Goal: Information Seeking & Learning: Learn about a topic

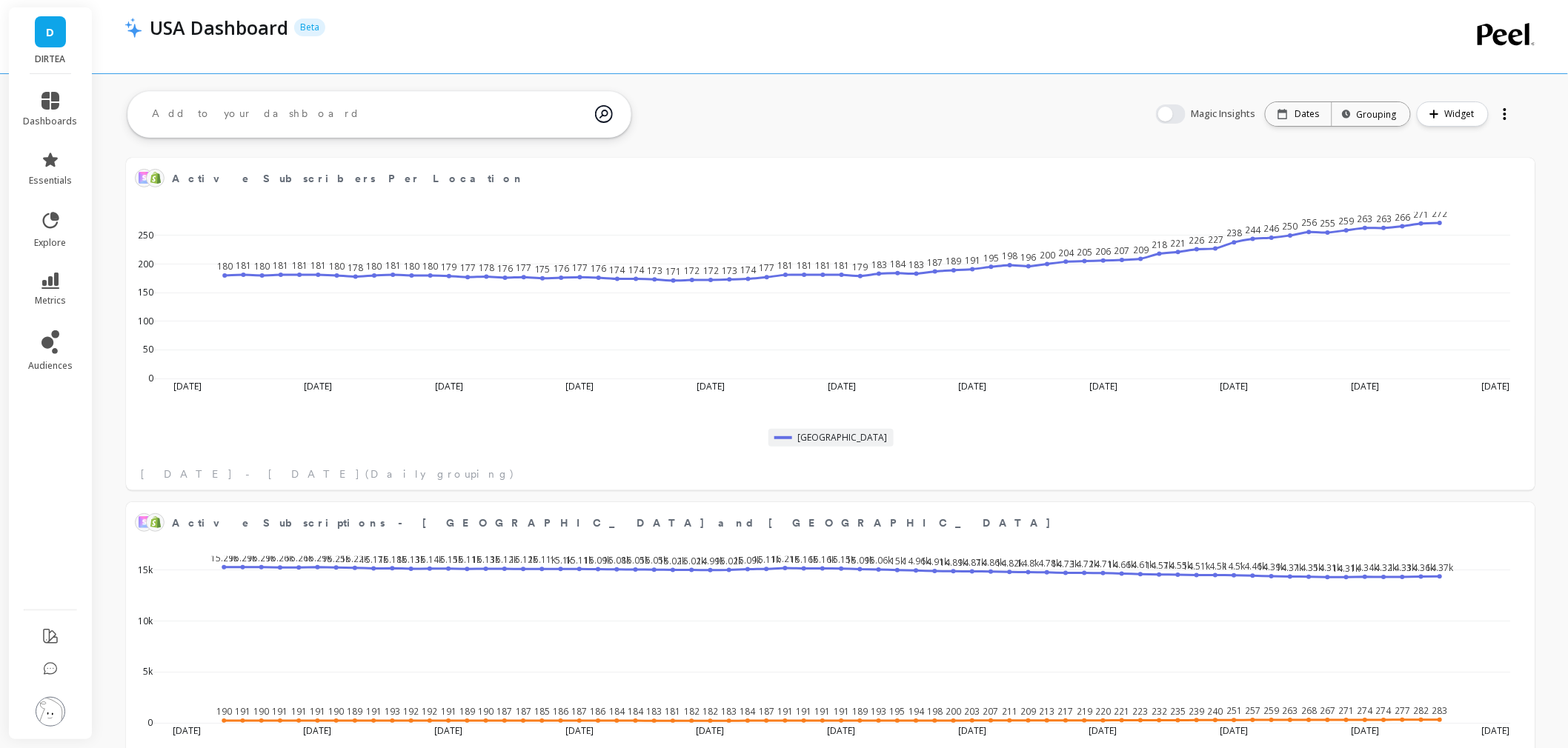
scroll to position [395, 1353]
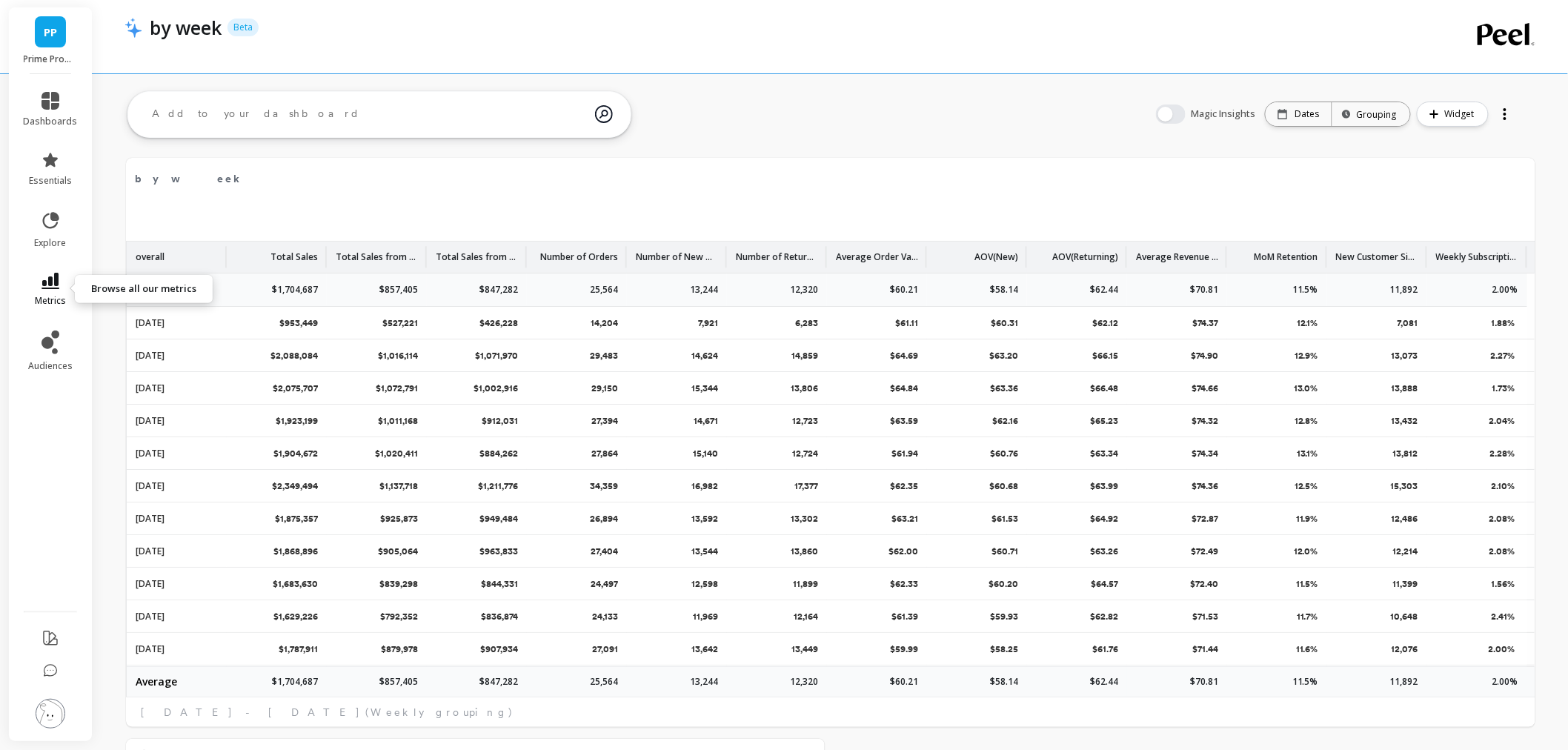
click at [52, 286] on icon at bounding box center [51, 281] width 18 height 16
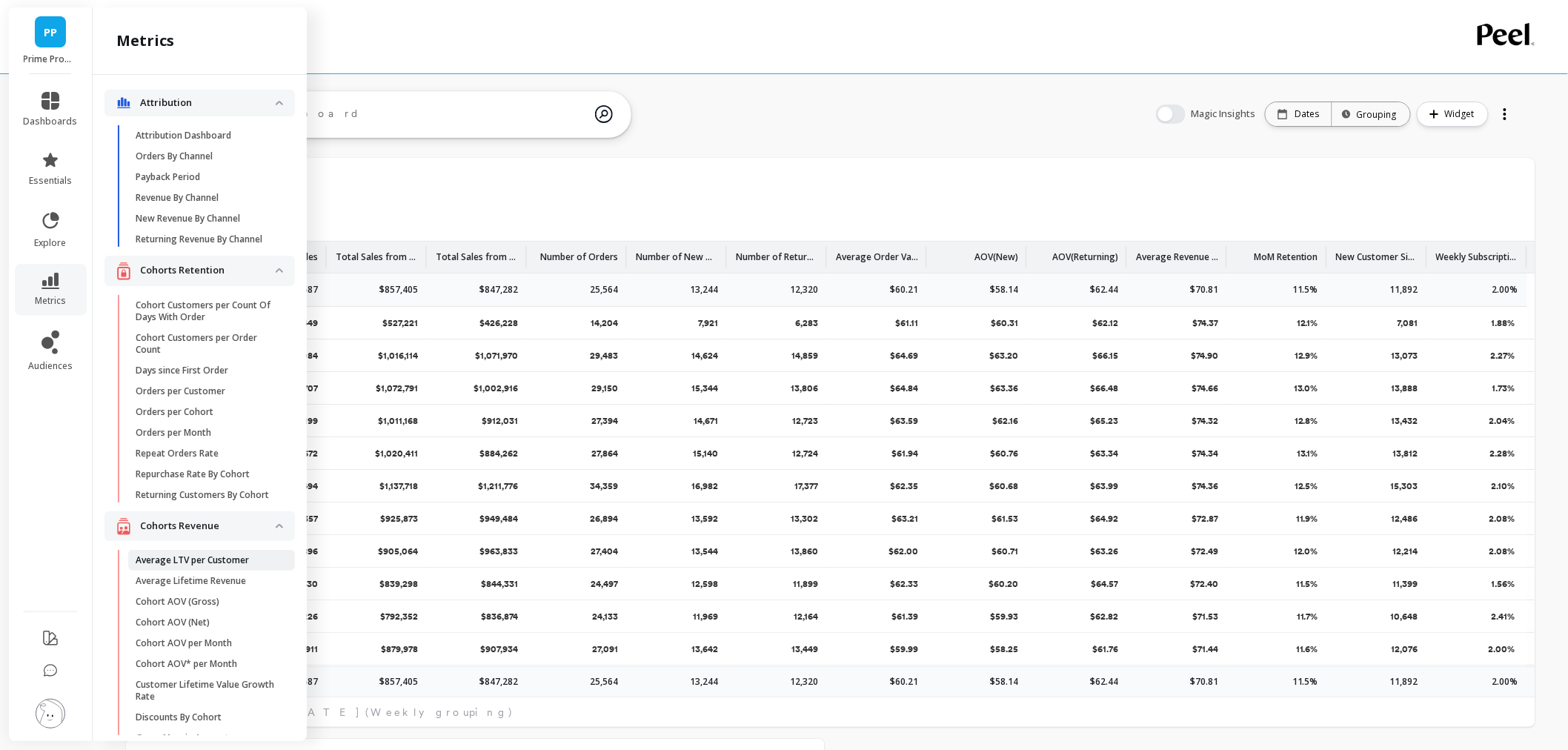
click at [197, 566] on p "Average LTV per Customer" at bounding box center [192, 560] width 113 height 12
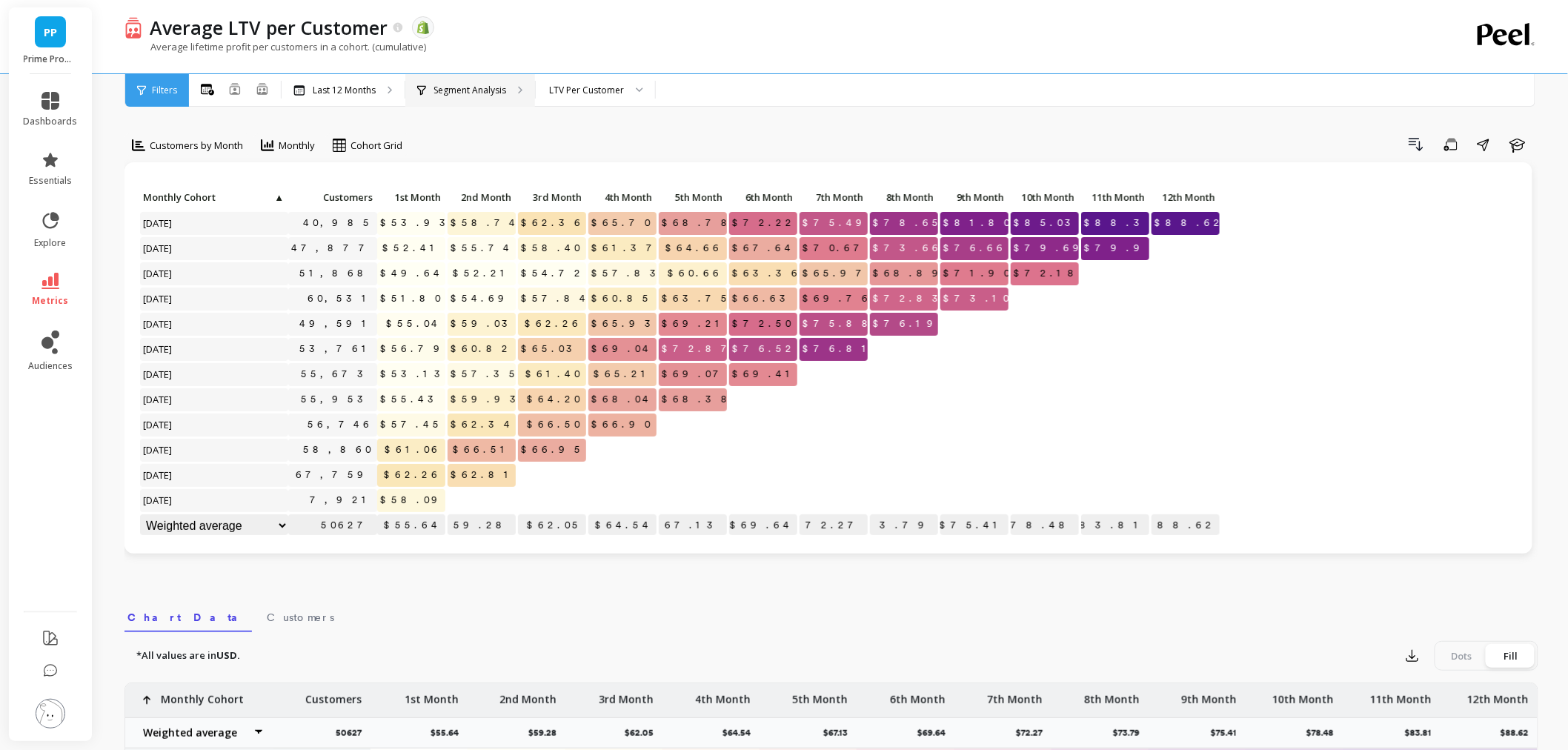
click at [463, 77] on div "Segment Analysis" at bounding box center [470, 91] width 130 height 33
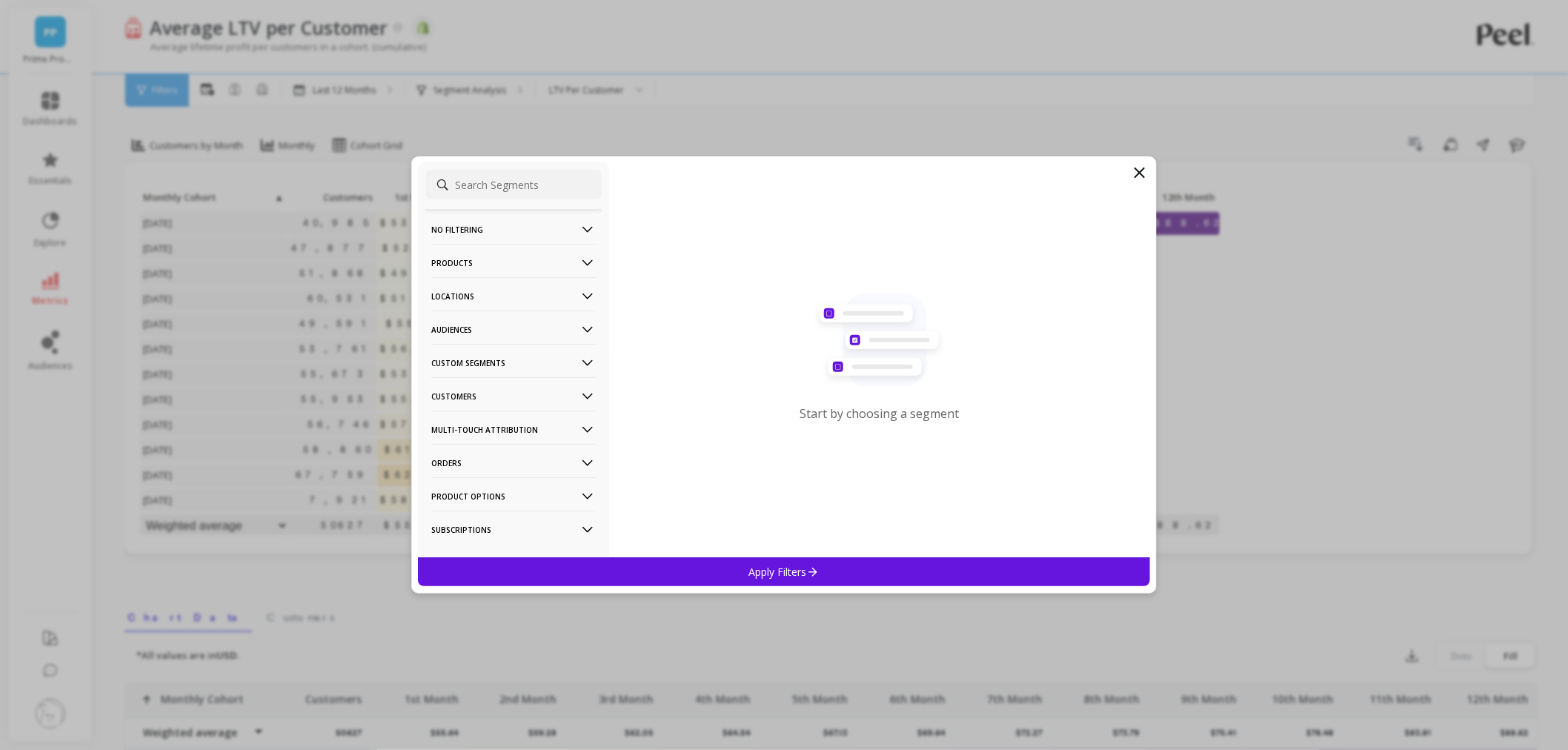
click at [497, 268] on p "Products" at bounding box center [513, 263] width 165 height 38
click at [491, 368] on div "Products" at bounding box center [513, 369] width 176 height 24
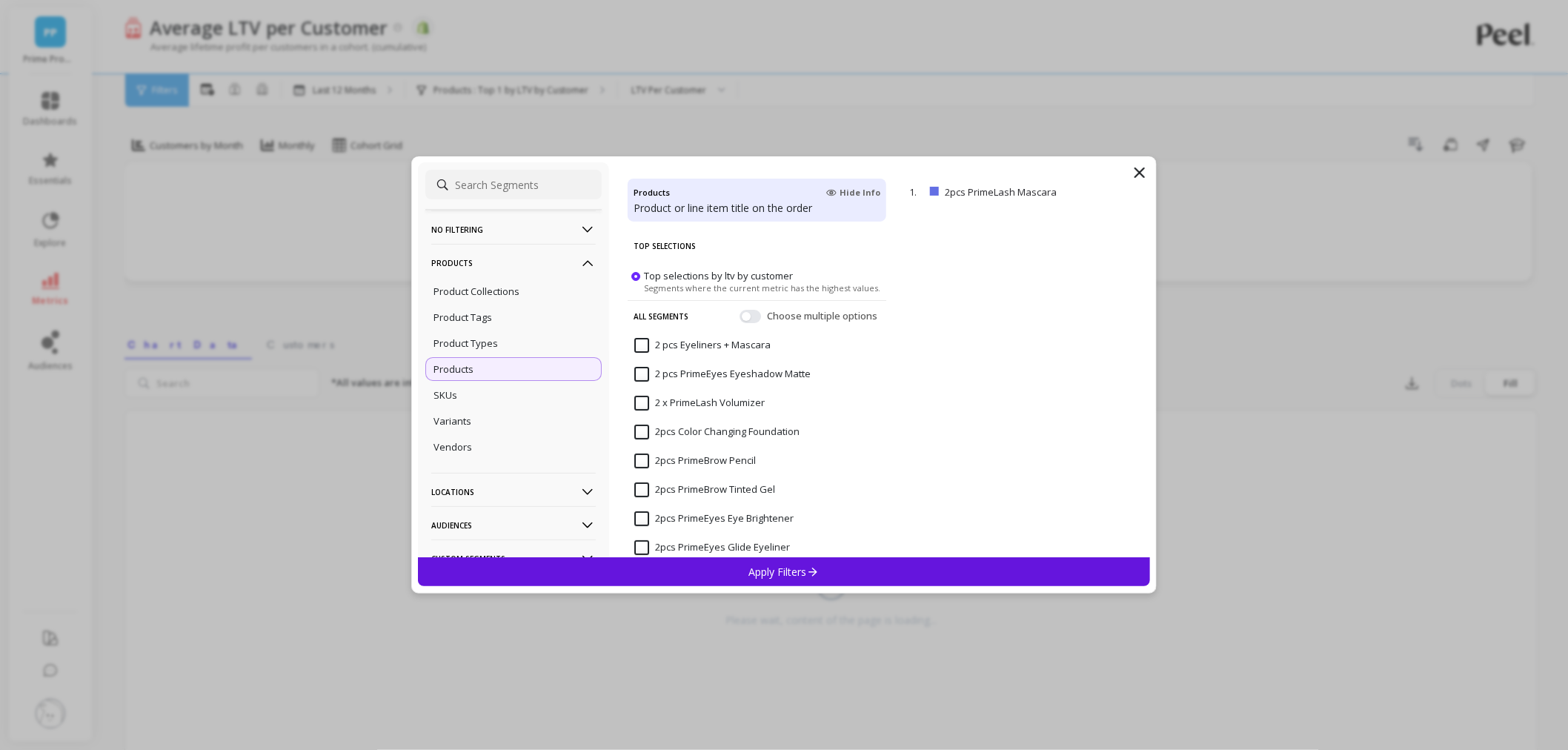
click at [506, 197] on input at bounding box center [513, 184] width 176 height 29
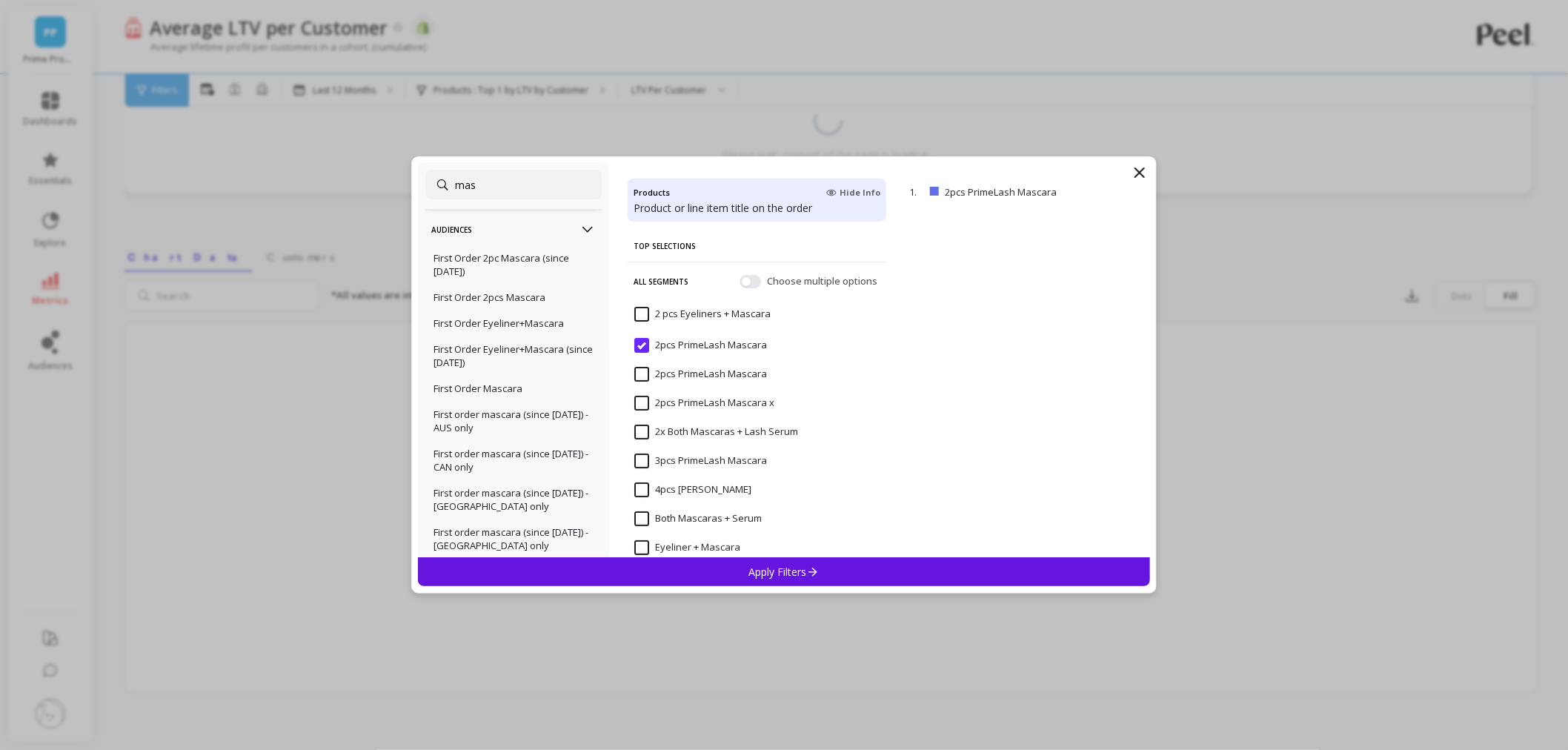
type input "mas"
click at [556, 224] on p "Audiences" at bounding box center [513, 229] width 165 height 38
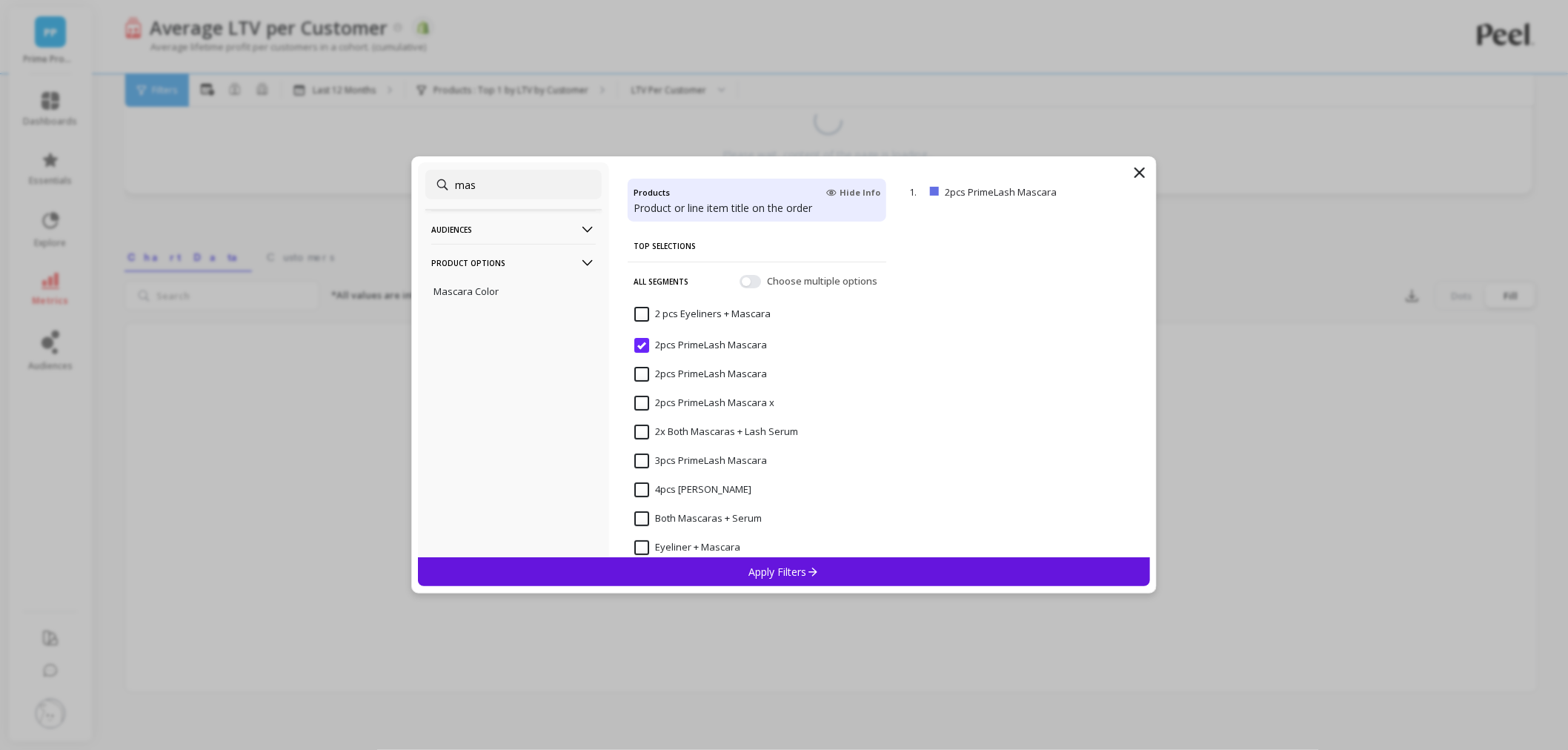
drag, startPoint x: 480, startPoint y: 182, endPoint x: 434, endPoint y: 184, distance: 46.0
click at [434, 184] on input "mas" at bounding box center [513, 184] width 176 height 29
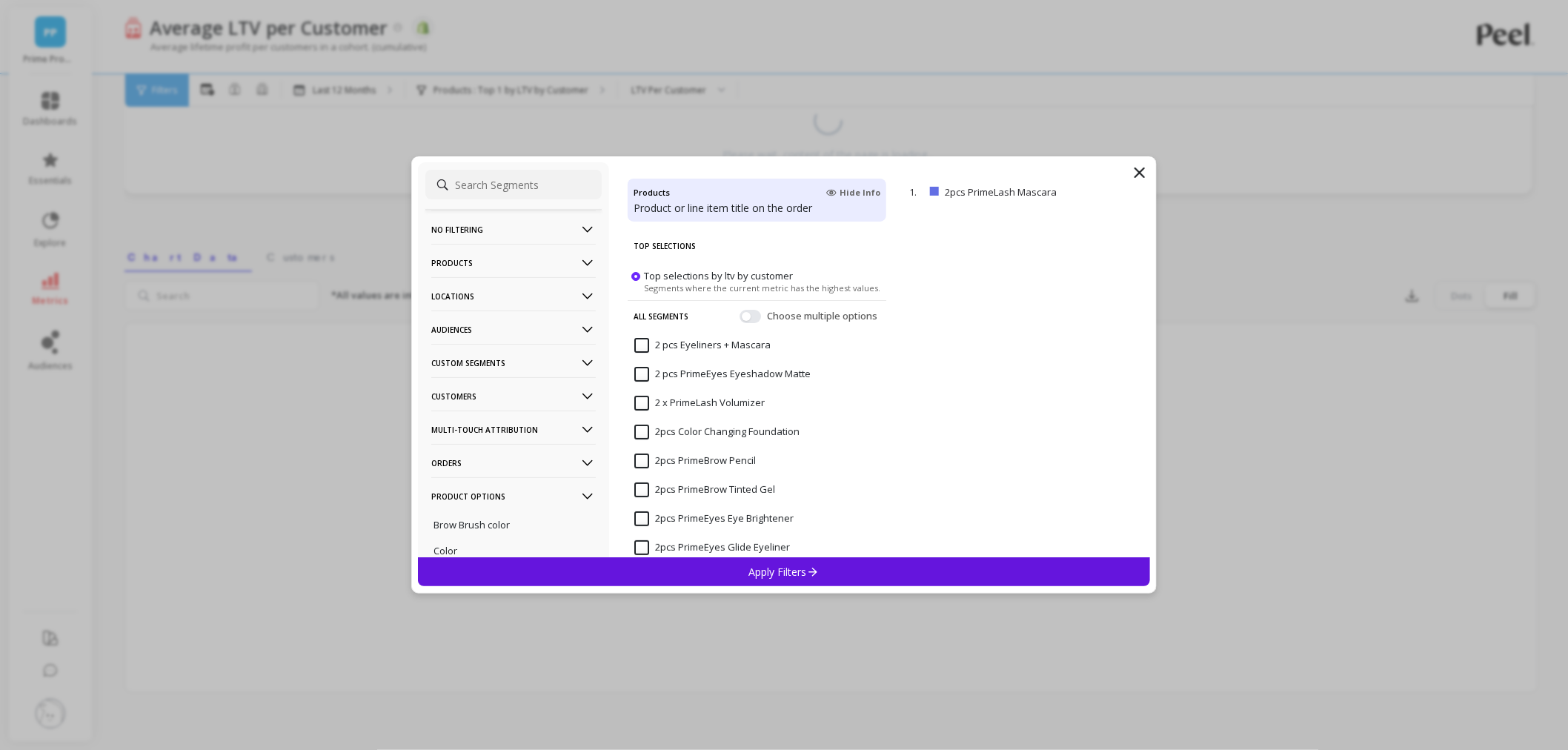
click at [509, 298] on p "Locations" at bounding box center [513, 296] width 165 height 38
click at [513, 252] on p "Products" at bounding box center [513, 263] width 165 height 38
click at [503, 347] on div "Product Types" at bounding box center [513, 343] width 176 height 24
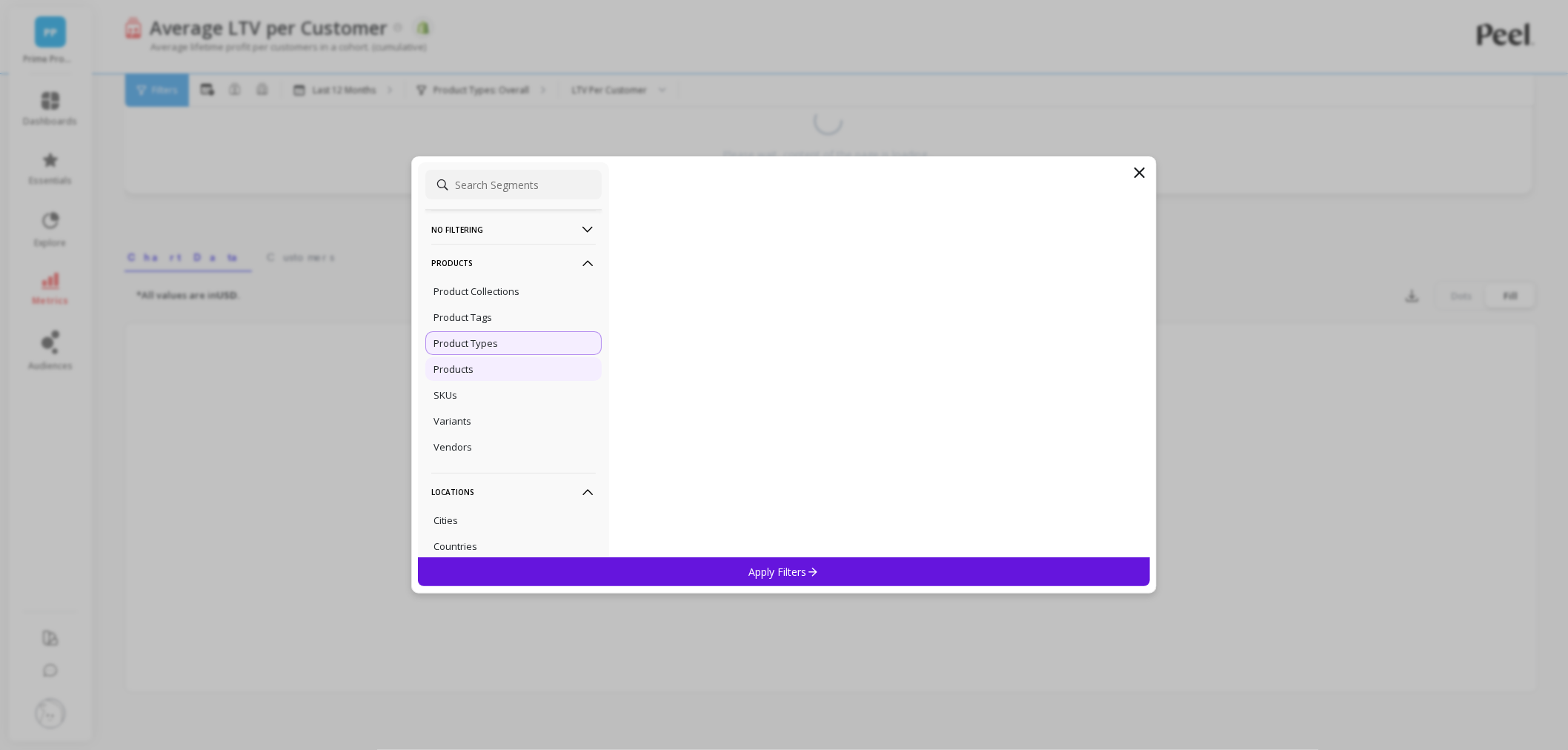
click at [484, 366] on div "Products" at bounding box center [513, 369] width 176 height 24
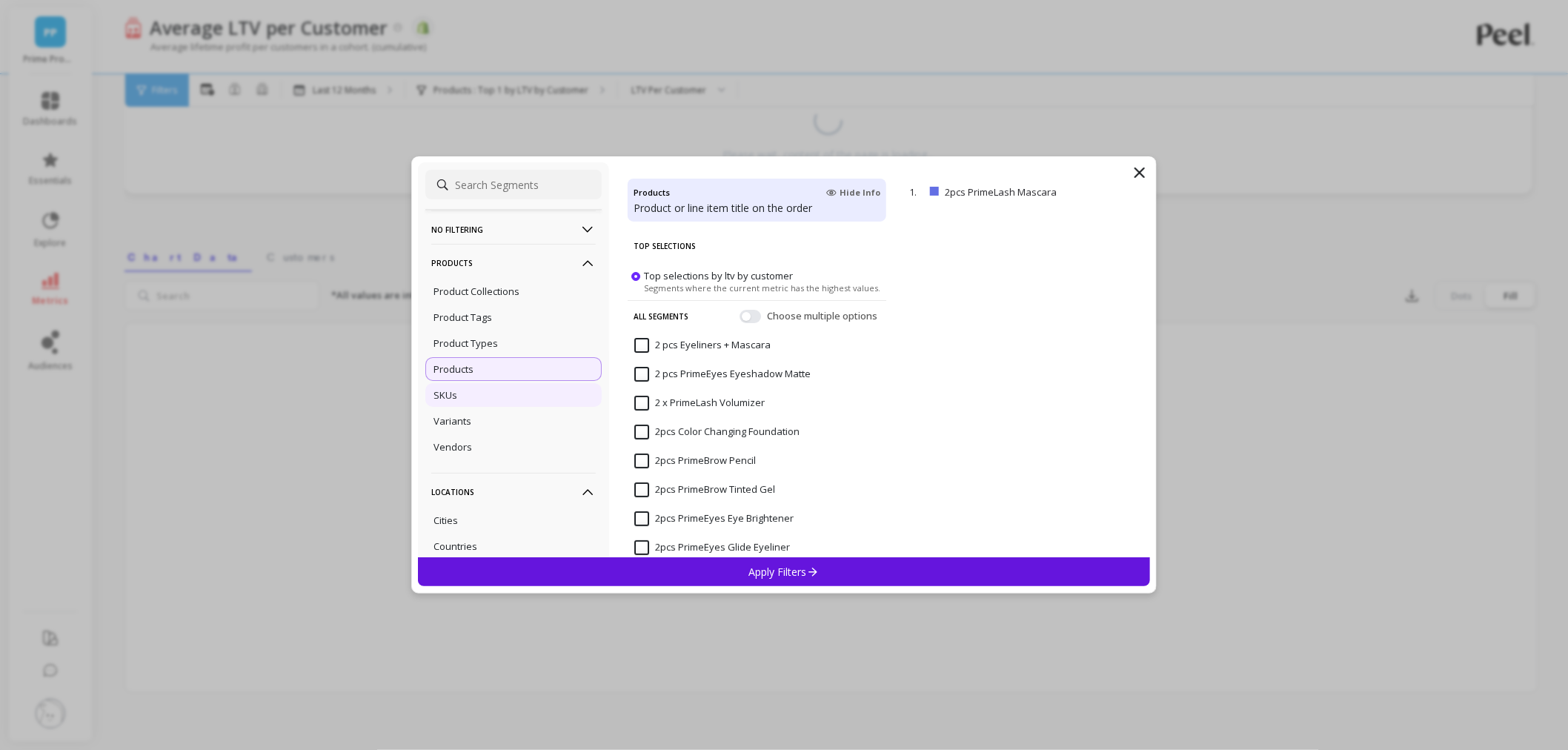
click at [477, 401] on div "SKUs" at bounding box center [513, 394] width 176 height 24
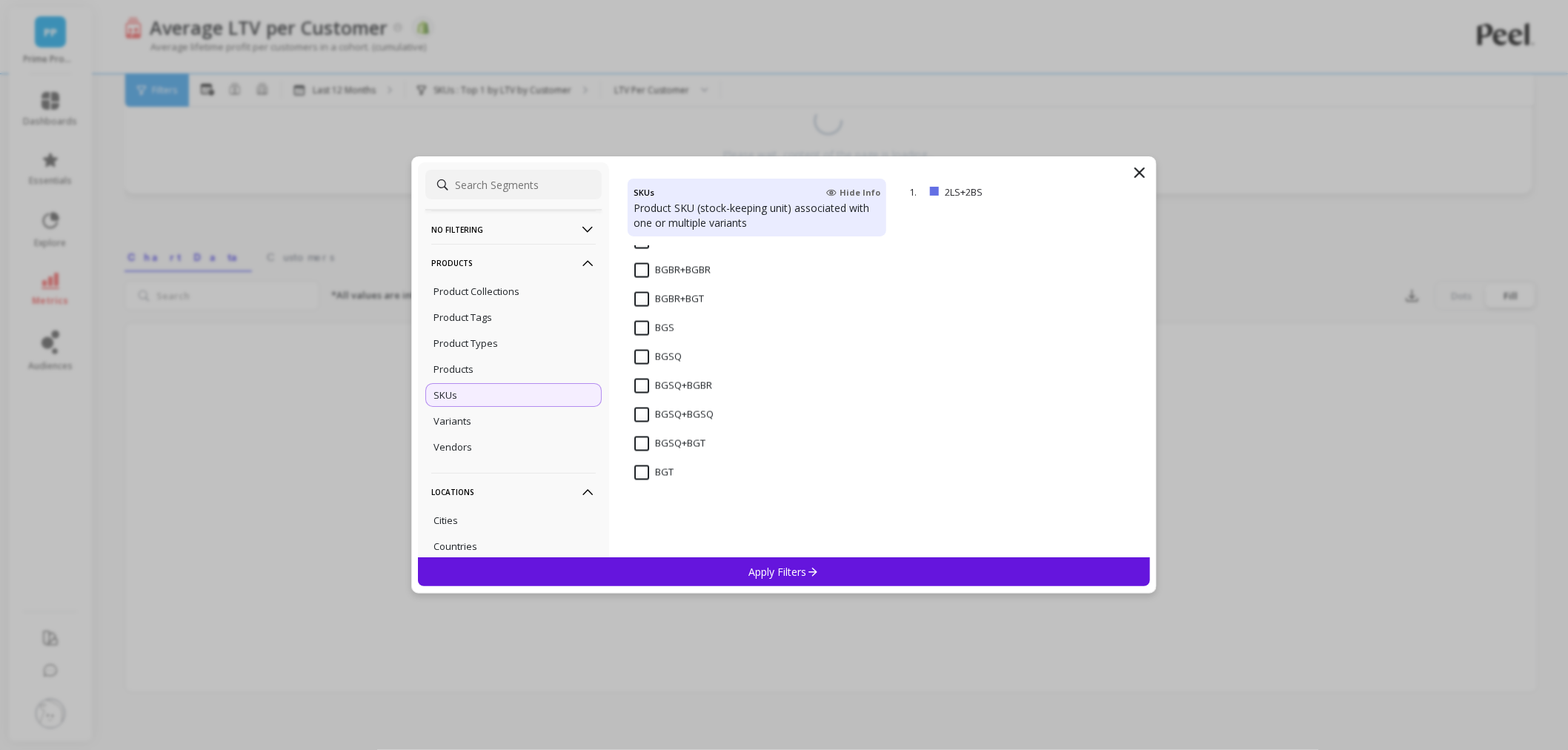
scroll to position [1316, 0]
click at [505, 344] on div "Product Types" at bounding box center [513, 343] width 176 height 24
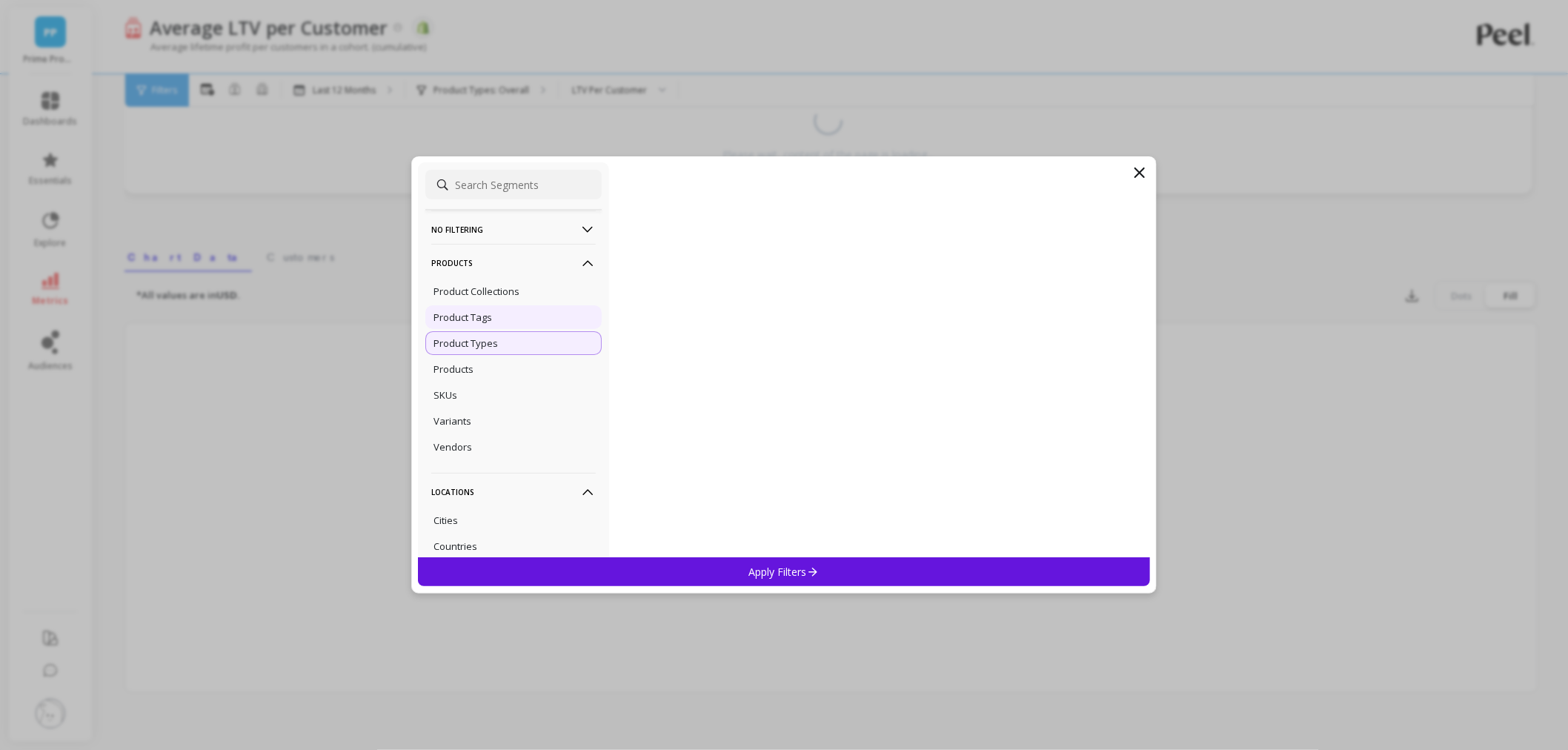
click at [499, 320] on div "Product Tags" at bounding box center [513, 317] width 176 height 24
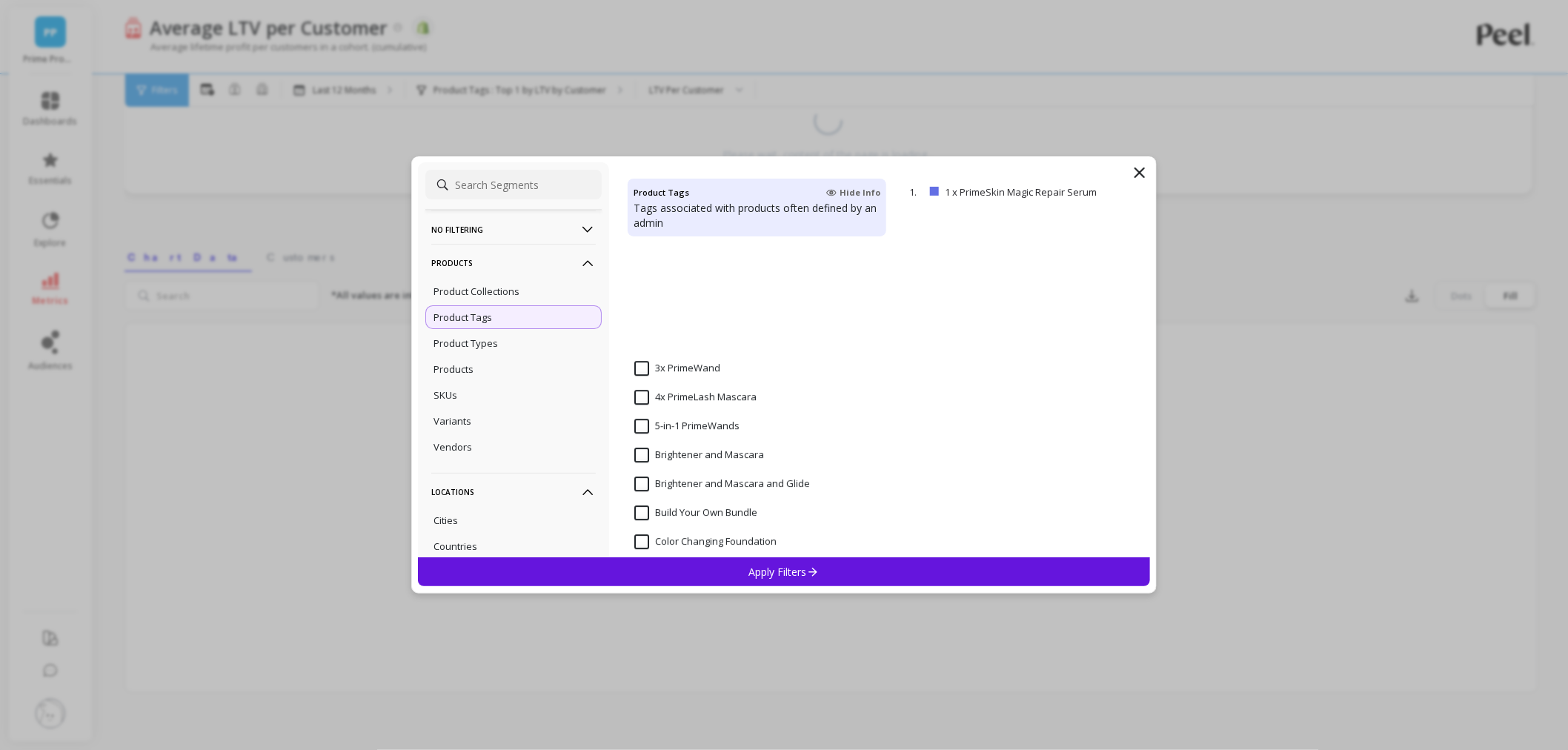
scroll to position [1796, 0]
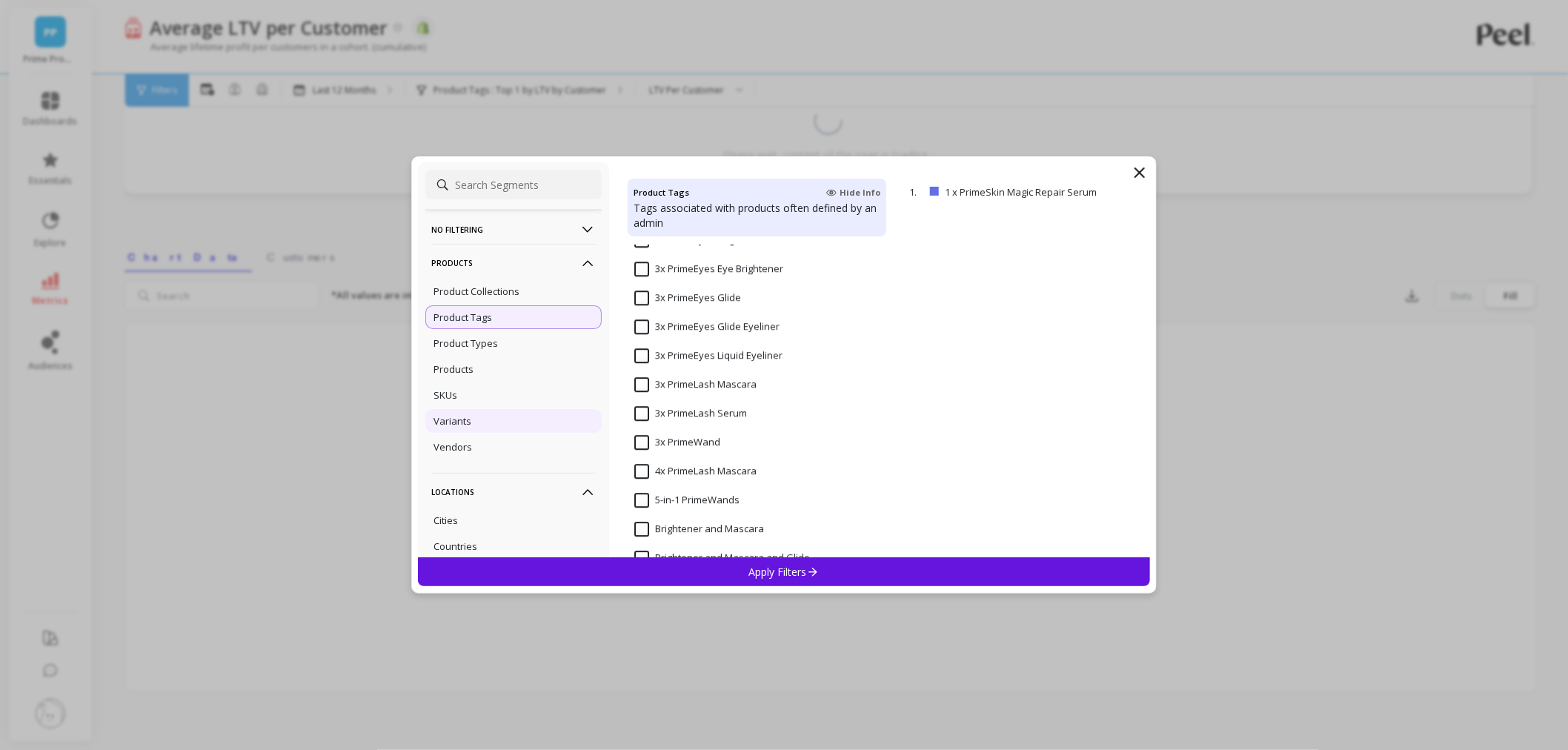
click at [475, 426] on div "Variants" at bounding box center [513, 420] width 176 height 24
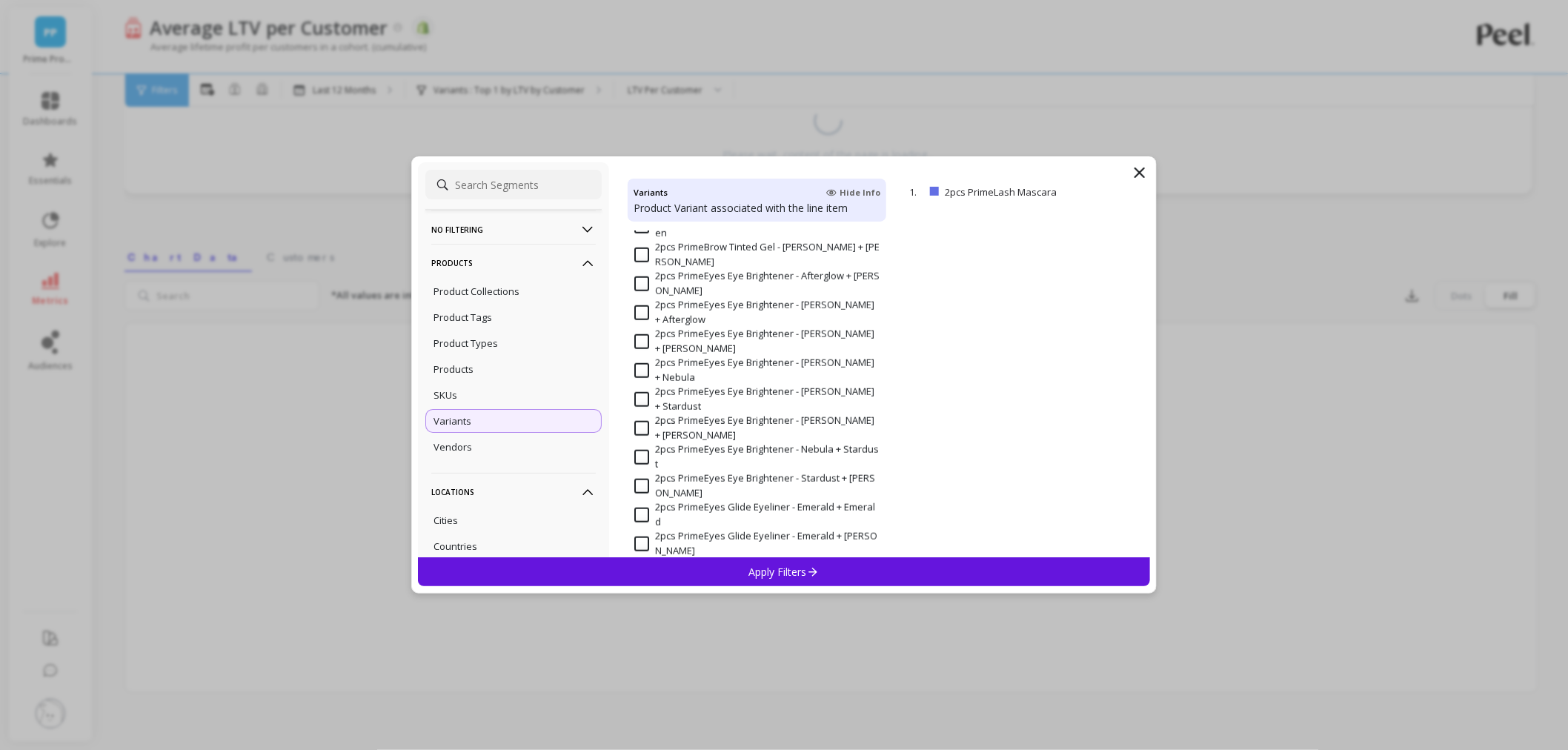
scroll to position [575, 0]
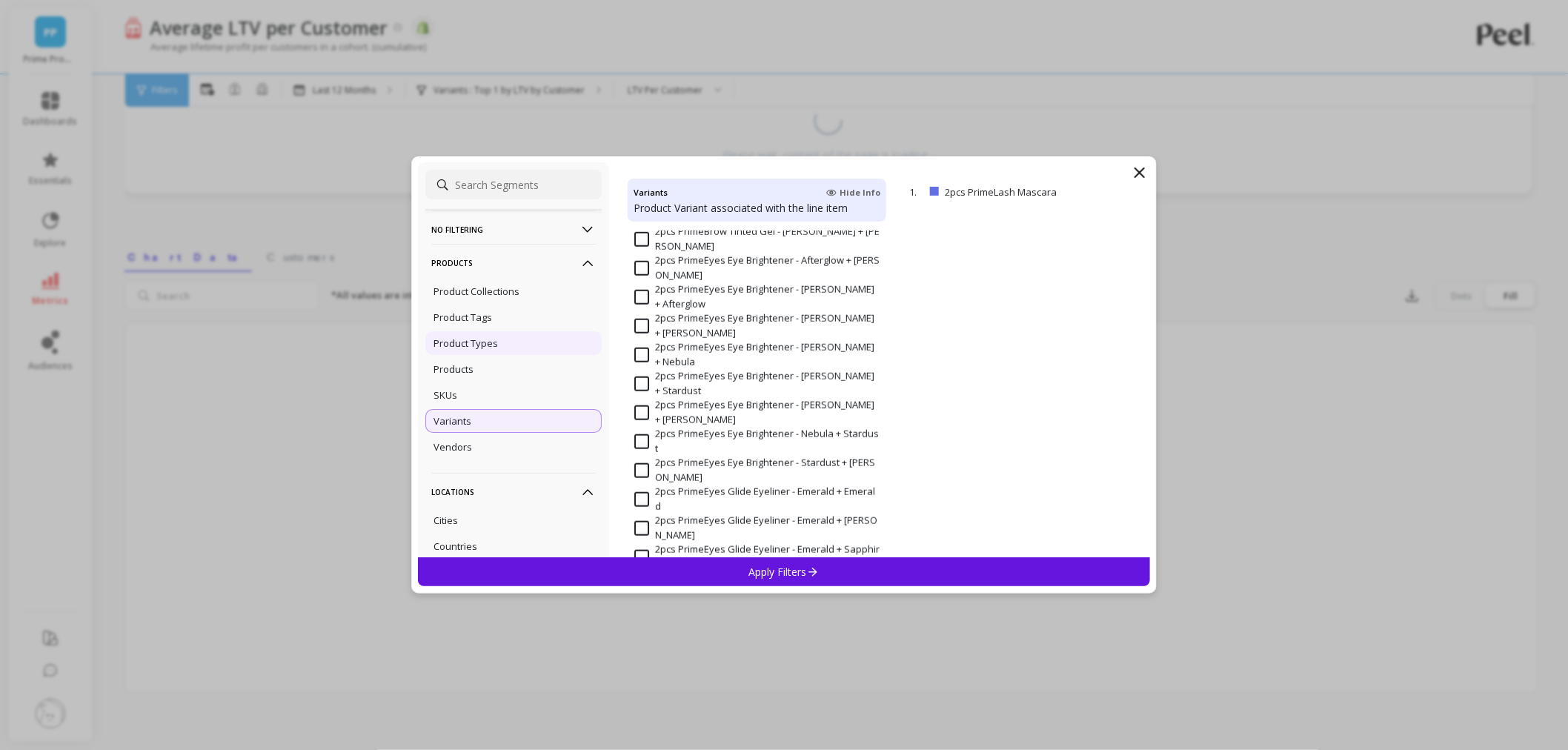
click at [510, 334] on div "Product Types" at bounding box center [513, 343] width 176 height 24
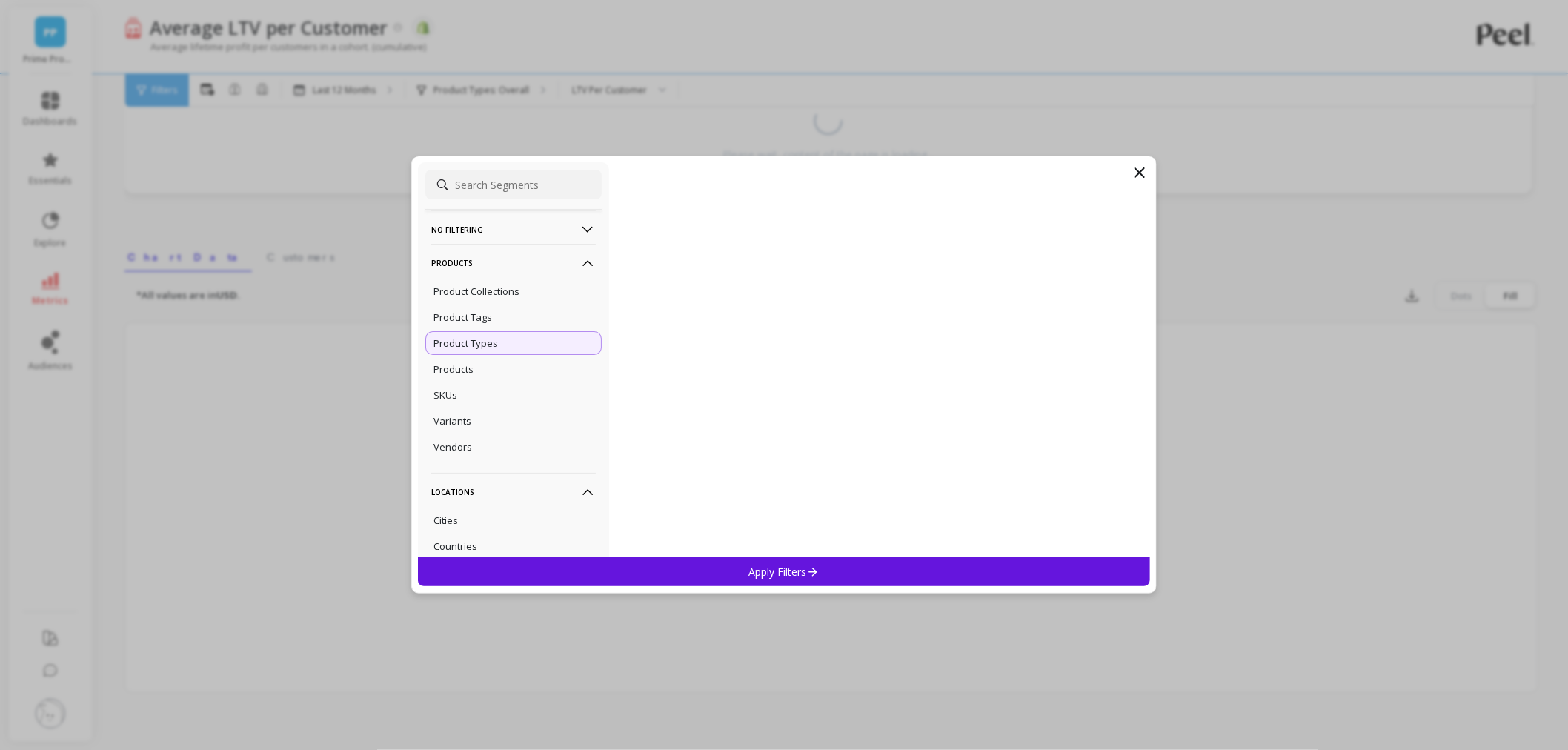
click at [1137, 169] on icon at bounding box center [1139, 172] width 9 height 9
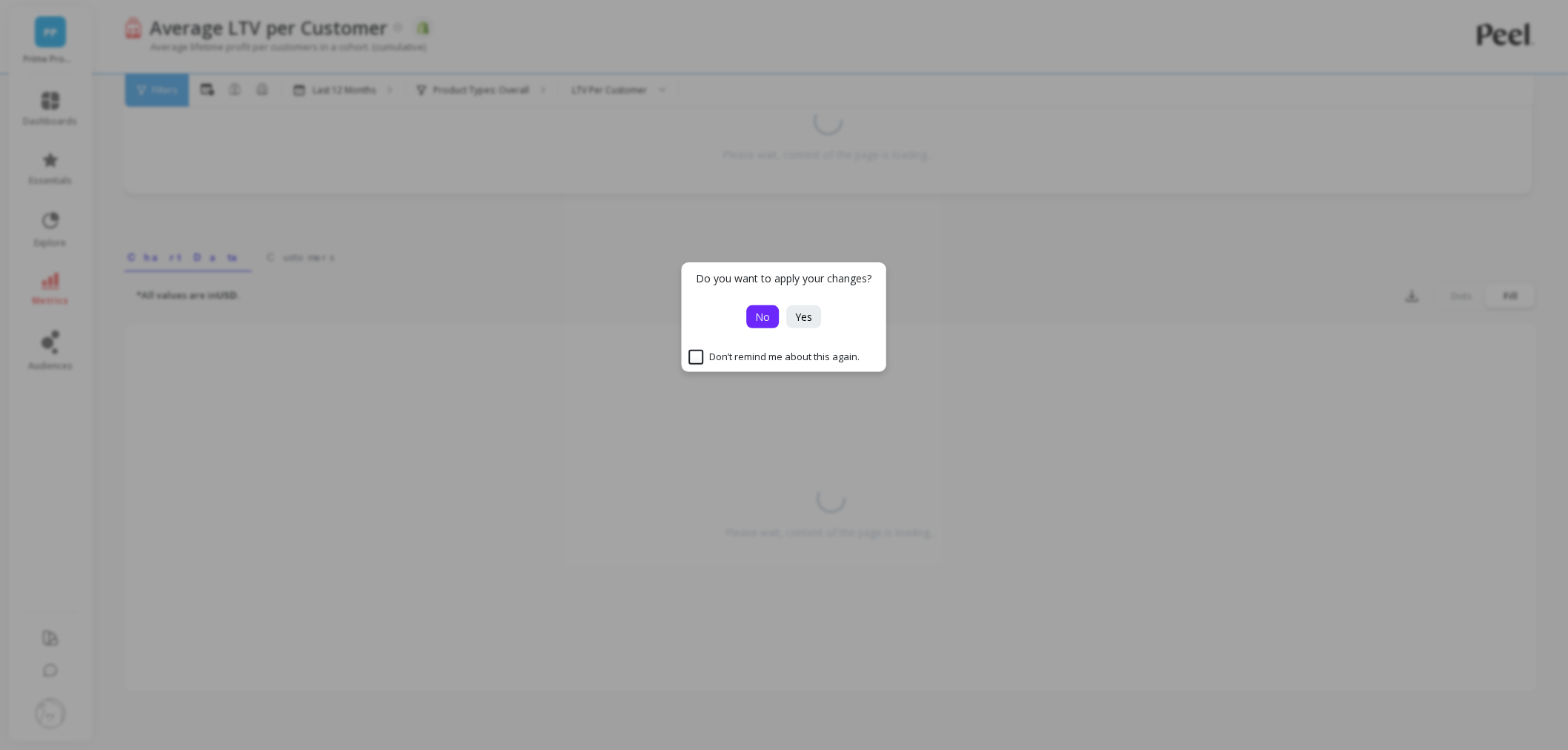
click at [765, 315] on span "No" at bounding box center [763, 316] width 15 height 14
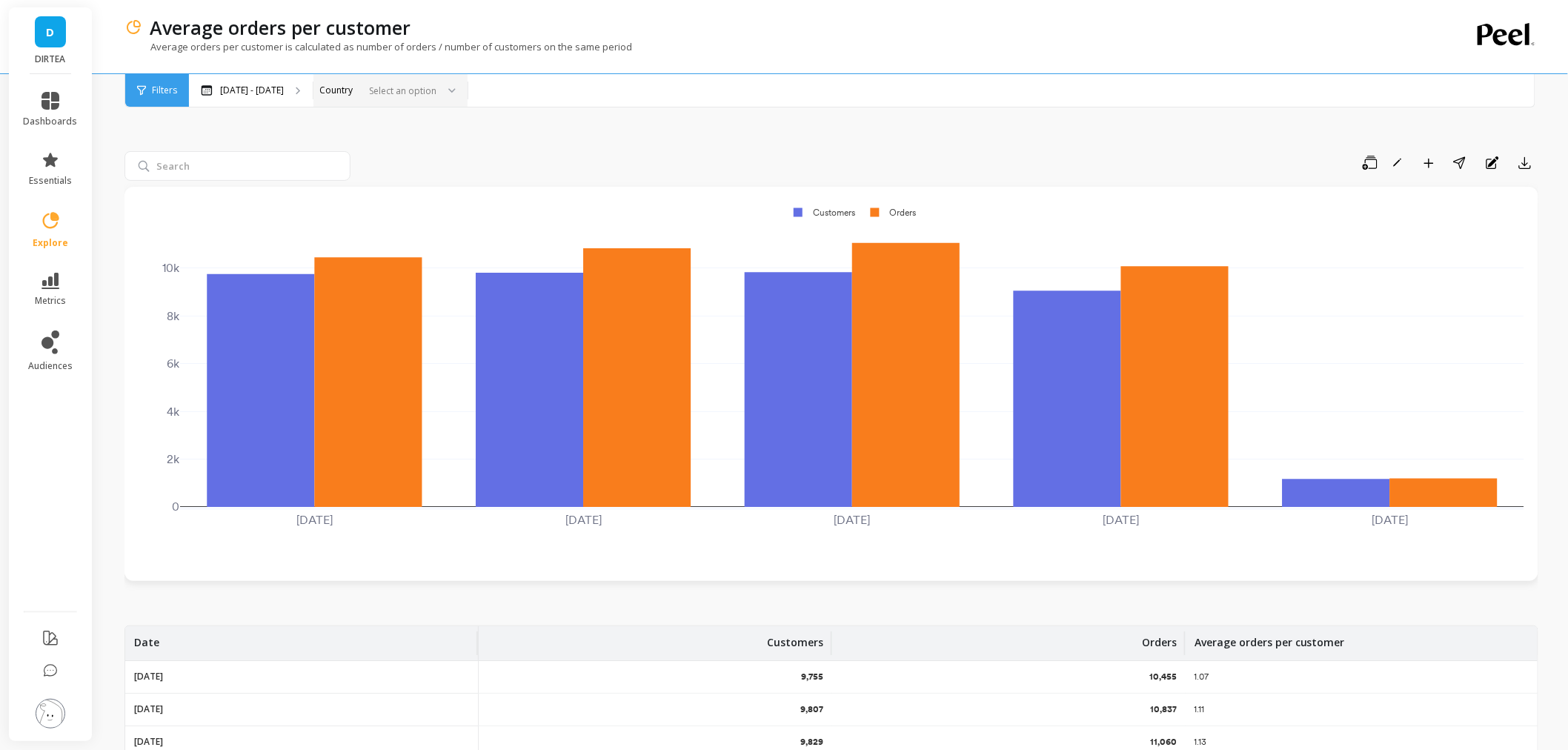
click at [393, 84] on div at bounding box center [400, 91] width 73 height 14
click at [357, 137] on div "United Kingdom" at bounding box center [390, 131] width 135 height 14
click at [387, 96] on div "United Kingdom" at bounding box center [405, 91] width 84 height 19
click at [451, 85] on icon "Remove United Kingdom" at bounding box center [455, 90] width 11 height 11
click at [374, 151] on div "United States" at bounding box center [390, 160] width 153 height 26
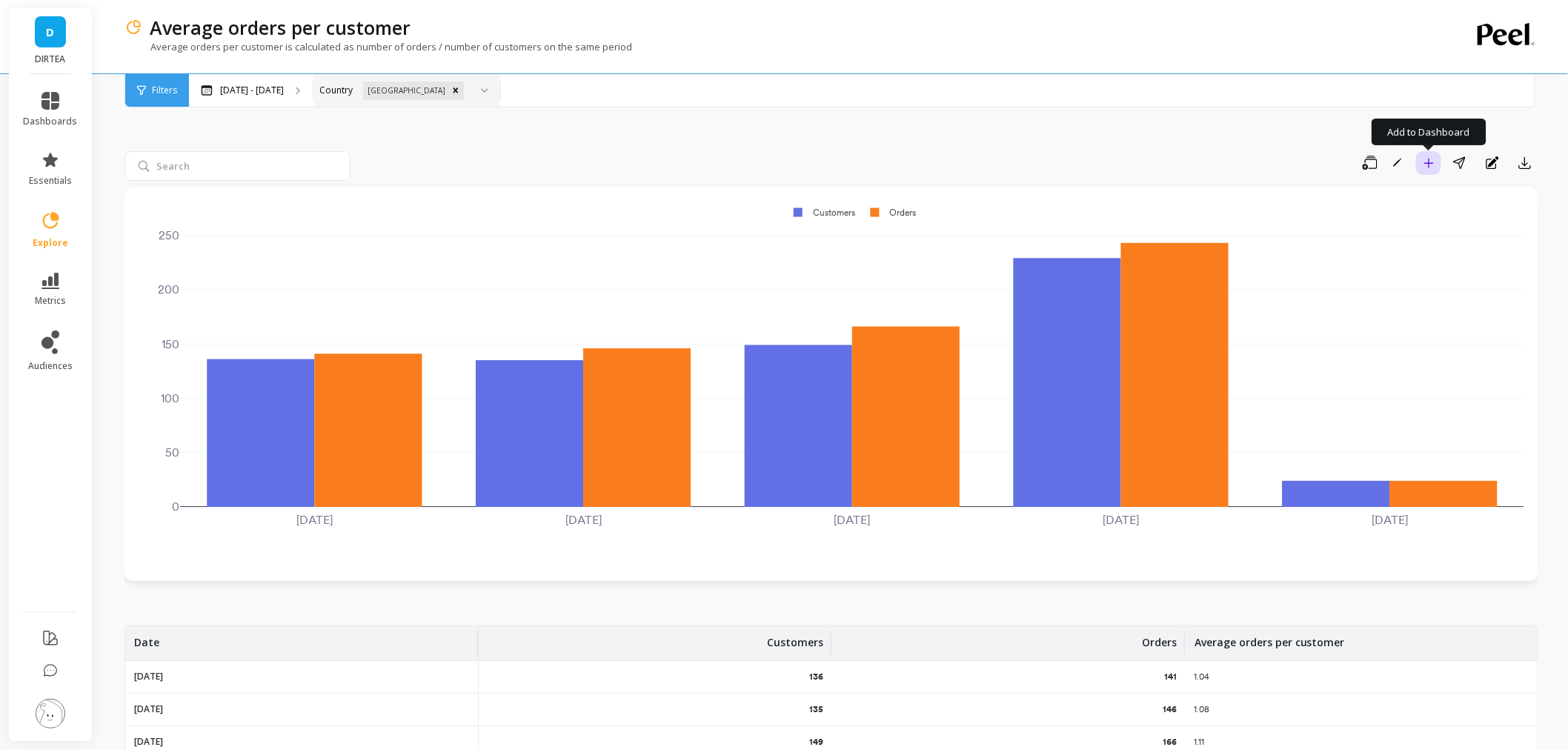
click at [1424, 157] on button "Add to Dashboard" at bounding box center [1428, 162] width 25 height 24
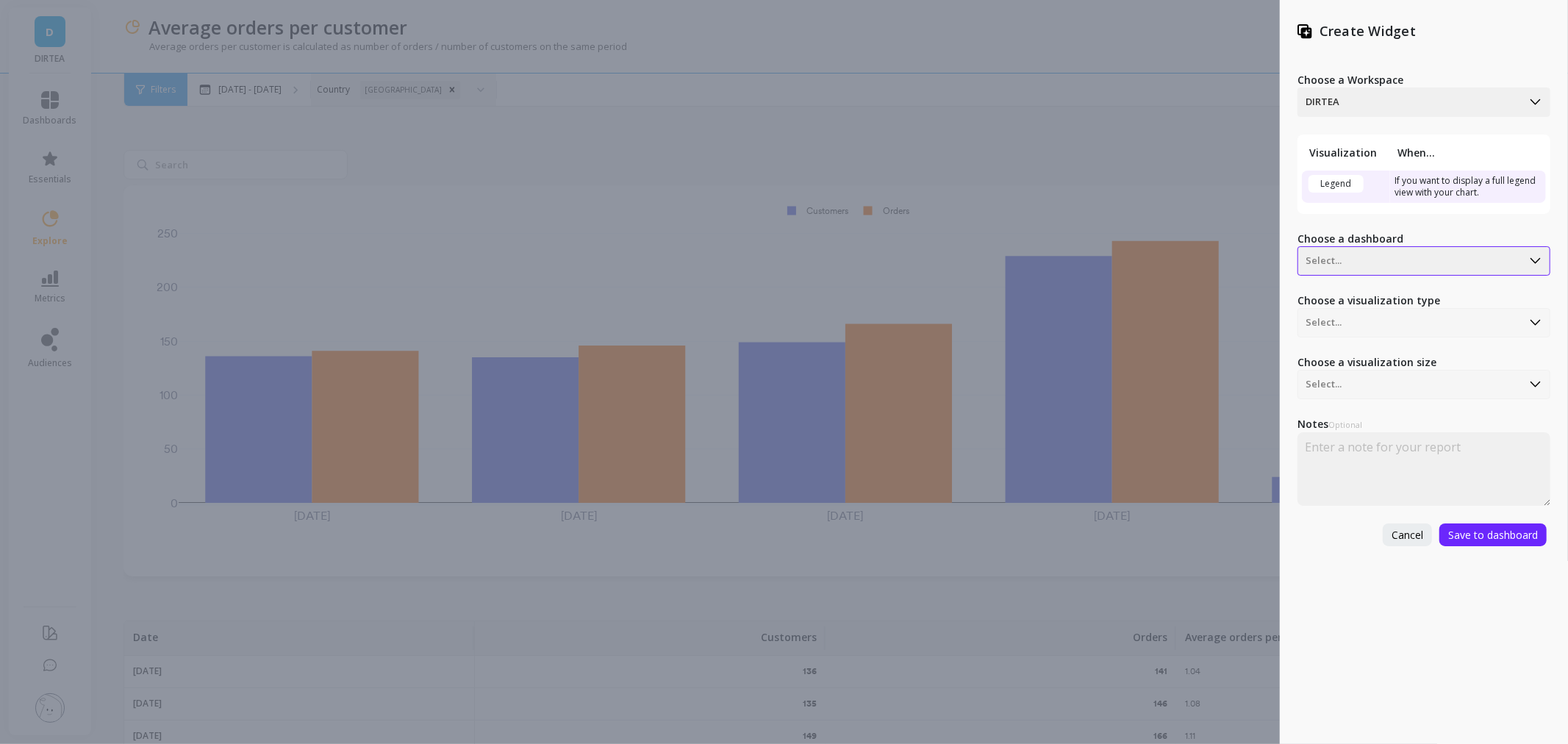
click at [1394, 261] on div at bounding box center [1410, 261] width 209 height 18
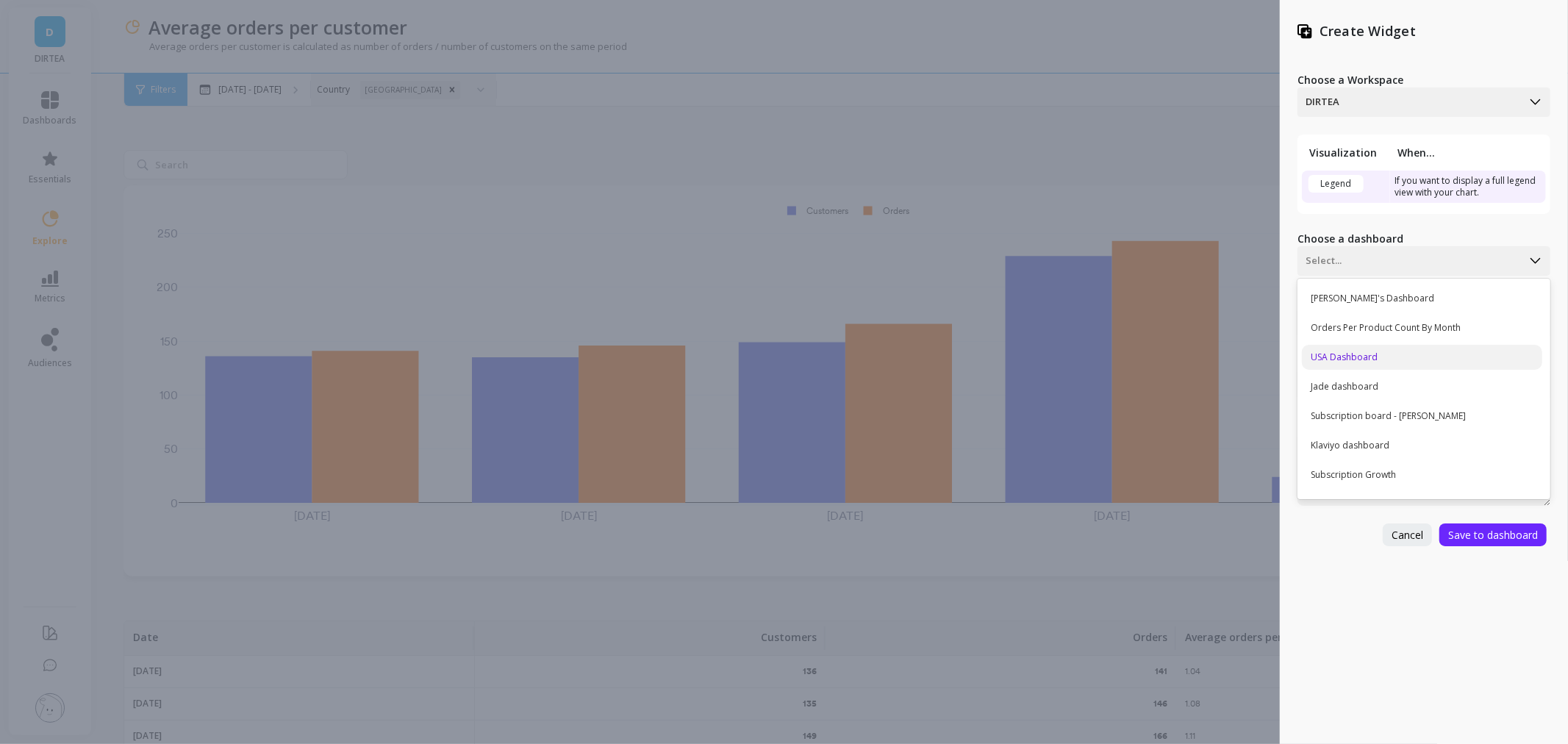
click at [1363, 363] on div "USA Dashboard" at bounding box center [1422, 357] width 241 height 25
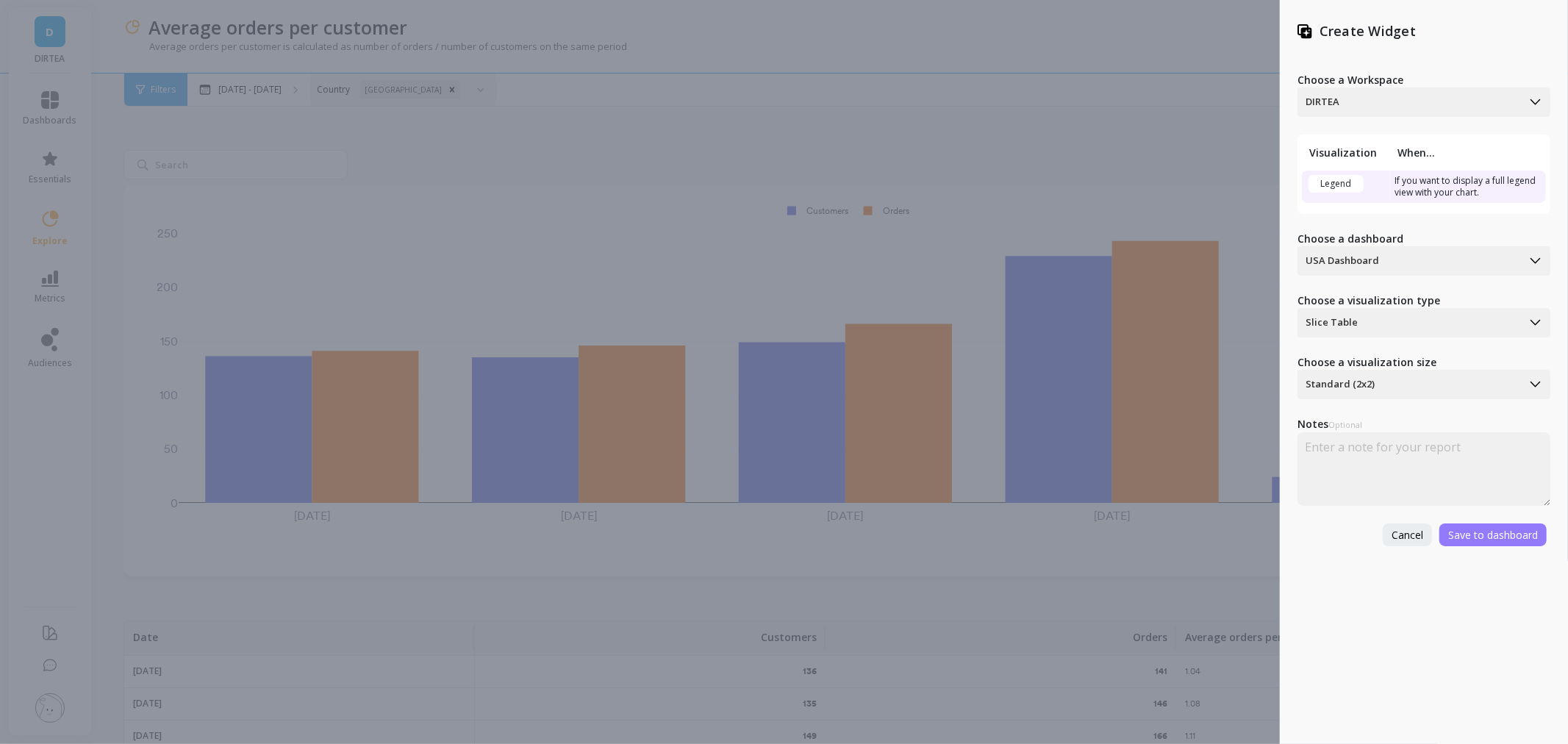
click at [1496, 528] on span "Save to dashboard" at bounding box center [1493, 534] width 90 height 14
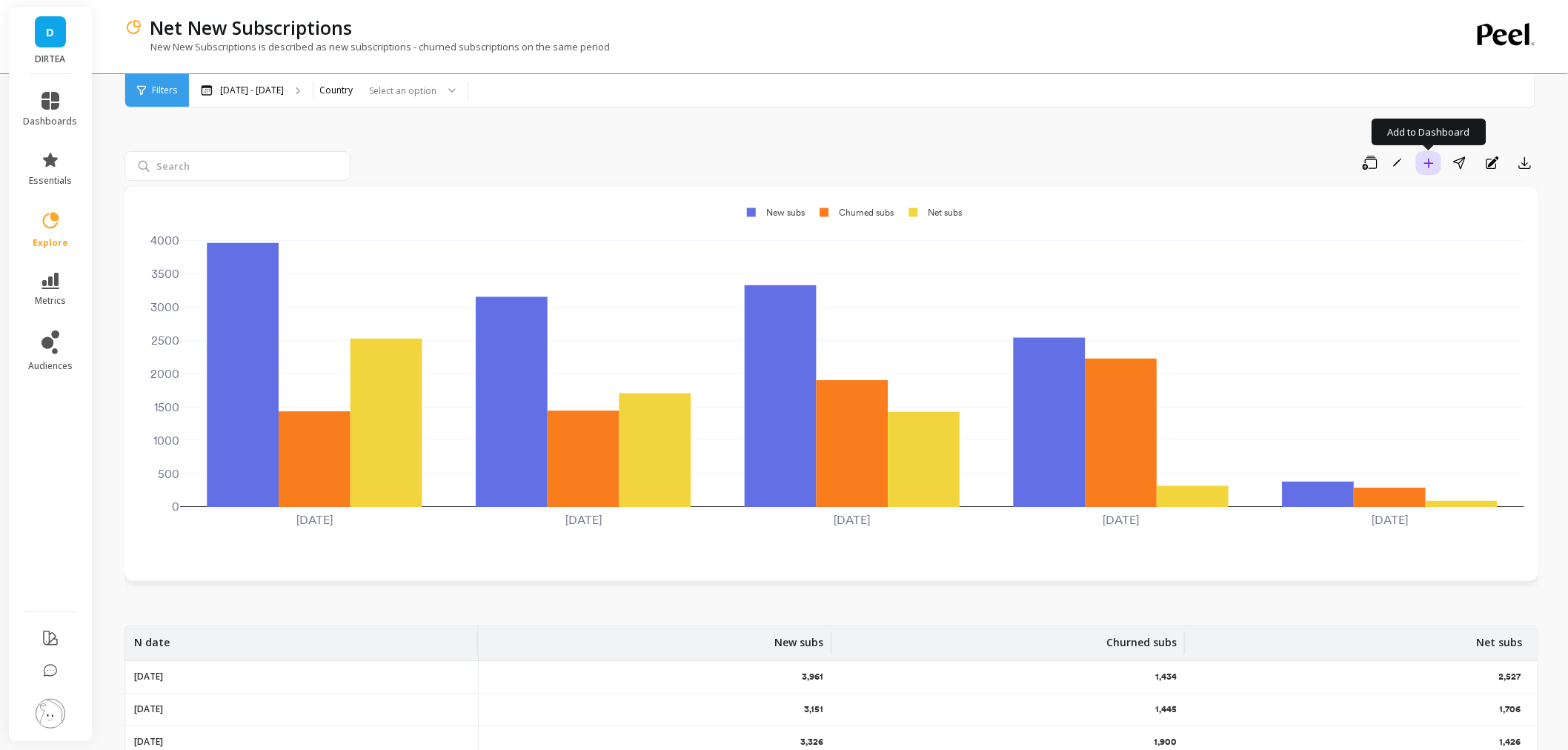
click at [1433, 161] on icon "button" at bounding box center [1428, 162] width 11 height 11
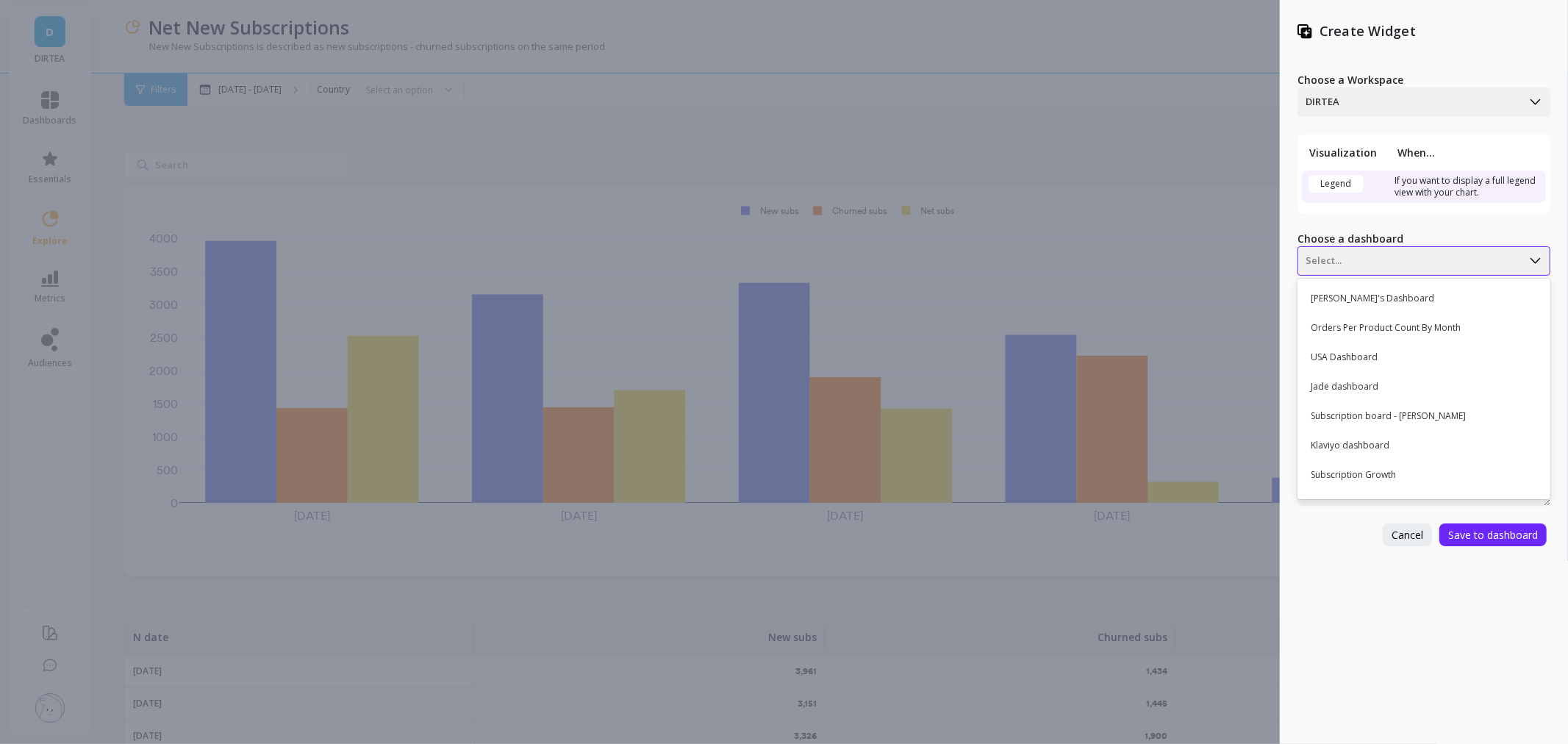
click at [1434, 261] on div at bounding box center [1410, 261] width 209 height 18
click at [1440, 355] on div "USA Dashboard" at bounding box center [1422, 357] width 241 height 25
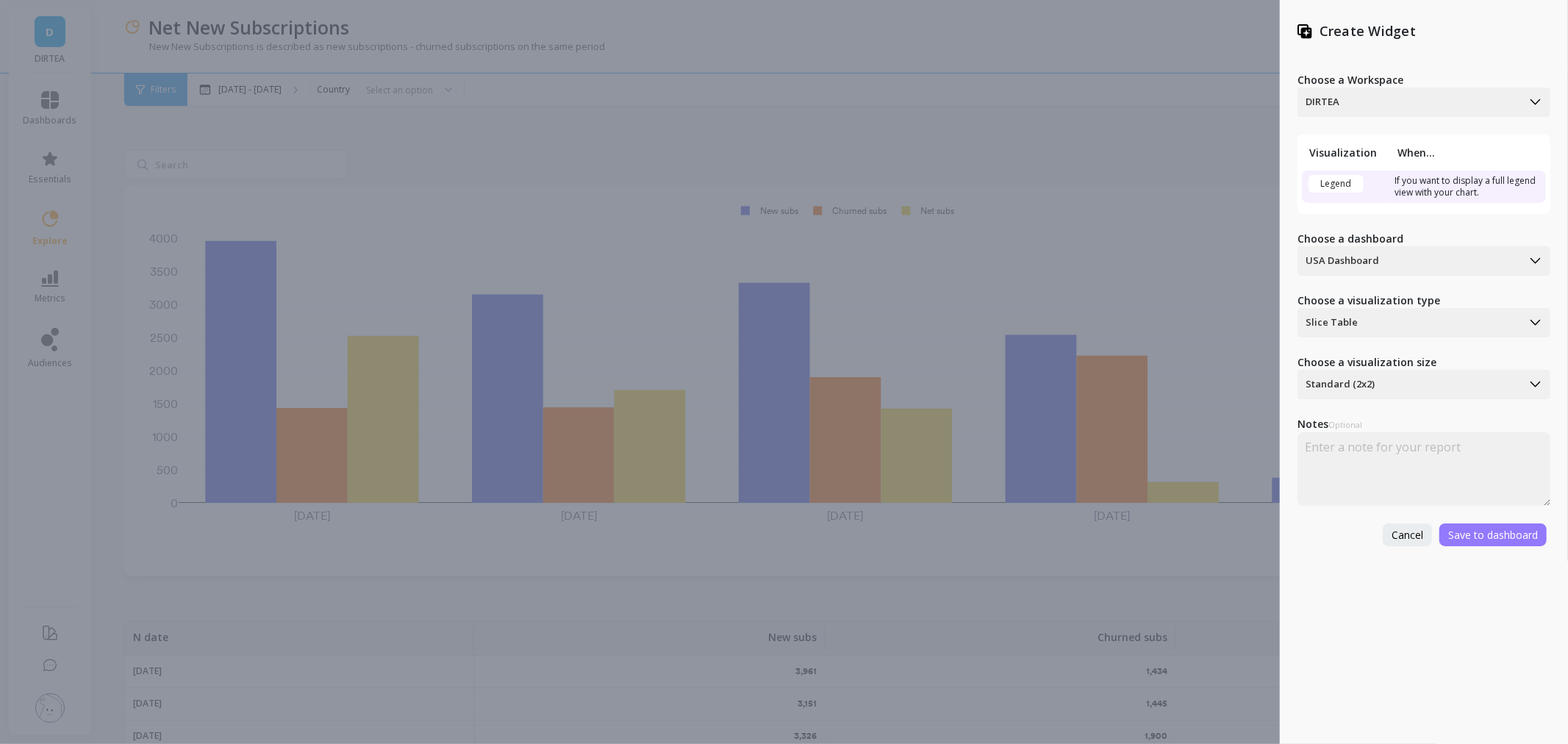
click at [1465, 525] on button "Save to dashboard" at bounding box center [1493, 534] width 108 height 23
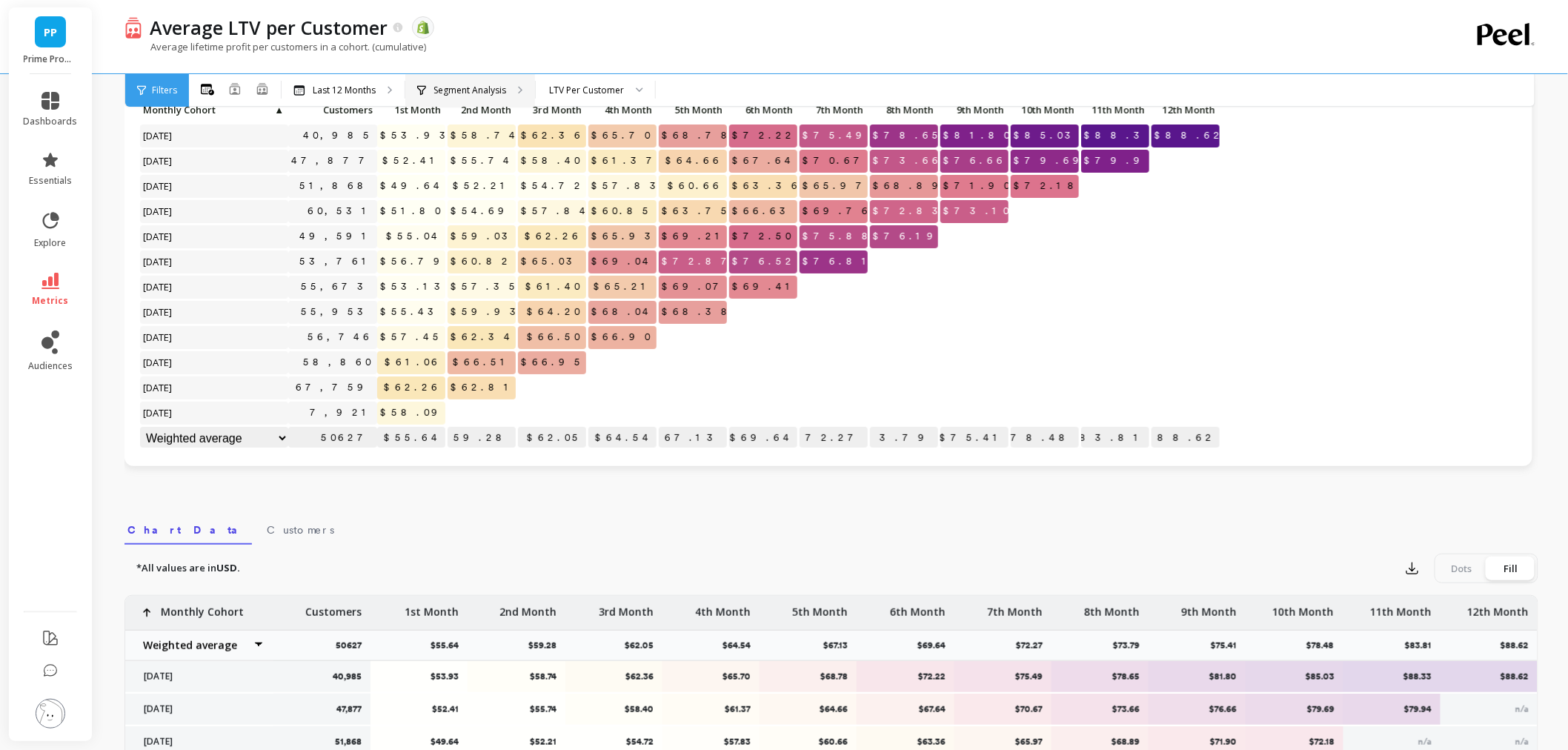
click at [474, 90] on p "Segment Analysis" at bounding box center [469, 90] width 73 height 12
click at [494, 85] on p "Segment Analysis" at bounding box center [469, 90] width 73 height 12
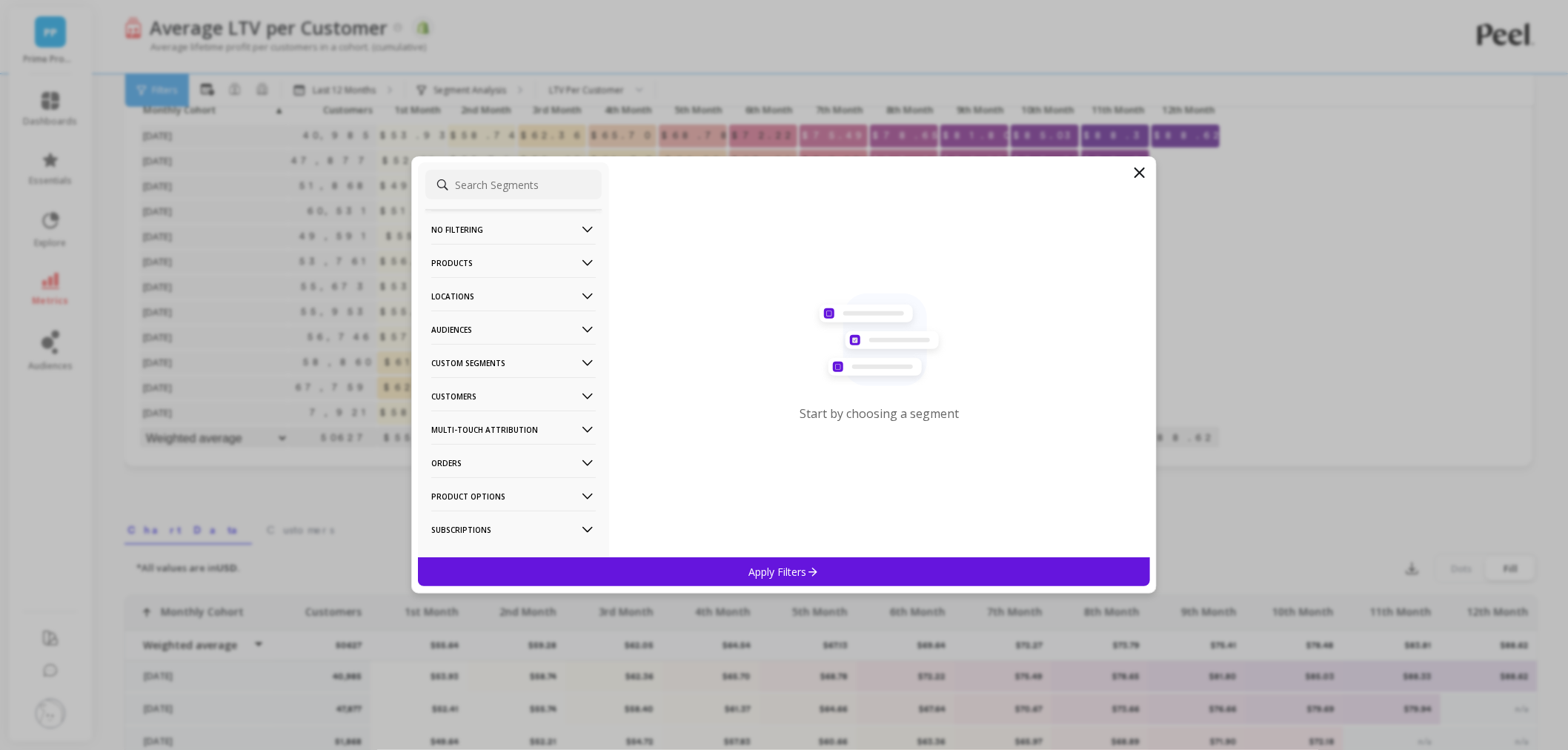
click at [486, 263] on p "Products" at bounding box center [513, 263] width 165 height 38
click at [472, 371] on p "Products" at bounding box center [453, 369] width 40 height 13
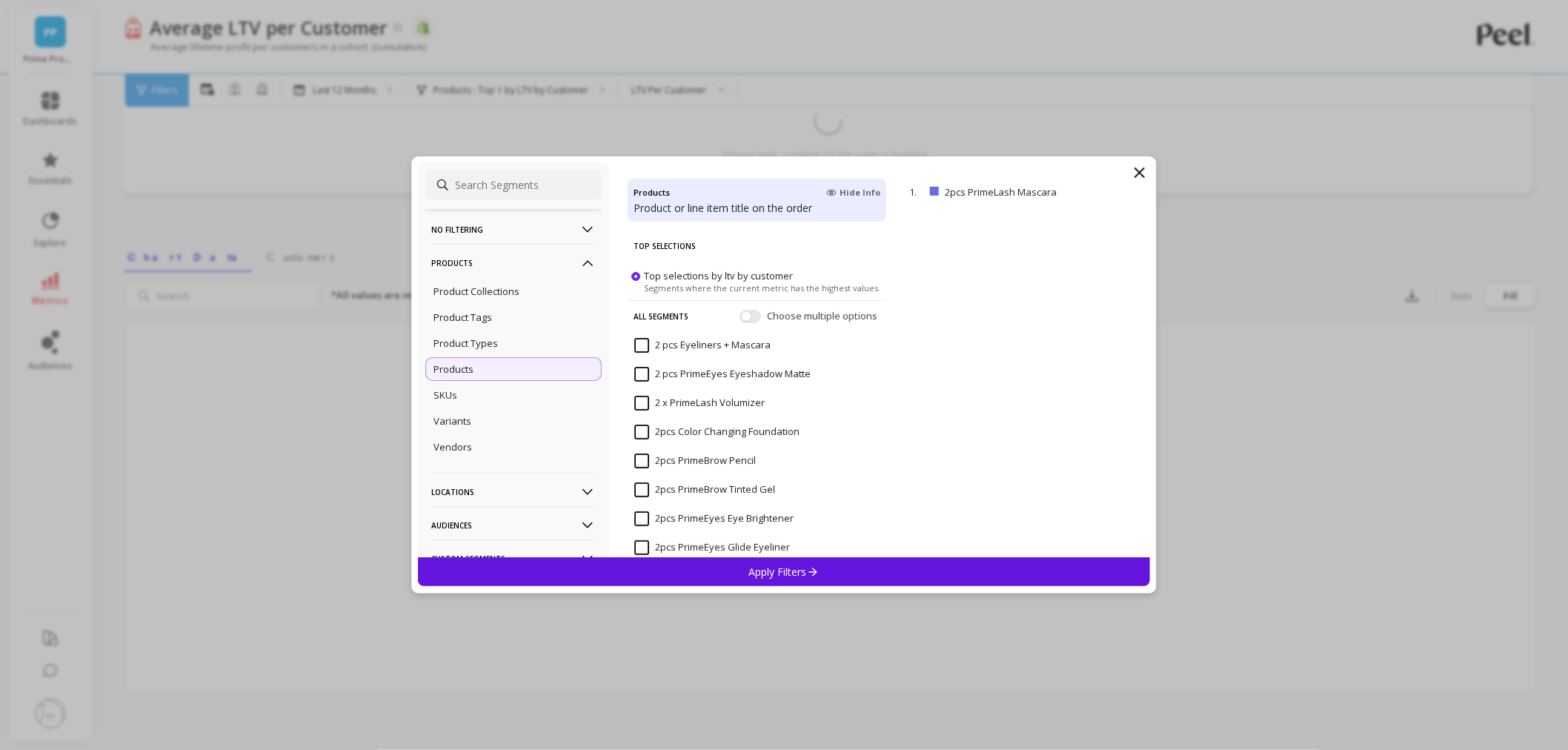
click at [665, 342] on input "2 pcs Eyeliners + Mascara" at bounding box center [702, 345] width 136 height 15
click at [715, 564] on div "Apply Filters" at bounding box center [784, 571] width 732 height 29
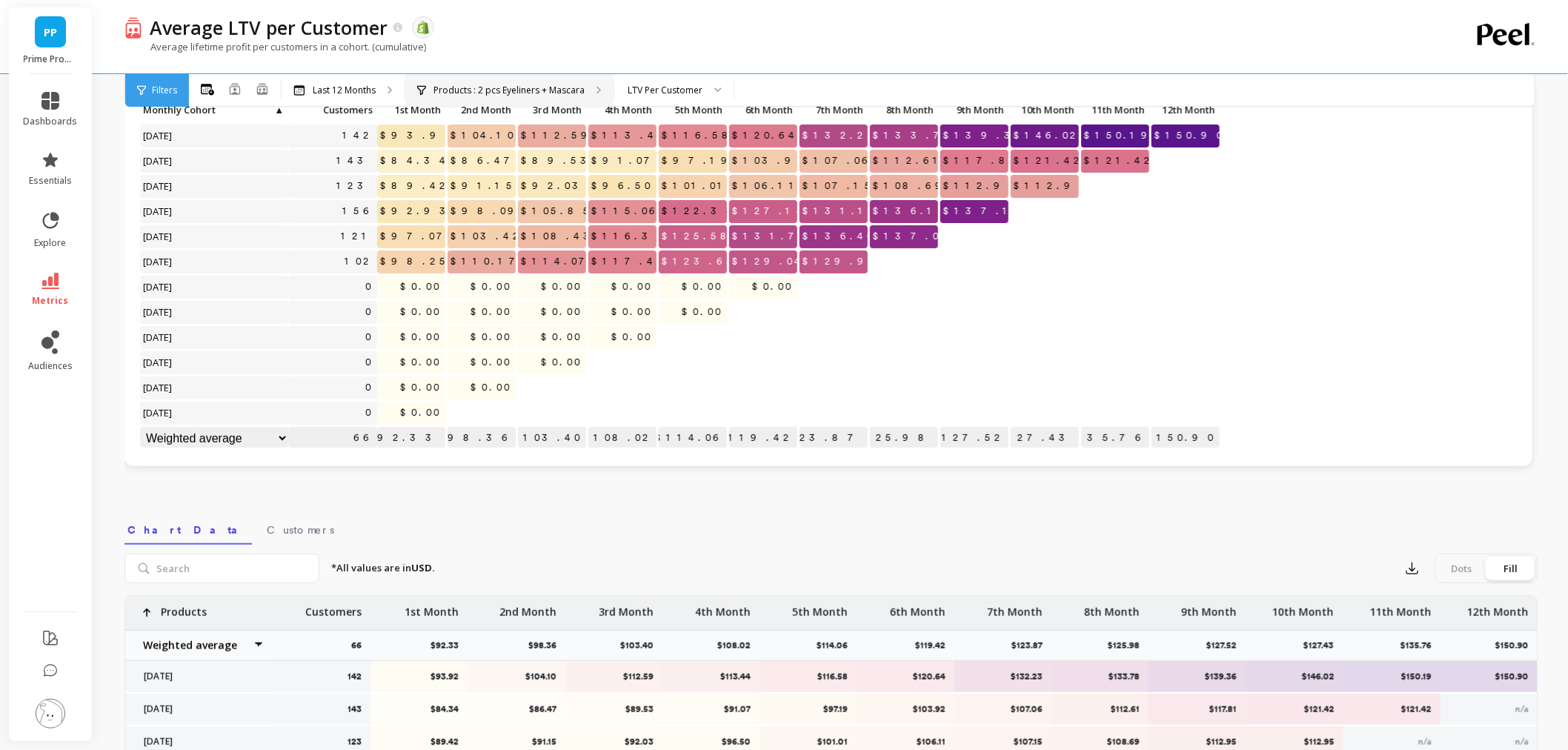
click at [517, 82] on div "Products : 2 pcs Eyeliners + Mascara" at bounding box center [509, 91] width 208 height 33
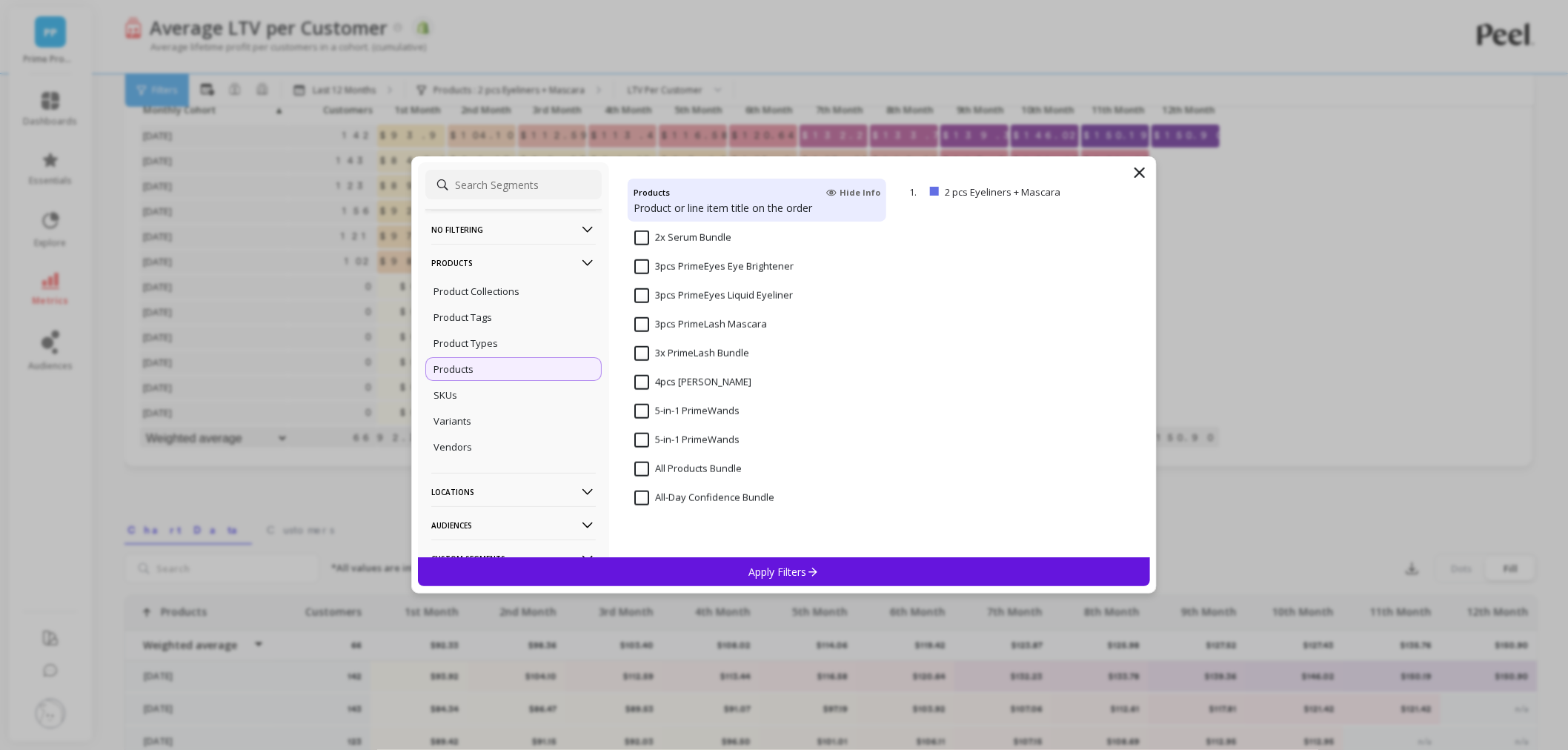
scroll to position [823, 0]
click at [686, 497] on input "Build your own bundle" at bounding box center [695, 504] width 122 height 15
click at [515, 191] on input at bounding box center [513, 184] width 176 height 29
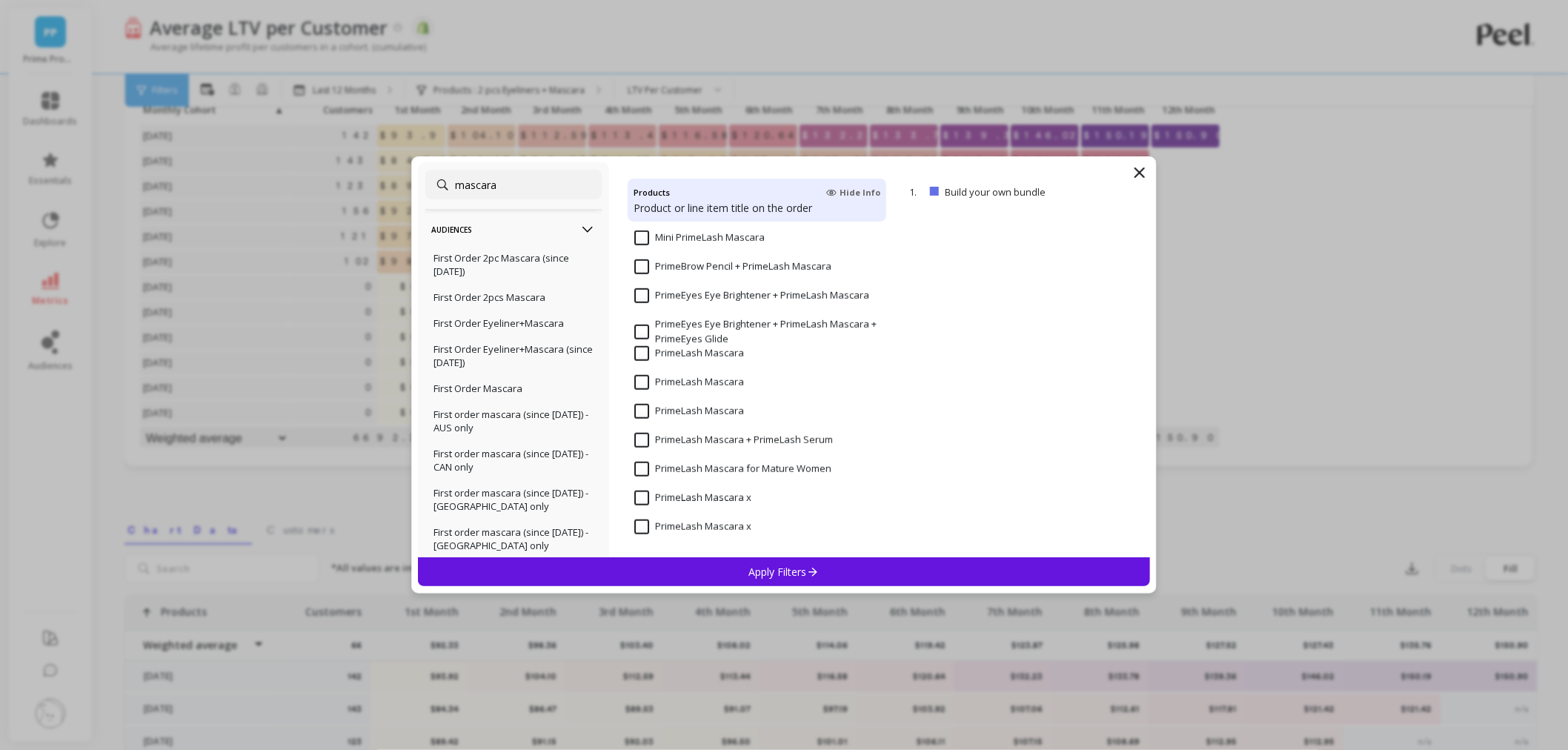
scroll to position [401, 0]
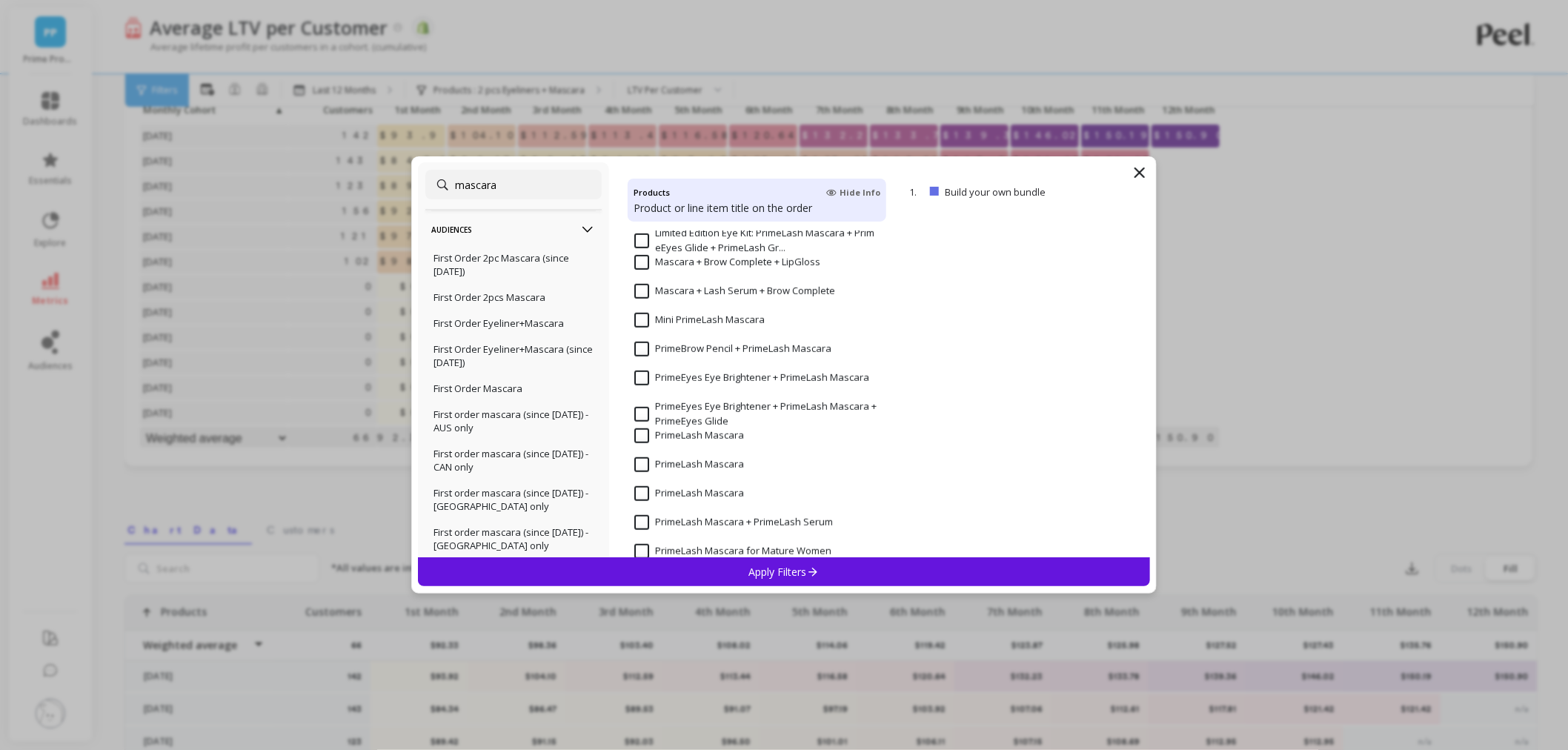
type input "mascara"
click at [650, 463] on input "PrimeLash Mascara" at bounding box center [689, 464] width 109 height 15
click at [732, 557] on div "Apply Filters" at bounding box center [784, 571] width 732 height 29
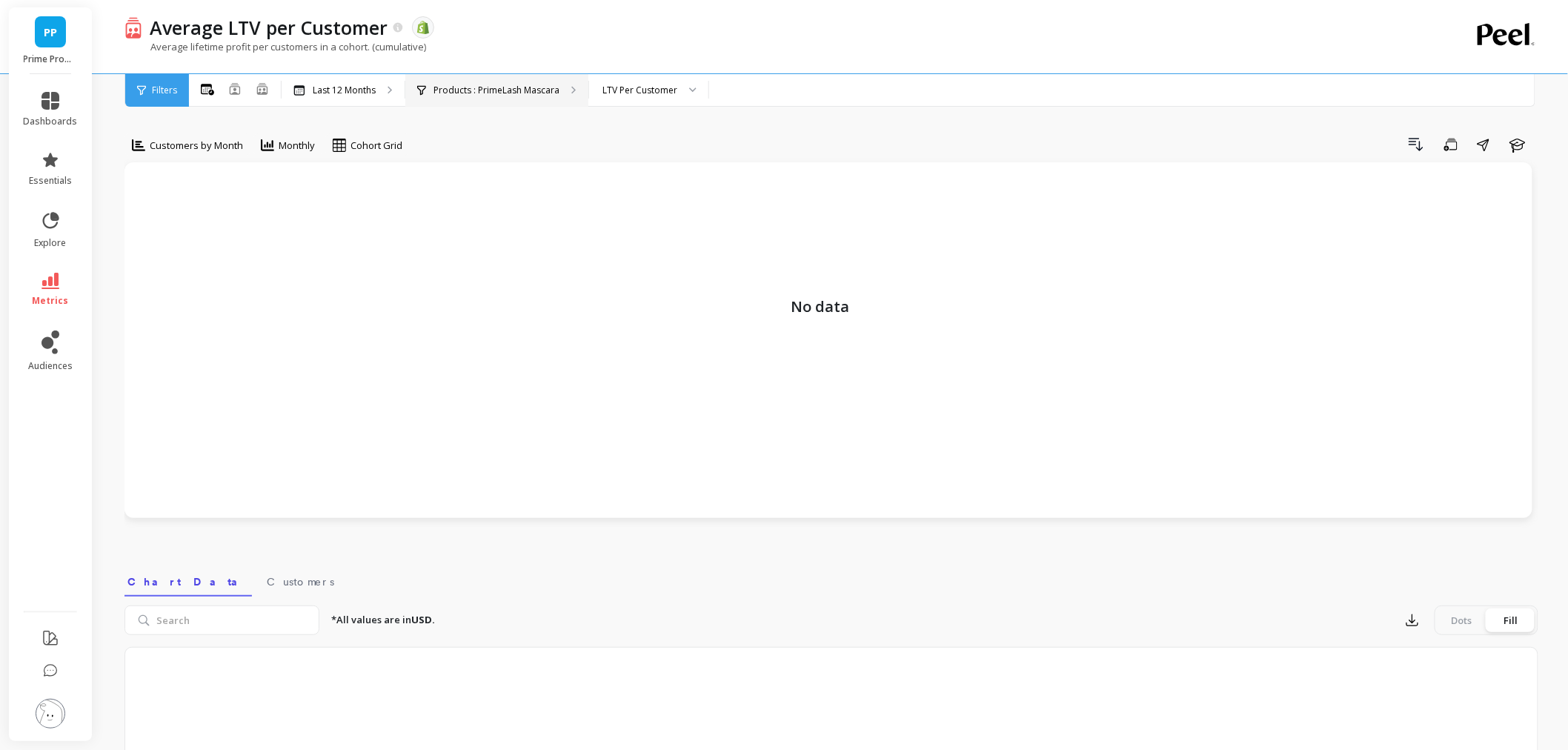
click at [523, 98] on div "Products : PrimeLash Mascara" at bounding box center [497, 91] width 183 height 33
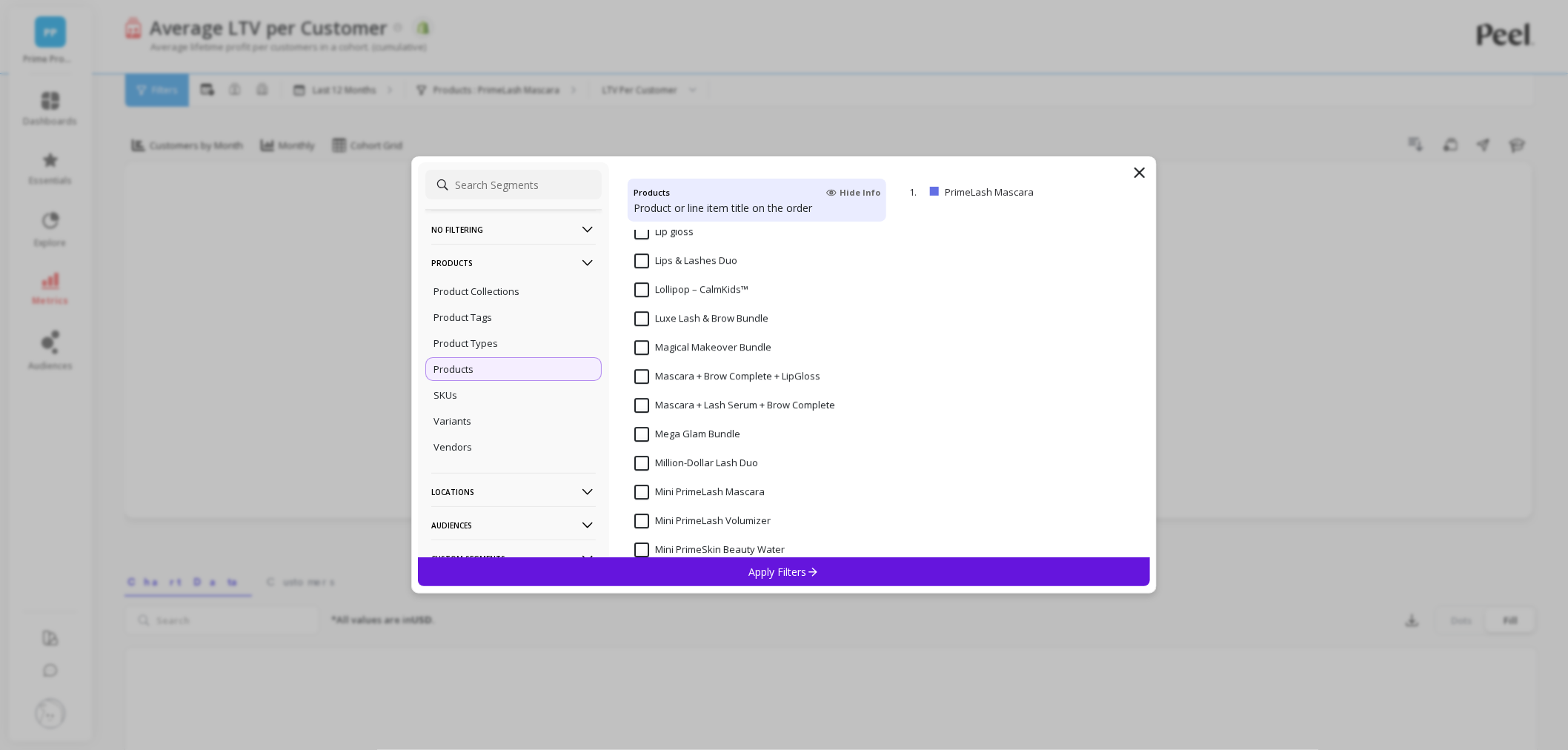
scroll to position [1893, 0]
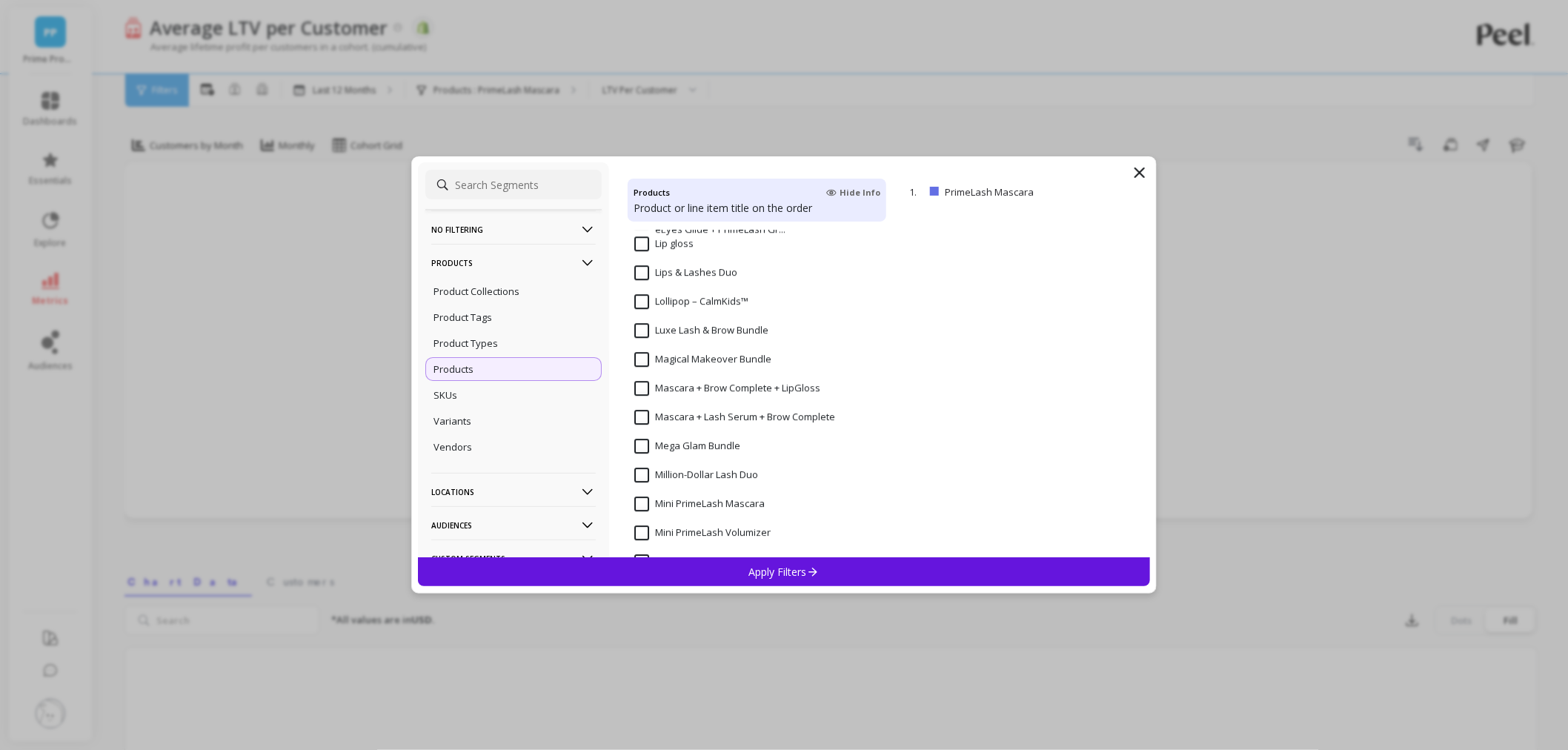
click at [503, 179] on input at bounding box center [513, 184] width 176 height 29
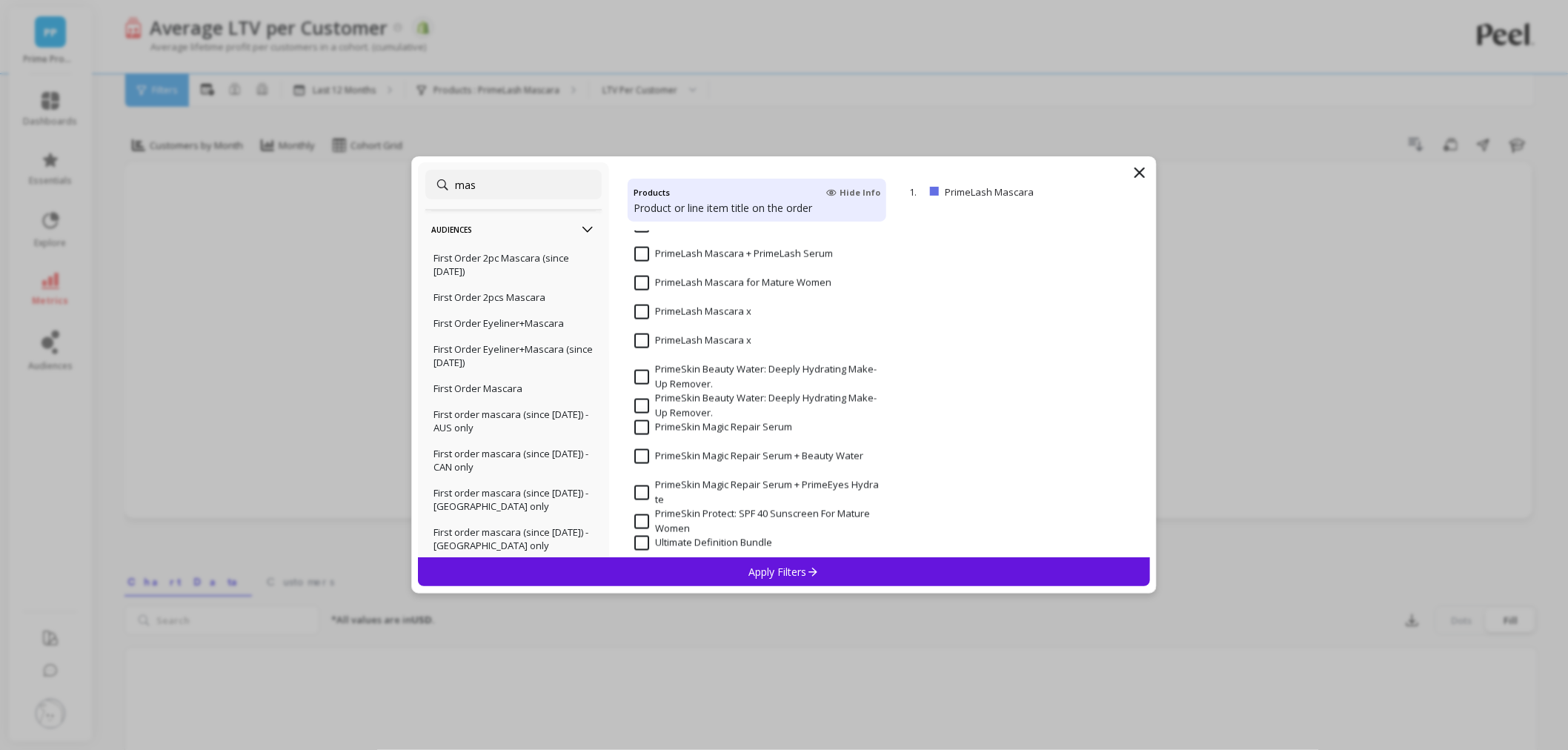
scroll to position [468, 0]
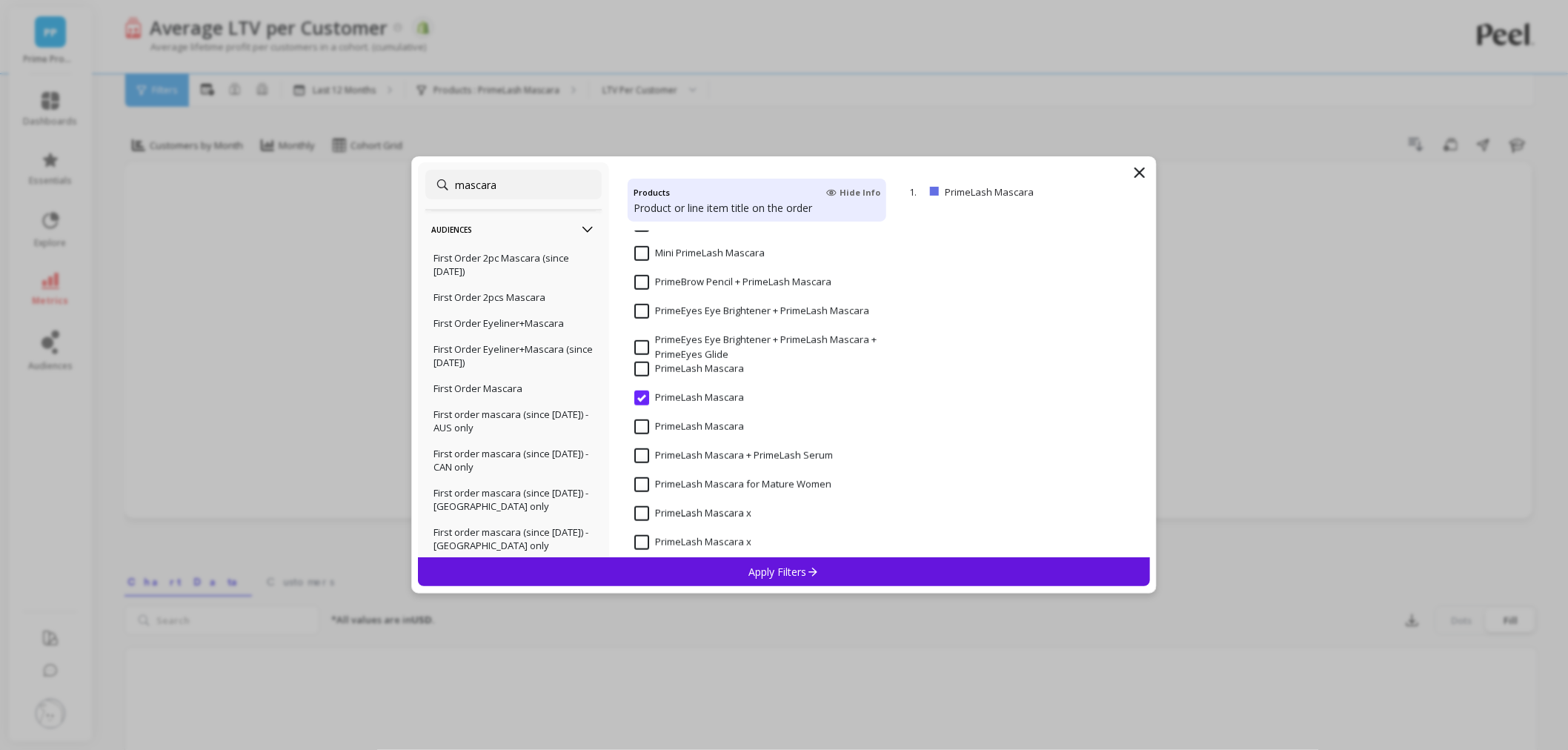
type input "mascara"
click at [645, 425] on Mascara "PrimeLash Mascara" at bounding box center [689, 427] width 109 height 15
click at [756, 575] on p "Apply Filters" at bounding box center [784, 571] width 70 height 14
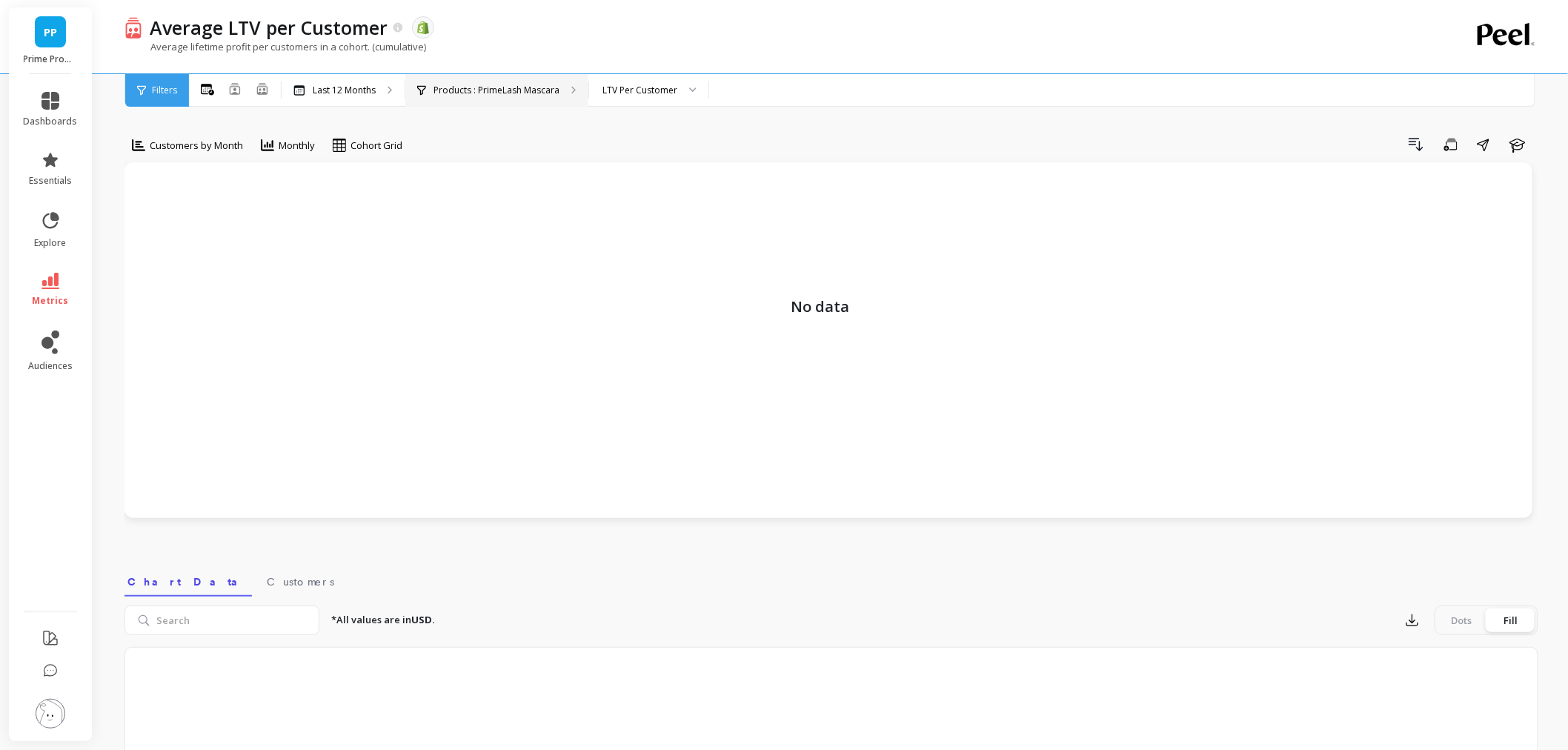
click at [491, 89] on p "Products : PrimeLash Mascara" at bounding box center [496, 90] width 126 height 12
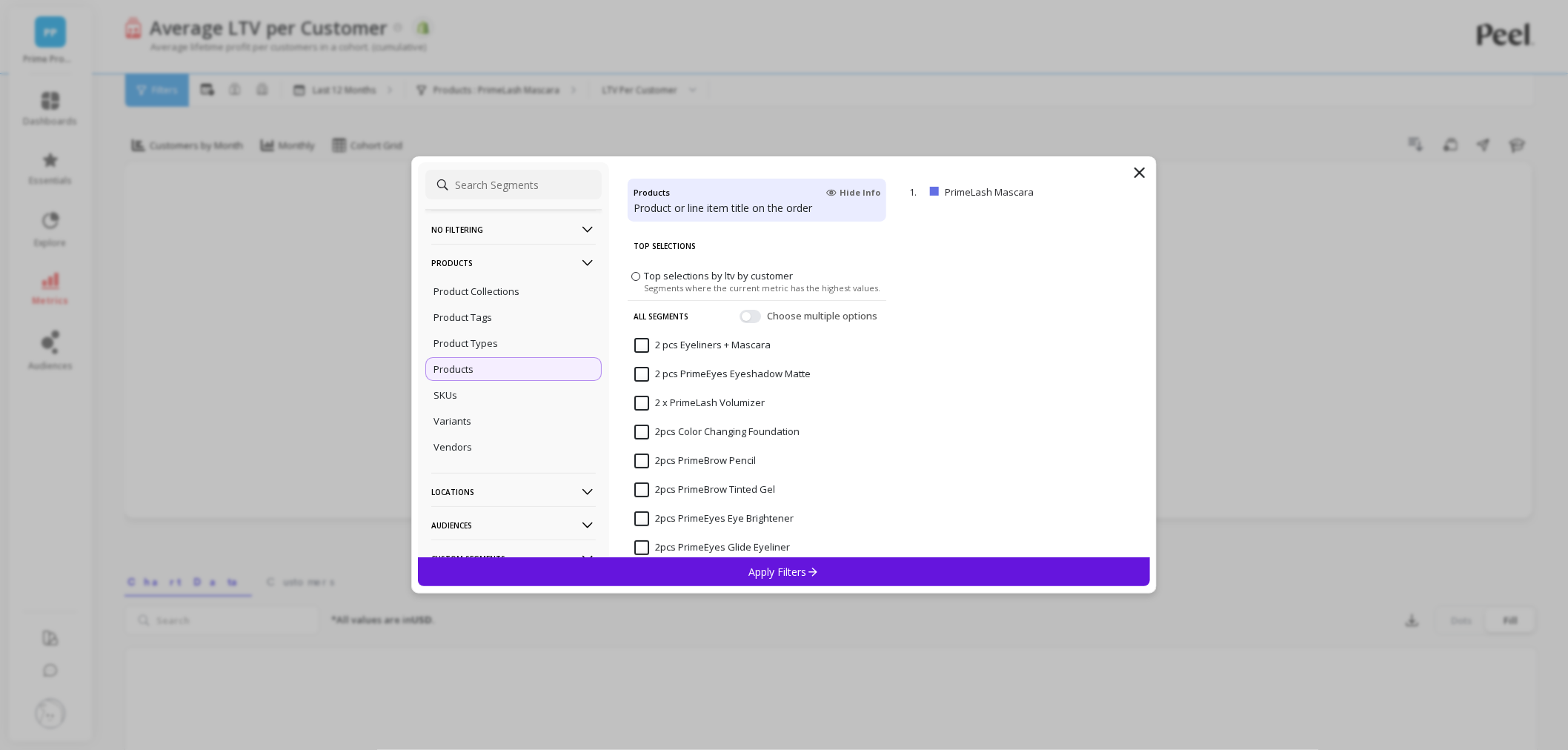
click at [491, 189] on input at bounding box center [513, 184] width 176 height 29
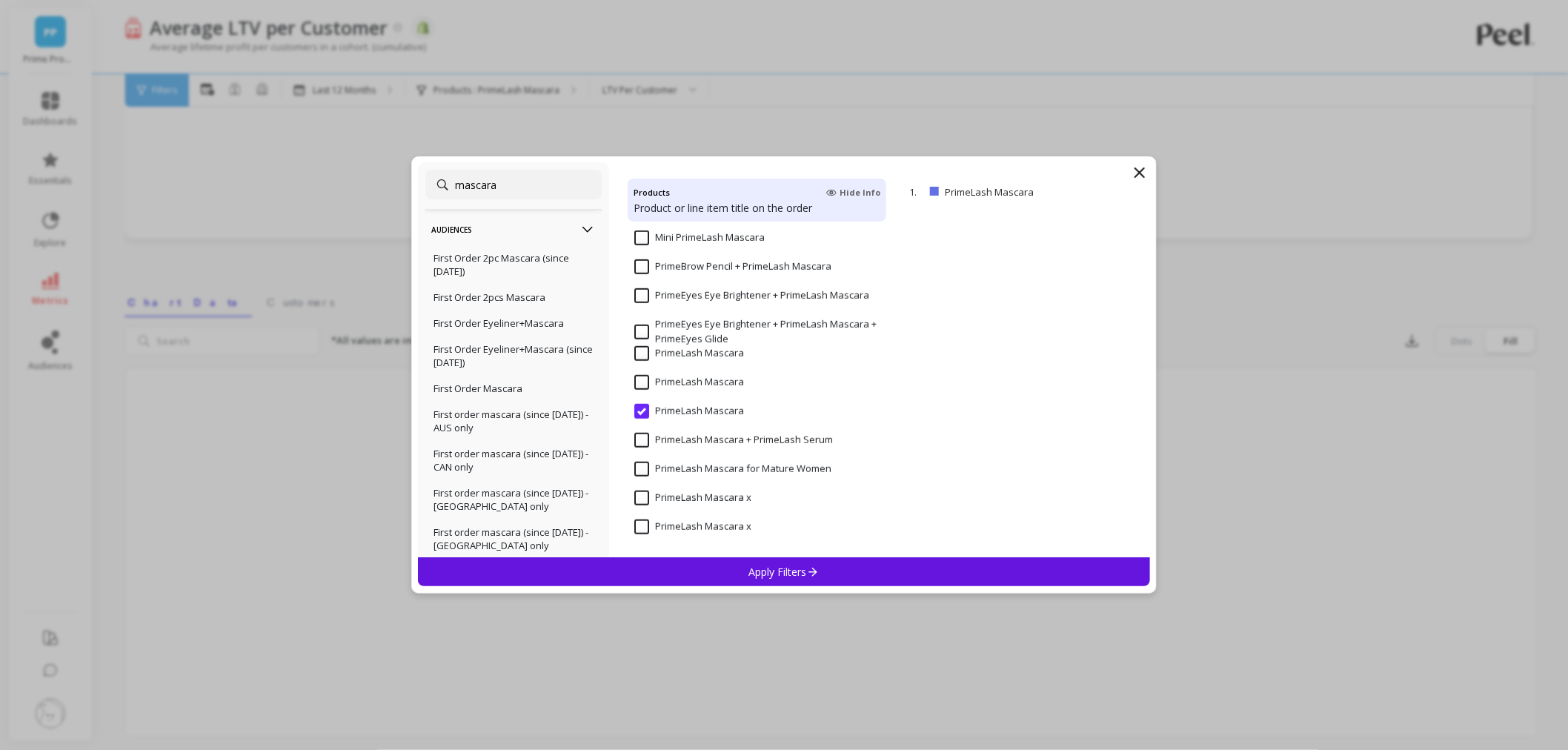
scroll to position [325, 0]
type input "mascara"
click at [645, 528] on x "PrimeLash Mascara x" at bounding box center [692, 526] width 117 height 15
click at [673, 566] on div "Apply Filters" at bounding box center [784, 571] width 732 height 29
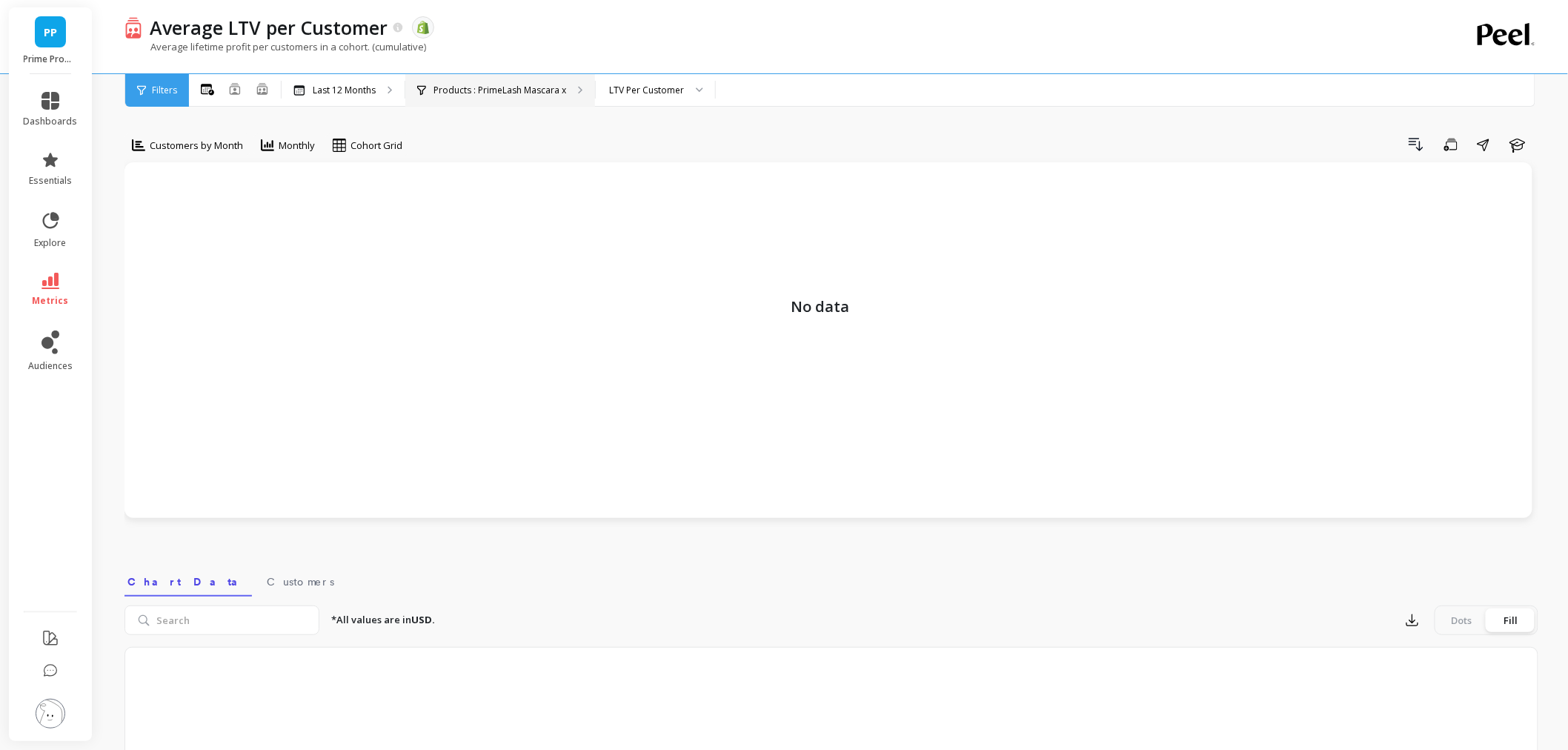
click at [549, 92] on p "Products : PrimeLash Mascara x" at bounding box center [500, 90] width 133 height 12
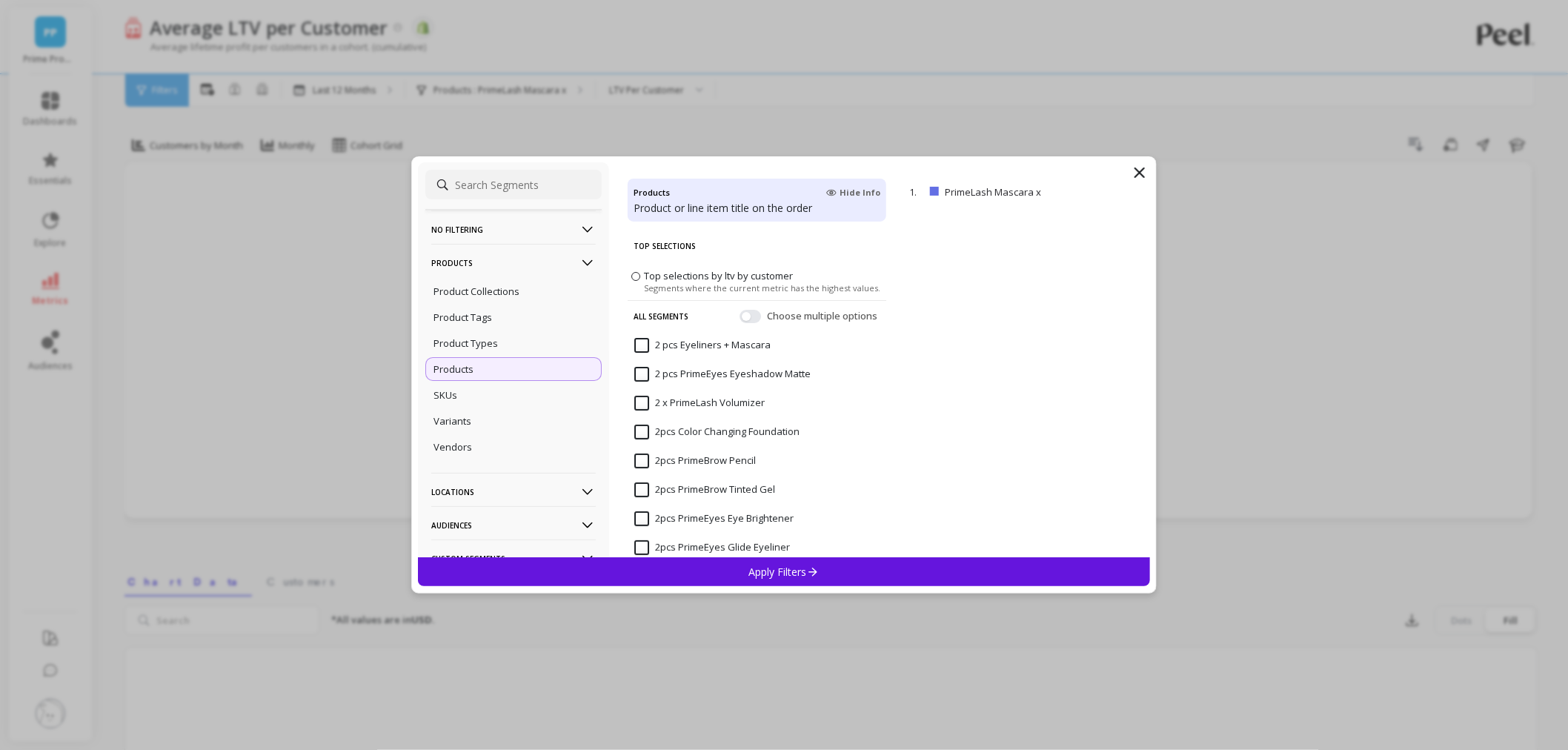
click at [639, 342] on input "2 pcs Eyeliners + Mascara" at bounding box center [702, 345] width 136 height 15
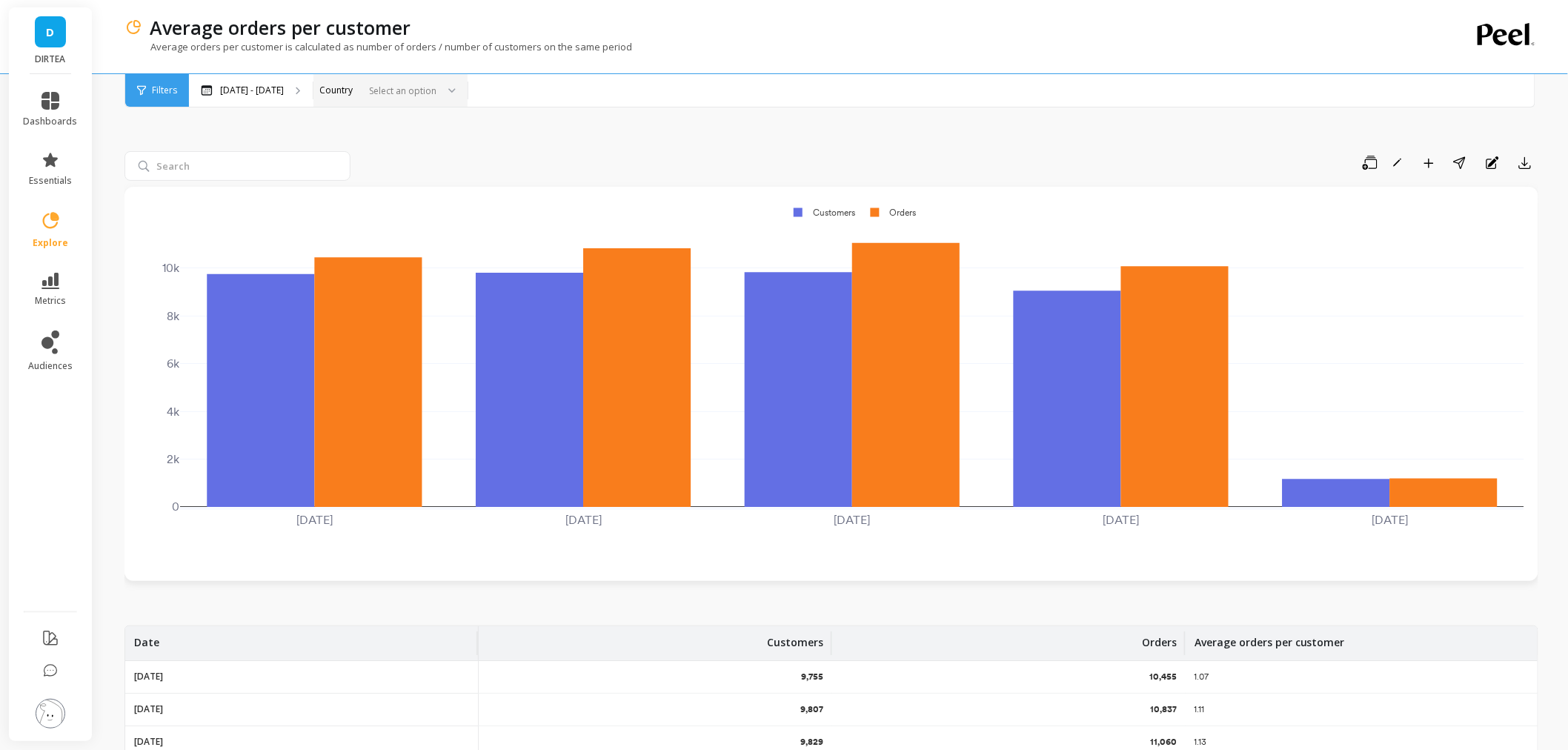
click at [415, 89] on div at bounding box center [400, 91] width 73 height 14
click at [394, 126] on div "[GEOGRAPHIC_DATA]" at bounding box center [390, 131] width 135 height 14
click at [1376, 171] on button "button" at bounding box center [1370, 162] width 27 height 24
click at [1346, 222] on button "Save as new" at bounding box center [1317, 230] width 132 height 27
click at [1293, 224] on span "Save as new" at bounding box center [1310, 230] width 60 height 15
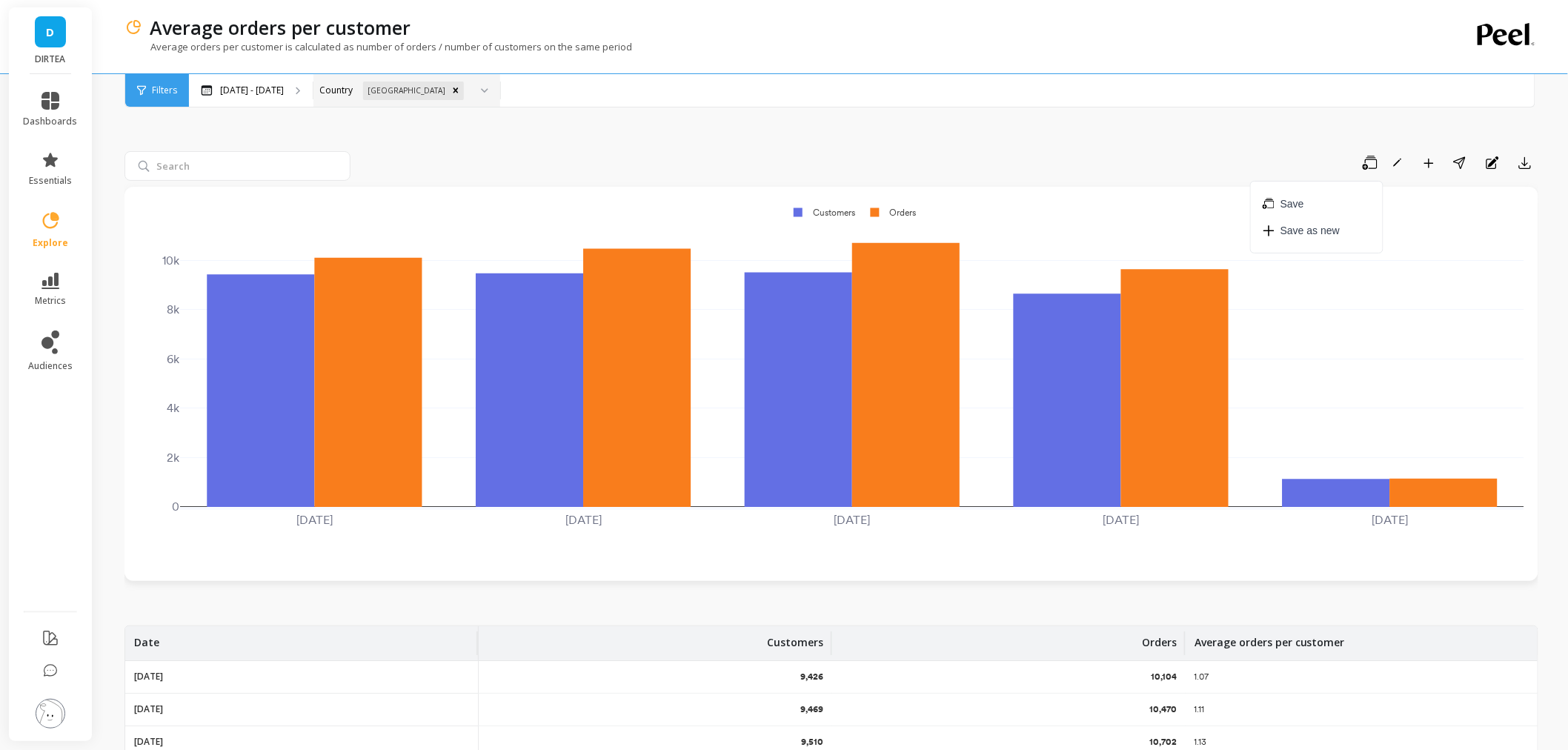
click at [841, 121] on div "Save To create a slice, save your filtered state. Save Save as new Rename Add t…" at bounding box center [832, 593] width 1414 height 1032
click at [451, 93] on icon "Remove United Kingdom" at bounding box center [455, 90] width 11 height 11
click at [931, 121] on div "Save Rename Add to Dashboard Share Annotations Export [DATE] [DATE] [DATE] [DAT…" at bounding box center [832, 593] width 1414 height 1032
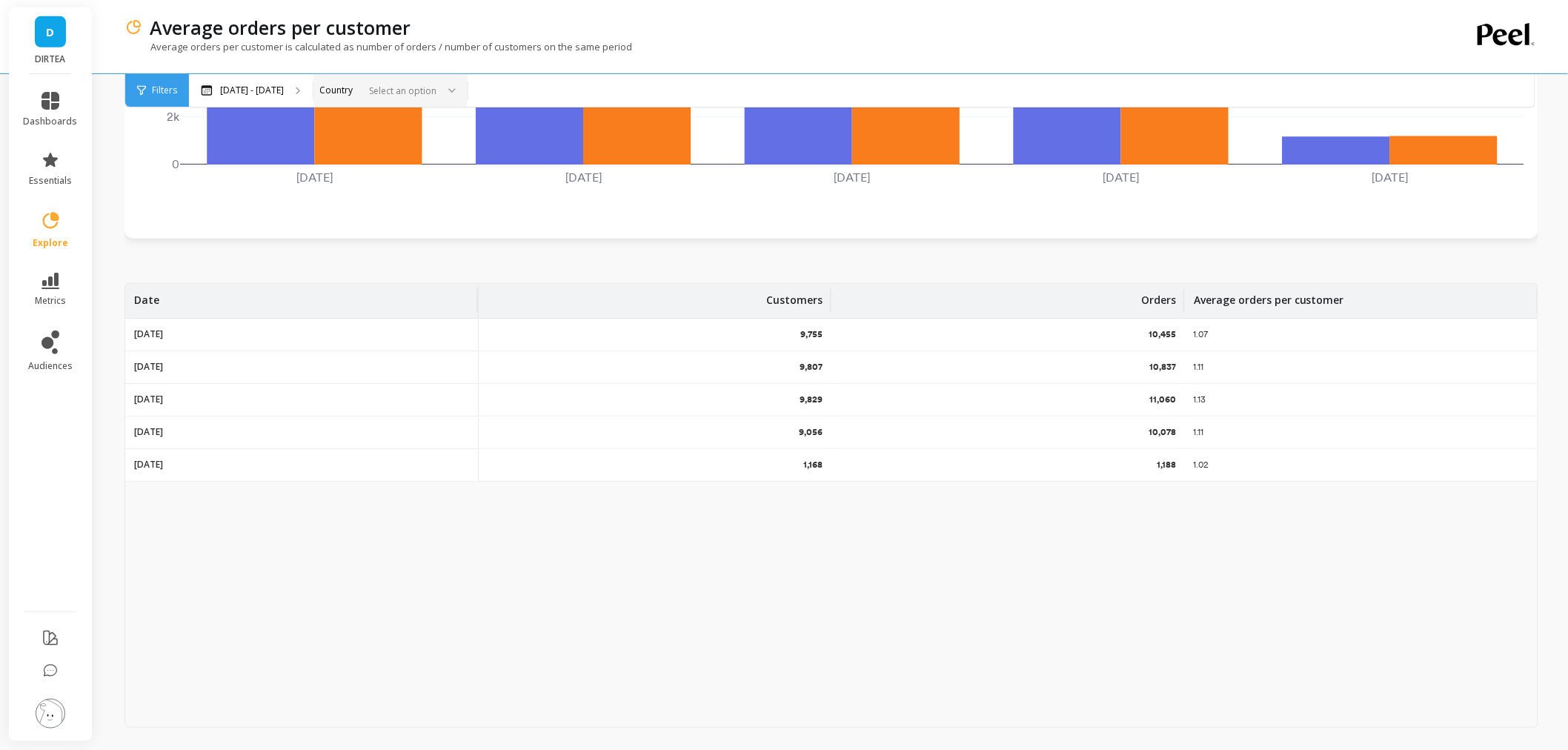
scroll to position [213, 0]
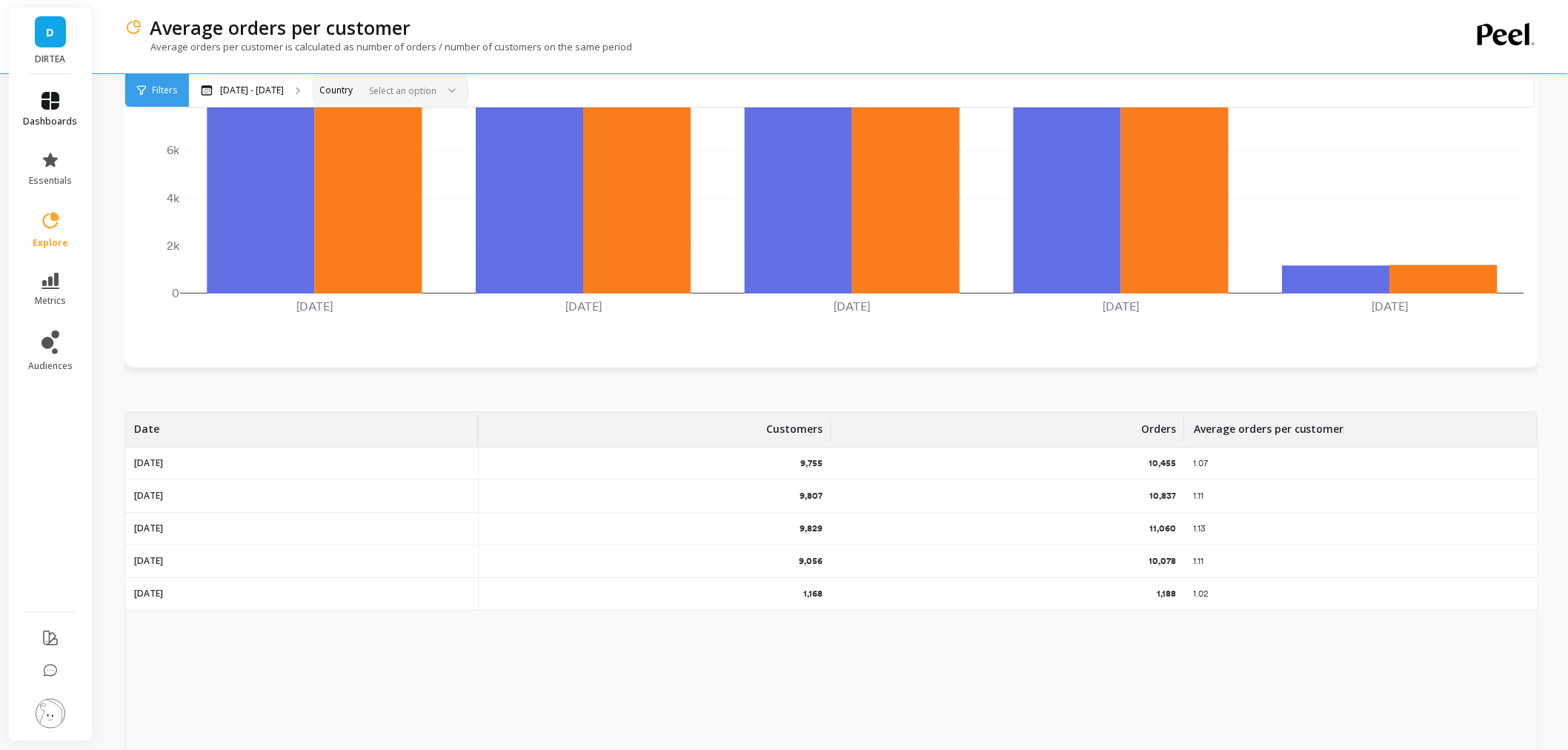
click at [62, 113] on link "dashboards" at bounding box center [51, 110] width 54 height 36
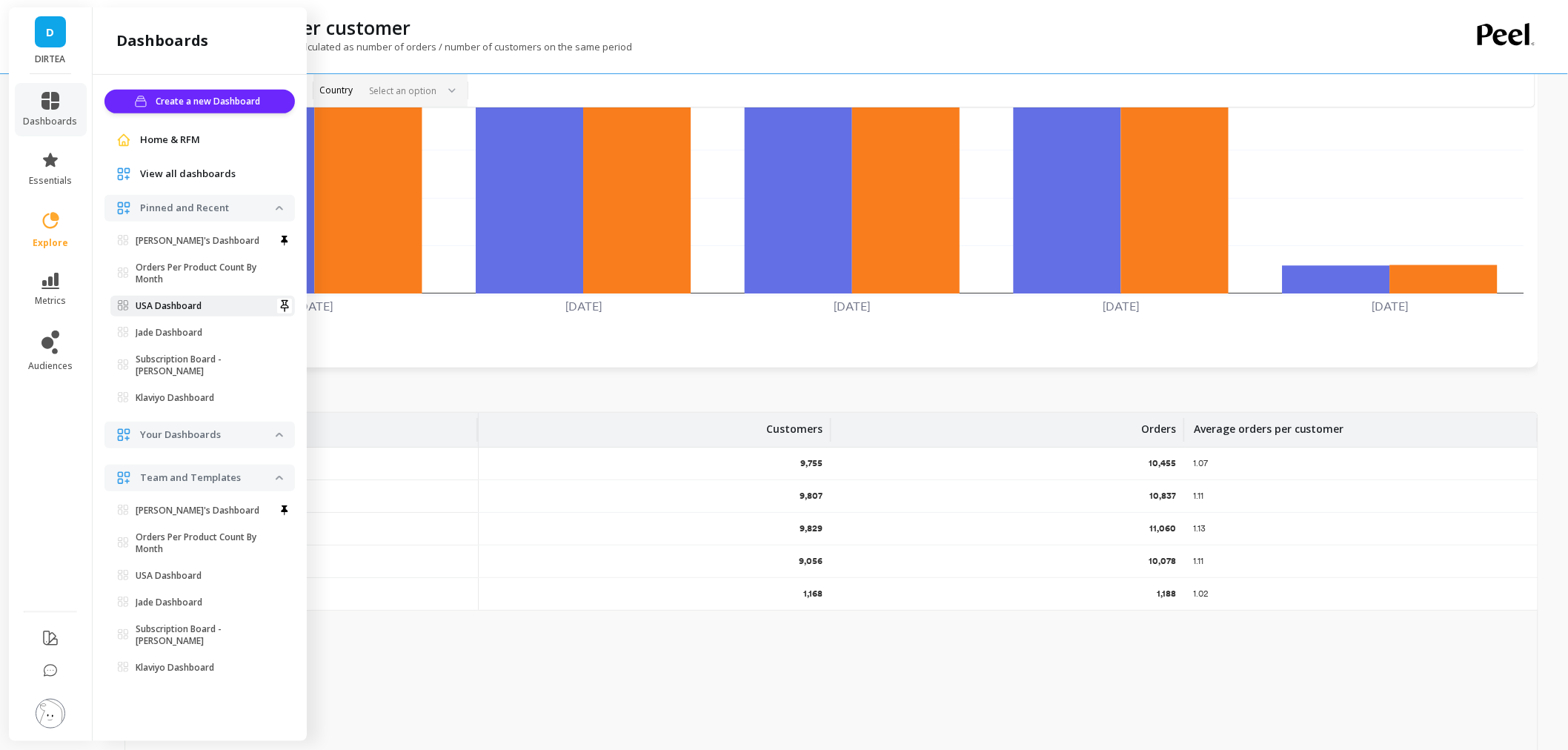
click at [193, 308] on p "USA Dashboard" at bounding box center [168, 306] width 66 height 12
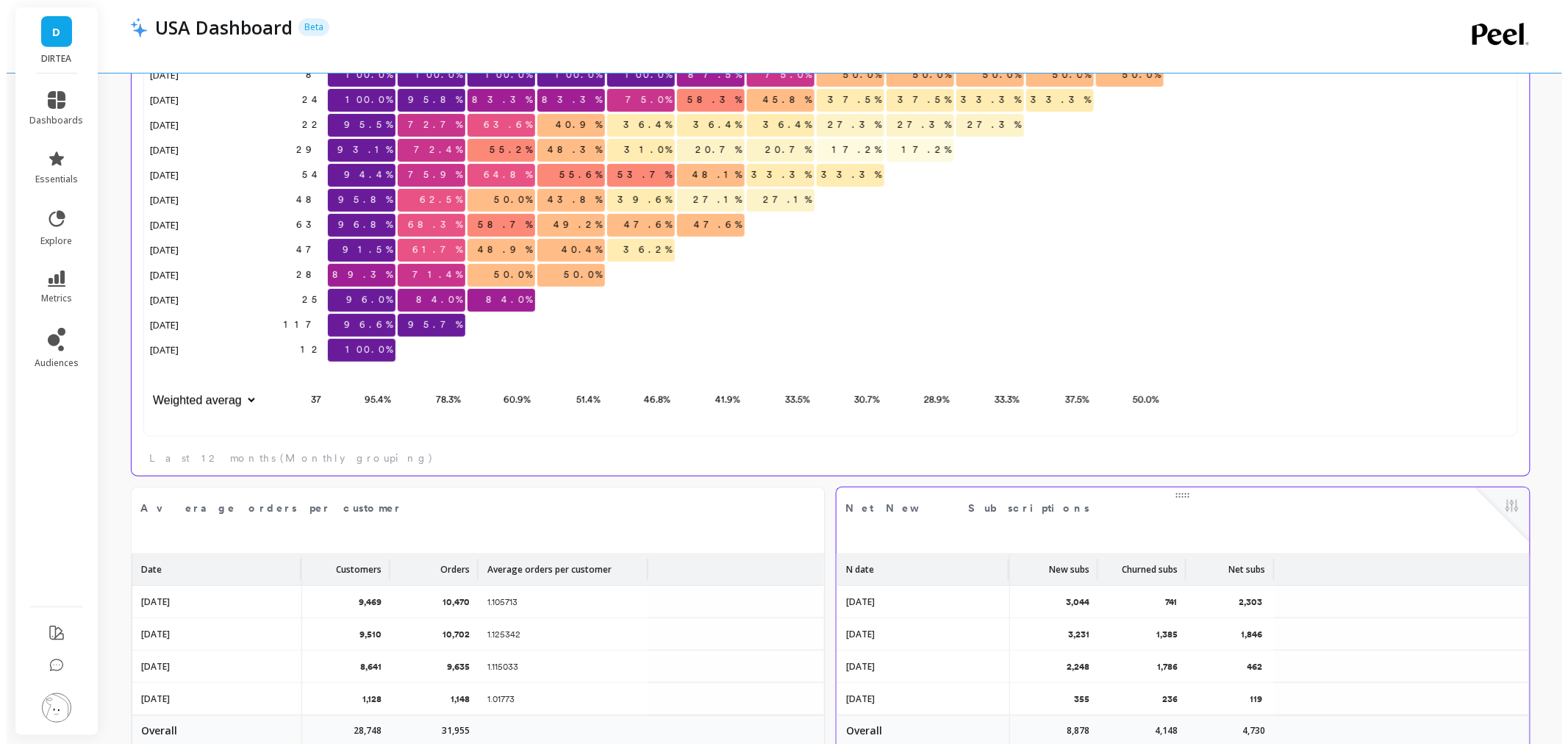
scroll to position [392, 1343]
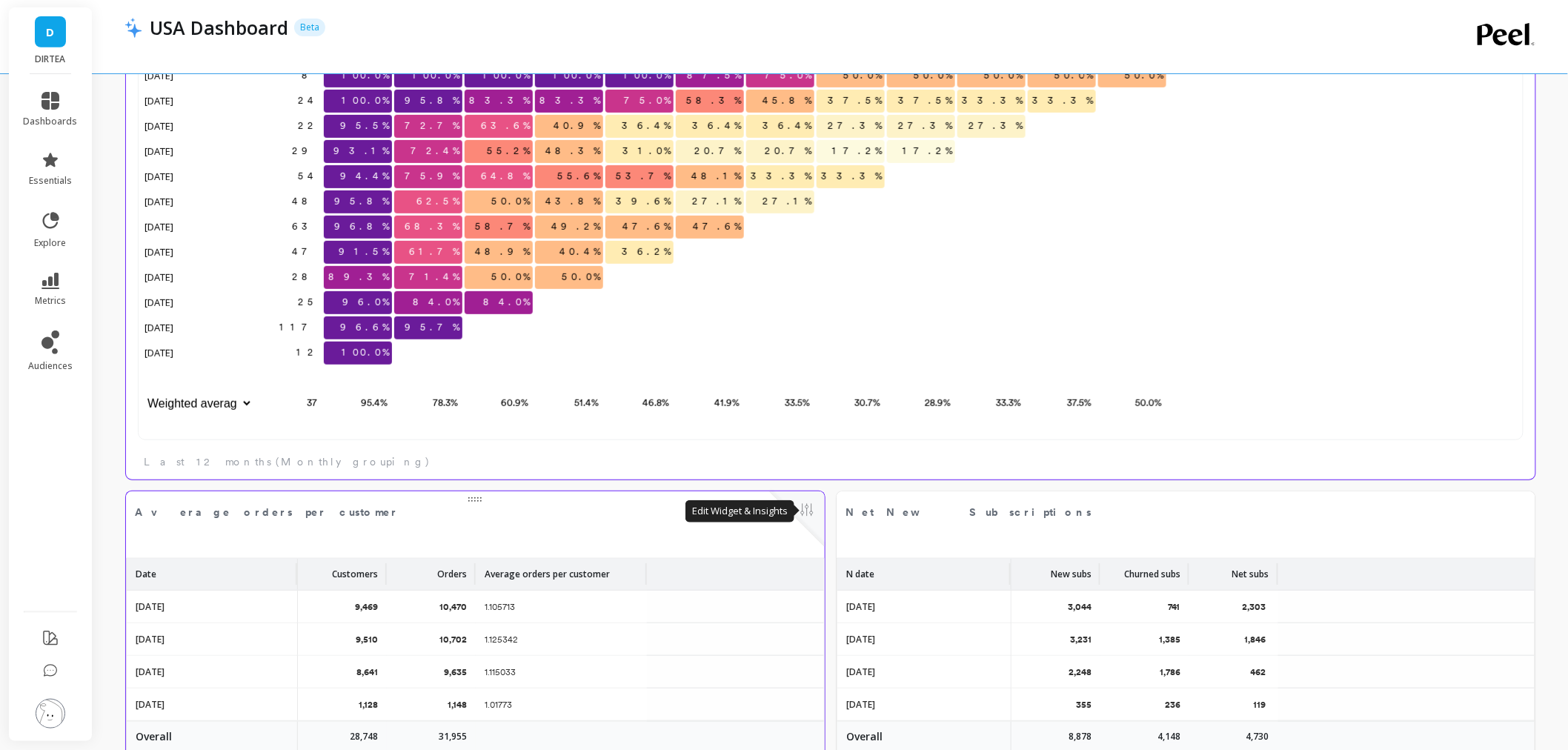
click at [805, 511] on button at bounding box center [807, 511] width 18 height 20
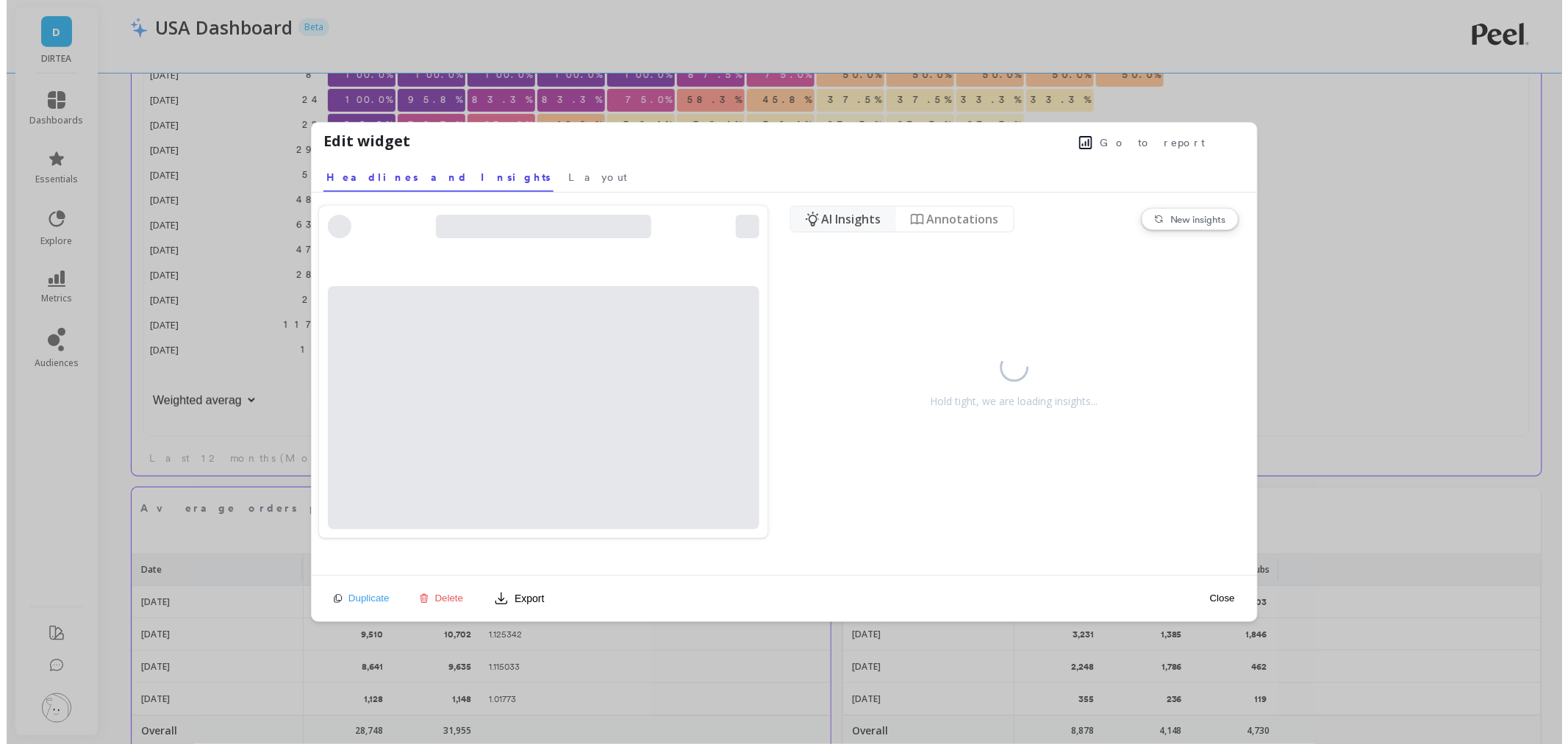
scroll to position [392, 1354]
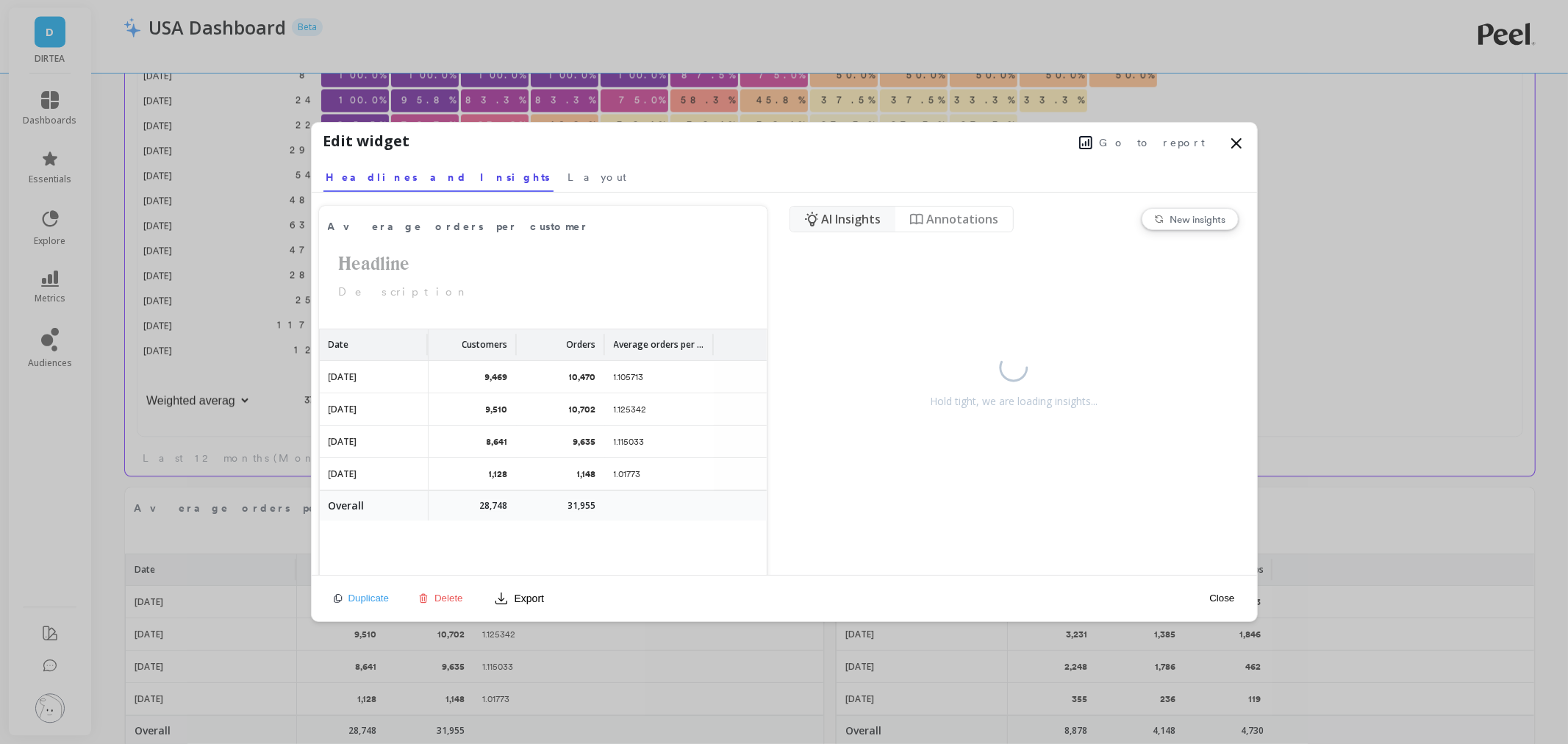
click at [1152, 143] on span "Go to report" at bounding box center [1153, 142] width 106 height 15
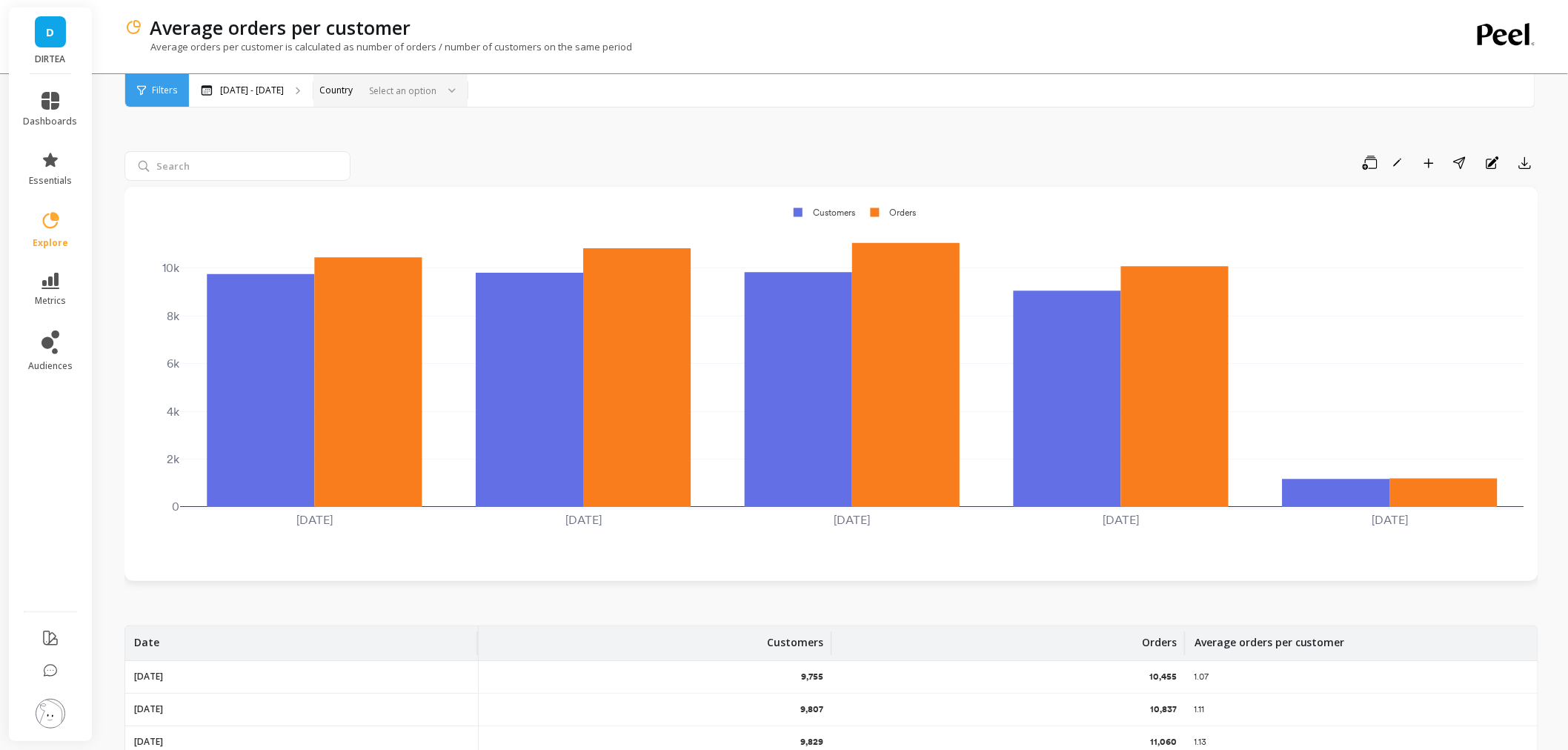
click at [414, 90] on div at bounding box center [400, 91] width 73 height 14
click at [389, 160] on div "[GEOGRAPHIC_DATA]" at bounding box center [390, 159] width 135 height 14
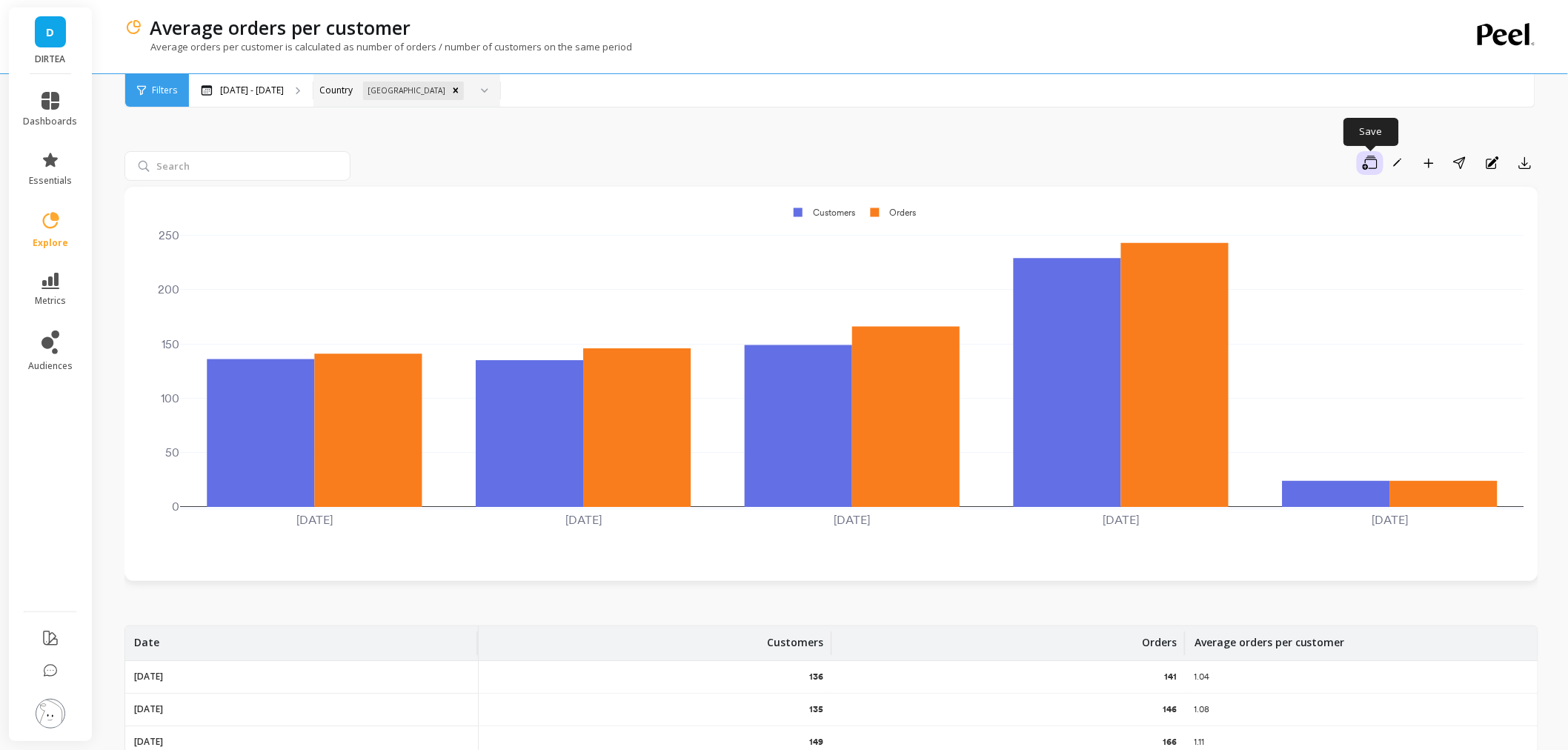
click at [1365, 166] on icon "button" at bounding box center [1370, 163] width 15 height 15
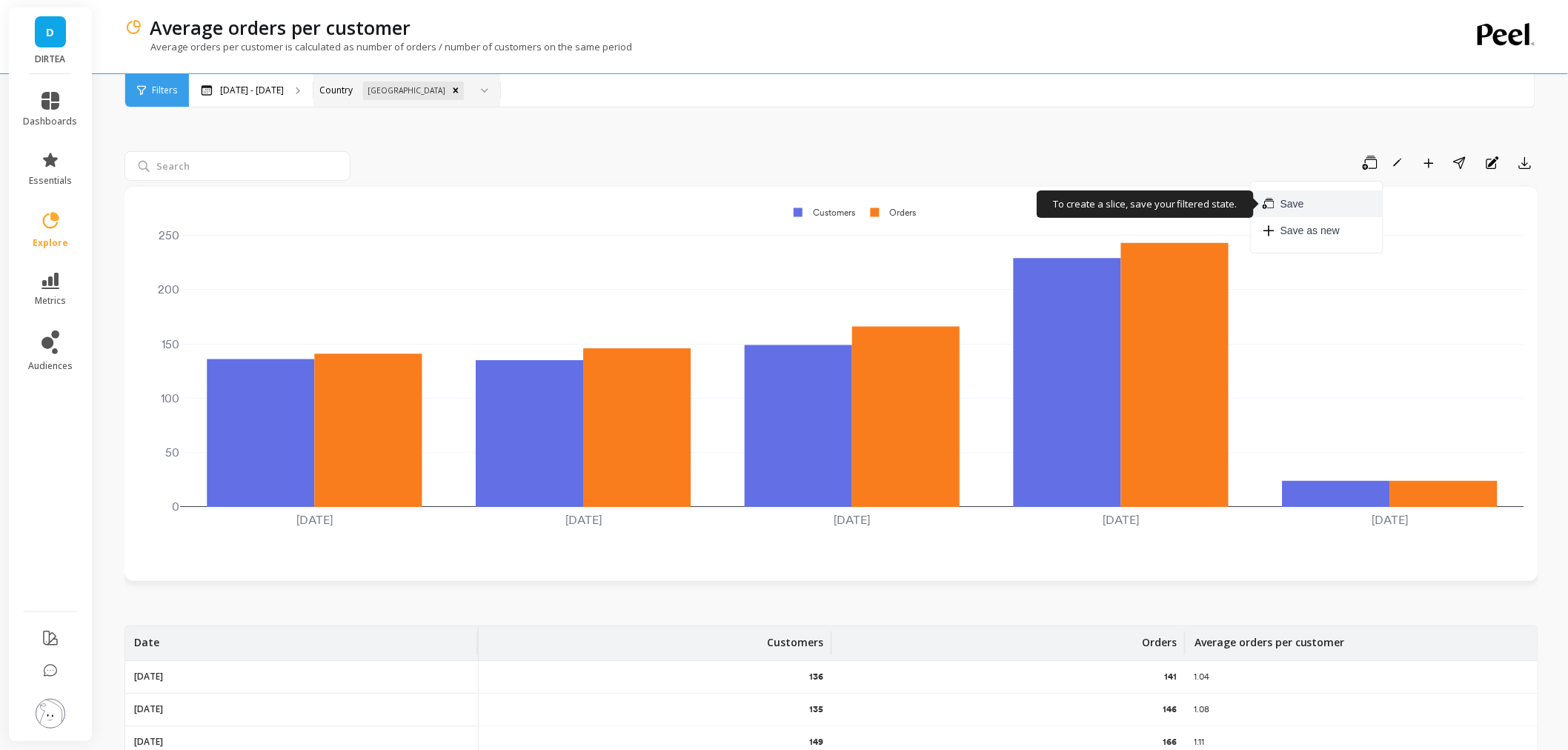
click at [1316, 205] on button "Save" at bounding box center [1317, 203] width 132 height 27
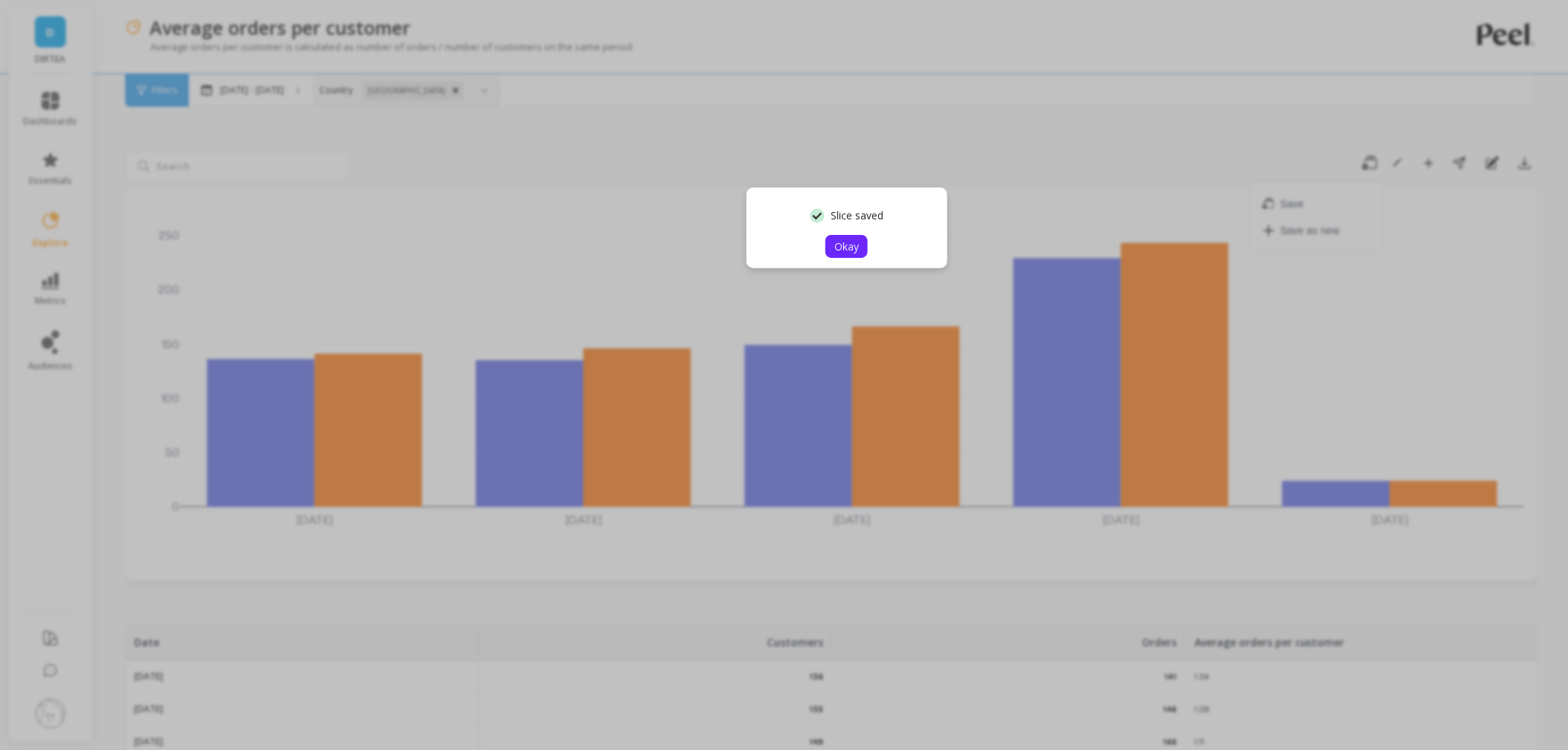
click at [842, 249] on span "Okay" at bounding box center [846, 246] width 24 height 14
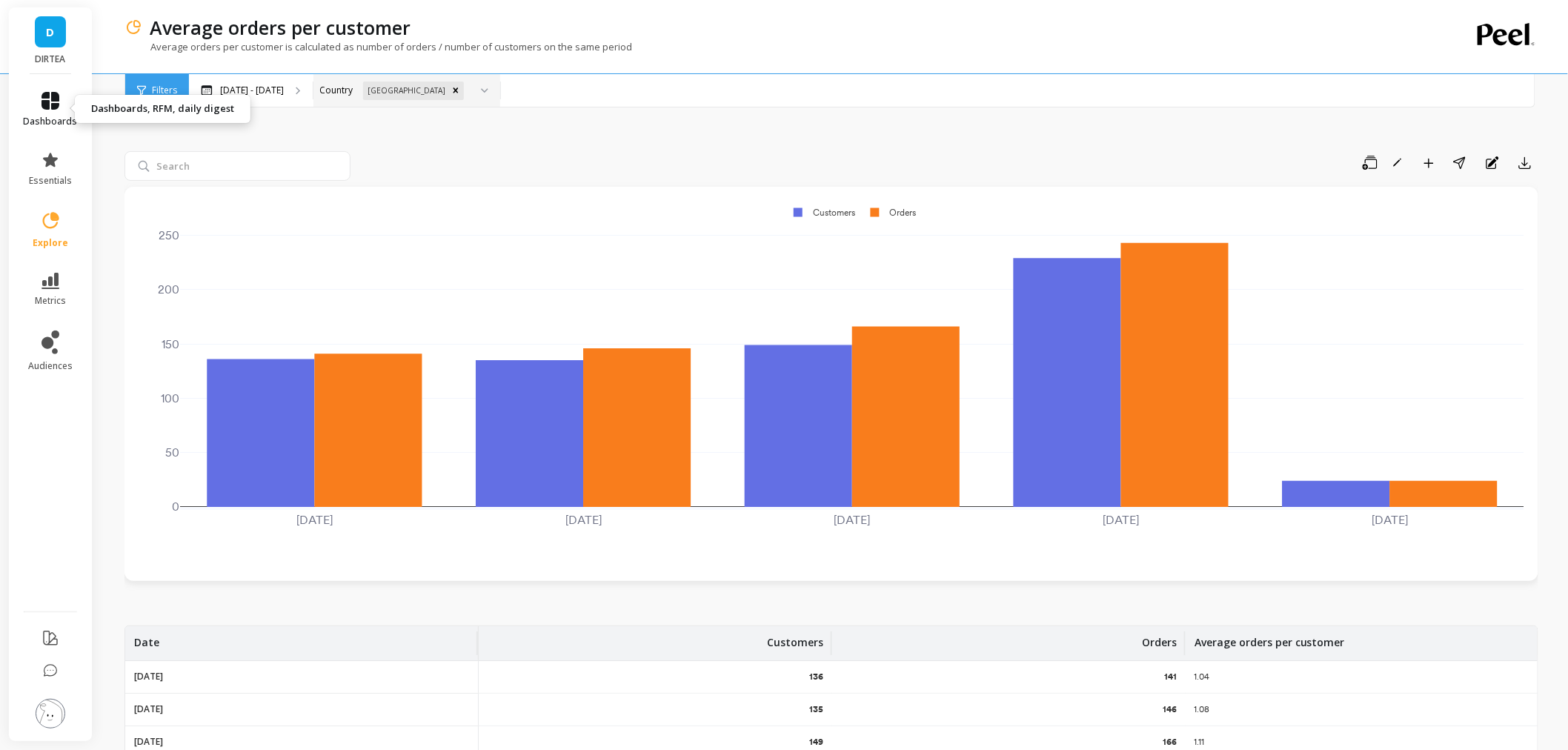
click at [64, 121] on span "dashboards" at bounding box center [51, 122] width 54 height 12
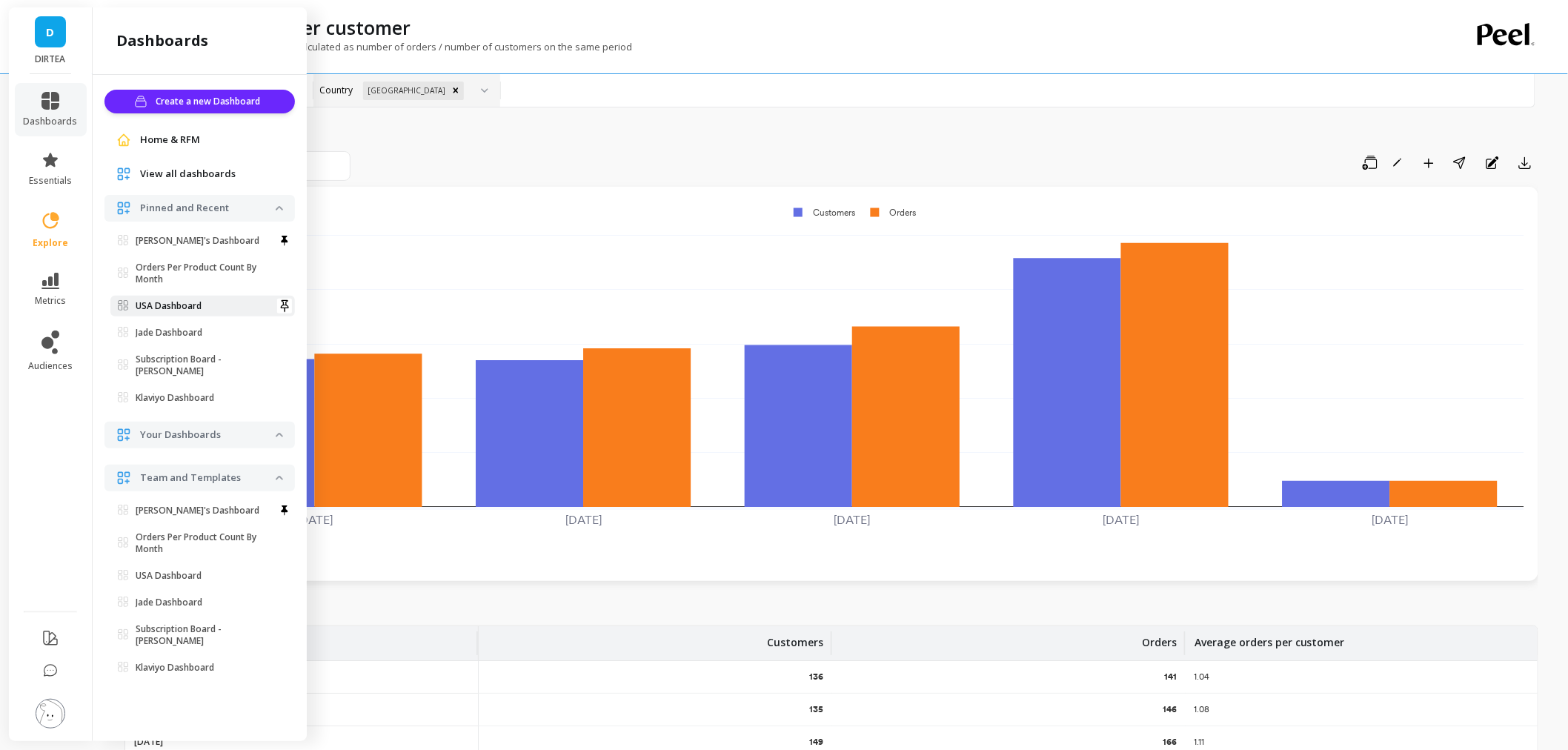
click at [198, 316] on link "USA Dashboard" at bounding box center [202, 305] width 184 height 20
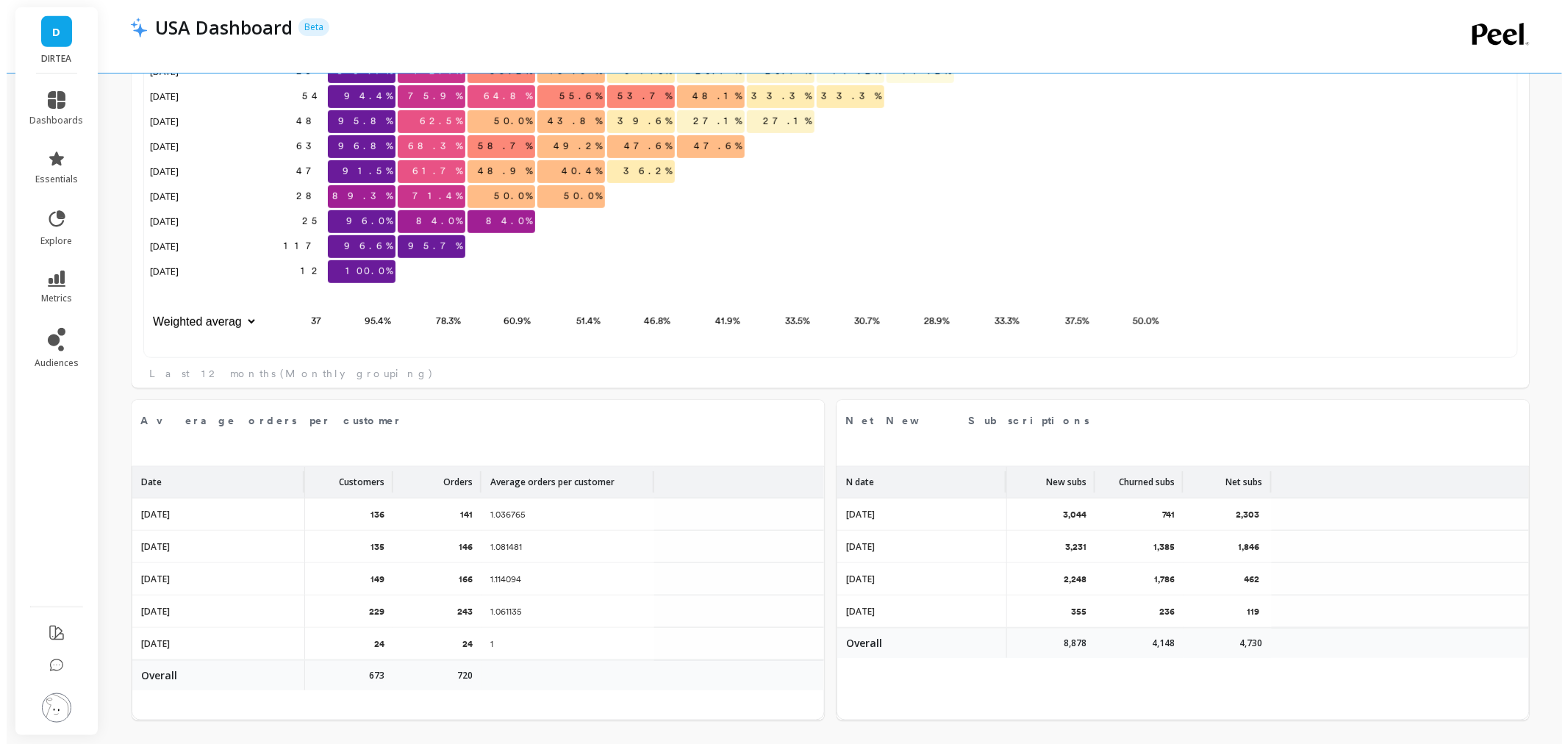
scroll to position [2657, 0]
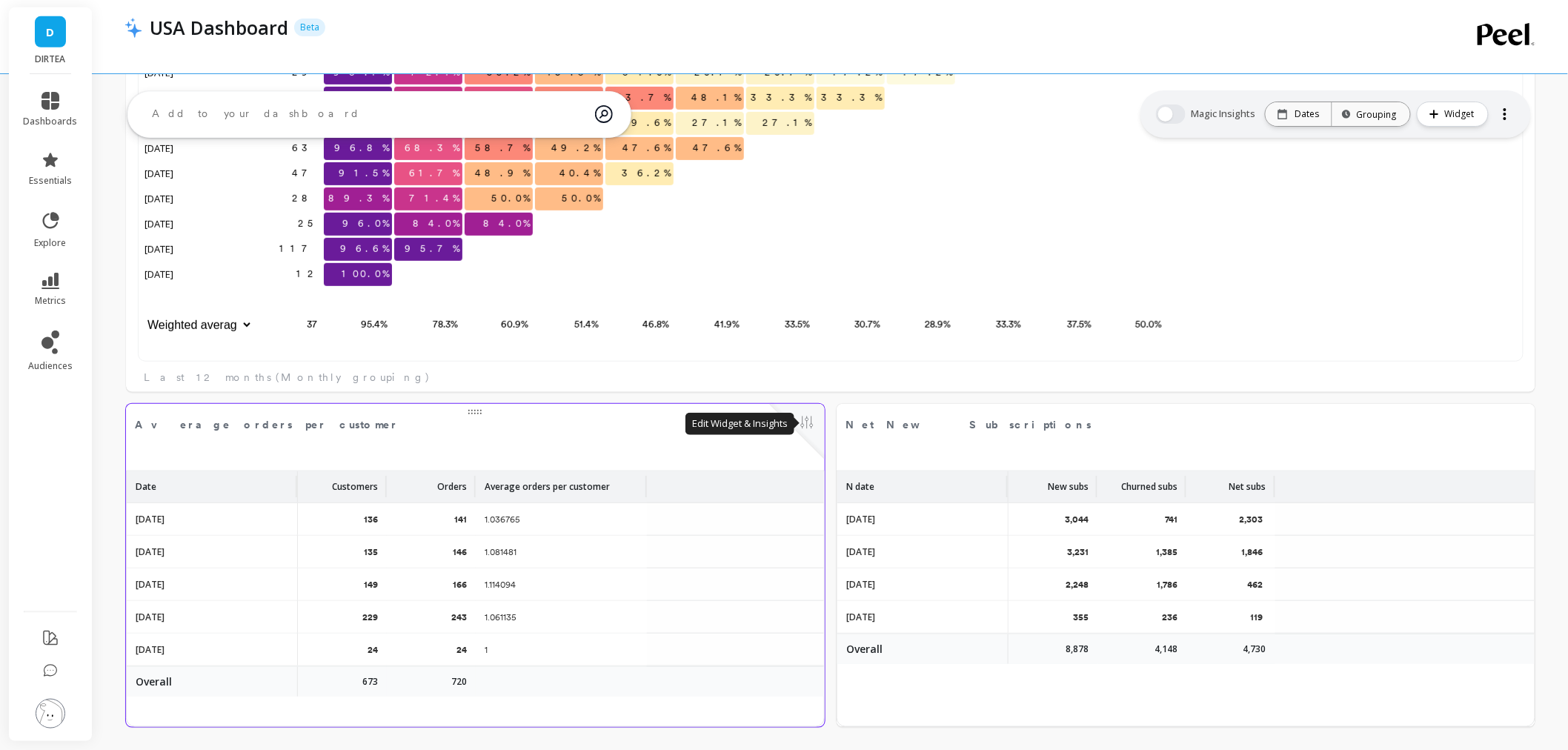
click at [808, 425] on button at bounding box center [807, 424] width 18 height 20
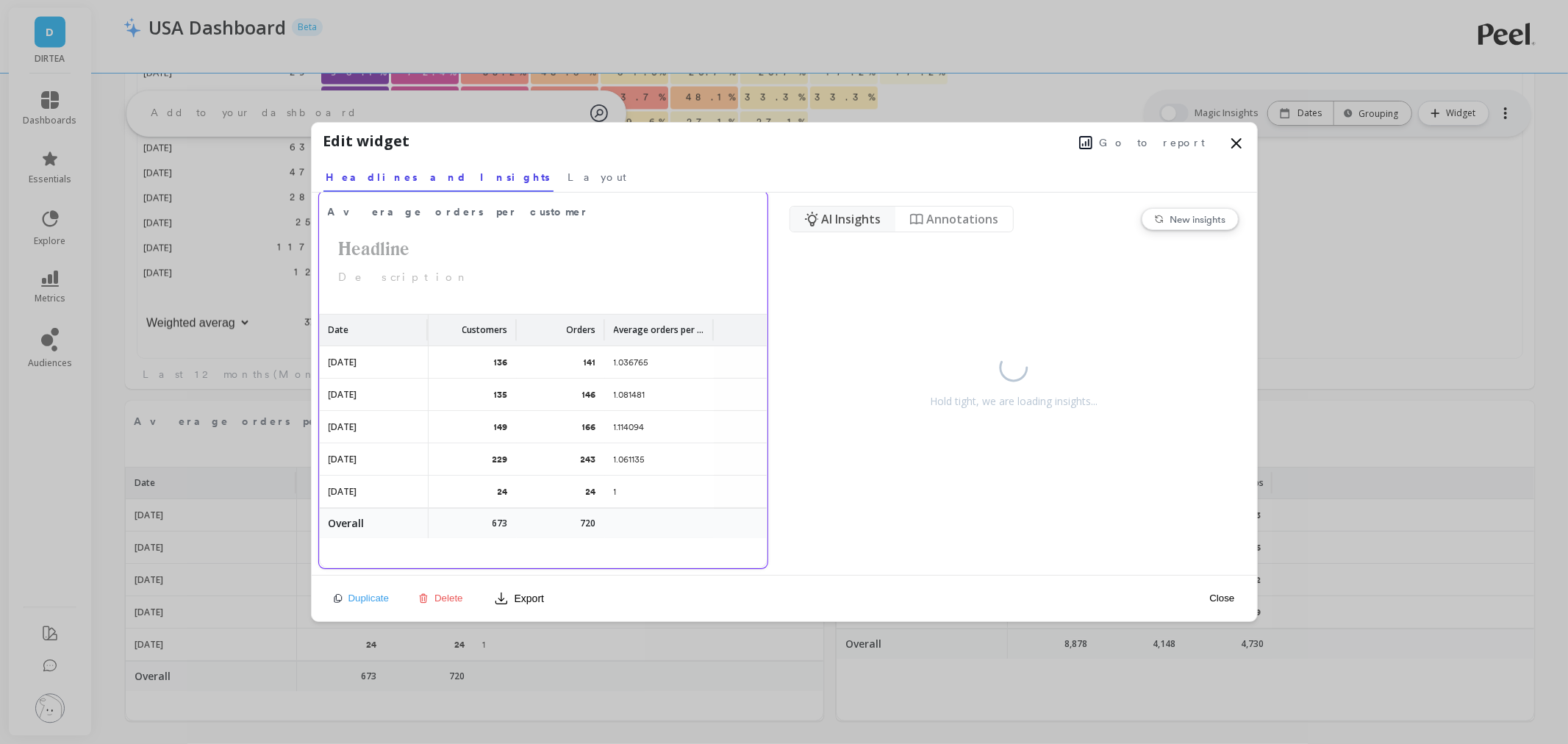
scroll to position [15, 0]
click at [1178, 138] on span "Go to report" at bounding box center [1153, 142] width 106 height 15
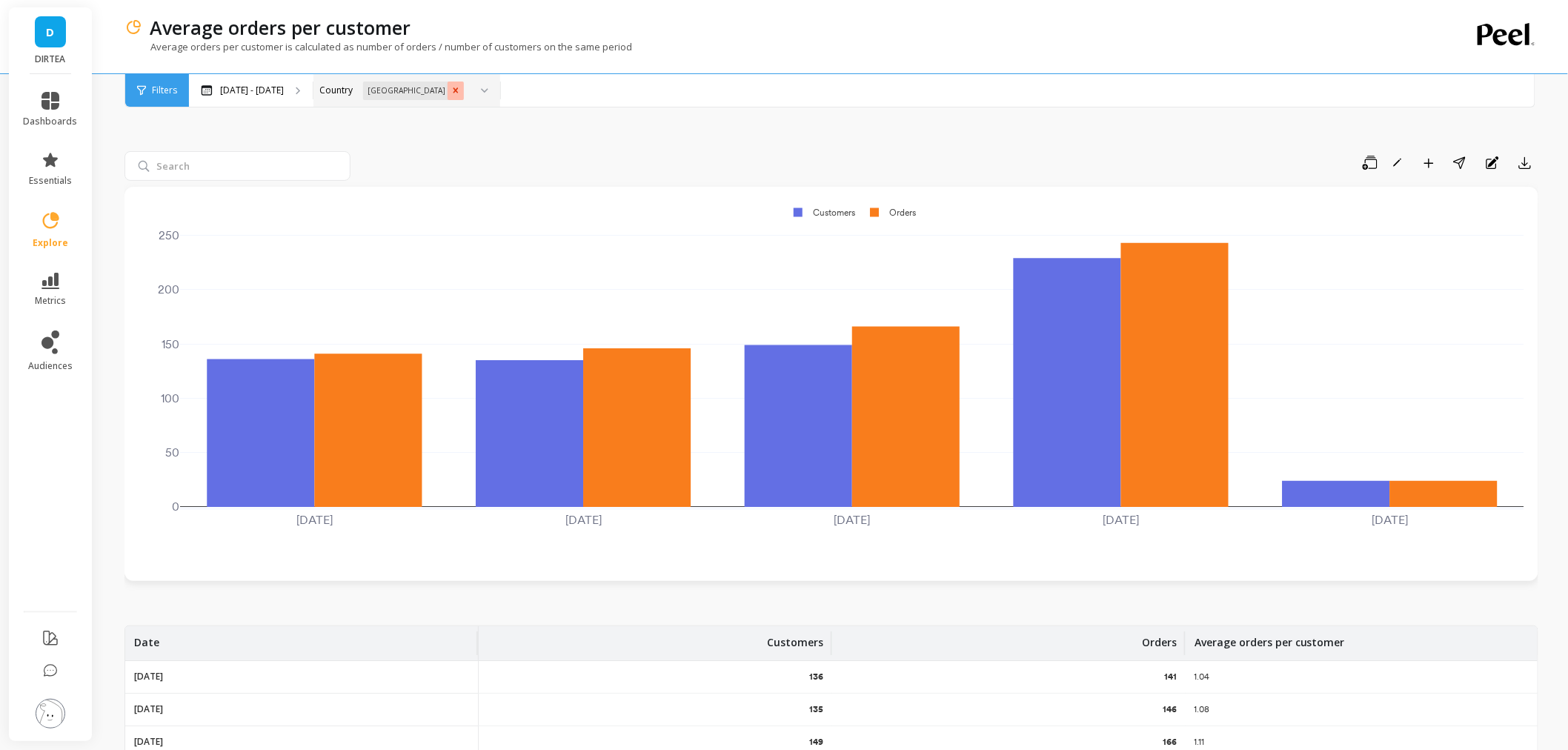
click at [451, 85] on icon "Remove United States" at bounding box center [455, 90] width 11 height 11
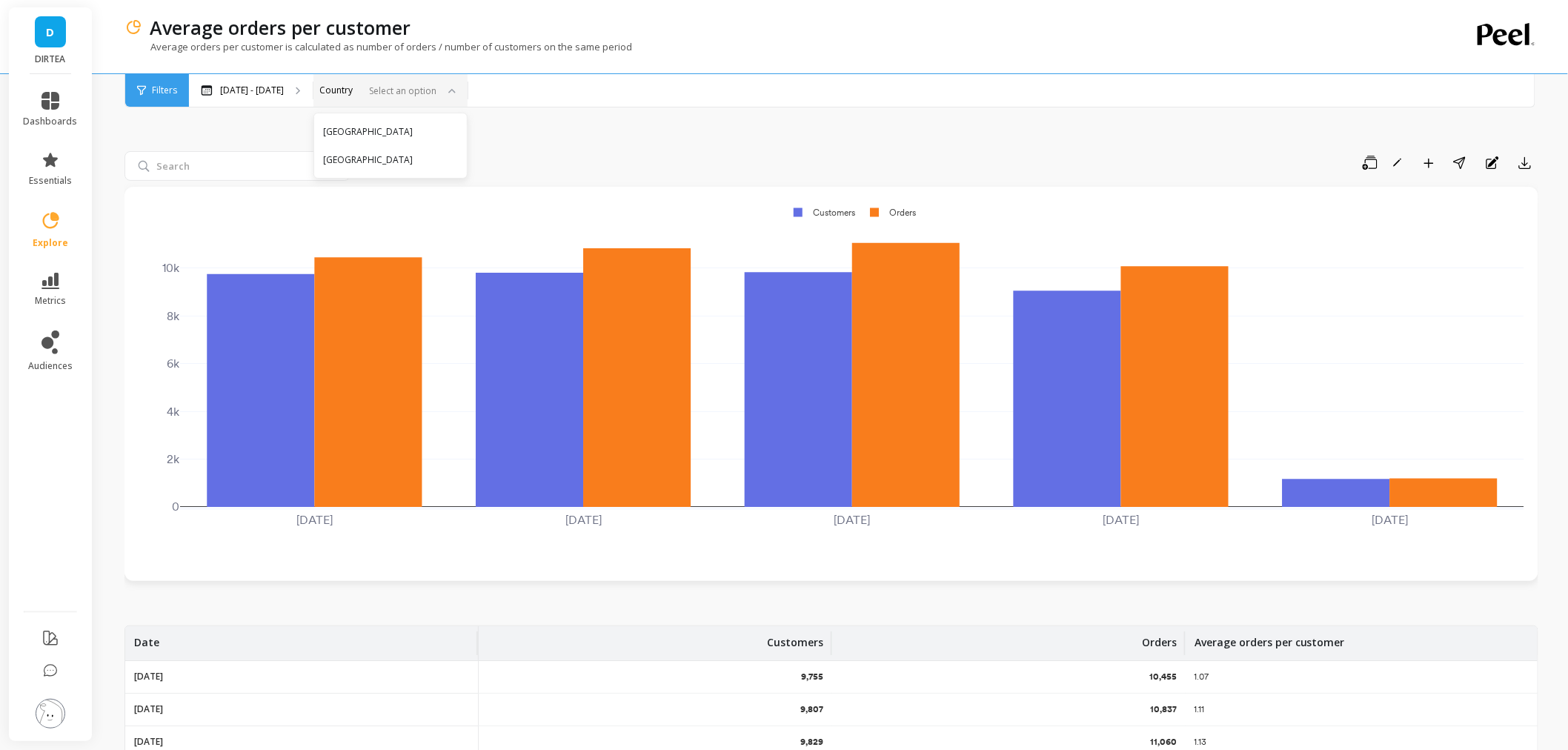
click at [375, 135] on div "[GEOGRAPHIC_DATA]" at bounding box center [390, 131] width 135 height 14
click at [1363, 159] on icon "button" at bounding box center [1370, 163] width 15 height 15
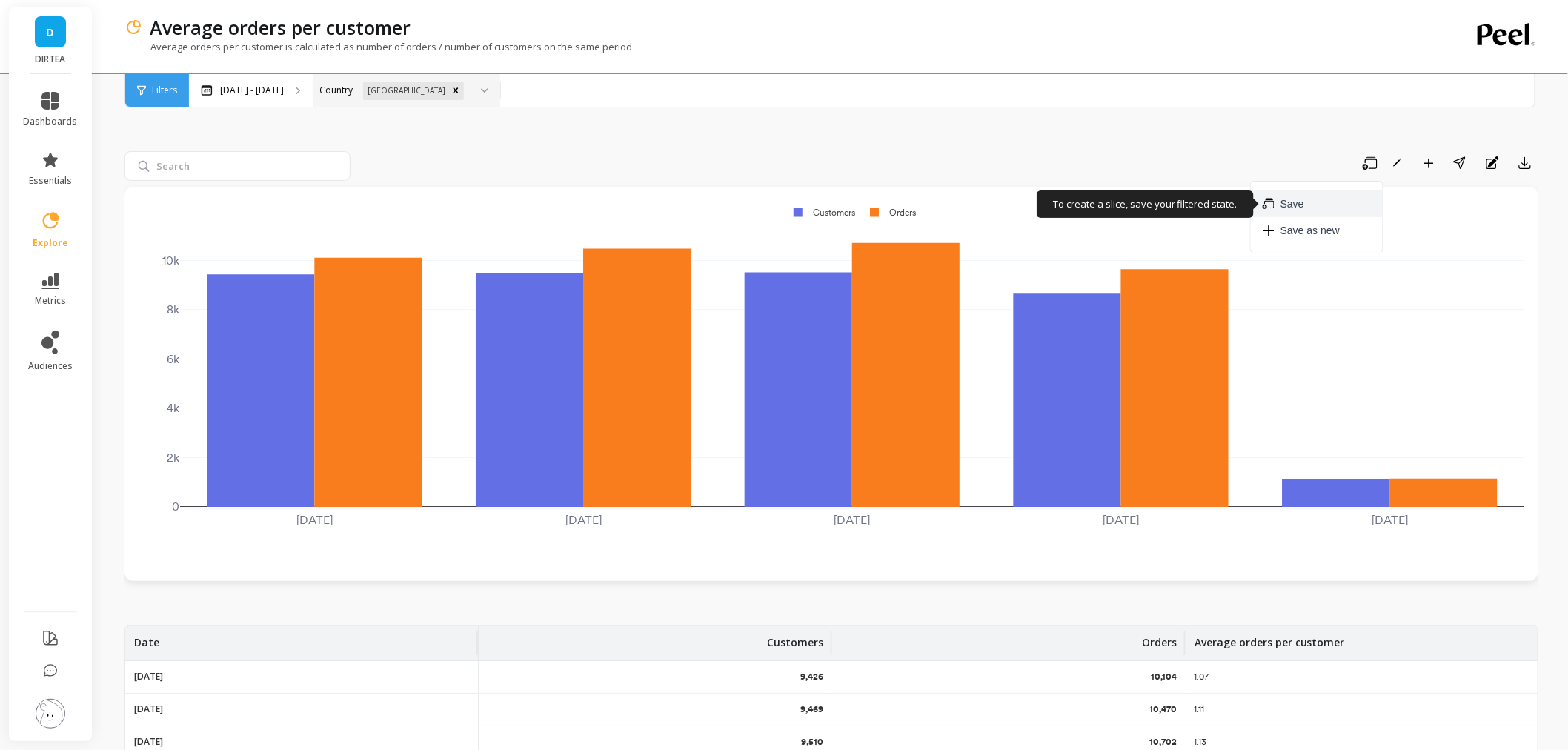
click at [1306, 194] on button "Save" at bounding box center [1317, 203] width 132 height 27
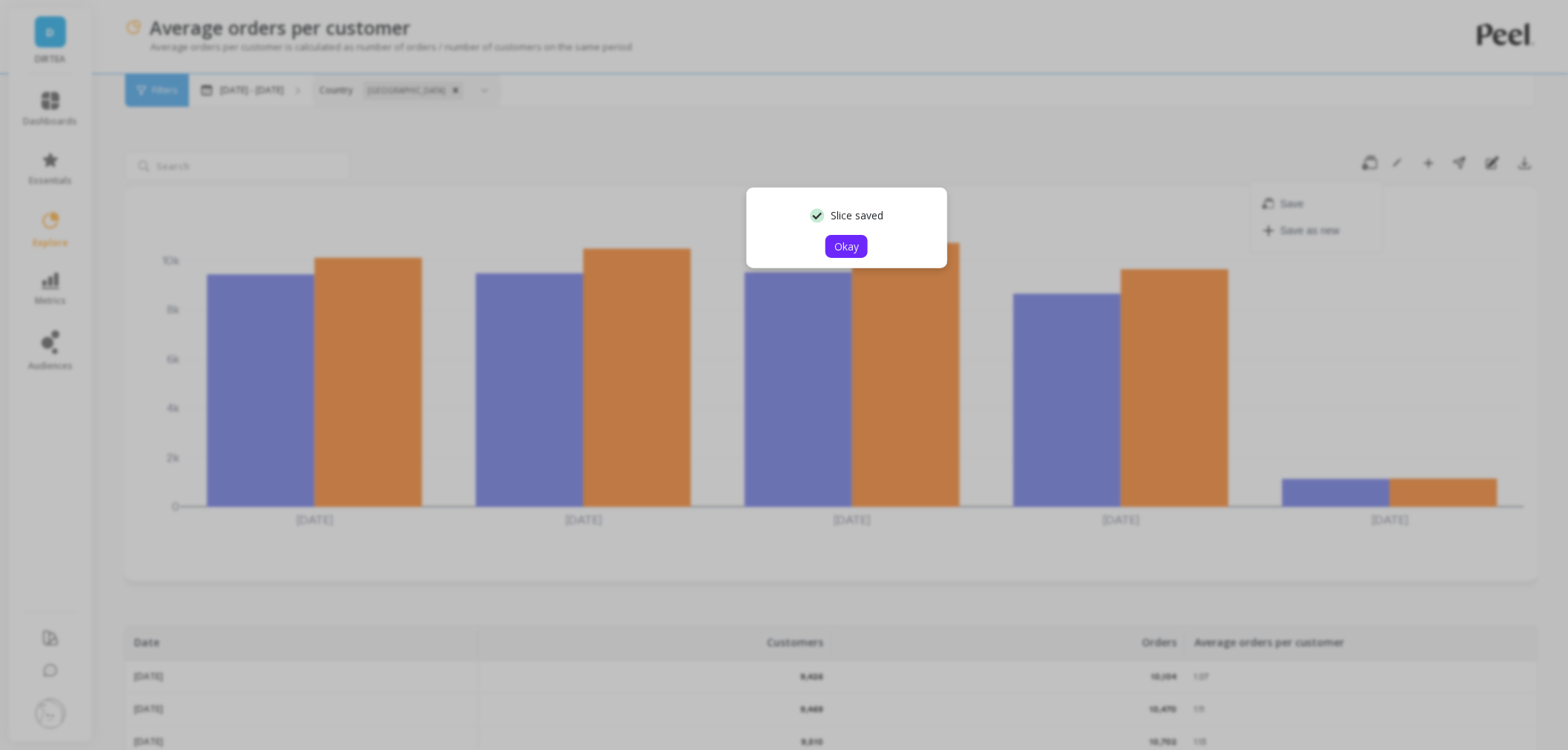
click at [837, 256] on button "Okay" at bounding box center [846, 246] width 42 height 23
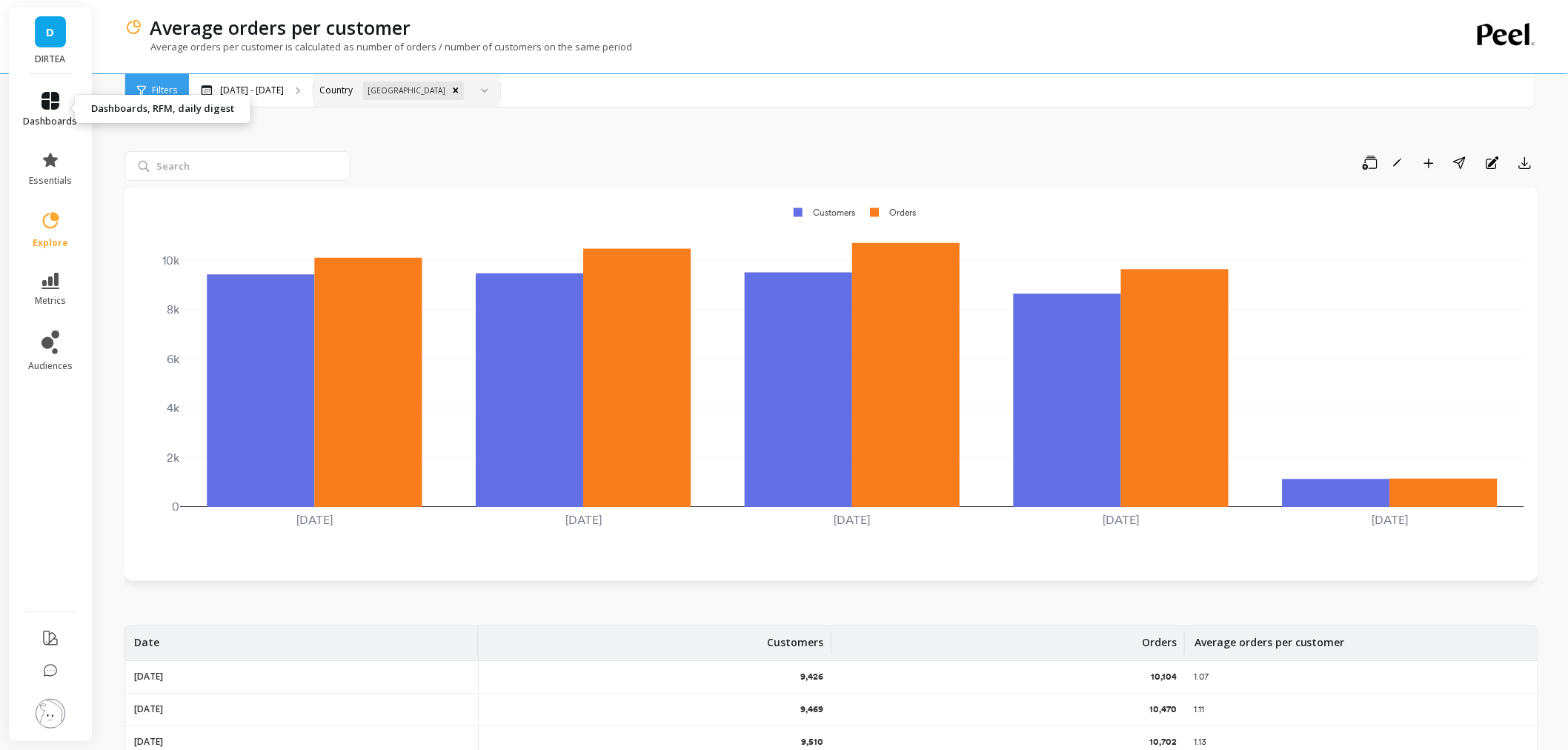
click at [47, 109] on icon at bounding box center [51, 101] width 18 height 18
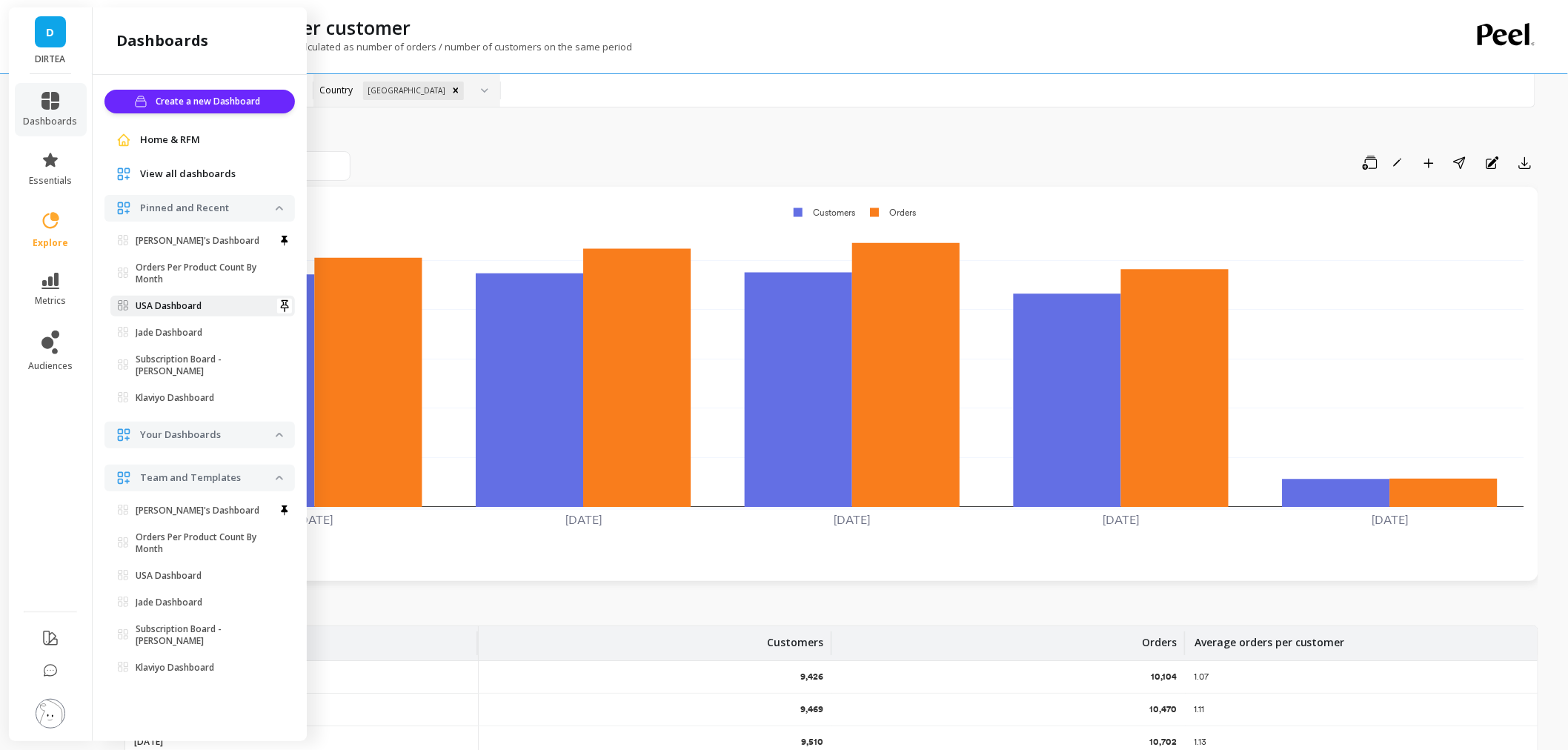
click at [196, 308] on p "USA Dashboard" at bounding box center [168, 306] width 66 height 12
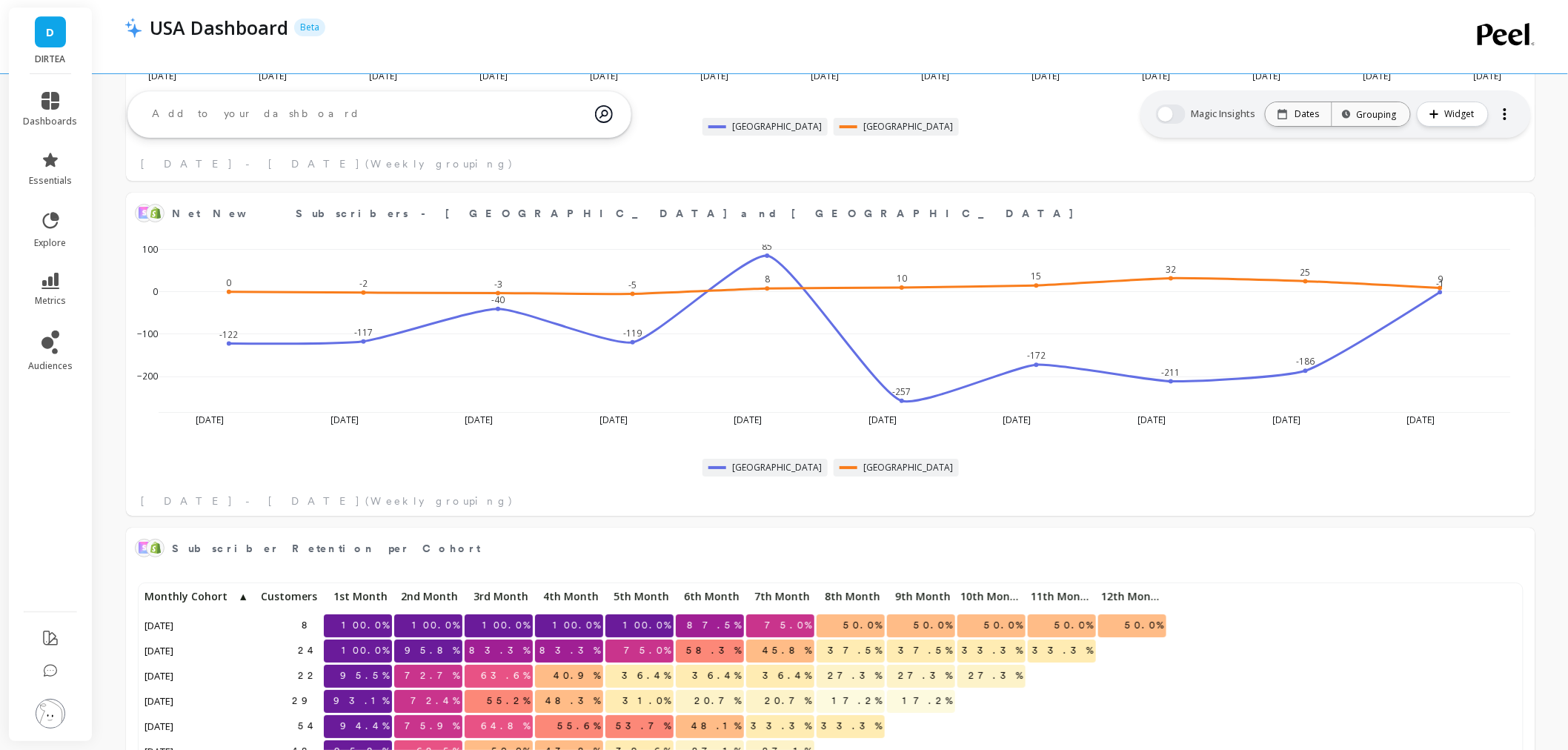
scroll to position [2021, 0]
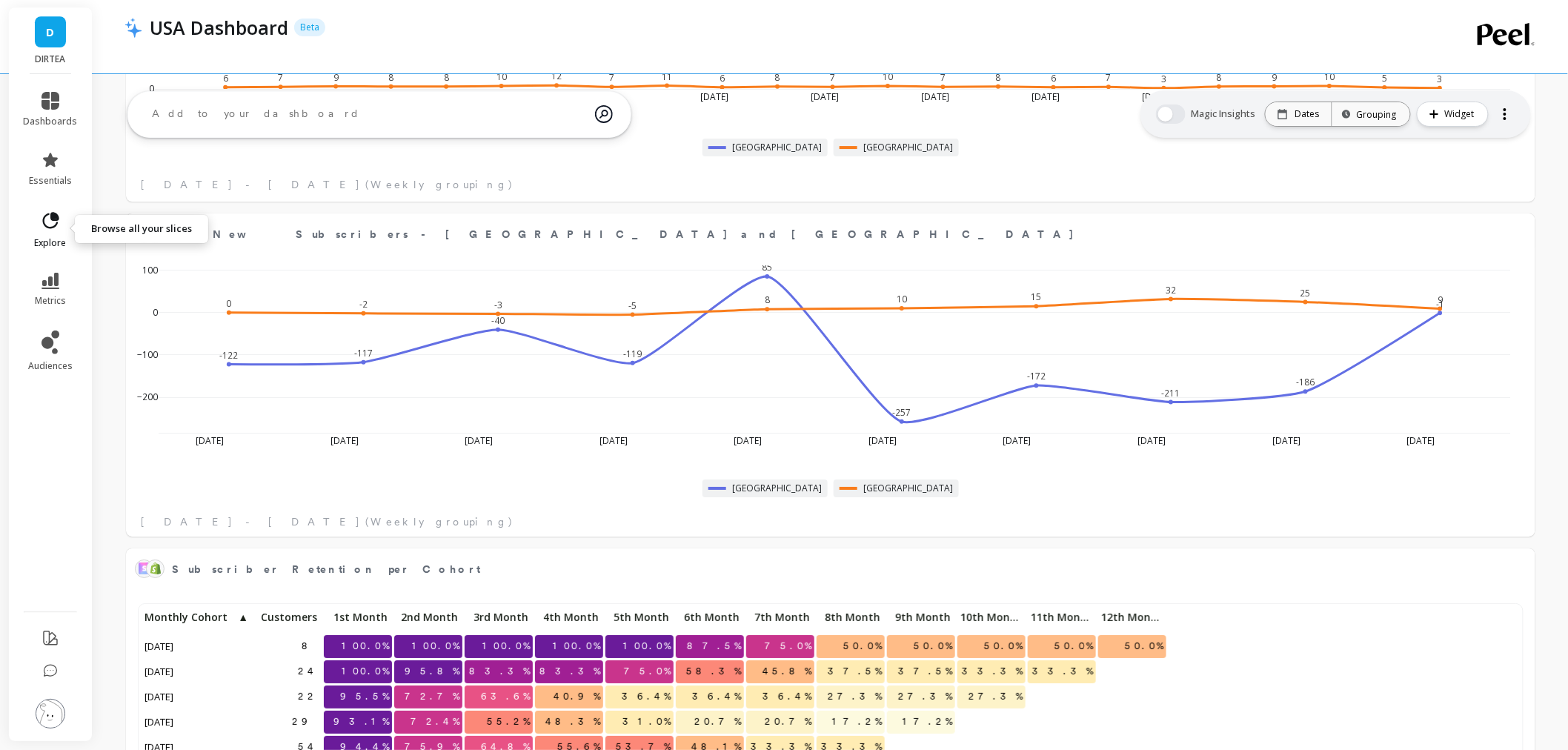
click at [67, 237] on link "explore" at bounding box center [51, 229] width 54 height 38
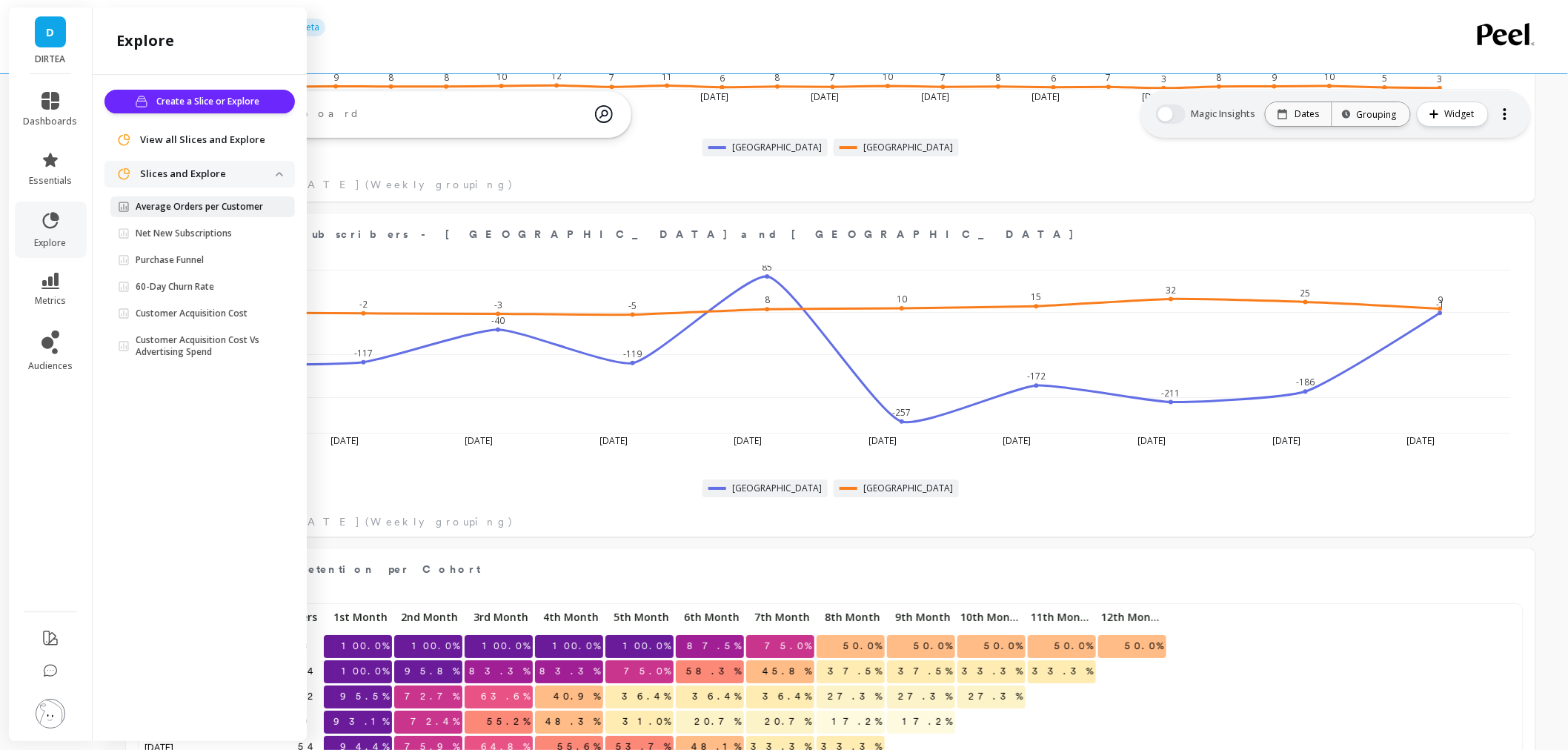
click at [247, 213] on link "Average Orders per Customer" at bounding box center [202, 206] width 184 height 20
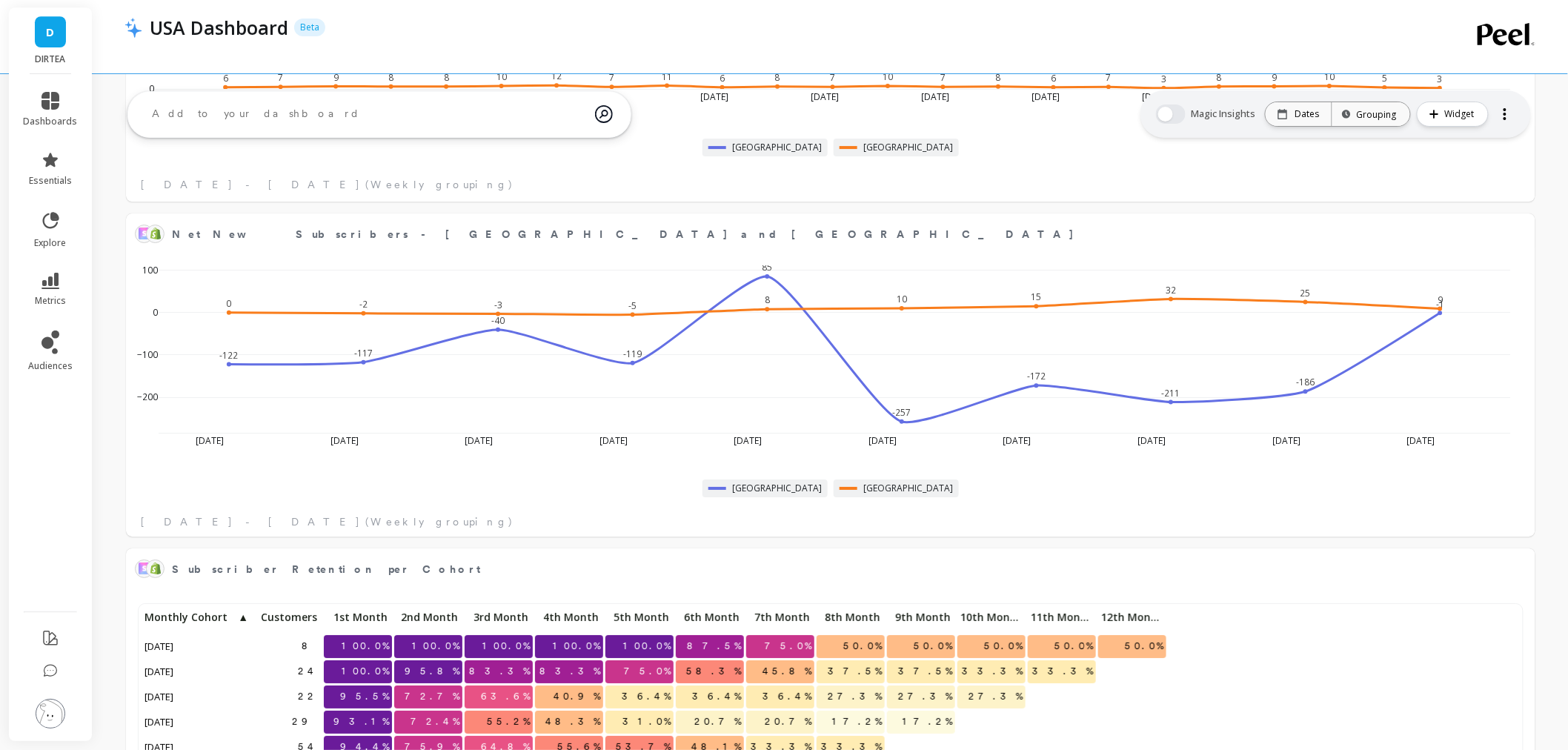
scroll to position [2019, 0]
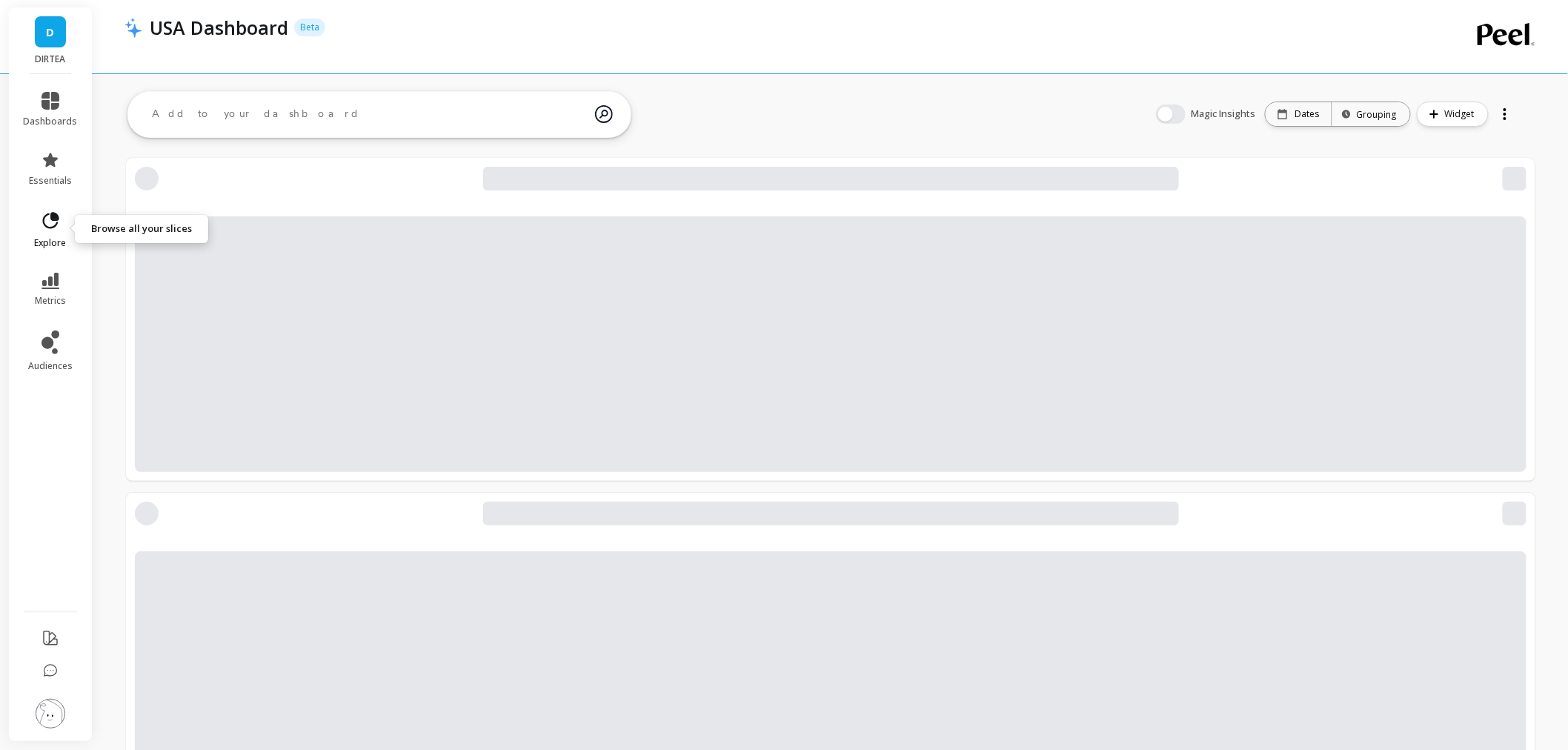
click at [45, 237] on span "explore" at bounding box center [51, 243] width 32 height 12
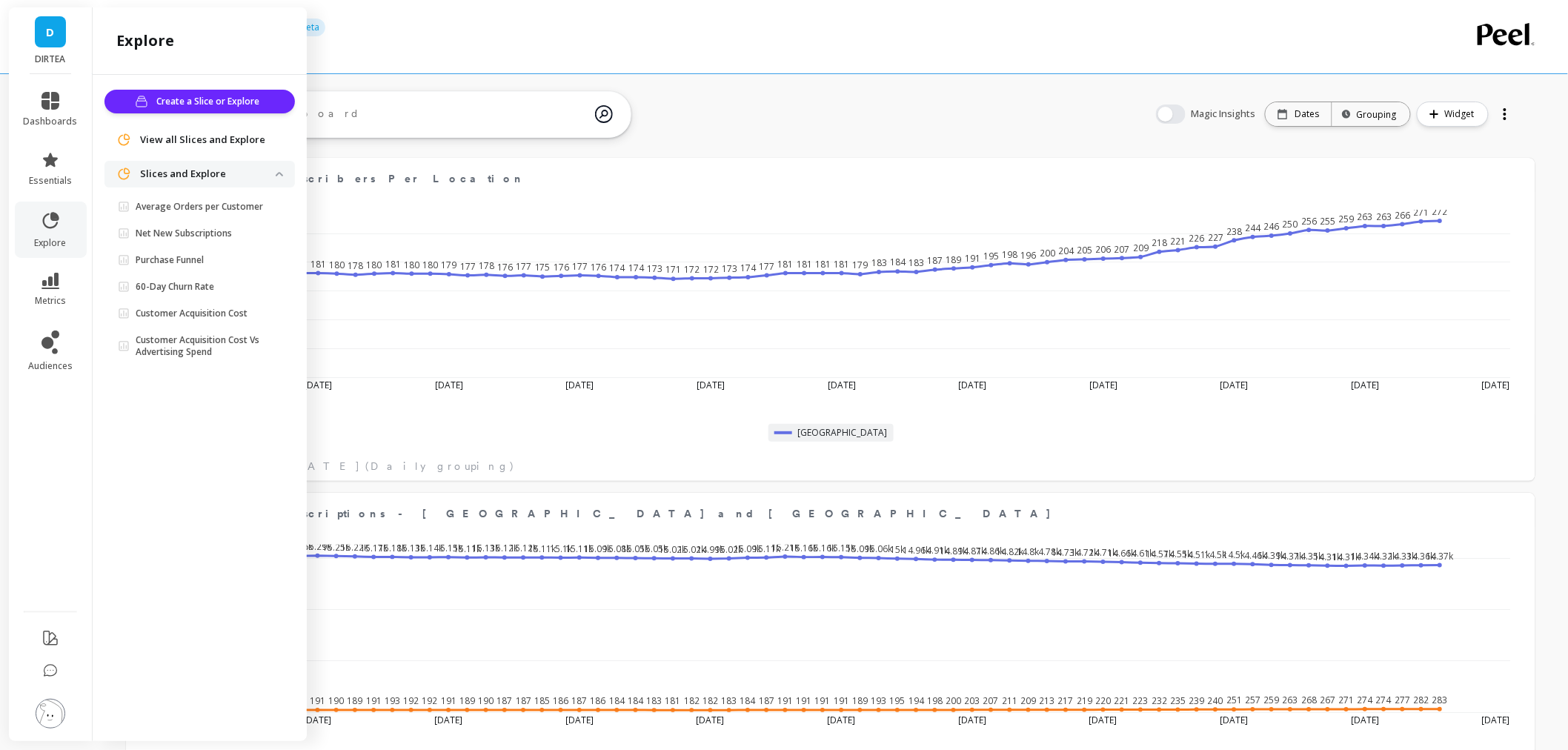
click at [204, 143] on span "View all Slices and Explore" at bounding box center [202, 140] width 125 height 15
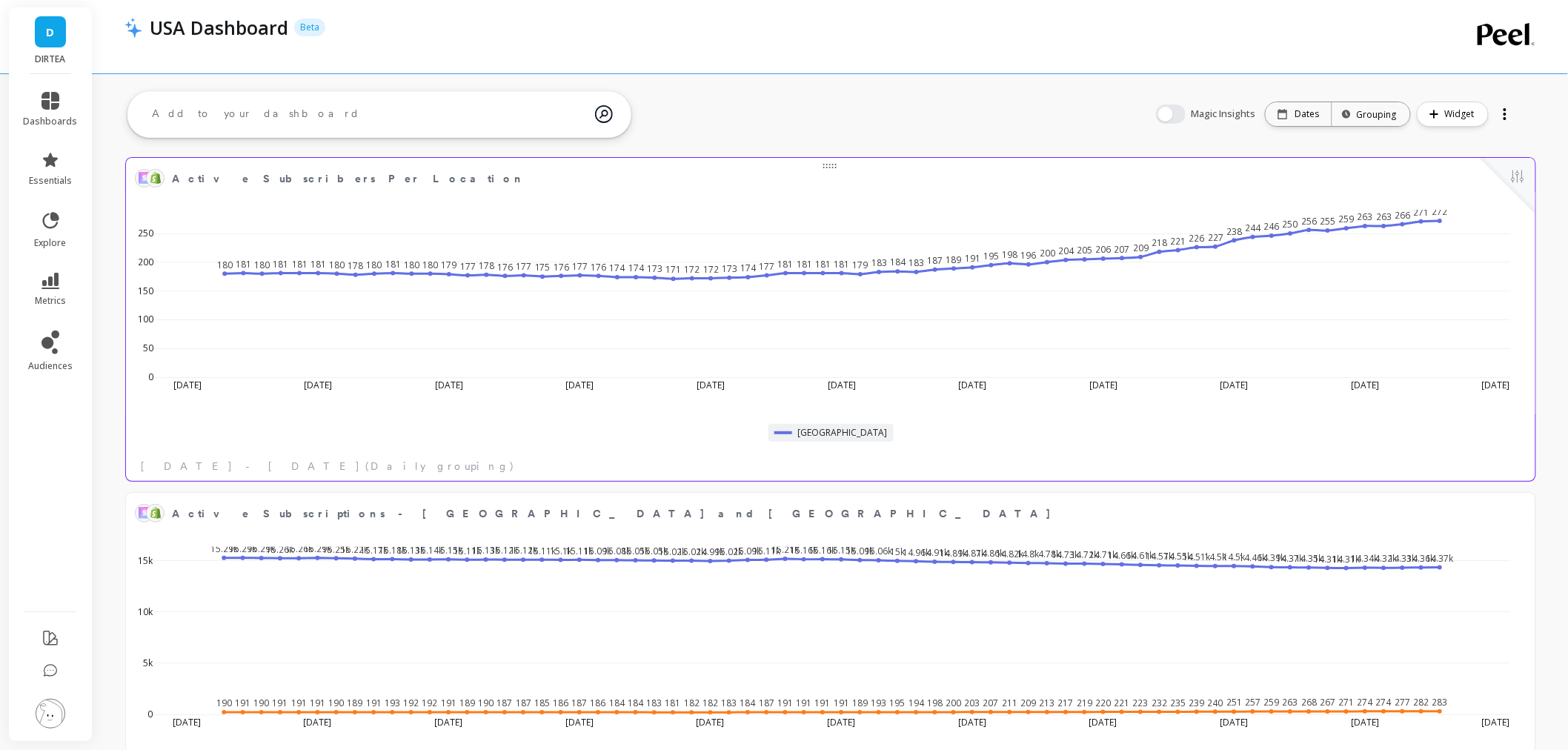
scroll to position [395, 1353]
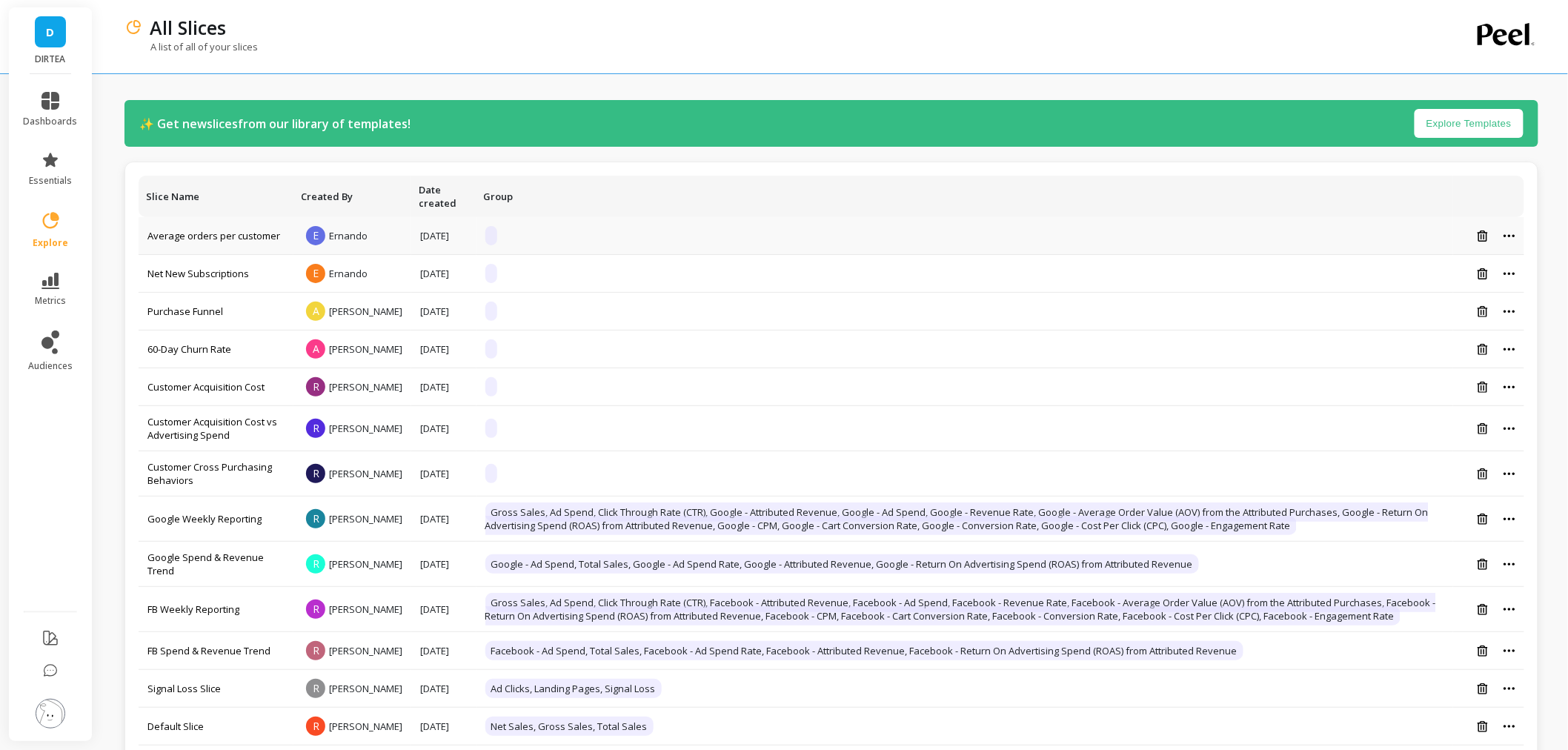
click at [1512, 237] on icon at bounding box center [1509, 236] width 12 height 4
click at [1501, 282] on button "Create a copy" at bounding box center [1465, 281] width 130 height 22
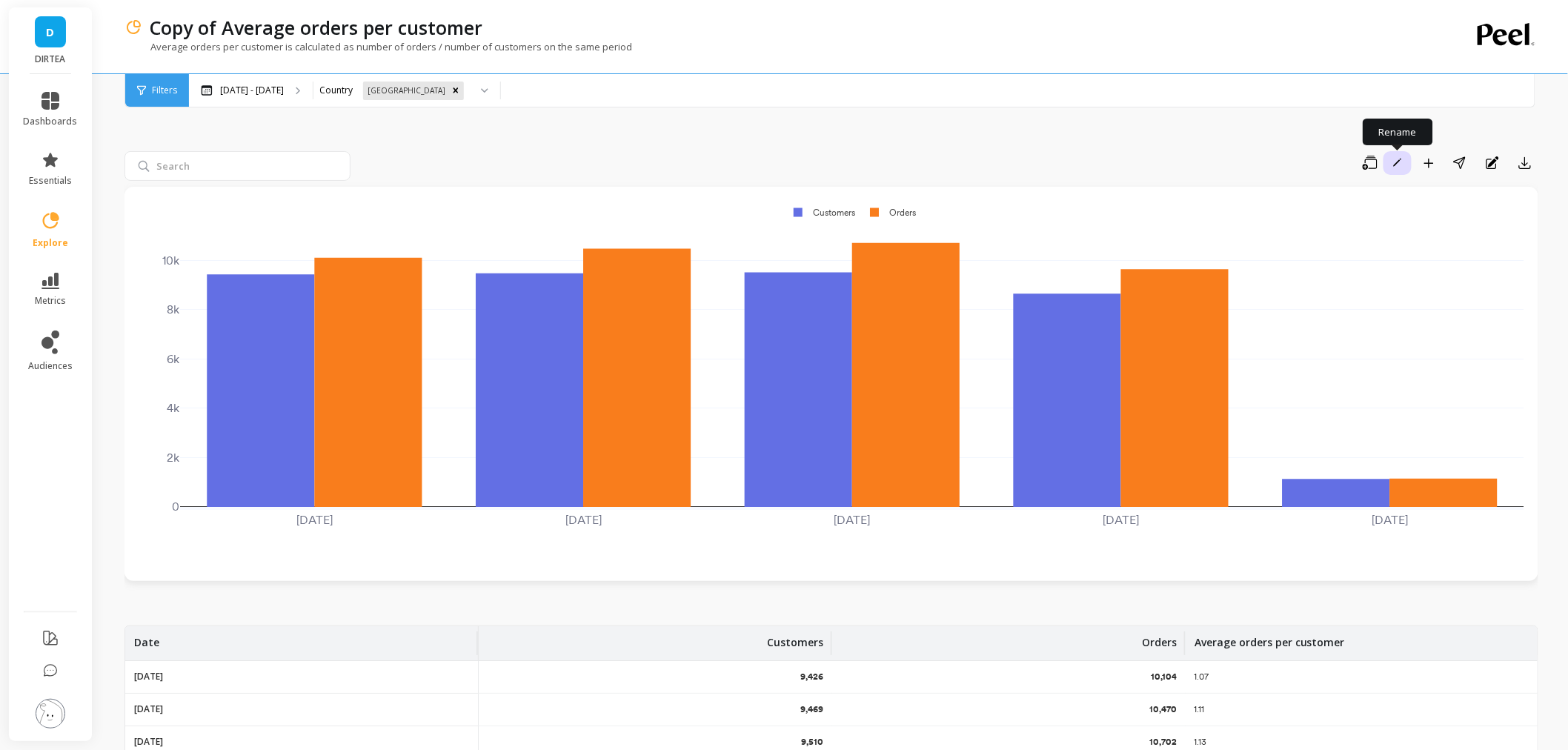
click at [1399, 162] on icon "button" at bounding box center [1397, 162] width 9 height 9
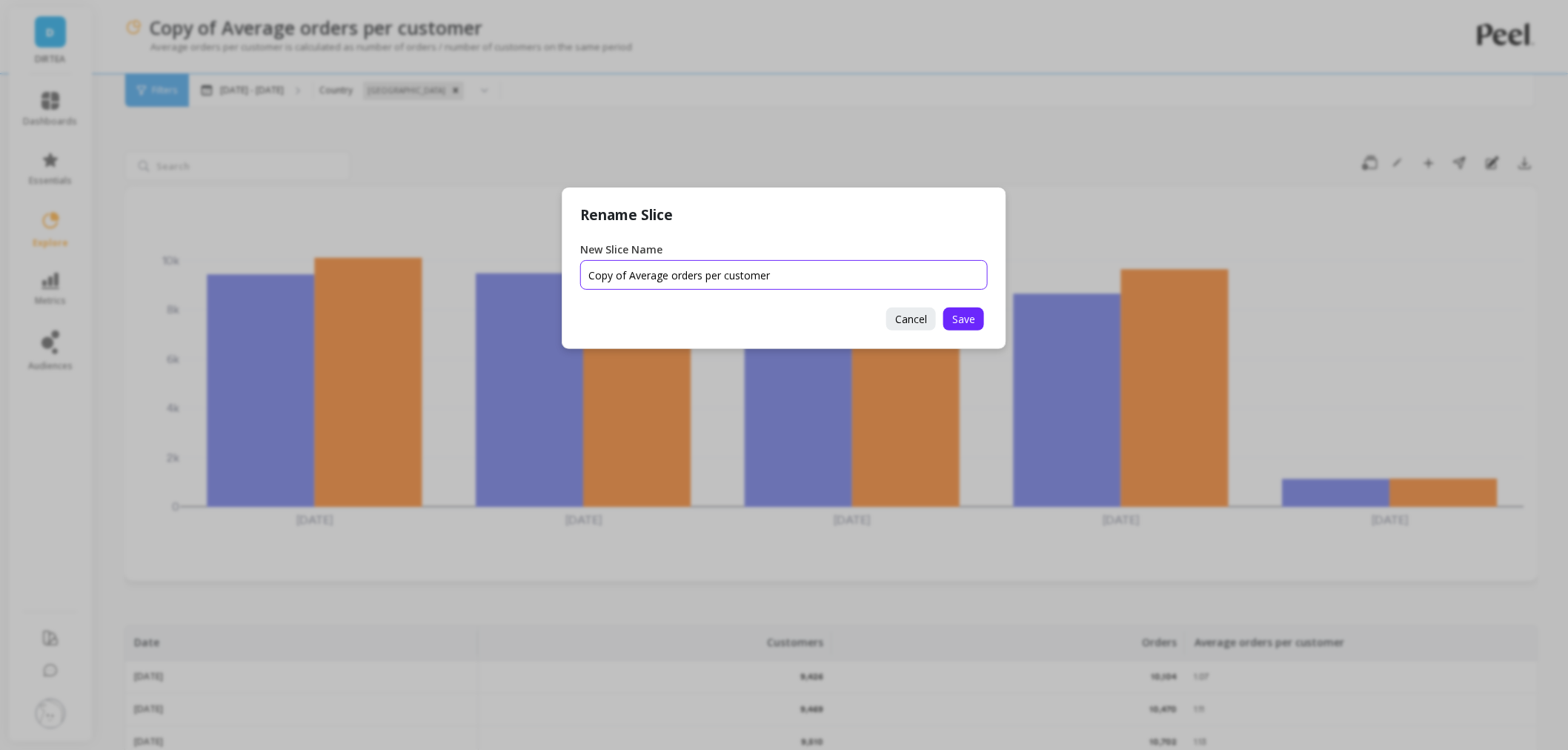
drag, startPoint x: 626, startPoint y: 272, endPoint x: 558, endPoint y: 273, distance: 68.0
click at [558, 273] on div "Rename Slice New Slice Name Cancel Save" at bounding box center [784, 375] width 1568 height 750
click at [805, 285] on input "New Slice Name" at bounding box center [784, 275] width 407 height 29
type input "Average orders per customer [GEOGRAPHIC_DATA]"
click at [958, 315] on span "Save" at bounding box center [964, 318] width 23 height 14
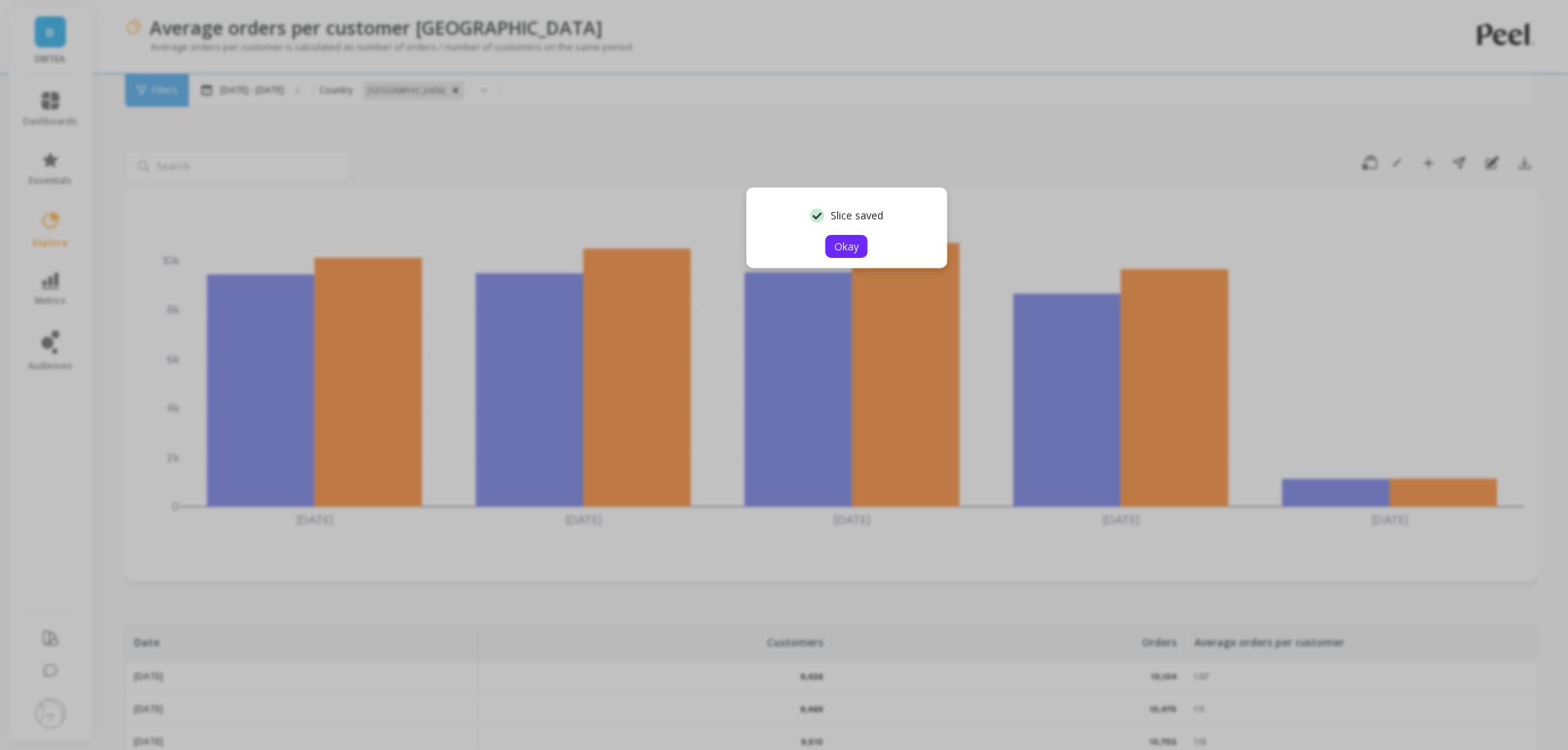
click at [848, 251] on span "Okay" at bounding box center [846, 246] width 24 height 14
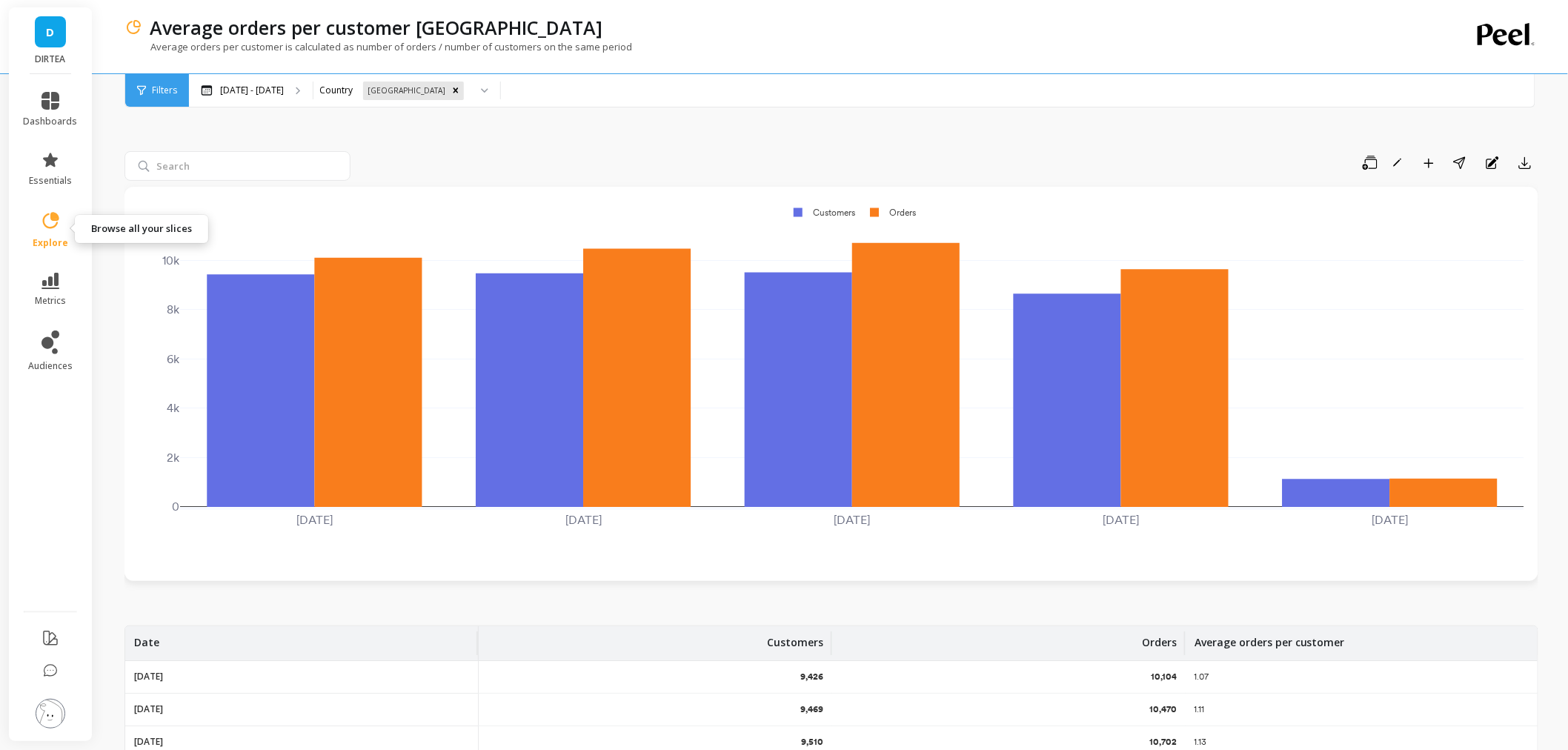
click at [62, 219] on link "explore" at bounding box center [51, 229] width 54 height 38
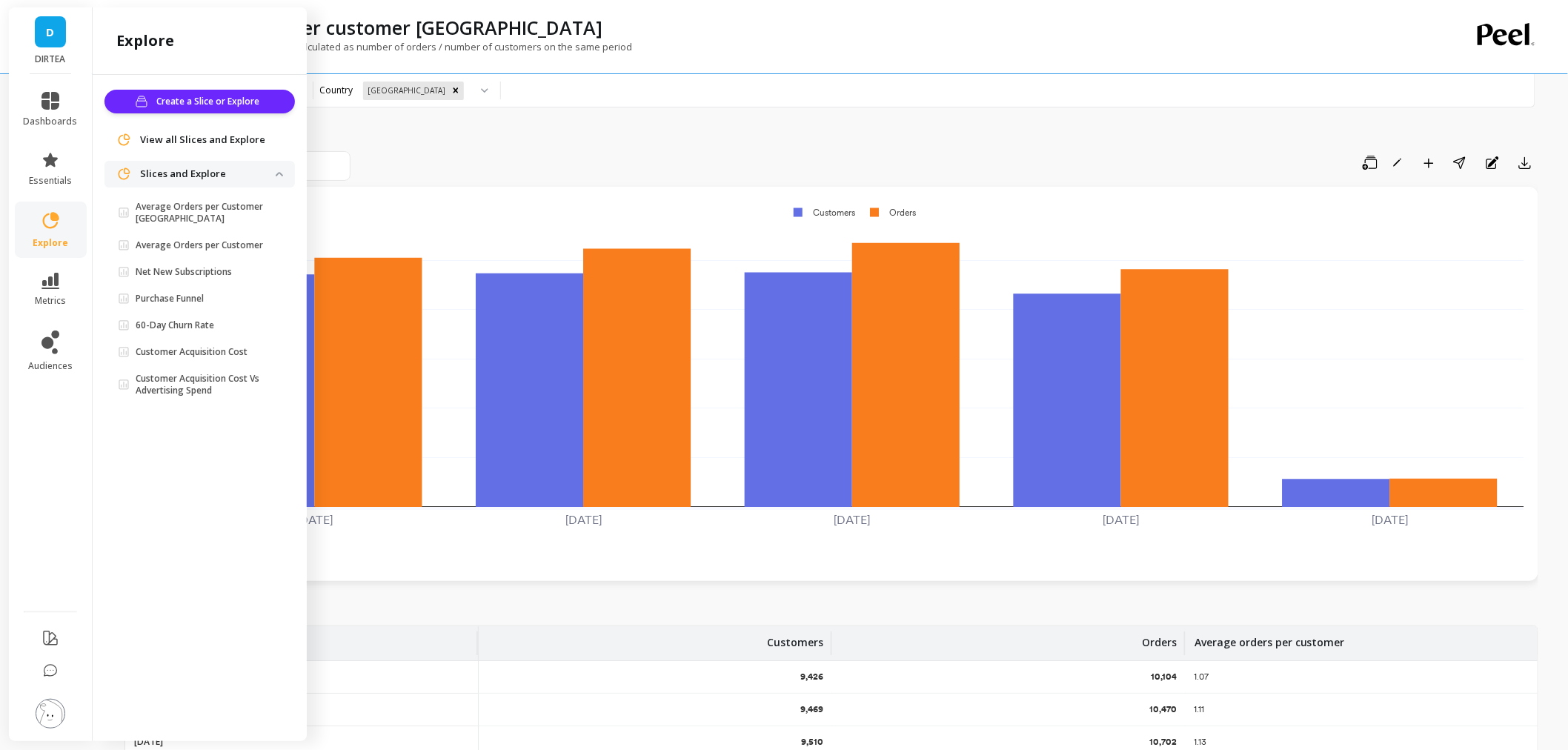
click at [190, 135] on span "View all Slices and Explore" at bounding box center [202, 140] width 125 height 15
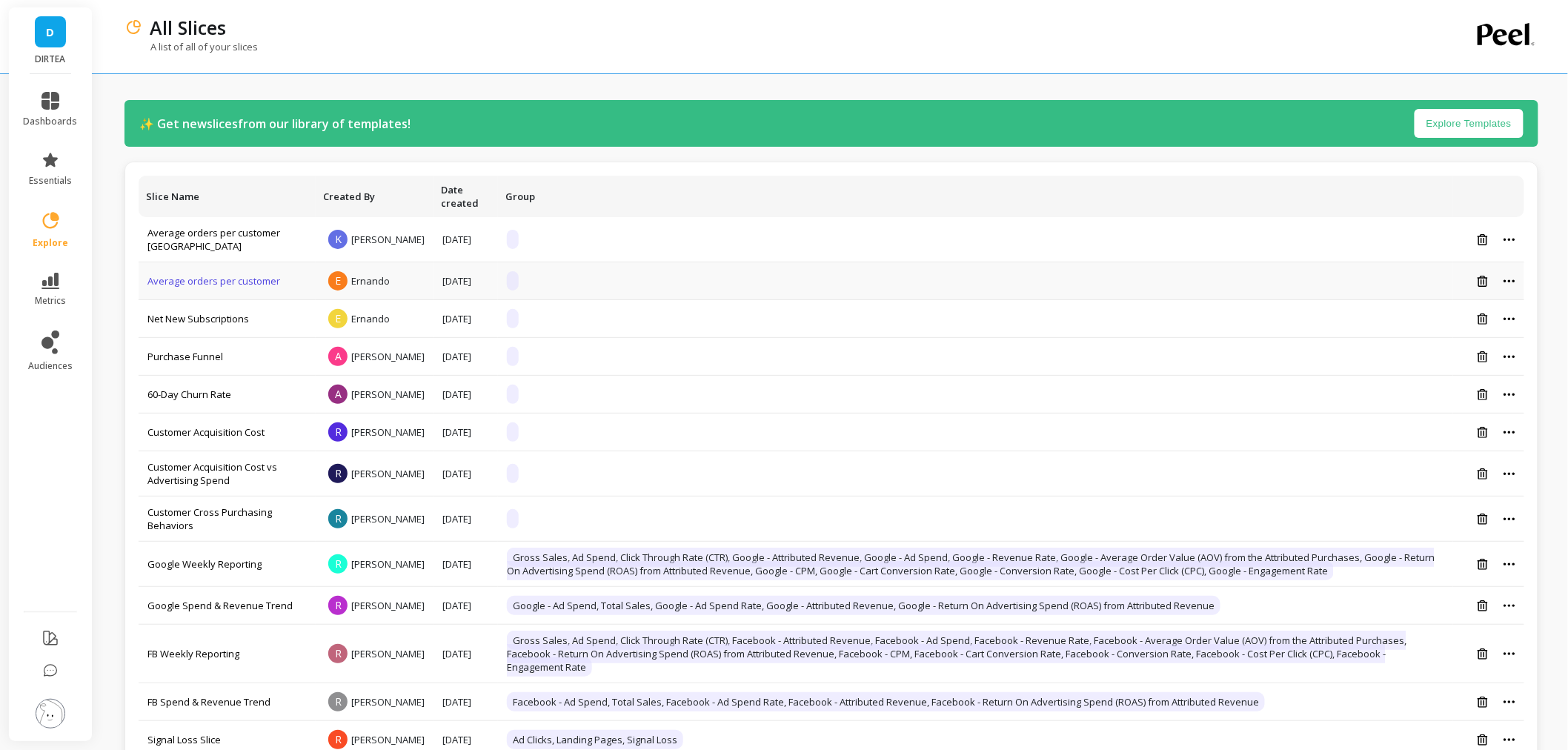
click at [257, 286] on link "Average orders per customer" at bounding box center [214, 281] width 133 height 13
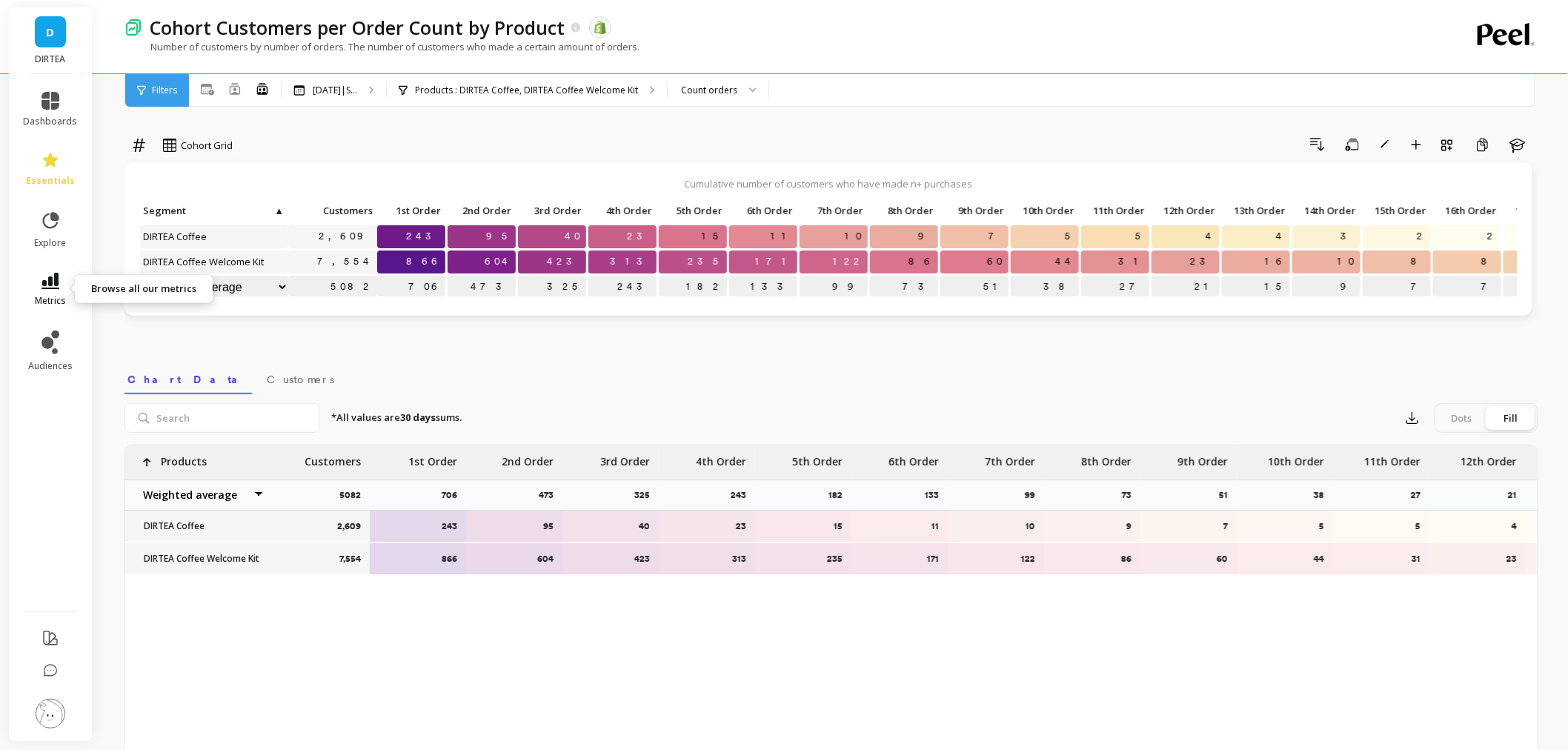
click at [63, 289] on link "metrics" at bounding box center [51, 290] width 54 height 34
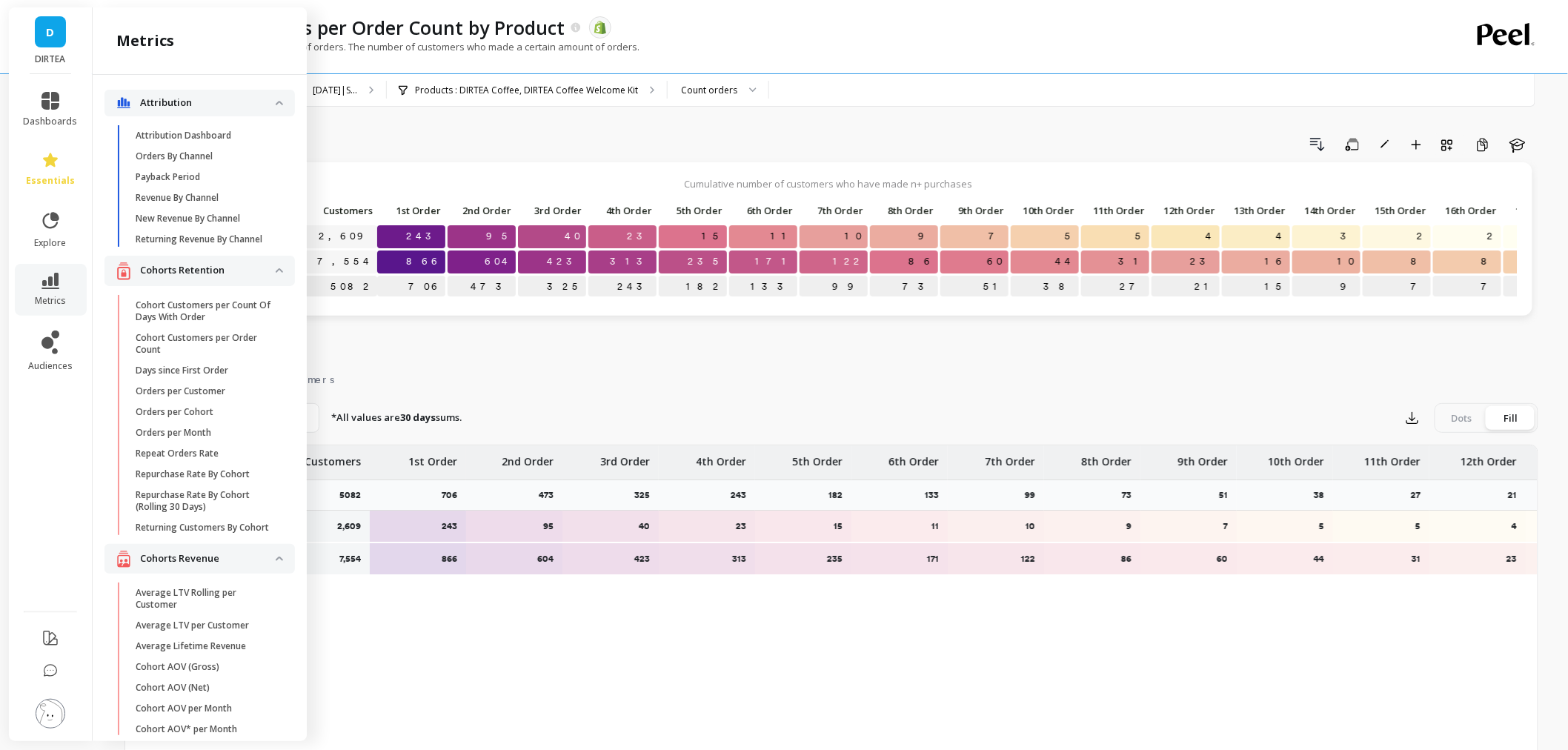
click at [345, 334] on div "Cumulative number of customers who have made n+ purchases Click to create an au…" at bounding box center [828, 250] width 1408 height 175
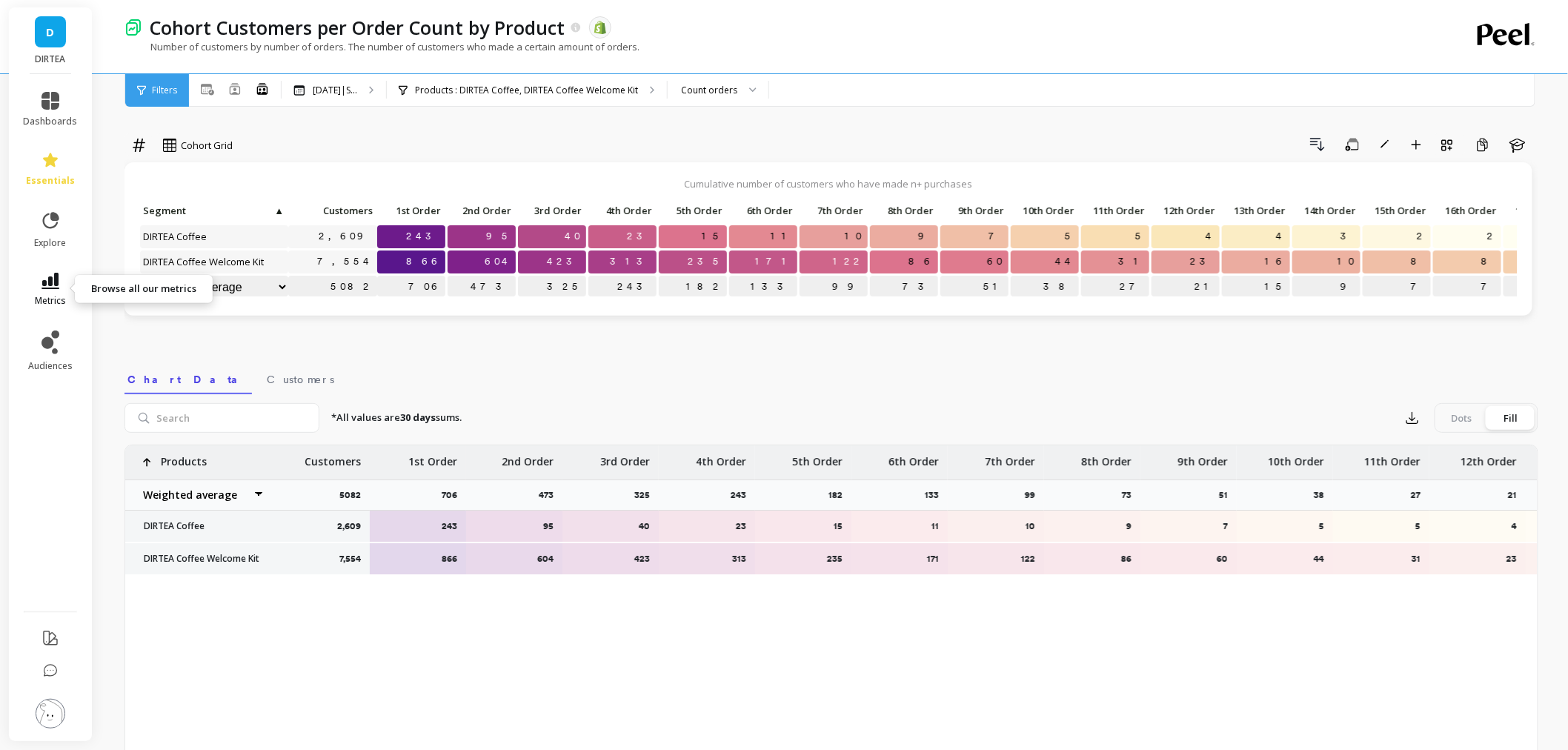
click at [42, 291] on link "metrics" at bounding box center [51, 290] width 54 height 34
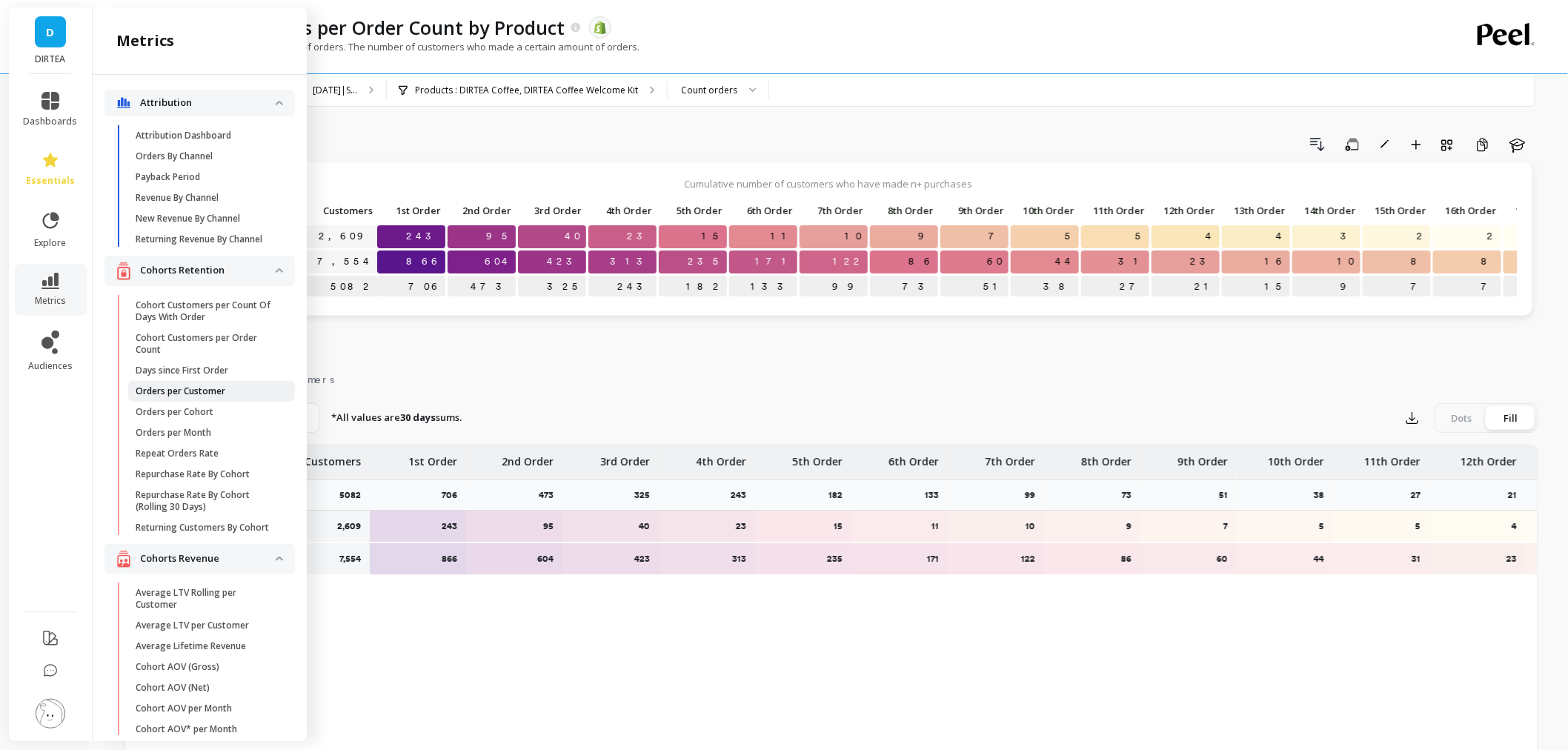
click at [175, 402] on link "Orders per Customer" at bounding box center [211, 391] width 167 height 20
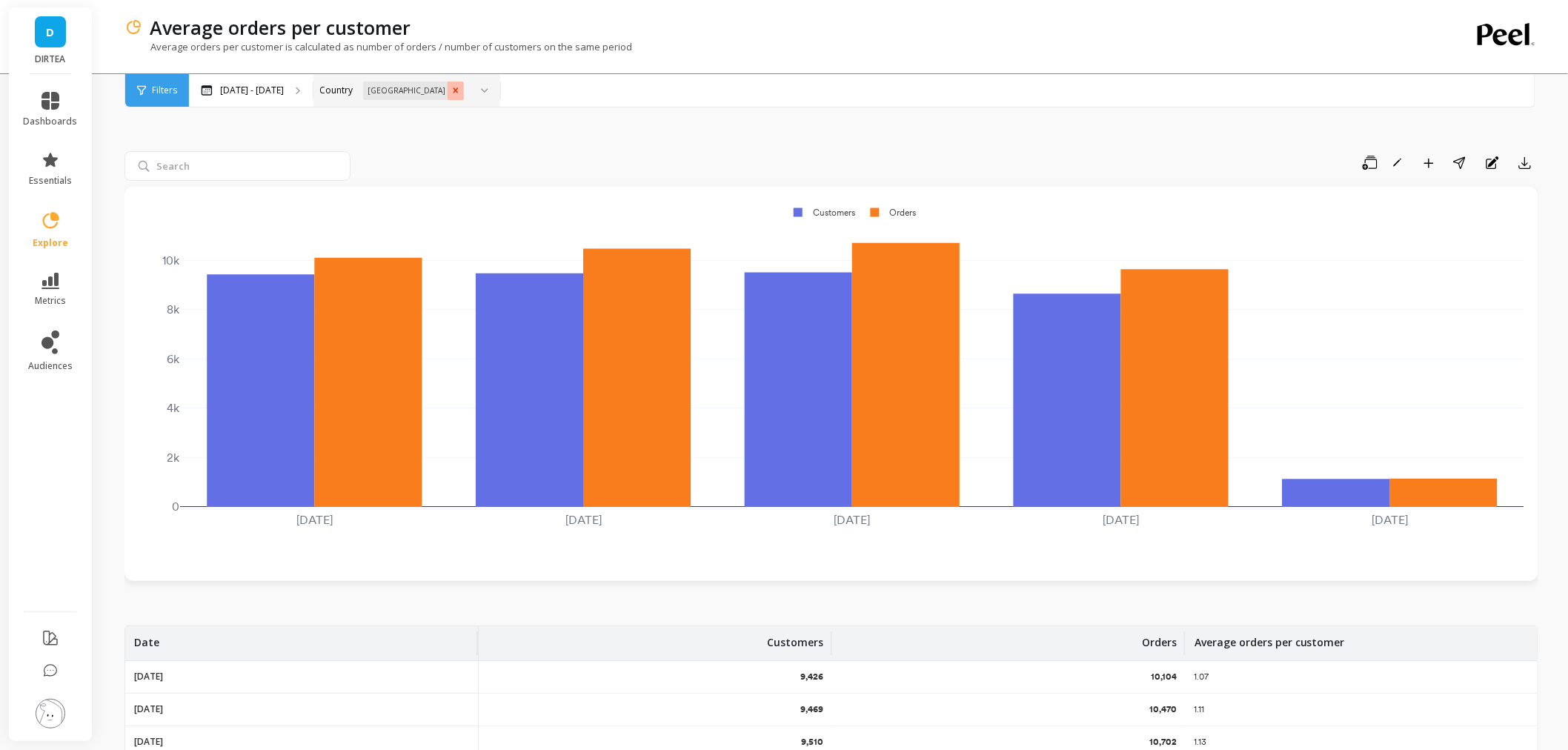
click at [451, 94] on icon "Remove United Kingdom" at bounding box center [455, 90] width 11 height 11
click at [393, 156] on div "[GEOGRAPHIC_DATA]" at bounding box center [390, 159] width 135 height 14
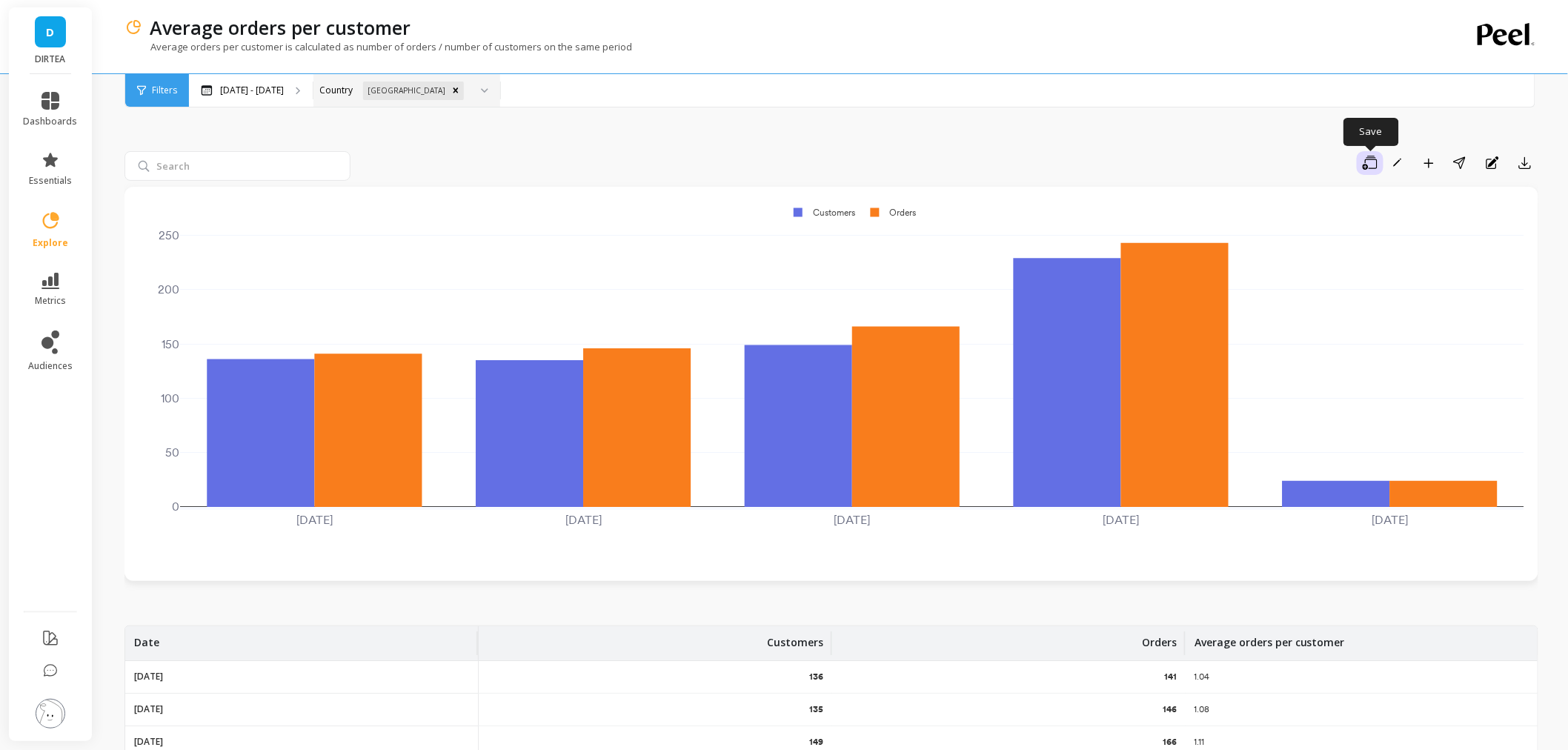
click at [1376, 161] on icon "button" at bounding box center [1370, 163] width 15 height 15
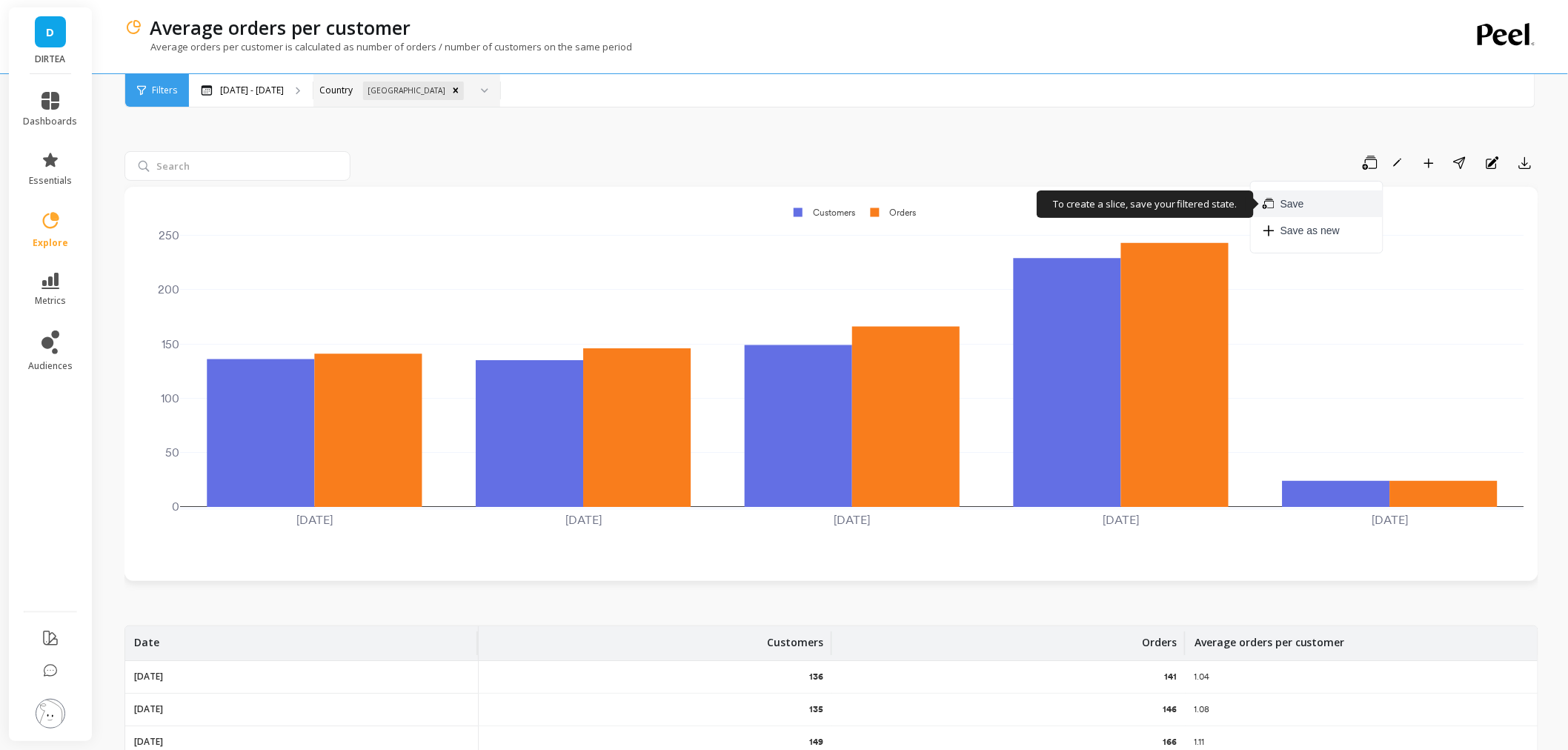
click at [1328, 197] on button "Save" at bounding box center [1317, 203] width 132 height 27
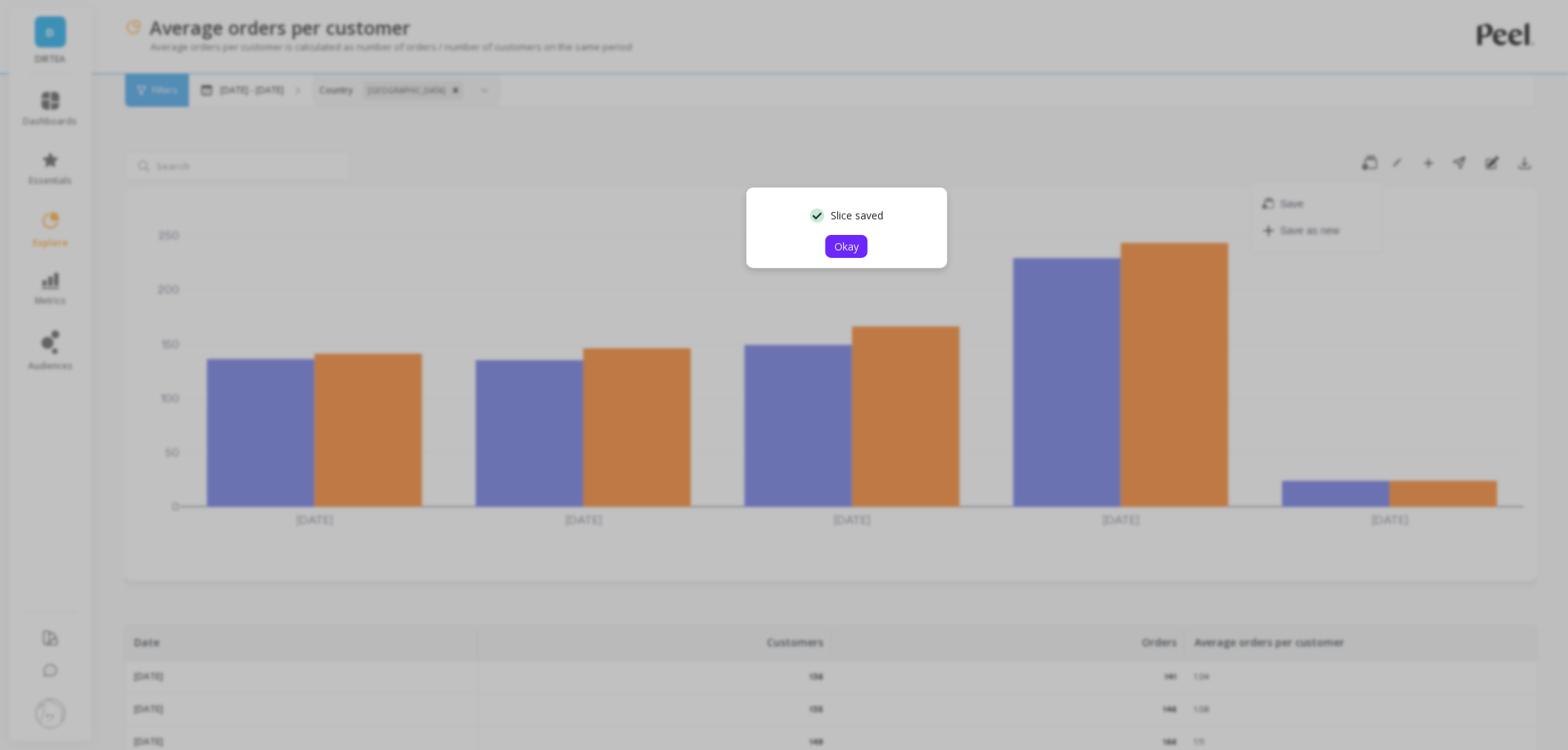
click at [851, 246] on span "Okay" at bounding box center [846, 246] width 24 height 14
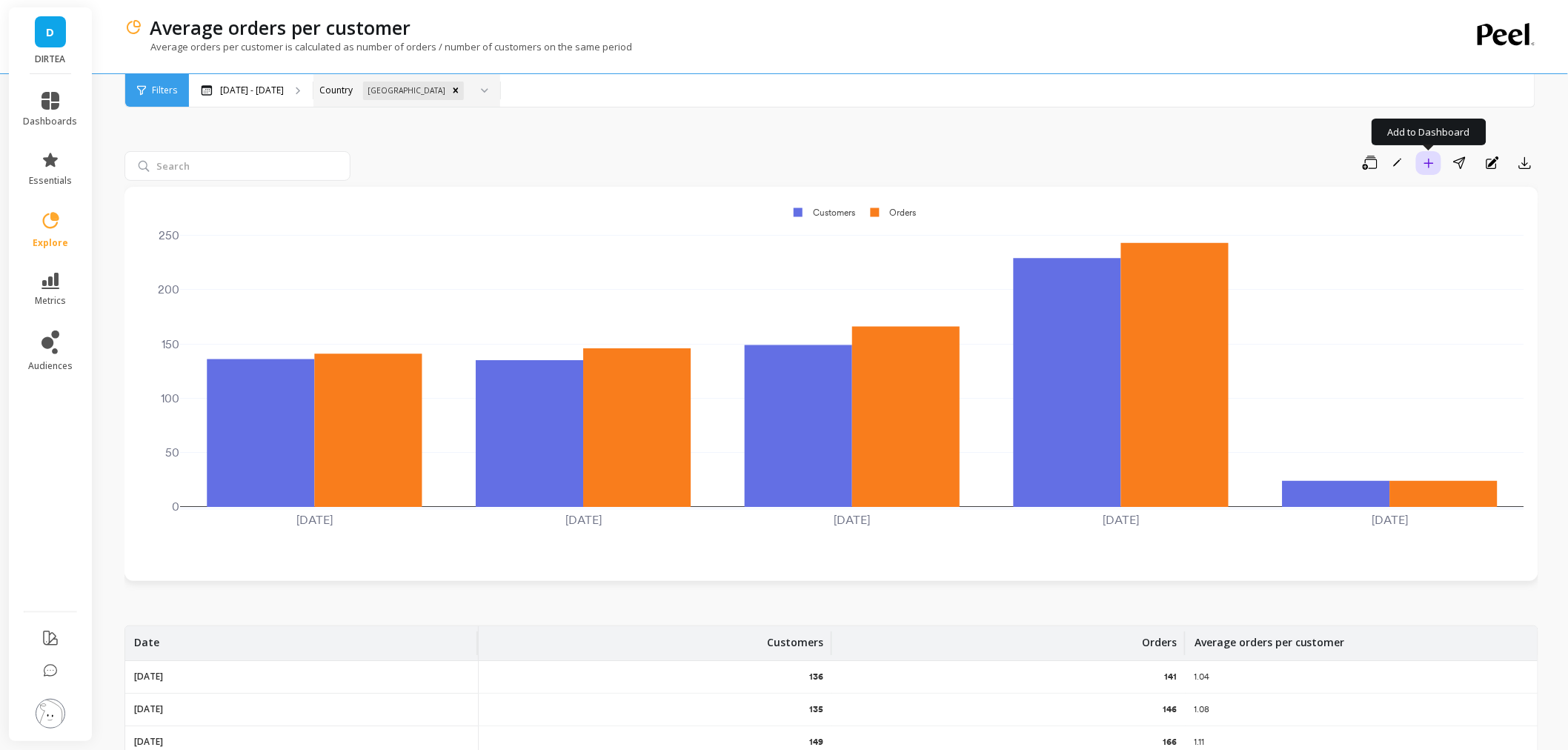
click at [1433, 163] on icon "button" at bounding box center [1429, 163] width 10 height 10
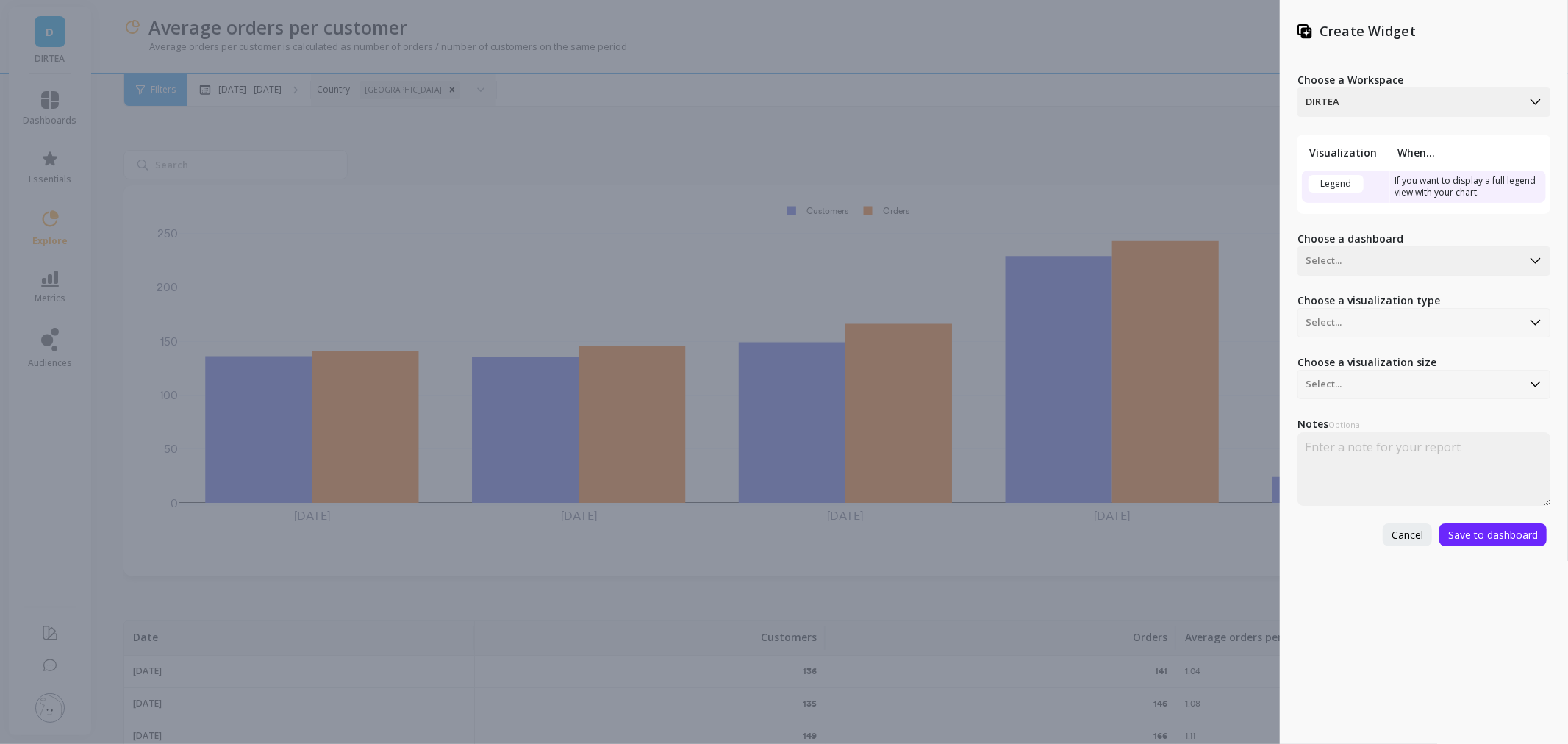
click at [1008, 130] on div "Create Widget Choose a Workspace DIRTEA Visualization When... Legend If you wan…" at bounding box center [784, 372] width 1568 height 744
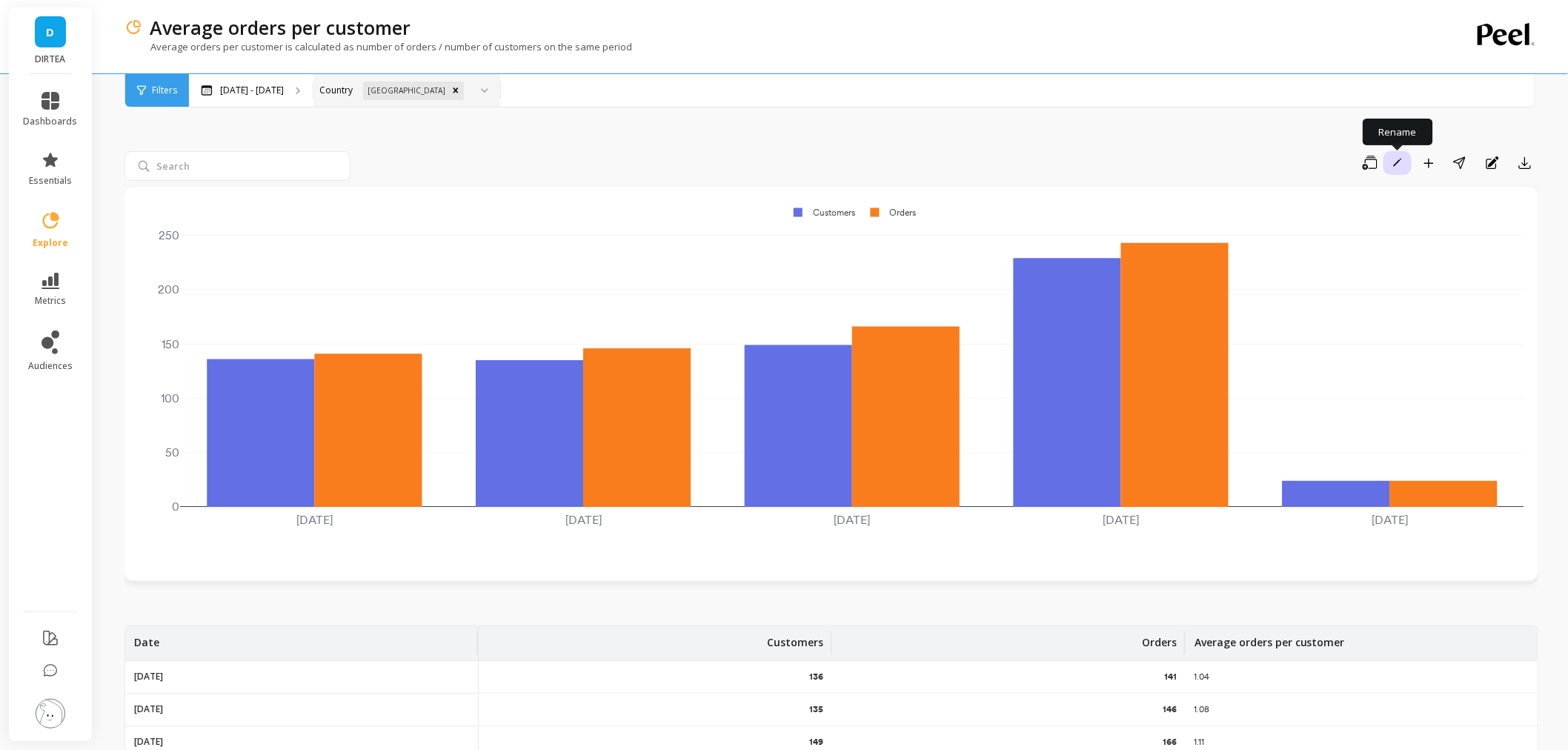
click at [1406, 165] on button "Rename" at bounding box center [1397, 162] width 28 height 24
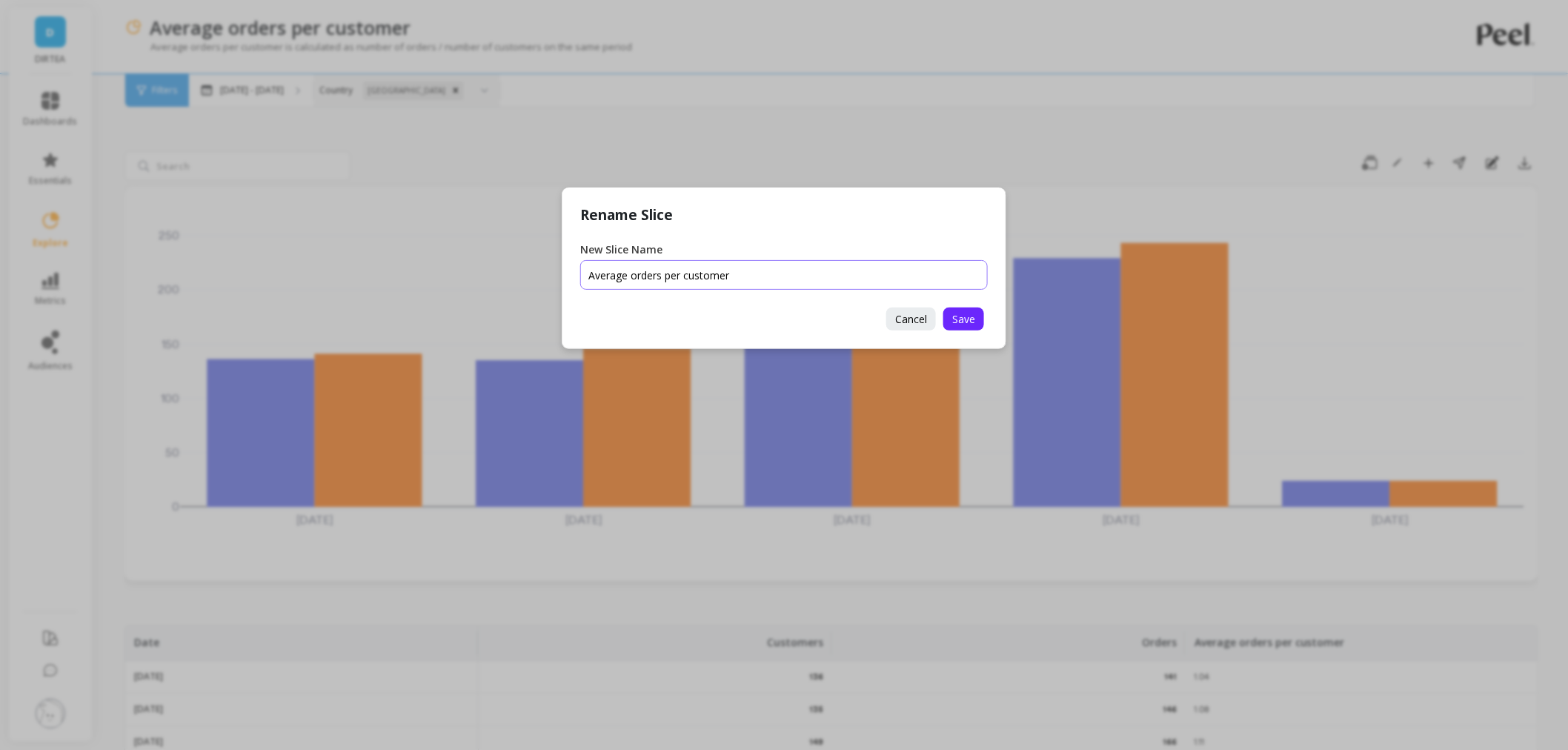
click at [853, 283] on input "New Slice Name" at bounding box center [784, 275] width 407 height 29
type input "Average orders per customer US"
click at [963, 317] on span "Save" at bounding box center [964, 318] width 23 height 14
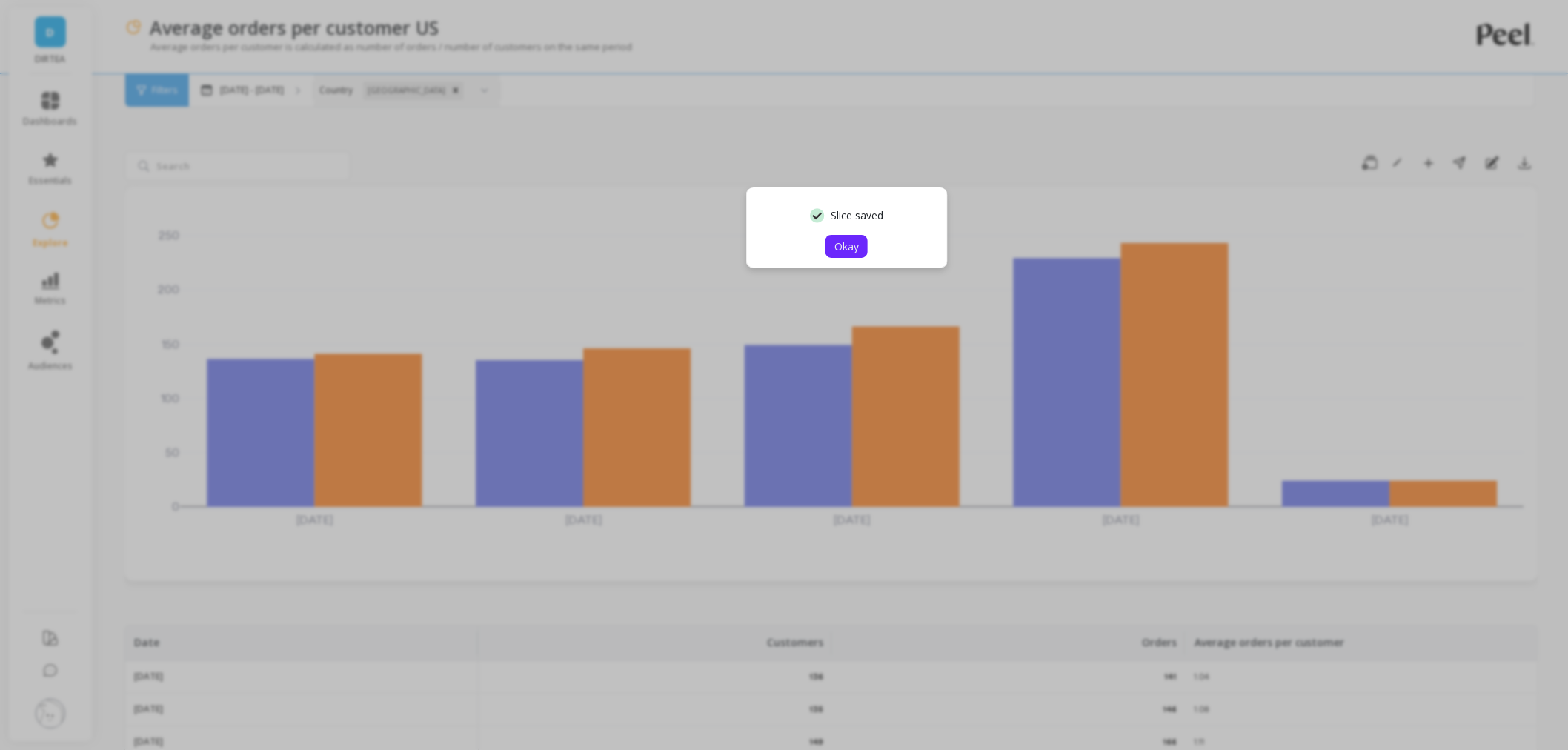
click at [849, 245] on span "Okay" at bounding box center [846, 246] width 24 height 14
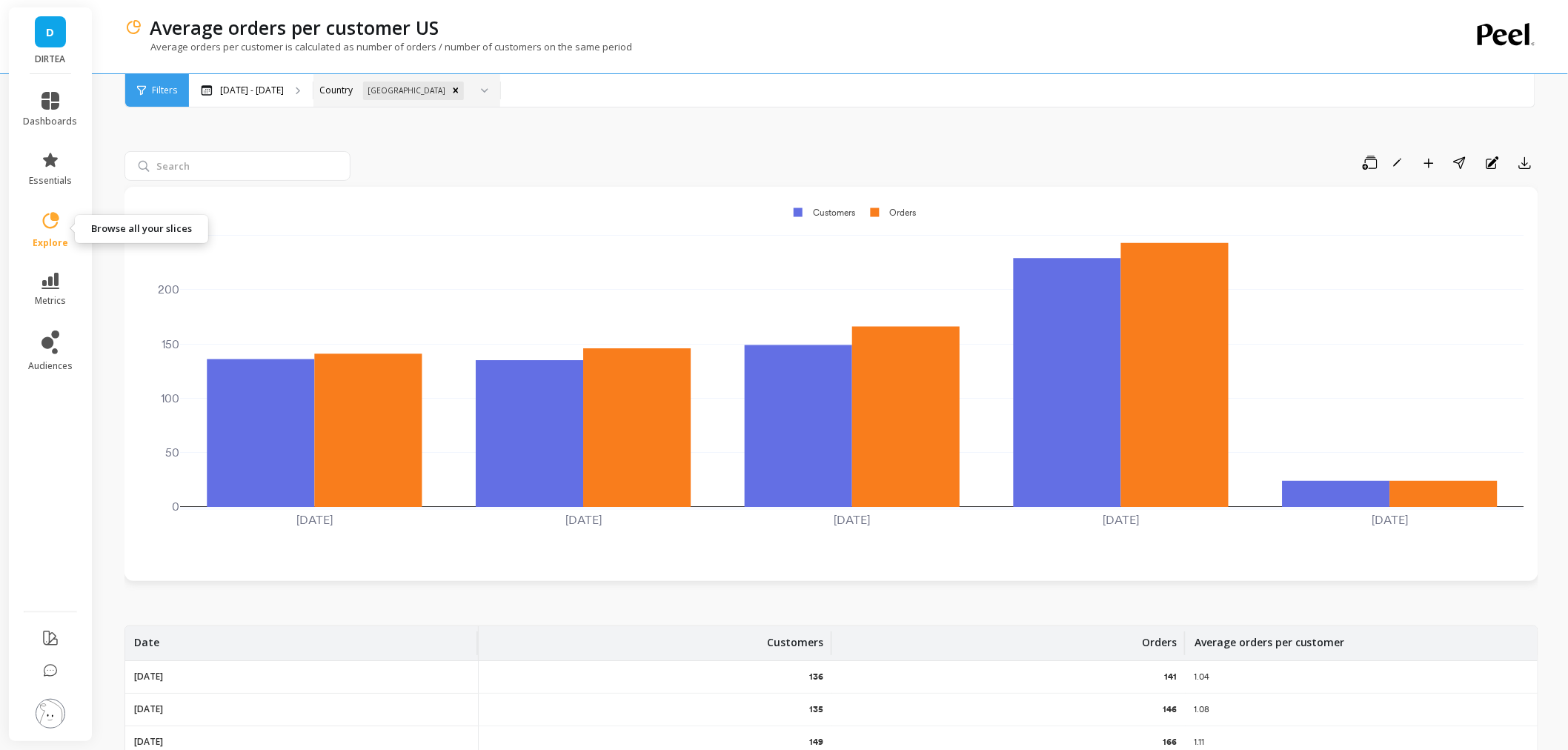
click at [56, 240] on span "explore" at bounding box center [51, 243] width 36 height 12
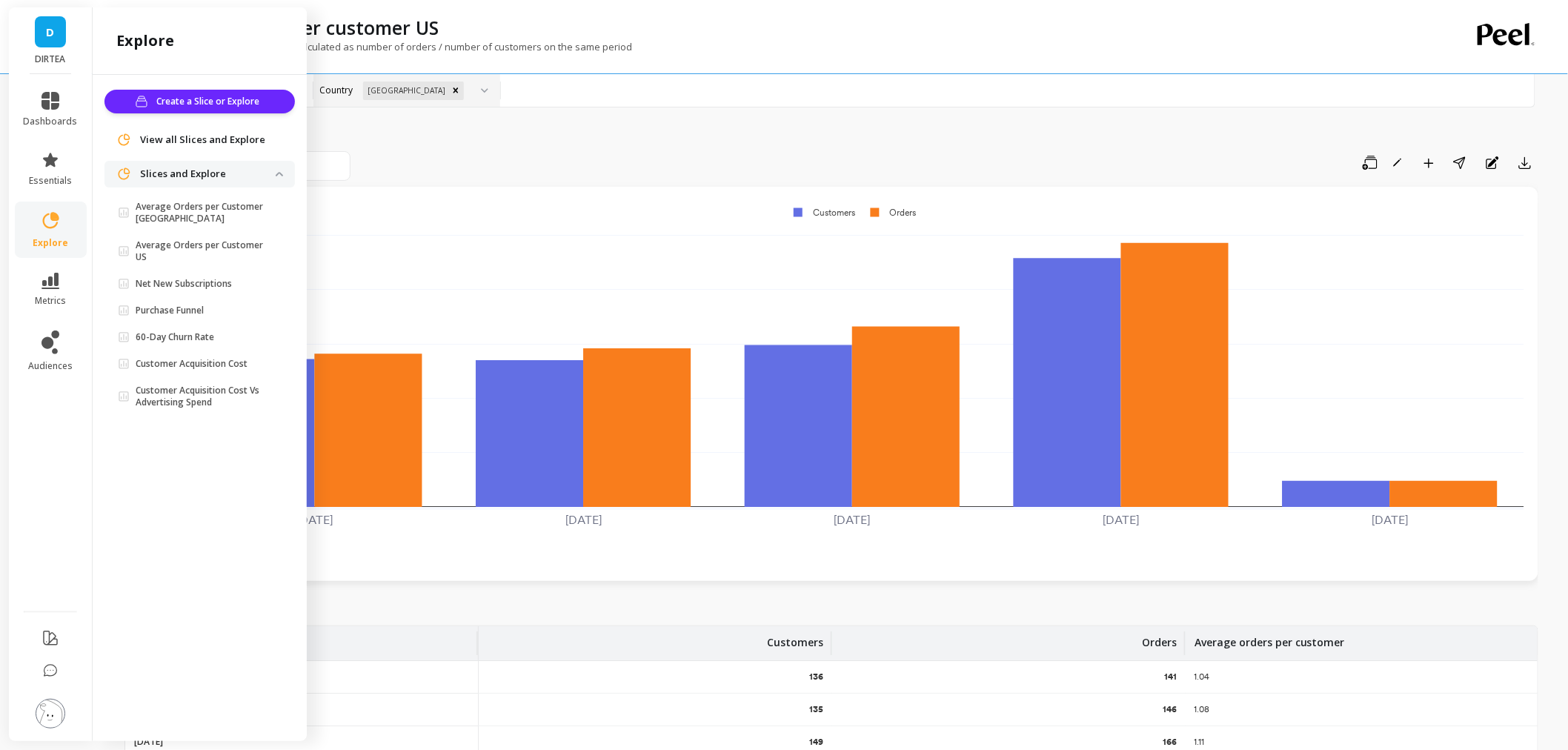
click at [202, 143] on span "View all Slices and Explore" at bounding box center [202, 140] width 125 height 15
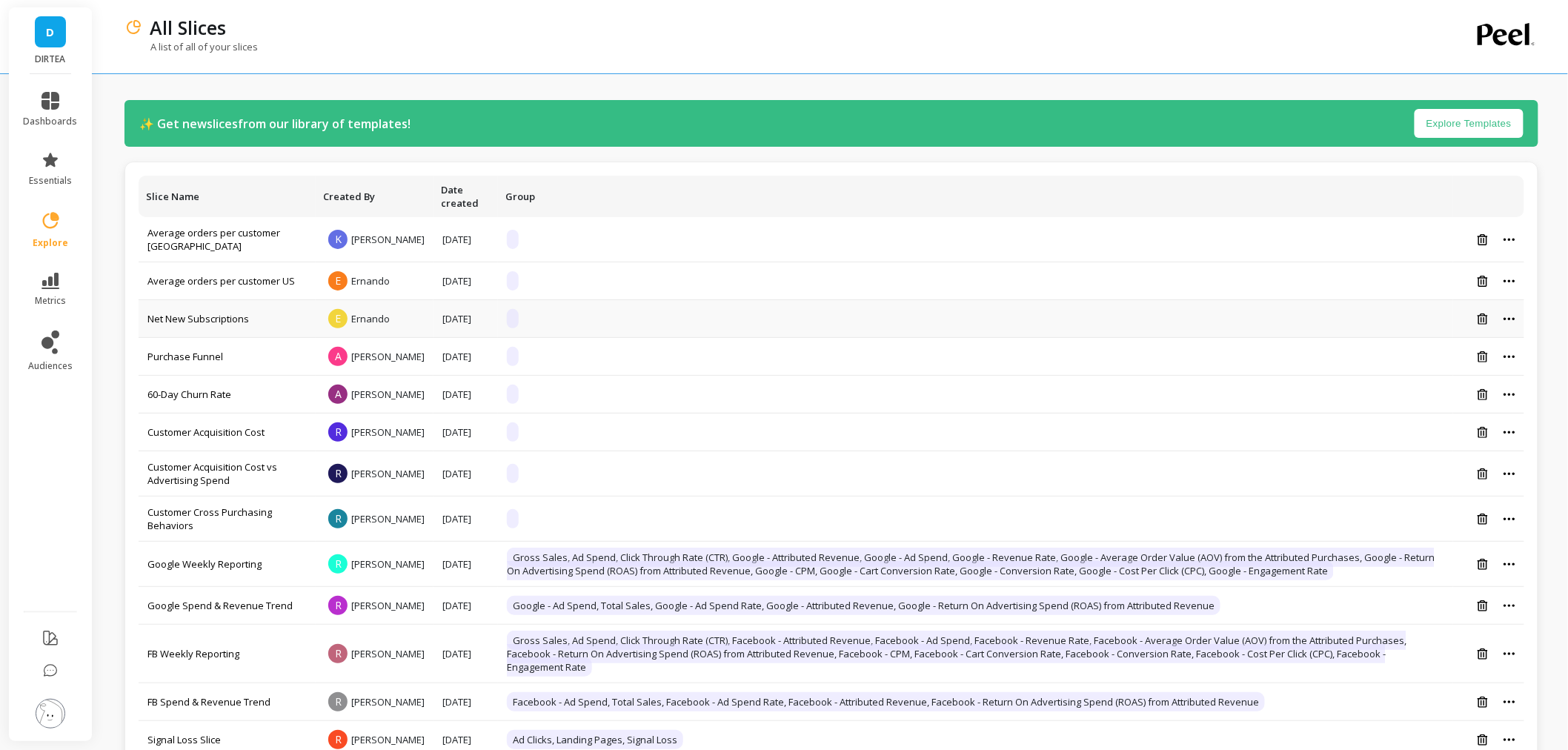
click at [1501, 326] on div at bounding box center [1488, 318] width 53 height 12
click at [1505, 326] on div at bounding box center [1488, 318] width 53 height 12
click at [1510, 319] on icon at bounding box center [1509, 318] width 11 height 2
click at [1475, 375] on button "Create a copy" at bounding box center [1465, 364] width 130 height 22
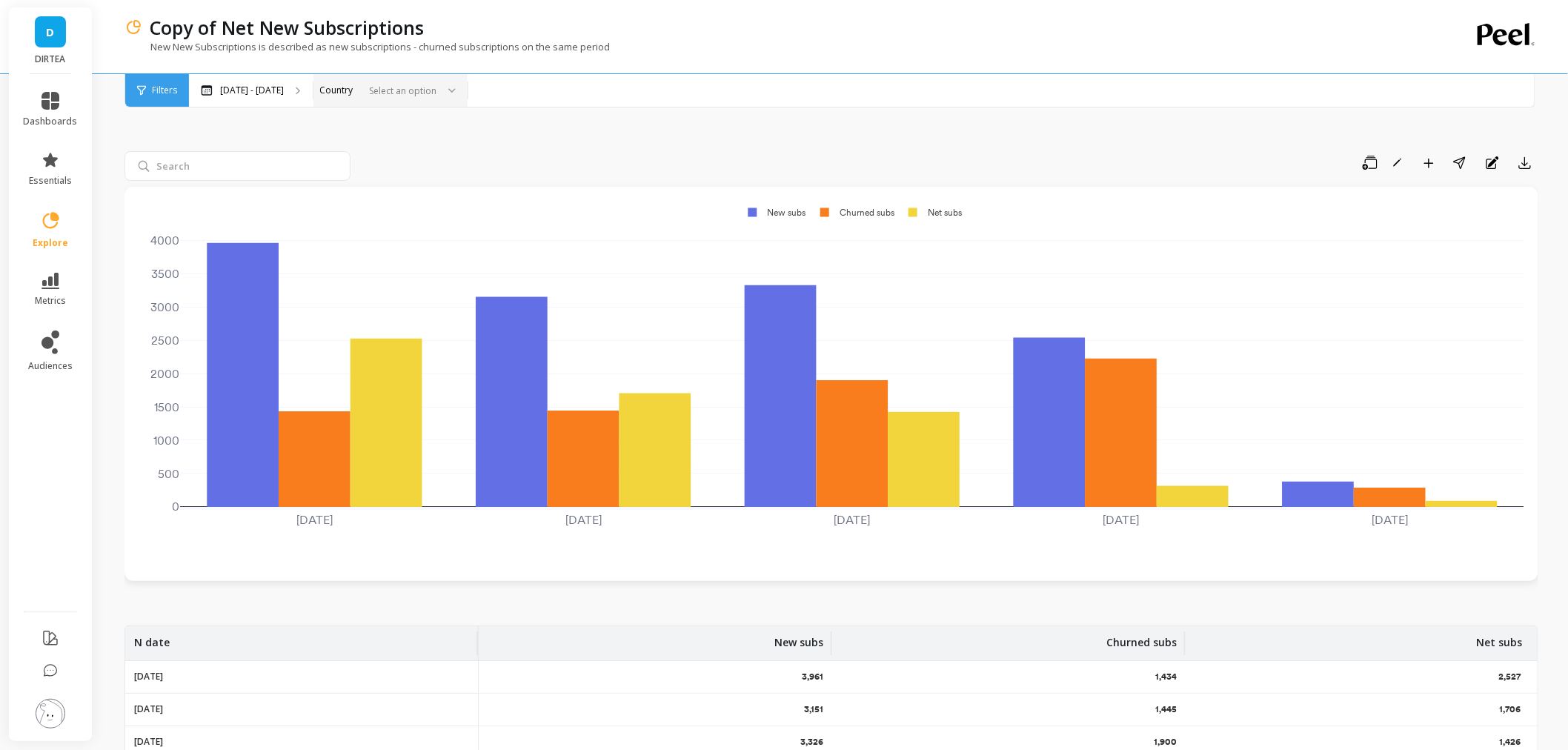
click at [418, 100] on div "Select an option" at bounding box center [390, 91] width 154 height 33
click at [389, 153] on div "[GEOGRAPHIC_DATA]" at bounding box center [390, 159] width 135 height 14
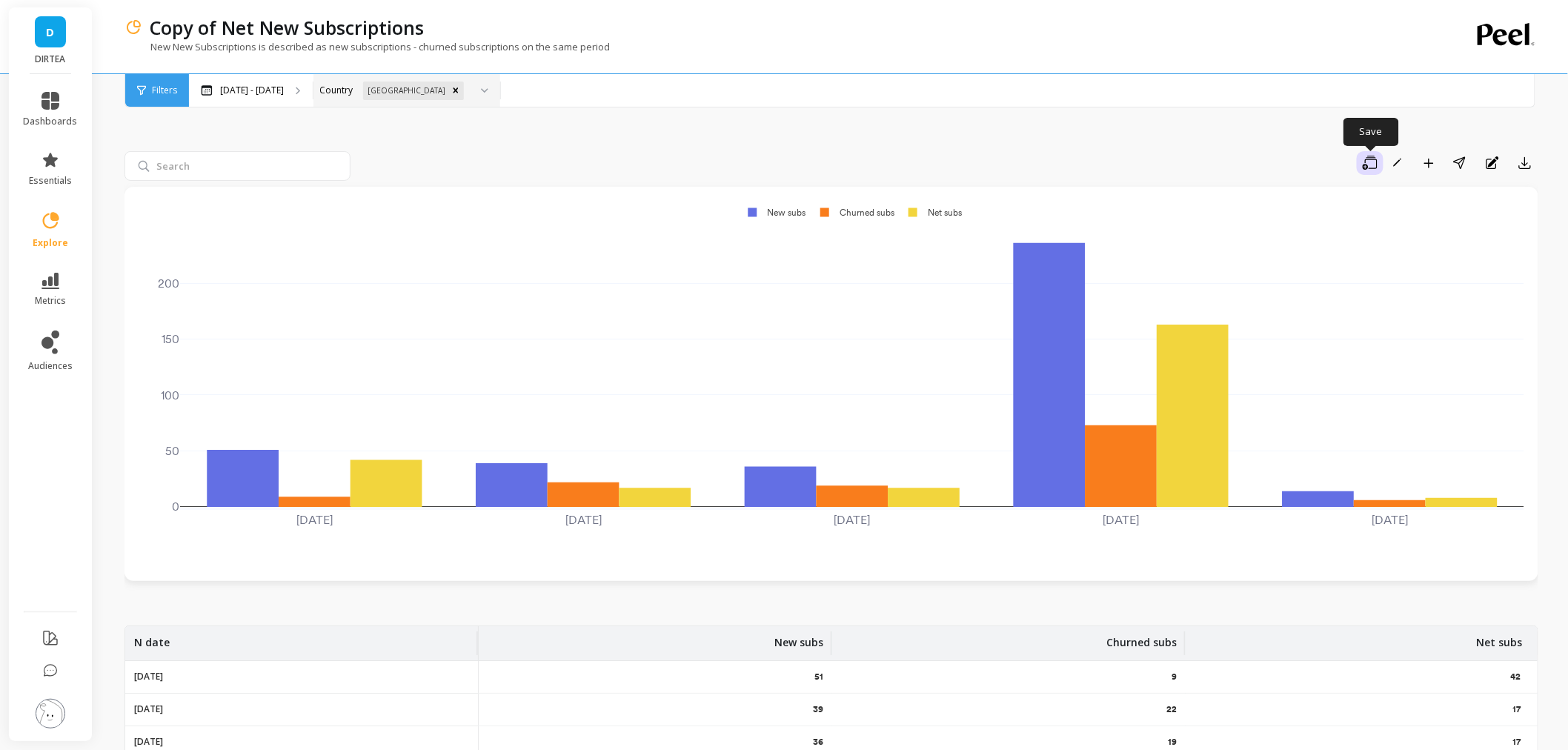
click at [1373, 165] on icon "button" at bounding box center [1370, 163] width 15 height 15
drag, startPoint x: 1242, startPoint y: 157, endPoint x: 1250, endPoint y: 154, distance: 8.5
click at [1242, 157] on div "Save To create a slice, save your filtered state. Save Save as new Rename Add t…" at bounding box center [948, 162] width 1182 height 24
click at [1361, 165] on button "button" at bounding box center [1370, 162] width 27 height 24
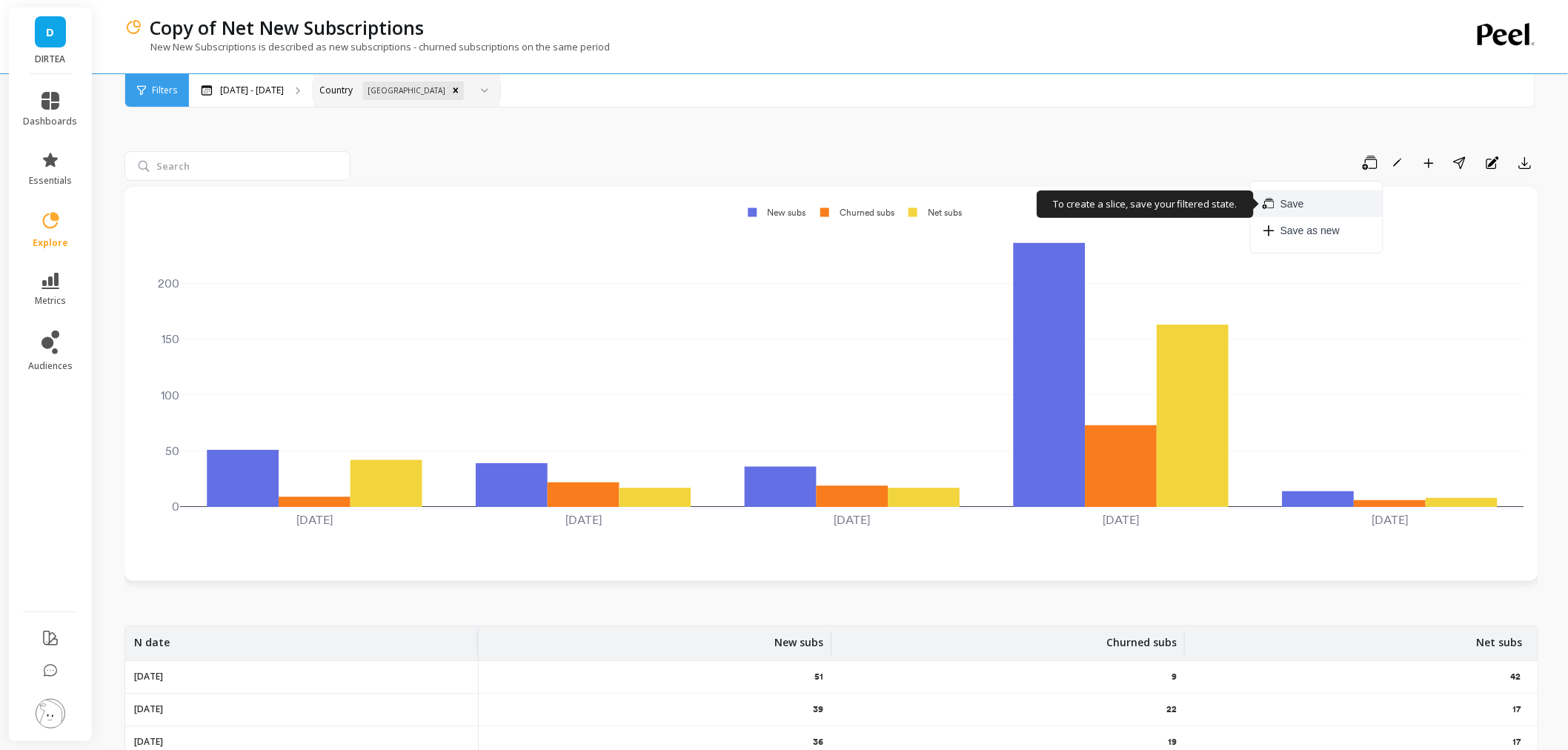
click at [1299, 205] on span "Save" at bounding box center [1292, 204] width 24 height 15
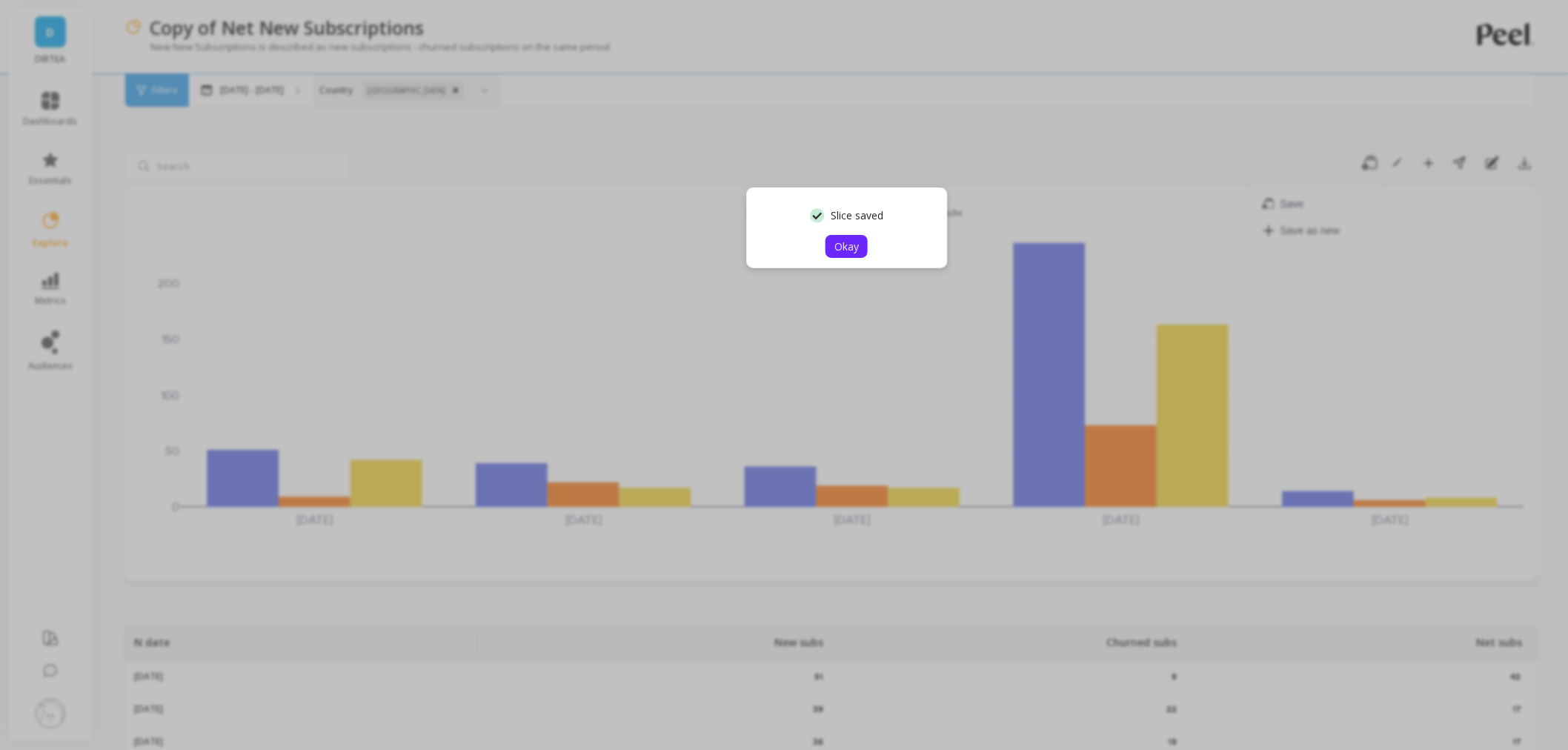
click at [840, 237] on button "Okay" at bounding box center [846, 246] width 42 height 23
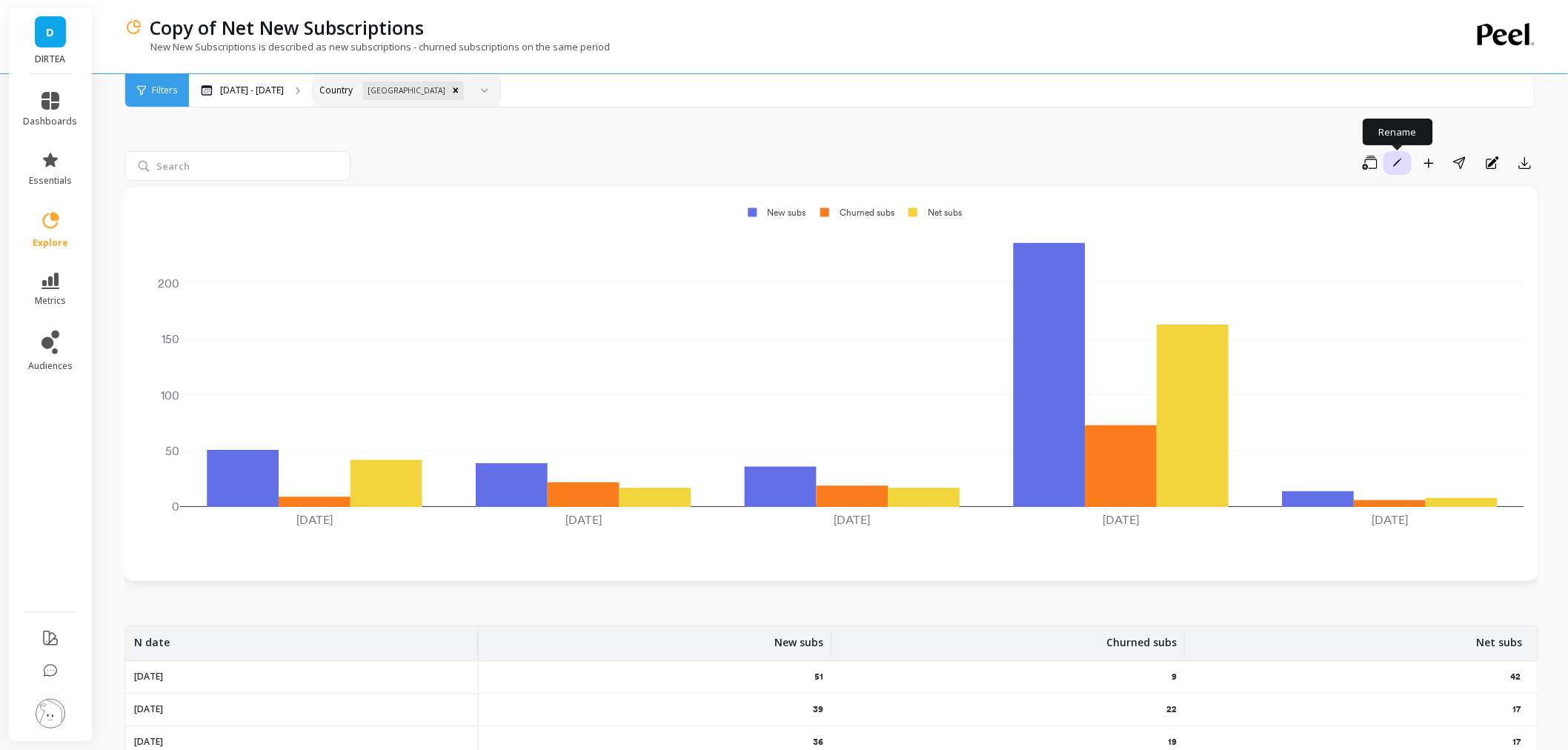
click at [1399, 161] on icon "button" at bounding box center [1397, 162] width 9 height 9
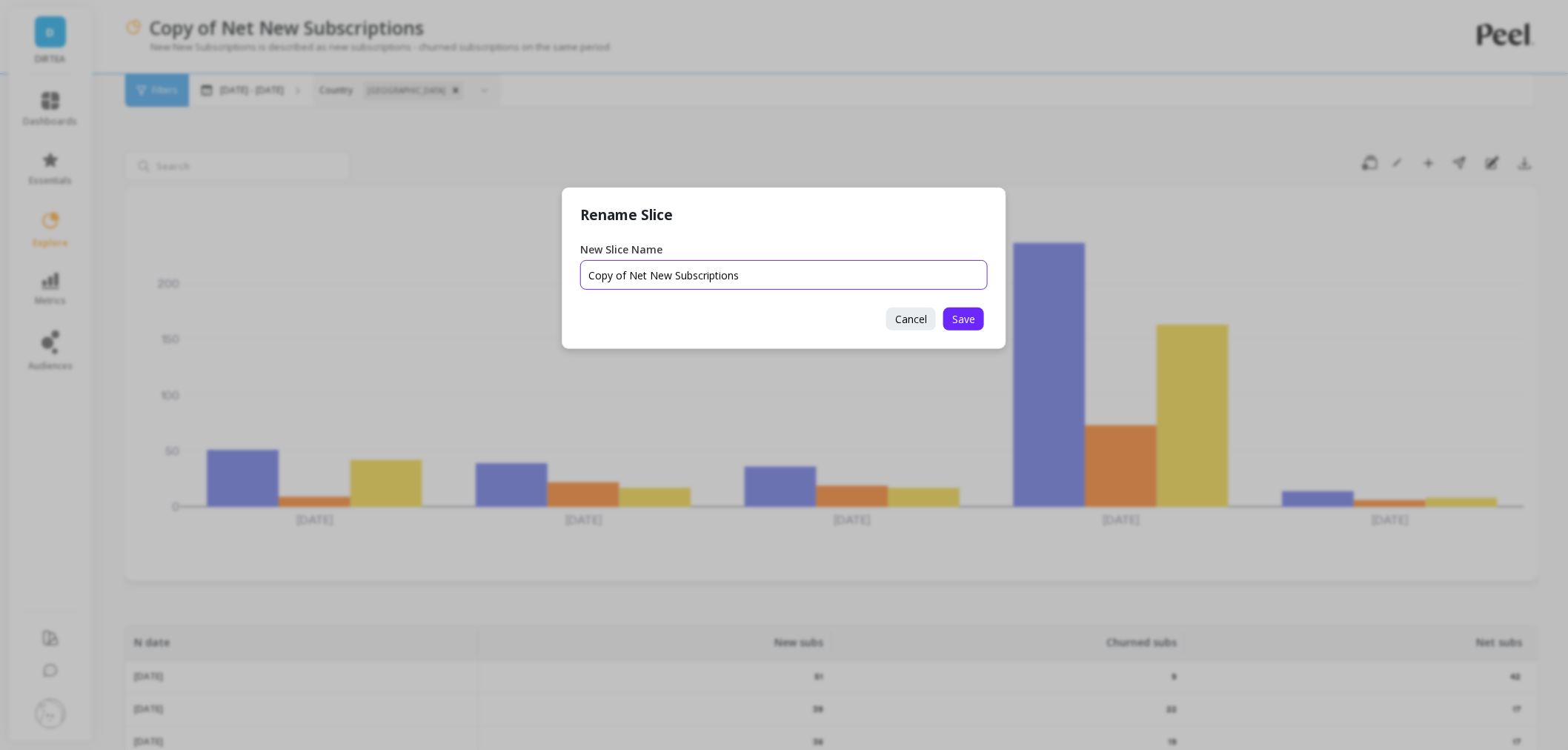
drag, startPoint x: 627, startPoint y: 271, endPoint x: 578, endPoint y: 277, distance: 49.4
click at [578, 277] on div "Rename Slice New Slice Name Cancel Save" at bounding box center [784, 268] width 445 height 162
click at [735, 271] on input "New Slice Name" at bounding box center [784, 275] width 407 height 29
type input "Net New Subscriptions US"
click at [962, 327] on button "Save" at bounding box center [964, 319] width 41 height 23
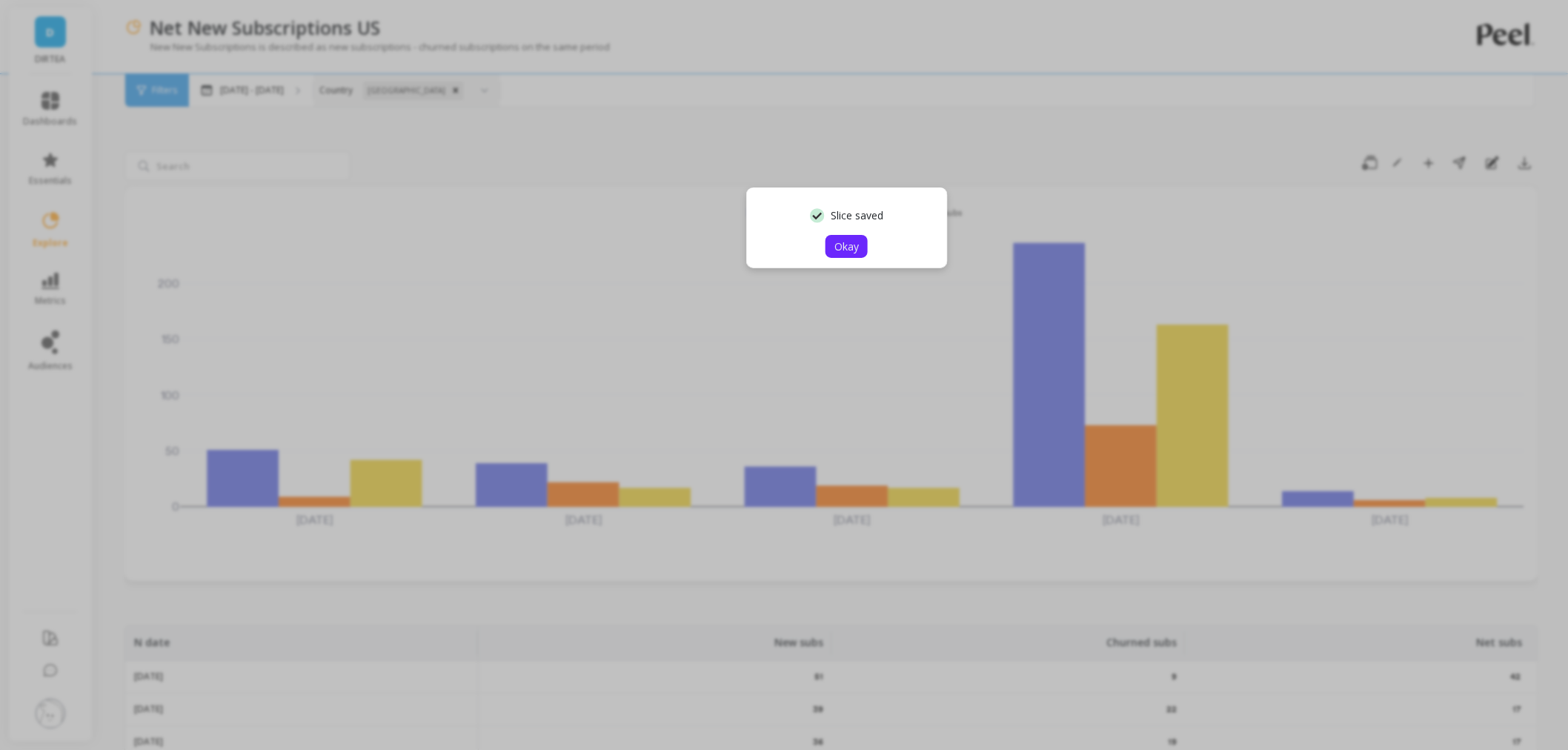
click at [864, 246] on button "Okay" at bounding box center [846, 246] width 42 height 23
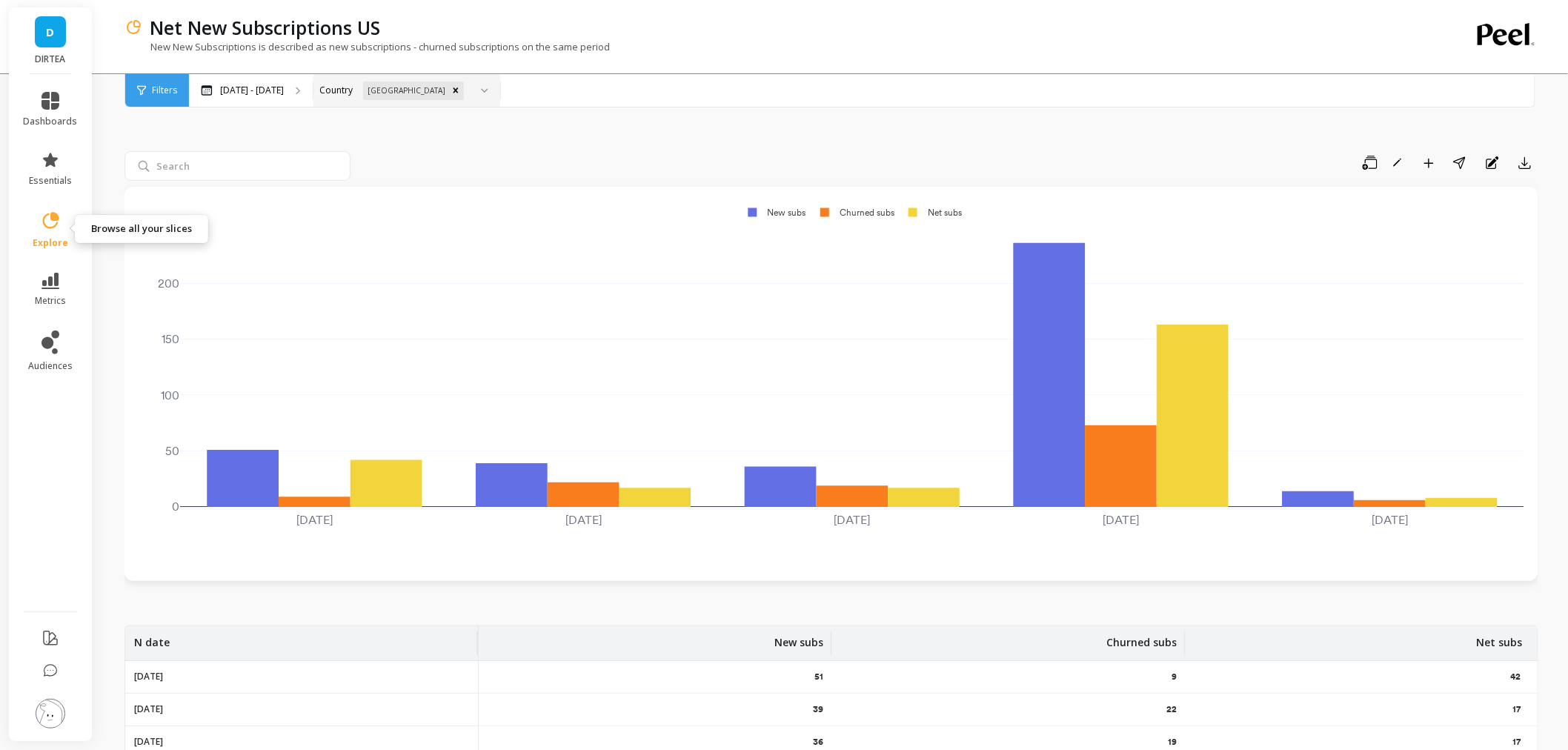
click at [60, 223] on icon at bounding box center [50, 220] width 20 height 20
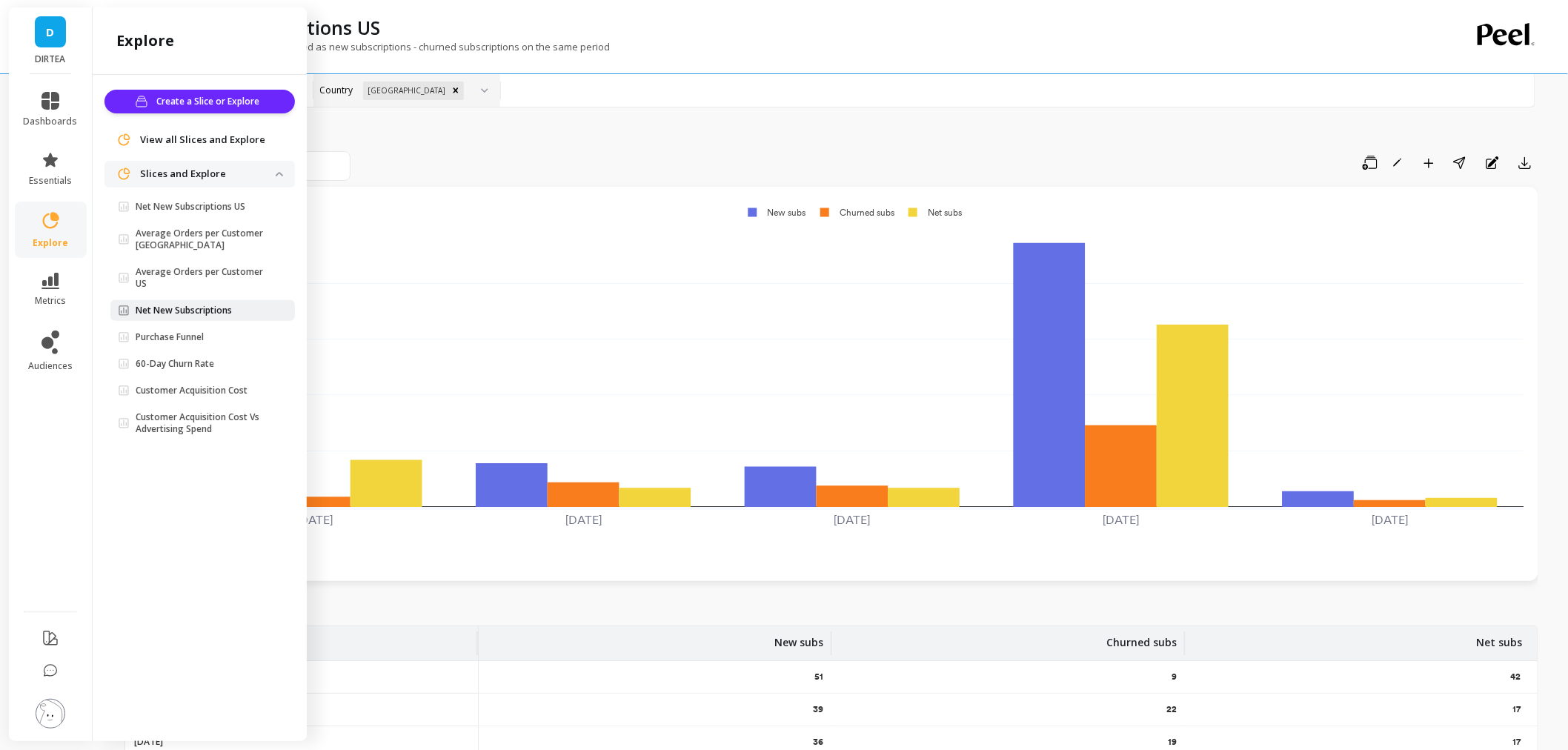
click at [196, 308] on p "Net New Subscriptions" at bounding box center [184, 310] width 96 height 12
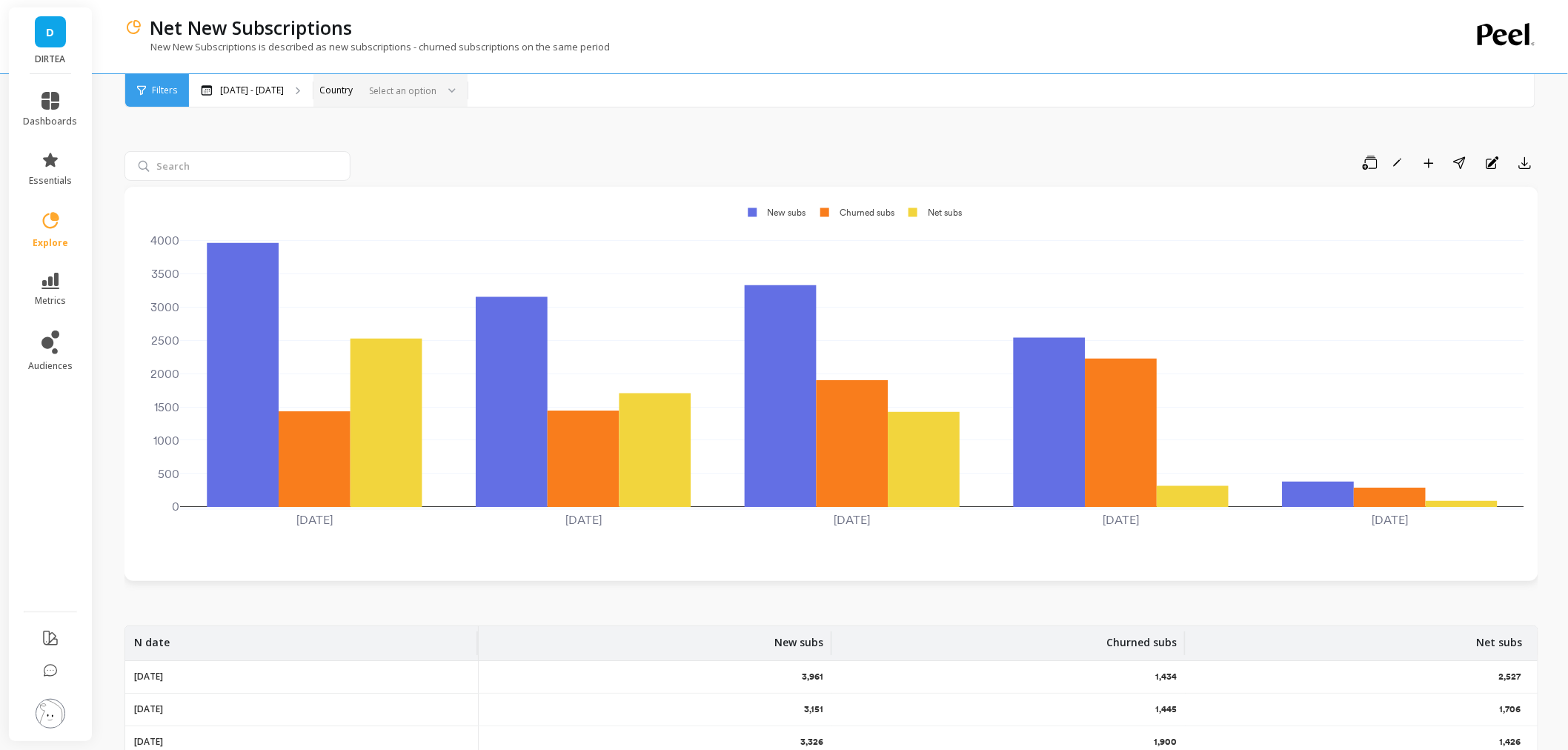
click at [438, 85] on div at bounding box center [447, 91] width 18 height 33
click at [402, 123] on div "United Kingdom" at bounding box center [390, 131] width 153 height 26
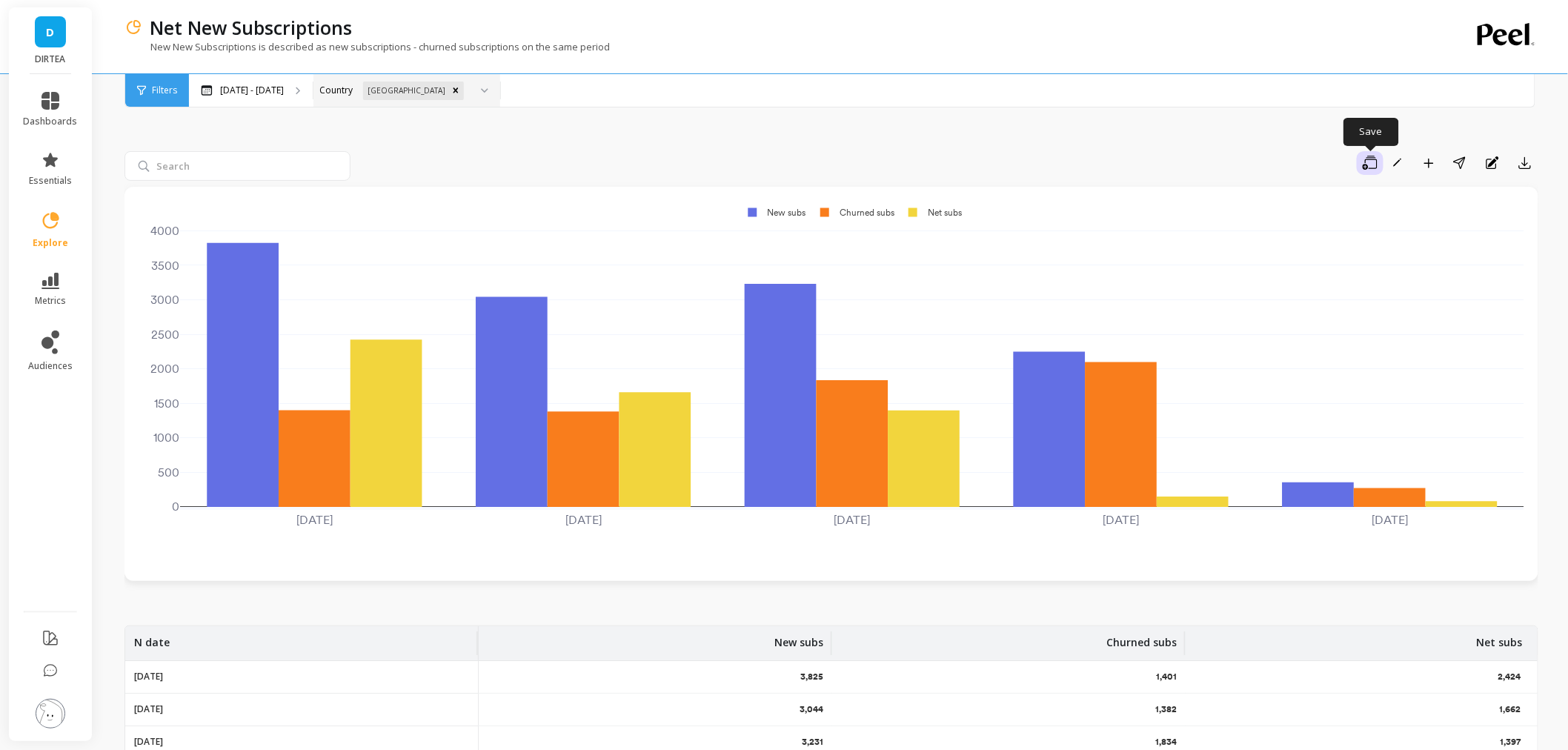
click at [1368, 169] on icon "button" at bounding box center [1370, 163] width 15 height 15
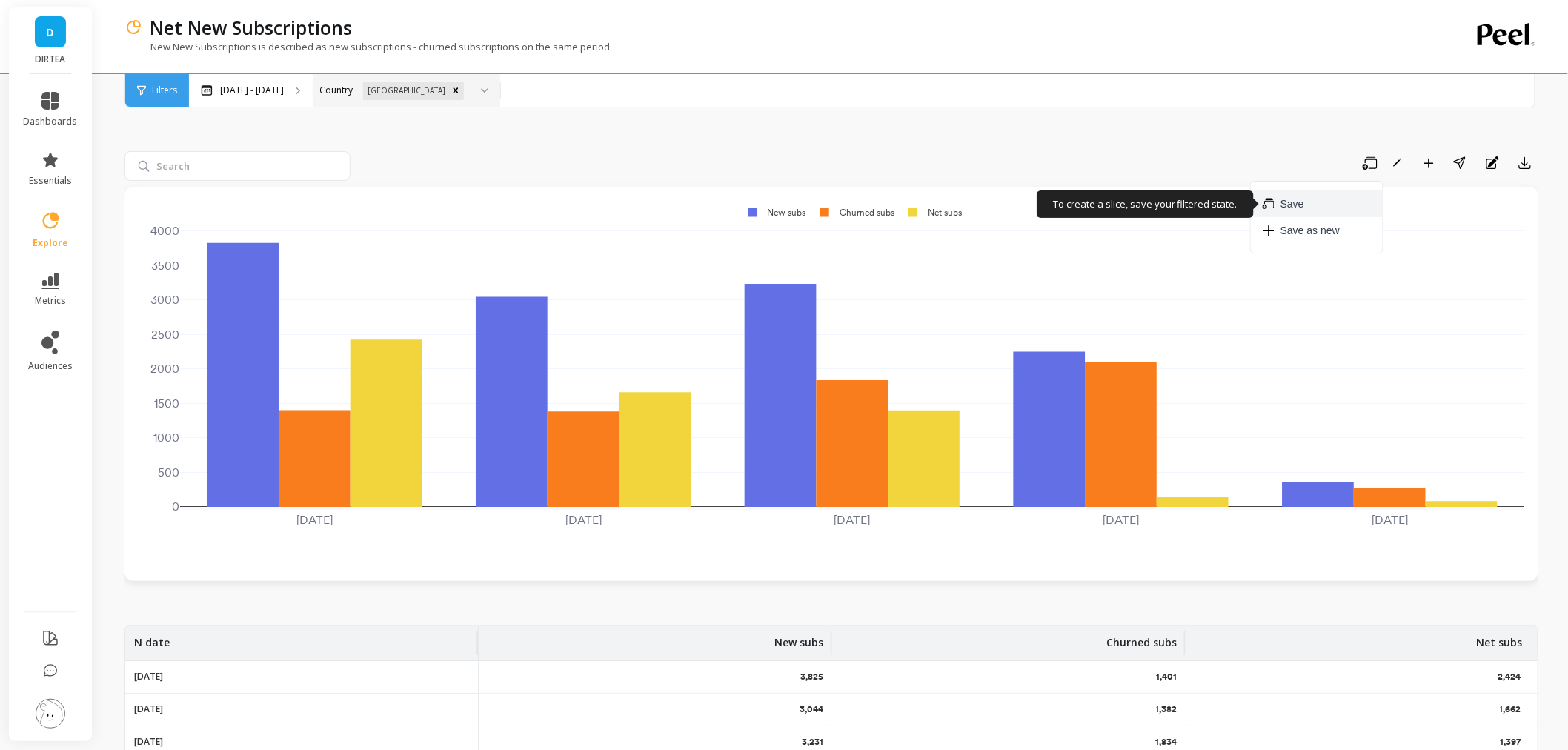
click at [1301, 209] on span "Save" at bounding box center [1292, 204] width 24 height 15
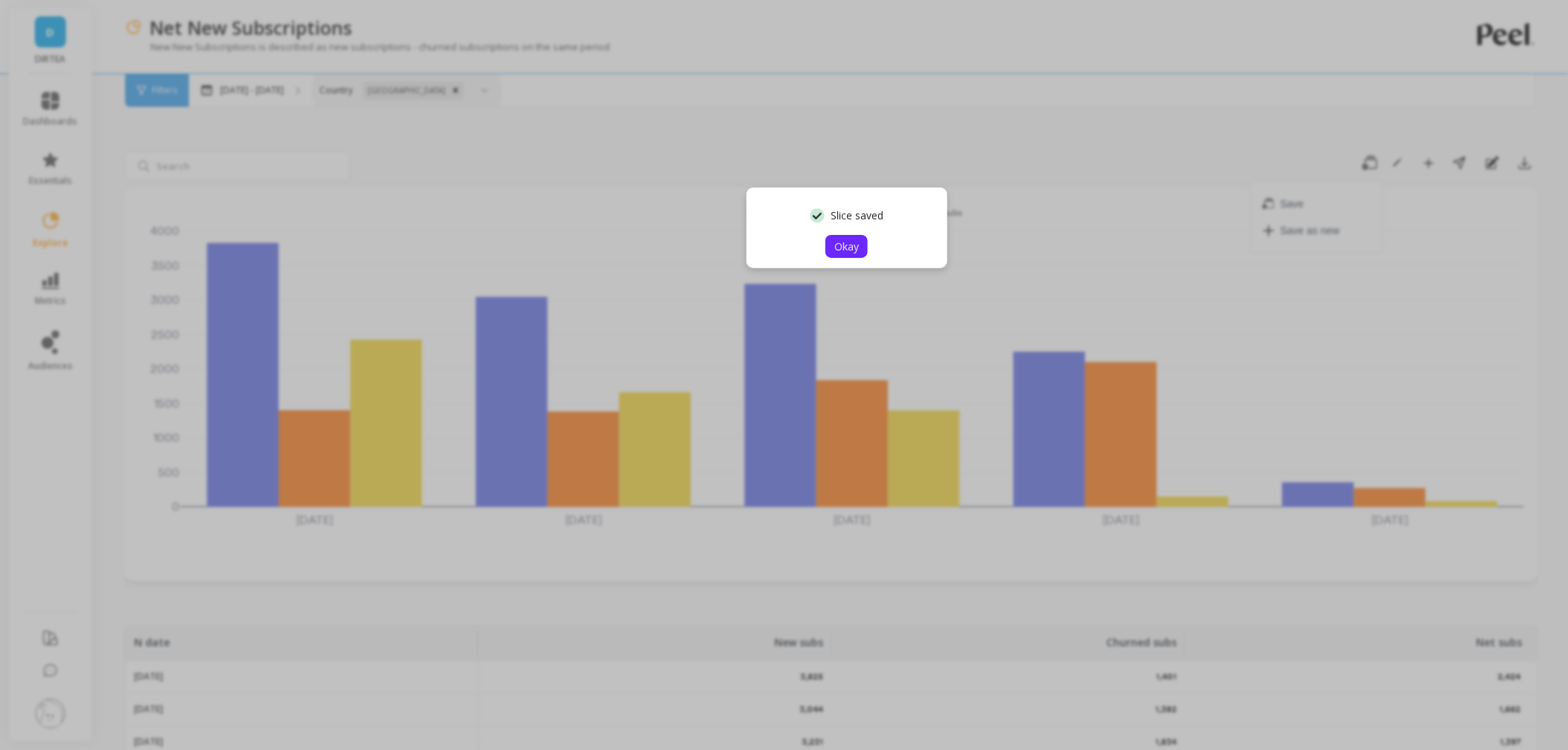
click at [860, 246] on button "Okay" at bounding box center [846, 246] width 42 height 23
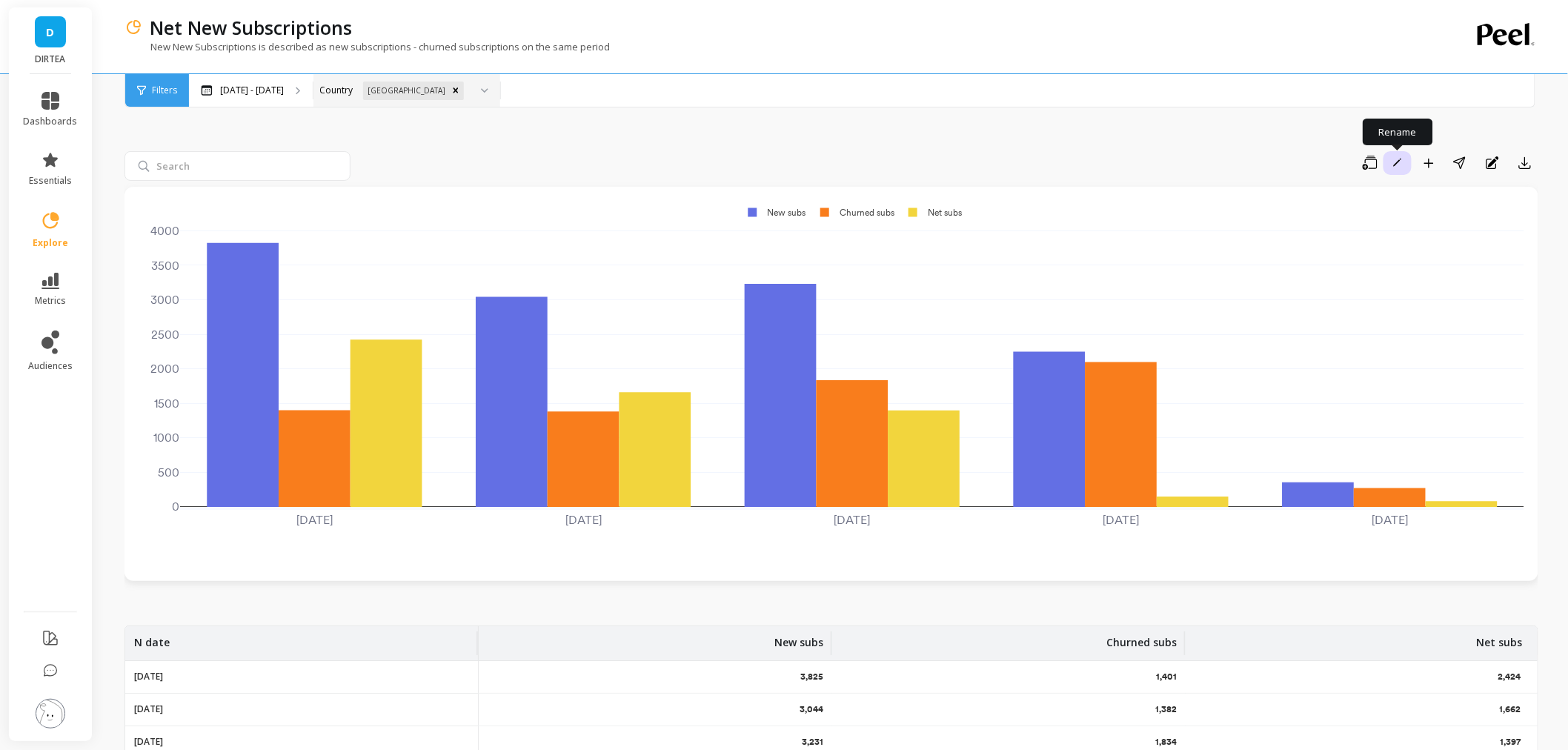
click at [1384, 166] on button "Rename" at bounding box center [1397, 162] width 28 height 24
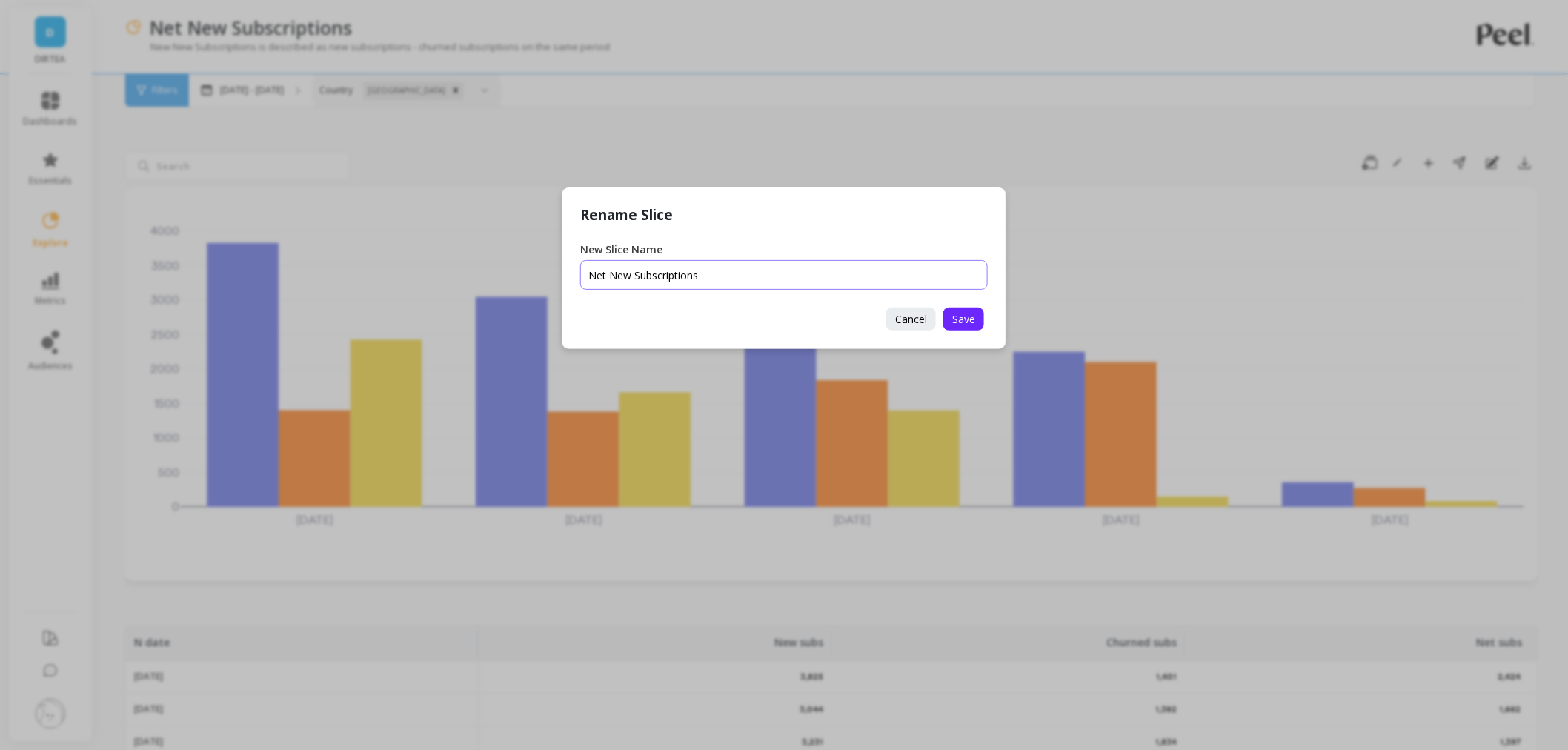
click at [784, 261] on input "New Slice Name" at bounding box center [784, 275] width 407 height 29
type input "Net New Subscriptions UK"
click at [961, 312] on span "Save" at bounding box center [964, 318] width 23 height 14
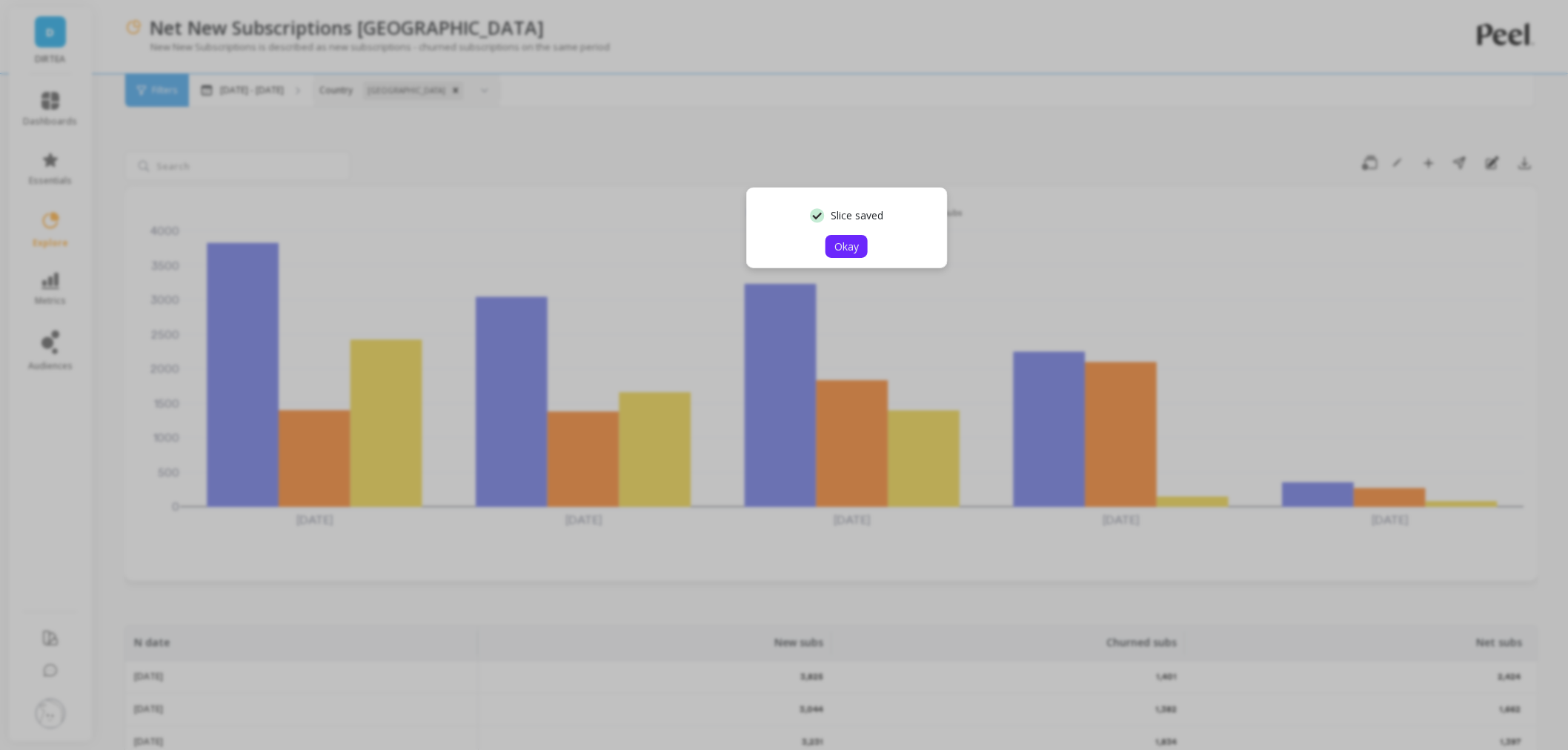
click at [834, 239] on span "Okay" at bounding box center [846, 246] width 24 height 14
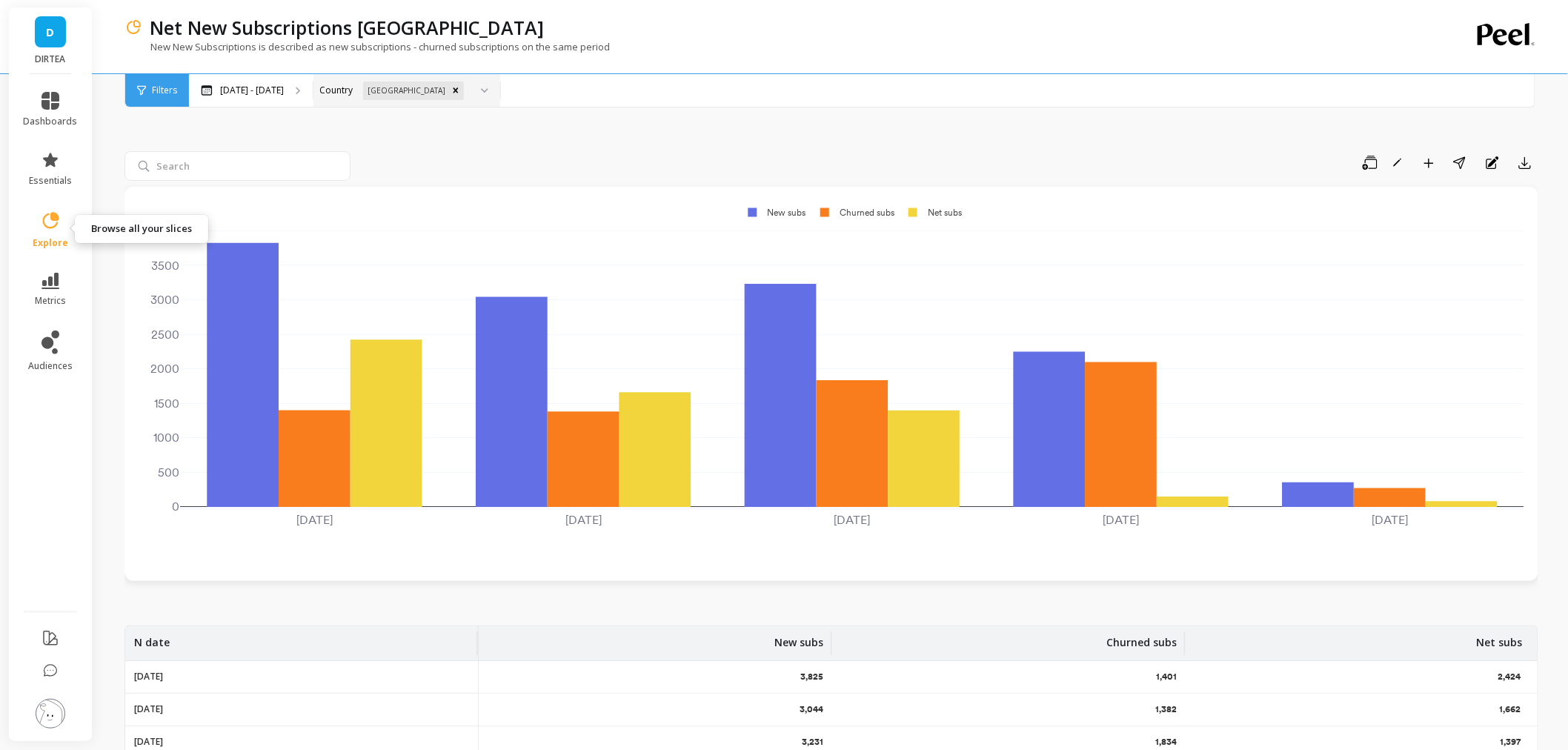
click at [45, 229] on icon at bounding box center [50, 220] width 20 height 20
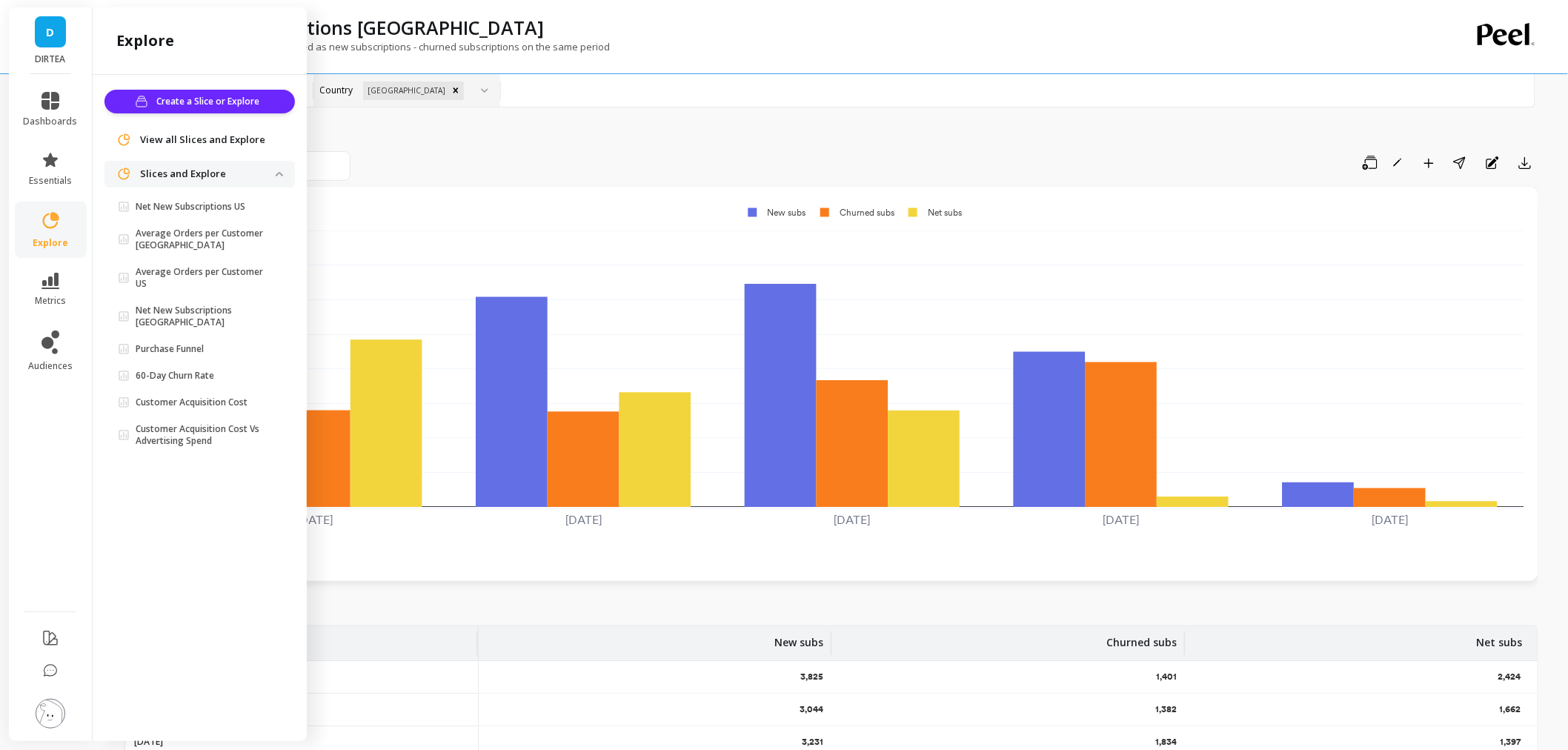
click at [185, 142] on span "View all Slices and Explore" at bounding box center [202, 140] width 125 height 15
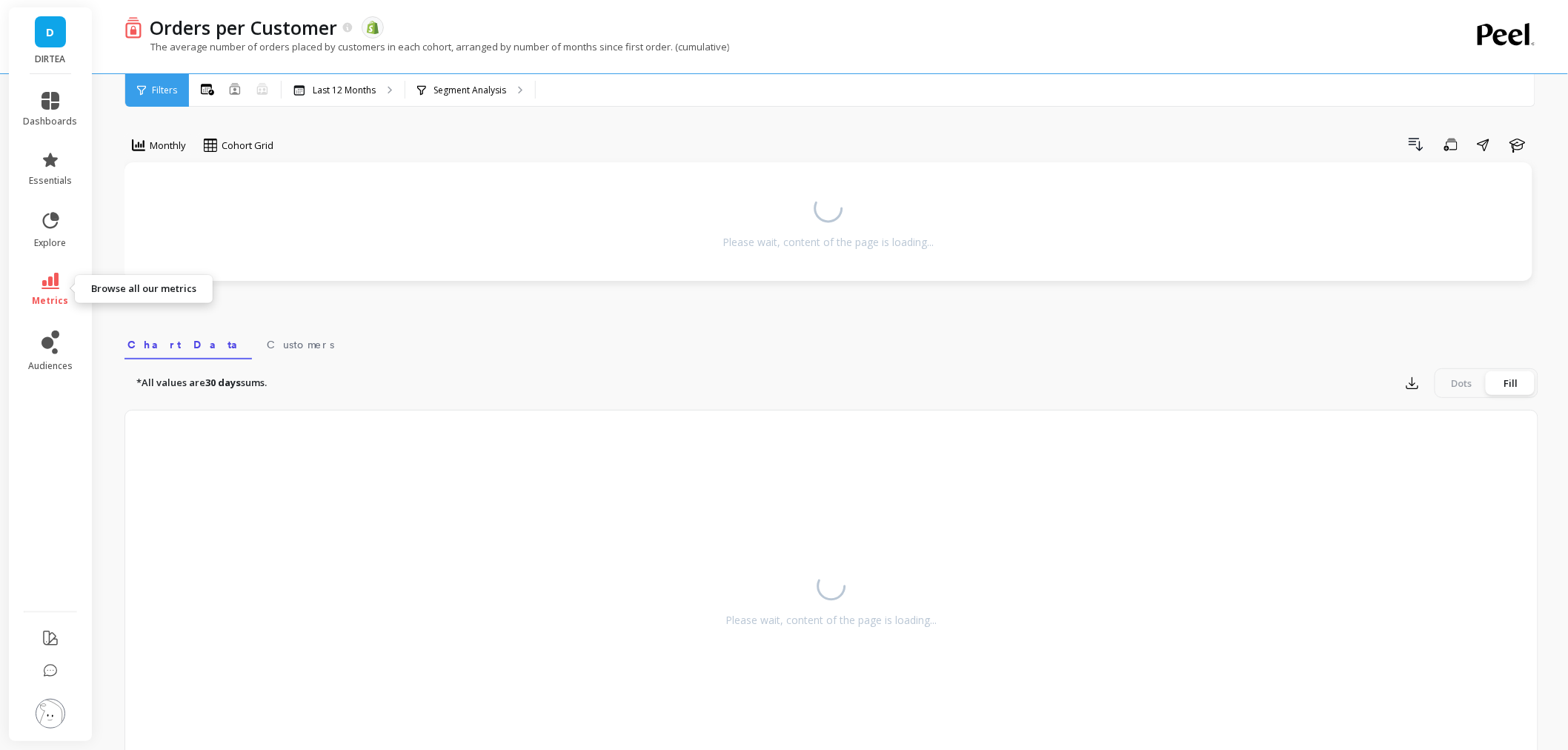
click at [62, 291] on link "metrics" at bounding box center [51, 290] width 54 height 34
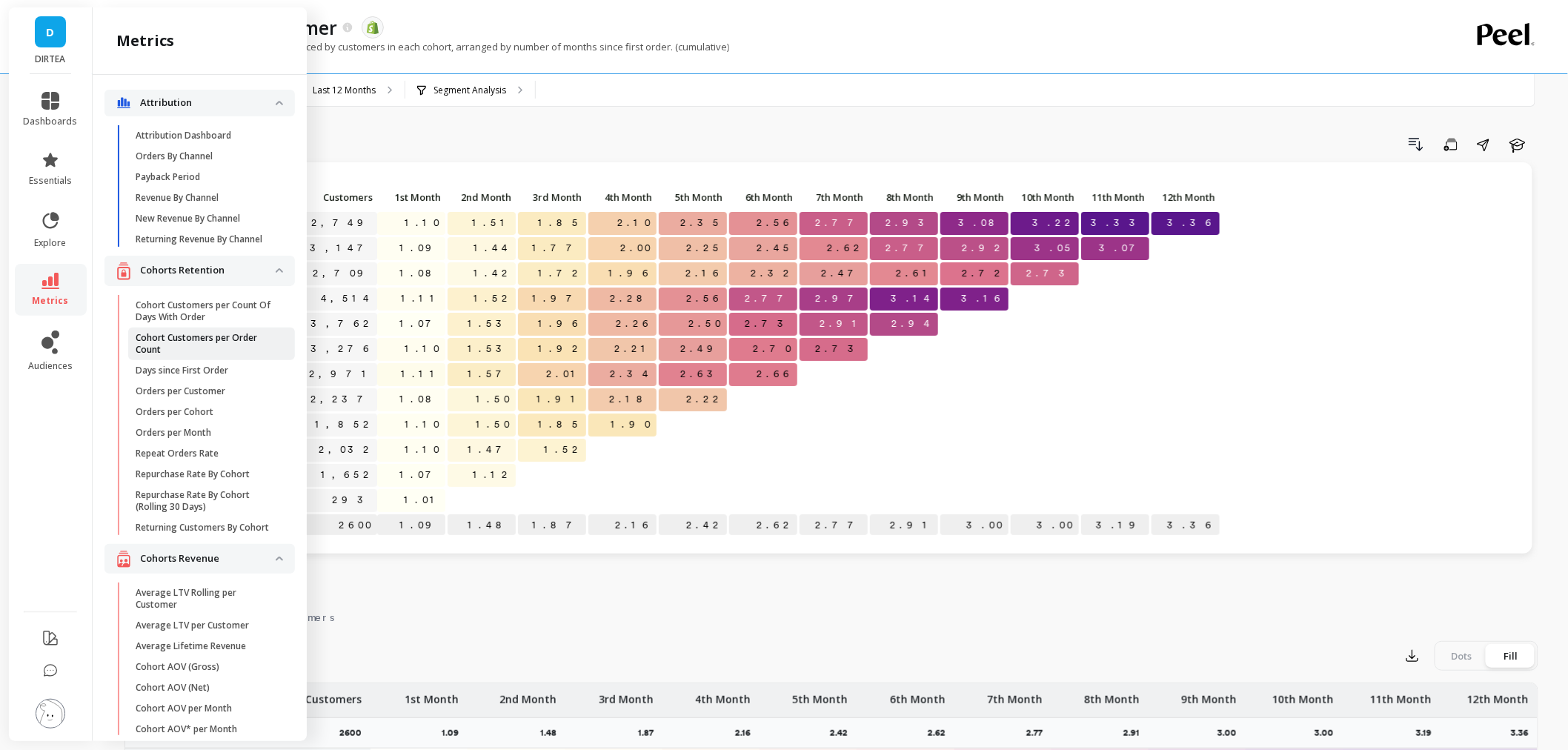
click at [215, 354] on p "Cohort Customers per Order Count" at bounding box center [206, 344] width 141 height 24
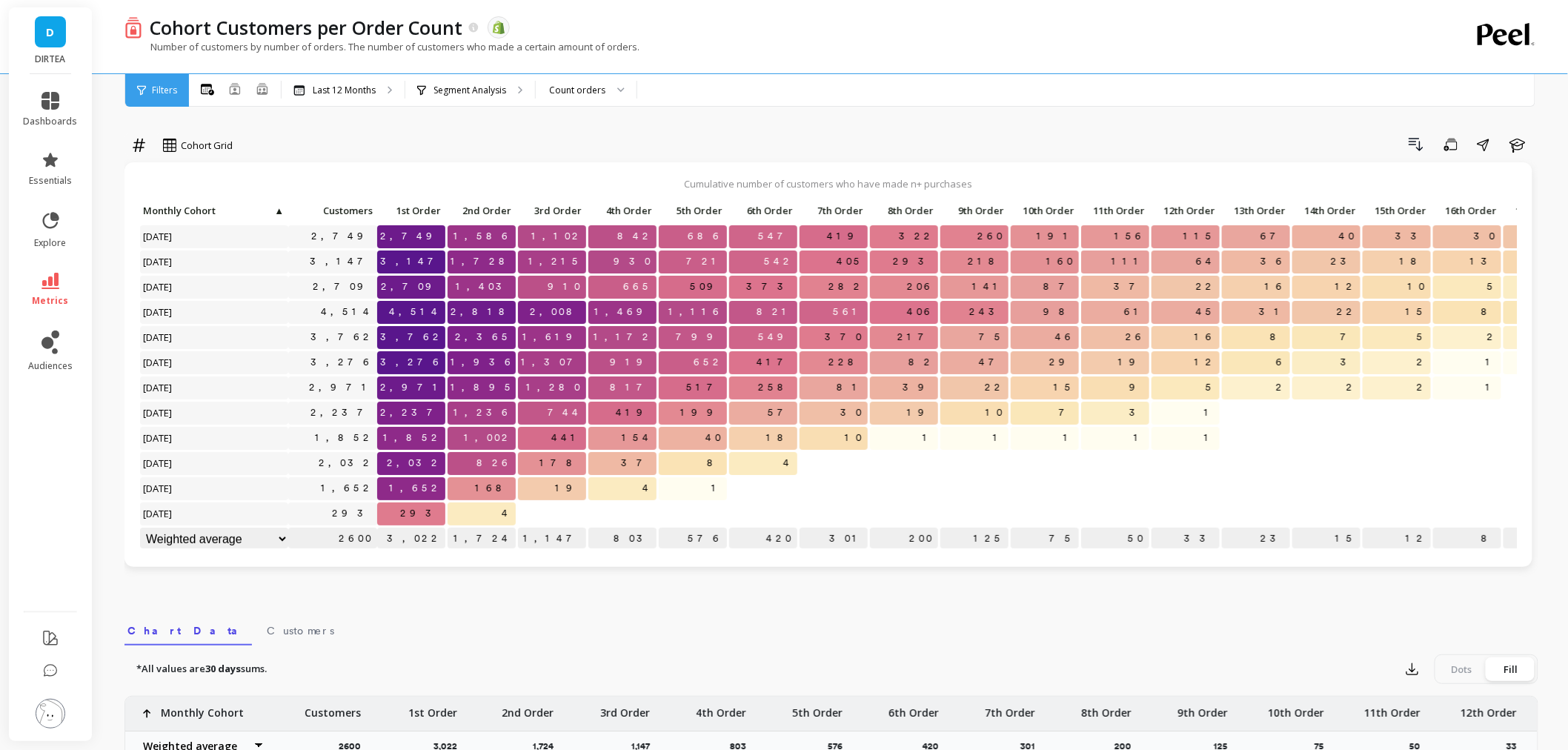
scroll to position [12, 0]
click at [275, 526] on select "Weighted average Weighted average excl. current month Sum Max Min" at bounding box center [215, 538] width 149 height 23
click at [672, 140] on div "Drill Down Save Share Learn" at bounding box center [891, 144] width 1295 height 24
click at [487, 82] on div "Segment Analysis" at bounding box center [470, 91] width 130 height 33
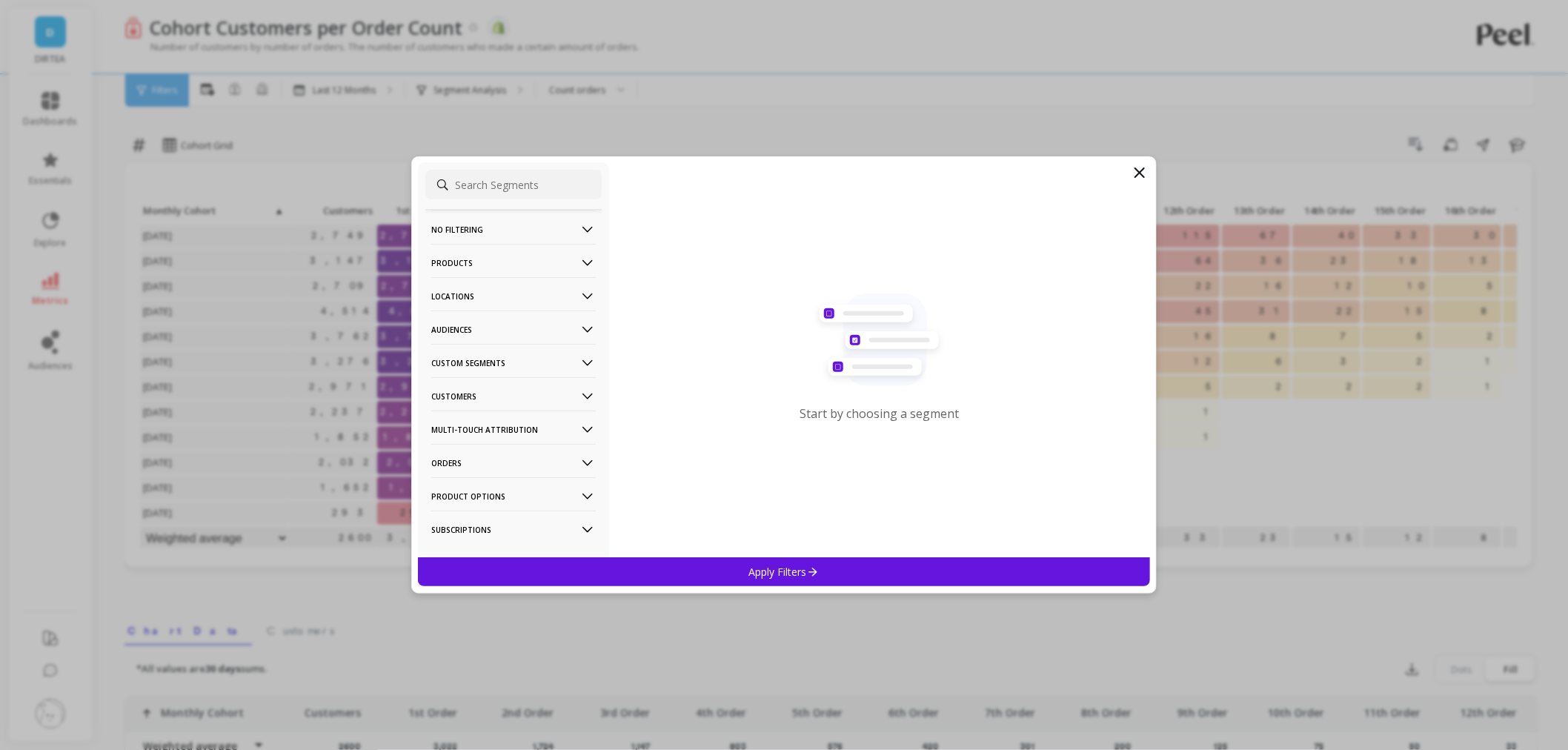
click at [509, 261] on p "Products" at bounding box center [513, 263] width 165 height 38
click at [511, 366] on div "Products" at bounding box center [513, 369] width 176 height 24
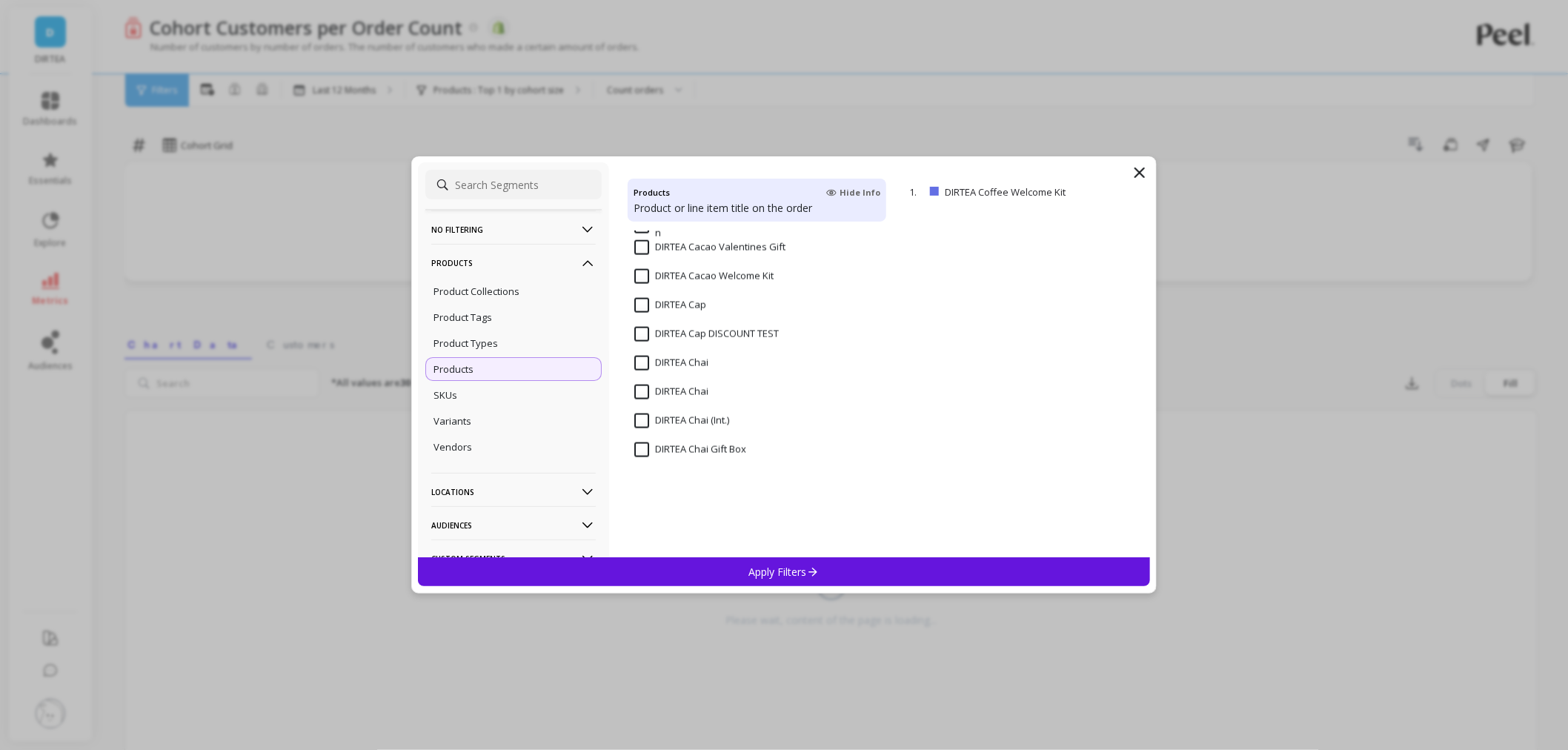
scroll to position [3375, 0]
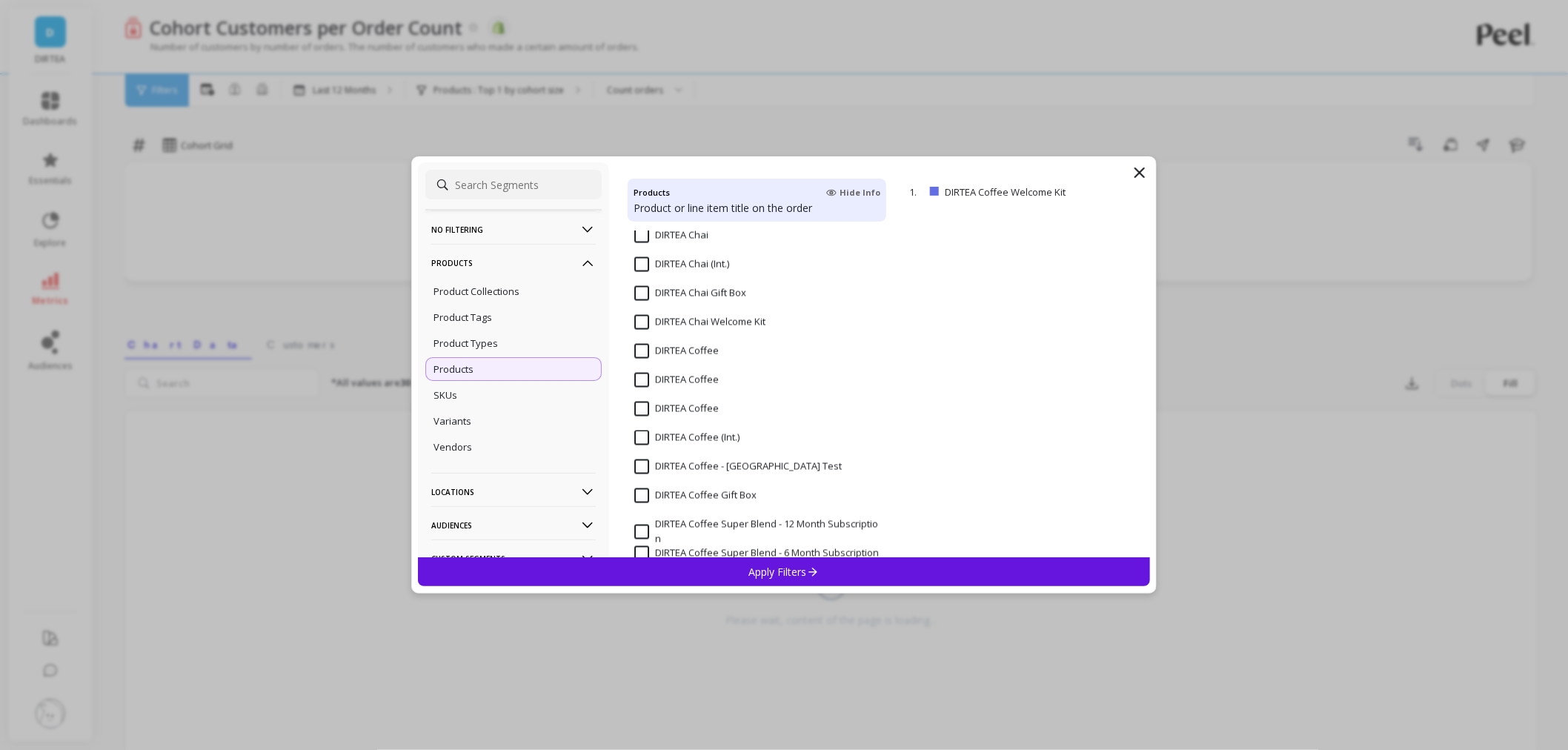
click at [642, 405] on Coffee "DIRTEA Coffee" at bounding box center [676, 409] width 84 height 15
click at [788, 576] on p "Apply Filters" at bounding box center [784, 571] width 70 height 14
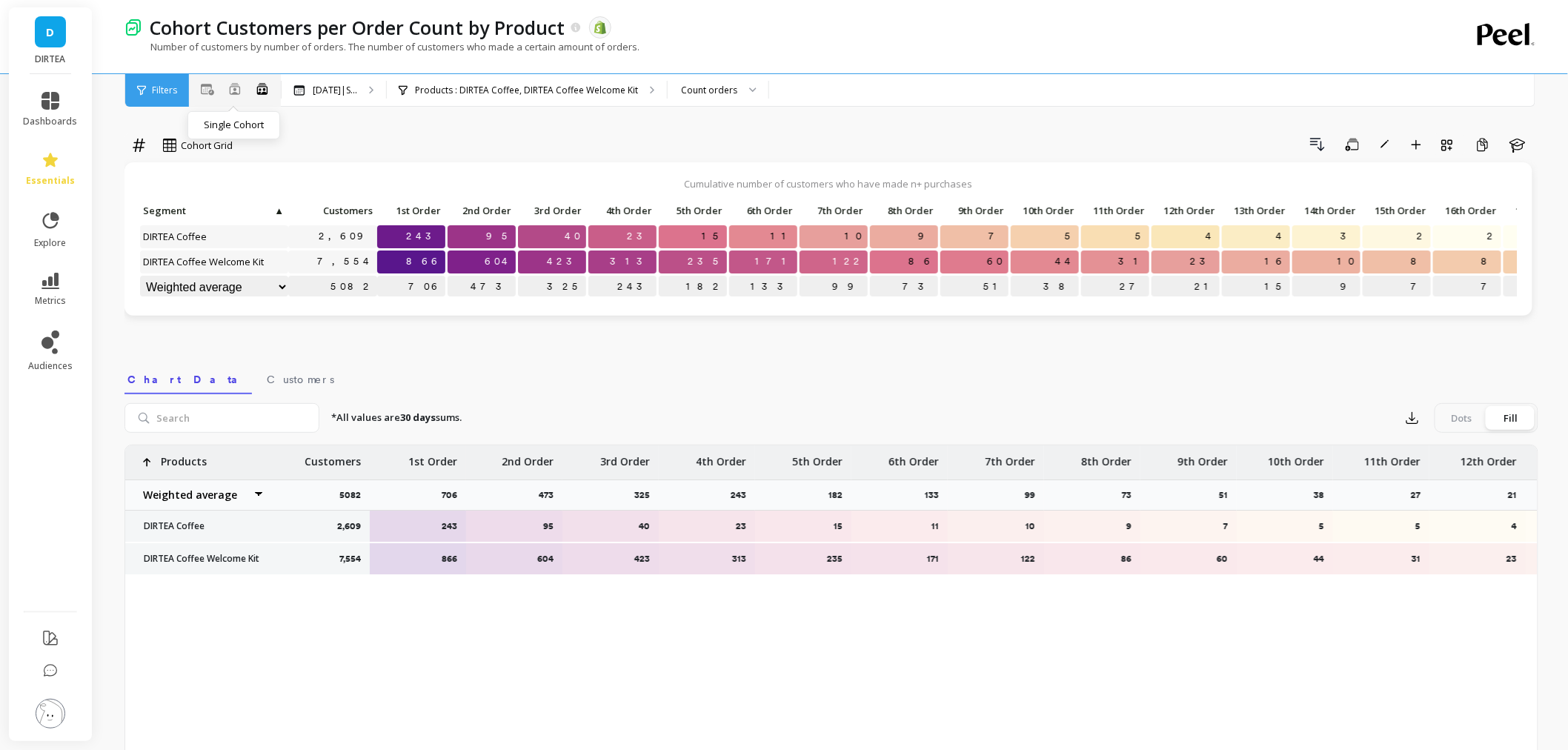
click at [233, 89] on icon at bounding box center [234, 89] width 11 height 11
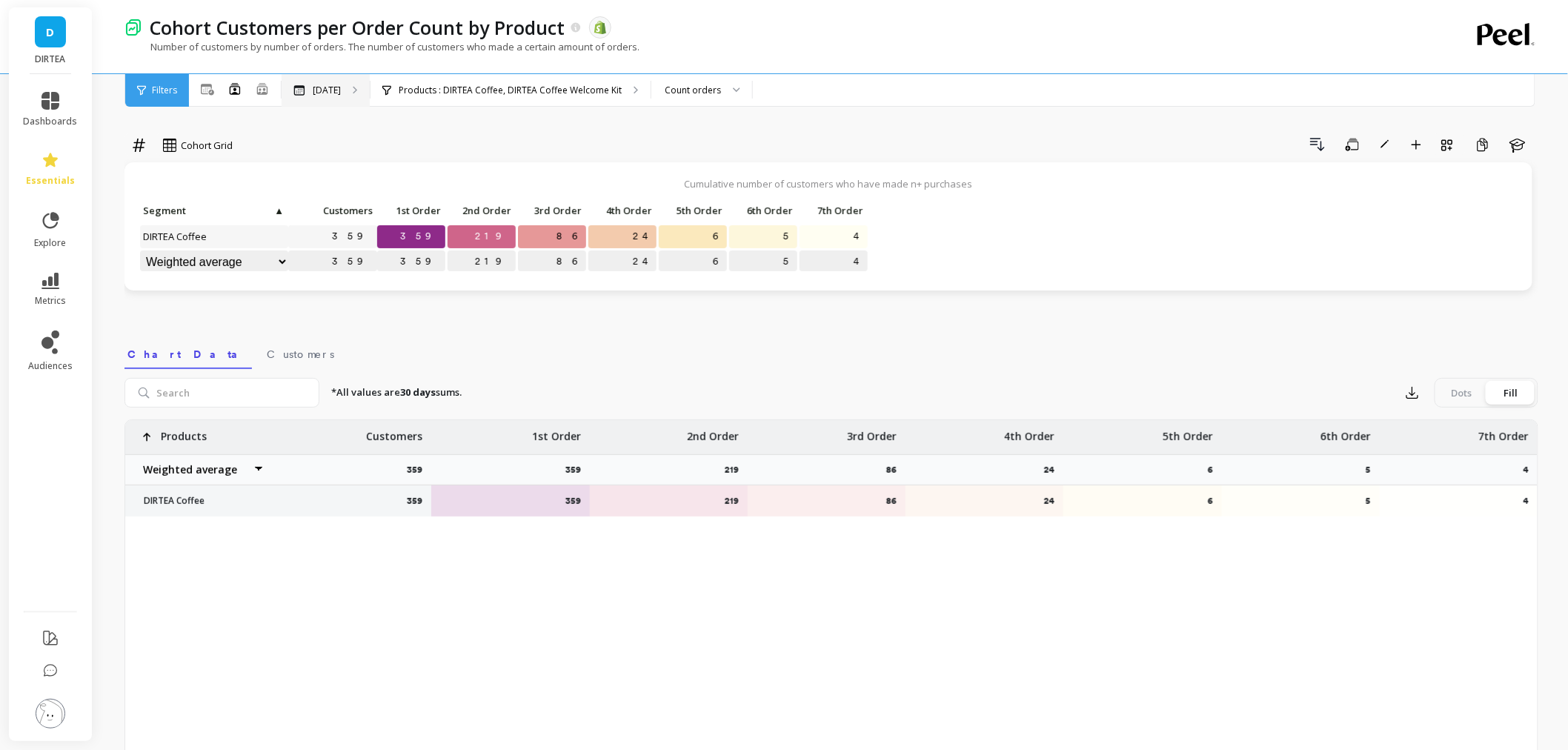
click at [330, 84] on p "[DATE]" at bounding box center [326, 90] width 28 height 12
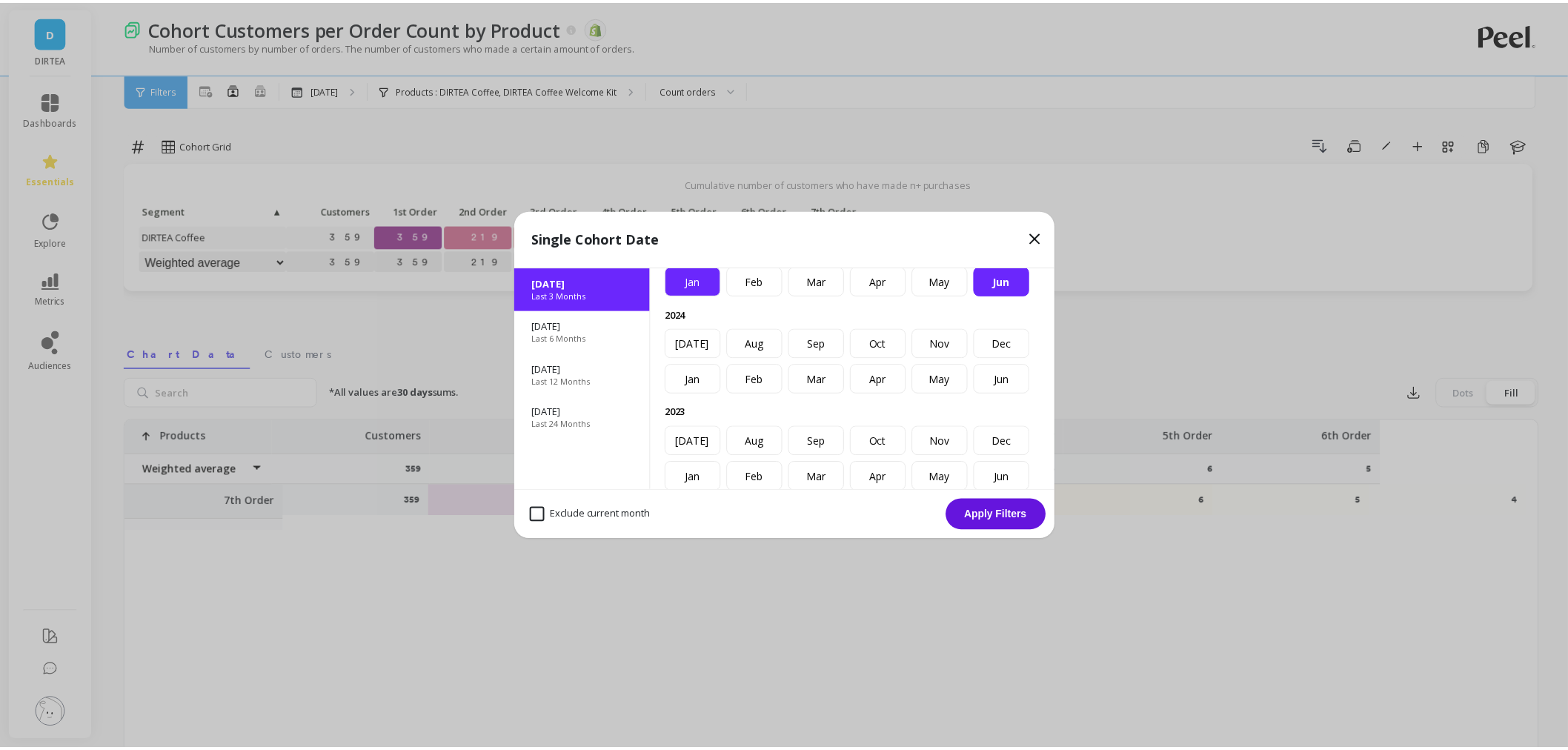
scroll to position [82, 0]
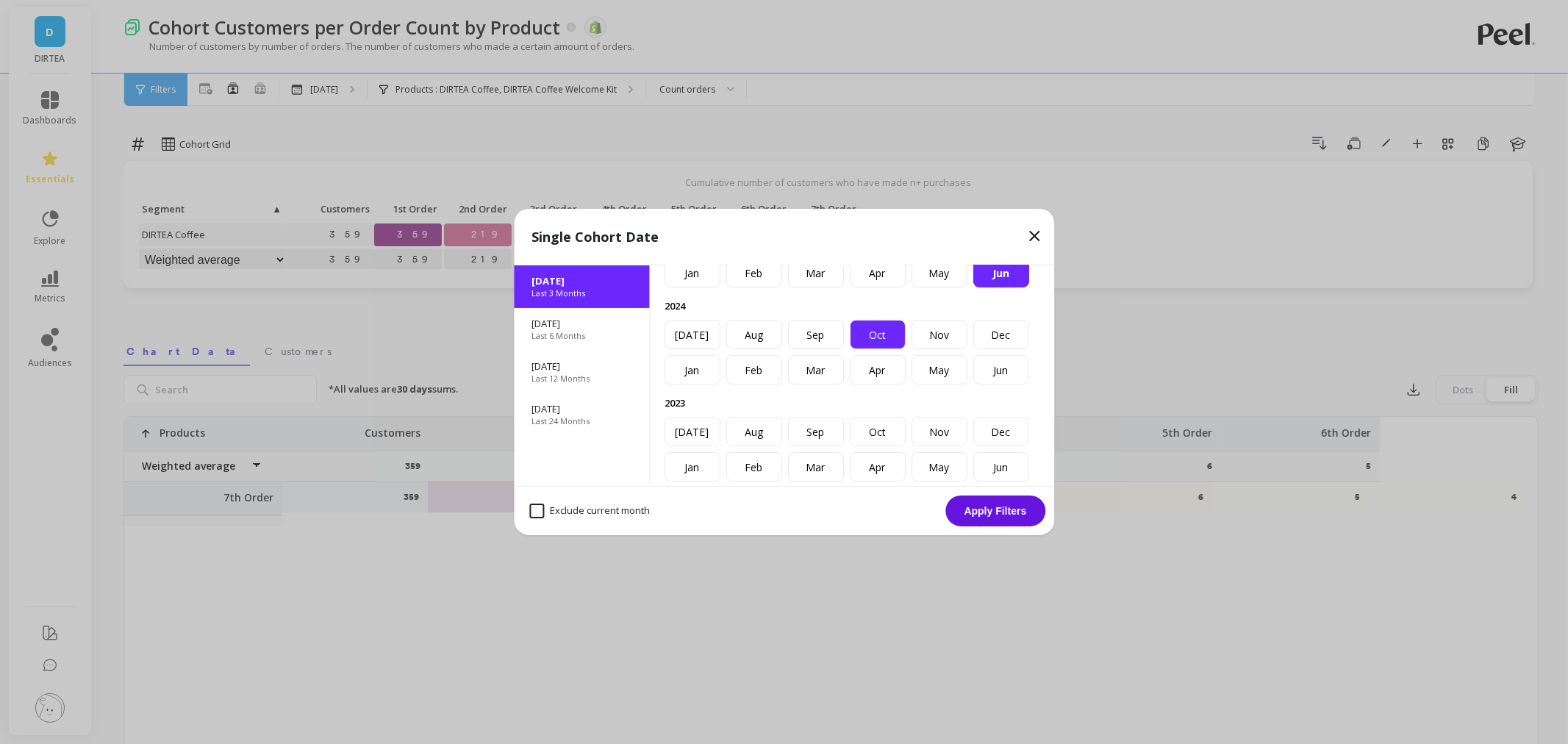
click at [905, 349] on div "Oct" at bounding box center [877, 334] width 56 height 29
click at [1017, 509] on button "Apply Filters" at bounding box center [995, 511] width 100 height 31
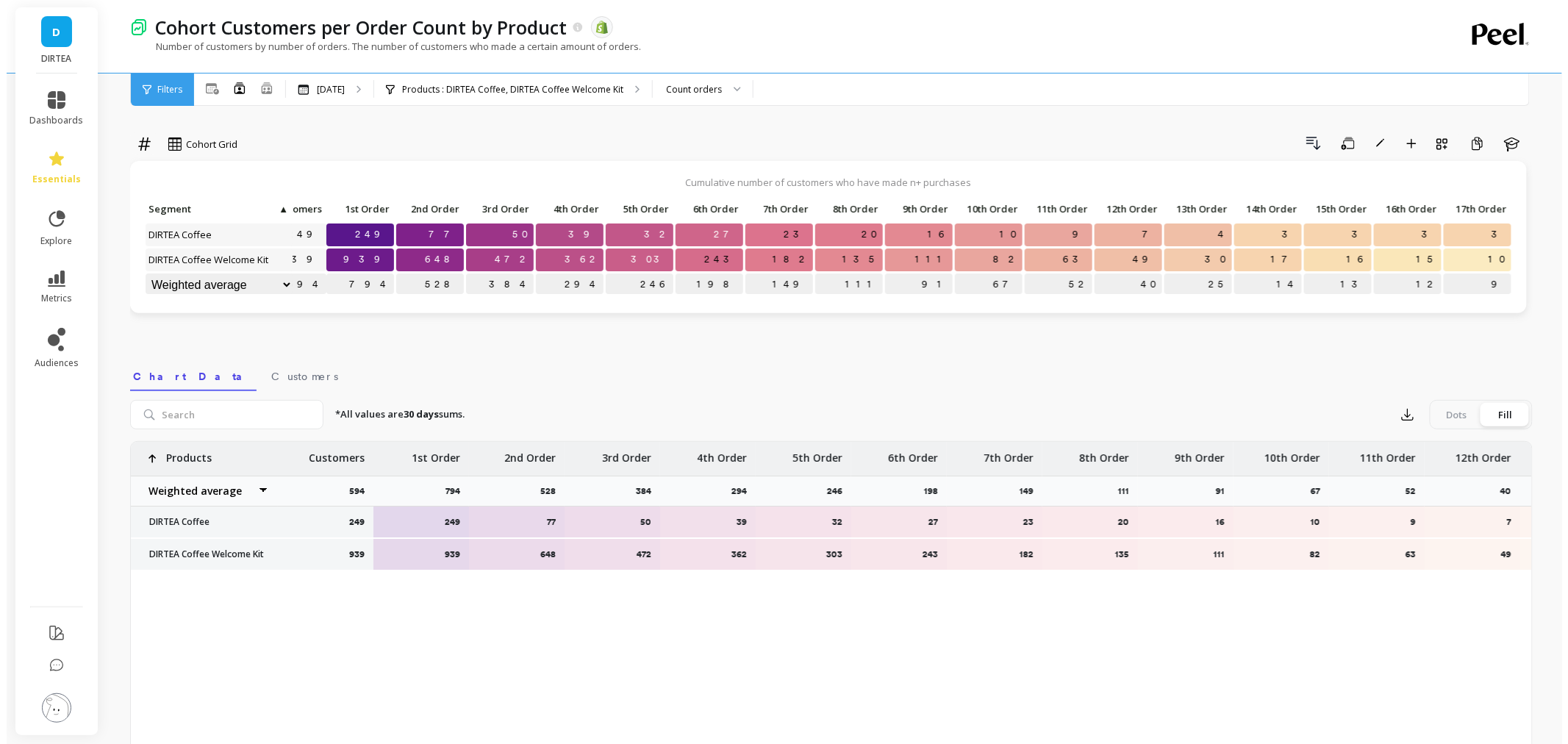
scroll to position [0, 0]
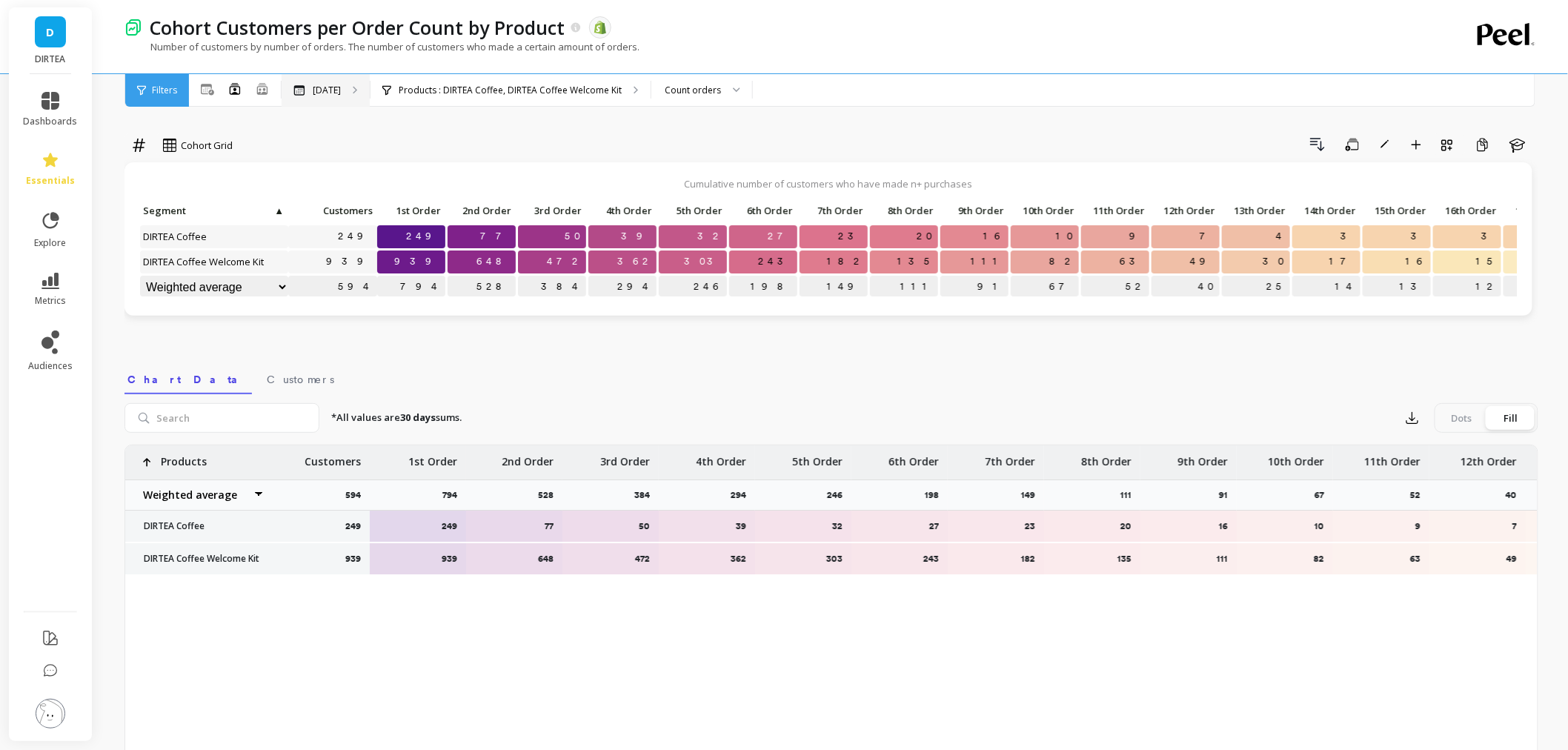
click at [329, 100] on div "[DATE]" at bounding box center [326, 91] width 88 height 33
click at [328, 80] on div "[DATE]" at bounding box center [326, 91] width 88 height 33
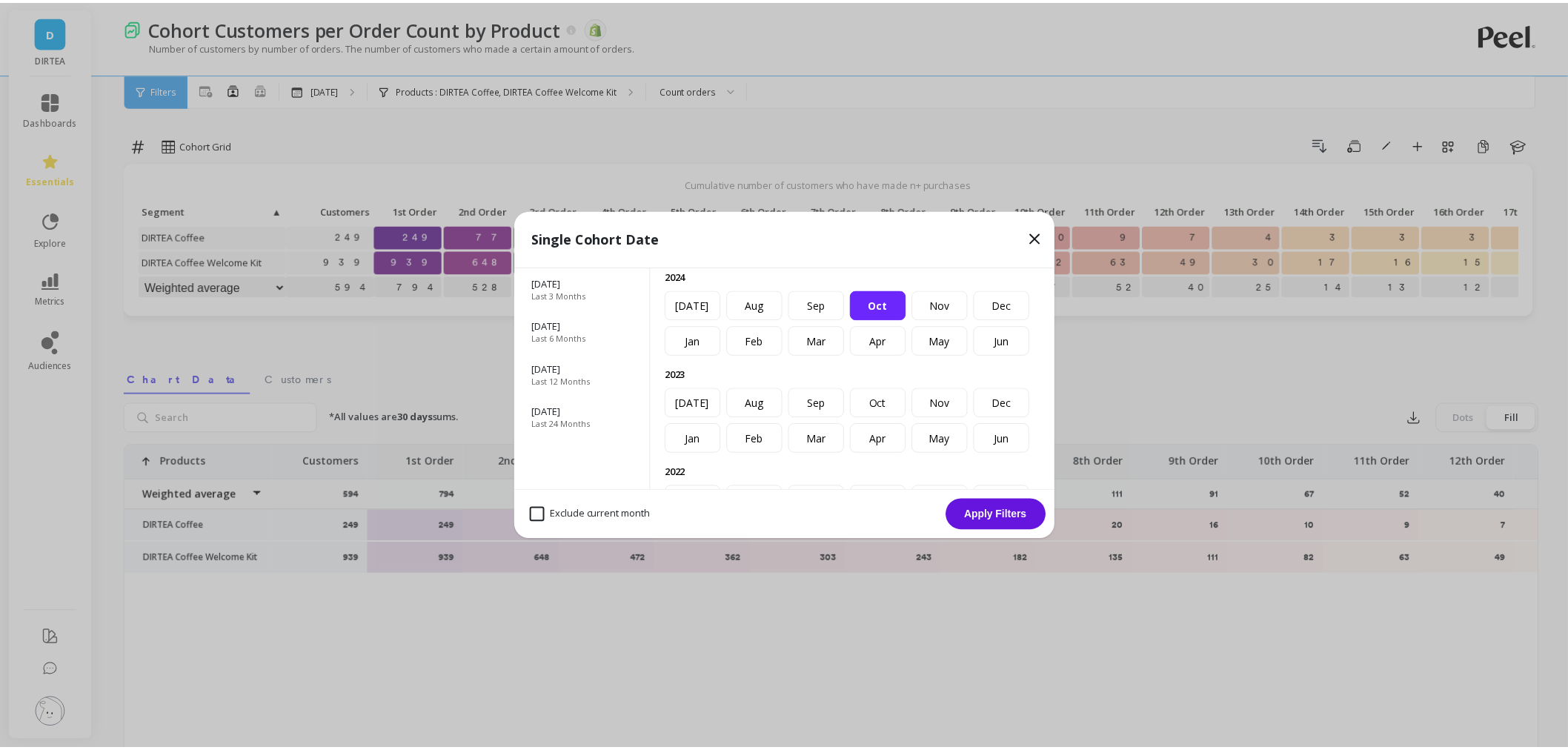
scroll to position [82, 0]
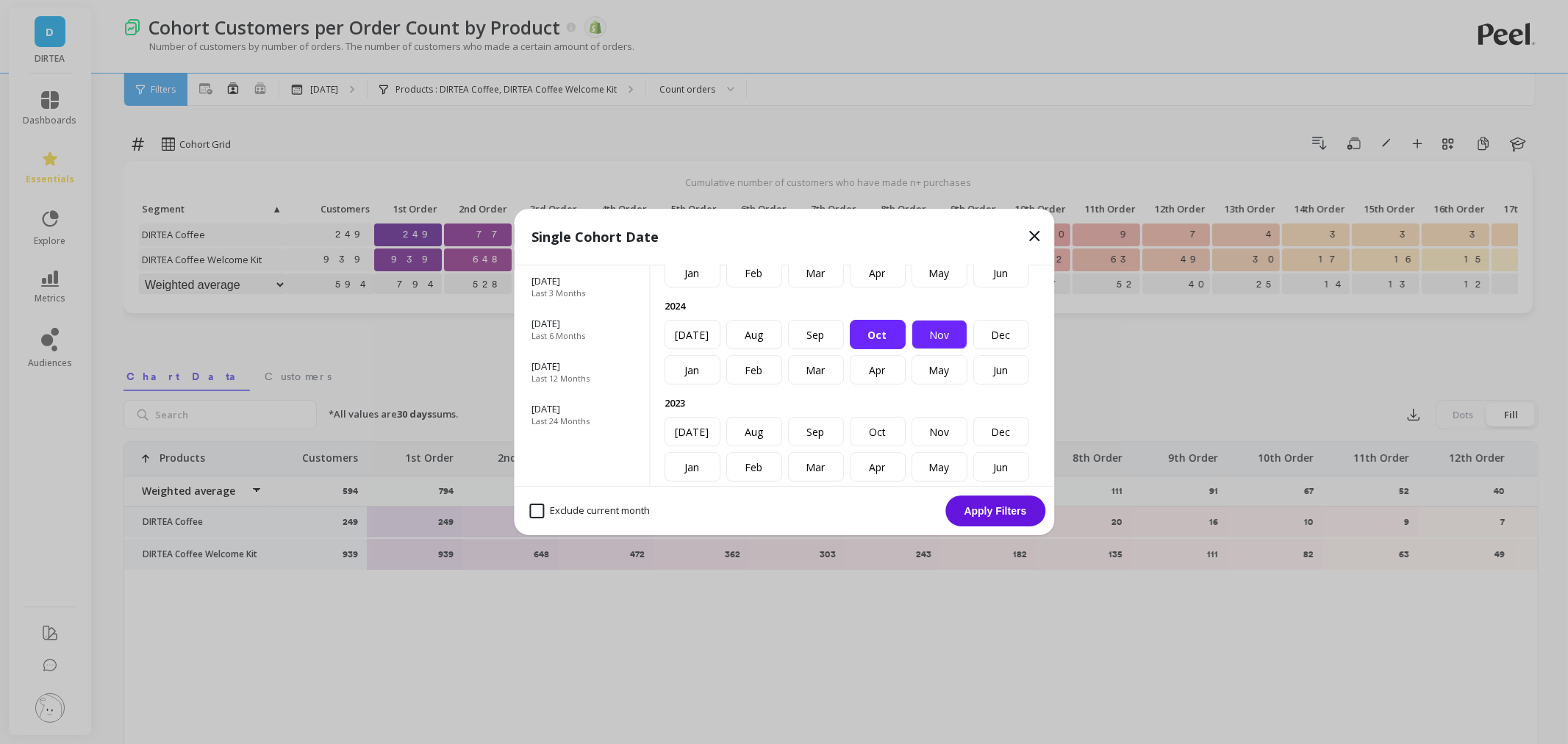
click at [912, 349] on div "Nov" at bounding box center [940, 334] width 56 height 29
click at [1012, 505] on button "Apply Filters" at bounding box center [995, 511] width 100 height 31
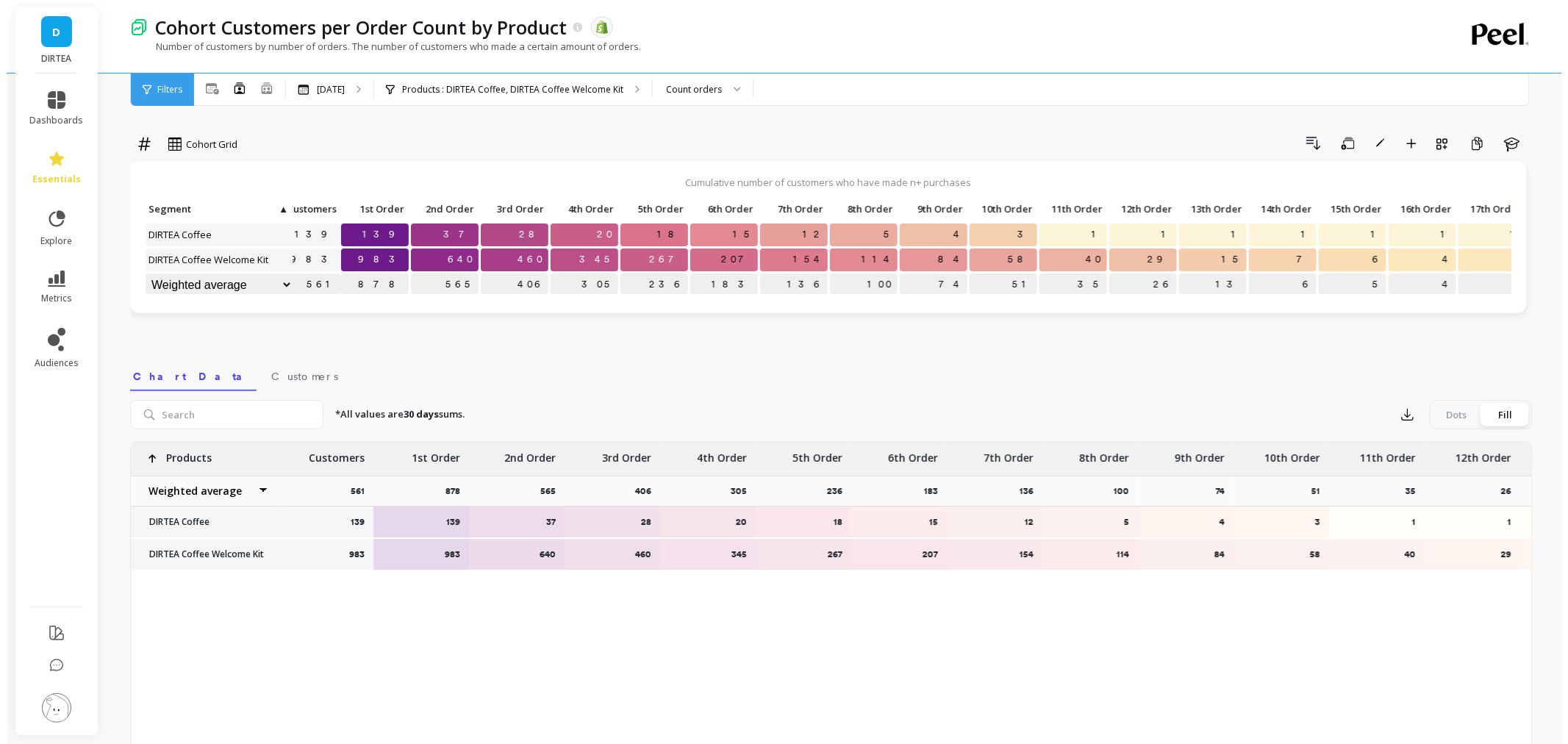
scroll to position [0, 0]
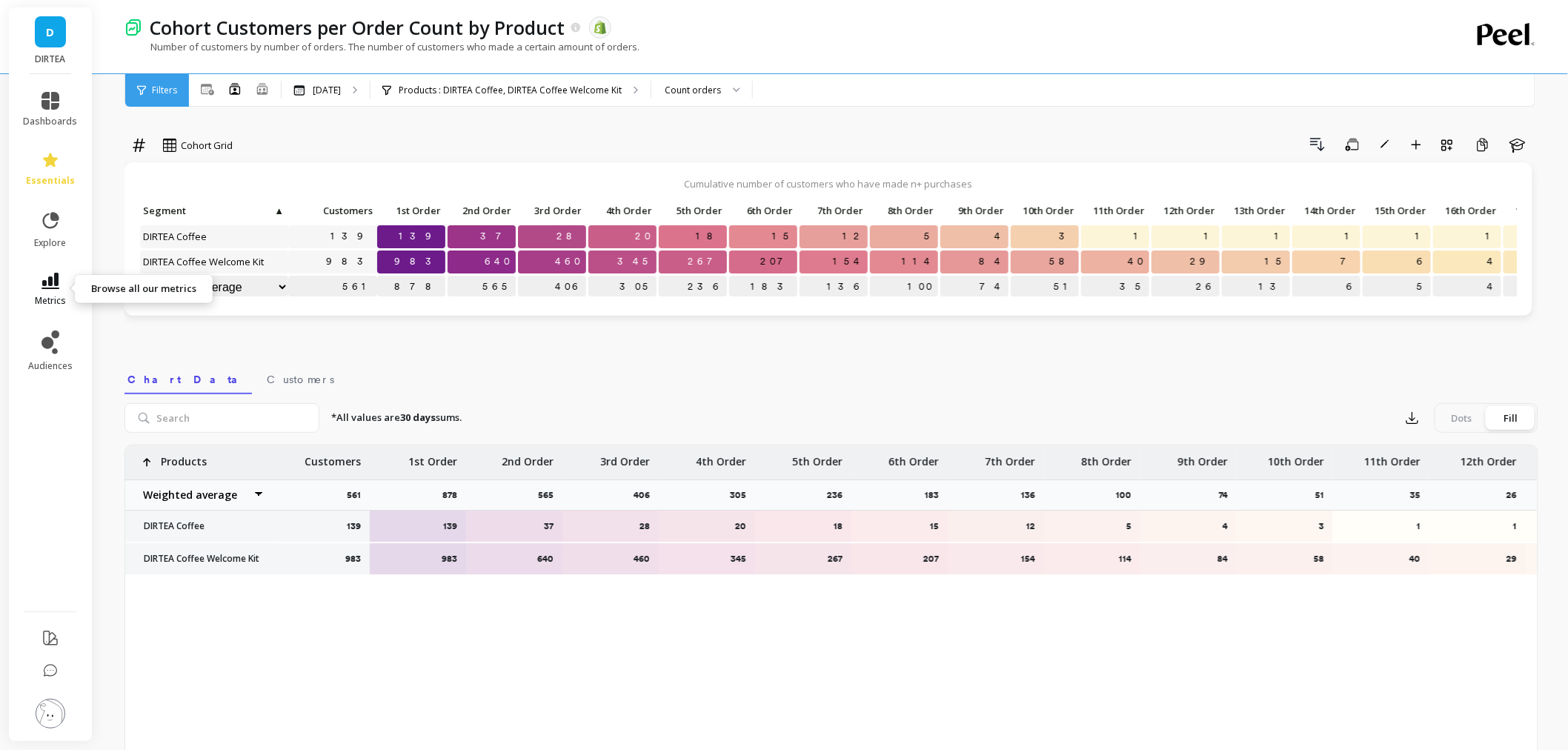
click at [56, 282] on icon at bounding box center [51, 281] width 18 height 16
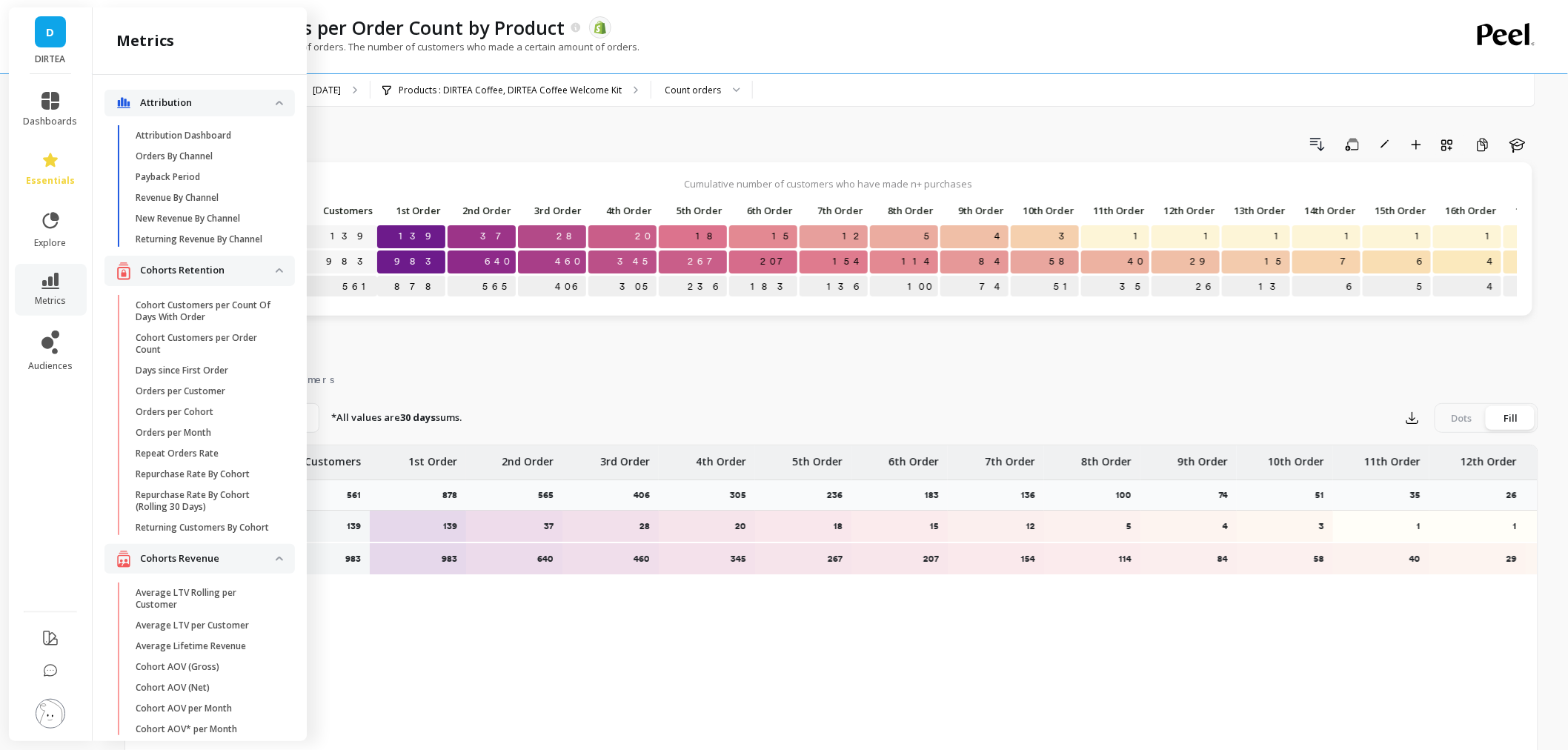
click at [527, 130] on div "Cohort Grid Drill Down Save Rename Add to Dashboard Create a Copy Learn Cumulat…" at bounding box center [832, 506] width 1414 height 894
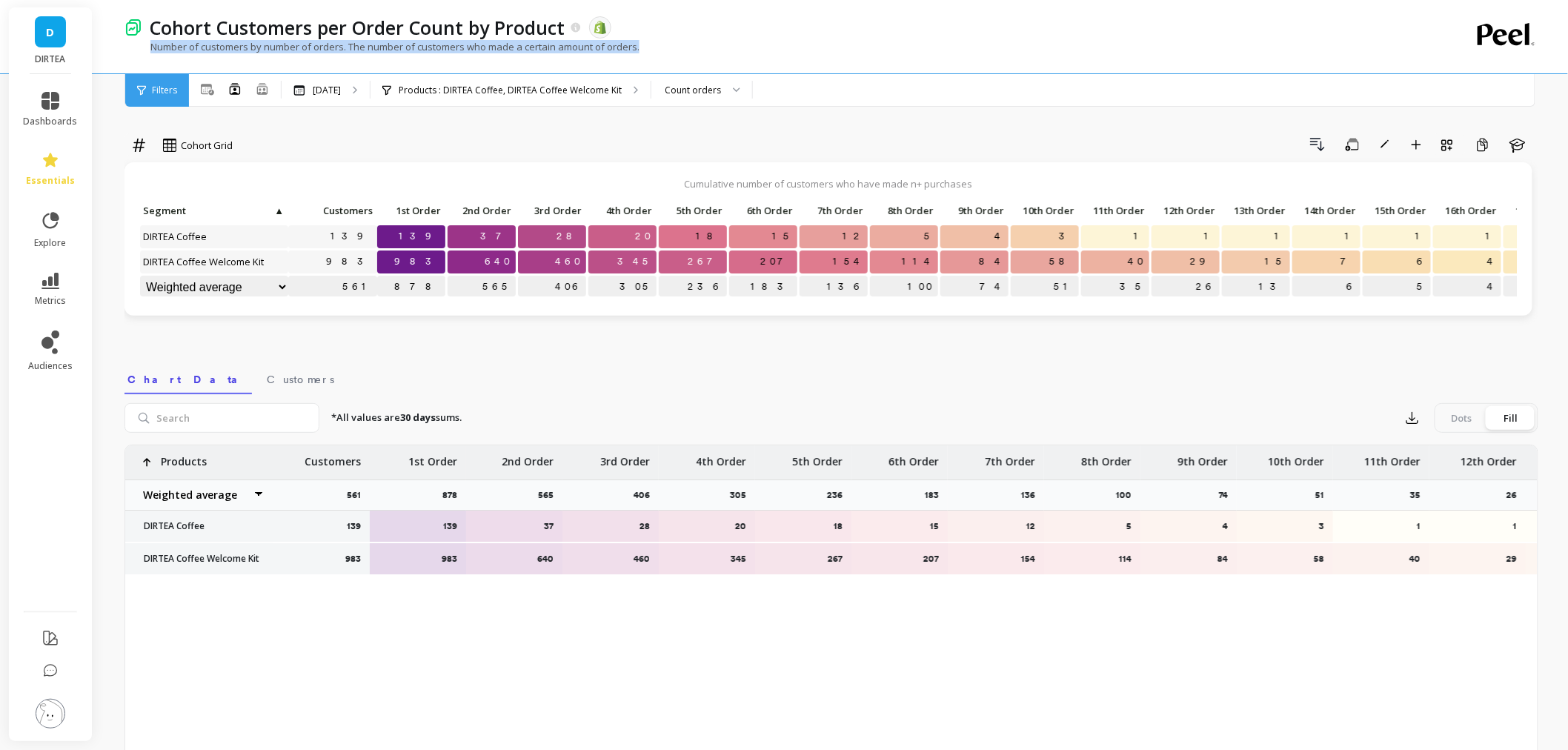
drag, startPoint x: 145, startPoint y: 45, endPoint x: 677, endPoint y: 43, distance: 532.0
click at [677, 43] on div "Number of customers by number of orders. The number of customers who made a cer…" at bounding box center [771, 54] width 1292 height 28
copy p "Number of customers by number of orders. The number of customers who made a cer…"
click at [335, 75] on div "Nov 2024" at bounding box center [326, 91] width 88 height 33
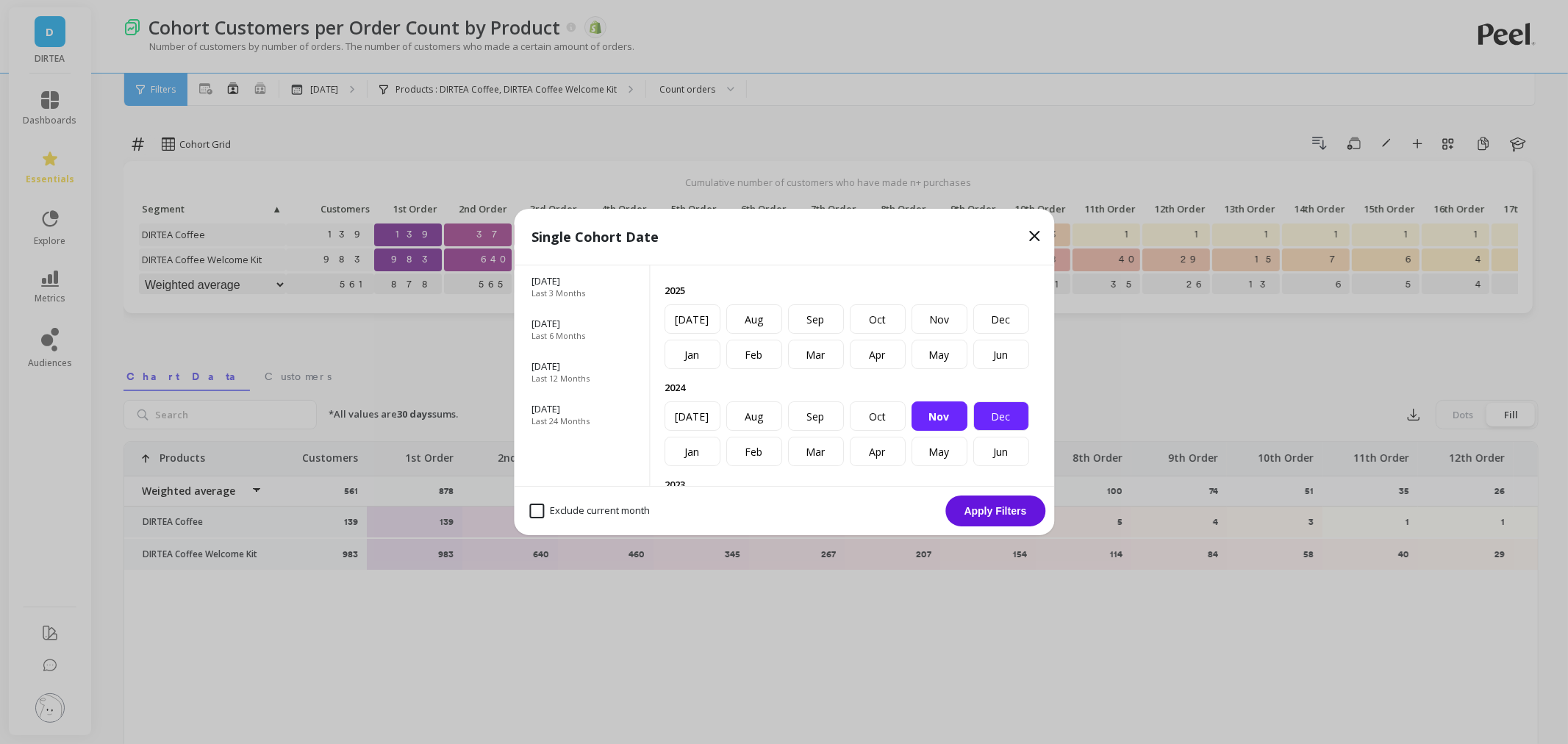
click at [974, 431] on div "Dec" at bounding box center [1001, 416] width 56 height 29
click at [1012, 515] on button "Apply Filters" at bounding box center [995, 511] width 100 height 31
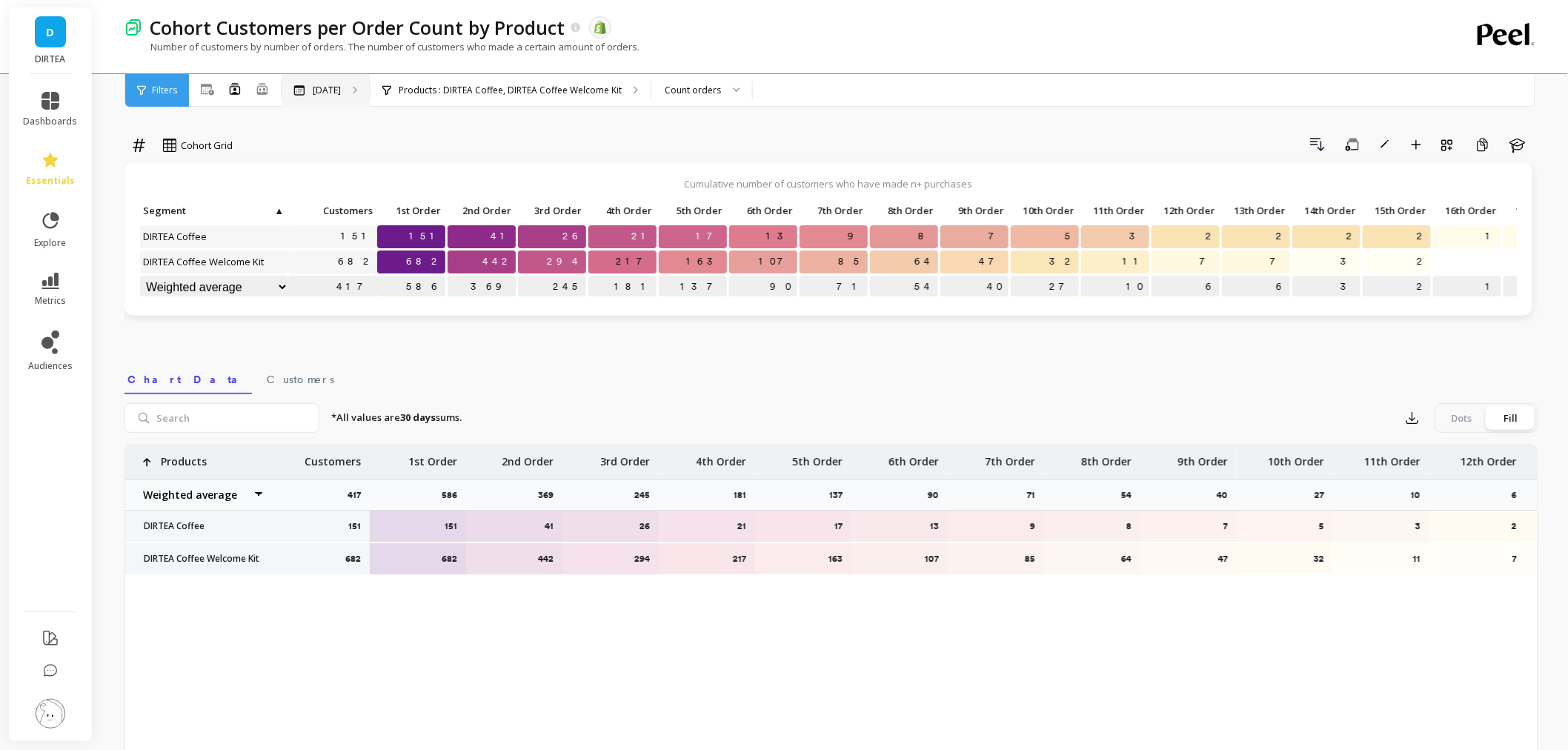
click at [331, 95] on p "Dec 2024" at bounding box center [326, 90] width 28 height 12
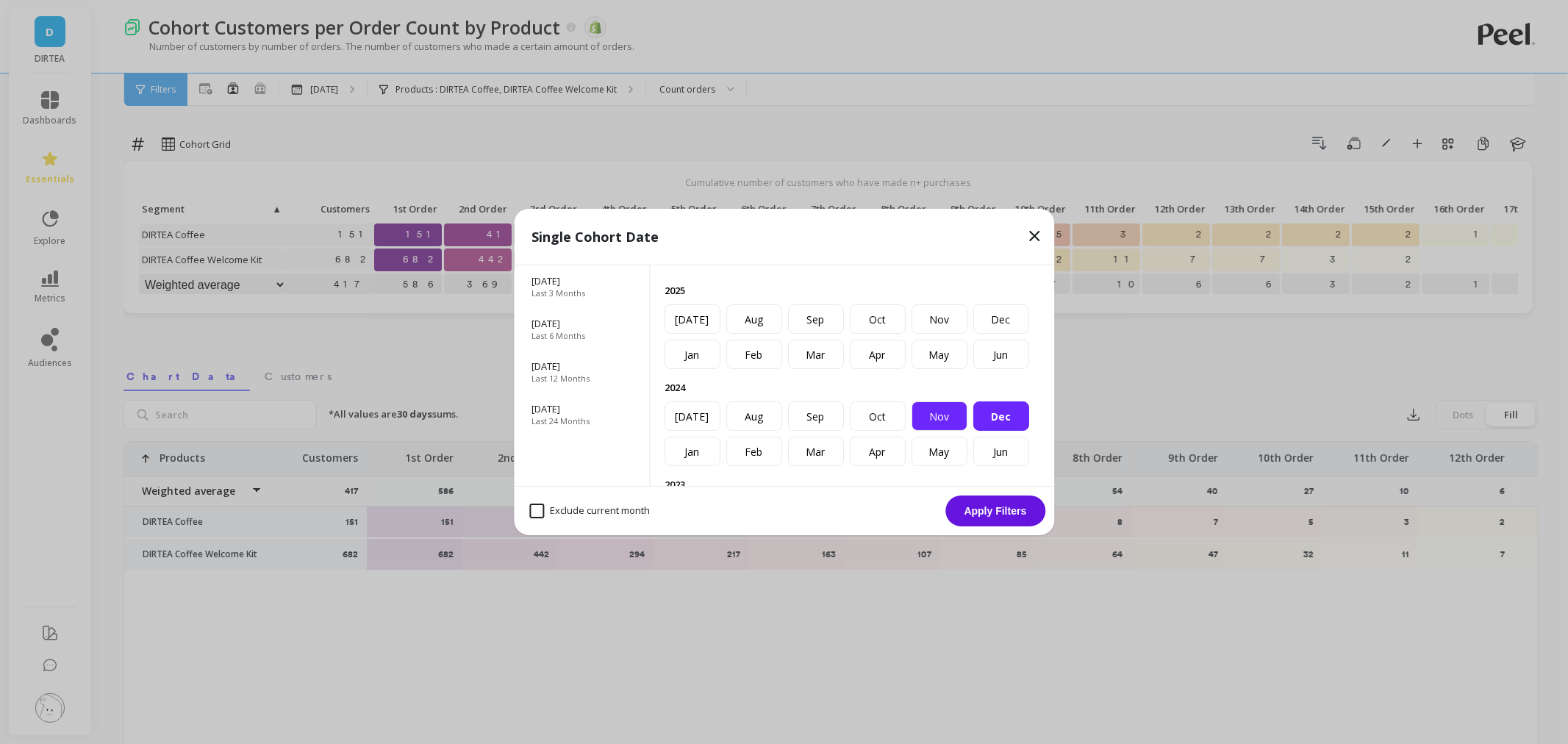
click at [912, 431] on div "Nov" at bounding box center [940, 416] width 56 height 29
click at [969, 504] on button "Apply Filters" at bounding box center [995, 511] width 100 height 31
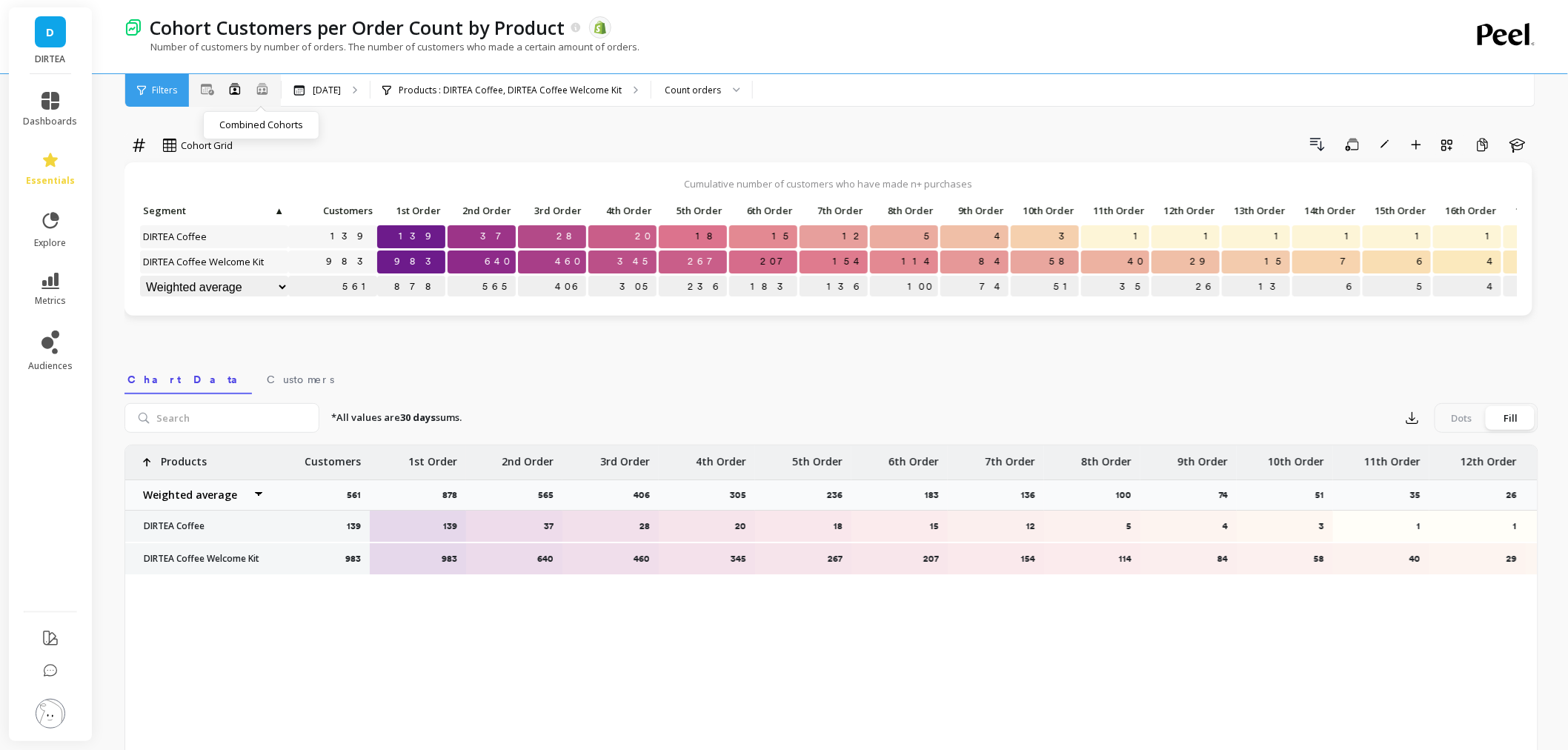
click at [268, 92] on icon at bounding box center [262, 88] width 13 height 12
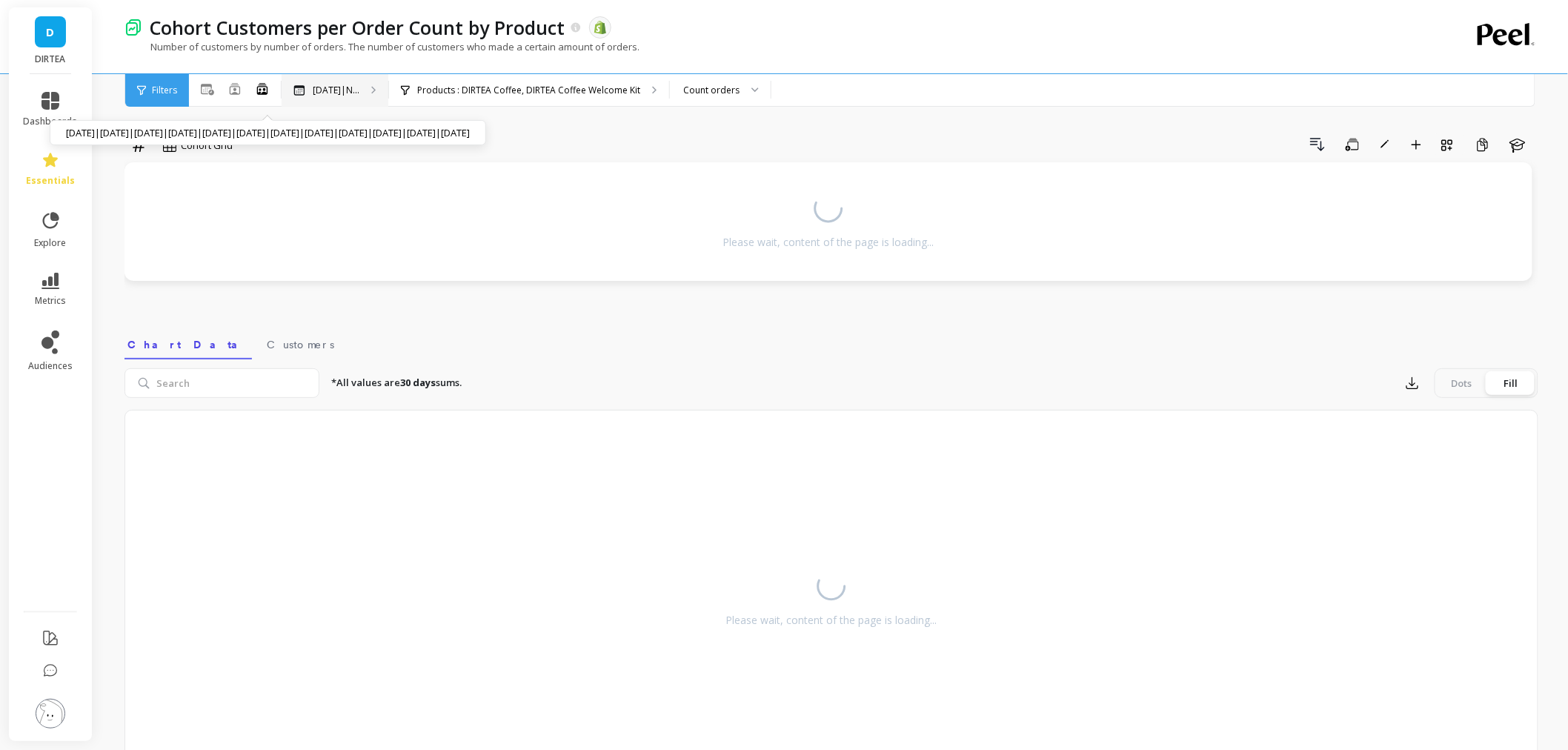
click at [354, 82] on div "Oct 2024|N... Oct 2024|Nov 2024|Dec 2024|Jan 2025|Feb 2025|Mar 2025|Apr 2025|Ma…" at bounding box center [335, 91] width 107 height 33
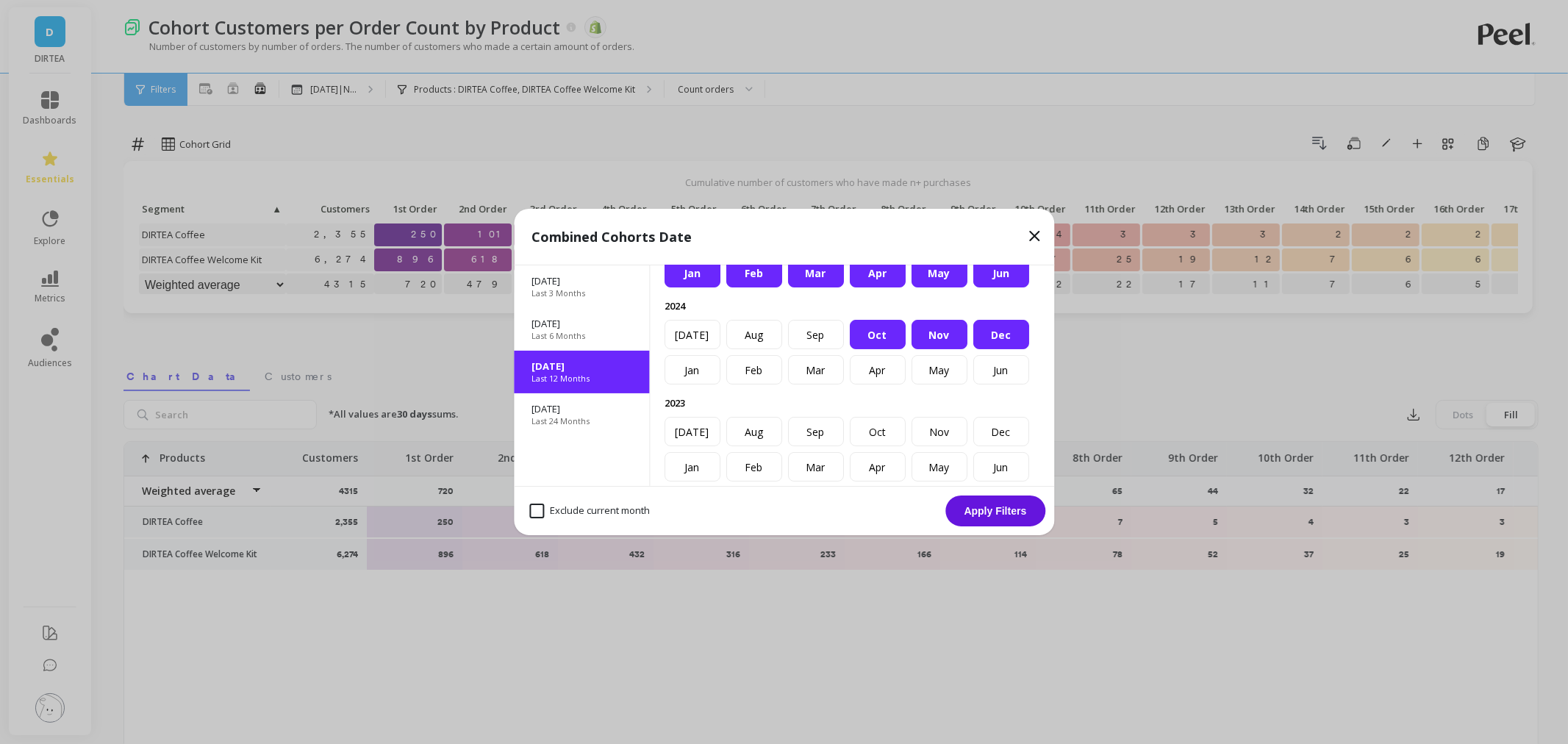
click at [905, 349] on div "Oct" at bounding box center [877, 334] width 56 height 29
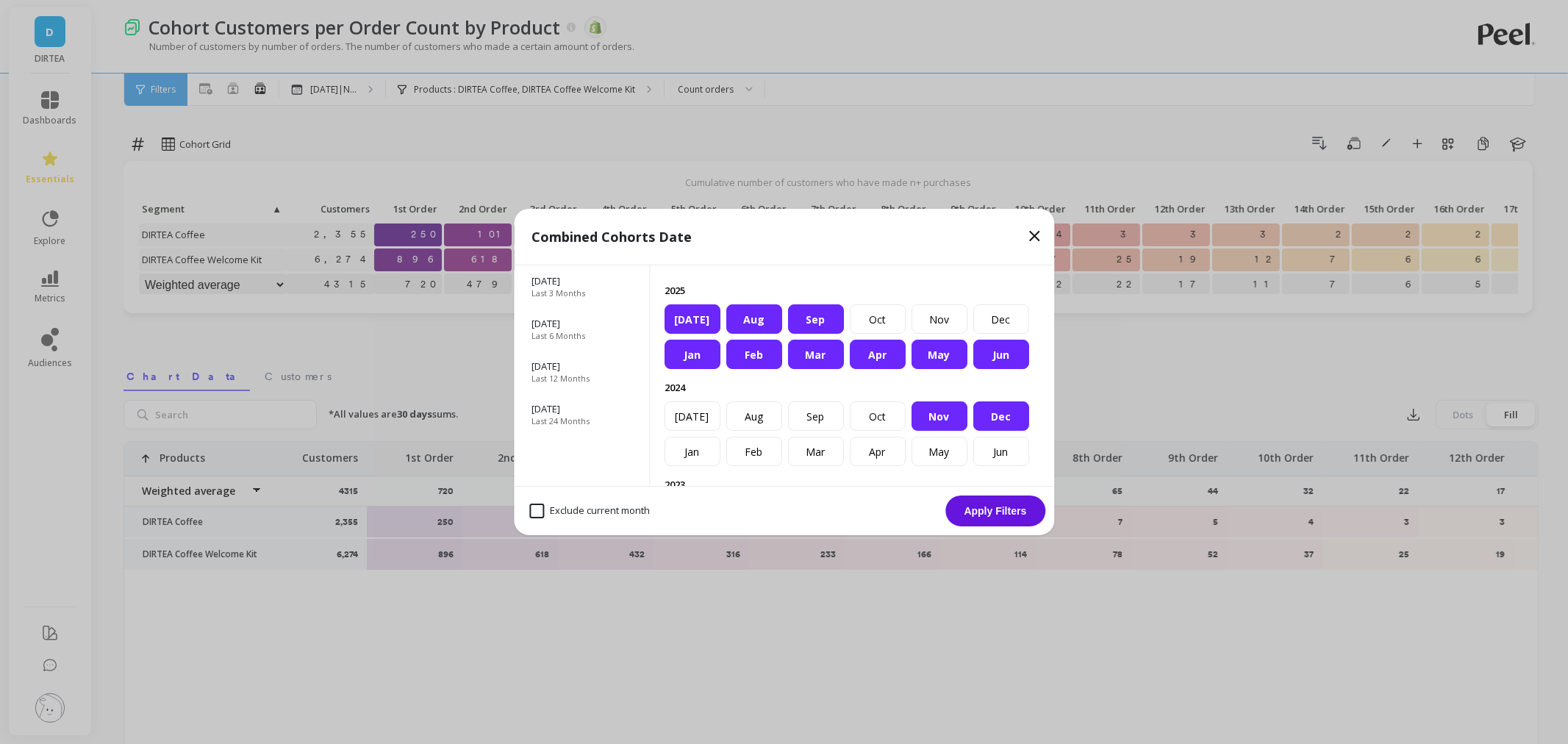
drag, startPoint x: 706, startPoint y: 351, endPoint x: 745, endPoint y: 351, distance: 39.0
click at [974, 350] on div "Jun" at bounding box center [1001, 354] width 56 height 29
click at [721, 334] on div "[DATE]" at bounding box center [692, 319] width 56 height 29
drag, startPoint x: 810, startPoint y: 357, endPoint x: 850, endPoint y: 358, distance: 40.0
click at [782, 334] on div "Aug" at bounding box center [754, 319] width 56 height 29
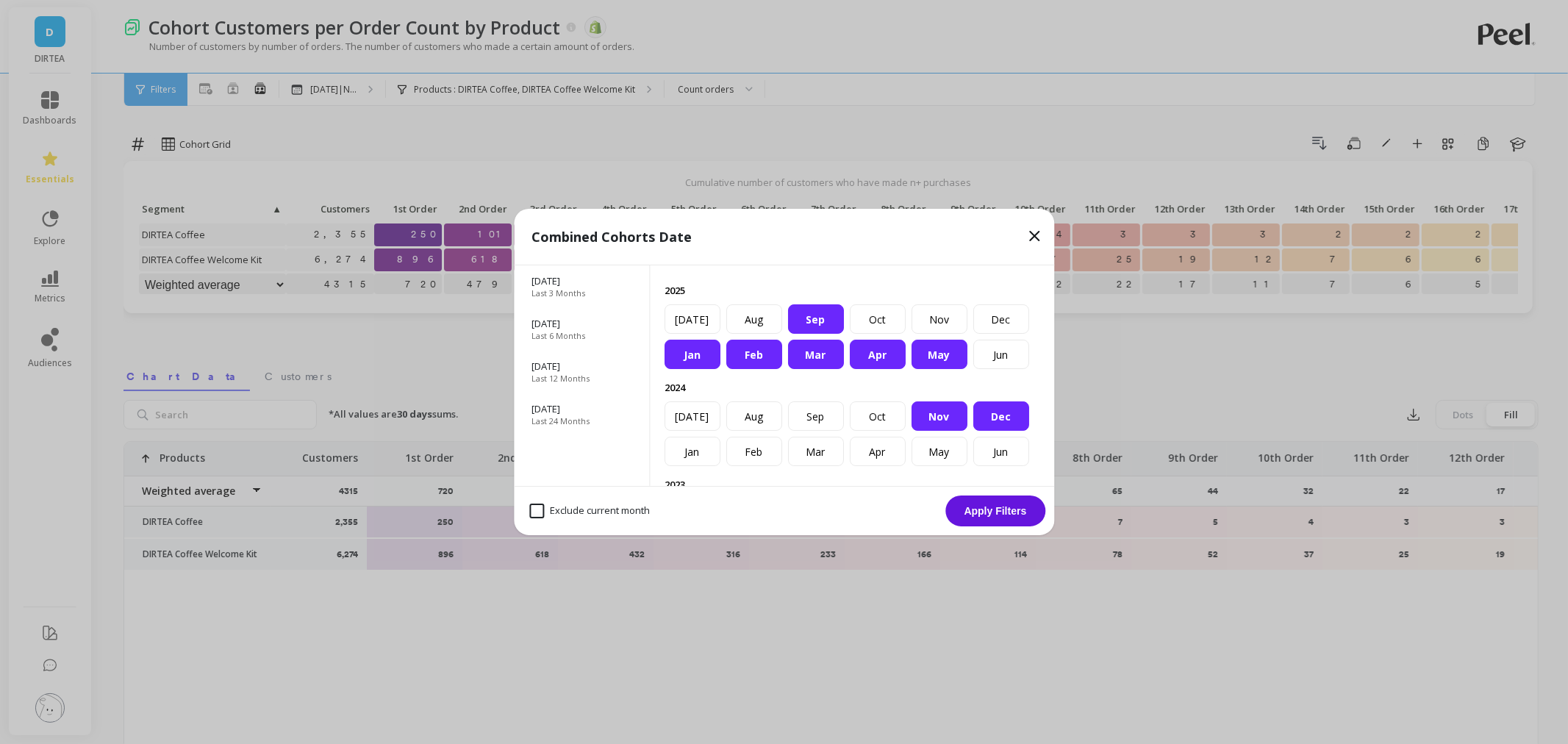
click at [844, 334] on div "Sep" at bounding box center [816, 319] width 56 height 29
click at [932, 369] on div "May" at bounding box center [940, 354] width 56 height 29
drag, startPoint x: 883, startPoint y: 391, endPoint x: 799, endPoint y: 387, distance: 84.1
click at [873, 369] on div "Apr" at bounding box center [877, 354] width 56 height 29
click at [799, 369] on div "Mar" at bounding box center [816, 354] width 56 height 29
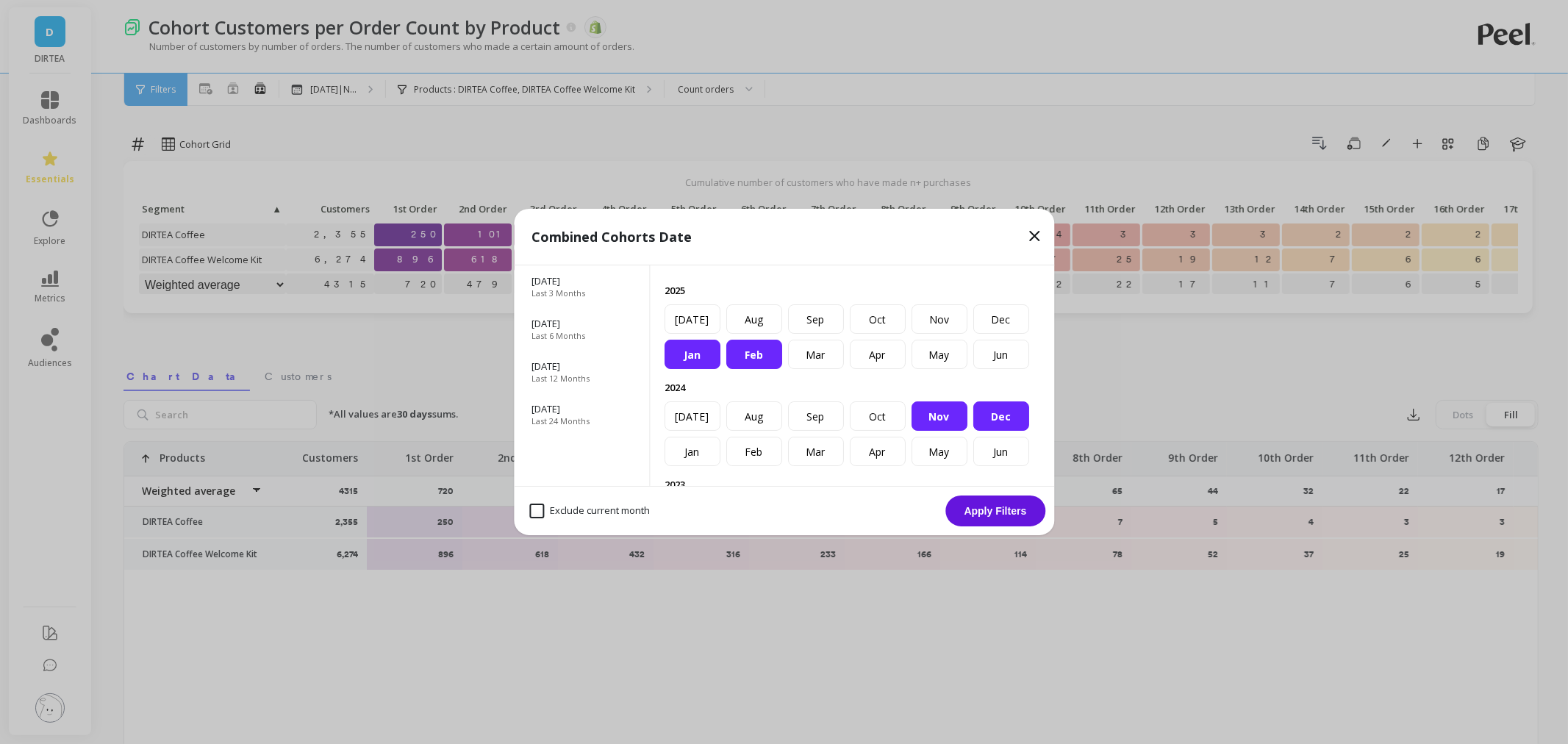
drag, startPoint x: 745, startPoint y: 385, endPoint x: 709, endPoint y: 381, distance: 36.2
click at [744, 369] on div "Feb" at bounding box center [754, 354] width 56 height 29
click at [692, 369] on div "Jan" at bounding box center [692, 354] width 56 height 29
click at [967, 504] on button "Apply Filters" at bounding box center [995, 511] width 100 height 31
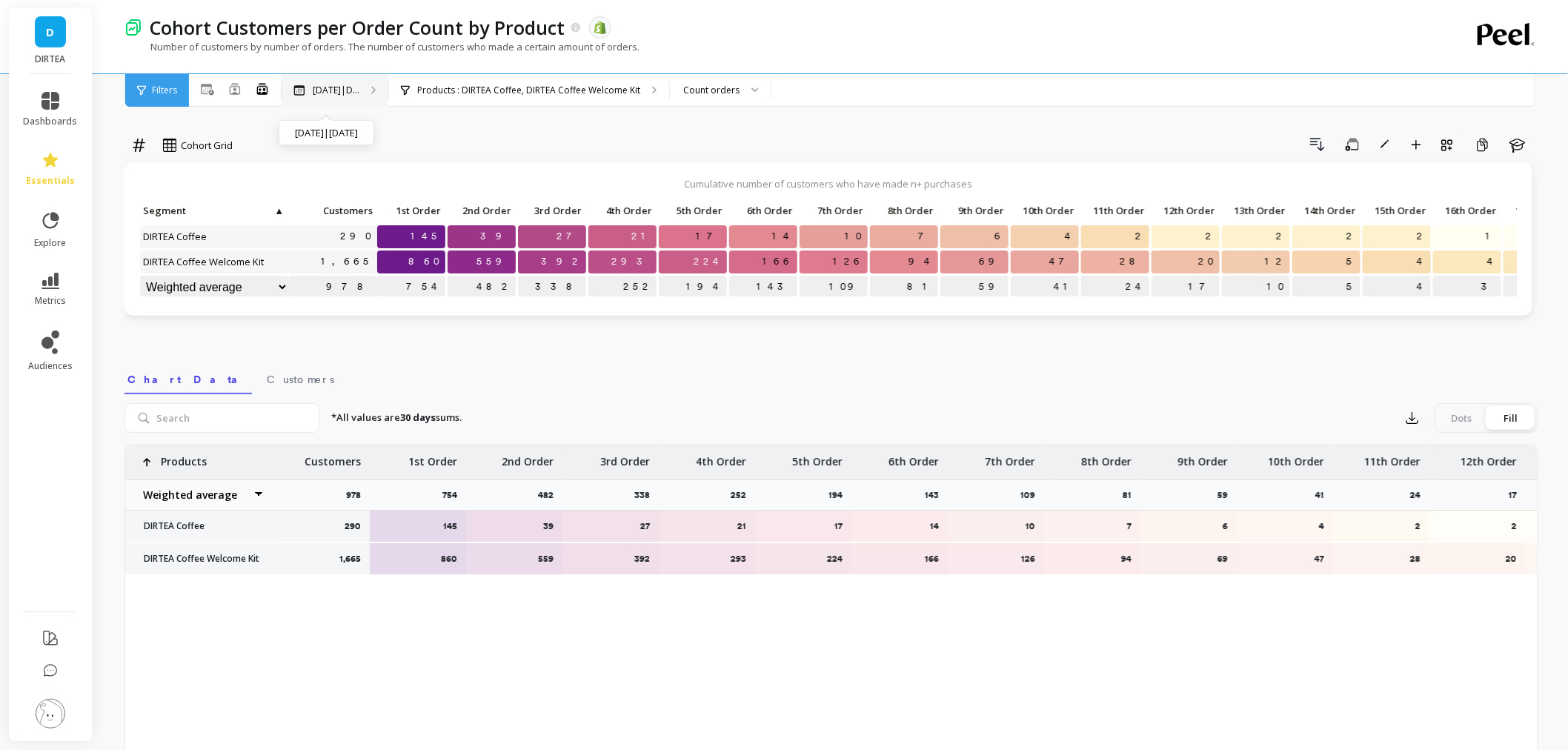
click at [308, 89] on div "Nov 2024|D..." at bounding box center [326, 90] width 66 height 12
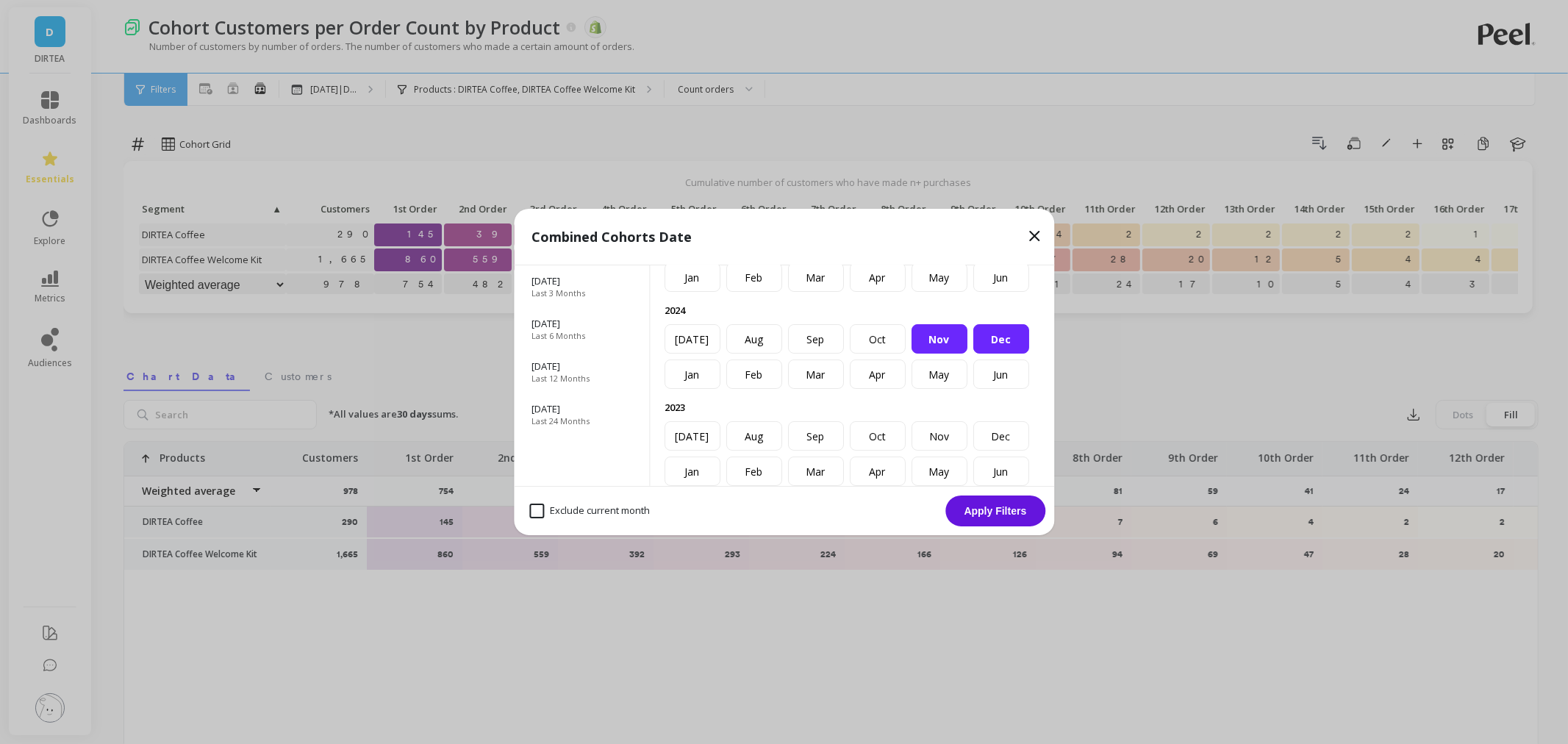
scroll to position [82, 0]
click at [905, 349] on div "Oct" at bounding box center [877, 334] width 56 height 29
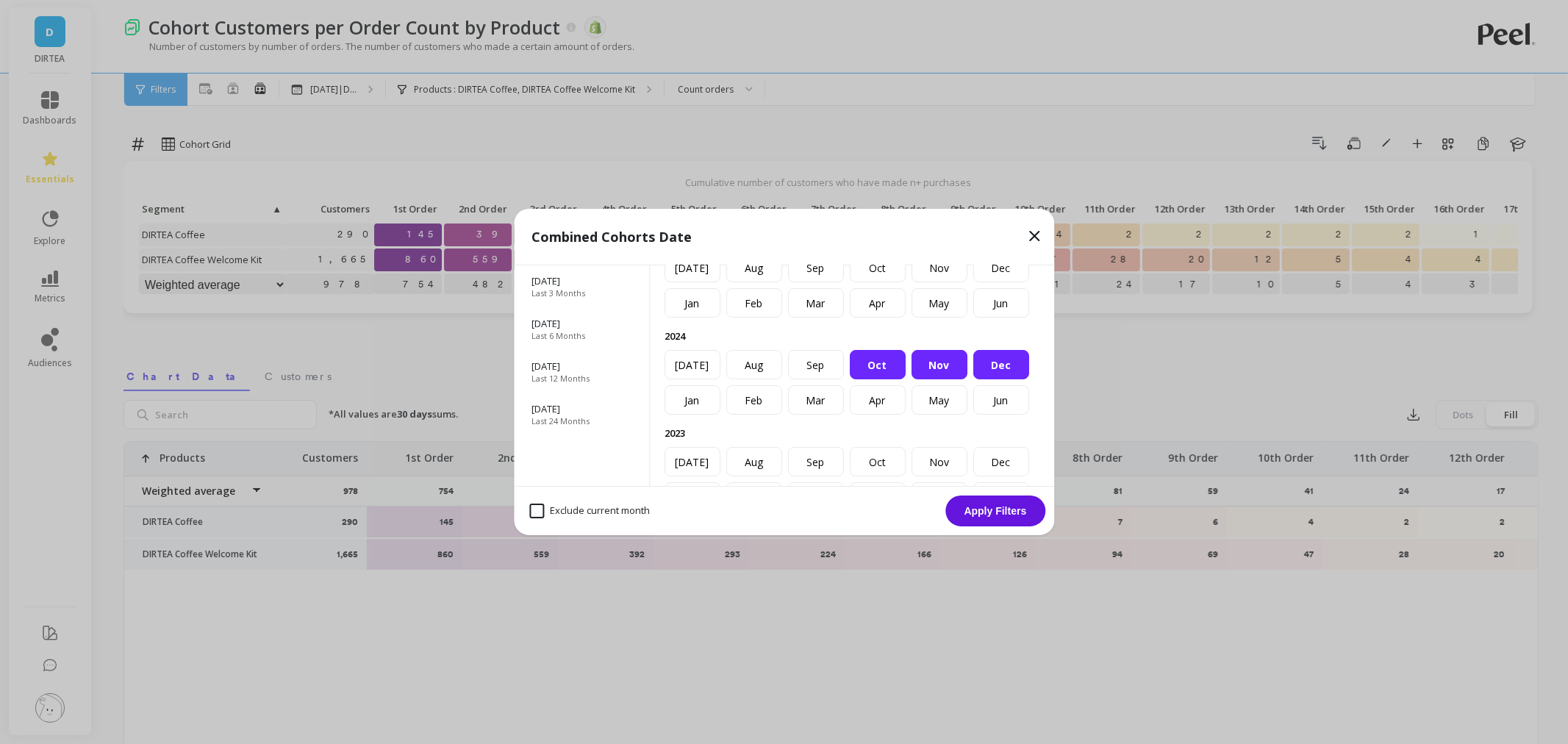
scroll to position [0, 0]
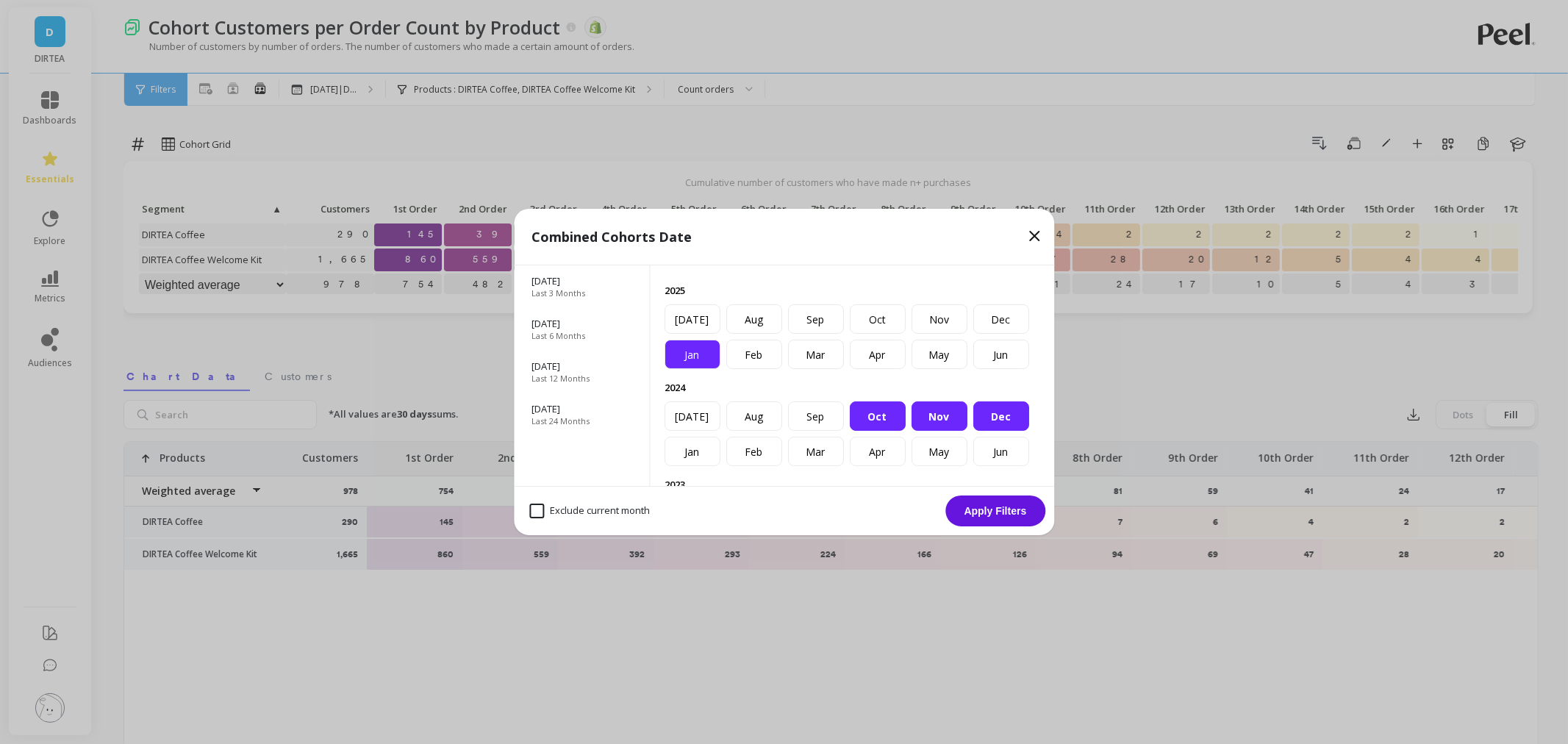
click at [694, 369] on div "Jan" at bounding box center [692, 354] width 56 height 29
click at [752, 369] on div "Feb" at bounding box center [754, 354] width 56 height 29
click at [817, 369] on div "Mar" at bounding box center [816, 354] width 56 height 29
click at [893, 369] on div "Apr" at bounding box center [877, 354] width 56 height 29
click at [952, 369] on div "May" at bounding box center [940, 354] width 56 height 29
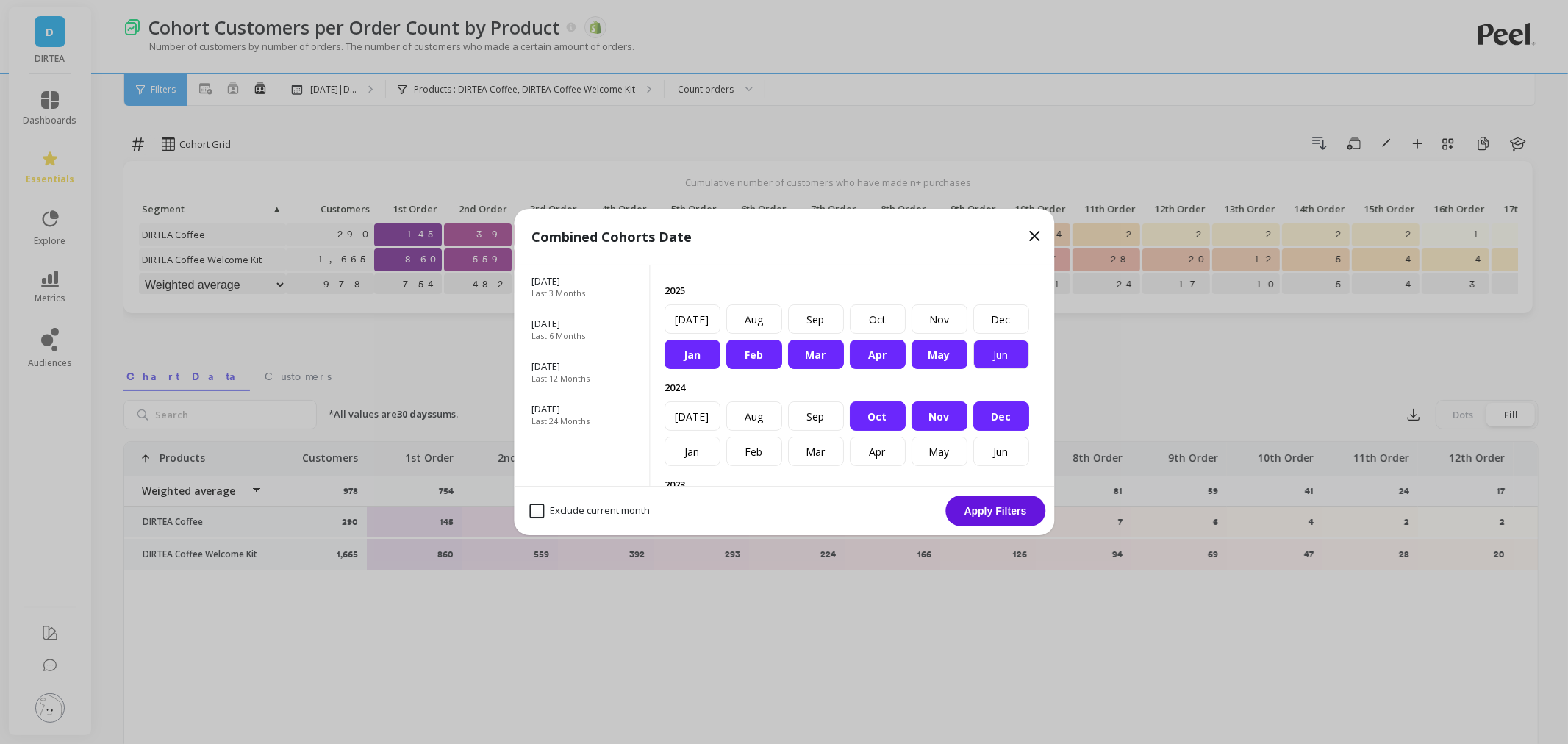
drag, startPoint x: 686, startPoint y: 350, endPoint x: 769, endPoint y: 353, distance: 83.1
click at [974, 350] on div "Jun" at bounding box center [1001, 354] width 56 height 29
click at [721, 334] on div "Jul" at bounding box center [692, 319] width 56 height 29
click at [782, 334] on div "Aug" at bounding box center [754, 319] width 56 height 29
click at [968, 503] on button "Apply Filters" at bounding box center [995, 511] width 100 height 31
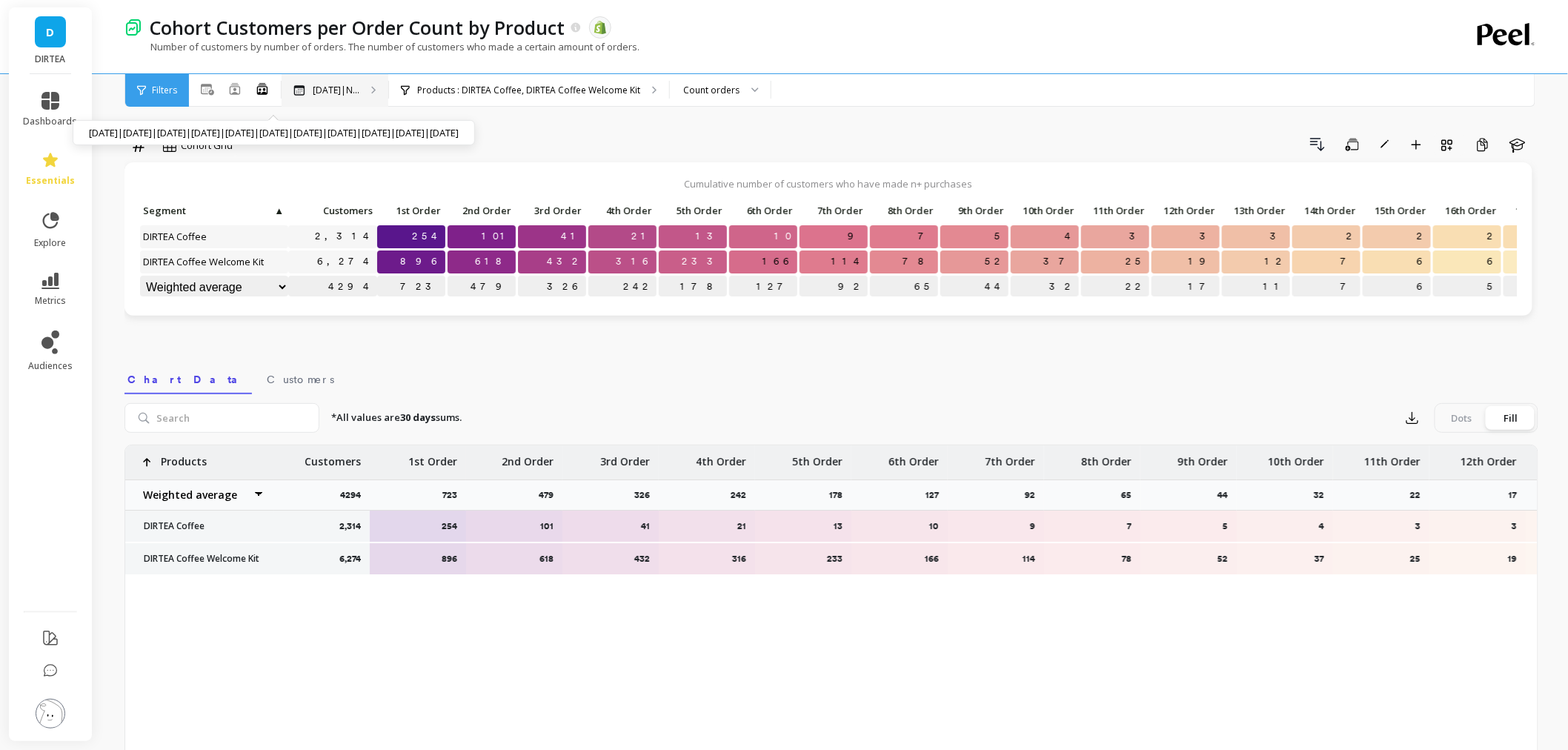
click at [325, 86] on p "Oct 2024|N..." at bounding box center [335, 90] width 47 height 12
click at [349, 97] on div "Oct 2024|N... Oct 2024|Nov 2024|Dec 2024|Jan 2025|Feb 2025|Mar 2025|Apr 2025|Ma…" at bounding box center [335, 91] width 107 height 33
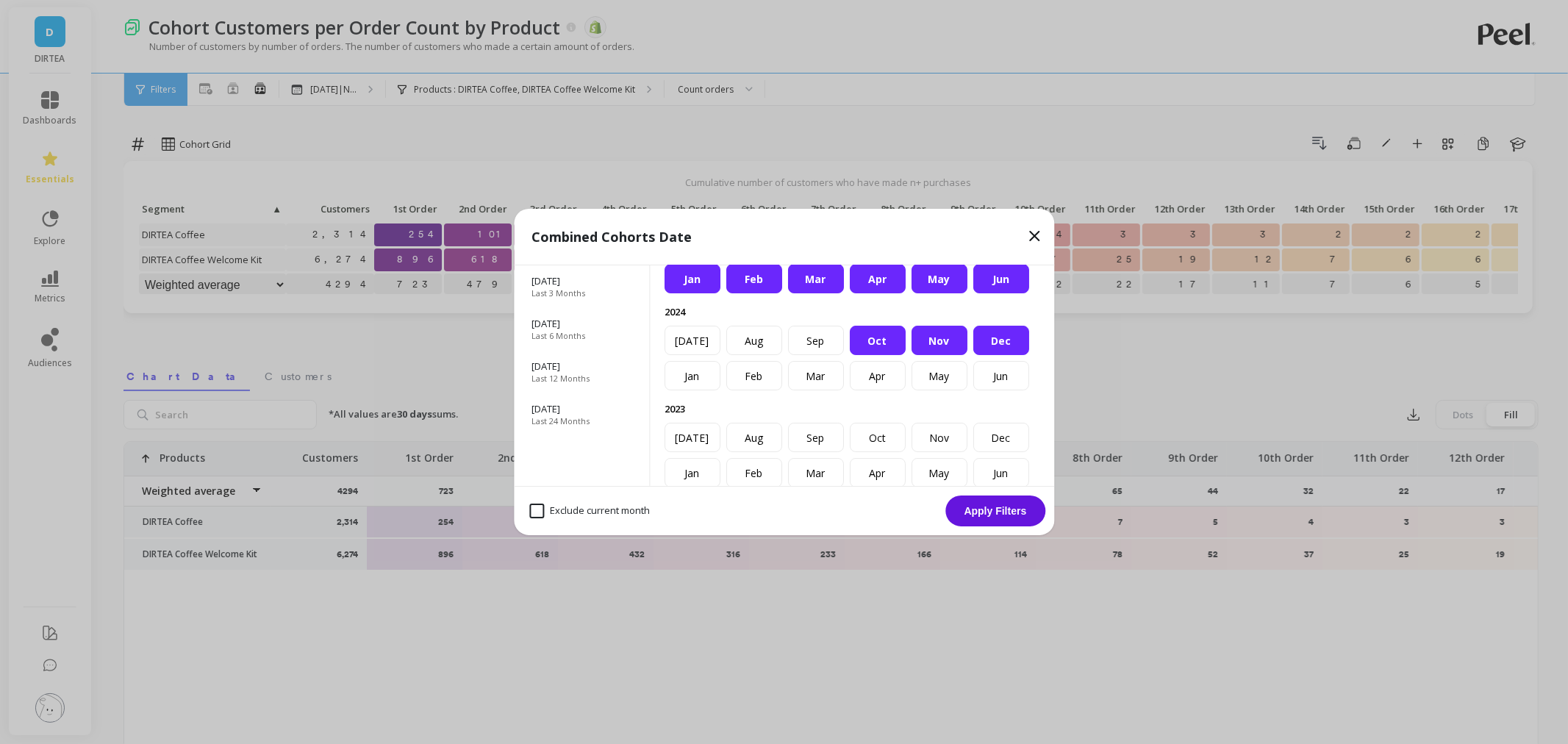
scroll to position [82, 0]
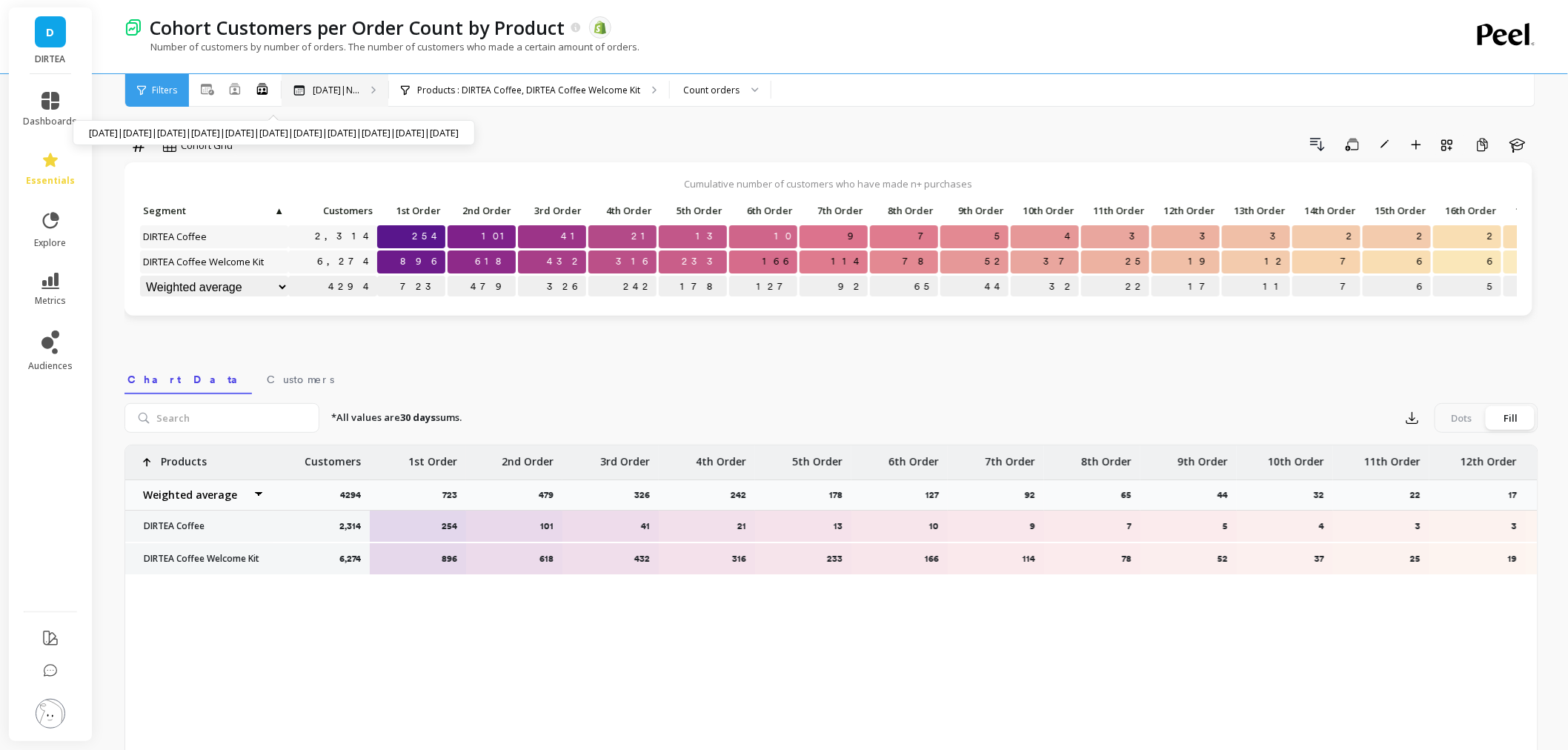
click at [331, 84] on p "Oct 2024|N..." at bounding box center [335, 90] width 47 height 12
click at [209, 87] on icon at bounding box center [207, 90] width 13 height 11
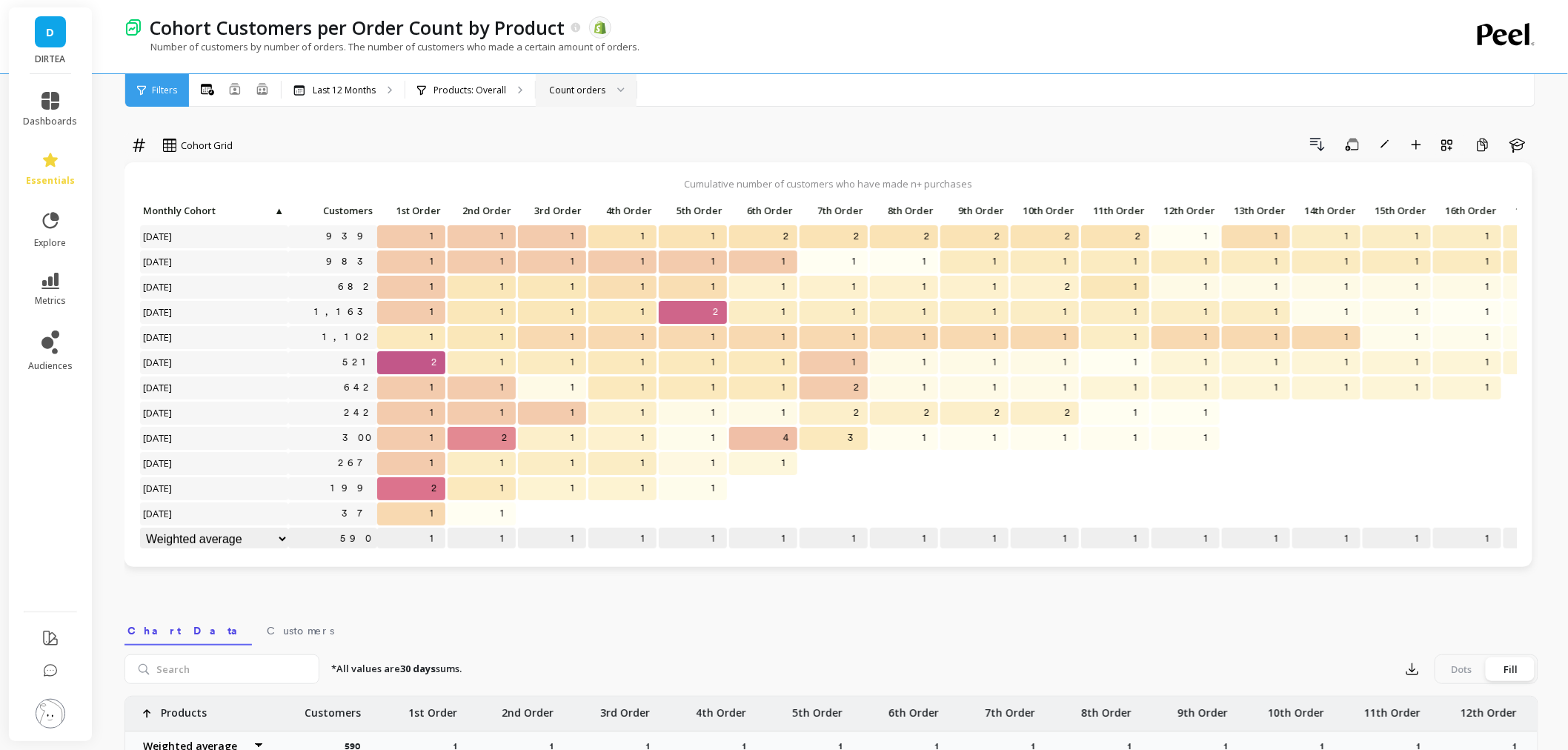
click at [551, 76] on div "Count orders" at bounding box center [585, 91] width 100 height 33
click at [498, 84] on p "Products: Overall" at bounding box center [469, 90] width 73 height 12
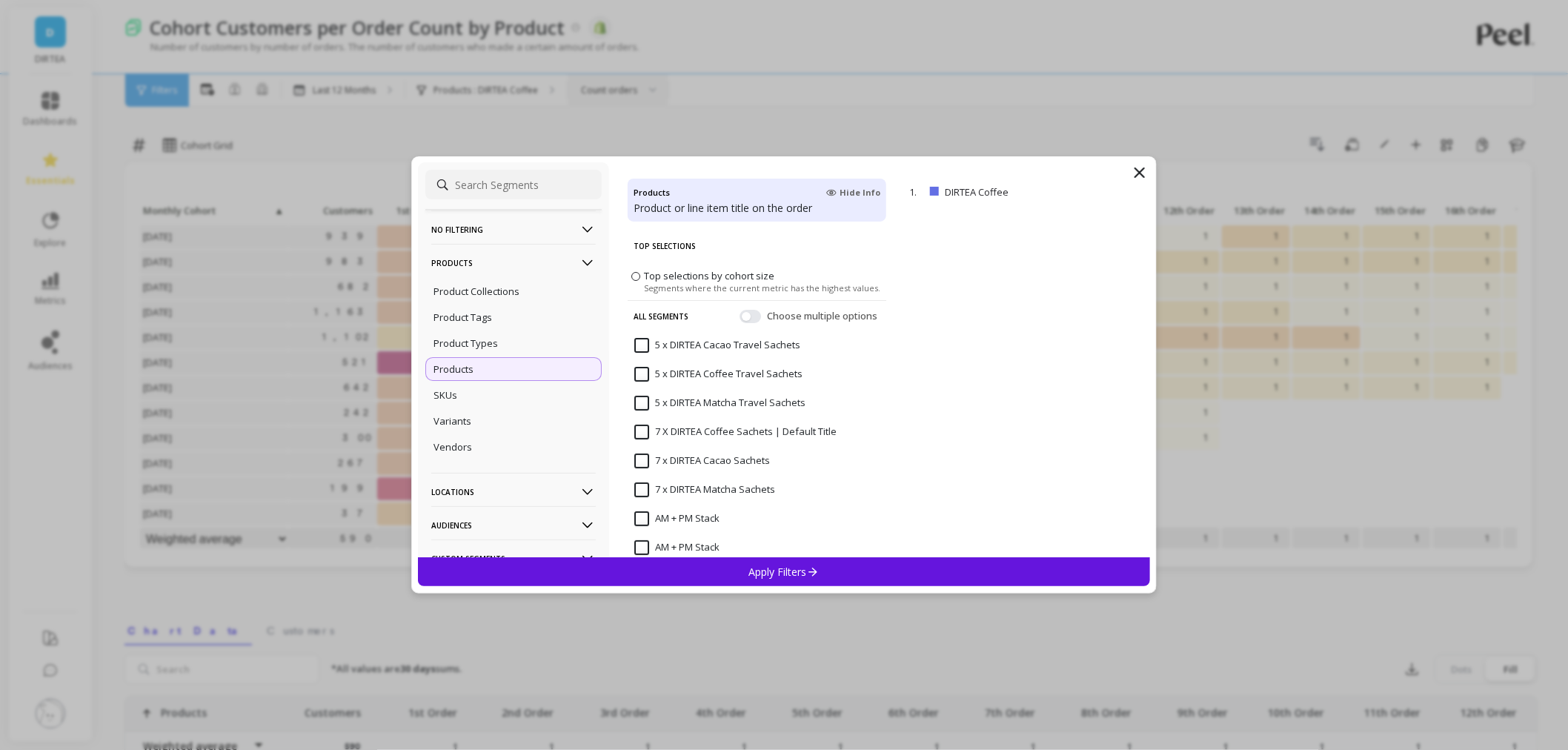
click at [474, 227] on p "No filtering" at bounding box center [513, 229] width 165 height 38
click at [724, 565] on div "Apply Filters" at bounding box center [784, 571] width 732 height 29
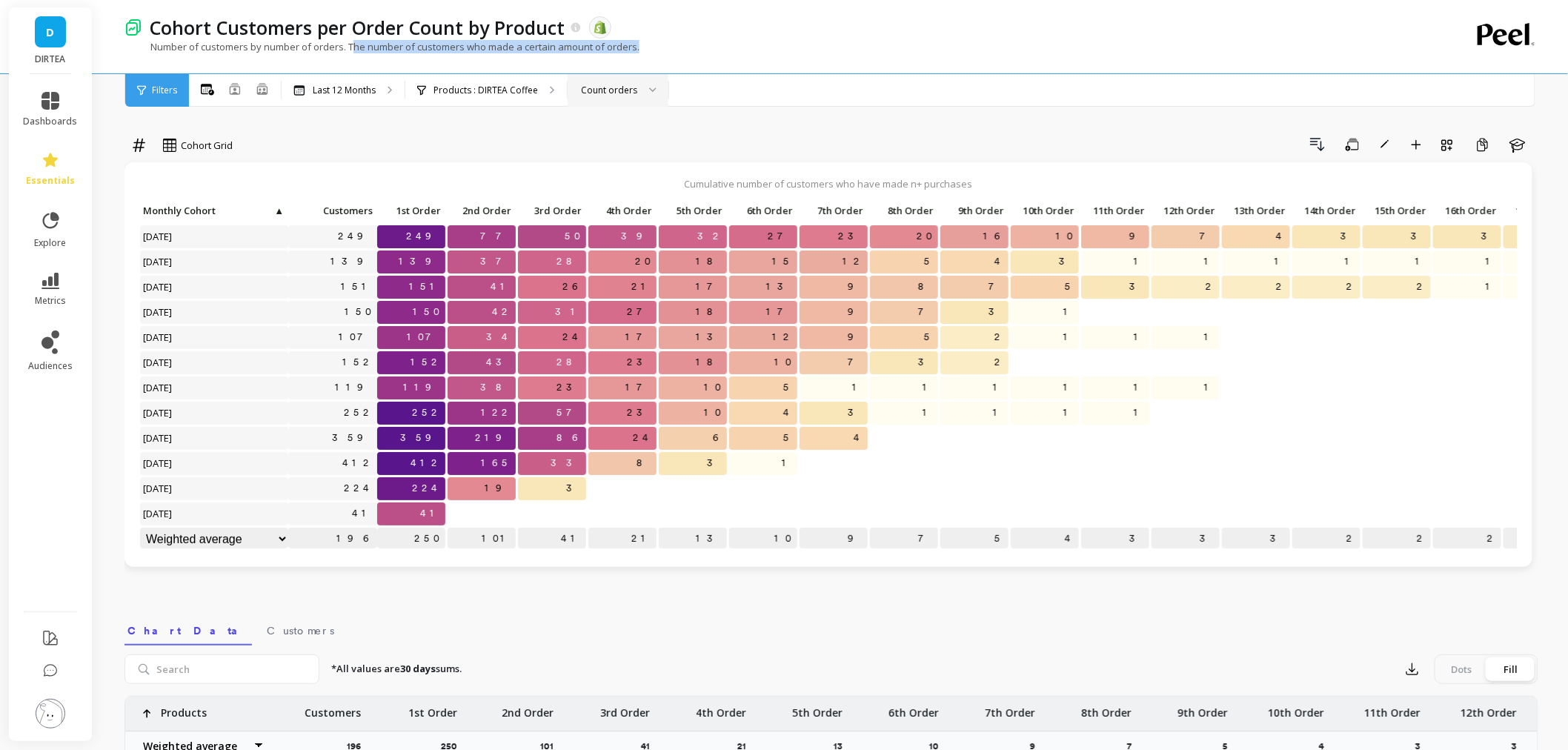
drag, startPoint x: 356, startPoint y: 46, endPoint x: 678, endPoint y: 49, distance: 322.0
click at [678, 49] on div "Number of customers by number of orders. The number of customers who made a cer…" at bounding box center [771, 54] width 1292 height 28
click at [801, 131] on div "Cohort Grid Drill Down Save Rename Add to Dashboard Create a Copy Learn Cumulat…" at bounding box center [832, 632] width 1414 height 1145
click at [332, 246] on div "Click to create an audience 249" at bounding box center [332, 237] width 89 height 23
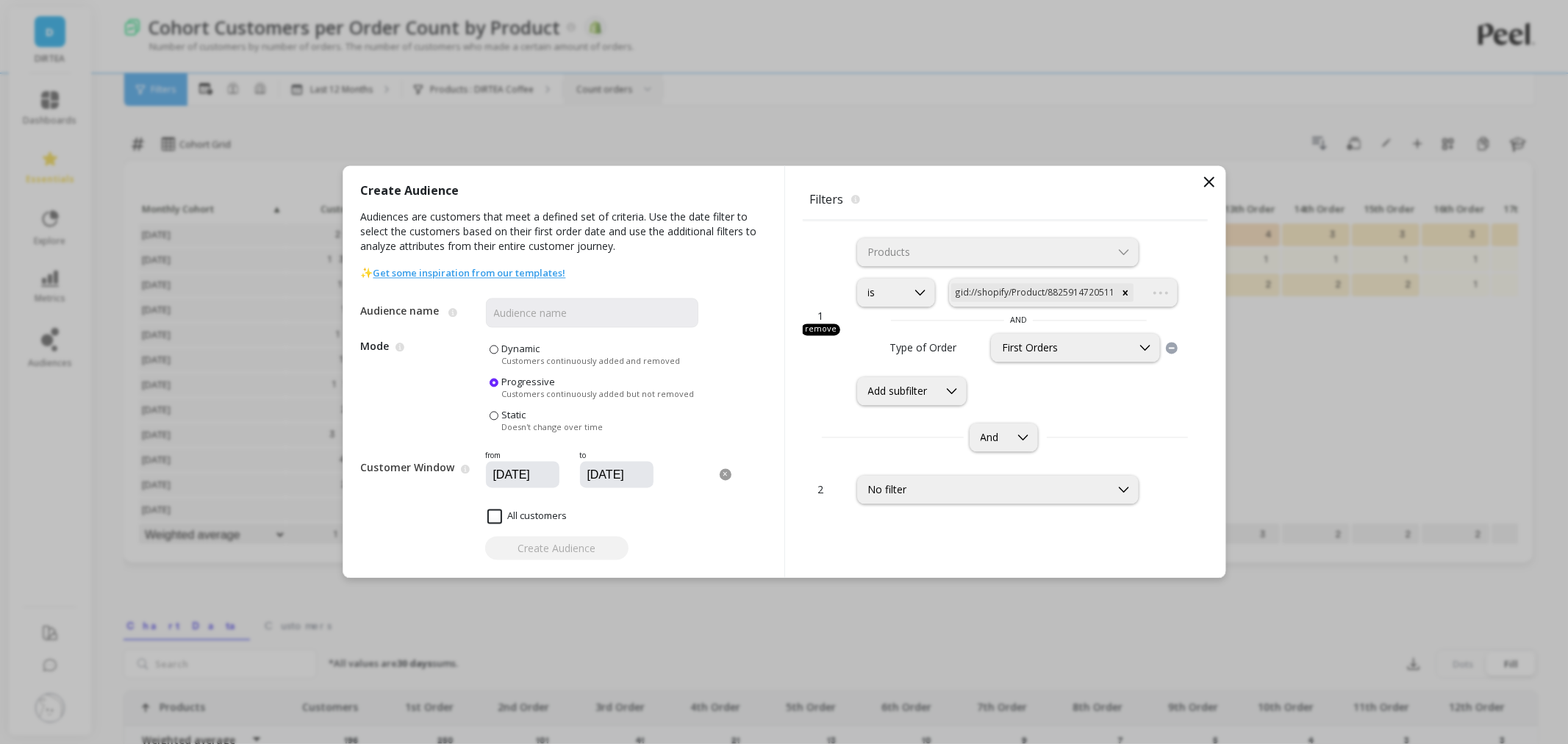
click at [1212, 176] on icon at bounding box center [1209, 182] width 18 height 18
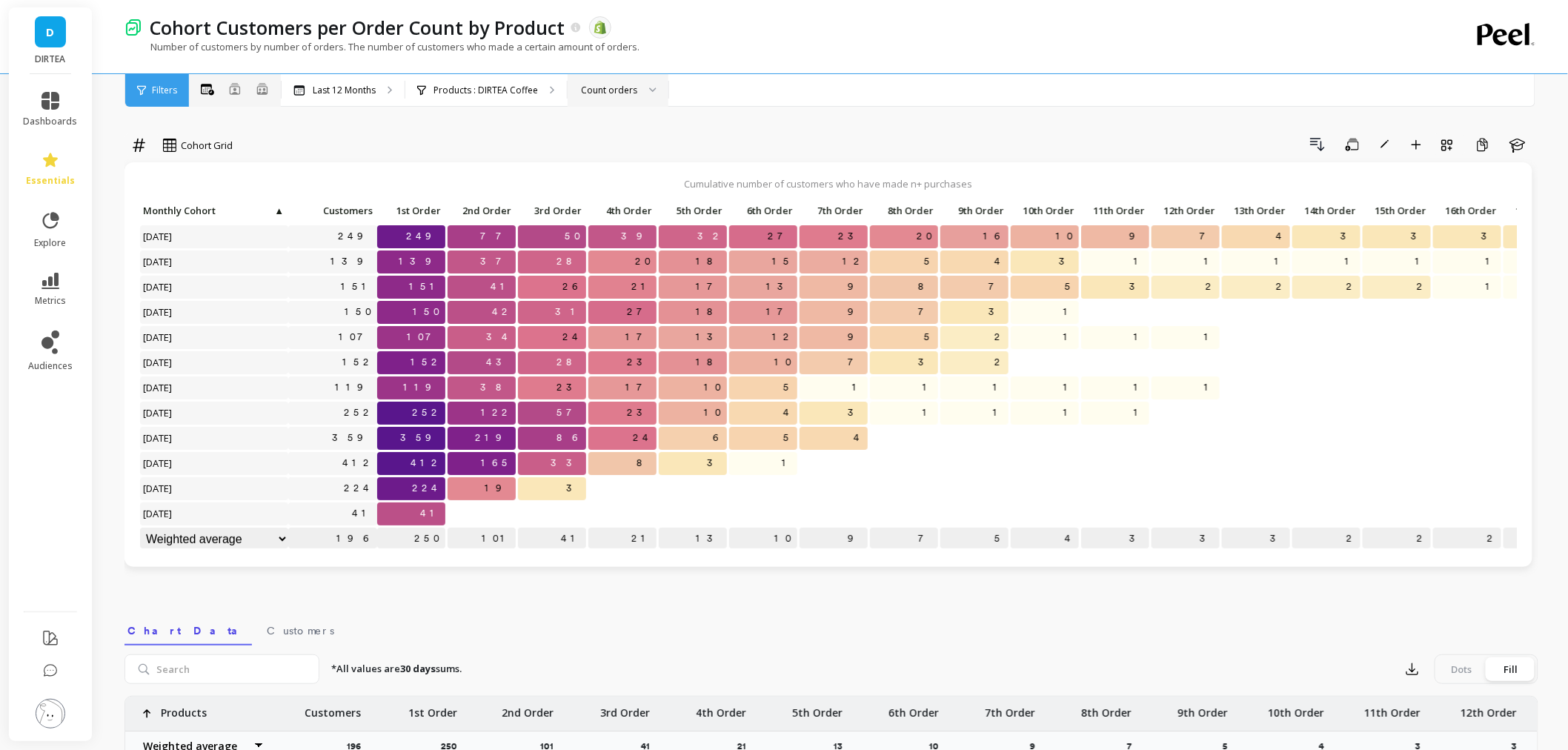
click at [261, 91] on icon at bounding box center [262, 88] width 13 height 12
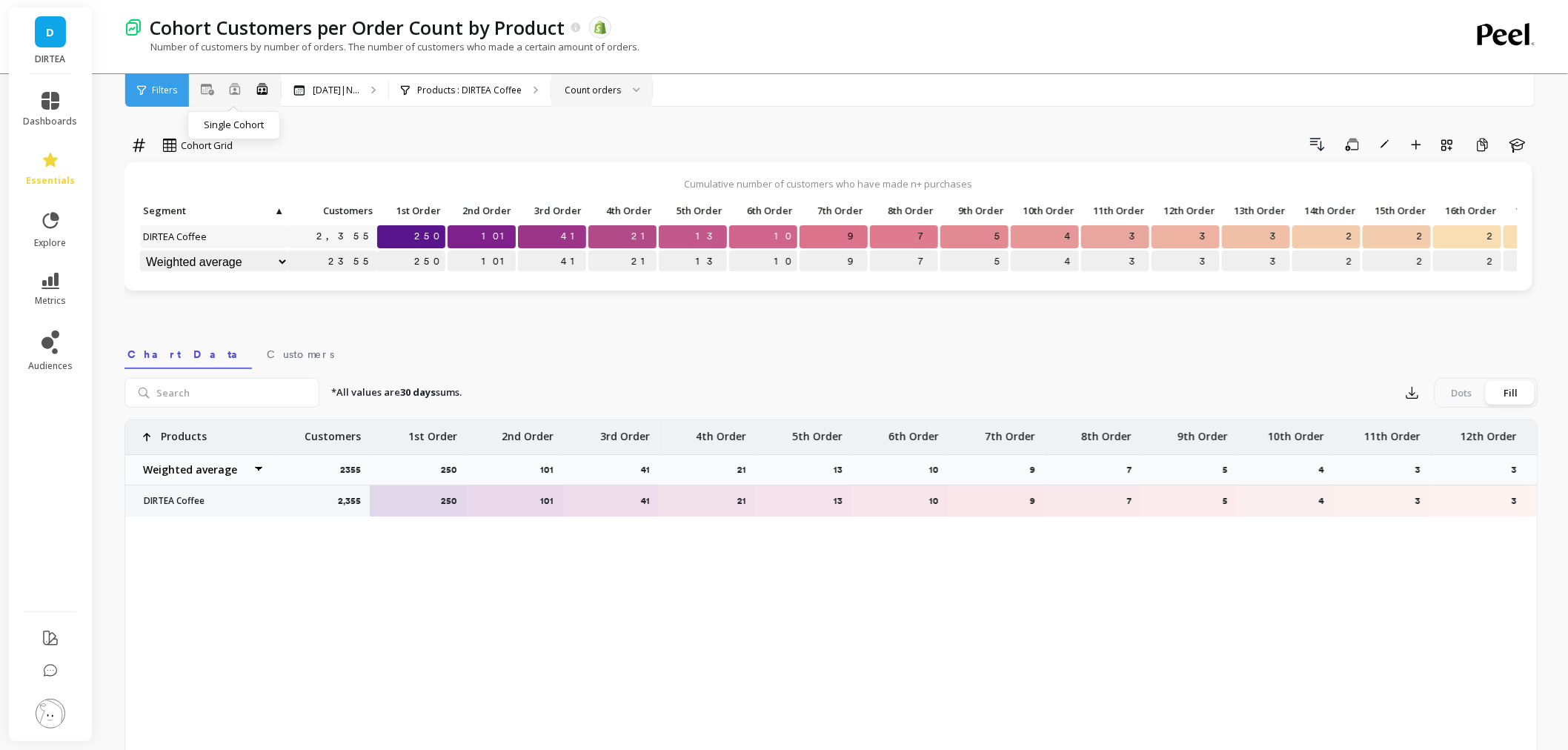
click at [233, 87] on icon at bounding box center [235, 89] width 12 height 12
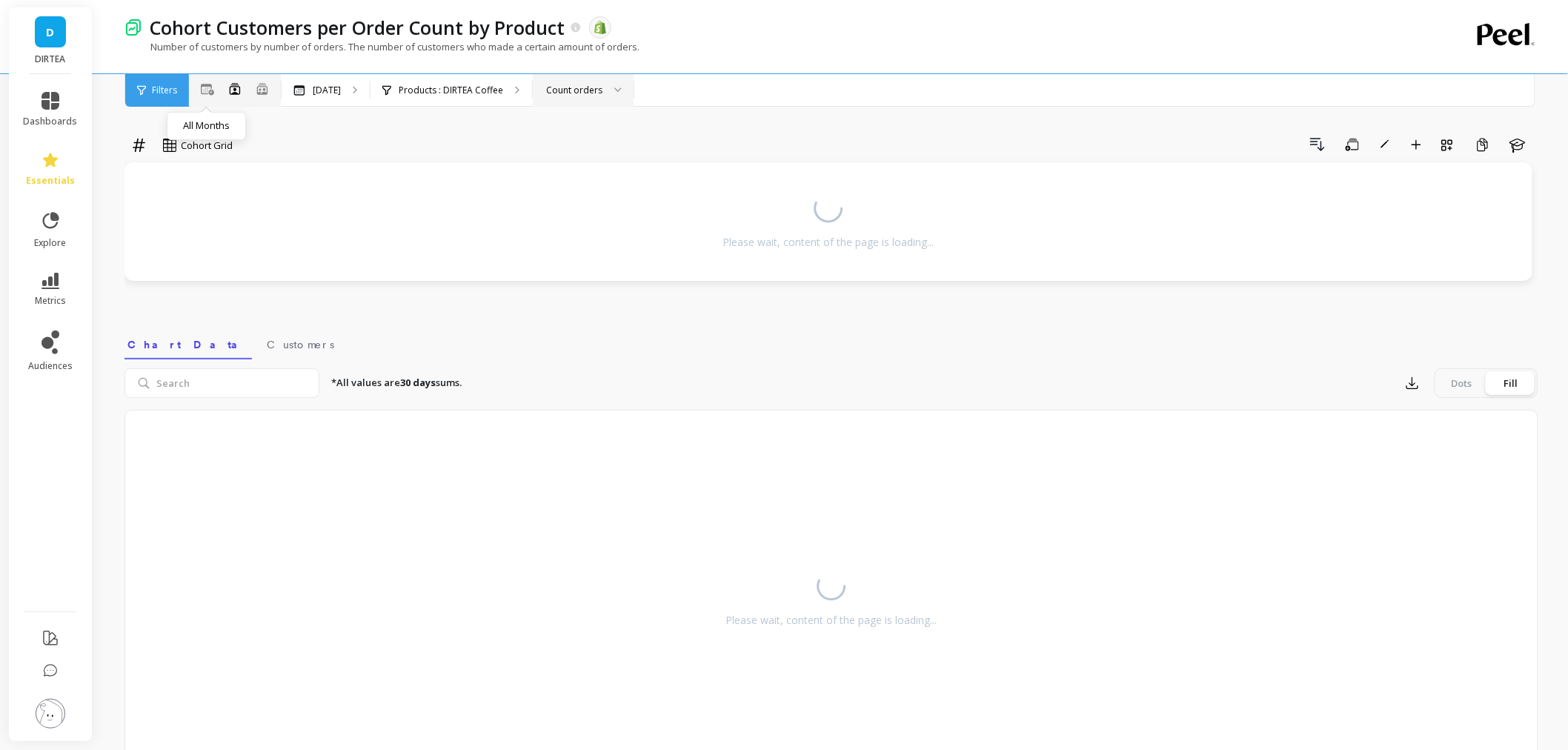
click at [208, 91] on icon at bounding box center [207, 90] width 13 height 12
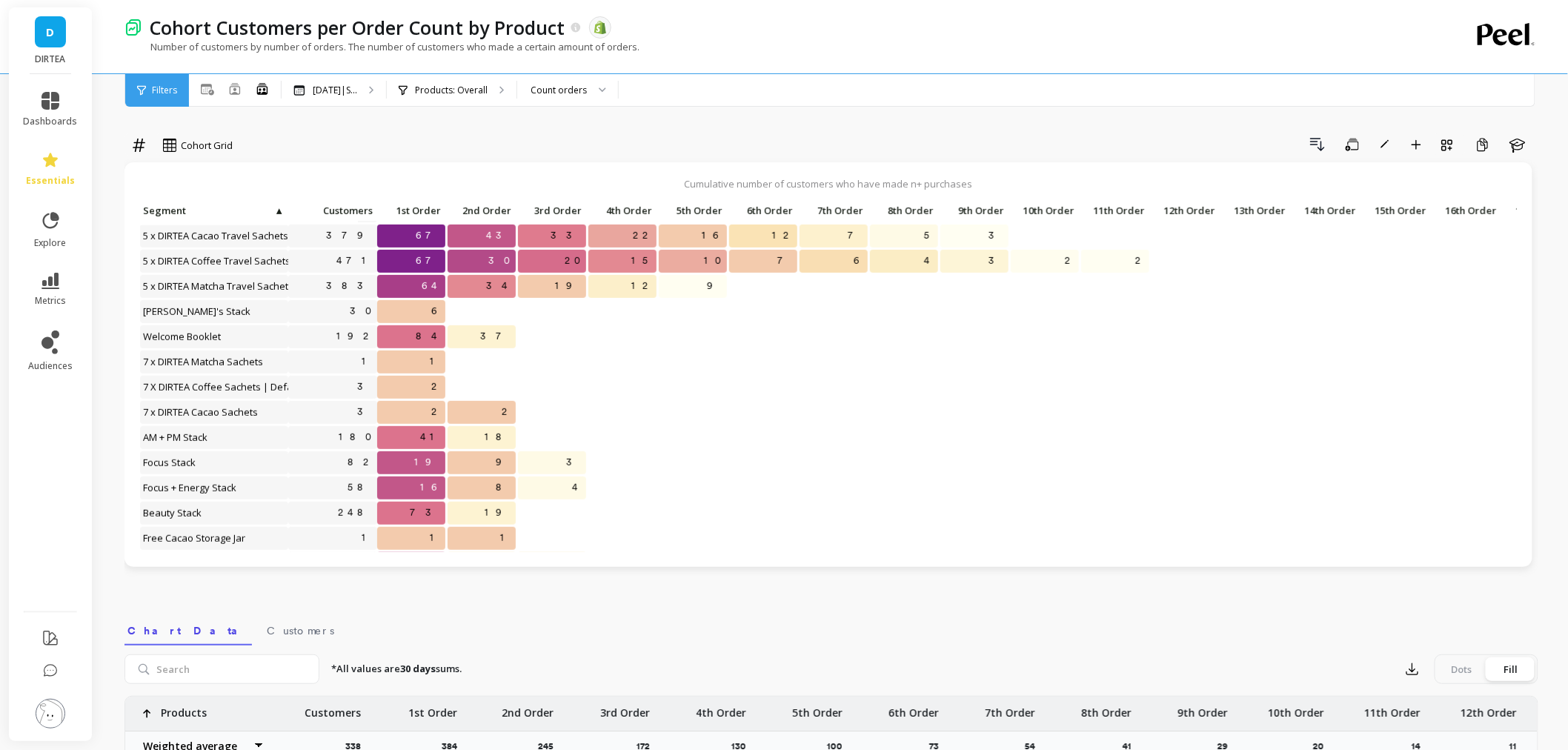
scroll to position [329, 0]
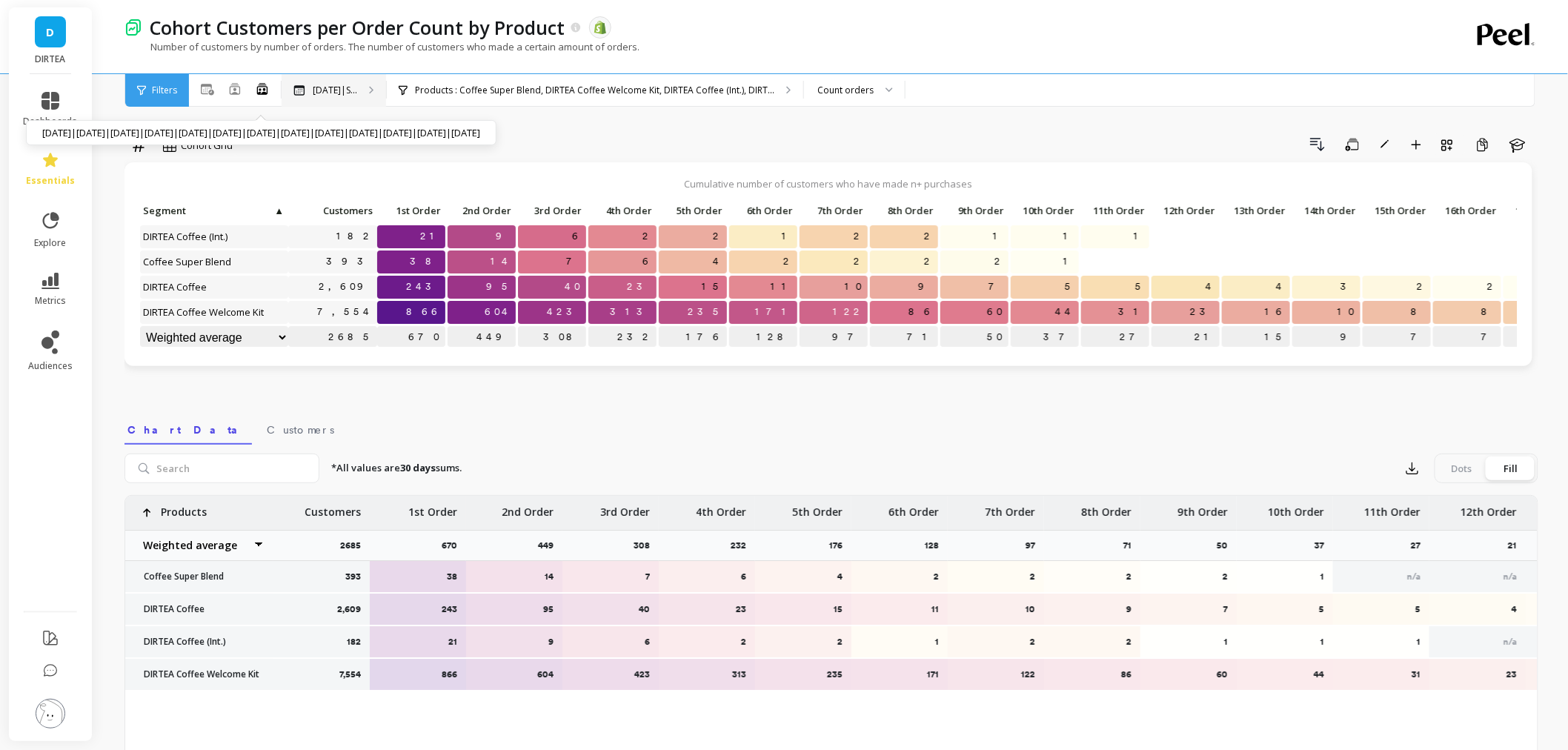
click at [341, 92] on p "[DATE]|S..." at bounding box center [335, 90] width 44 height 12
click at [233, 87] on icon at bounding box center [234, 89] width 11 height 11
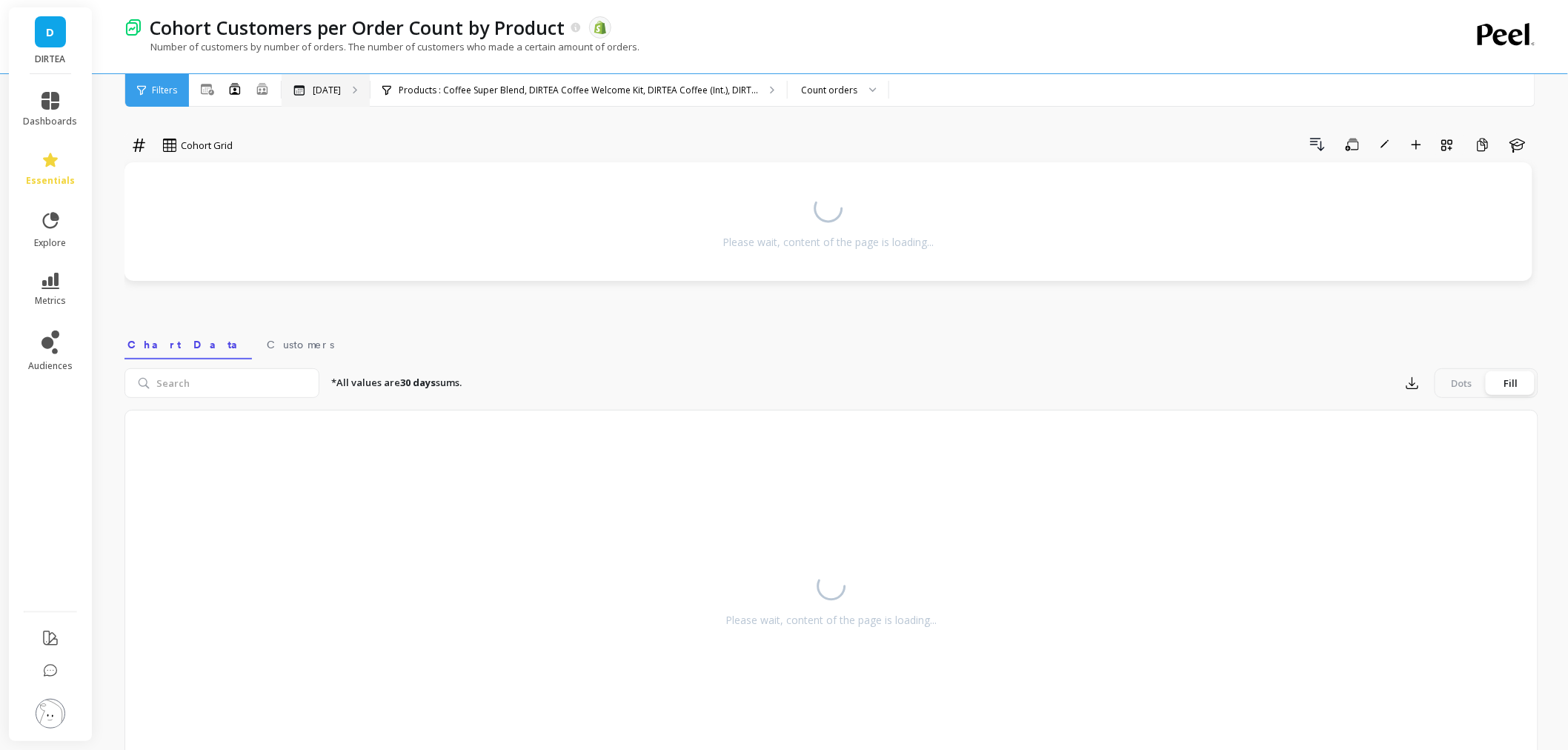
click at [329, 87] on p "[DATE]" at bounding box center [326, 90] width 28 height 12
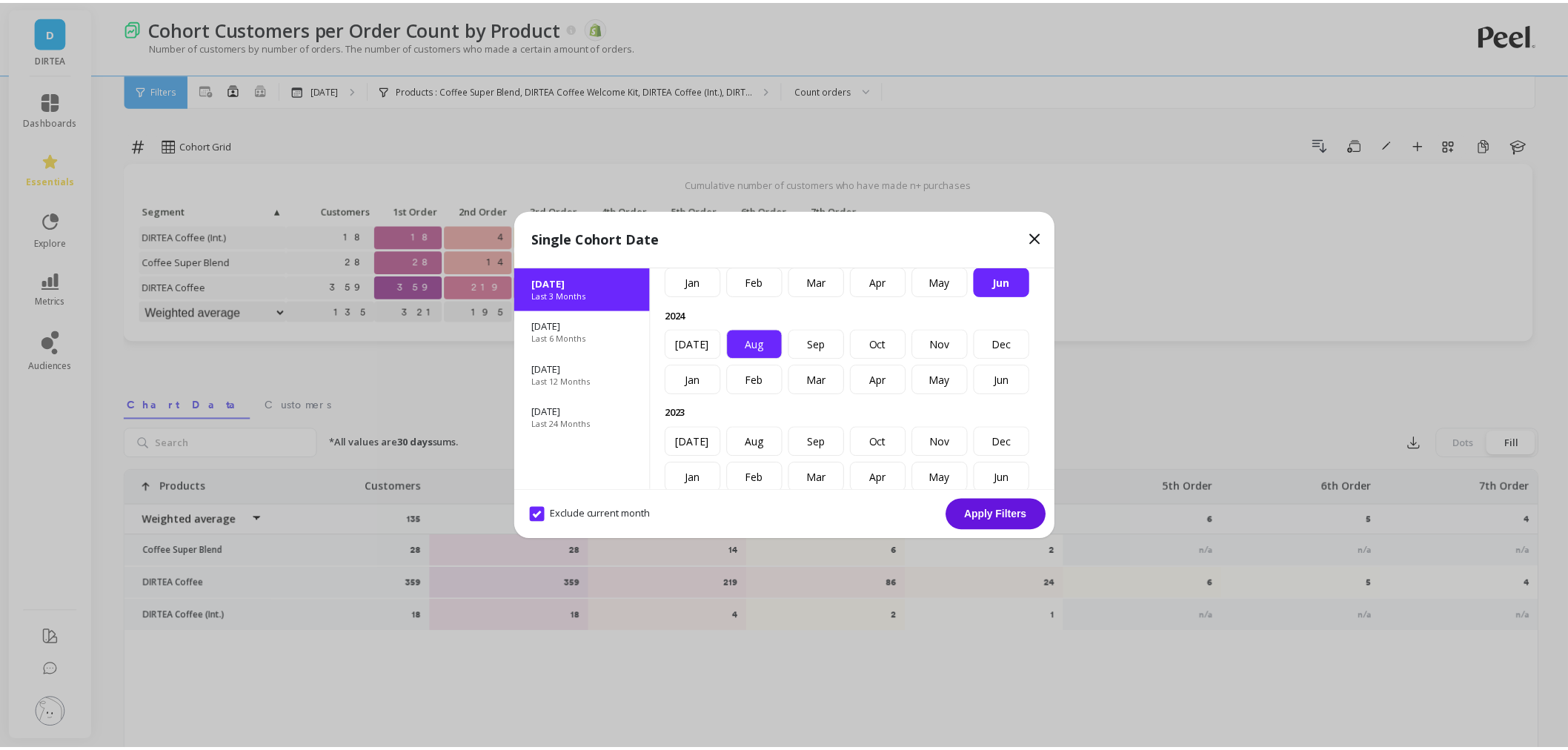
scroll to position [82, 0]
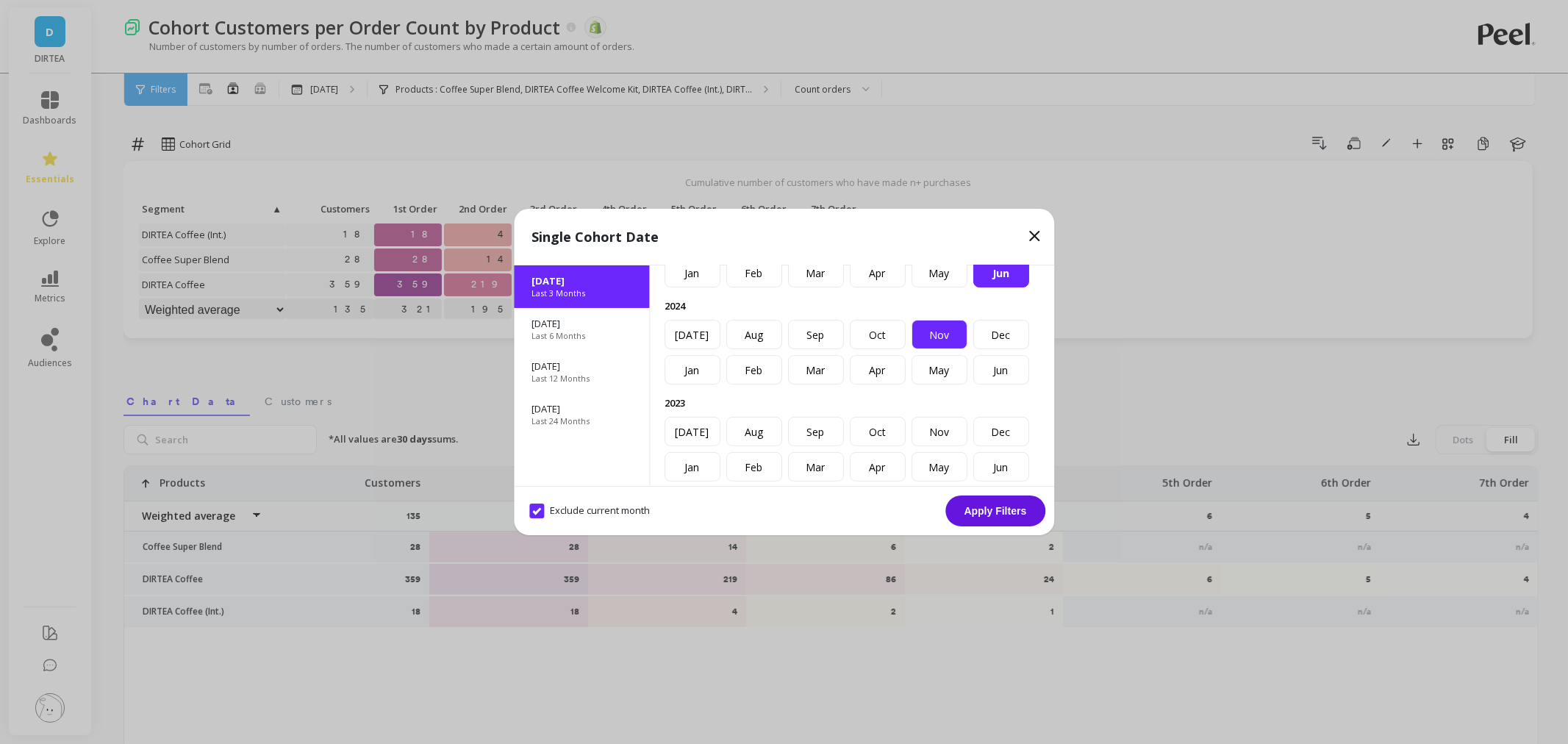
click at [912, 349] on div "Nov" at bounding box center [940, 334] width 56 height 29
click at [974, 349] on div "Dec" at bounding box center [1001, 334] width 56 height 29
click at [912, 349] on div "Nov" at bounding box center [940, 334] width 56 height 29
click at [288, 133] on div "Single Cohort Date Jun 2025 Last 3 Months Mar 2025 Last 6 Months Sep 2024 Last …" at bounding box center [784, 372] width 1568 height 744
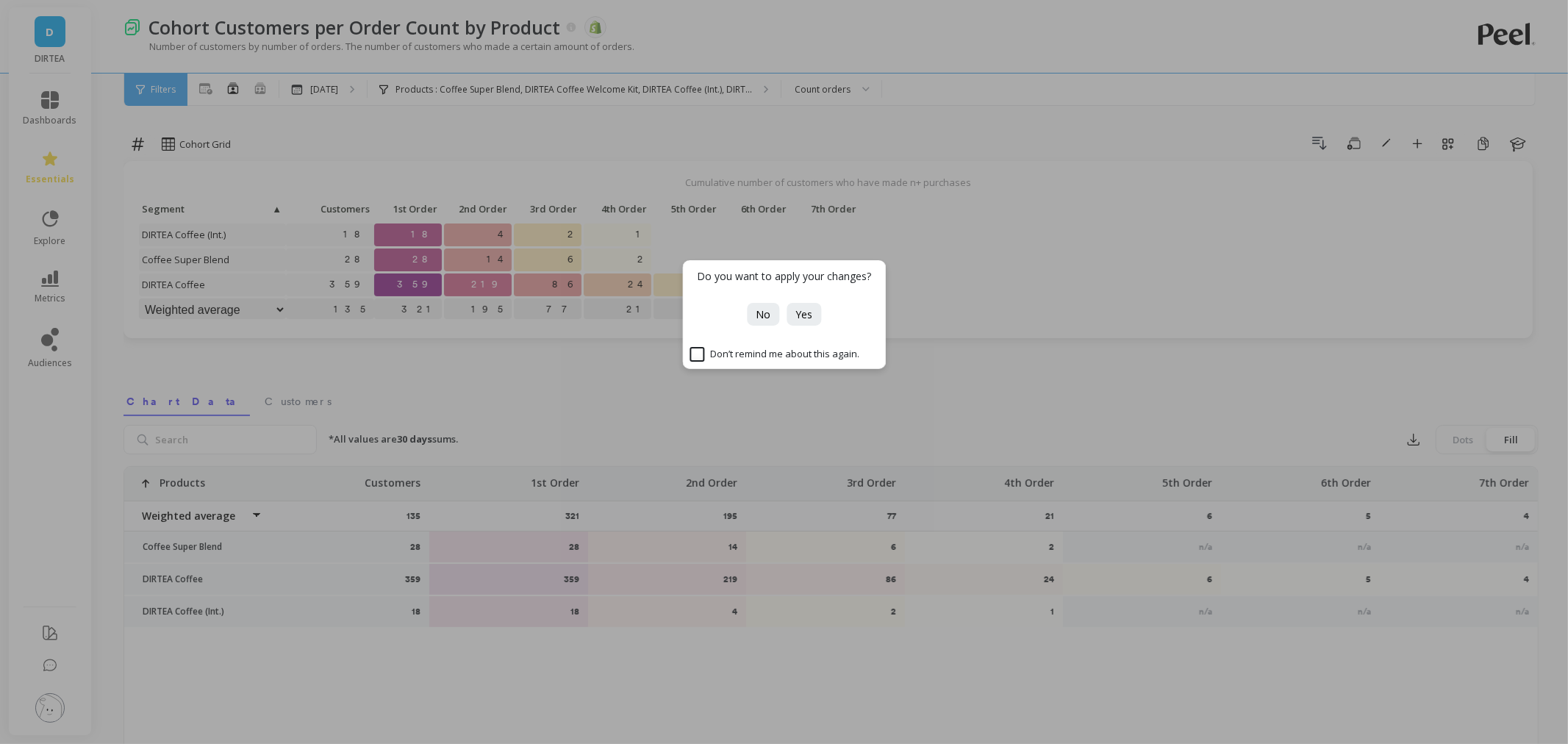
click at [254, 83] on div "Do you want to apply your changes? No Yes Don’t remind me about this again." at bounding box center [784, 372] width 1568 height 744
click at [756, 304] on button "No" at bounding box center [763, 314] width 32 height 23
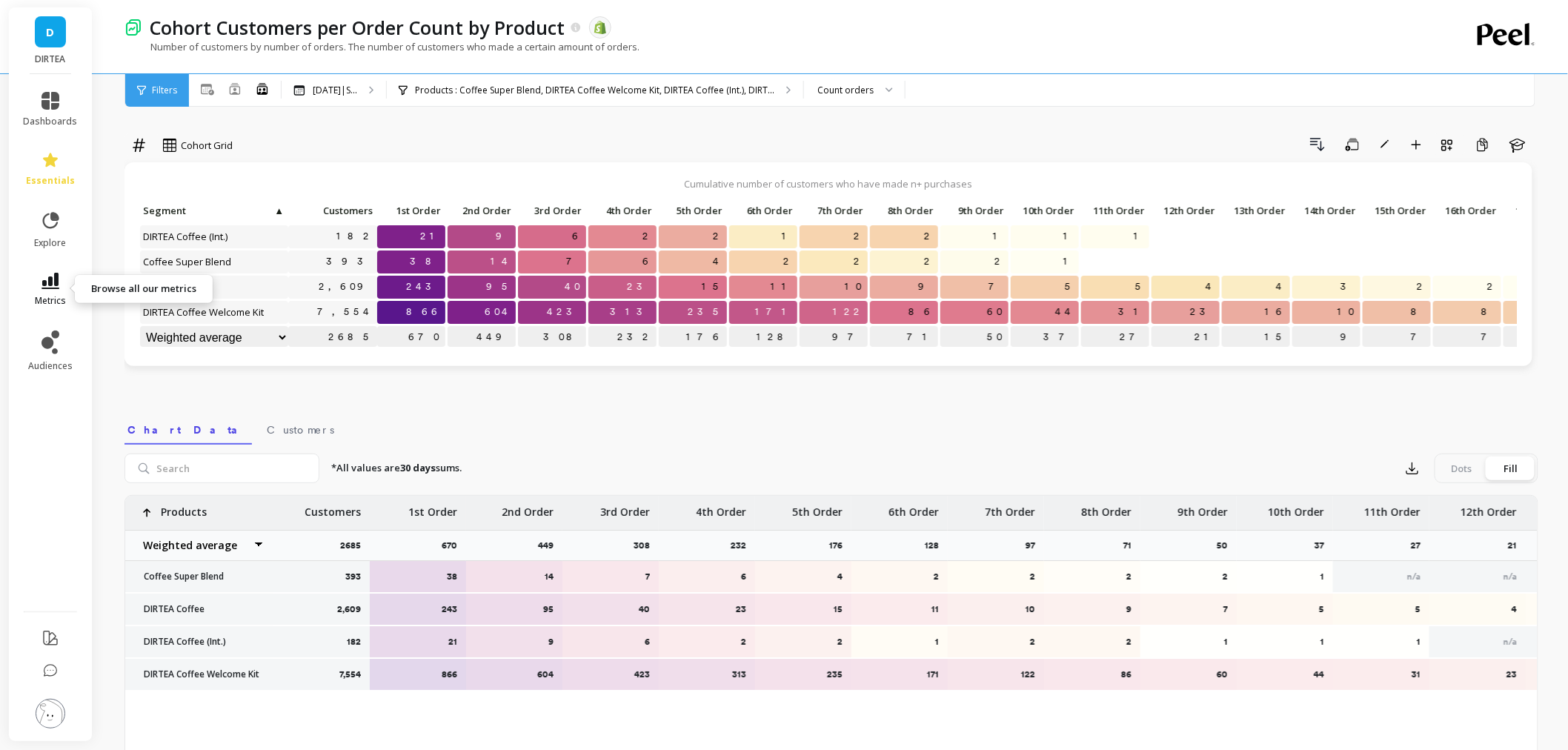
click at [46, 273] on icon at bounding box center [51, 281] width 18 height 16
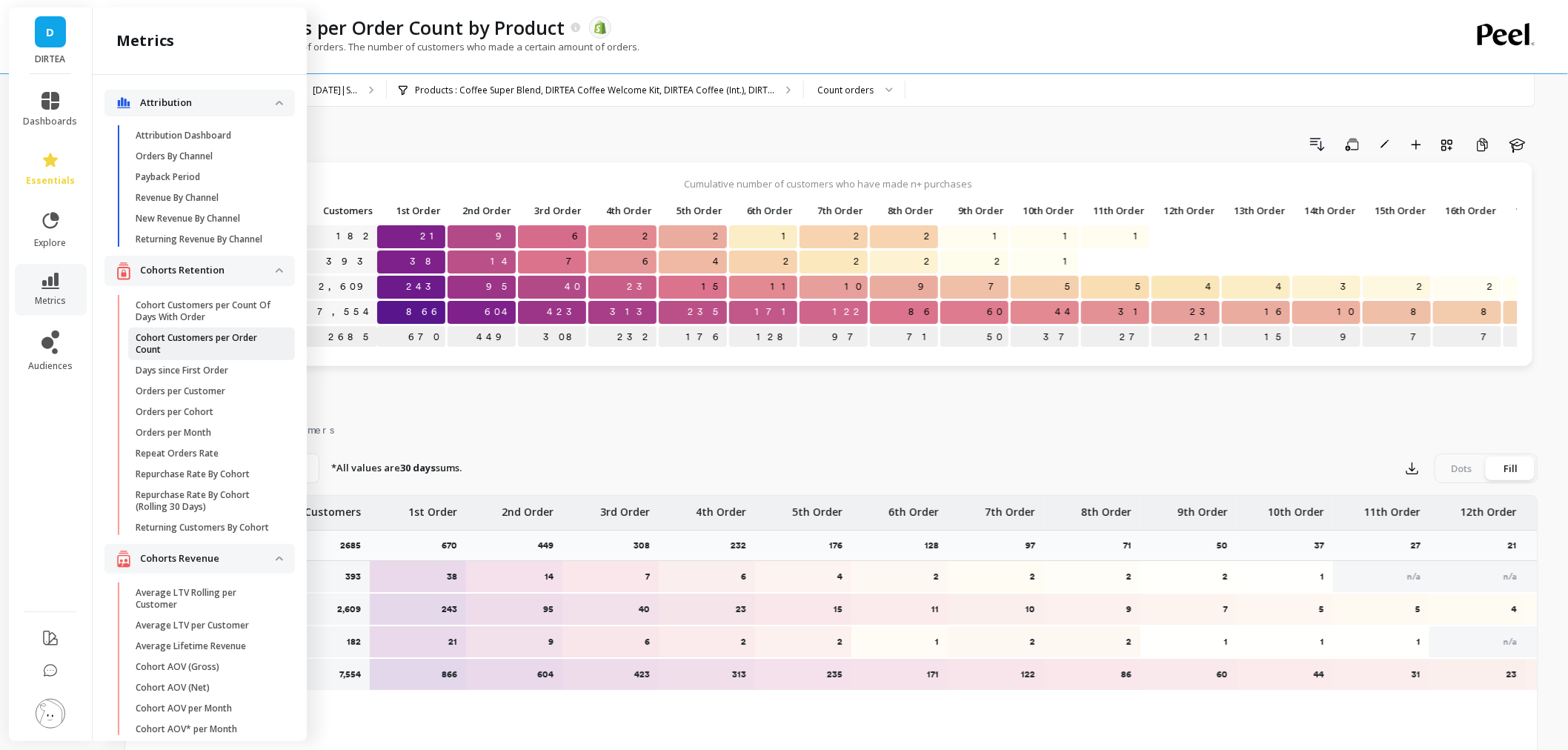
click at [234, 348] on p "Cohort Customers per Order Count" at bounding box center [206, 344] width 141 height 24
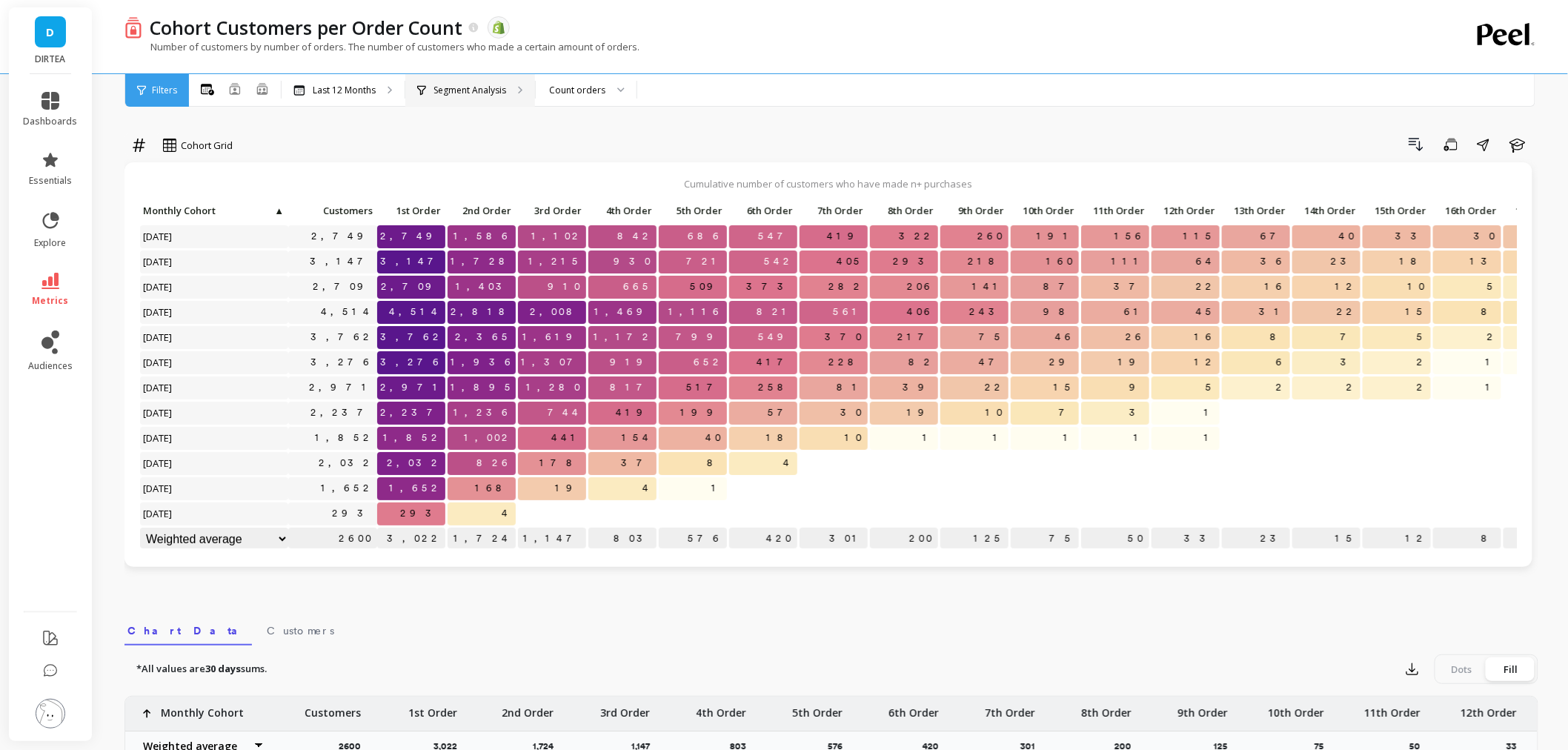
click at [465, 94] on p "Segment Analysis" at bounding box center [469, 90] width 73 height 12
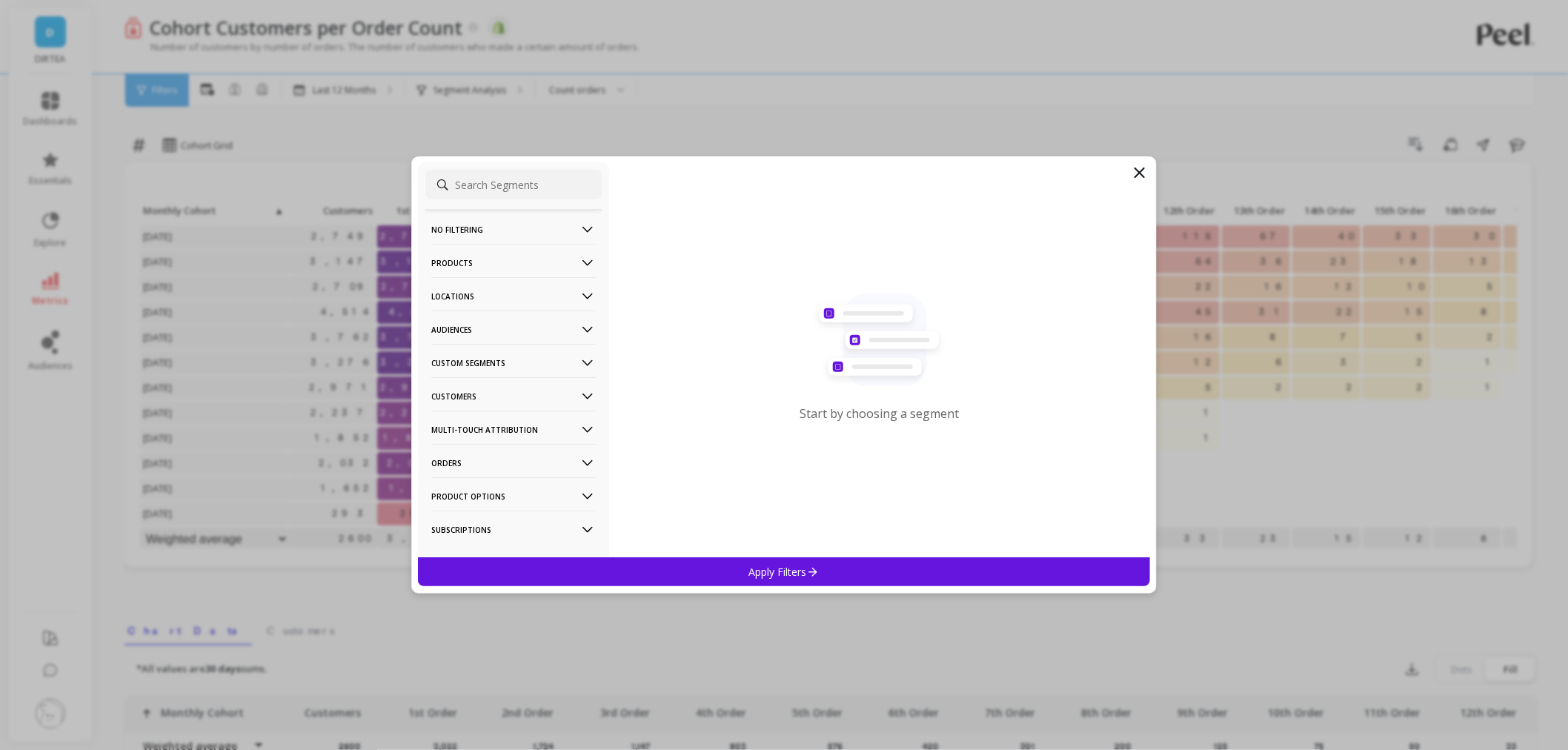
click at [504, 252] on p "Products" at bounding box center [513, 263] width 165 height 38
click at [492, 366] on div "Products" at bounding box center [513, 369] width 176 height 24
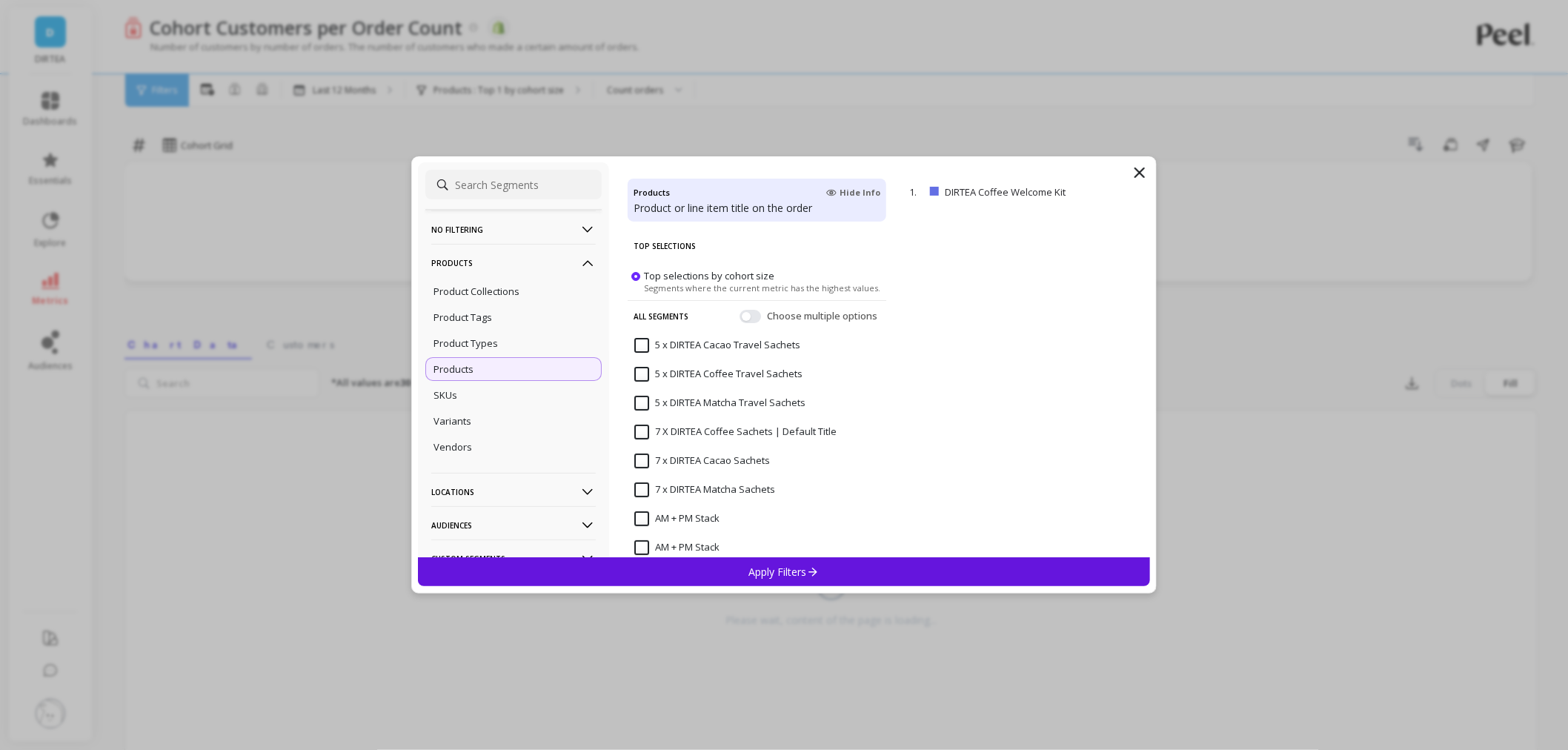
click at [499, 190] on input at bounding box center [513, 184] width 176 height 29
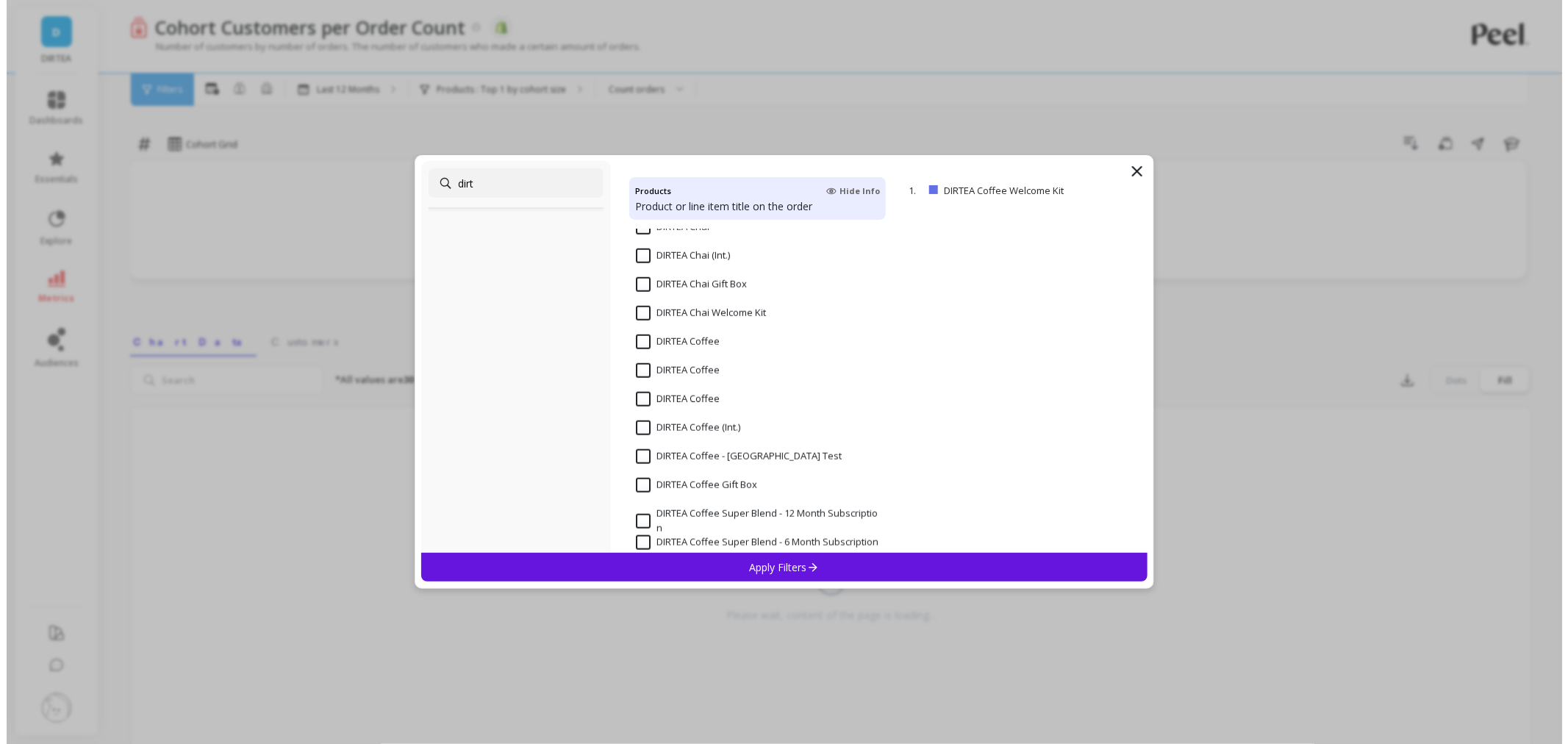
scroll to position [571, 0]
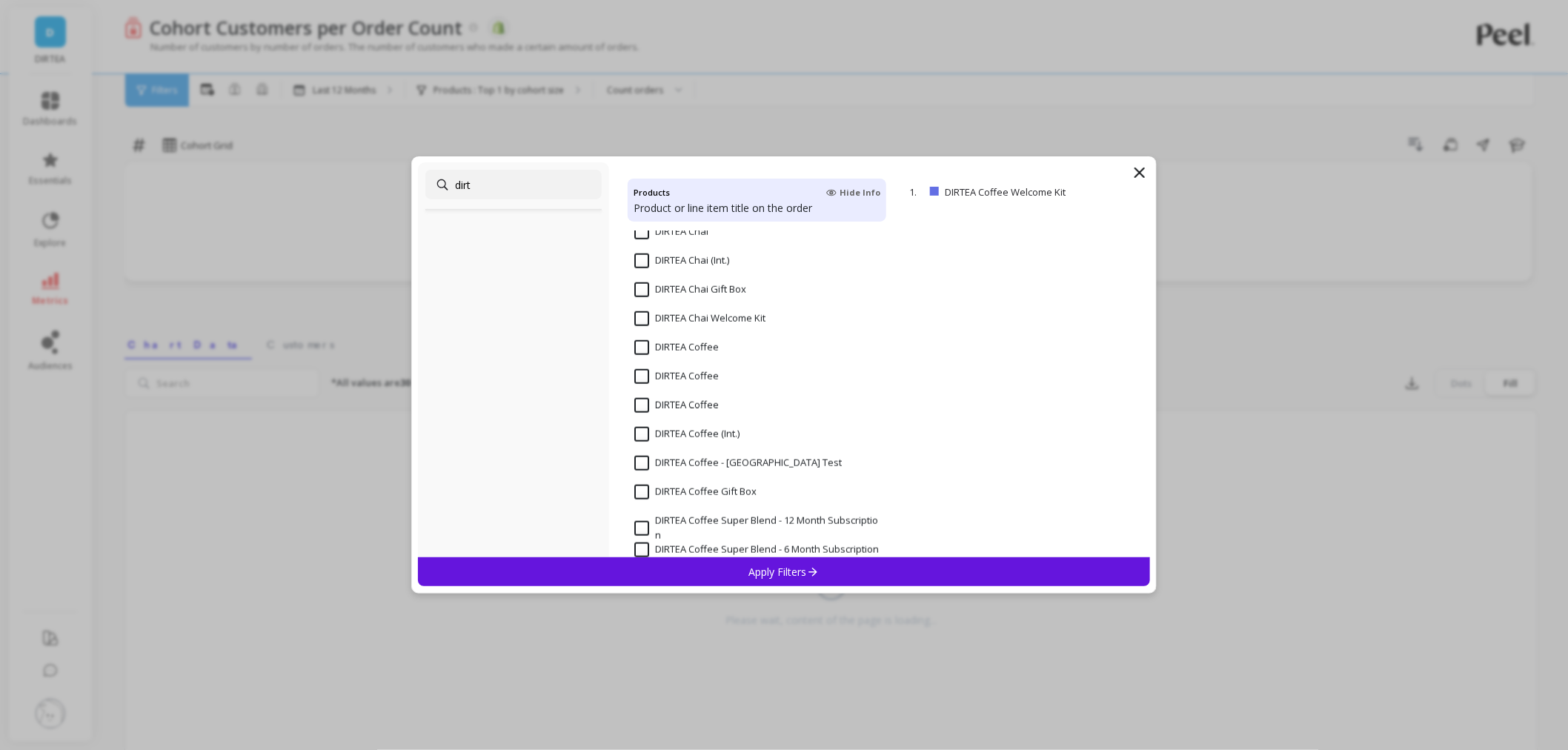
type input "dirt"
click at [639, 342] on input "DIRTEA Coffee" at bounding box center [676, 348] width 84 height 15
click at [763, 563] on div "Apply Filters" at bounding box center [784, 571] width 732 height 29
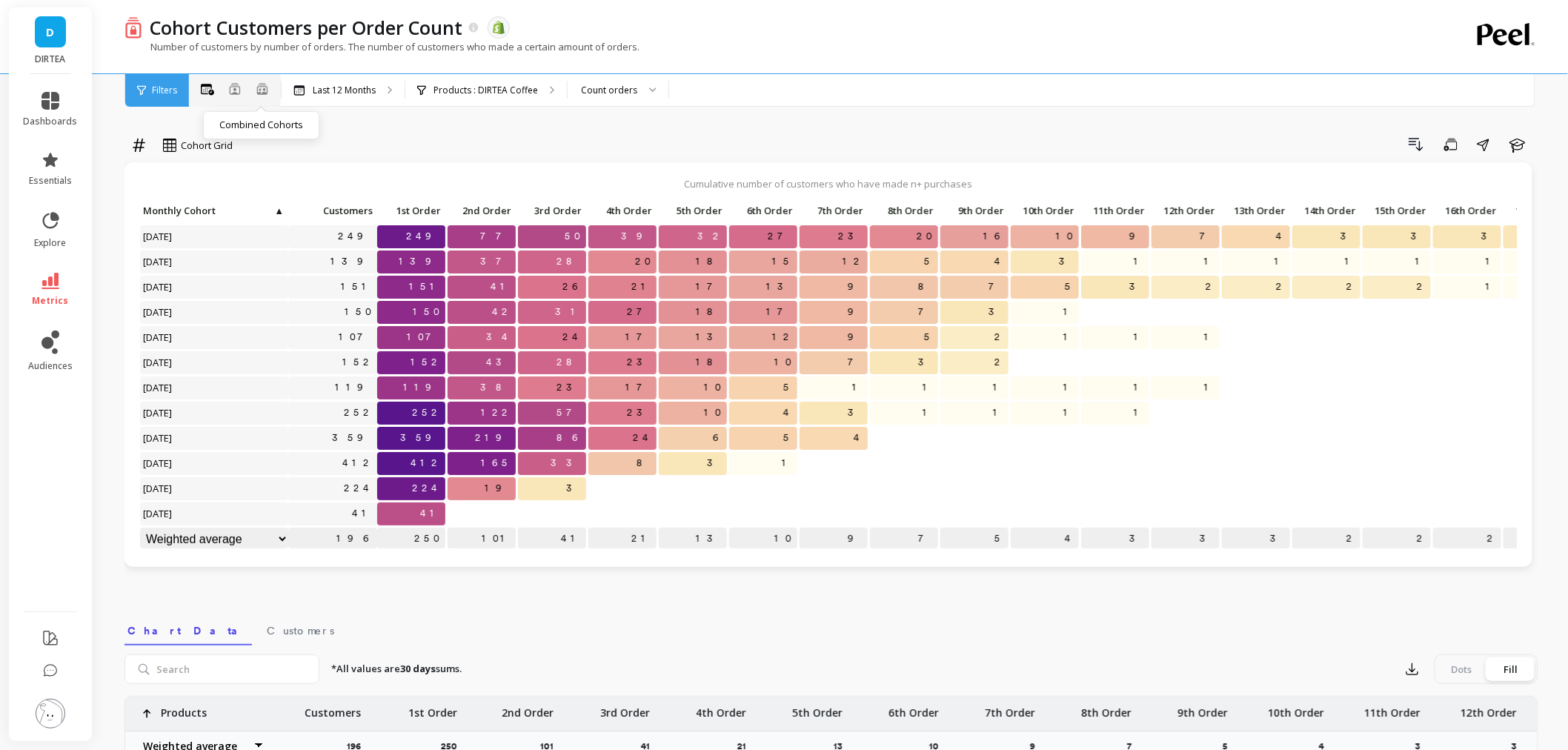
click at [264, 83] on icon at bounding box center [262, 89] width 11 height 11
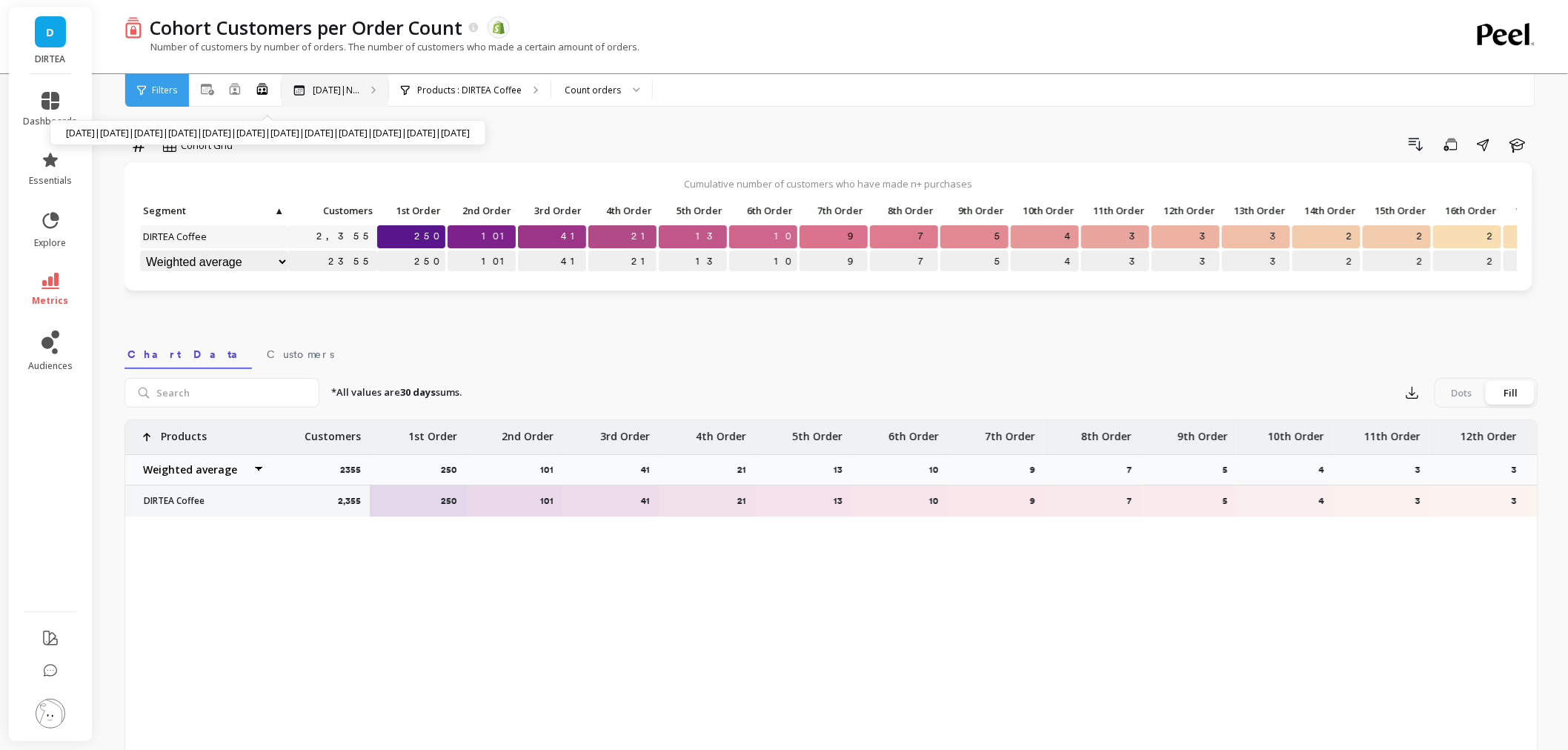
click at [327, 85] on p "Oct 2024|N..." at bounding box center [335, 90] width 47 height 12
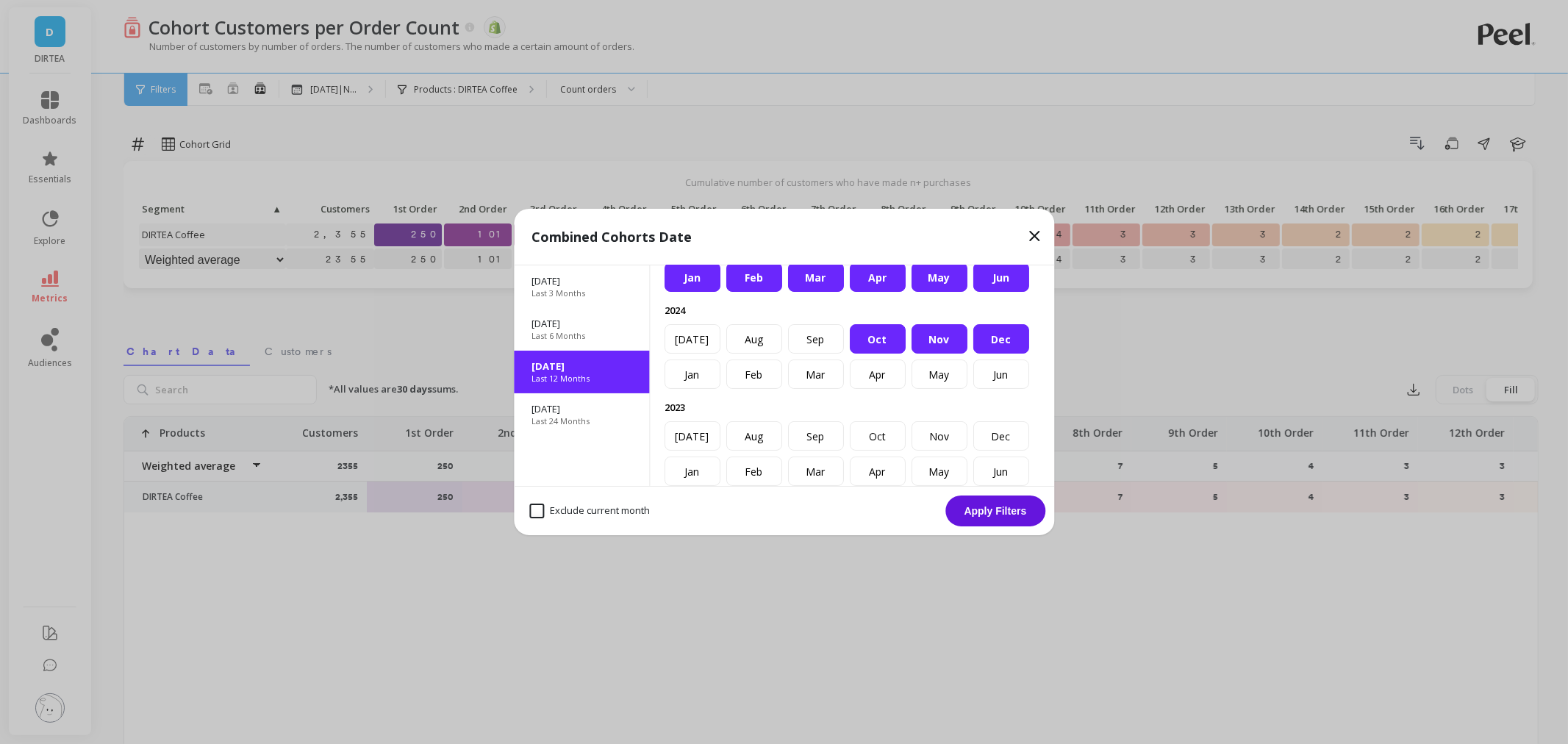
scroll to position [82, 0]
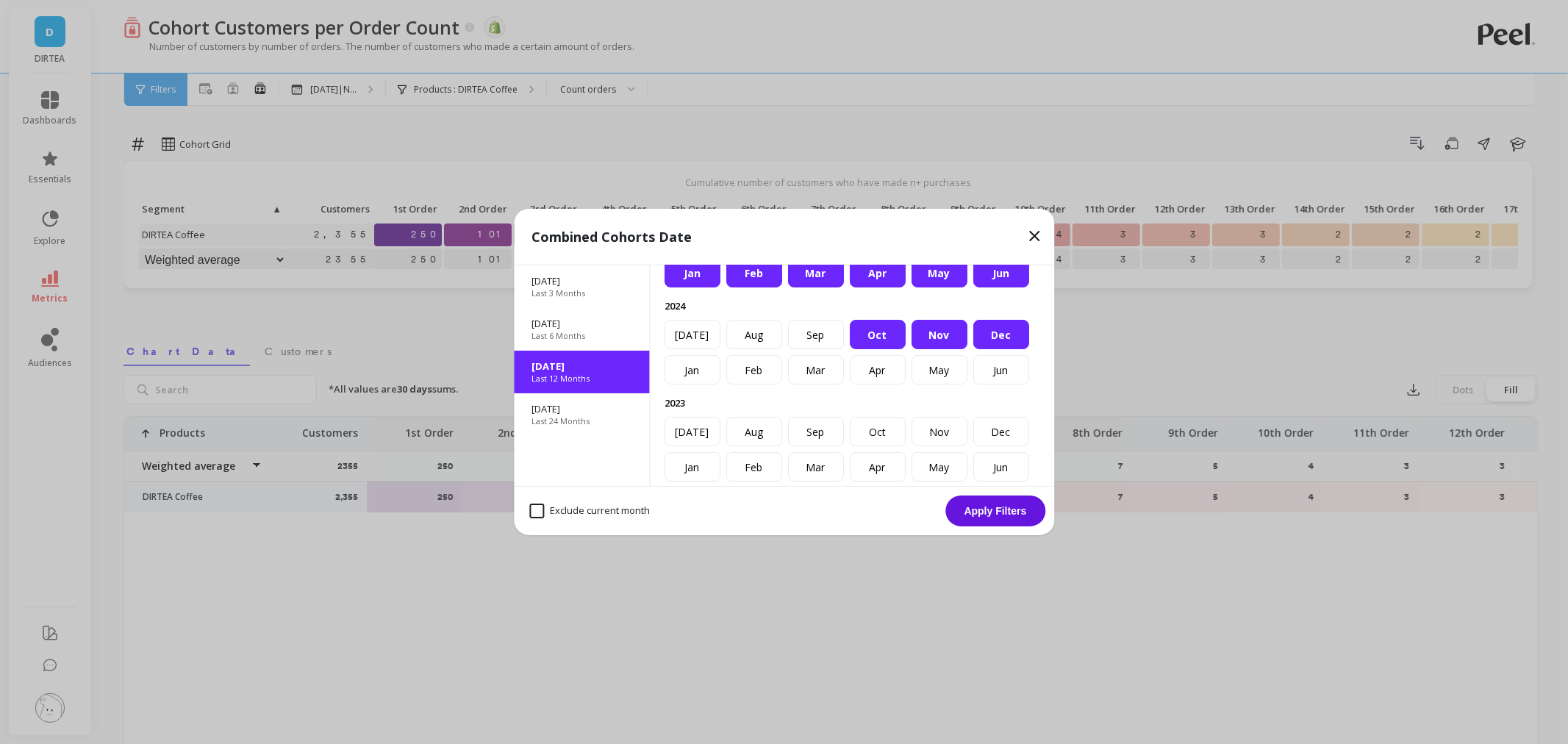
click at [905, 349] on div "Oct" at bounding box center [877, 334] width 56 height 29
click at [952, 287] on div "May" at bounding box center [940, 273] width 56 height 29
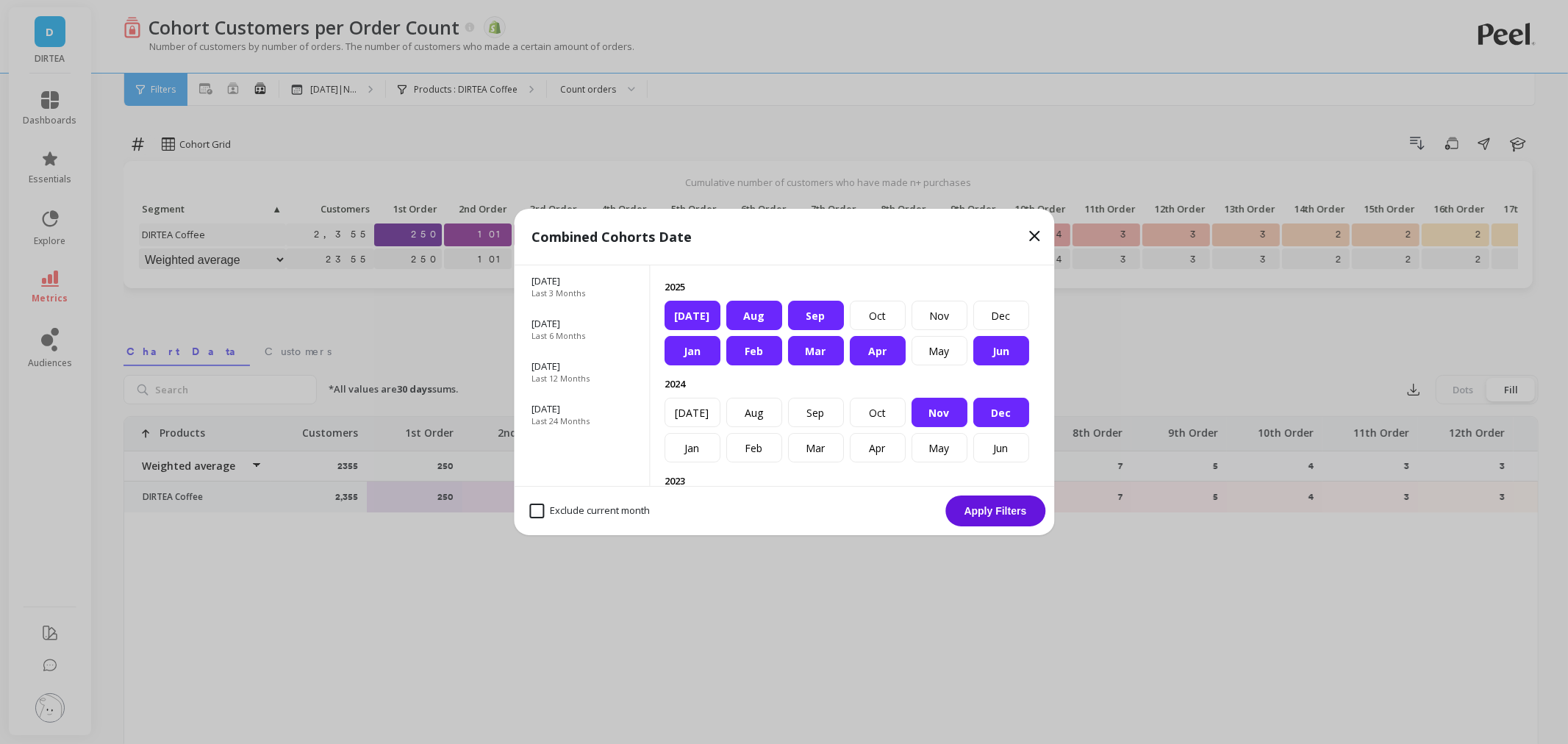
scroll to position [0, 0]
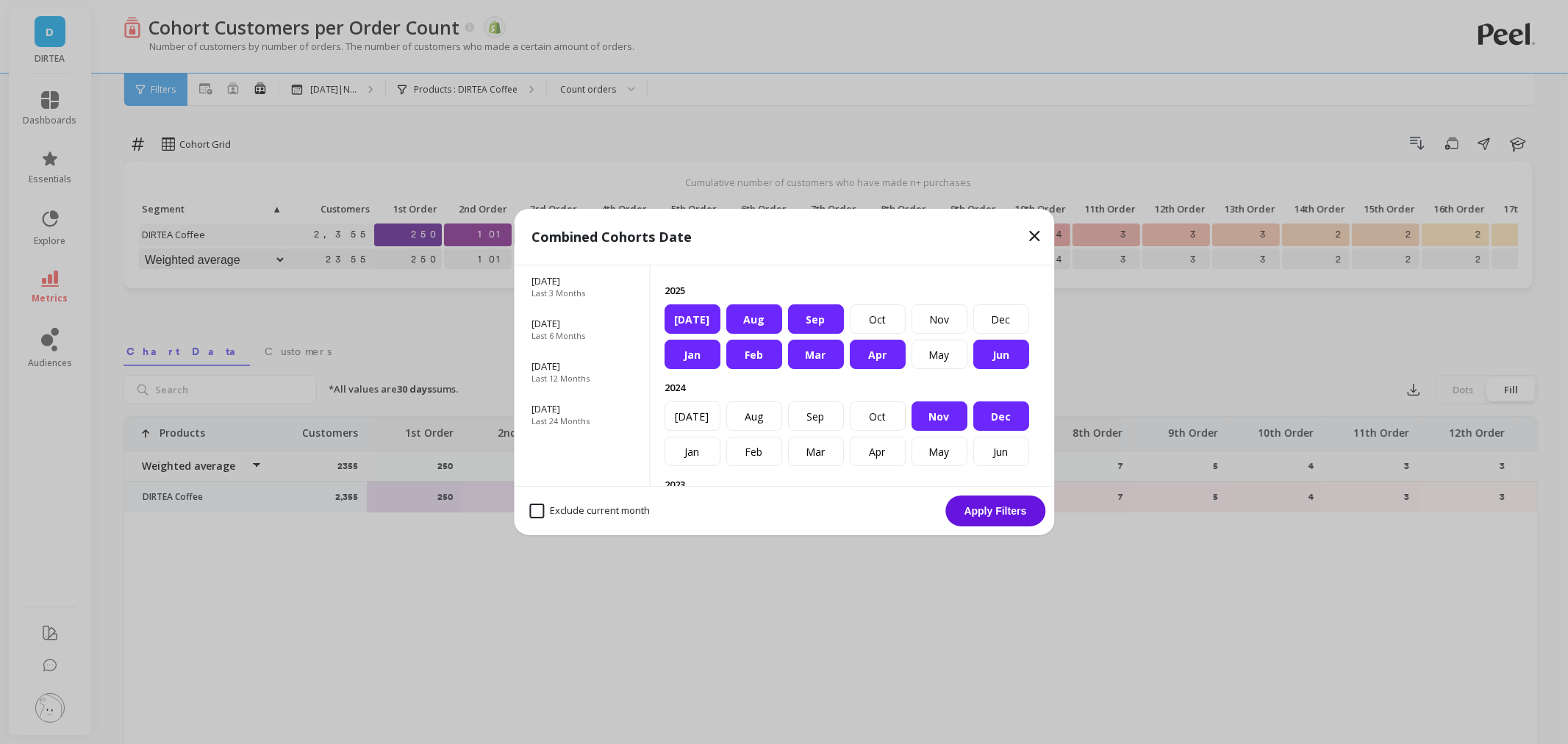
click at [844, 334] on div "Sep" at bounding box center [816, 319] width 56 height 29
click at [878, 369] on div "Apr" at bounding box center [877, 354] width 56 height 29
click at [782, 334] on div "Aug" at bounding box center [754, 319] width 56 height 29
click at [802, 369] on div "Mar" at bounding box center [816, 354] width 56 height 29
click at [721, 334] on div "Jul" at bounding box center [692, 319] width 56 height 29
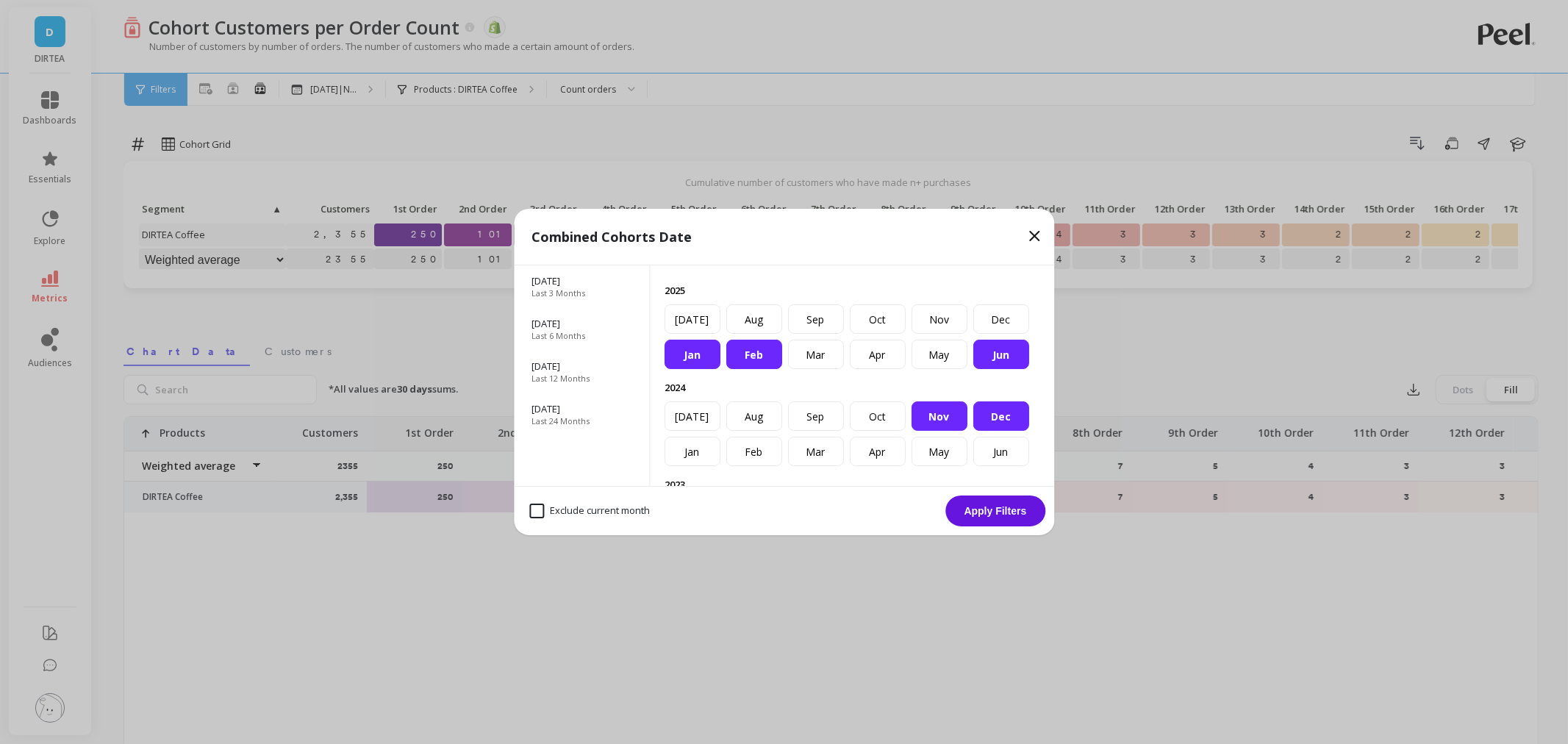
click at [746, 369] on div "Feb" at bounding box center [754, 354] width 56 height 29
click at [700, 369] on div "Jan" at bounding box center [692, 354] width 56 height 29
click at [692, 335] on div "Jan Feb Mar Apr May Jun Jul Aug Sep Oct Nov Dec" at bounding box center [852, 337] width 375 height 65
click at [974, 354] on div "Jun" at bounding box center [1001, 354] width 56 height 29
click at [1004, 517] on button "Apply Filters" at bounding box center [995, 511] width 100 height 31
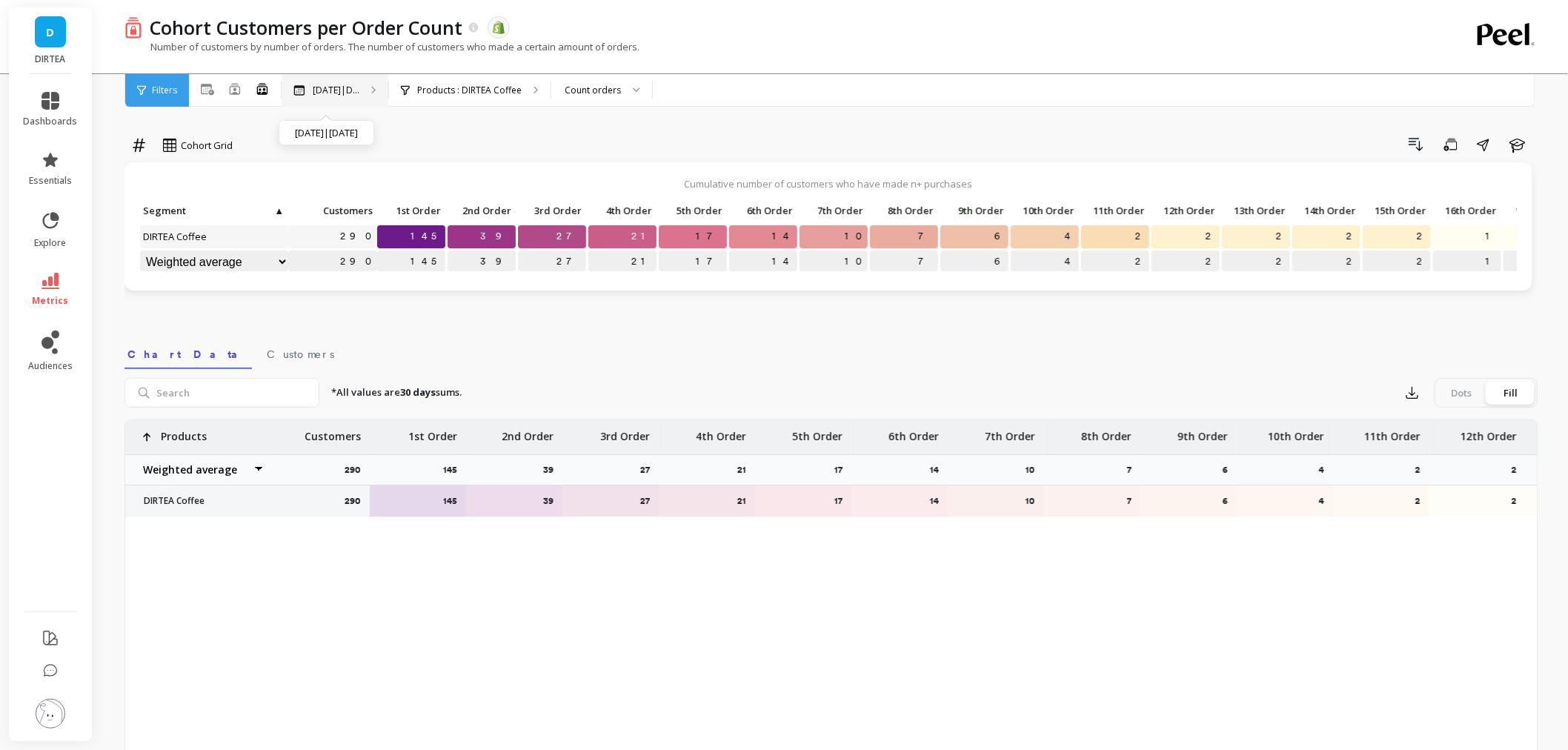
click at [326, 99] on div "Nov 2024|D... Nov 2024|Dec 2024" at bounding box center [335, 91] width 107 height 33
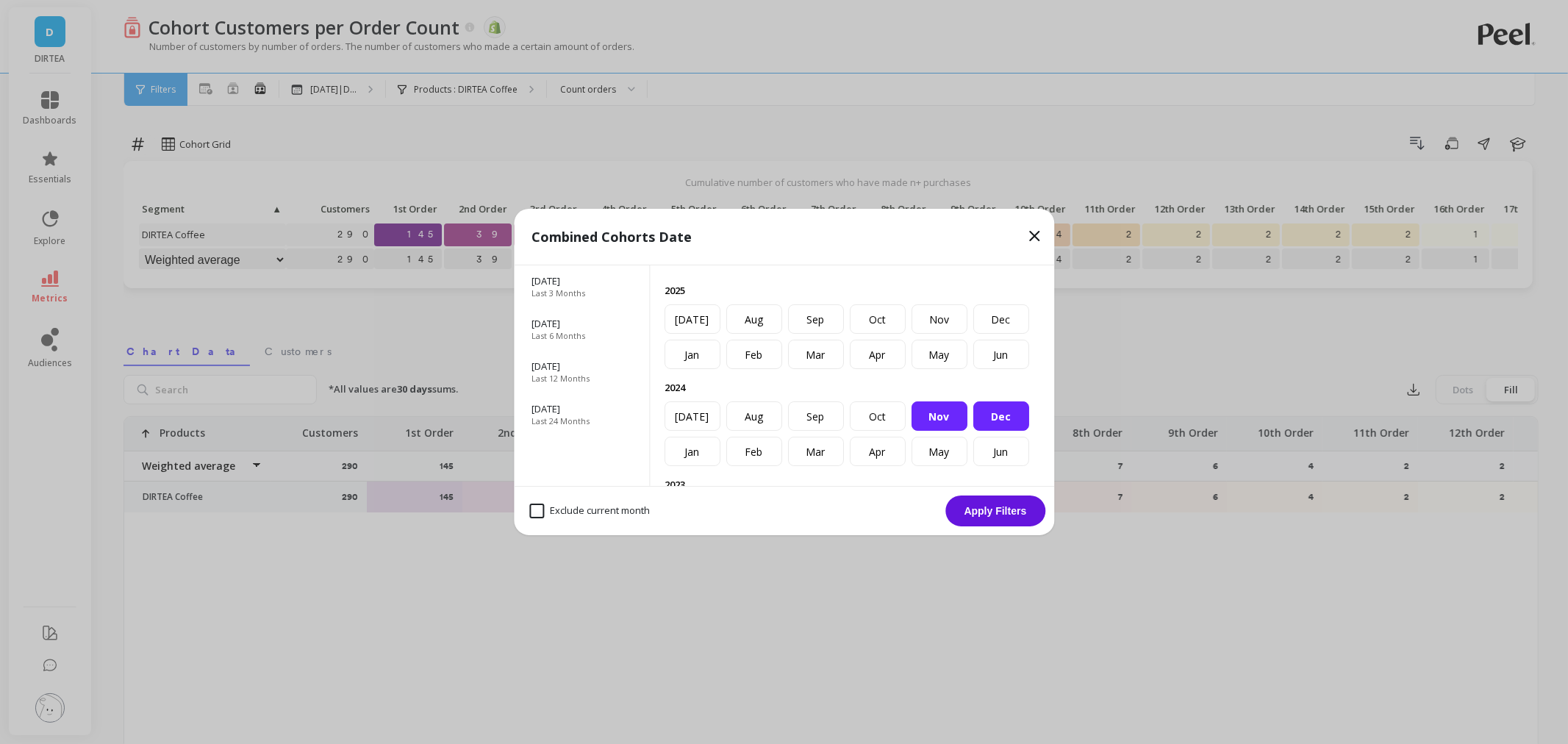
click at [974, 431] on div "Dec" at bounding box center [1001, 416] width 56 height 29
click at [986, 507] on button "Apply Filters" at bounding box center [995, 511] width 100 height 31
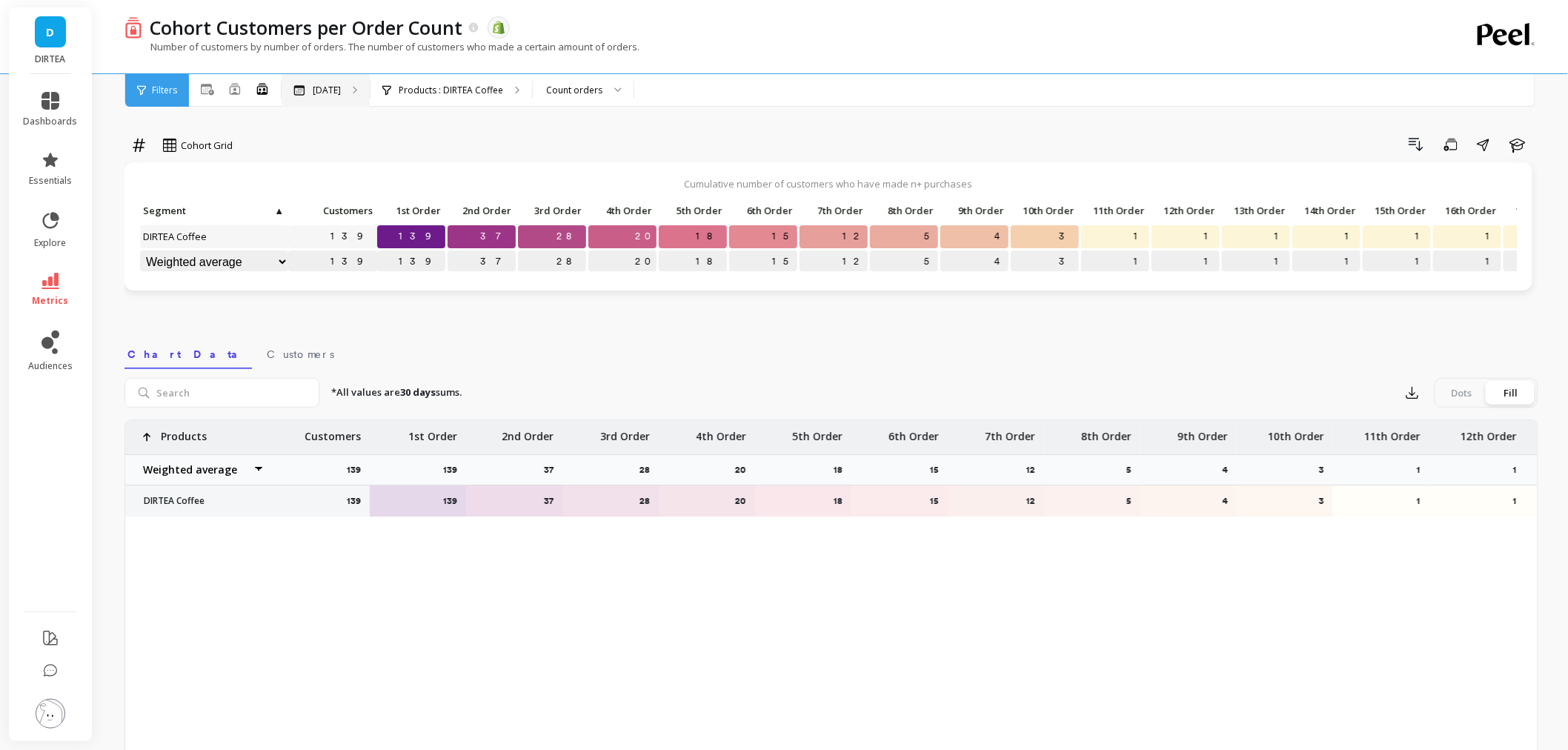
click at [327, 92] on p "Nov 2024" at bounding box center [326, 90] width 28 height 12
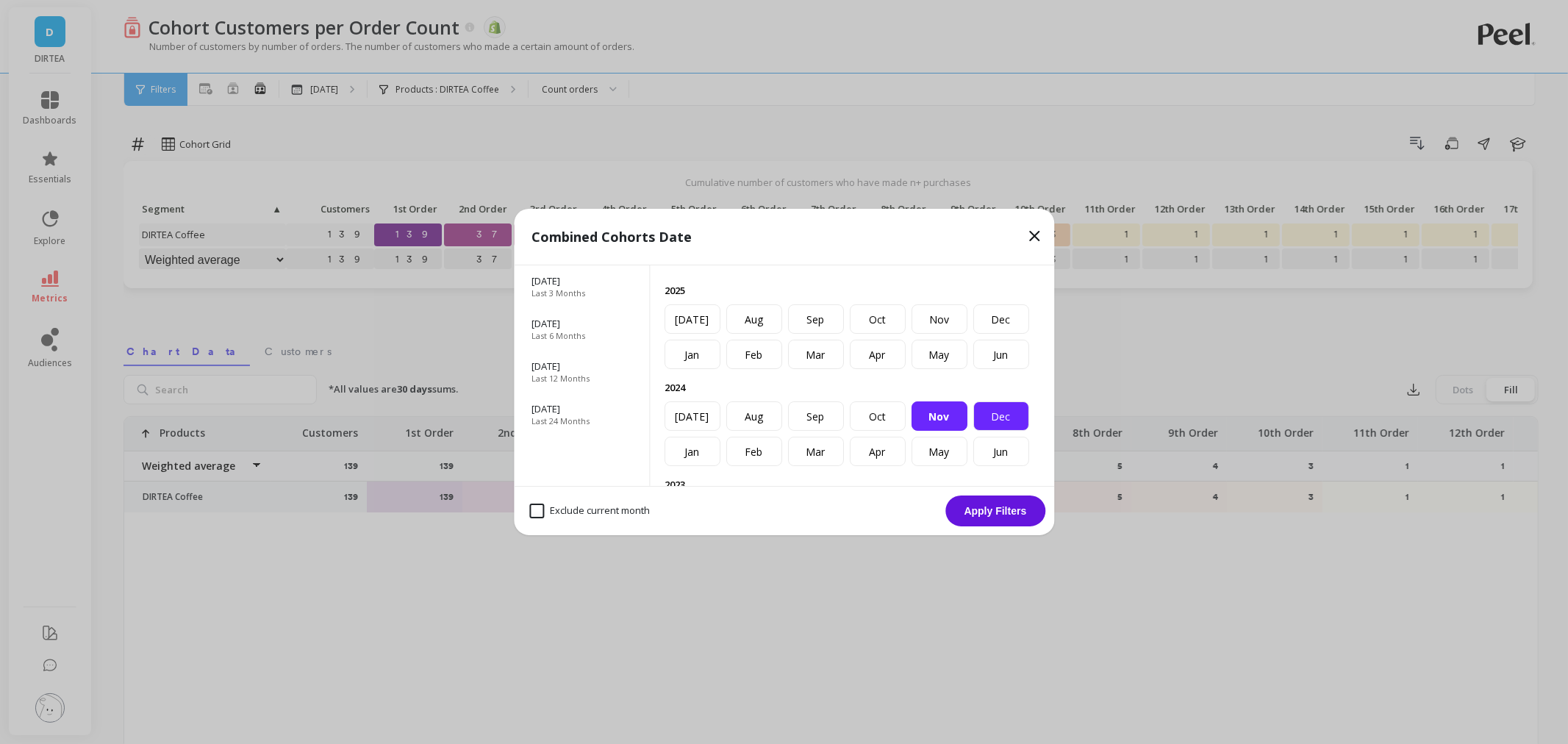
click at [974, 431] on div "Dec" at bounding box center [1001, 416] width 56 height 29
click at [912, 431] on div "Nov" at bounding box center [940, 416] width 56 height 29
click at [973, 508] on button "Apply Filters" at bounding box center [995, 511] width 100 height 31
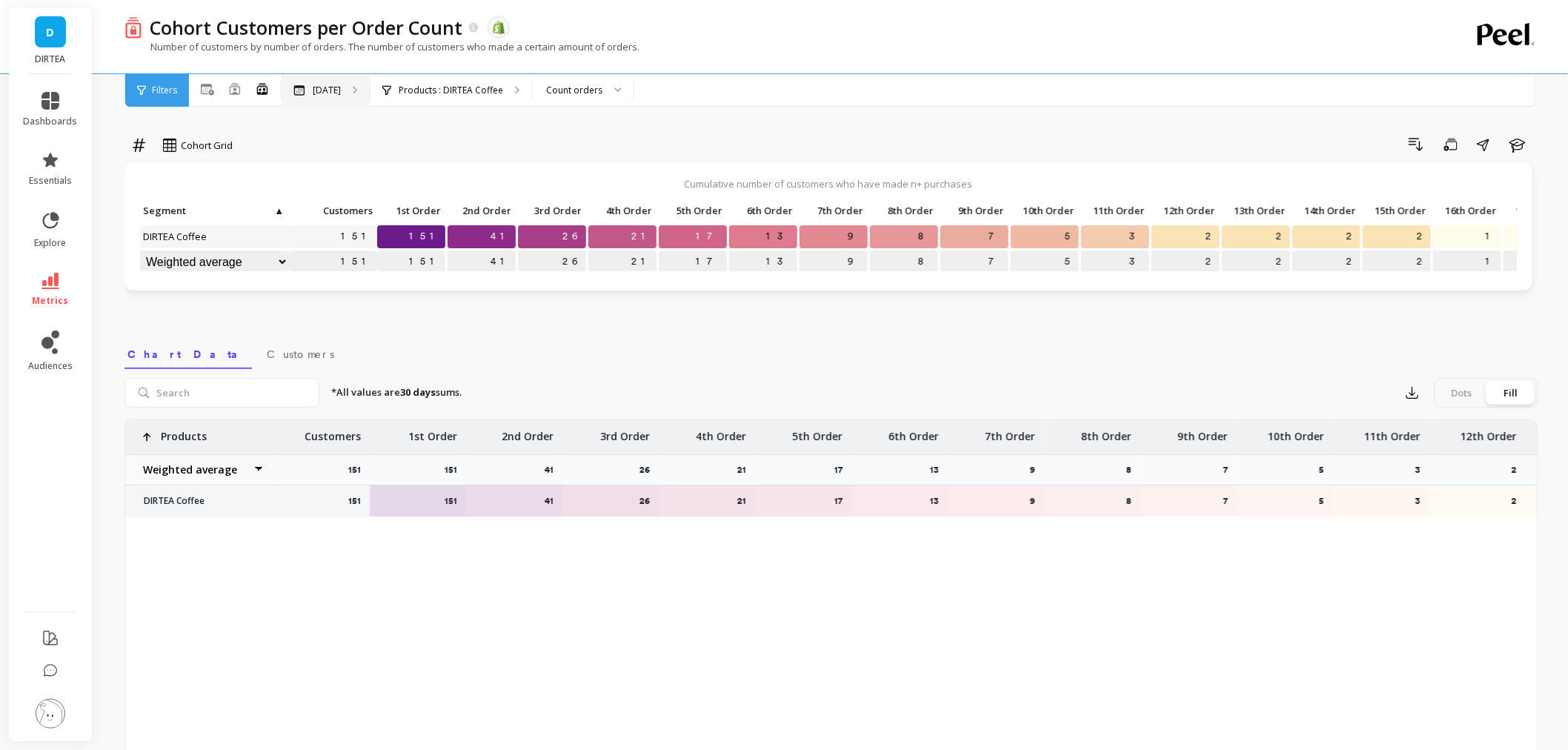
click at [341, 92] on p "Dec 2024" at bounding box center [326, 90] width 28 height 12
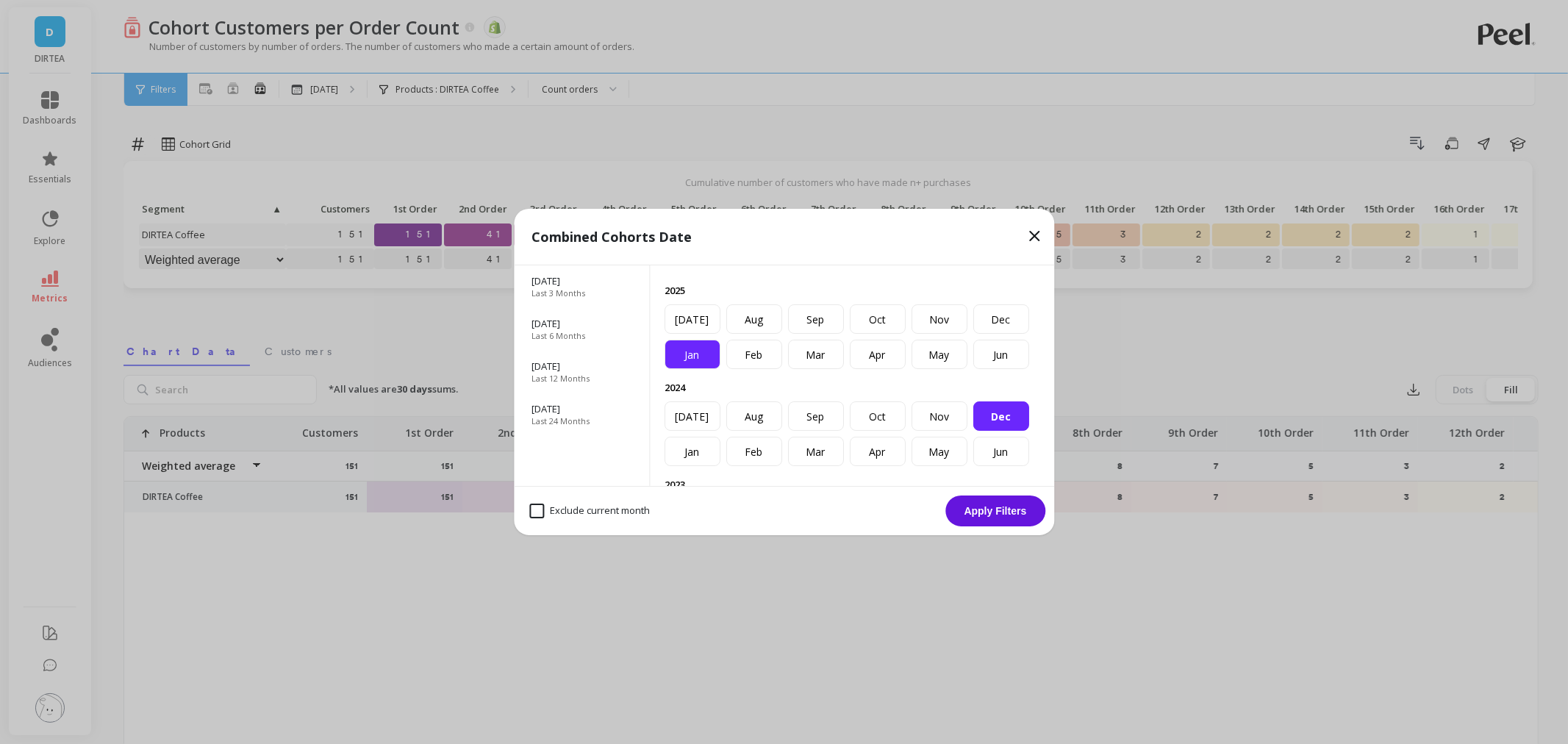
click at [676, 369] on div "Jan" at bounding box center [692, 354] width 56 height 29
click at [974, 431] on div "Dec" at bounding box center [1001, 416] width 56 height 29
click at [1001, 517] on button "Apply Filters" at bounding box center [995, 511] width 100 height 31
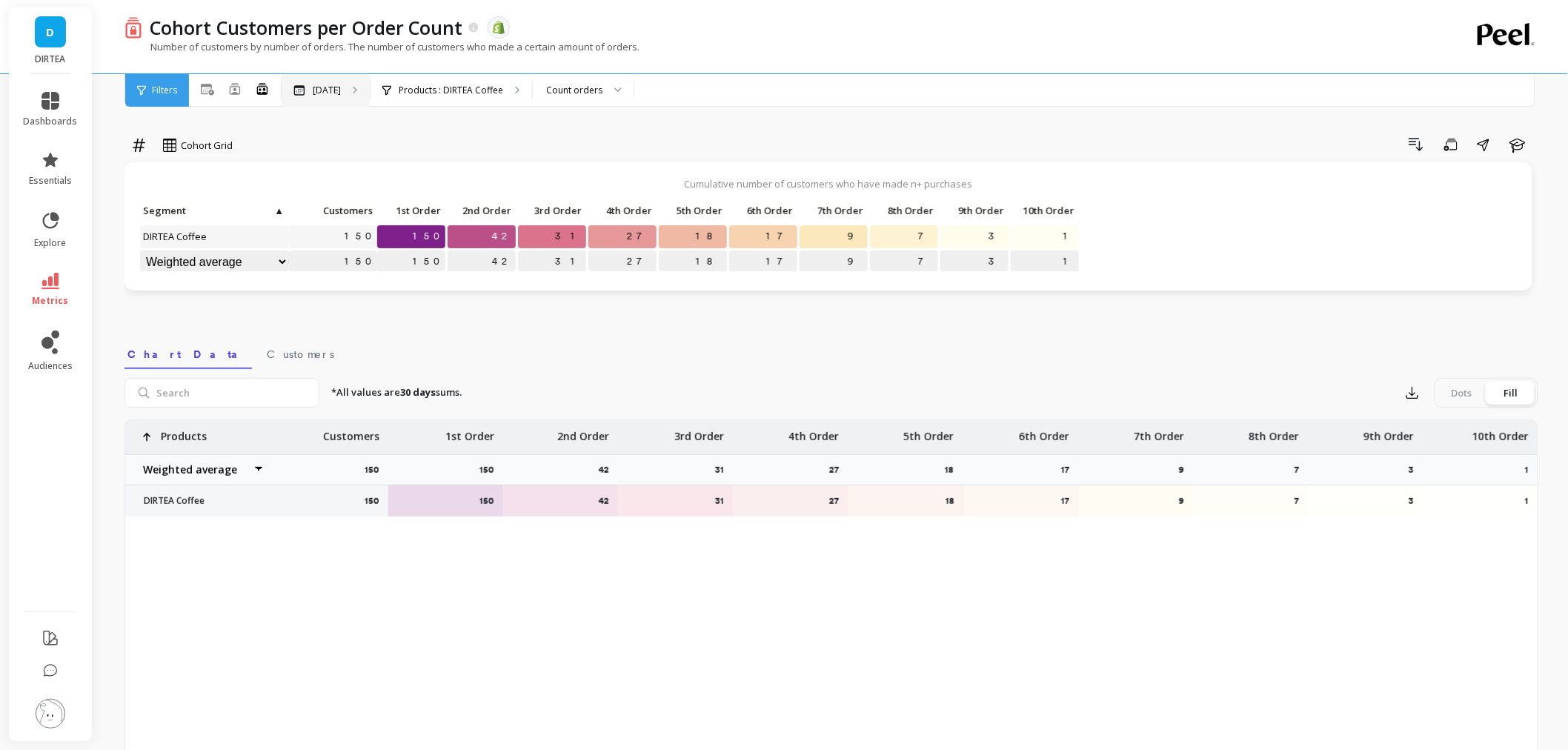
click at [324, 90] on p "Jan 2025" at bounding box center [326, 90] width 28 height 12
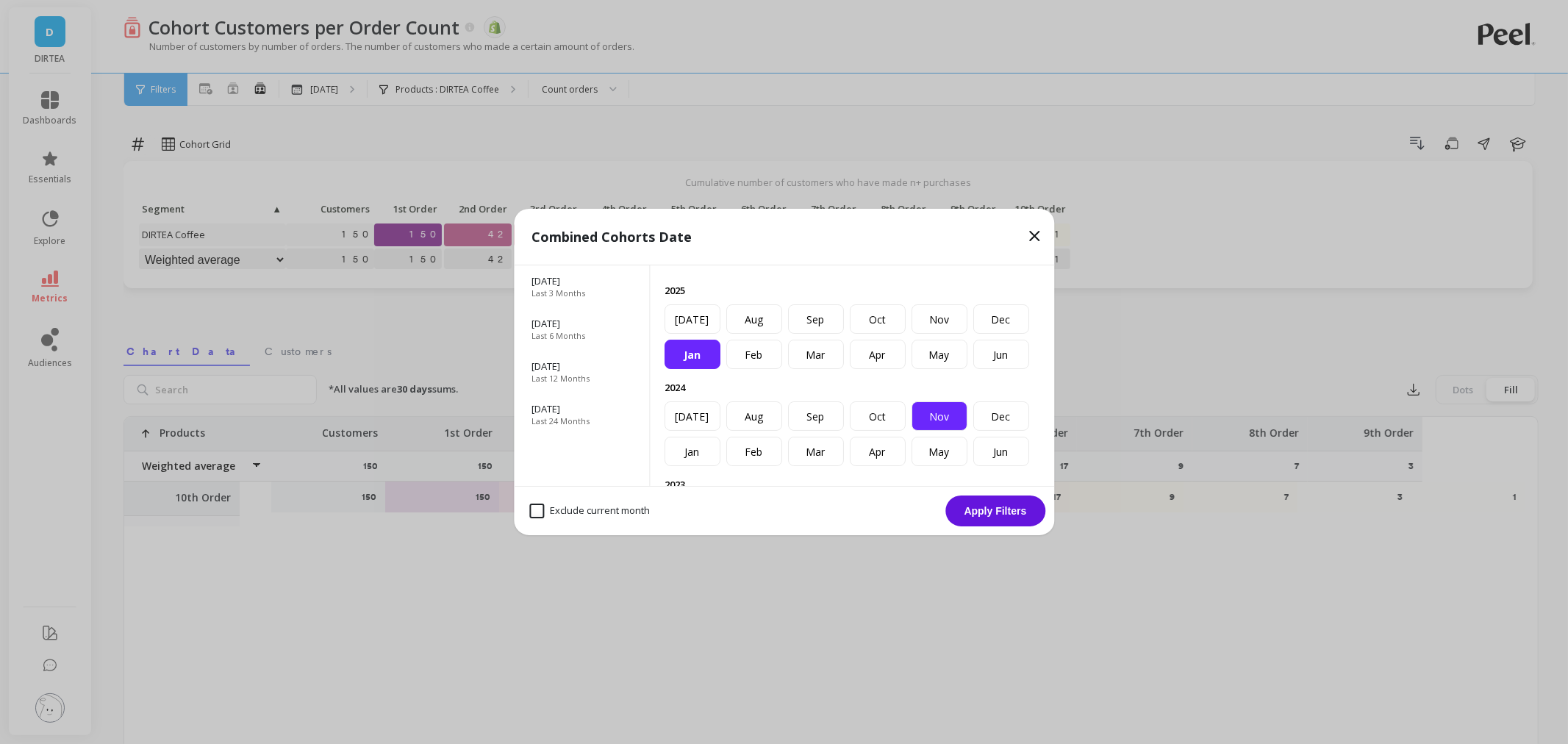
click at [912, 431] on div "Nov" at bounding box center [940, 416] width 56 height 29
click at [974, 431] on div "Dec" at bounding box center [1001, 416] width 56 height 29
click at [991, 521] on button "Apply Filters" at bounding box center [995, 511] width 100 height 31
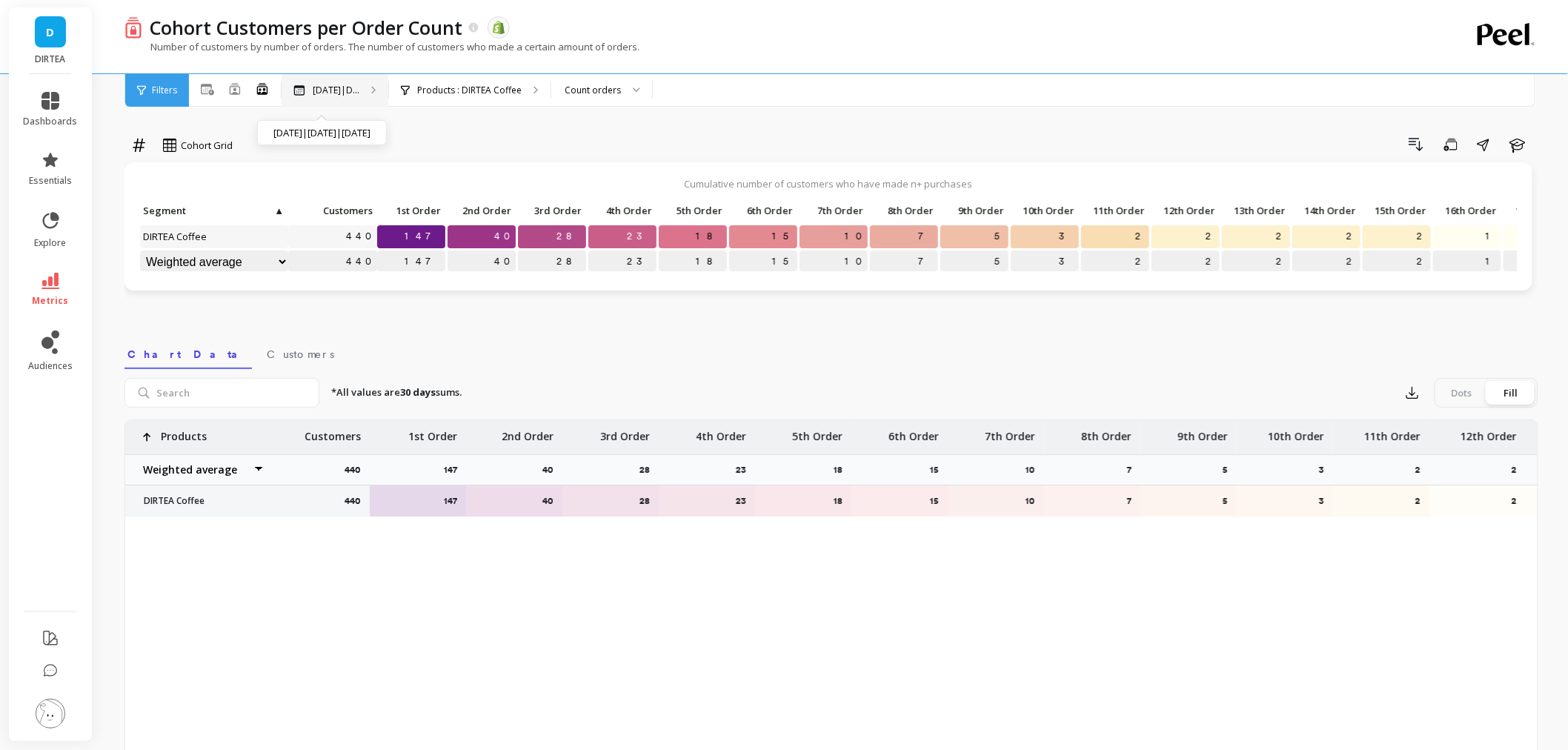
click at [321, 91] on p "Nov 2024|D..." at bounding box center [335, 90] width 47 height 12
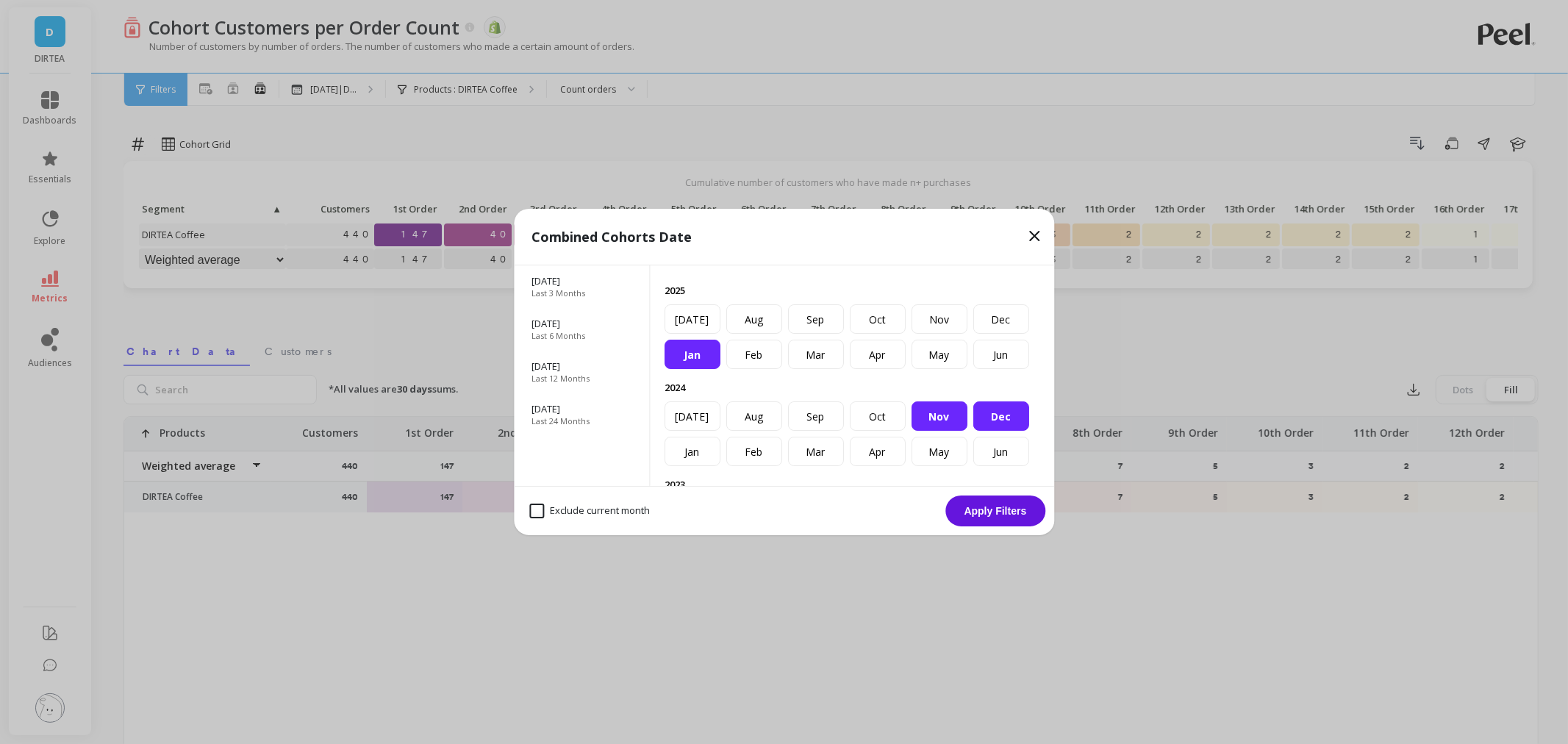
click at [912, 431] on div "Nov" at bounding box center [940, 416] width 56 height 29
click at [974, 431] on div "Dec" at bounding box center [1001, 416] width 56 height 29
click at [996, 512] on button "Apply Filters" at bounding box center [995, 511] width 100 height 31
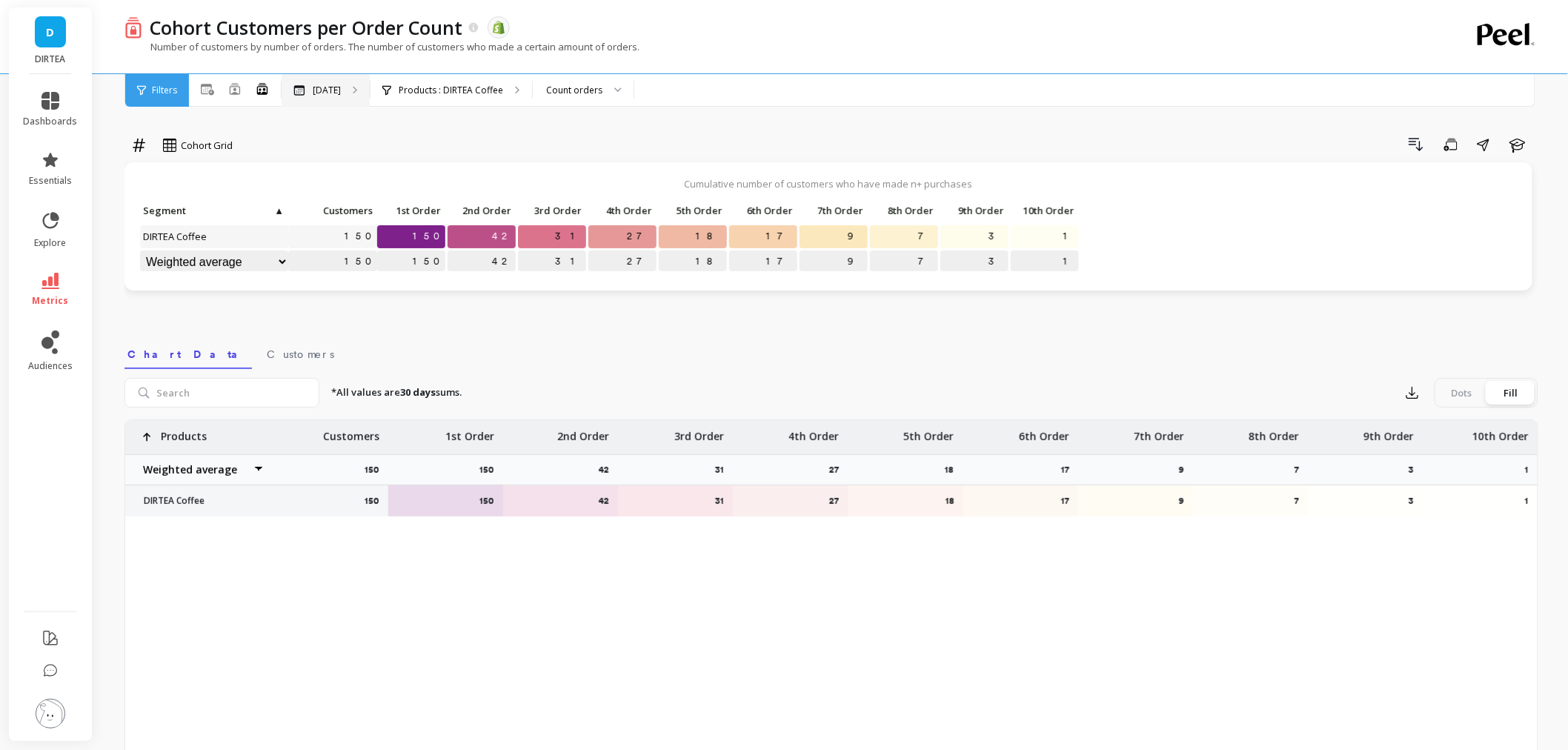
click at [344, 96] on div "Jan 2025" at bounding box center [326, 91] width 88 height 33
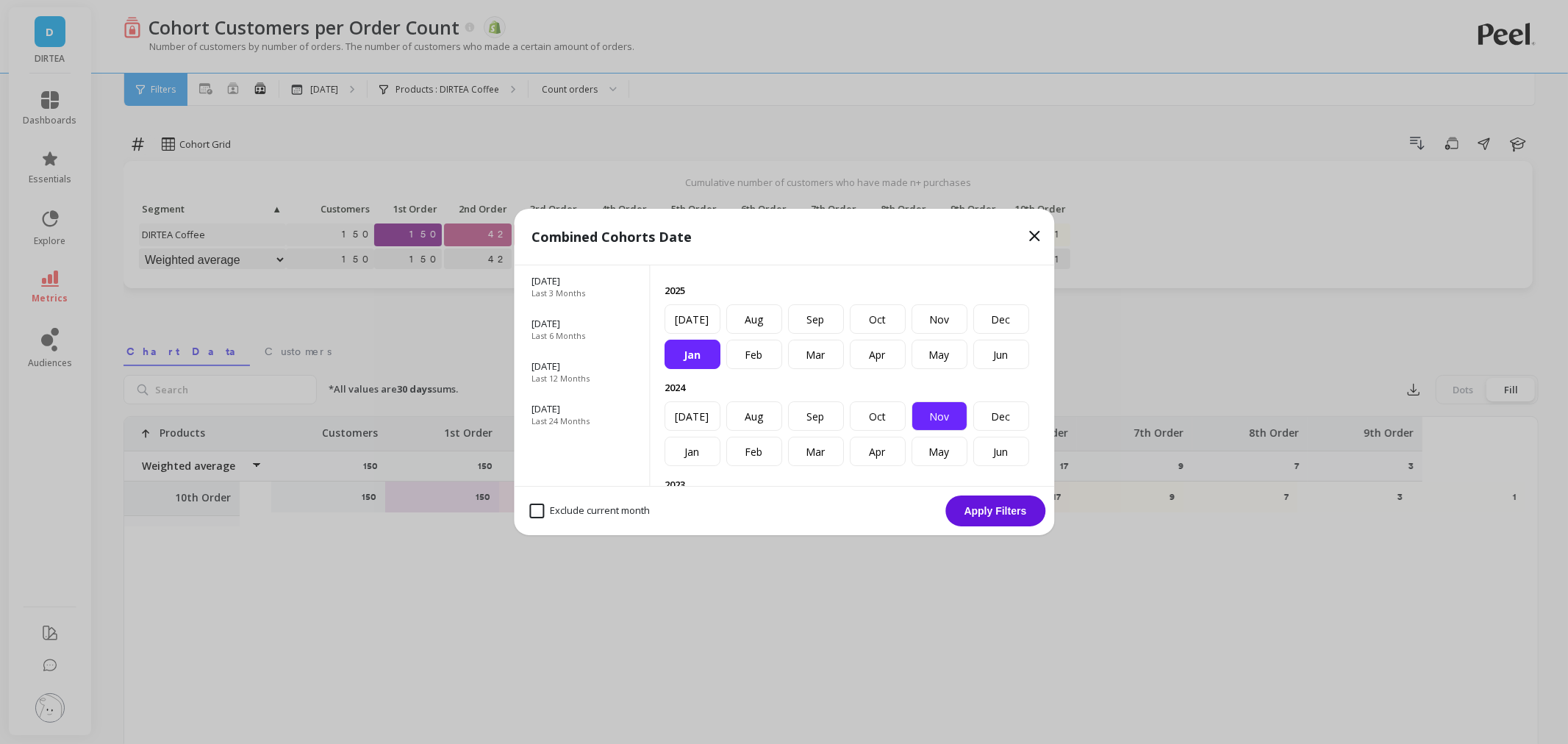
drag, startPoint x: 705, startPoint y: 457, endPoint x: 782, endPoint y: 457, distance: 77.0
click at [912, 431] on div "Nov" at bounding box center [940, 416] width 56 height 29
click at [974, 431] on div "Dec" at bounding box center [1001, 416] width 56 height 29
click at [1000, 517] on button "Apply Filters" at bounding box center [995, 511] width 100 height 31
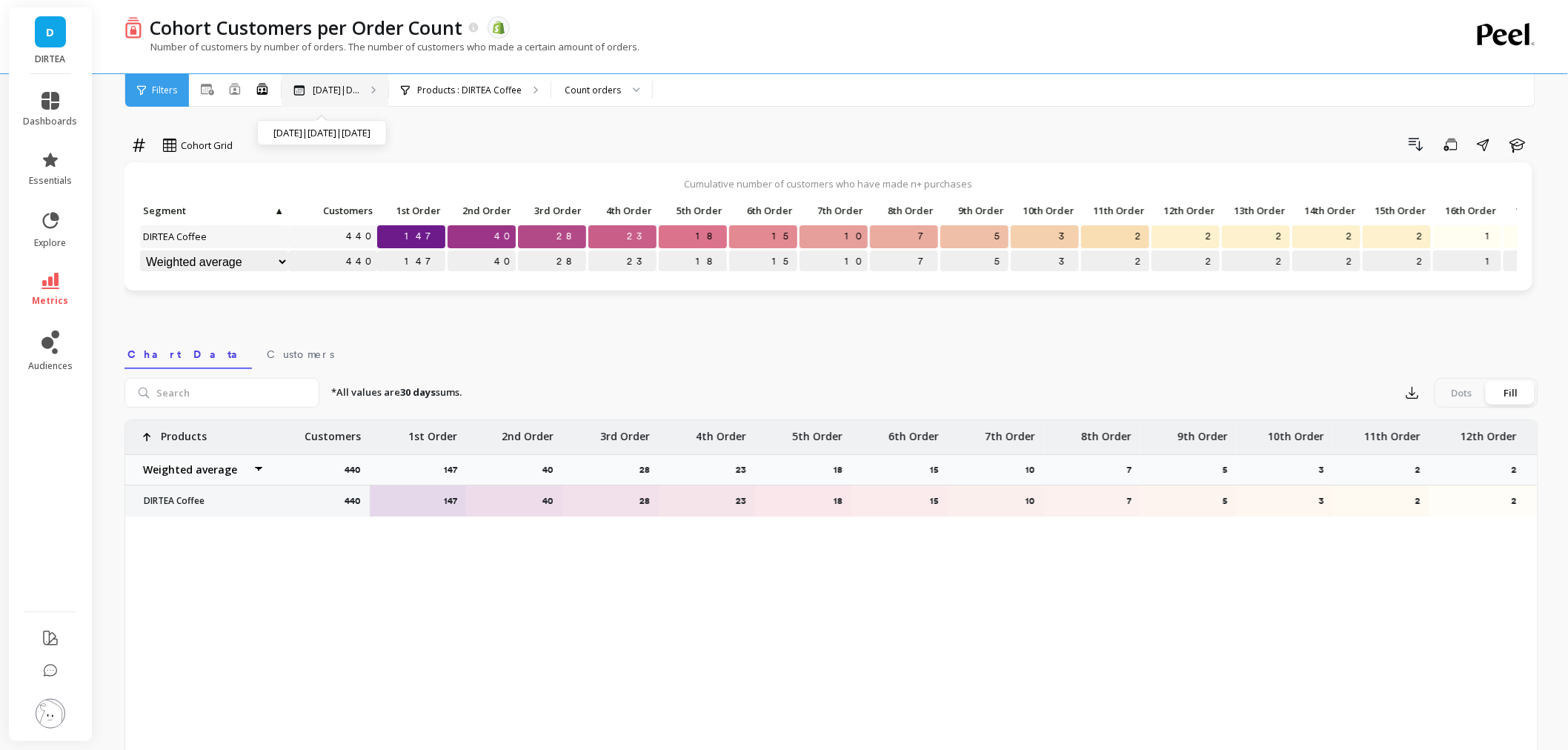
click at [319, 92] on p "Nov 2024|D..." at bounding box center [335, 90] width 47 height 12
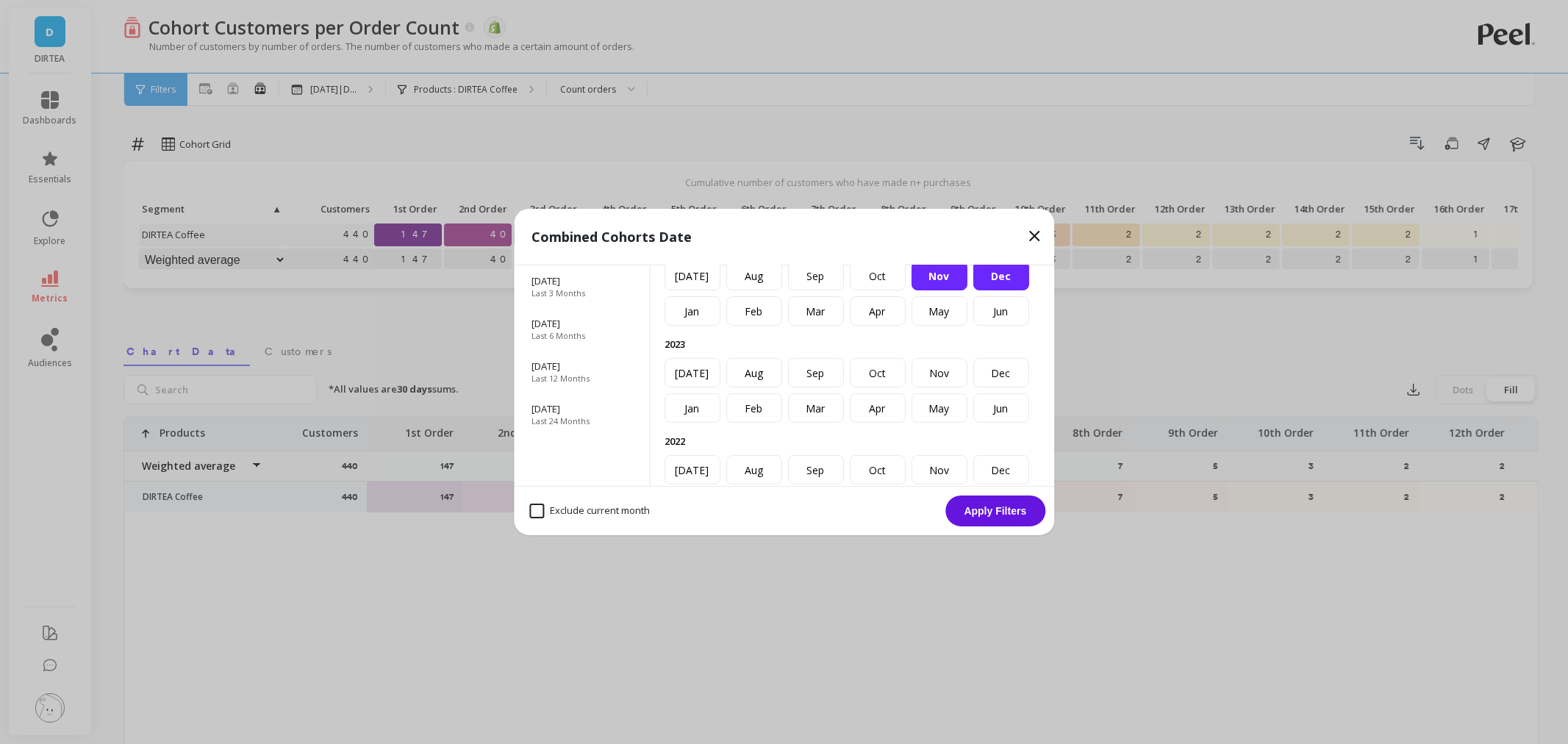
scroll to position [164, 0]
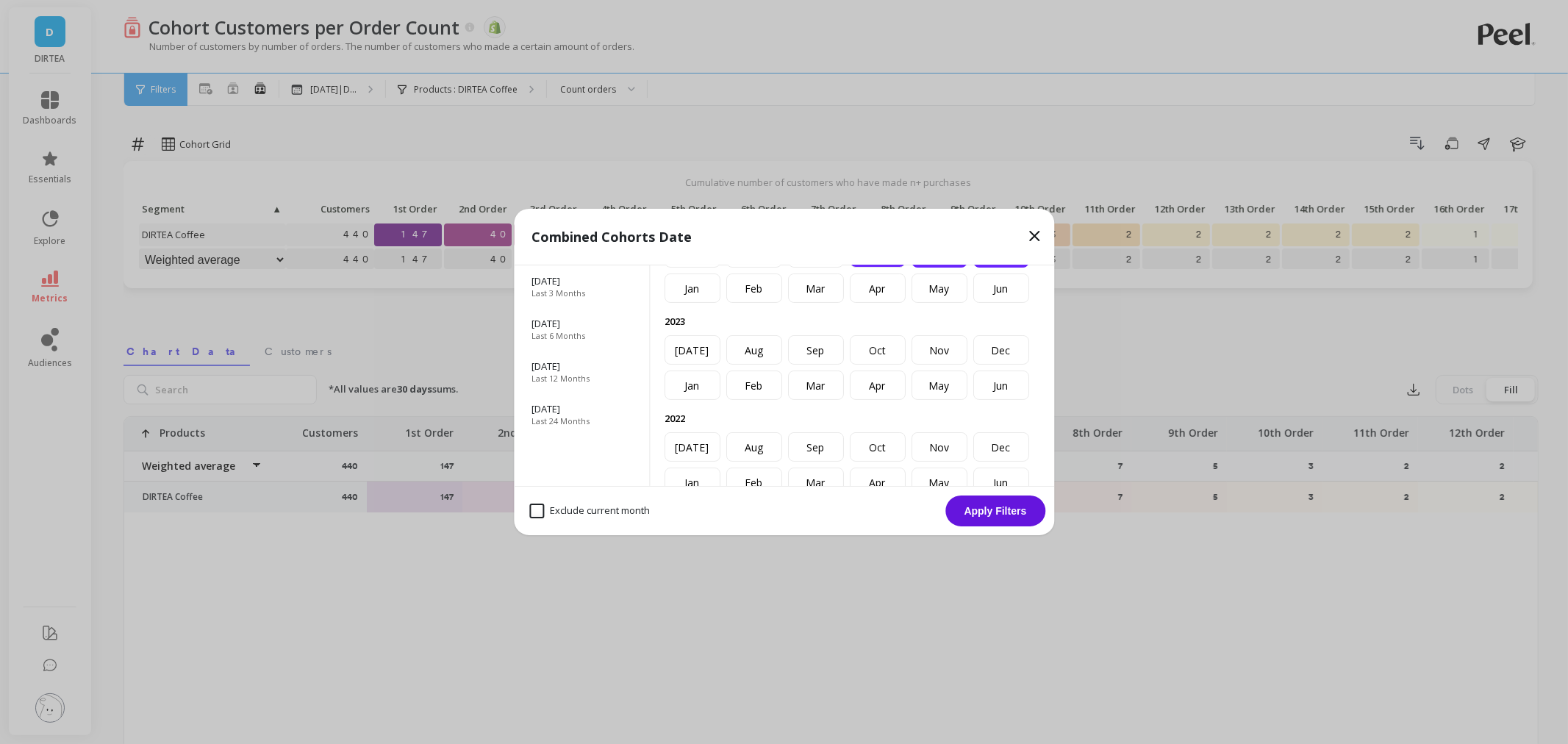
click at [905, 267] on div "Oct" at bounding box center [877, 253] width 56 height 29
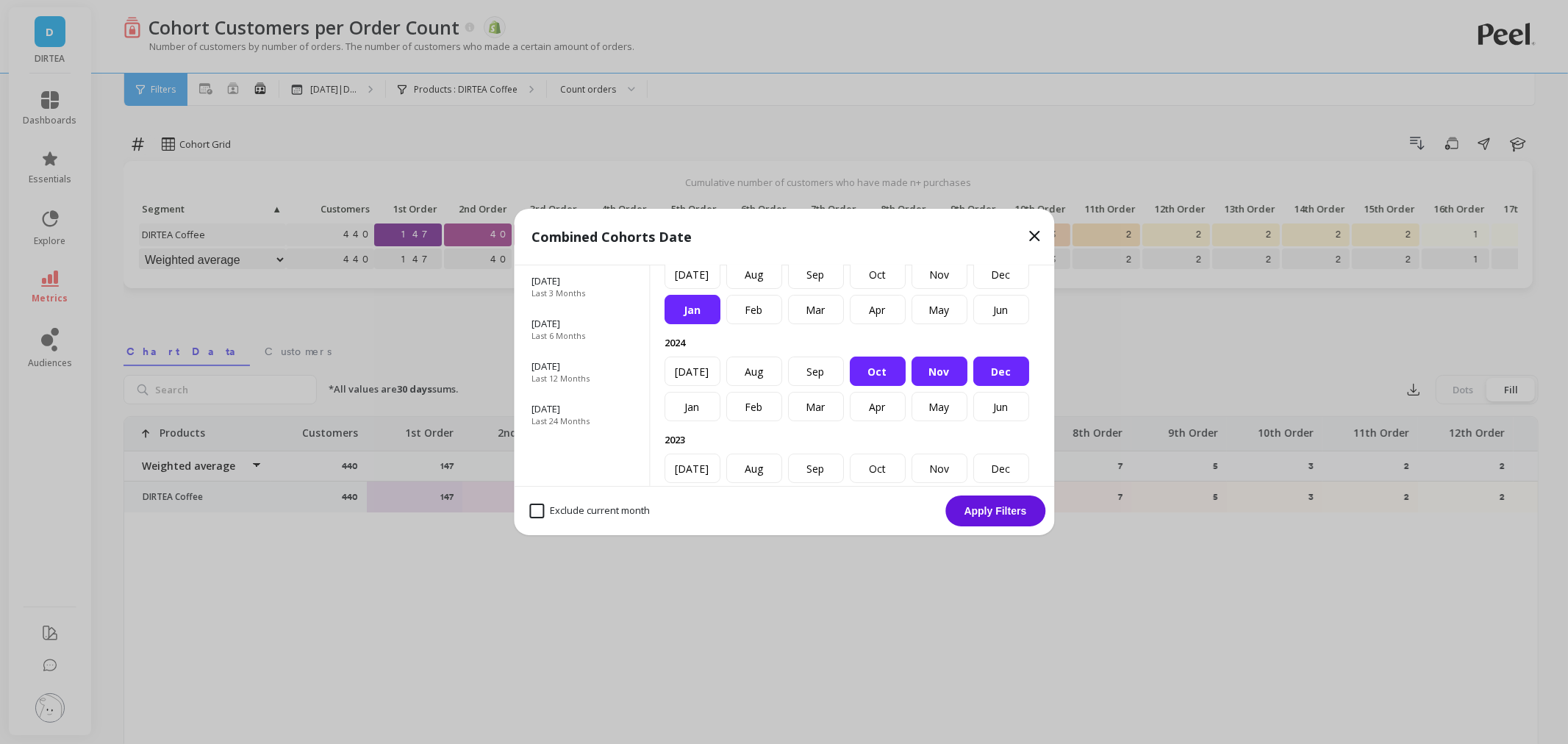
scroll to position [0, 0]
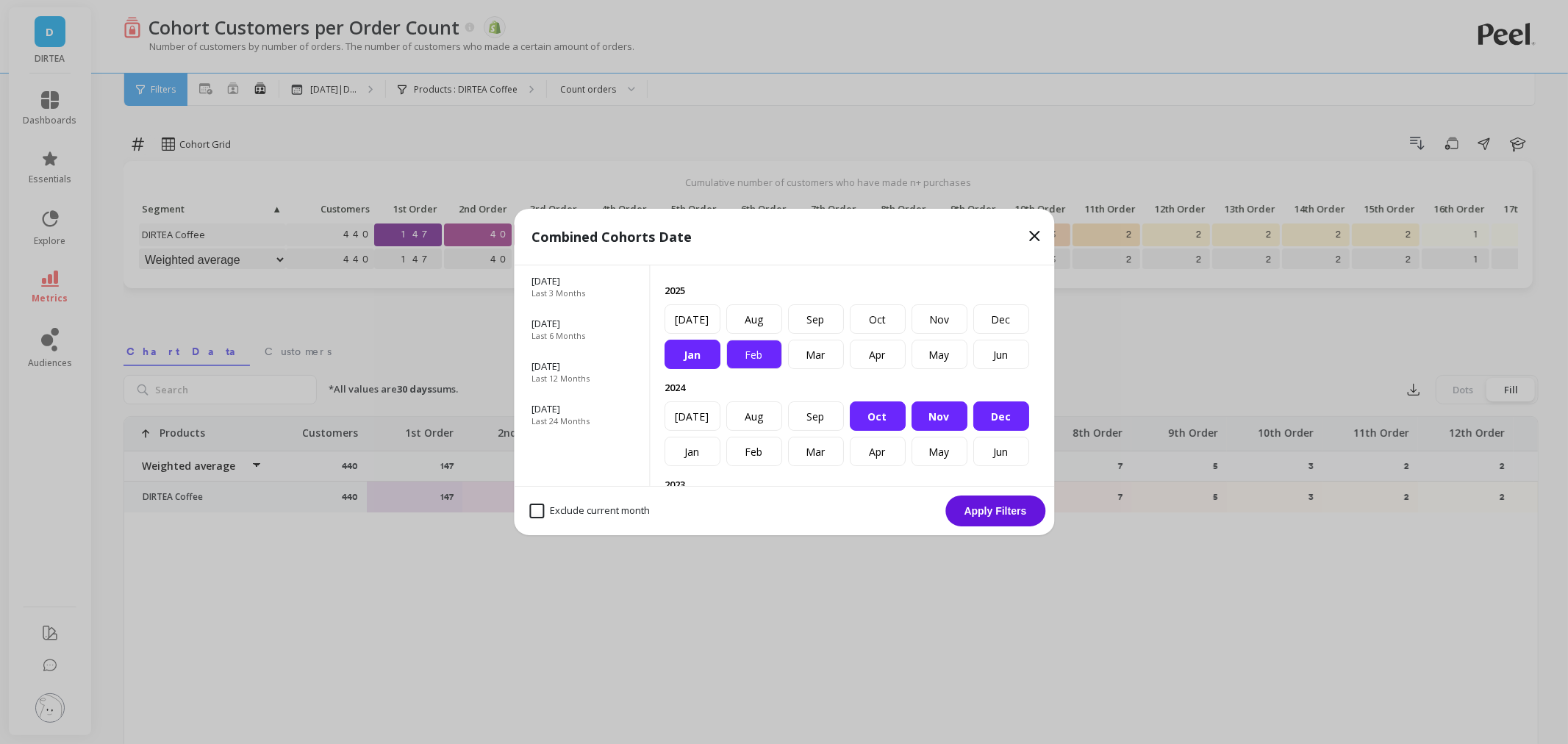
click at [745, 369] on div "Feb" at bounding box center [754, 354] width 56 height 29
click at [842, 369] on div "Mar" at bounding box center [816, 354] width 56 height 29
drag, startPoint x: 873, startPoint y: 379, endPoint x: 999, endPoint y: 388, distance: 126.3
click at [880, 369] on div "Apr" at bounding box center [877, 354] width 56 height 29
click at [957, 369] on div "May" at bounding box center [940, 354] width 56 height 29
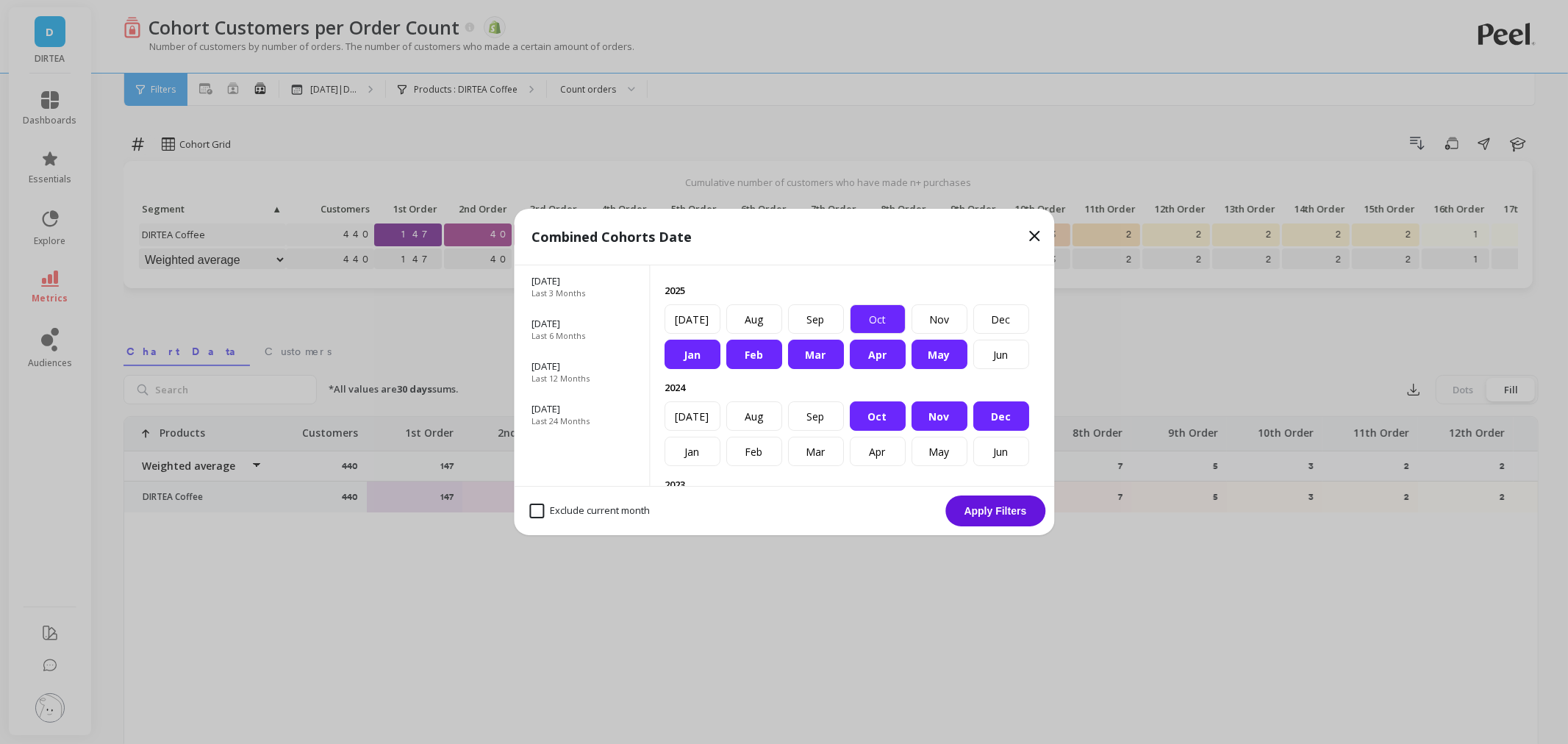
click at [905, 334] on div "Oct" at bounding box center [877, 319] width 56 height 29
click at [974, 349] on div "Jun" at bounding box center [1001, 354] width 56 height 29
click at [721, 334] on div "Jul" at bounding box center [692, 319] width 56 height 29
click at [782, 334] on div "Aug" at bounding box center [754, 319] width 56 height 29
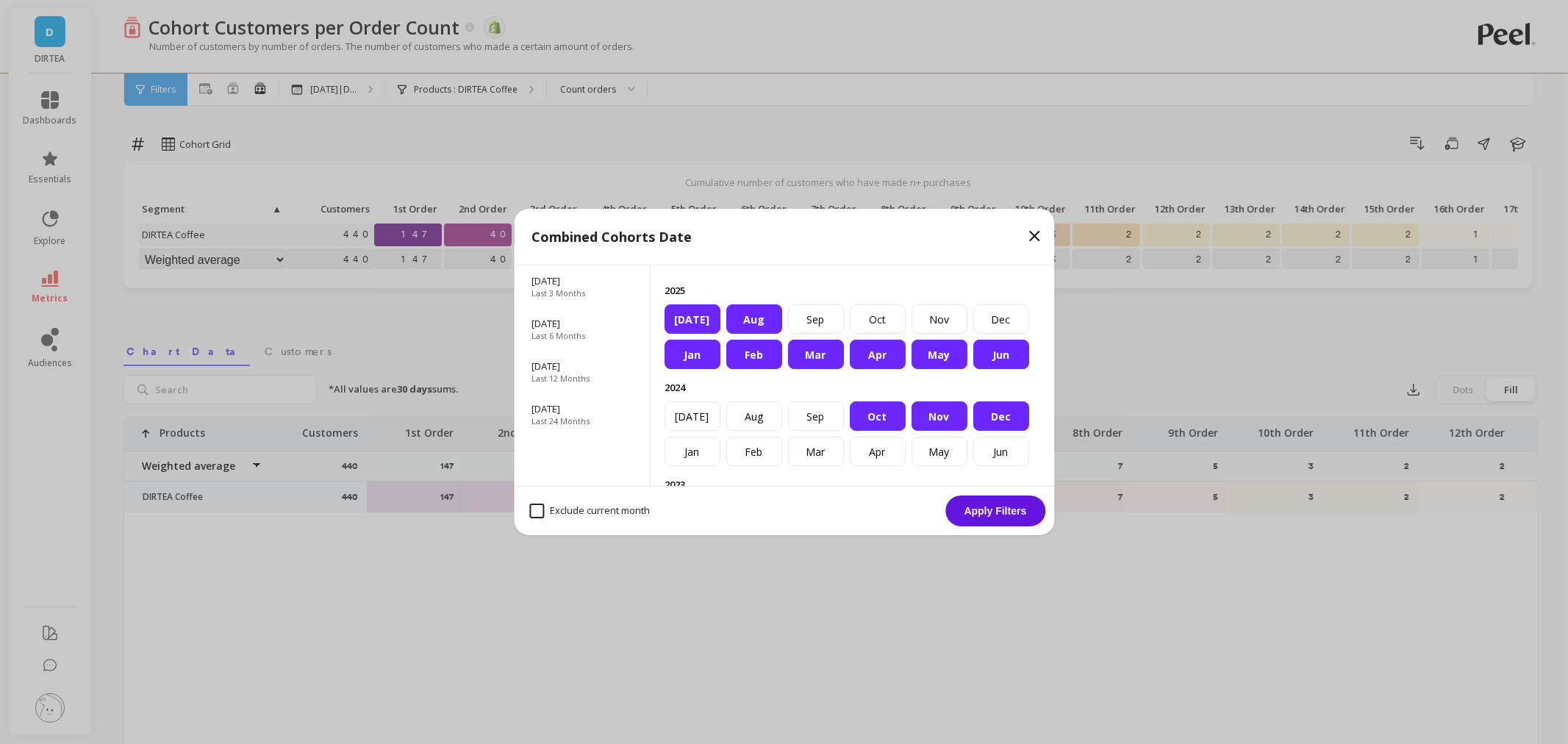
click at [982, 497] on button "Apply Filters" at bounding box center [995, 511] width 100 height 31
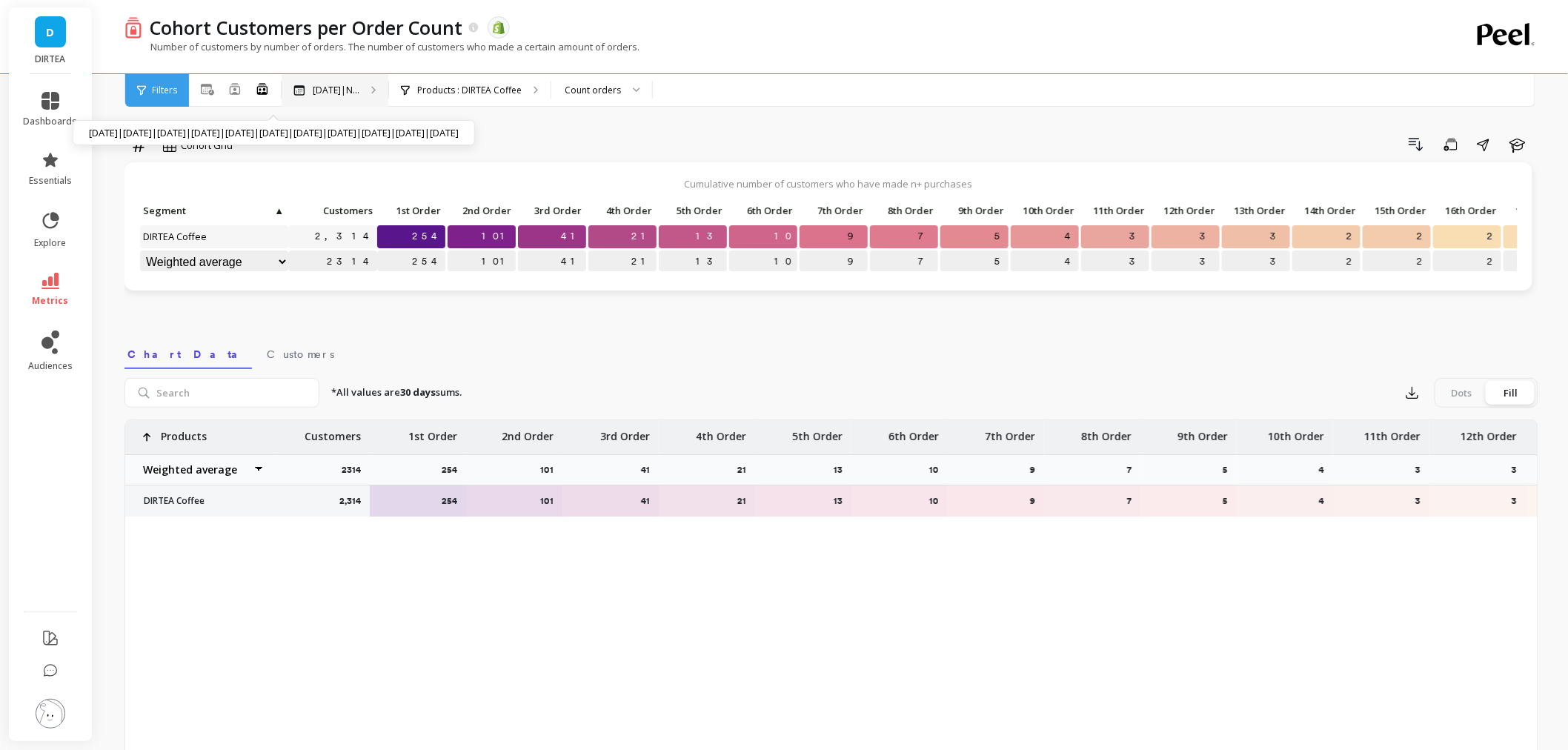
click at [317, 77] on div "Oct 2024|N... Oct 2024|Nov 2024|Dec 2024|Jan 2025|Feb 2025|Mar 2025|Apr 2025|Ma…" at bounding box center [335, 91] width 107 height 33
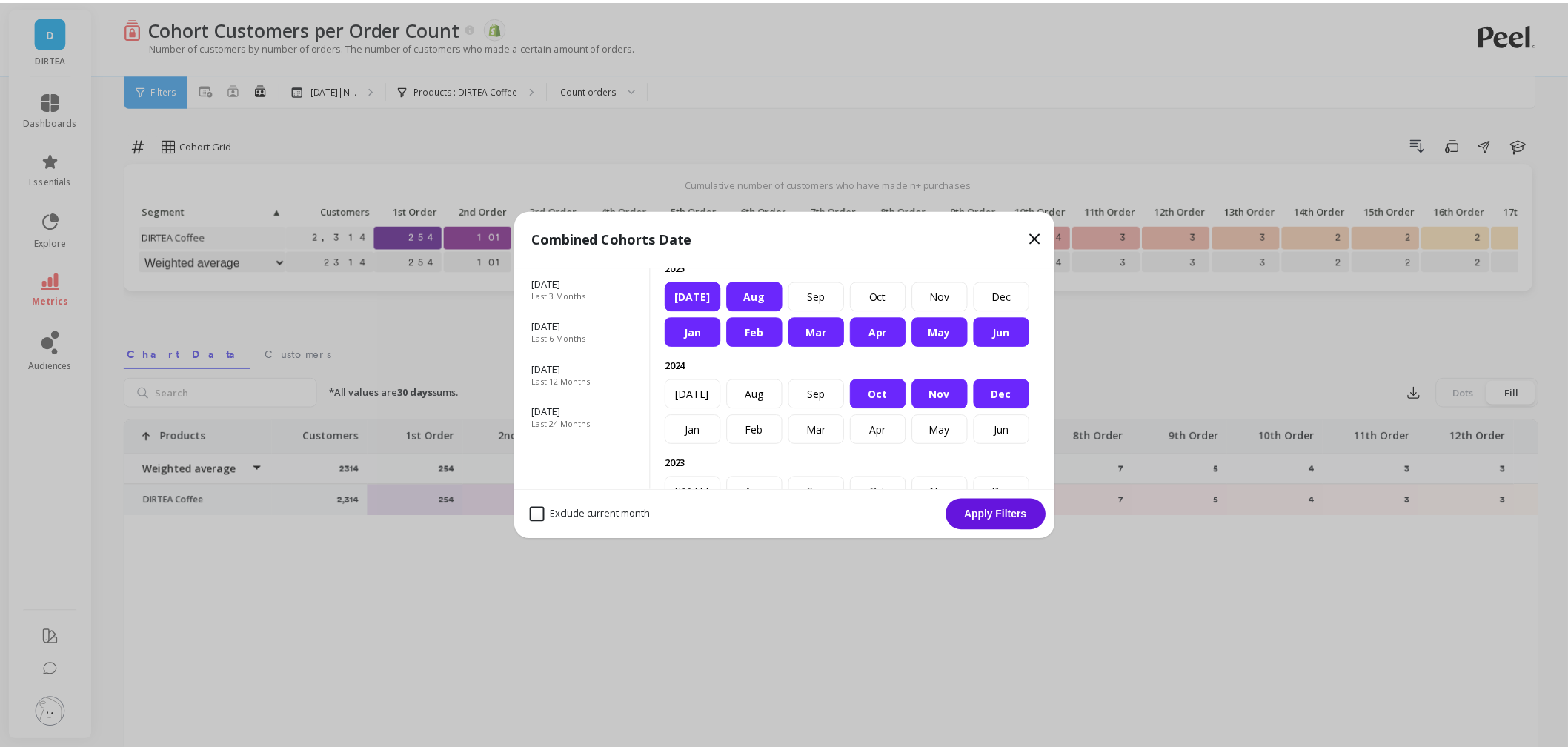
scroll to position [82, 0]
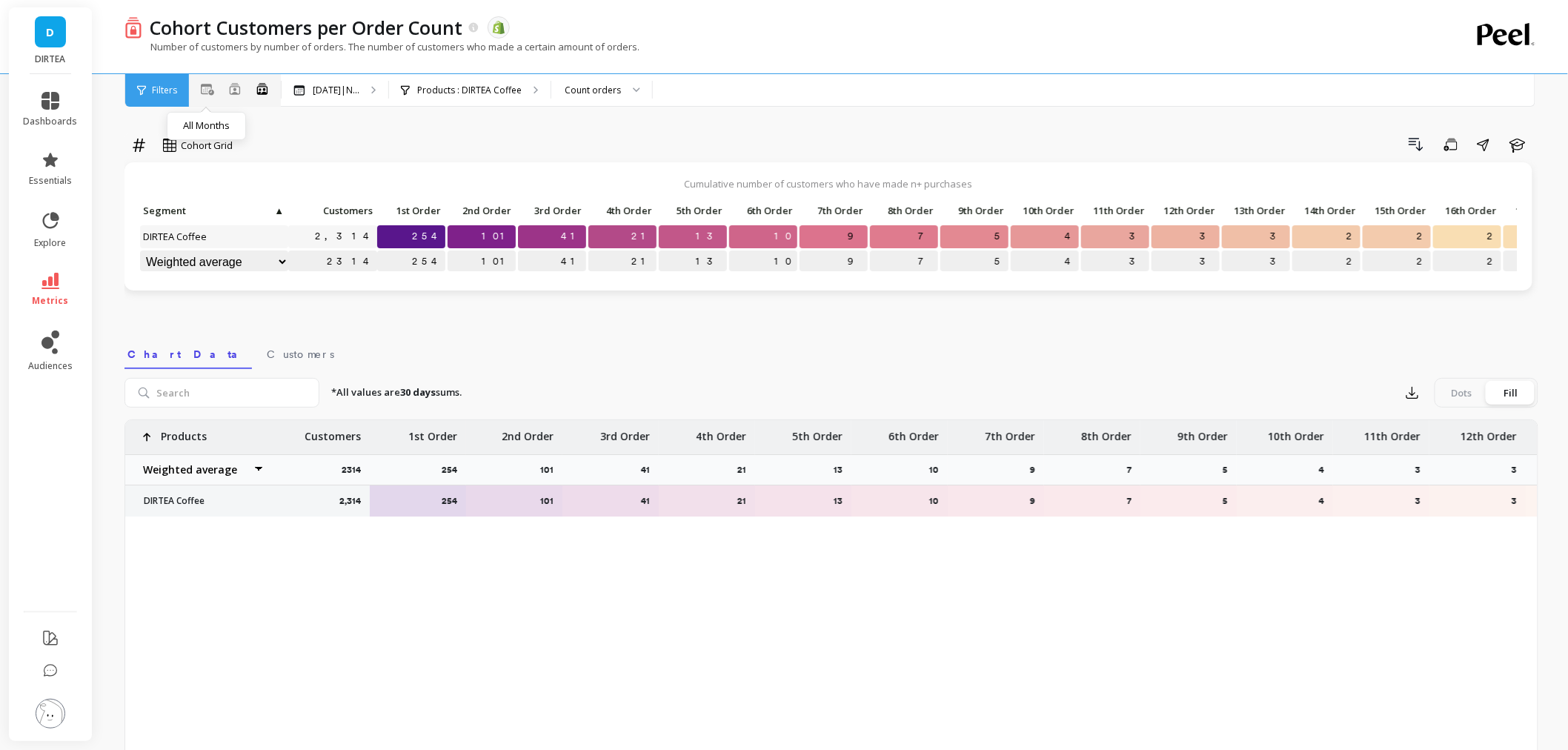
click at [205, 91] on icon at bounding box center [207, 90] width 13 height 12
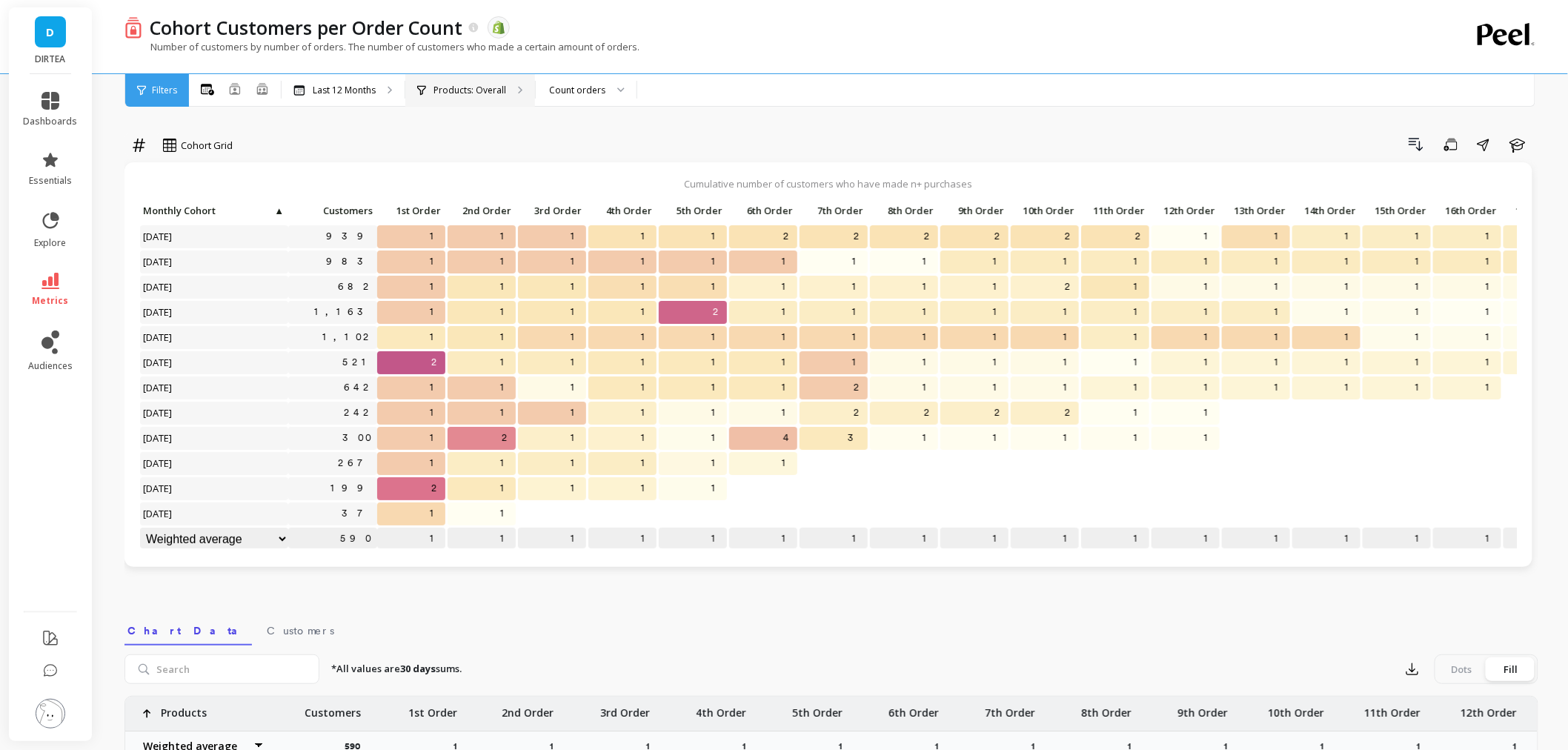
click at [446, 84] on p "Products: Overall" at bounding box center [469, 90] width 73 height 12
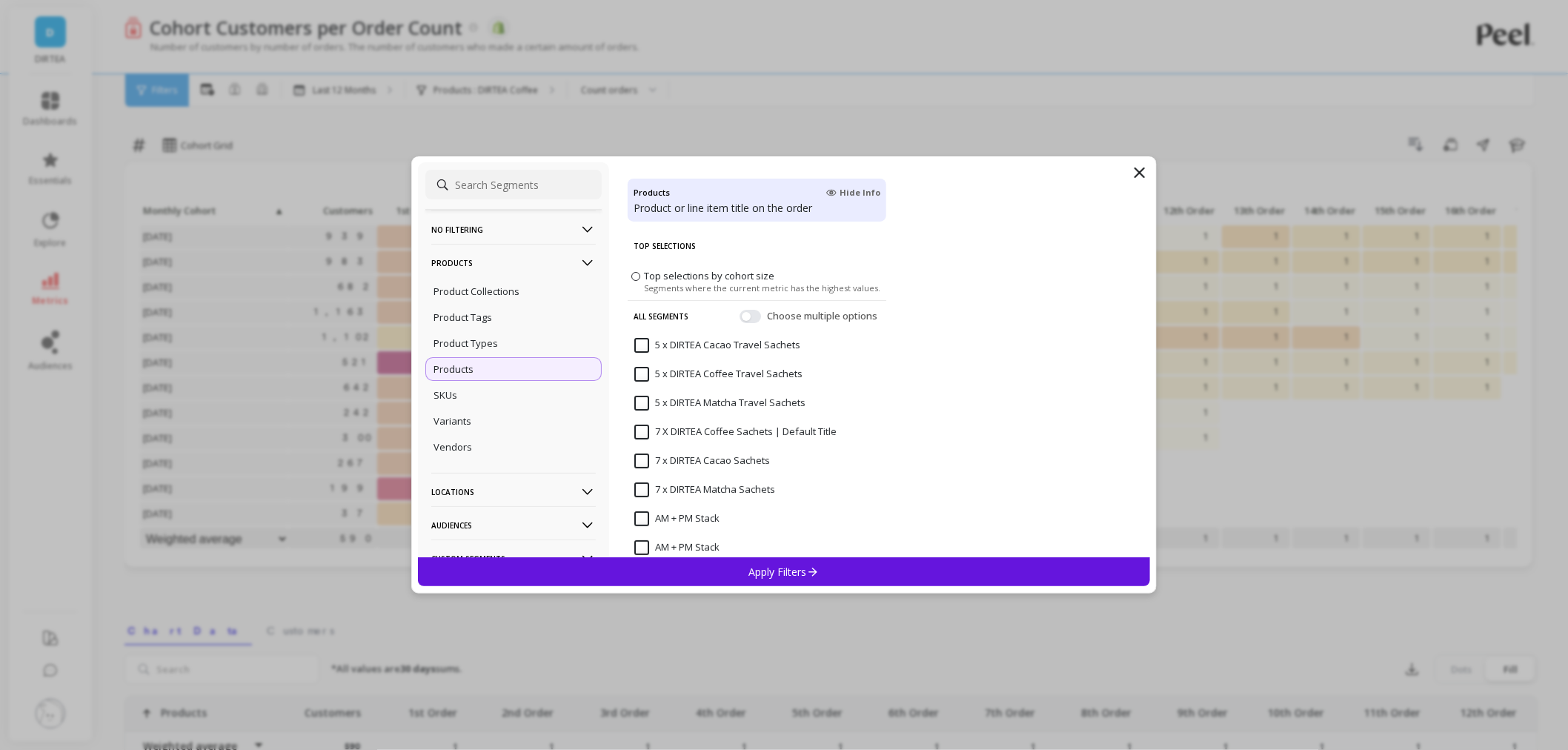
click at [454, 369] on p "Products" at bounding box center [453, 369] width 40 height 13
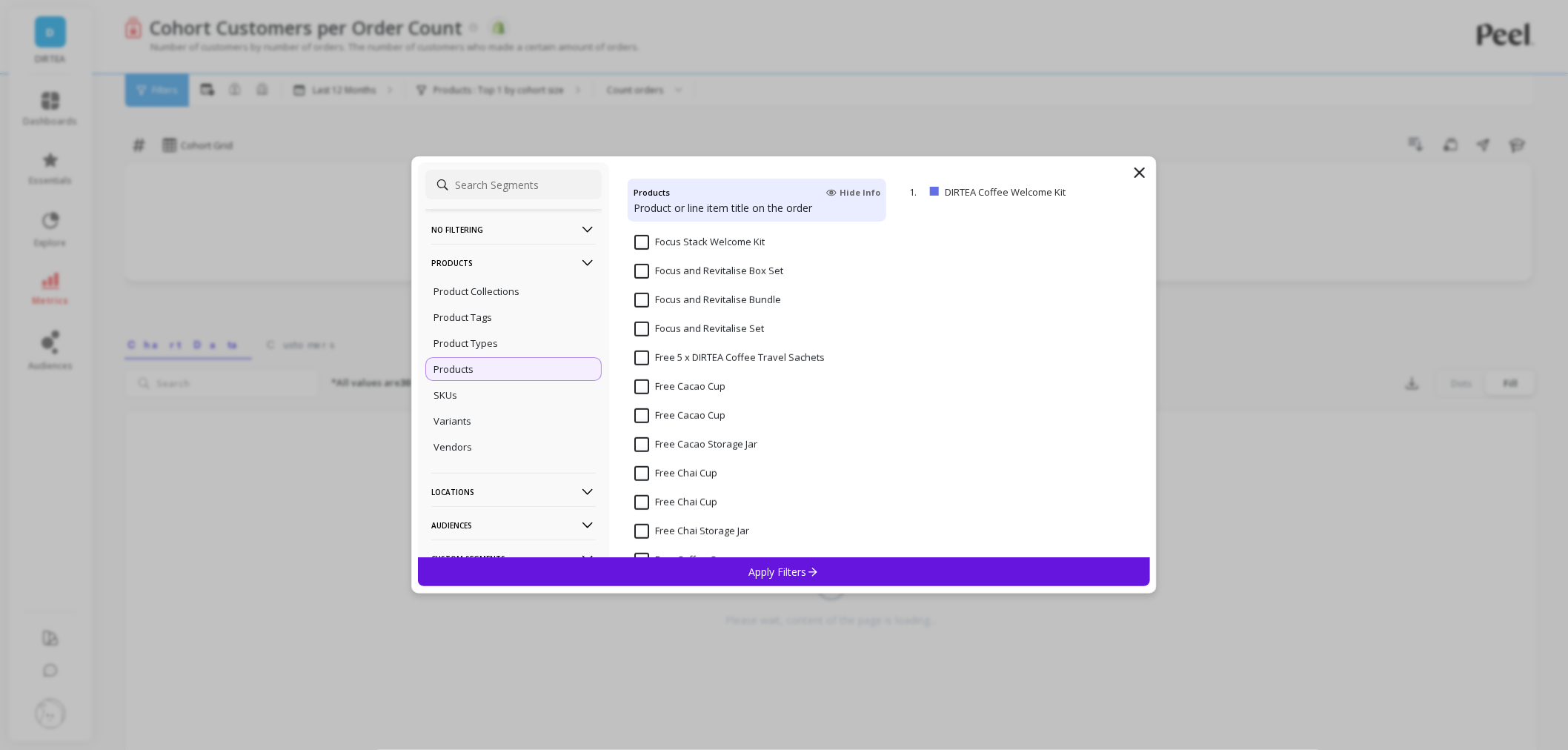
scroll to position [5103, 0]
click at [482, 187] on input at bounding box center [513, 184] width 176 height 29
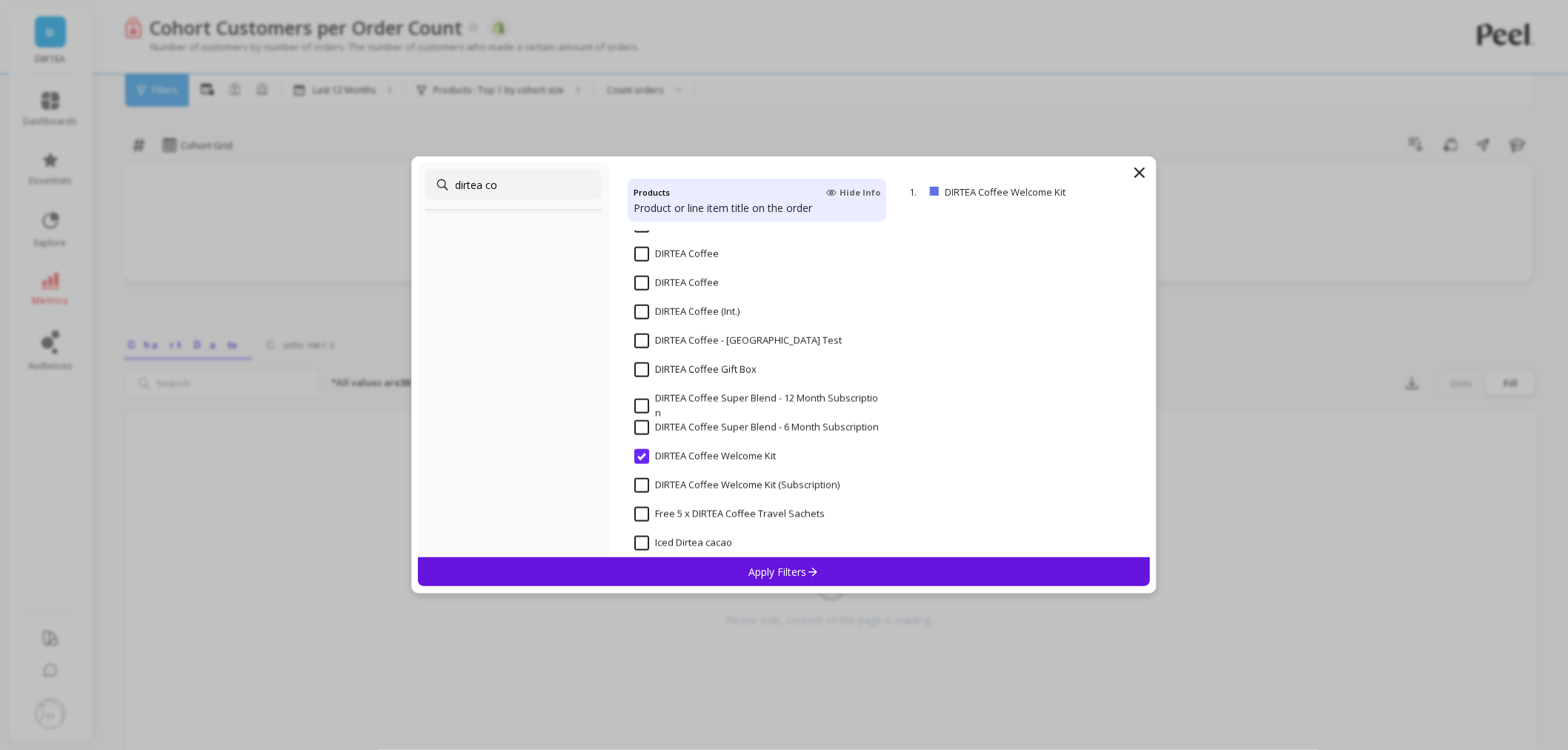
scroll to position [121, 0]
type input "dirtea coffee"
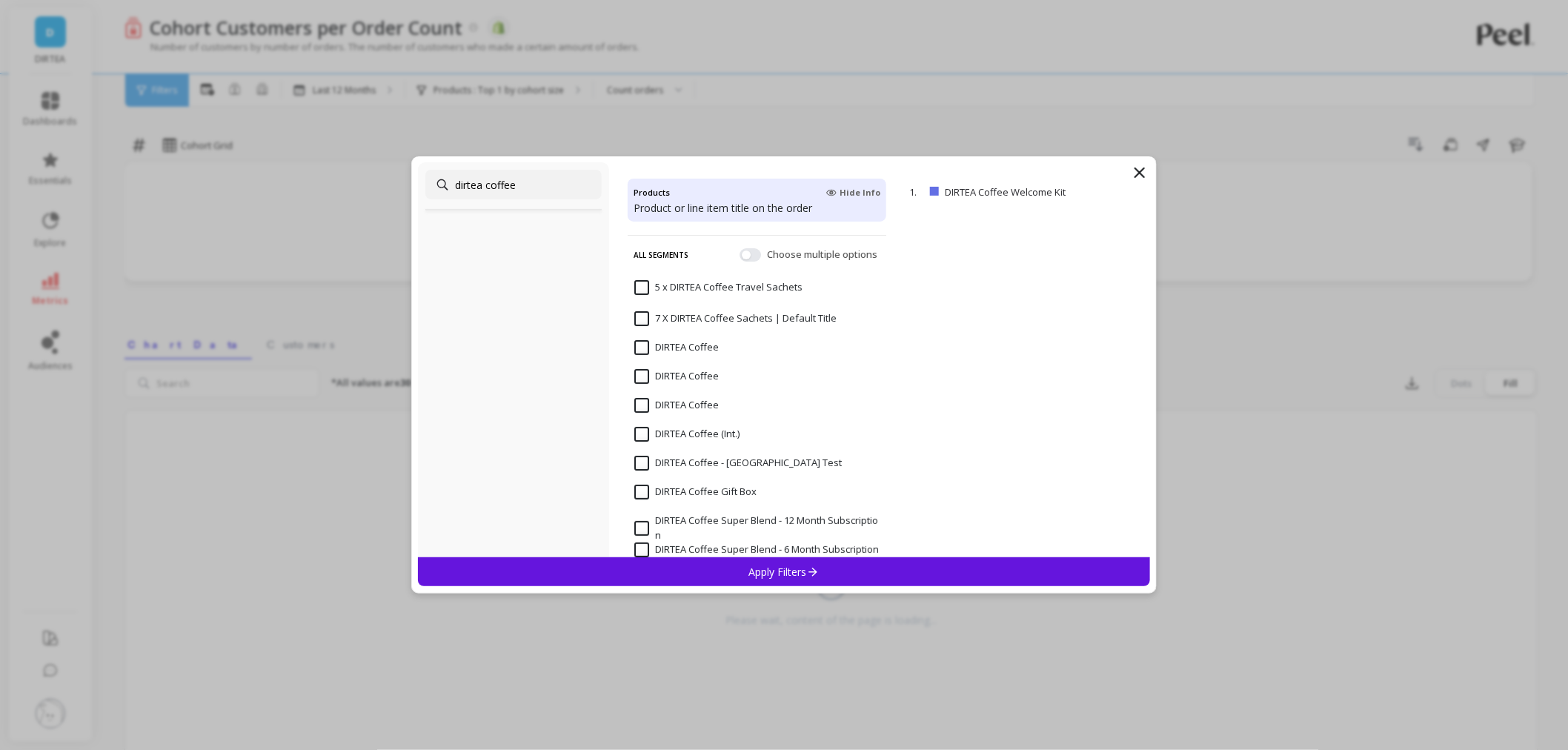
scroll to position [0, 0]
click at [640, 374] on input "DIRTEA Coffee" at bounding box center [676, 374] width 84 height 15
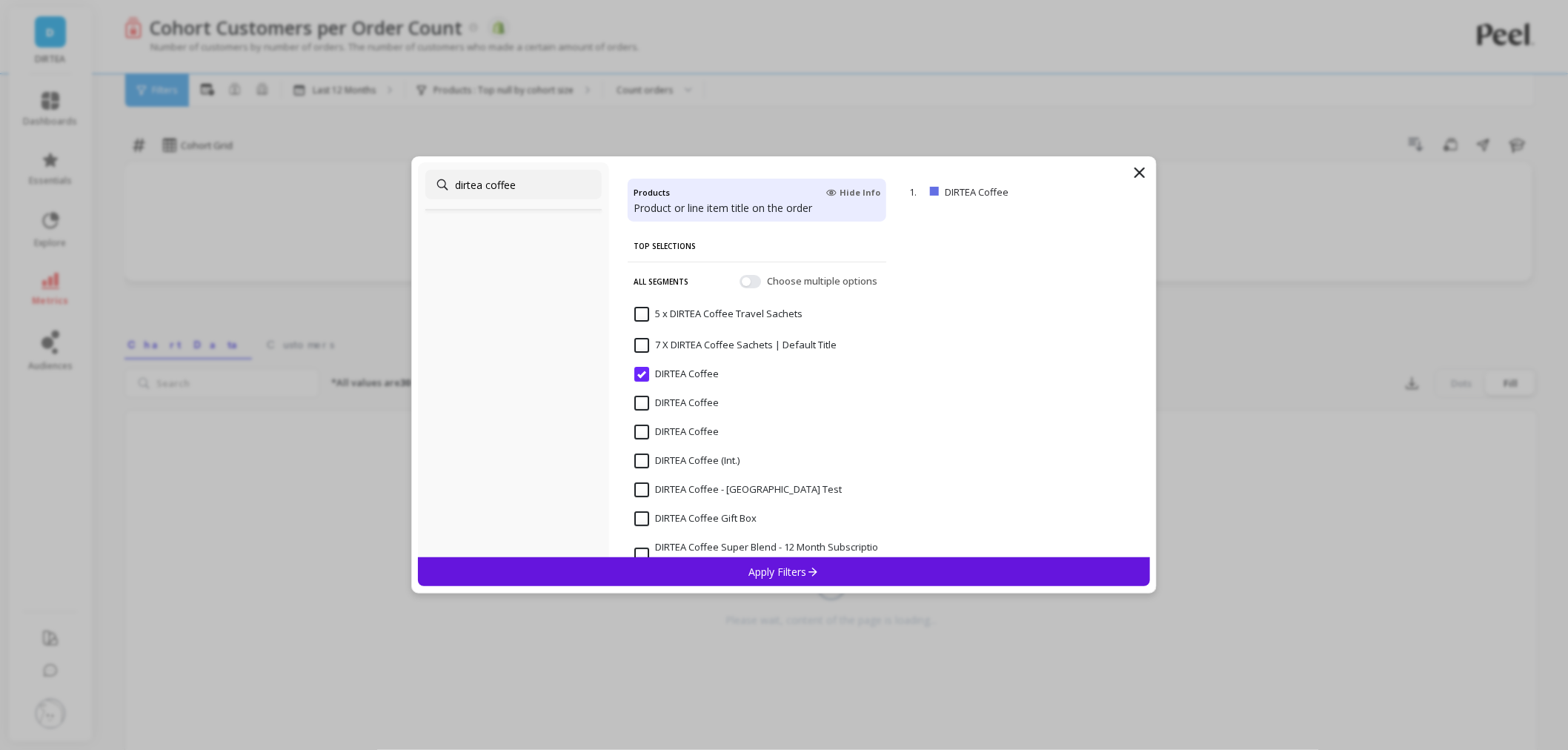
click at [725, 561] on div "Apply Filters" at bounding box center [784, 571] width 732 height 29
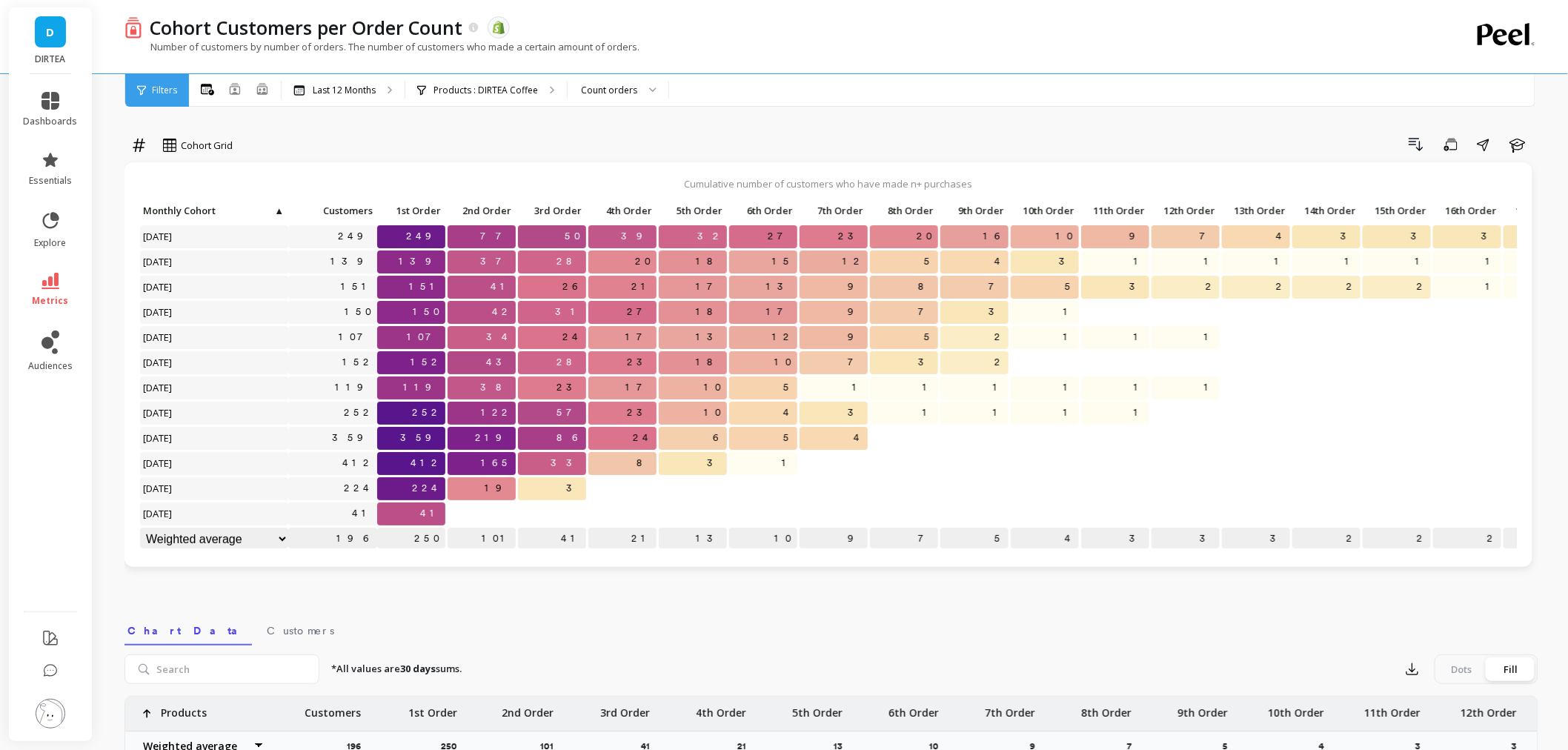
scroll to position [12, 0]
click at [286, 526] on select "Weighted average Weighted average excl. current month Sum Max Min" at bounding box center [215, 538] width 149 height 23
select select "sum"
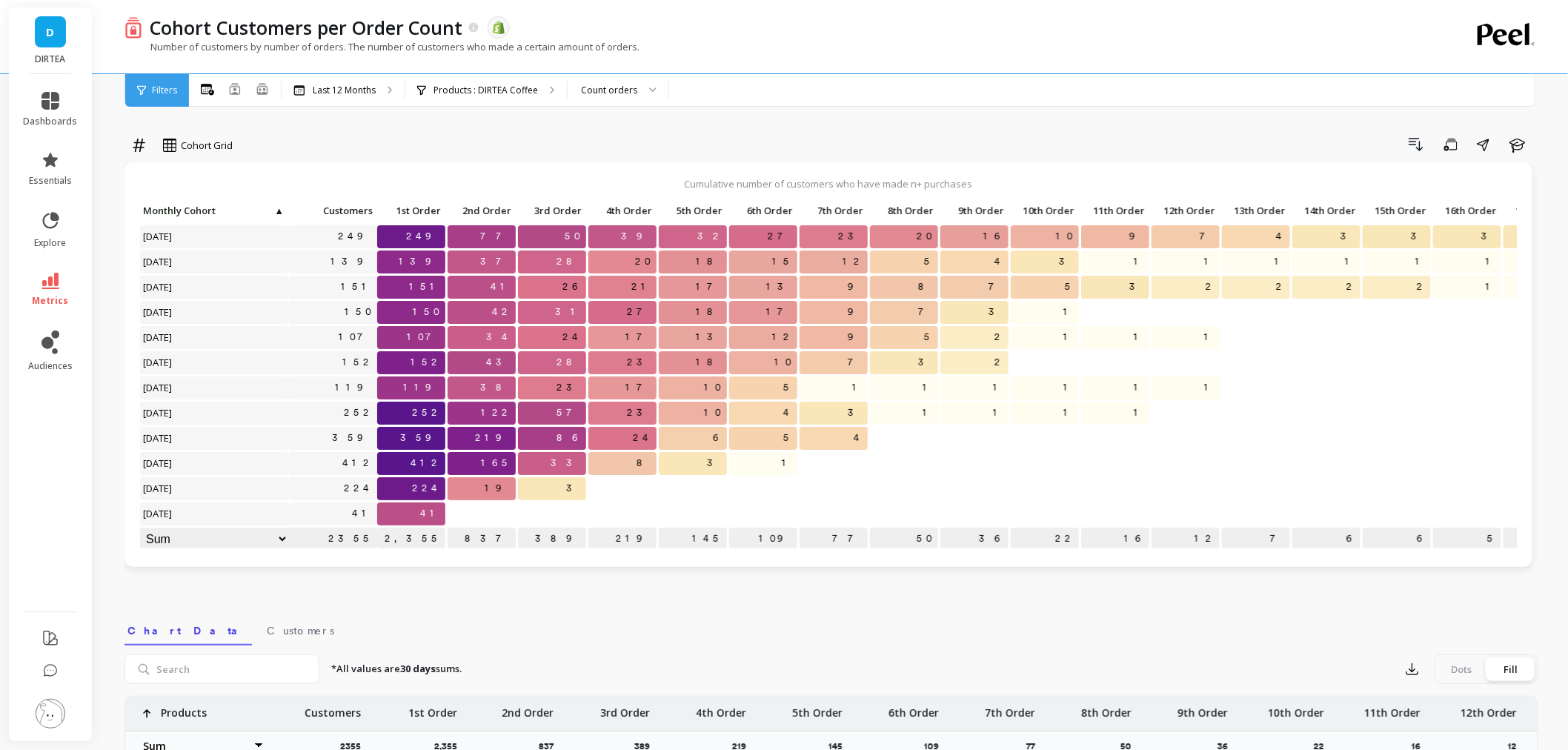
drag, startPoint x: 140, startPoint y: 233, endPoint x: 187, endPoint y: 247, distance: 49.0
click at [187, 247] on div "October 2024" at bounding box center [215, 237] width 149 height 23
click at [304, 152] on div "Drill Down Save Share Learn" at bounding box center [891, 144] width 1295 height 24
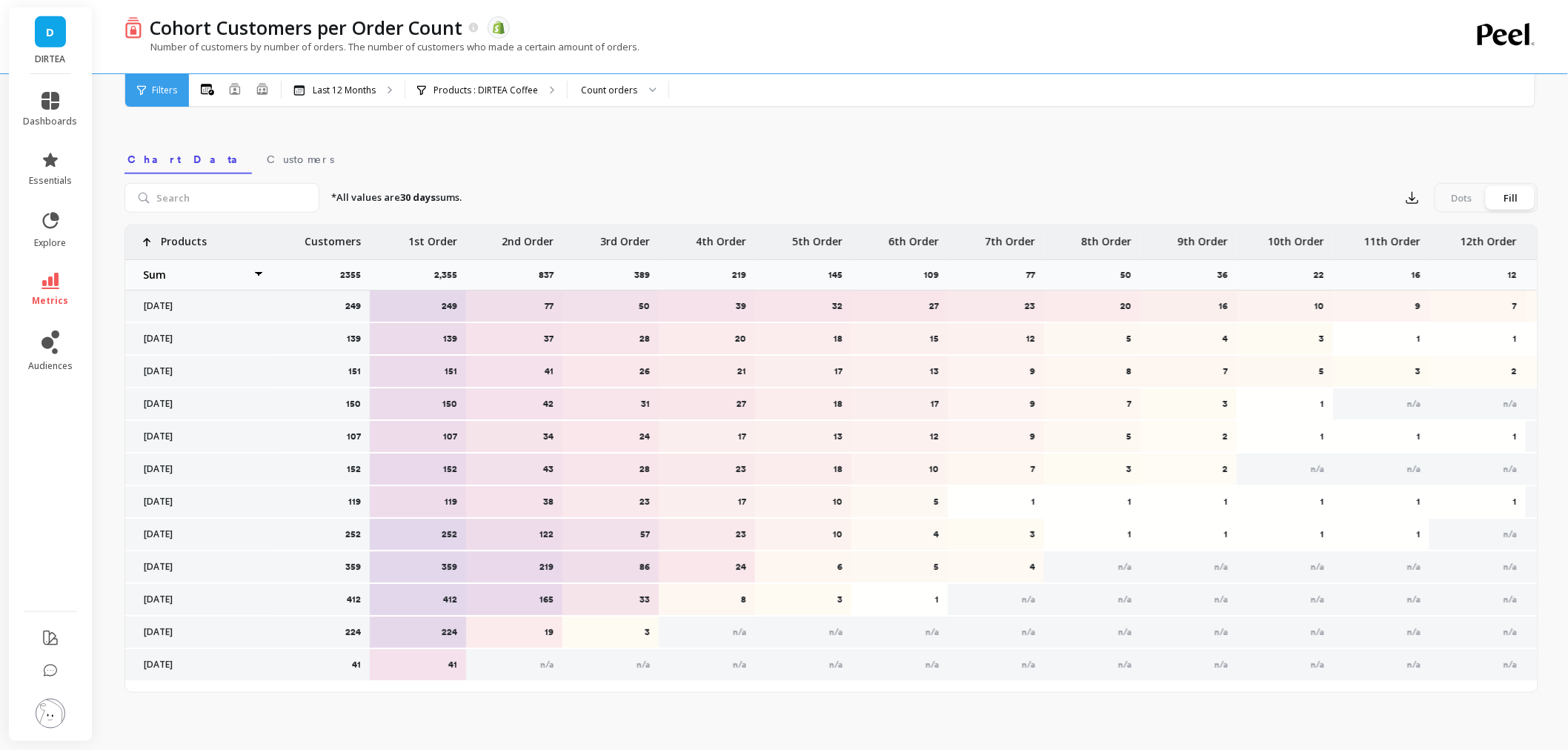
scroll to position [2, 0]
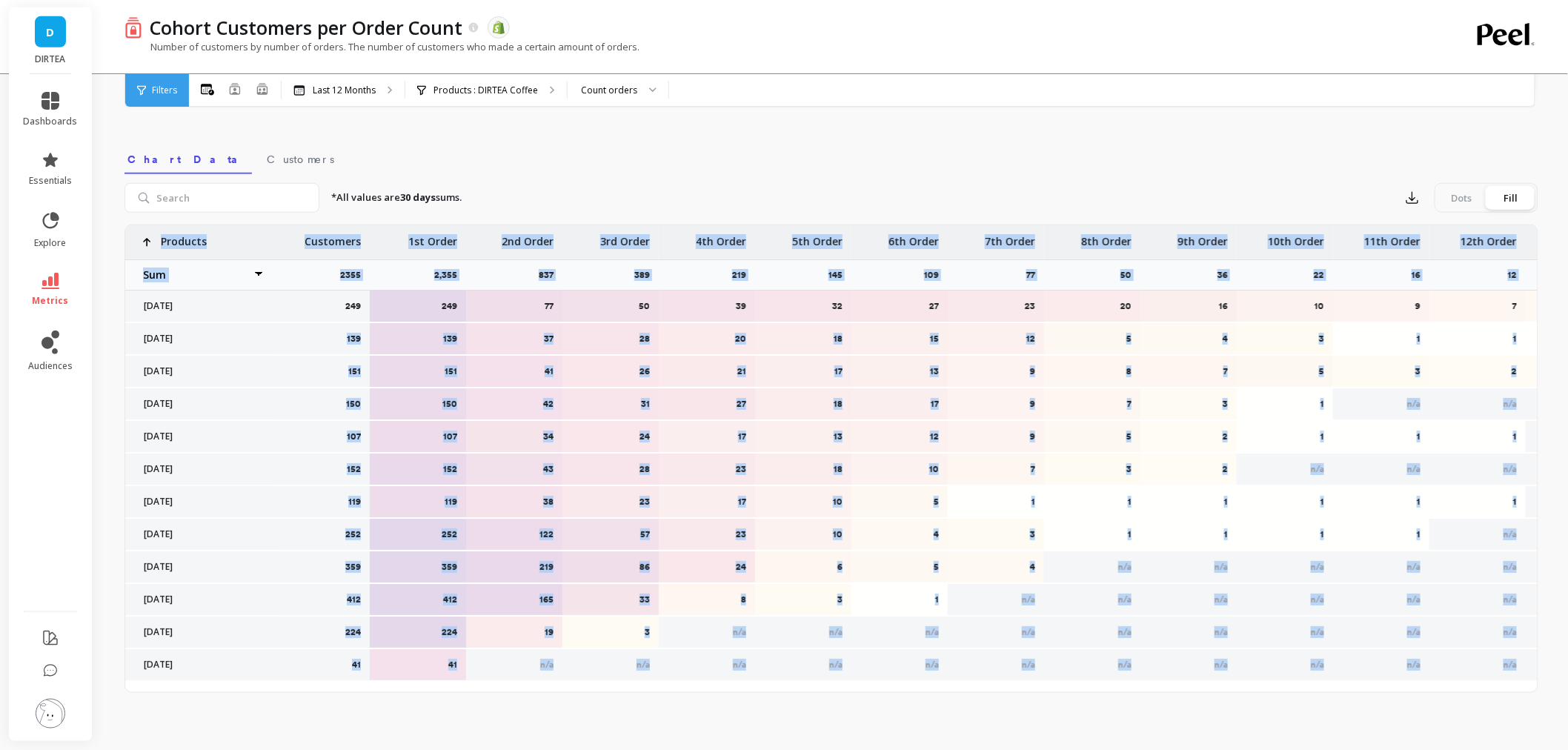
drag, startPoint x: 138, startPoint y: 305, endPoint x: 331, endPoint y: 343, distance: 196.7
click at [331, 343] on div "249 249 77 50 39 32 27 23 20 16 10 9 7 4 3 139 139 37 28 20 18 15 12 5 4 3 1 1 …" at bounding box center [1162, 453] width 2075 height 456
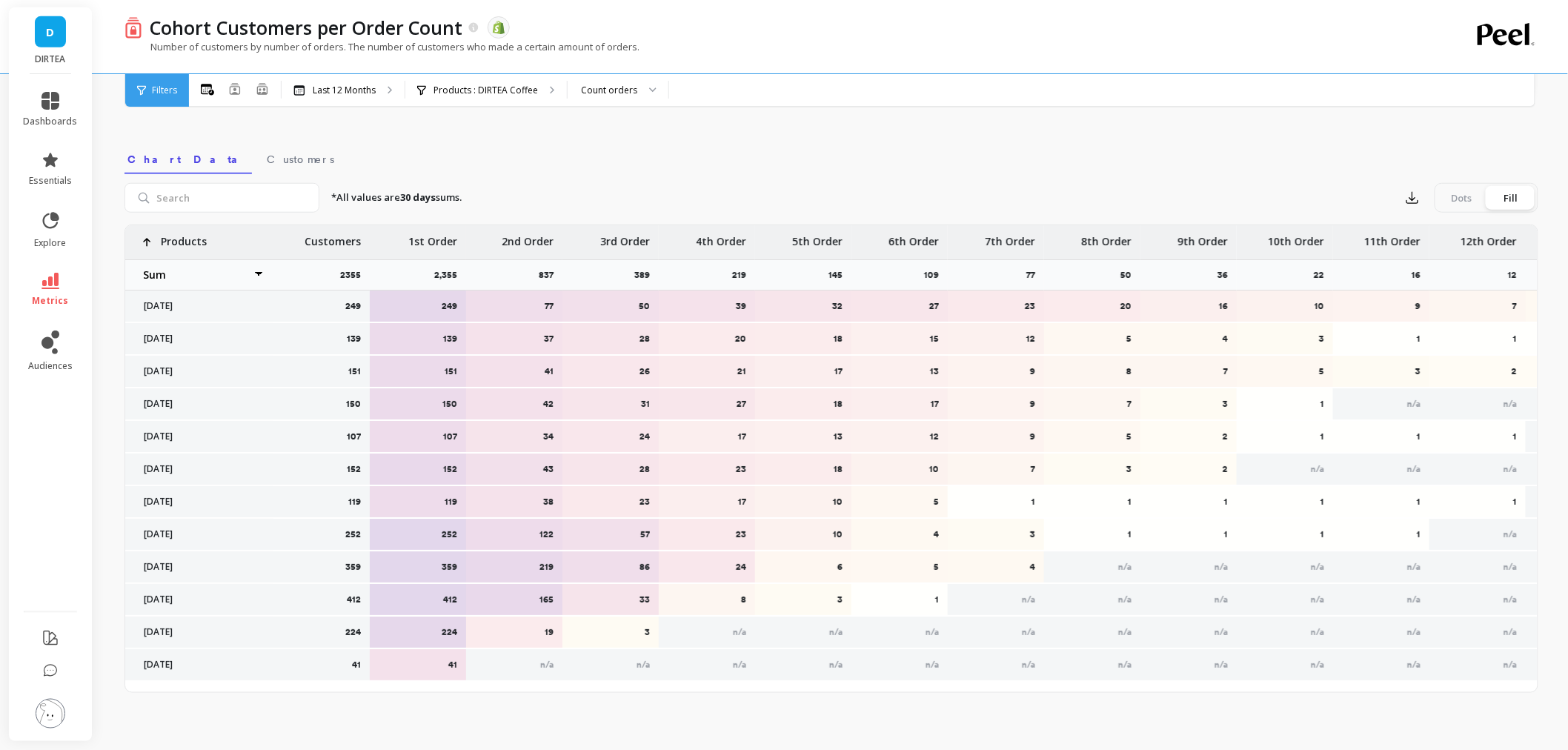
click at [625, 138] on div "Cohort Grid Drill Down Save Share Learn Cumulative number of customers who have…" at bounding box center [832, 160] width 1414 height 1145
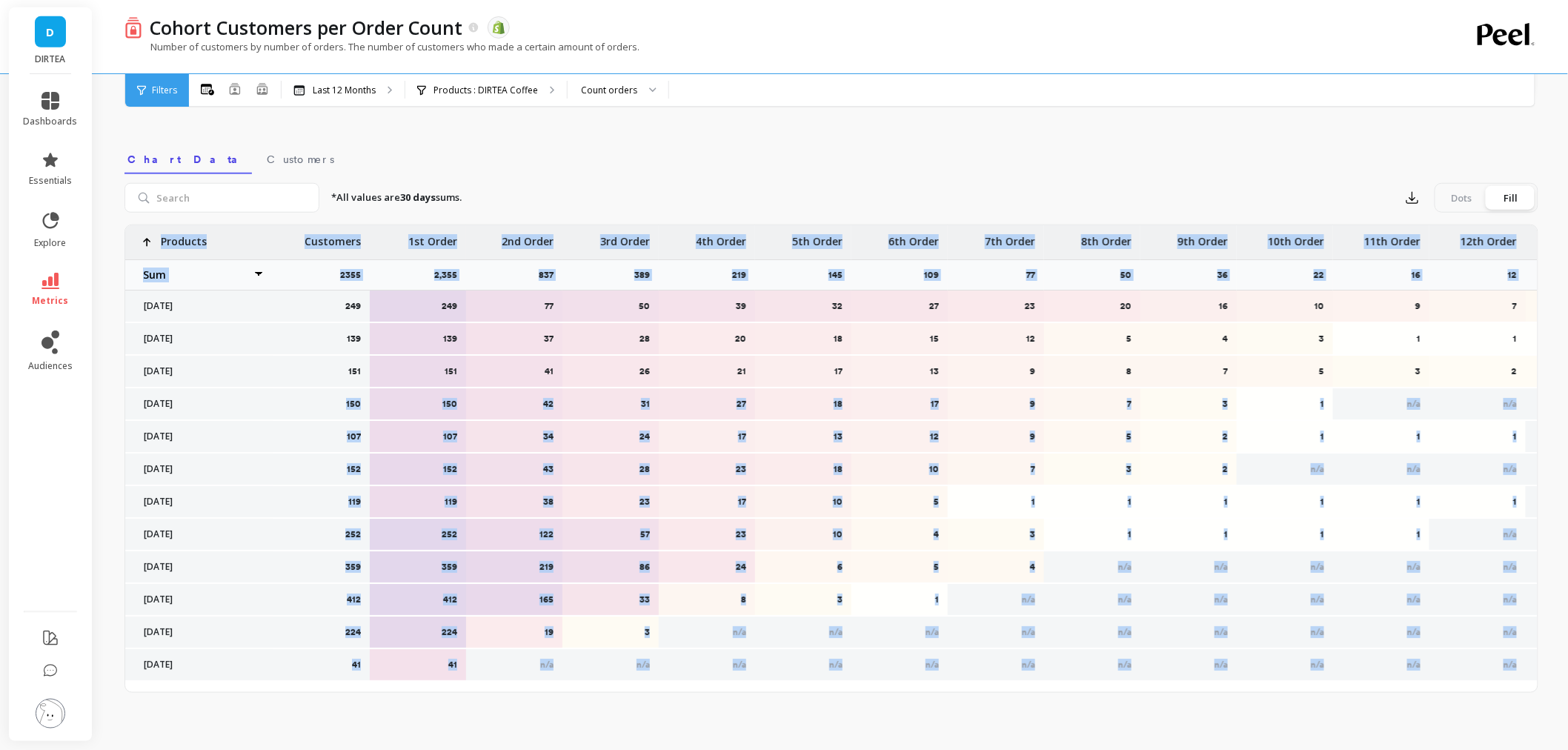
drag, startPoint x: 142, startPoint y: 304, endPoint x: 391, endPoint y: 286, distance: 249.6
click at [300, 390] on div "249 249 77 50 39 32 27 23 20 16 10 9 7 4 3 139 139 37 28 20 18 15 12 5 4 3 1 1 …" at bounding box center [1162, 453] width 2075 height 456
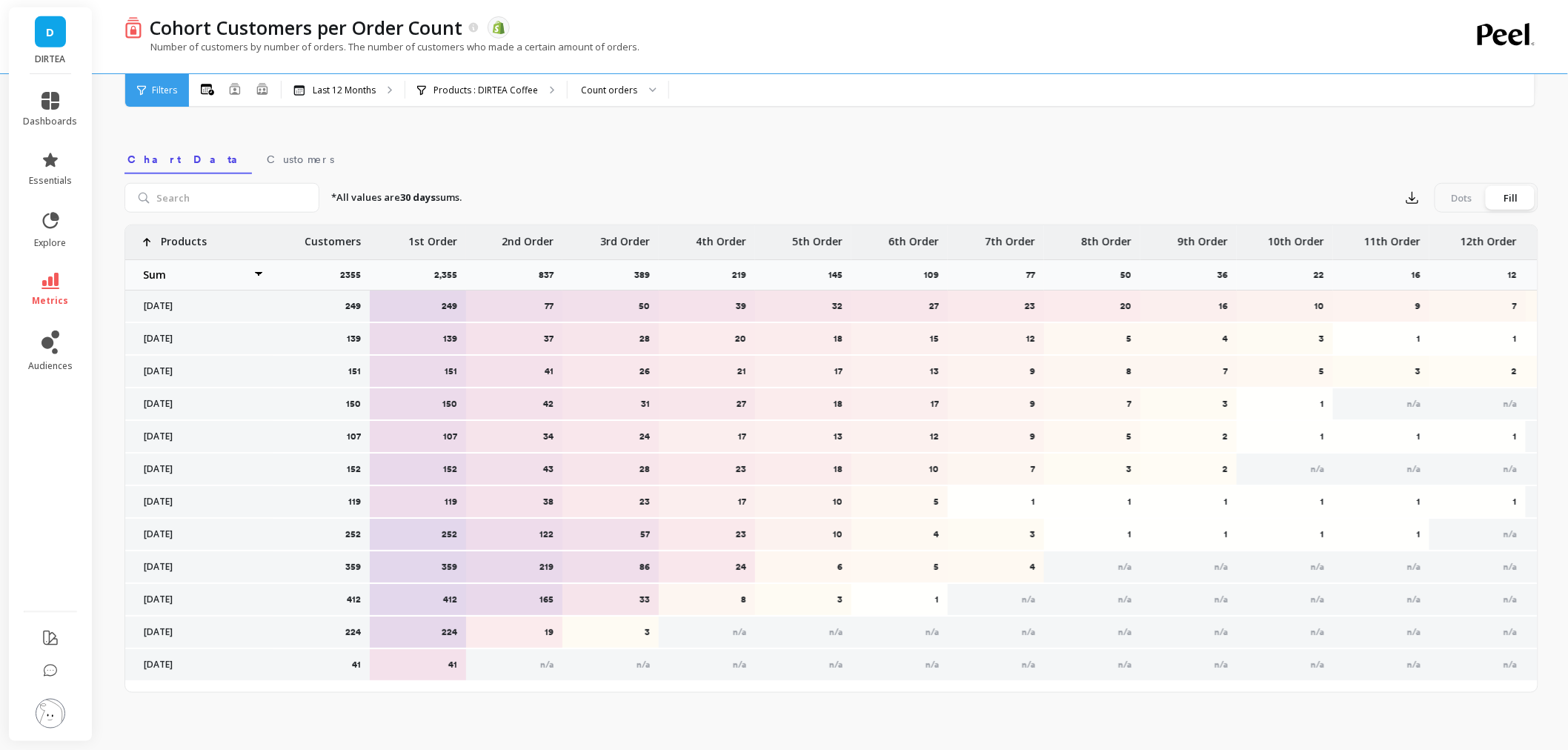
click at [524, 165] on nav "Chart Data Customers" at bounding box center [832, 158] width 1414 height 34
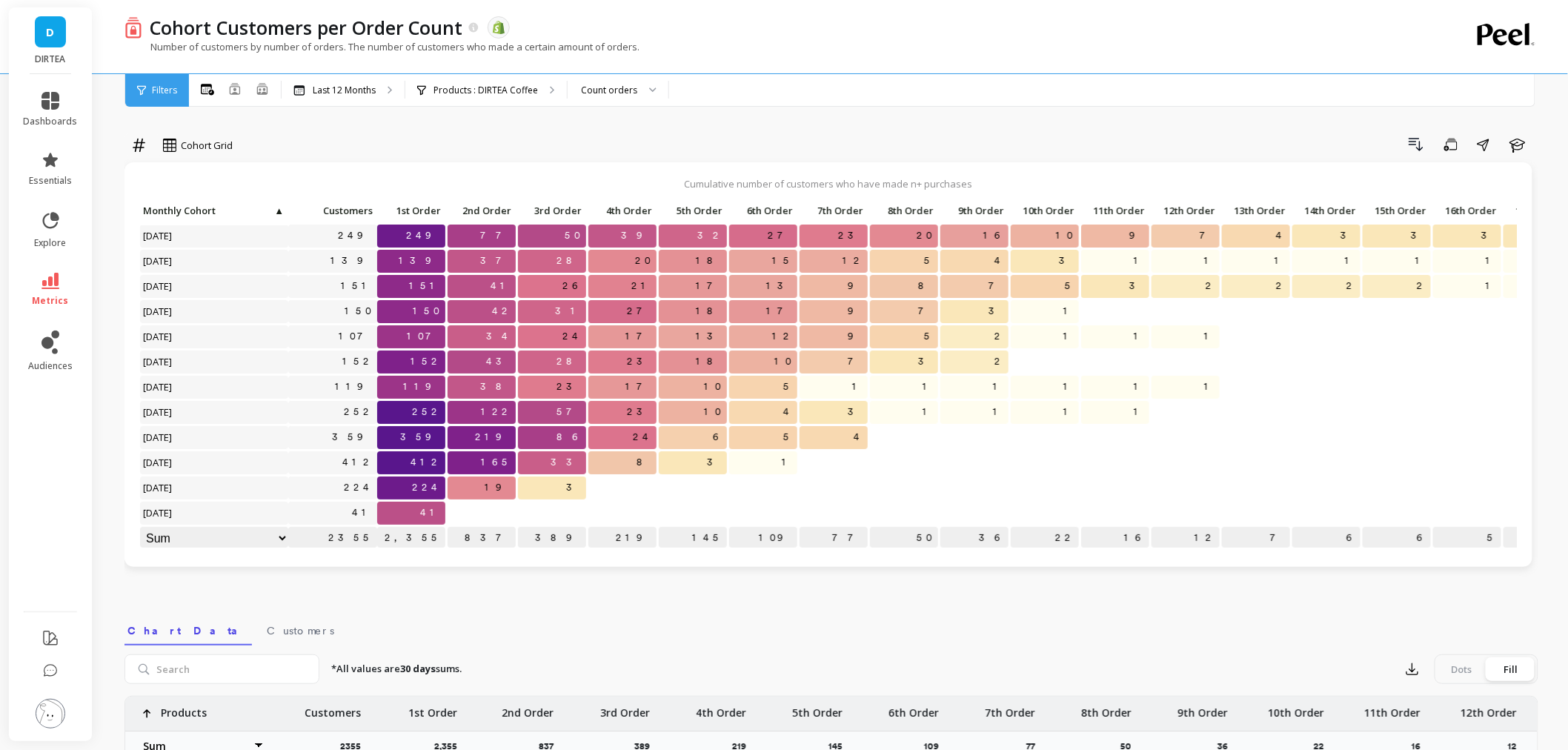
scroll to position [0, 0]
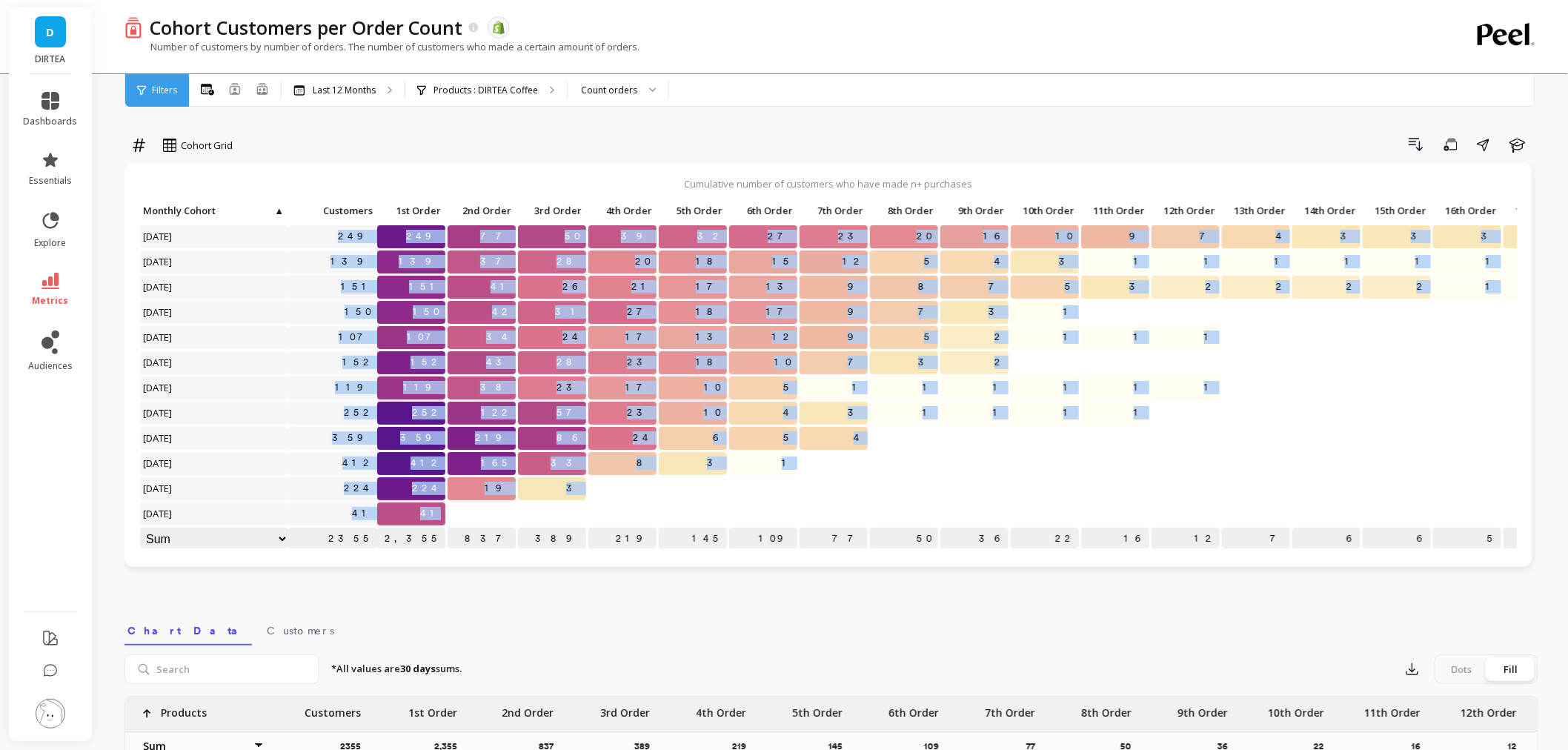
drag, startPoint x: 349, startPoint y: 232, endPoint x: 445, endPoint y: 518, distance: 301.7
click at [445, 518] on div "Click to create an audience 249 249 77 50 39 32 27 23 20 16 10 9 7 4 3 3 3 3 2 …" at bounding box center [1058, 376] width 1837 height 353
copy div "249 249 77 50 39 32 27 23 20 16 10 9 7 4 3 3 3 3 2 Click to create an audience …"
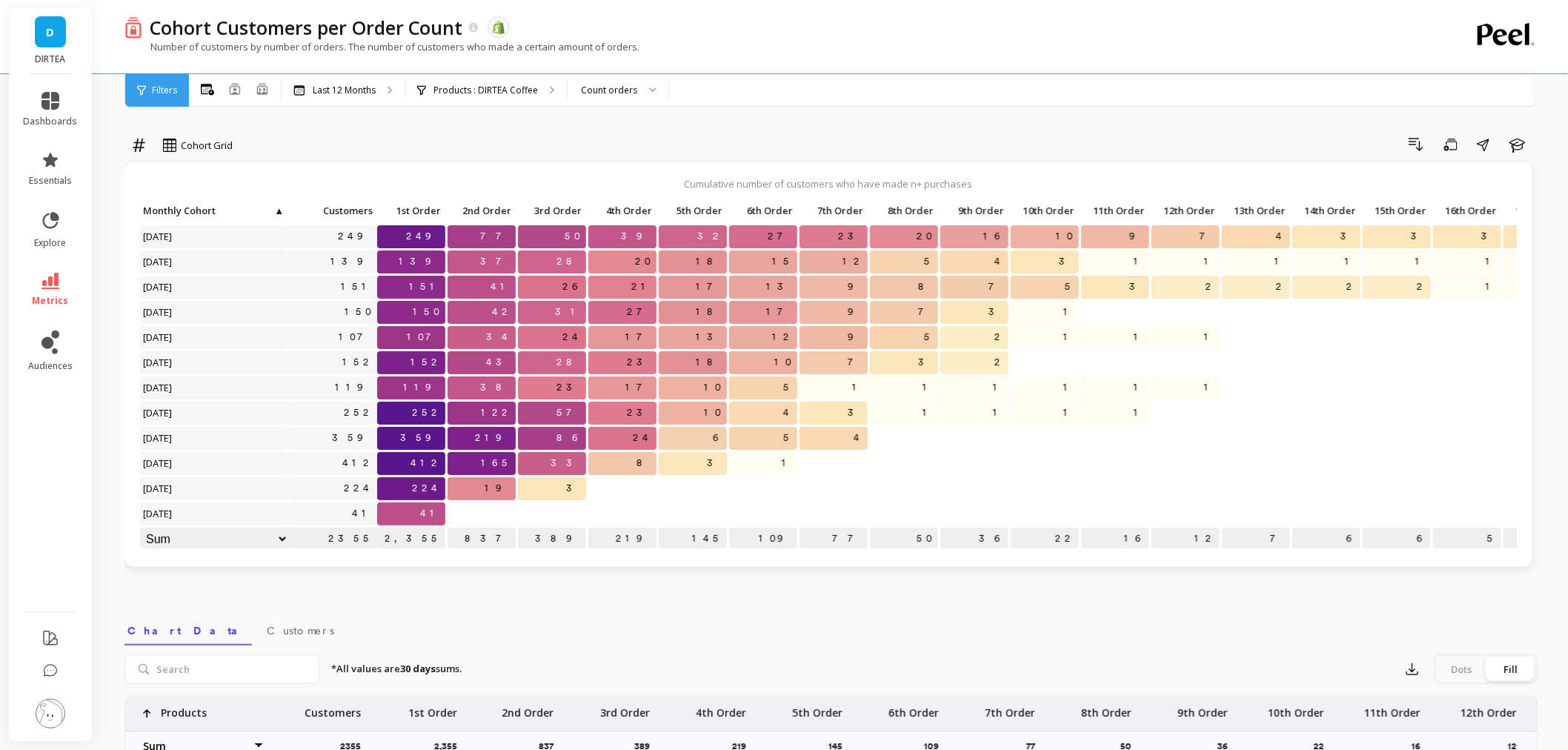
click at [482, 608] on div "Cohort Grid Drill Down Save Share Learn Cumulative number of customers who have…" at bounding box center [832, 632] width 1414 height 1145
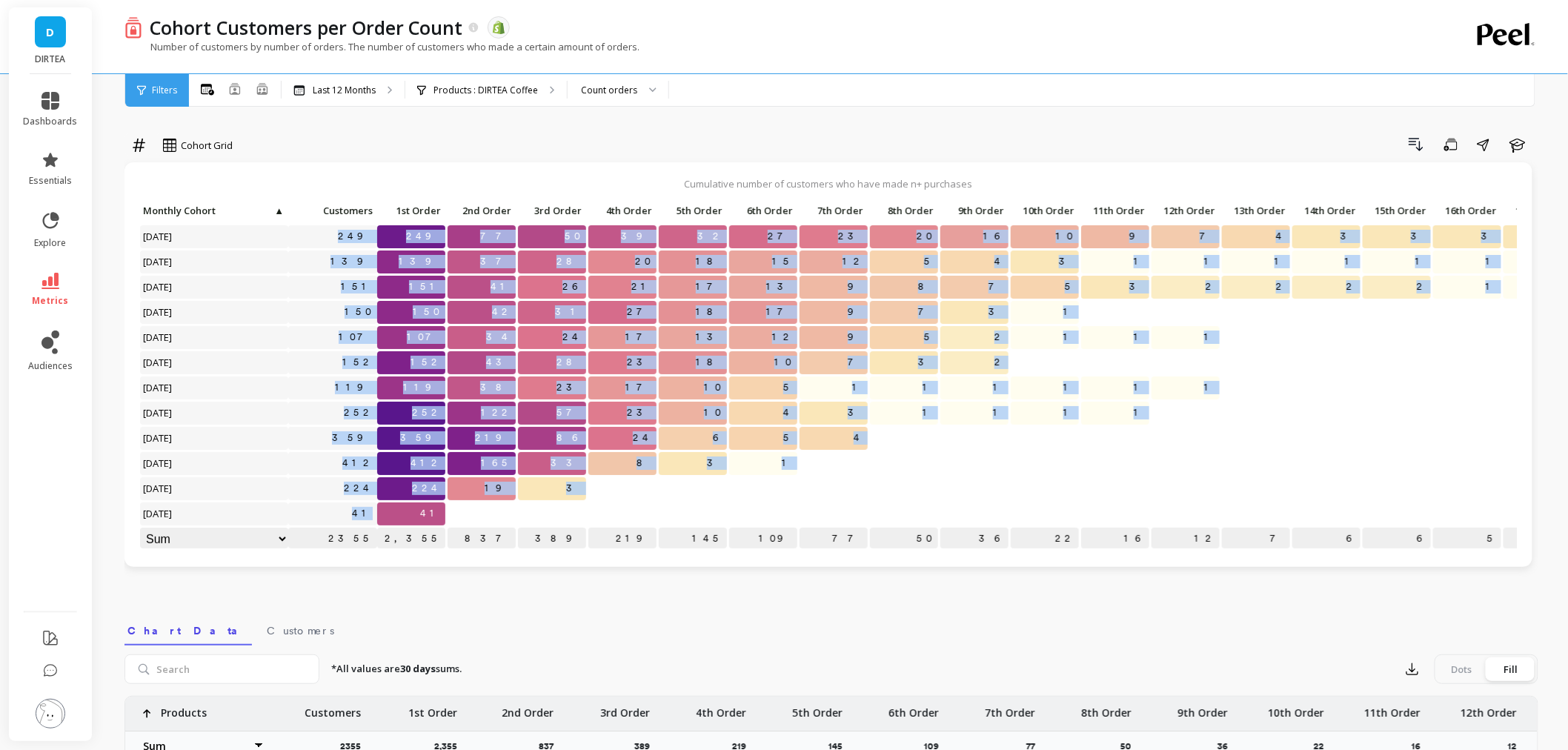
drag, startPoint x: 374, startPoint y: 517, endPoint x: 334, endPoint y: 233, distance: 286.8
click at [334, 233] on div "Click to create an audience 249 249 77 50 39 32 27 23 20 16 10 9 7 4 3 3 3 3 2 …" at bounding box center [1058, 376] width 1837 height 353
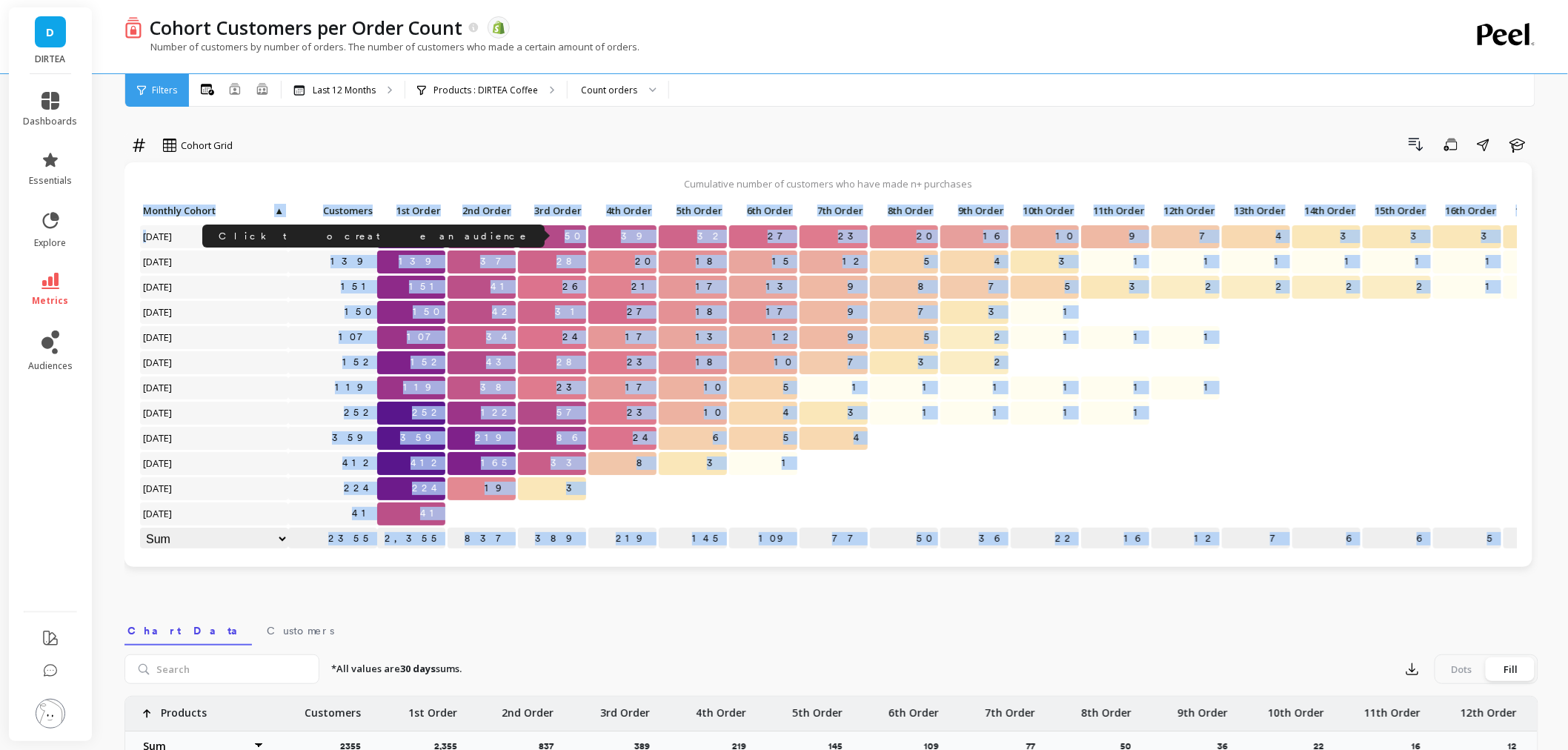
drag, startPoint x: 147, startPoint y: 237, endPoint x: 358, endPoint y: 239, distance: 211.0
click at [358, 239] on div "Click to create an audience 249 249 77 50 39 32 27 23 20 16 10 9 7 4 3 3 3 3 2 …" at bounding box center [1058, 376] width 1837 height 353
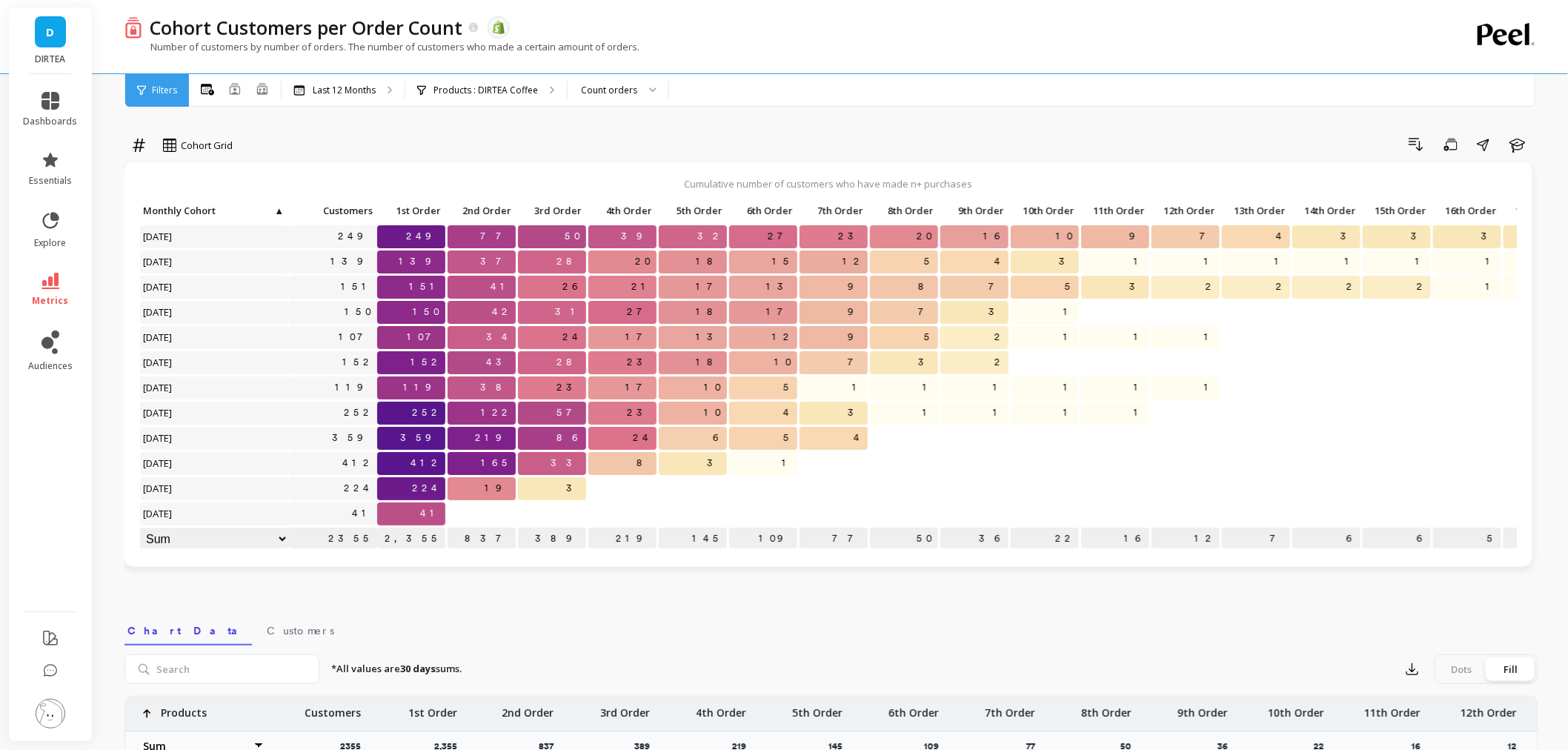
click at [624, 565] on div "Cumulative number of customers who have made n+ purchases Click to create an au…" at bounding box center [828, 365] width 1408 height 405
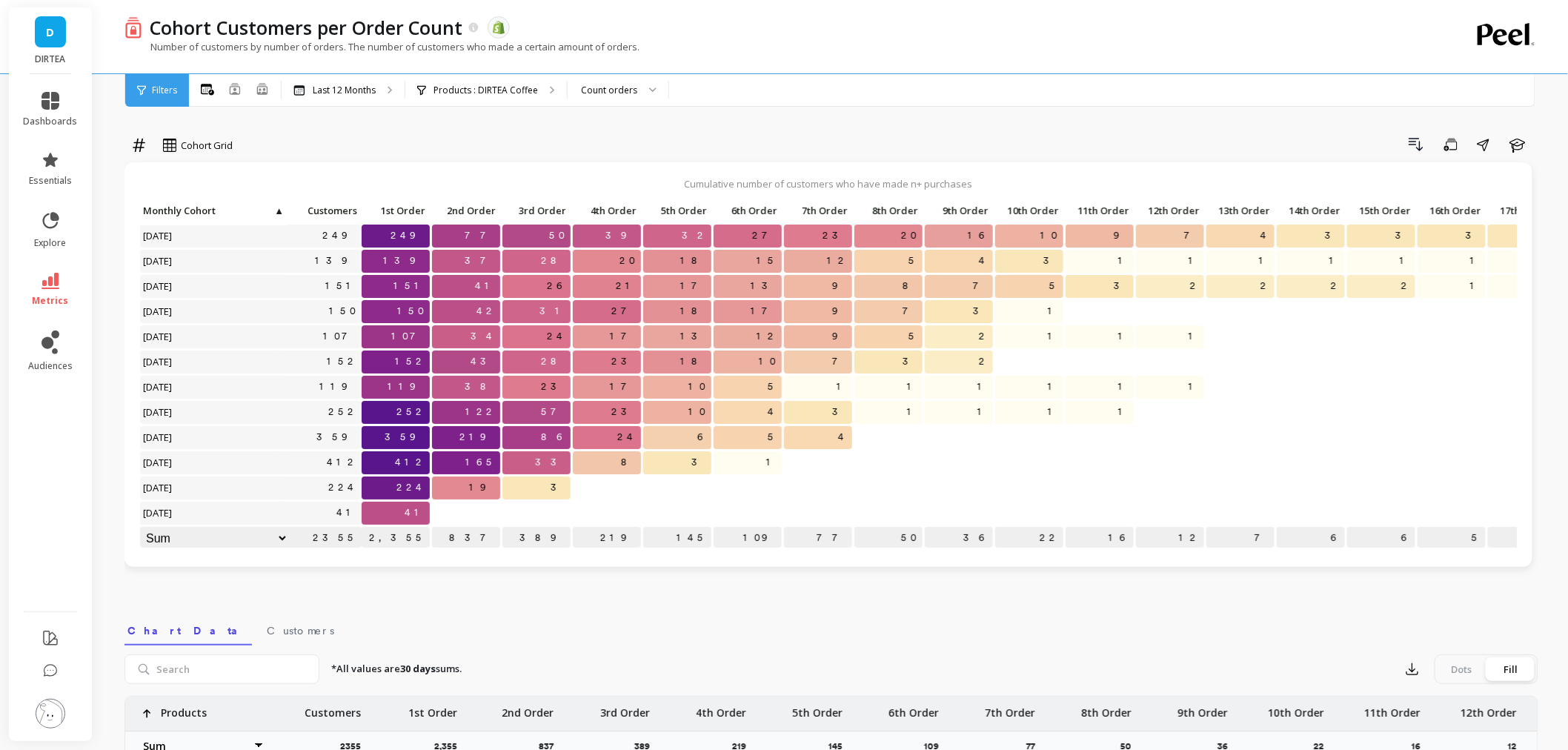
scroll to position [0, 16]
click at [416, 131] on div "Cohort Grid Drill Down Save Share Learn Cumulative number of customers who have…" at bounding box center [832, 632] width 1414 height 1145
drag, startPoint x: 261, startPoint y: 86, endPoint x: 375, endPoint y: 287, distance: 231.1
click at [261, 86] on icon at bounding box center [262, 89] width 11 height 11
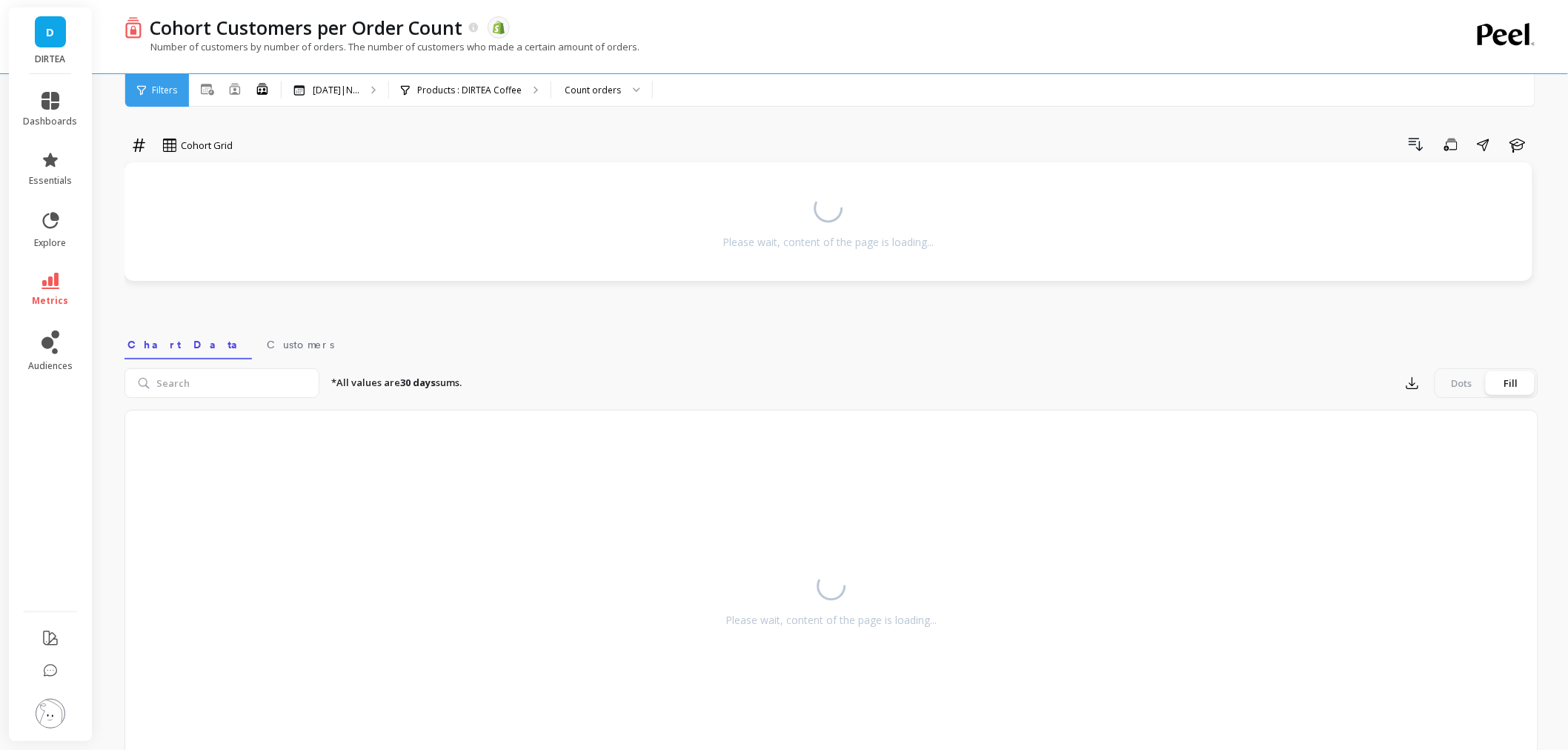
select select "sum"
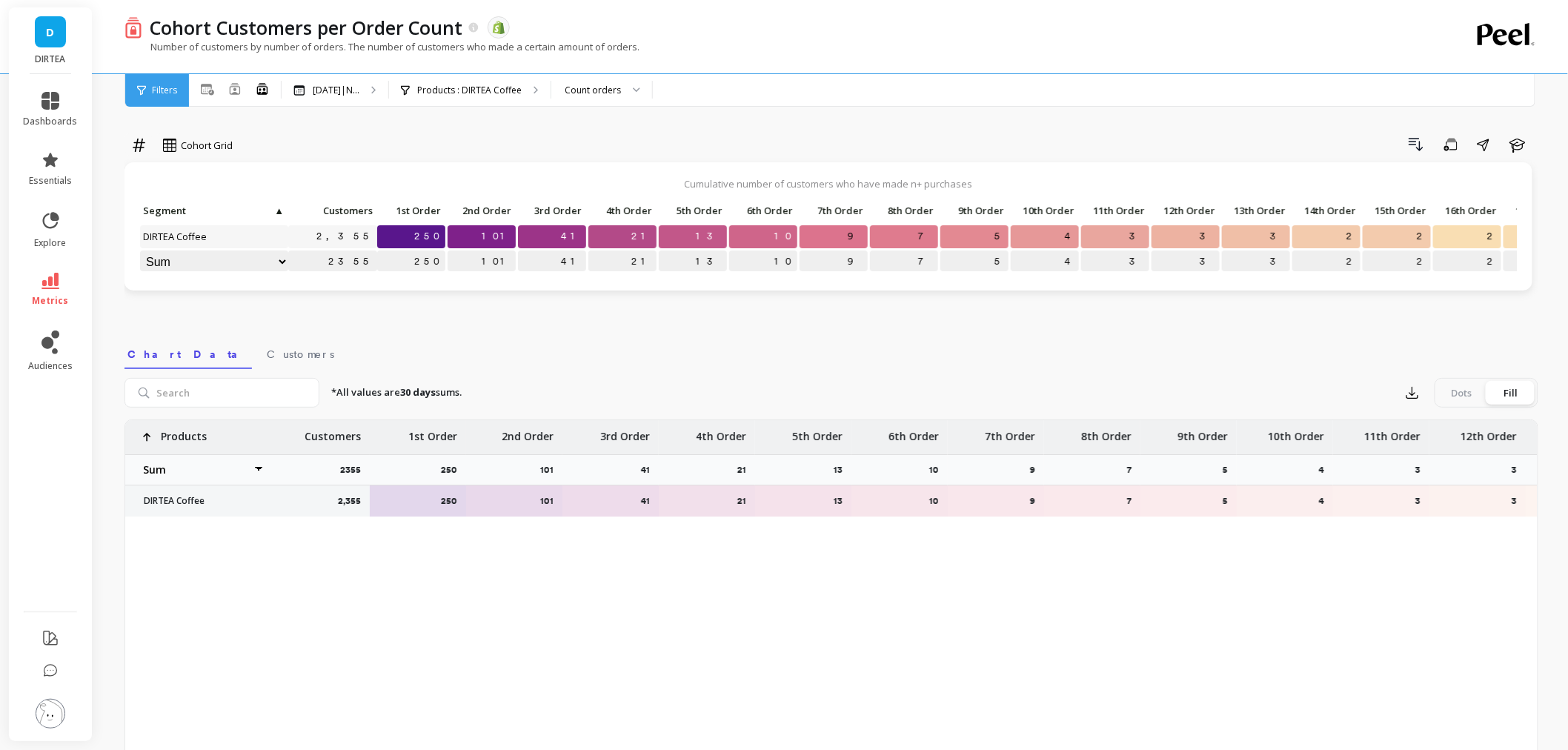
select select "sum"
click at [359, 93] on p "Oct 2024|N..." at bounding box center [335, 90] width 47 height 12
select select "sum"
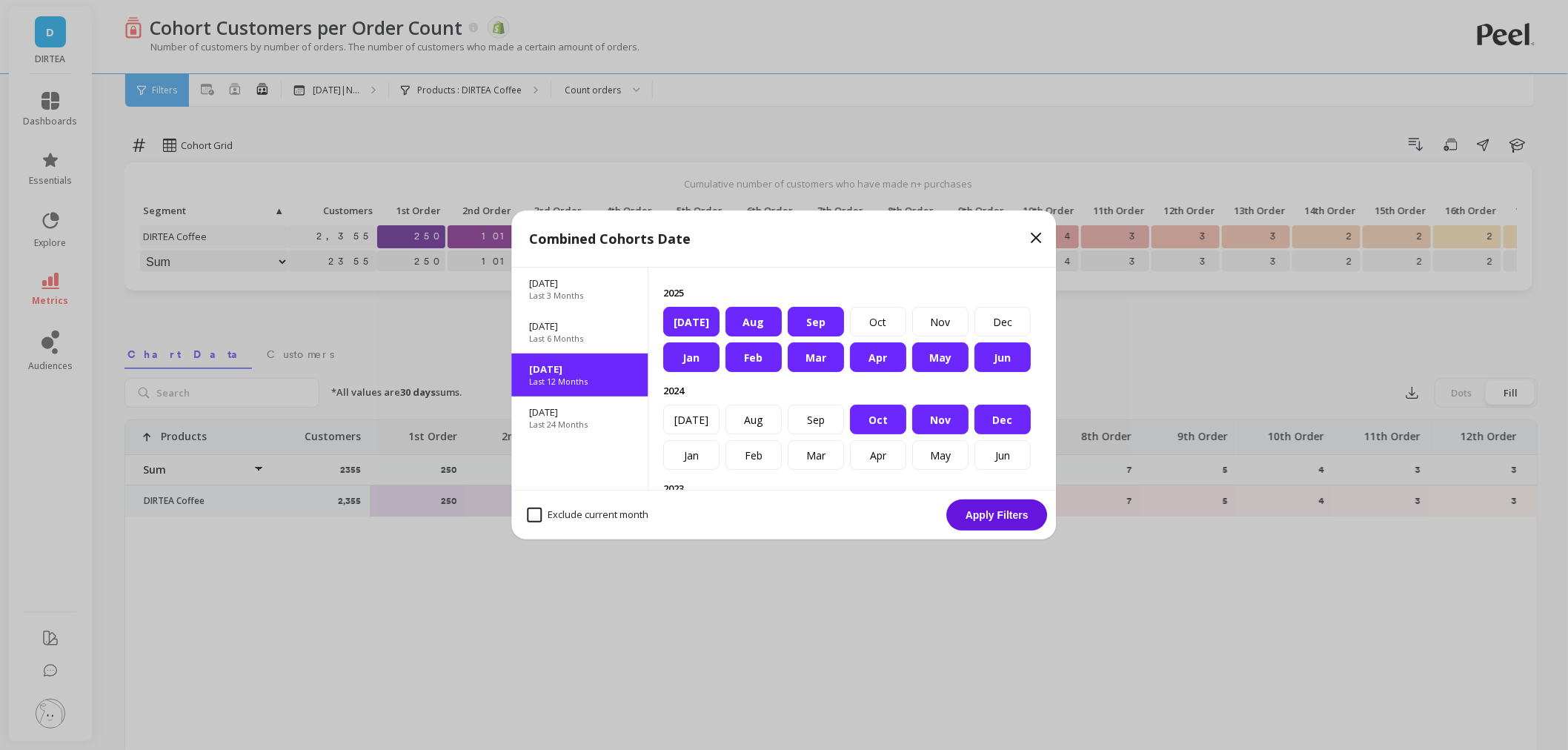
select select "sum"
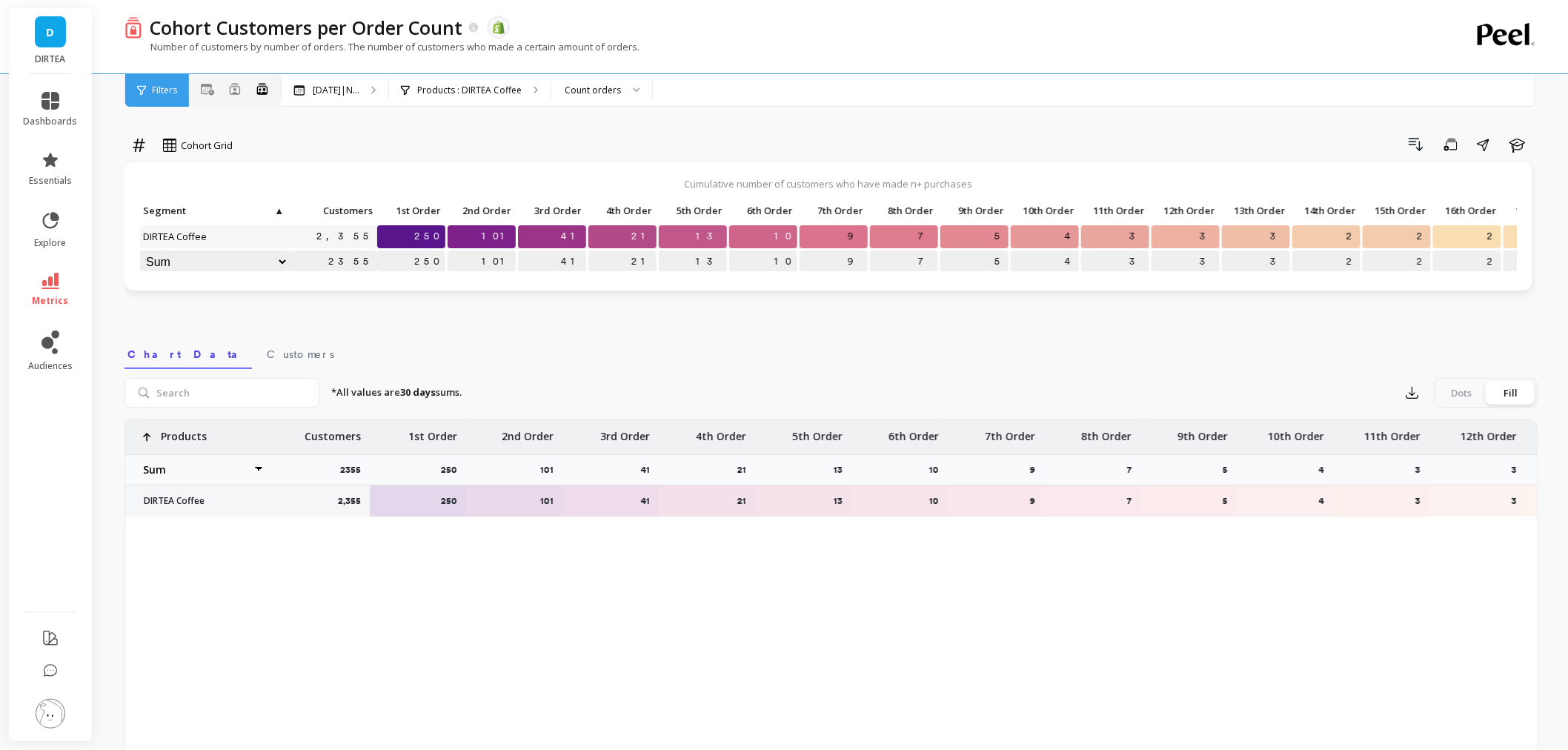
click at [209, 78] on div "All Months Single Cohort Combined Cohorts" at bounding box center [234, 91] width 92 height 33
click at [207, 85] on icon at bounding box center [207, 90] width 13 height 11
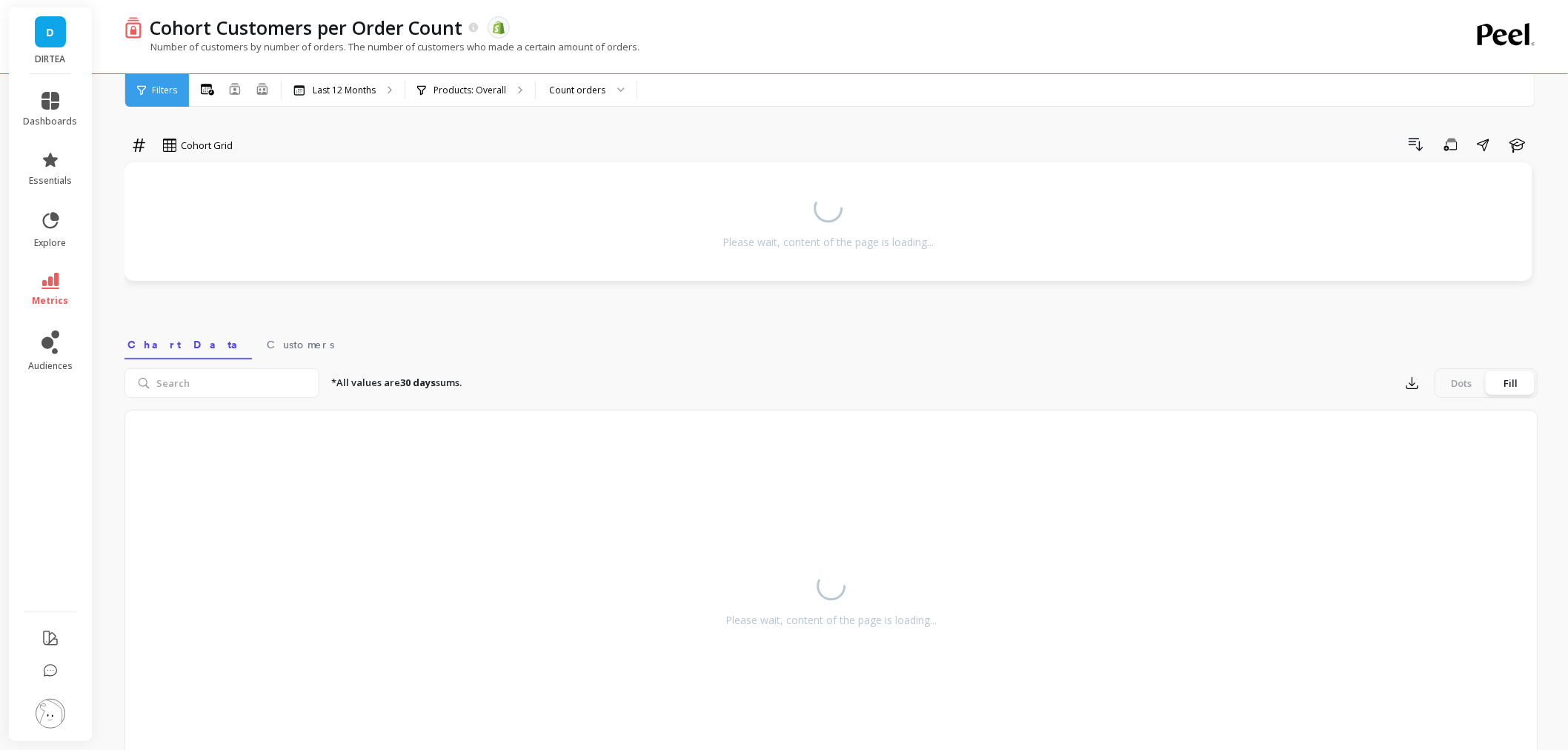
select select "sum"
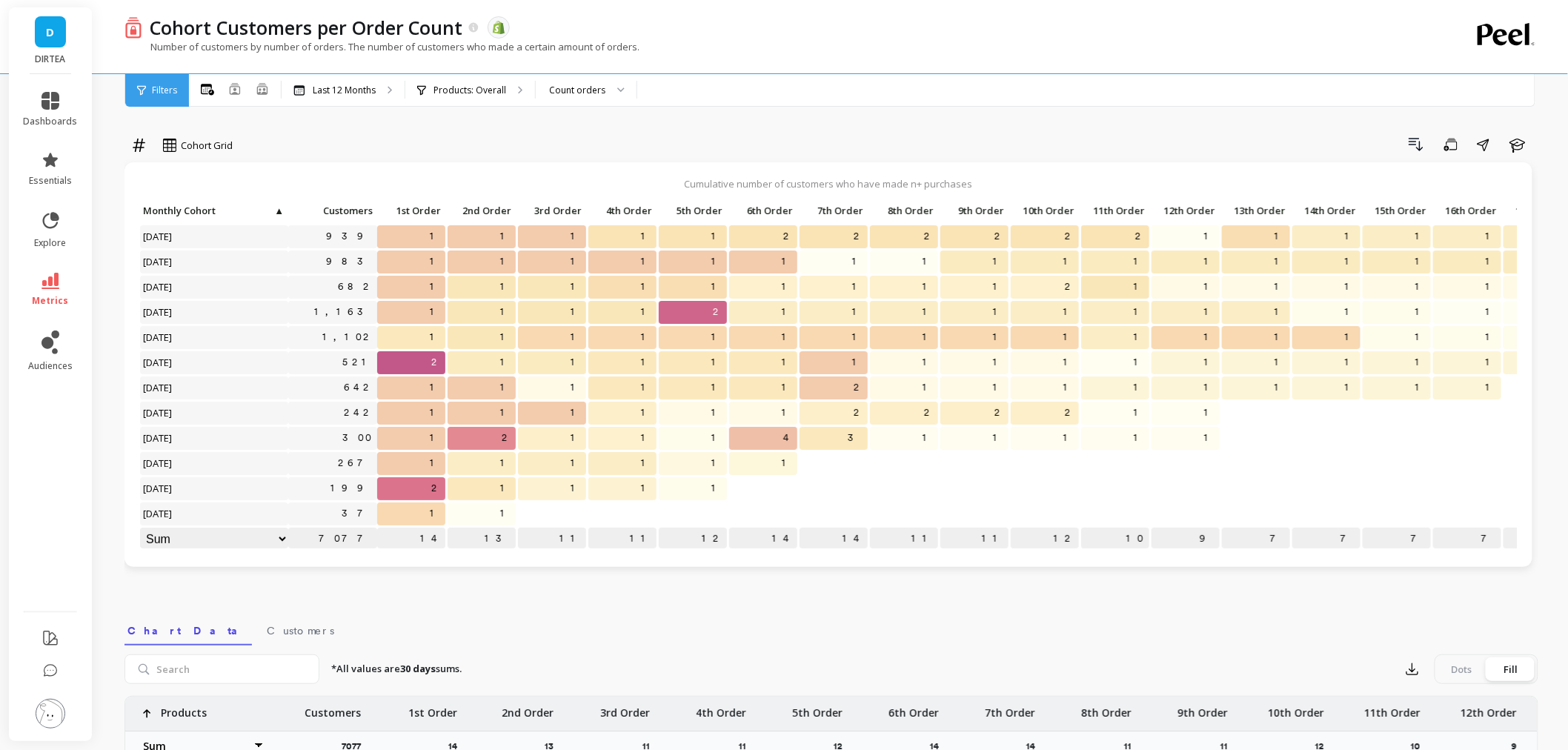
select select "sum"
click at [269, 86] on icon at bounding box center [262, 88] width 13 height 12
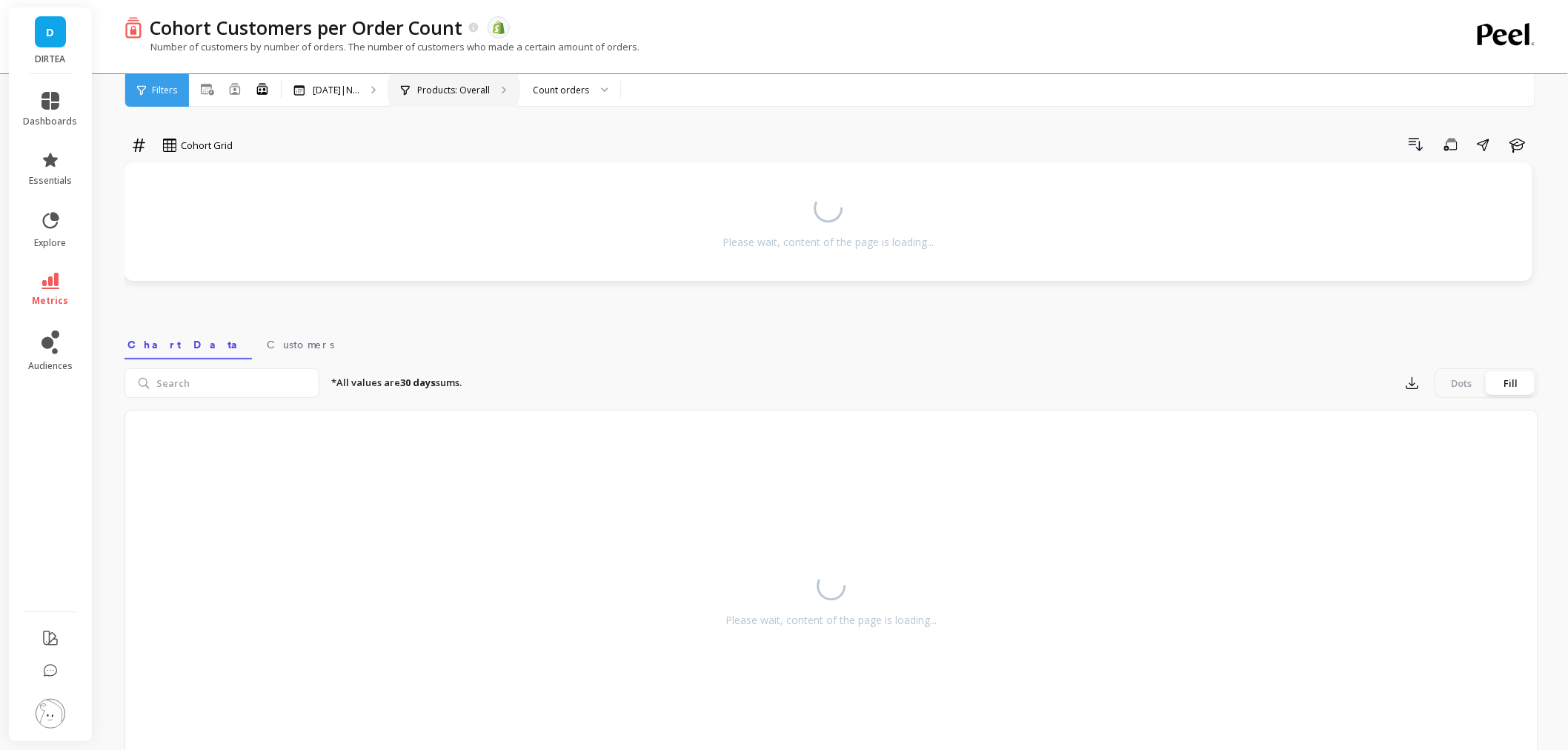
click at [464, 99] on div "Products: Overall" at bounding box center [454, 91] width 130 height 33
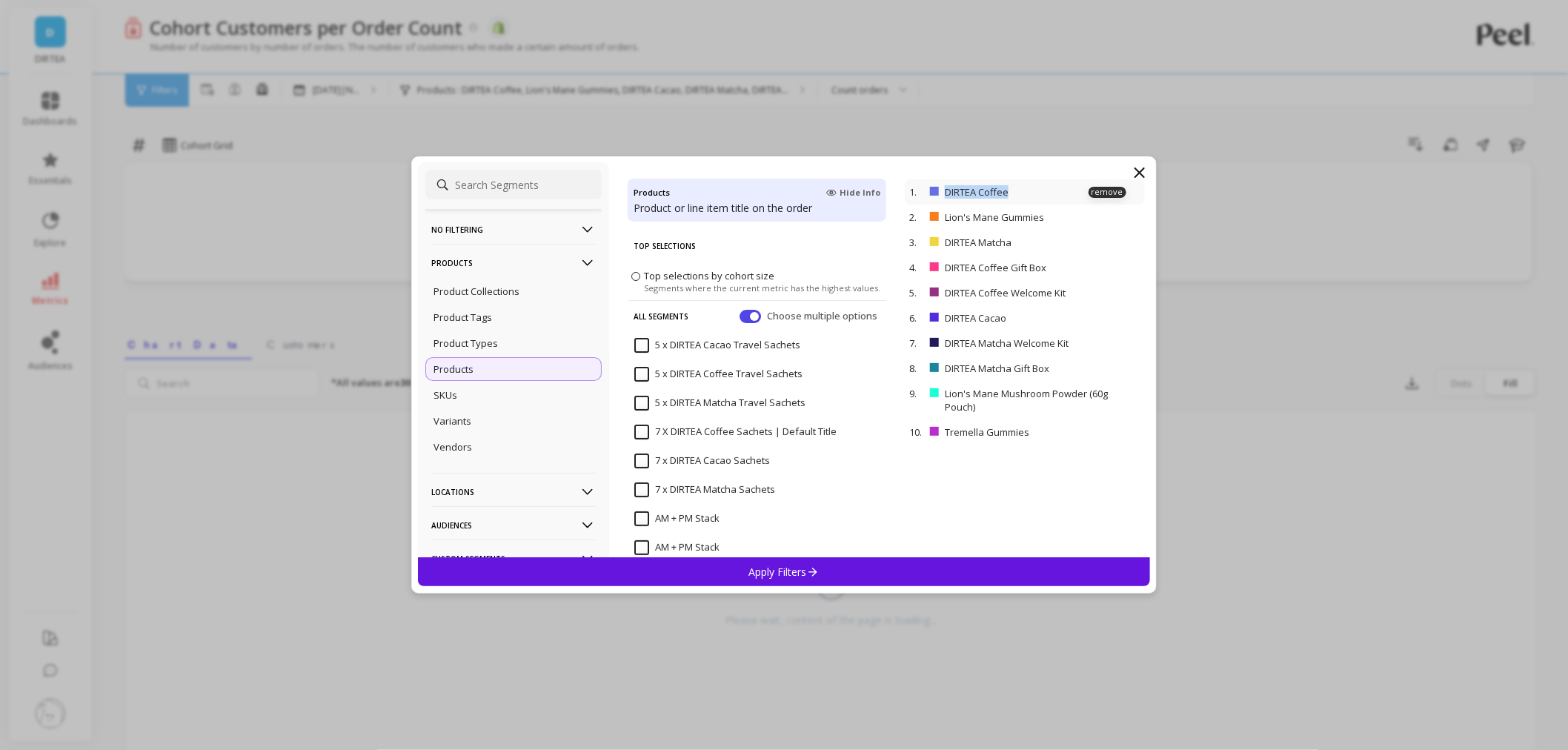
drag, startPoint x: 1017, startPoint y: 197, endPoint x: 942, endPoint y: 190, distance: 75.3
click at [942, 190] on div "1. DIRTEA Coffee remove" at bounding box center [1024, 192] width 239 height 25
copy div "DIRTEA Coffee"
click at [1139, 174] on icon at bounding box center [1139, 173] width 18 height 18
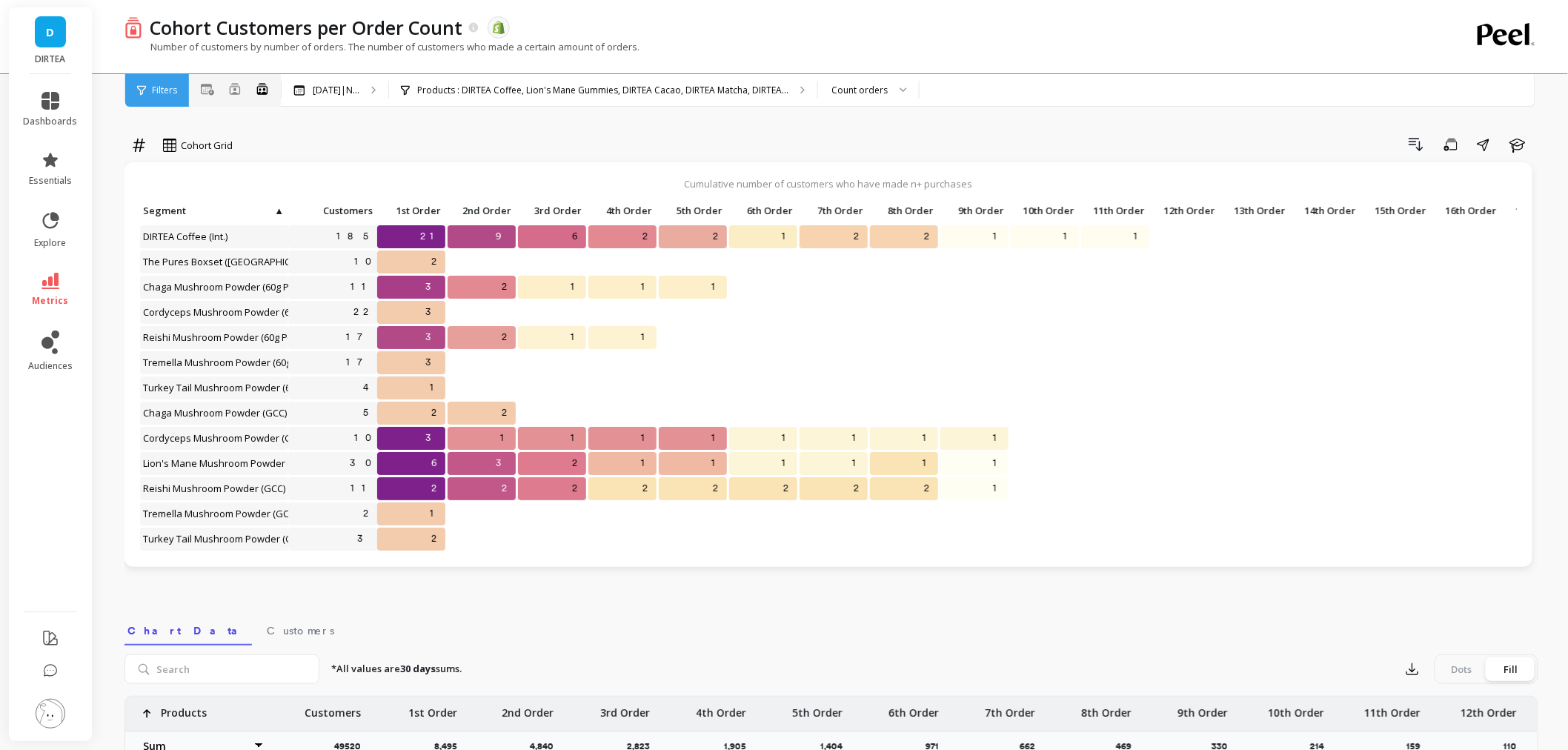
click at [212, 92] on icon at bounding box center [207, 90] width 13 height 11
click at [208, 92] on icon at bounding box center [207, 90] width 13 height 12
click at [206, 91] on icon at bounding box center [207, 90] width 13 height 12
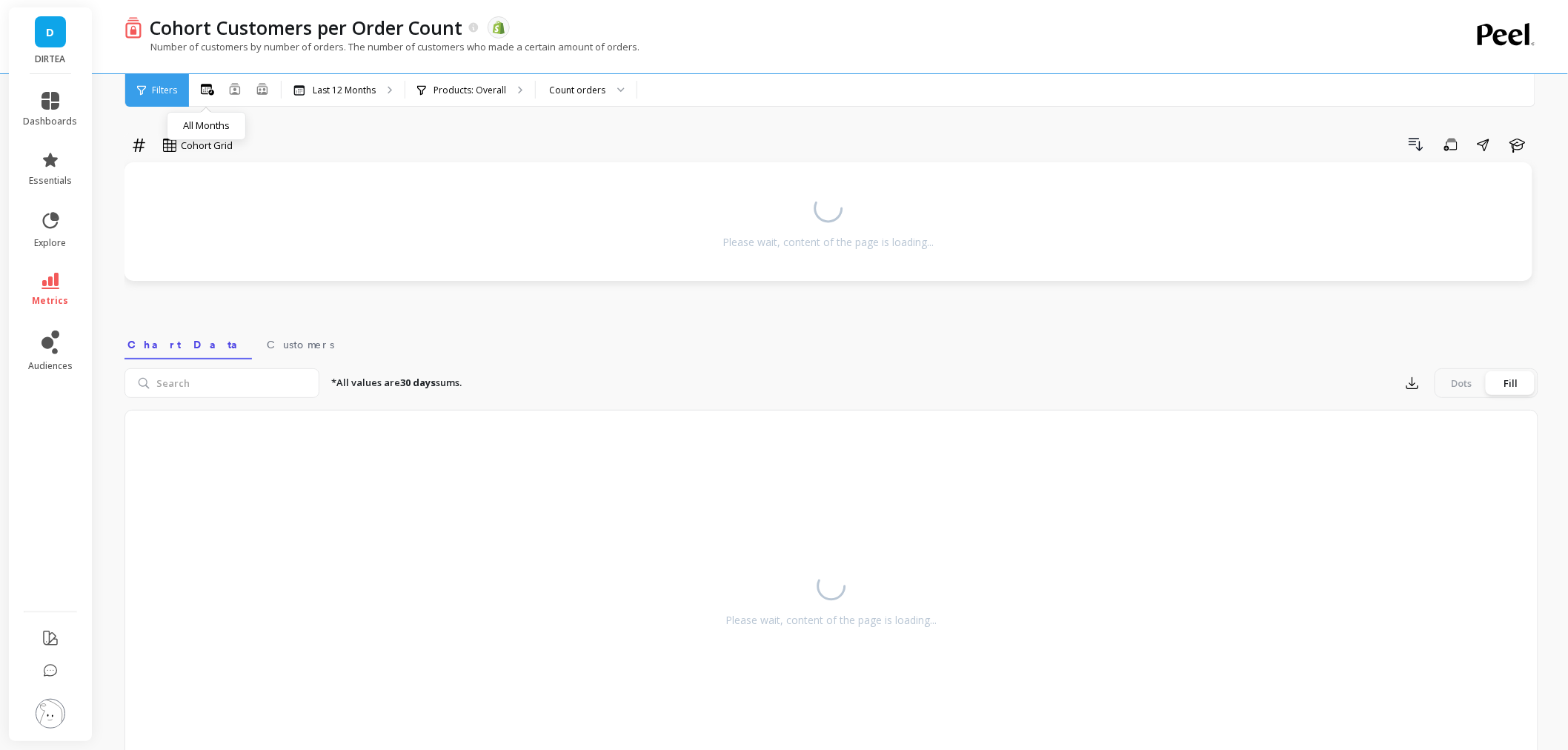
click at [440, 84] on p "Products: Overall" at bounding box center [469, 90] width 73 height 12
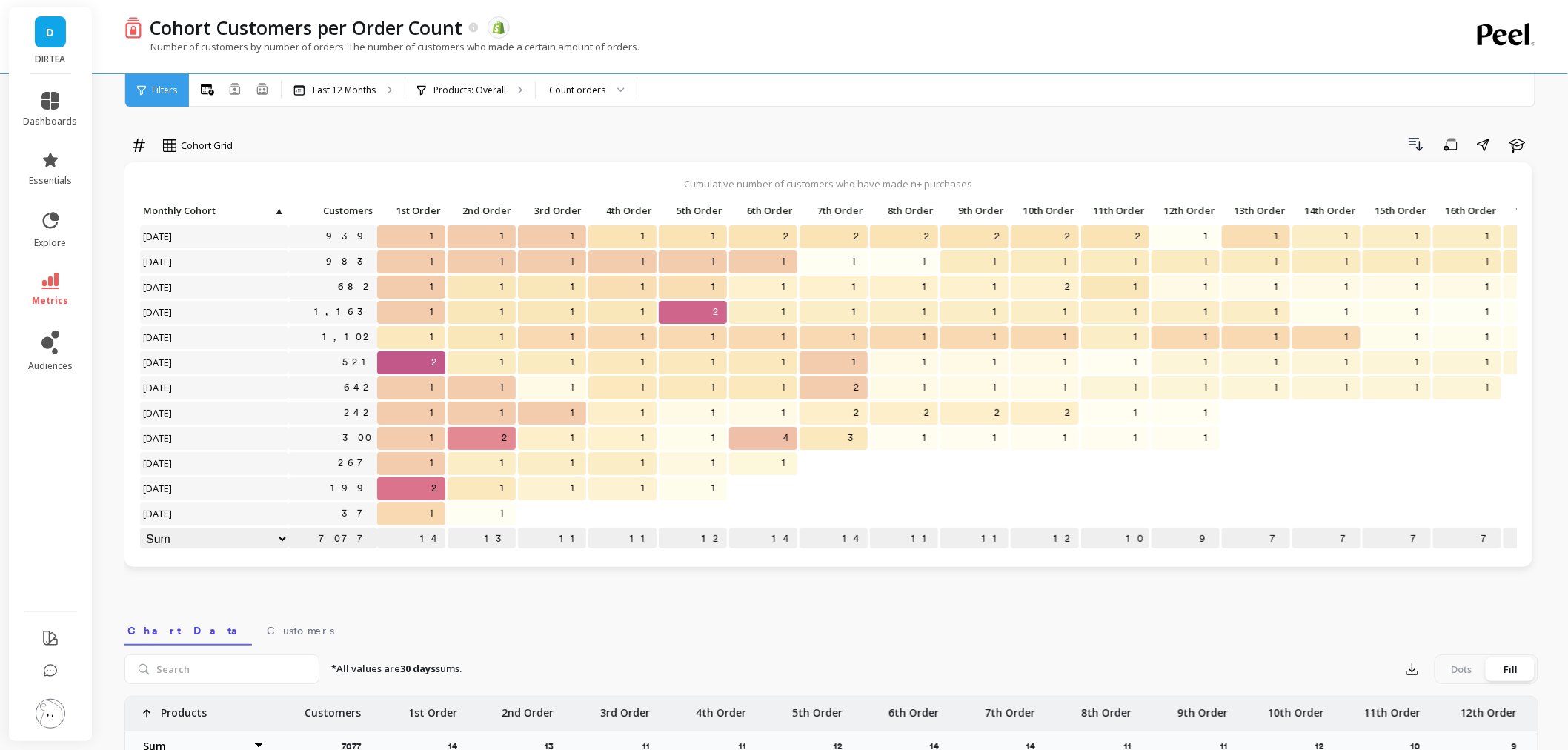
select select "sum"
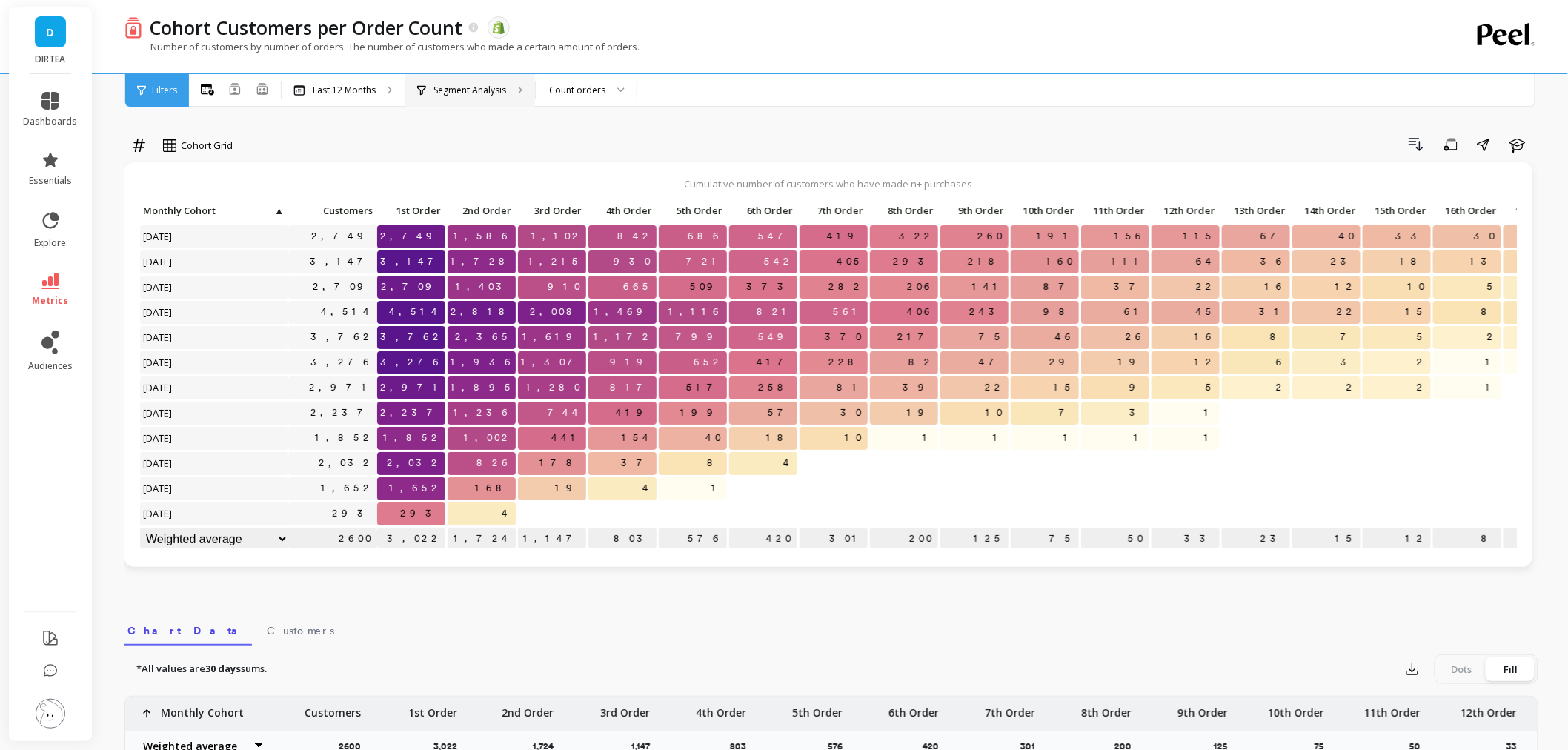
click at [446, 79] on div "Segment Analysis" at bounding box center [470, 91] width 130 height 33
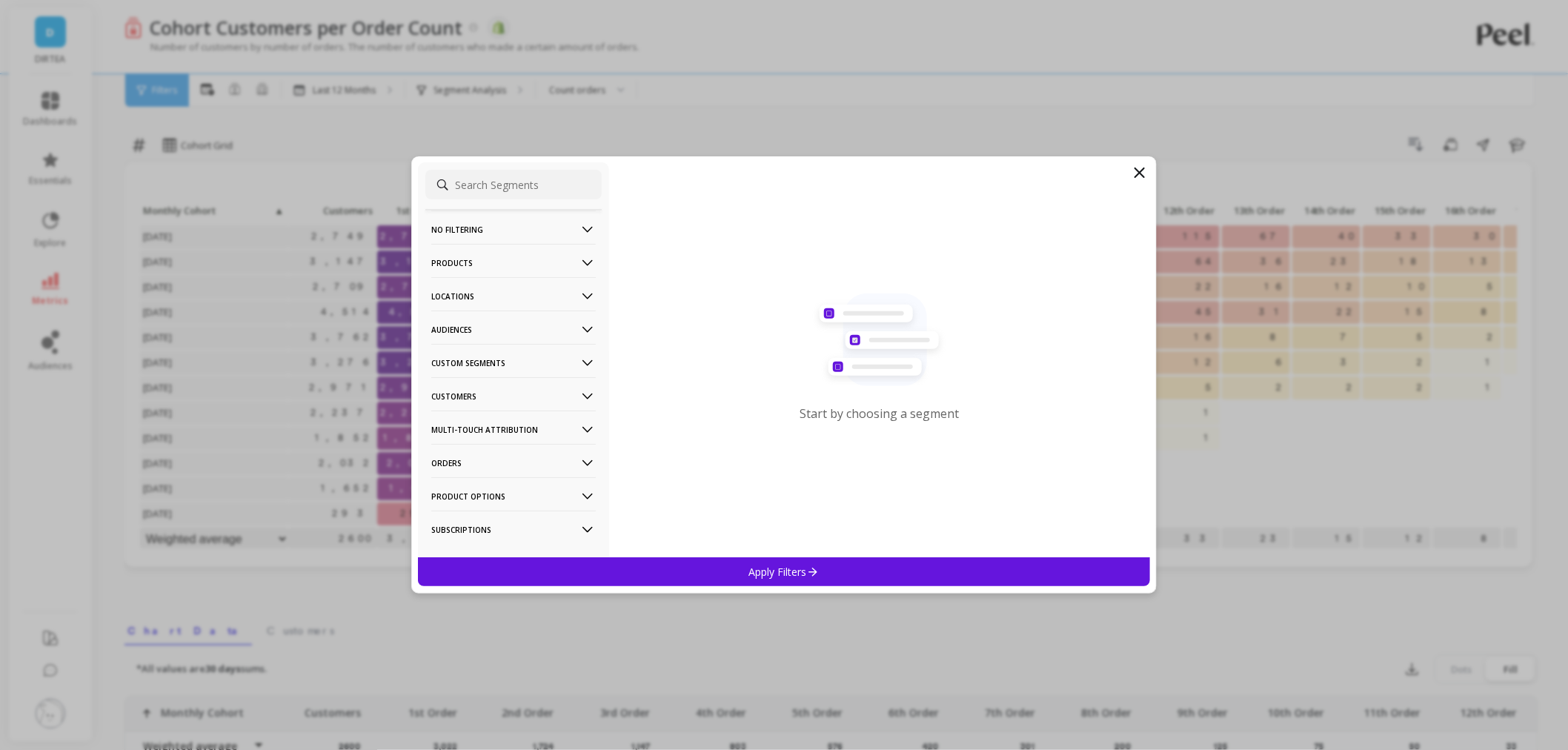
click at [491, 265] on p "Products" at bounding box center [513, 263] width 165 height 38
click at [489, 366] on div "Products" at bounding box center [513, 369] width 176 height 24
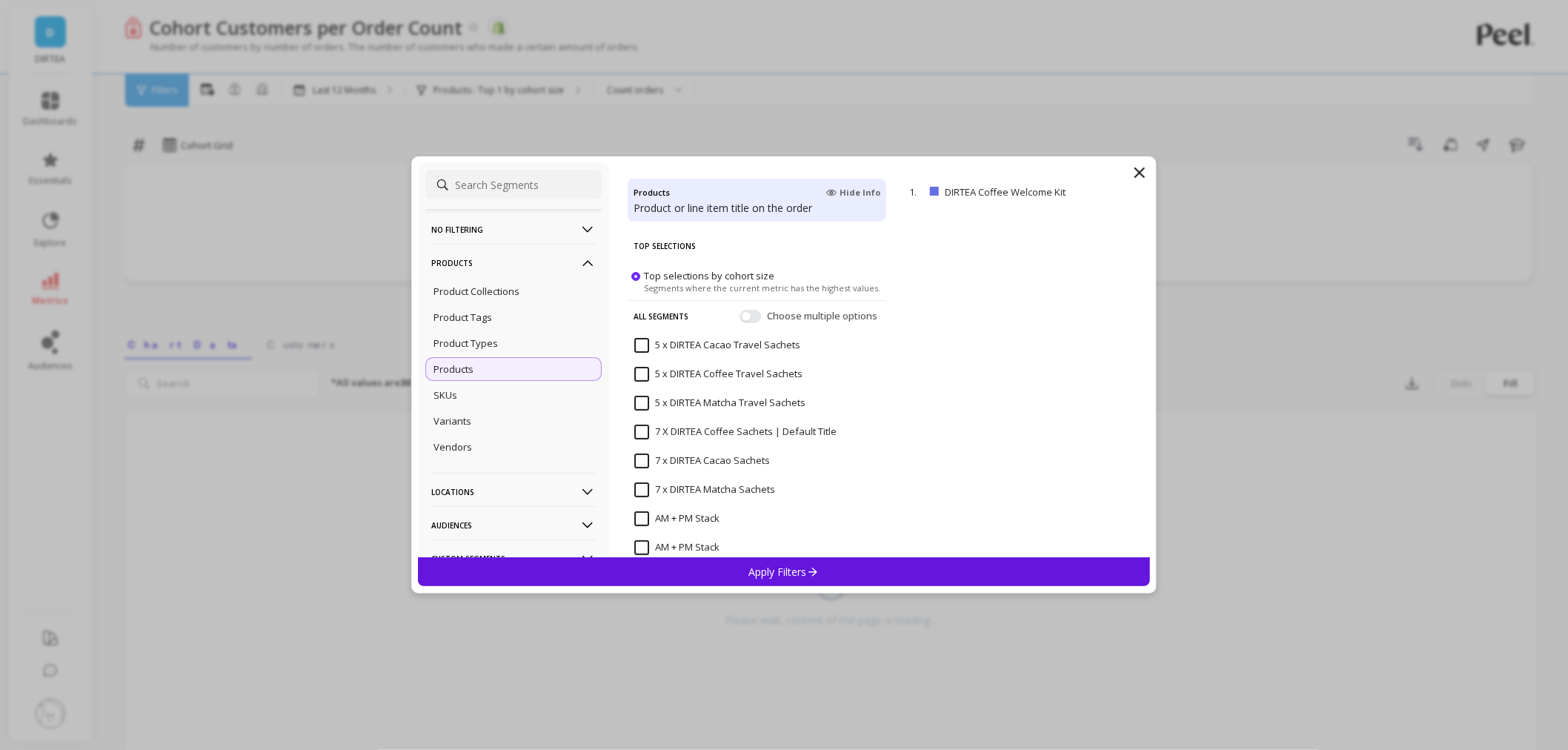
click at [552, 197] on input at bounding box center [513, 184] width 176 height 29
paste input "DIRTEA Coffee"
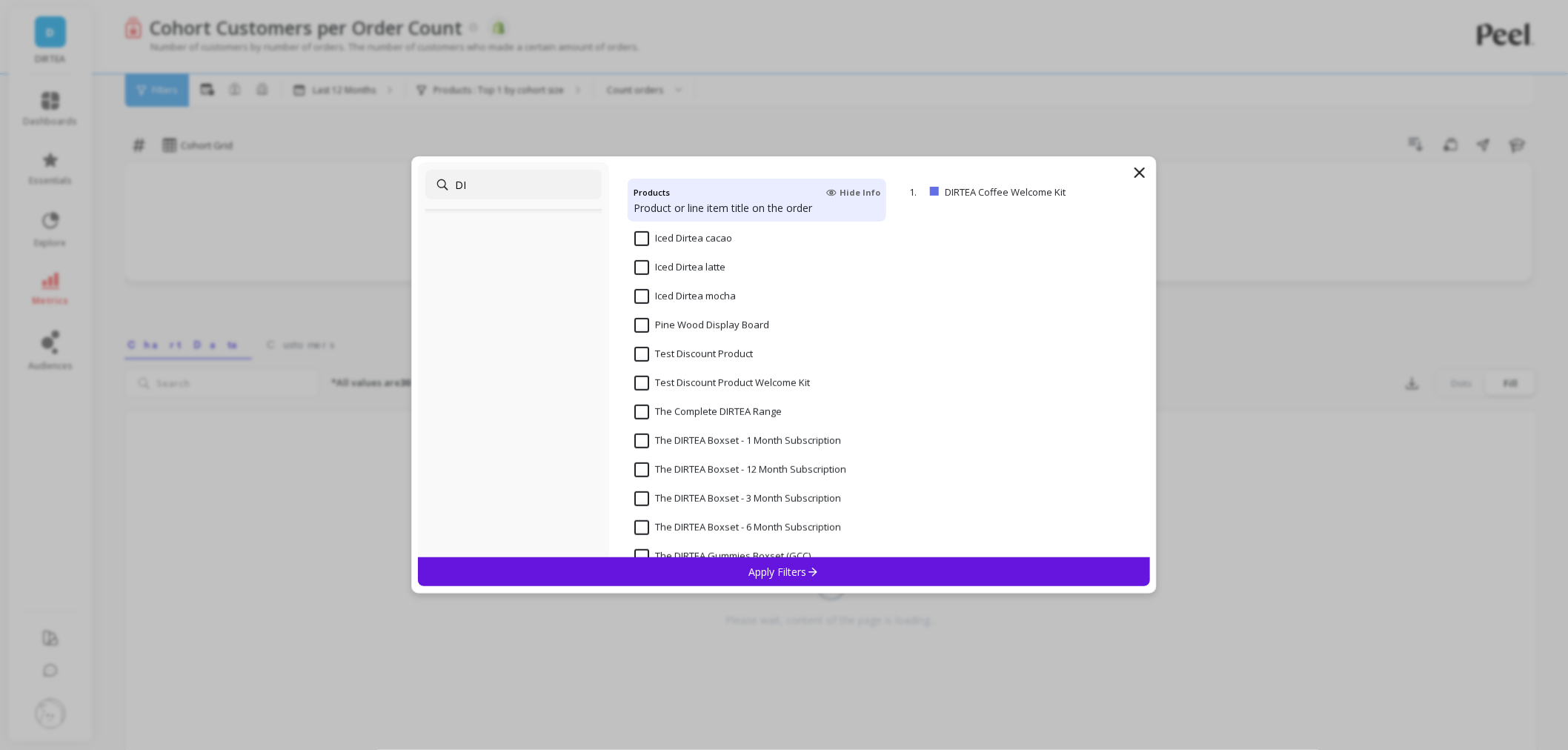
type input "D"
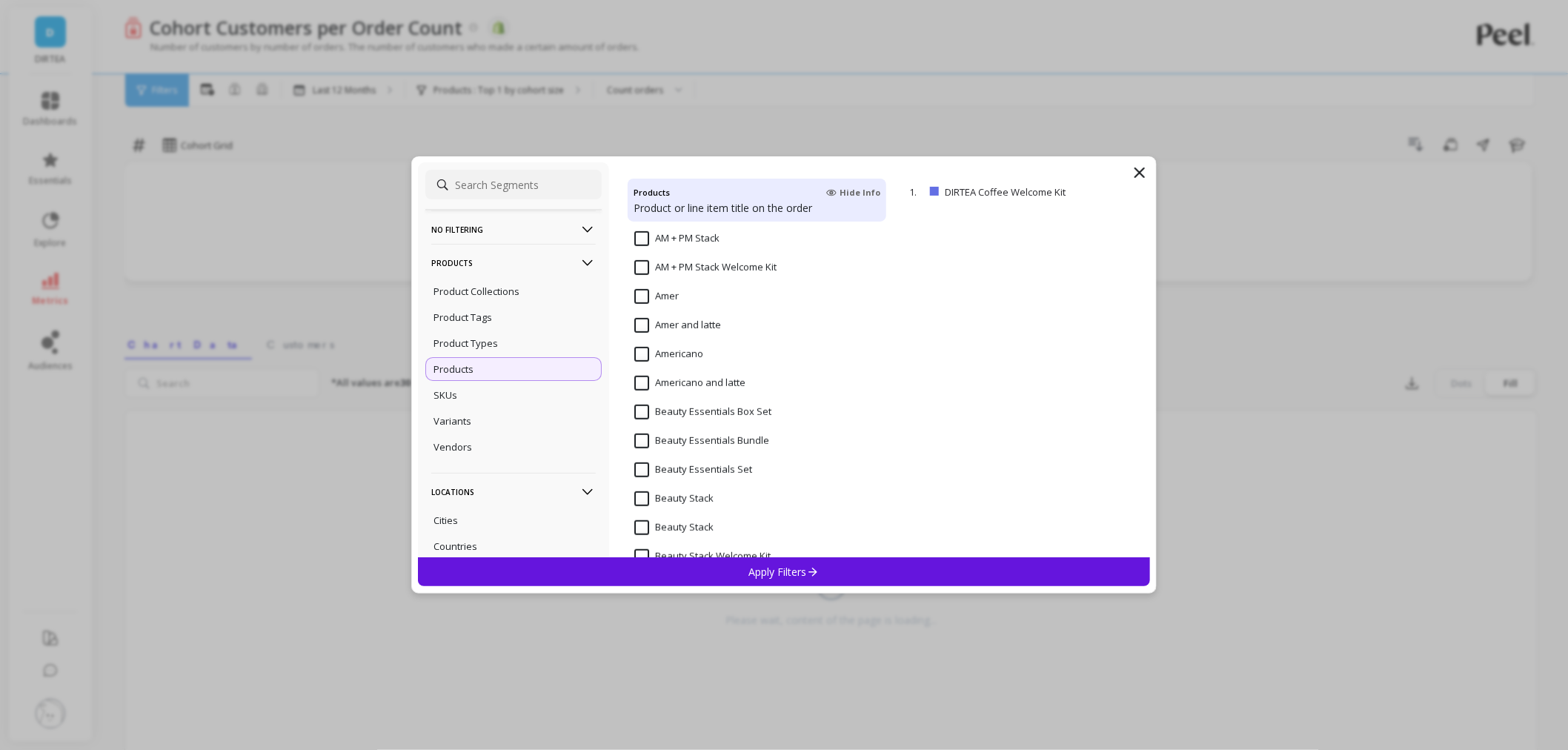
click at [480, 366] on div "Products" at bounding box center [513, 369] width 176 height 24
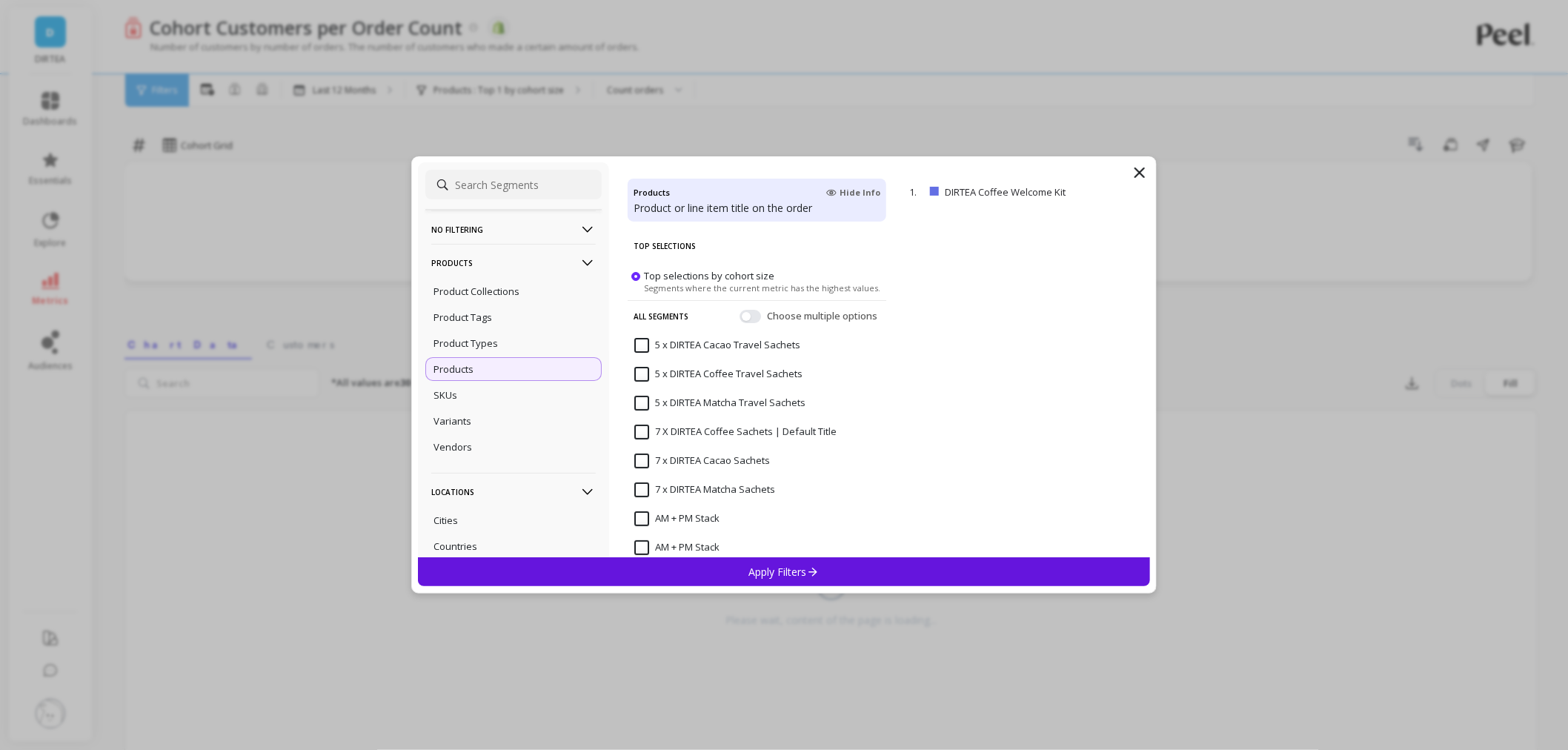
click at [473, 191] on input at bounding box center [513, 184] width 176 height 29
paste input "DIRTEA Coffee"
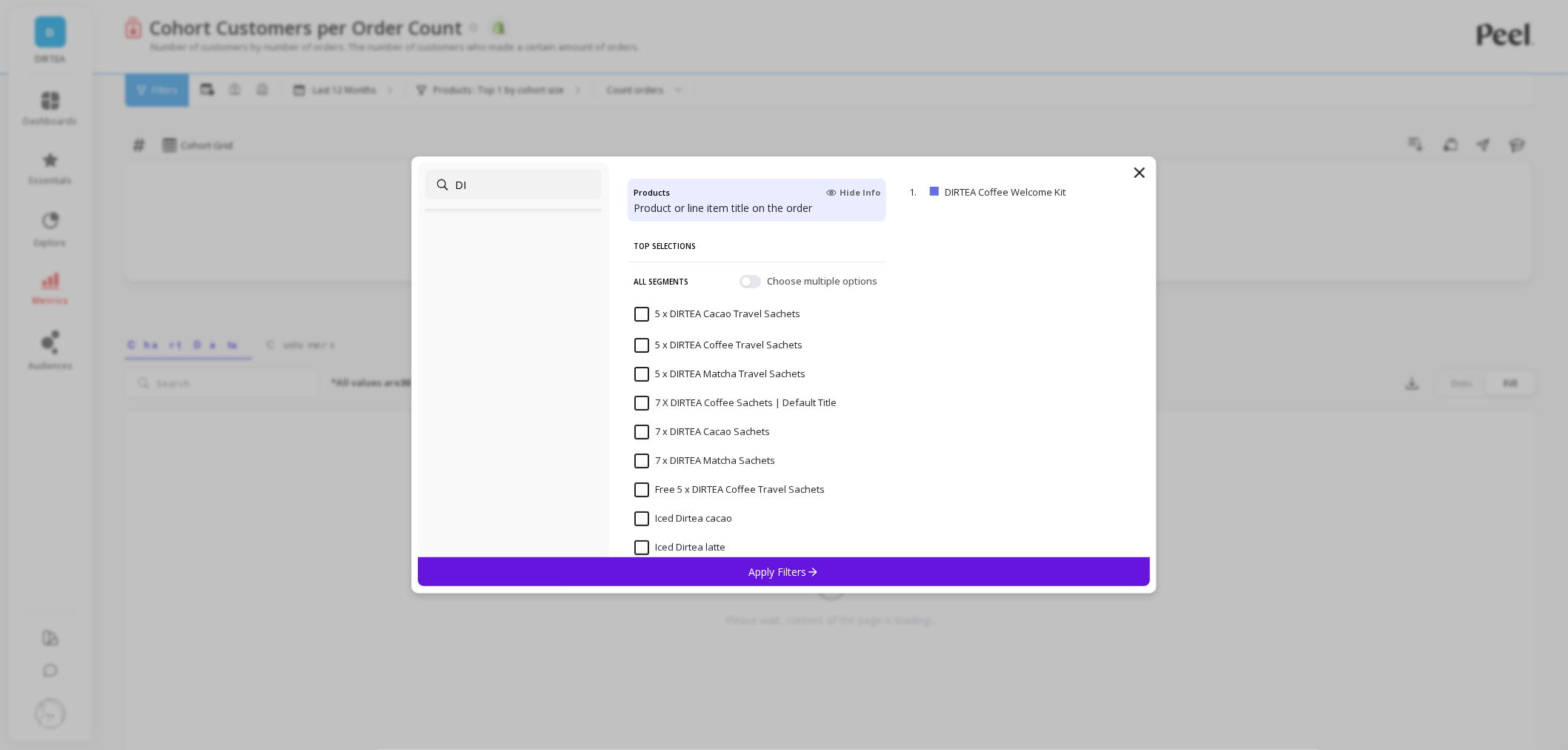
type input "D"
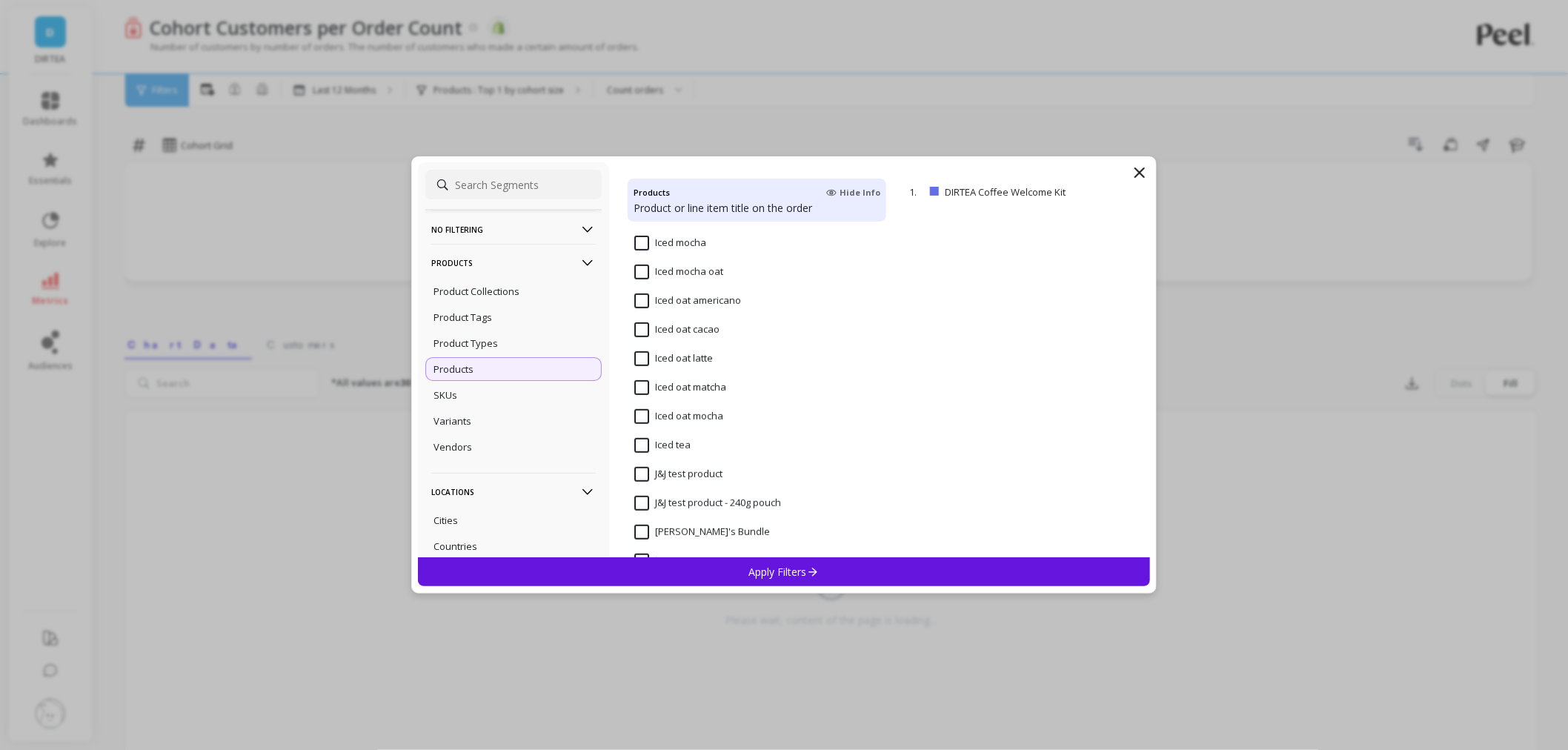
scroll to position [7820, 0]
click at [1149, 171] on div "No filtering Overall Products Product Collections Product Tags Product Types Pr…" at bounding box center [784, 375] width 745 height 437
click at [1137, 172] on icon at bounding box center [1139, 173] width 18 height 18
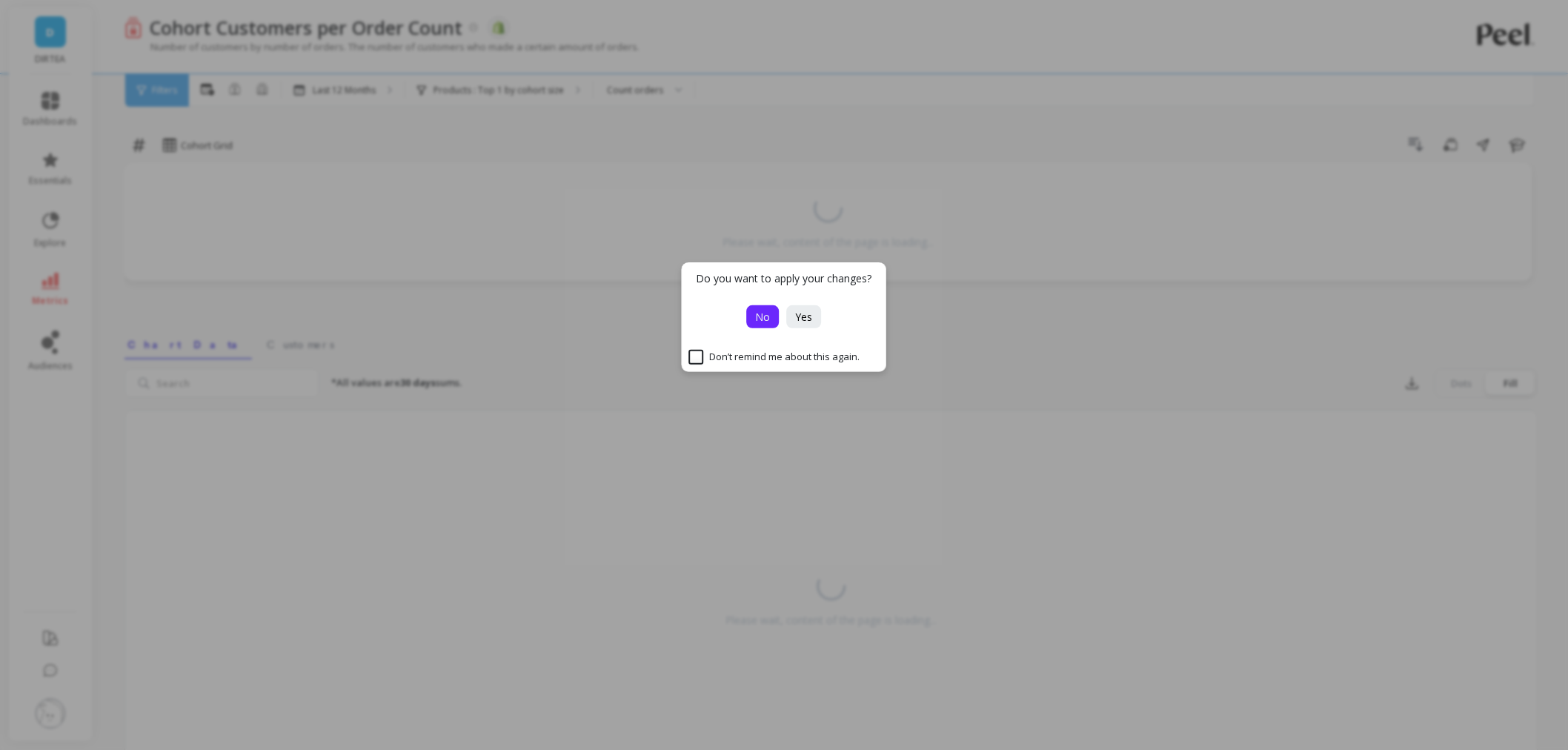
click at [766, 320] on span "No" at bounding box center [763, 316] width 15 height 14
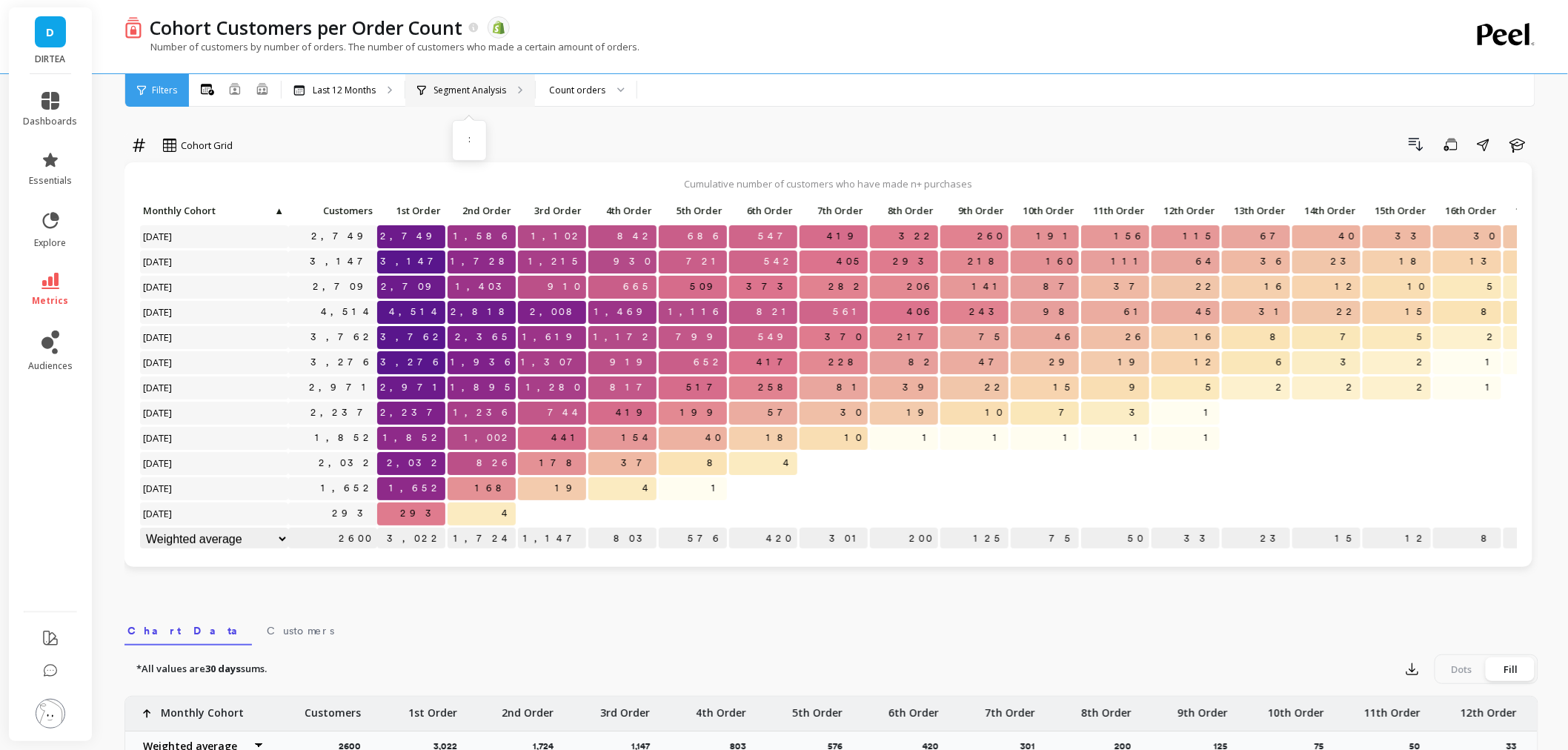
click at [440, 85] on p "Segment Analysis" at bounding box center [469, 90] width 73 height 12
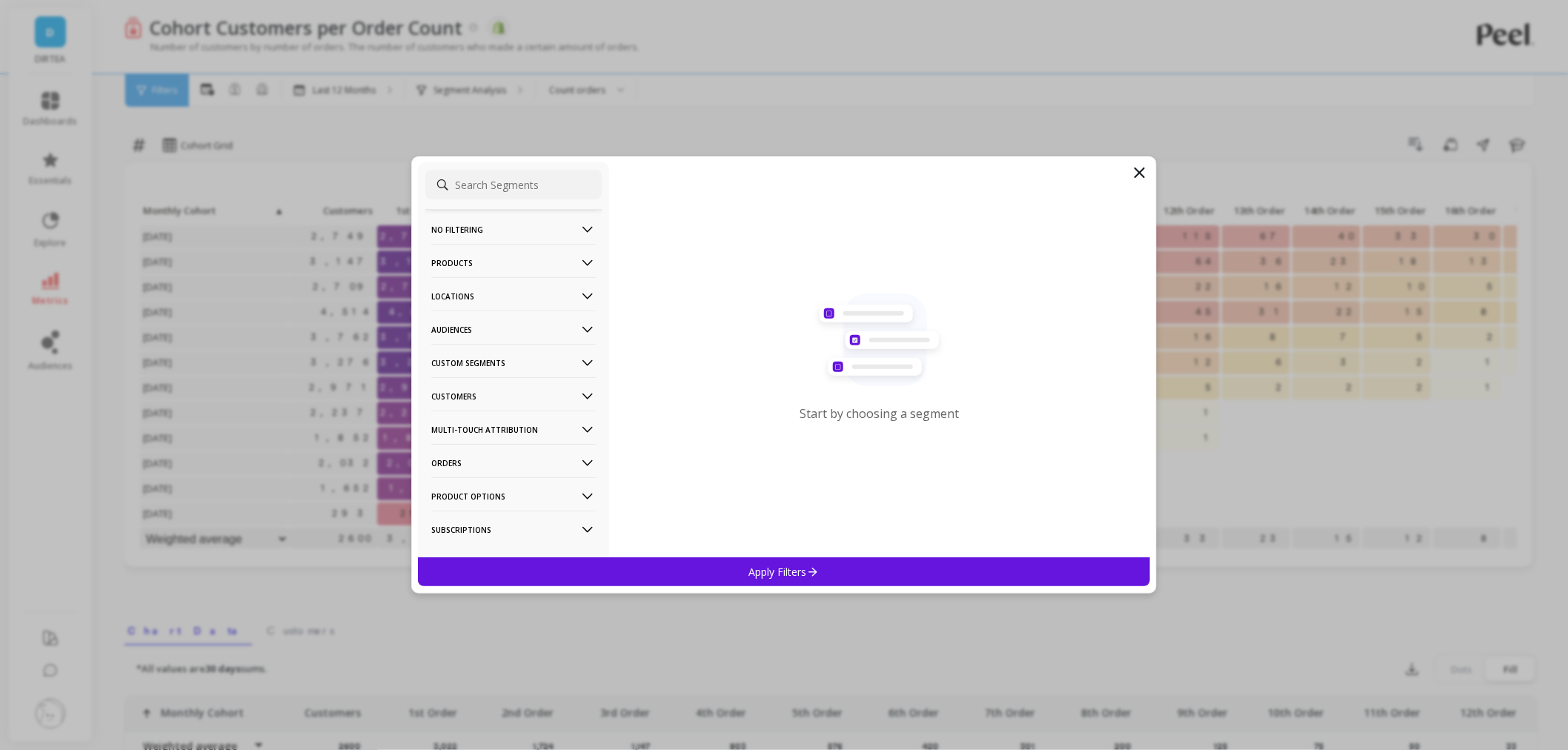
click at [509, 257] on p "Products" at bounding box center [513, 263] width 165 height 38
click at [496, 361] on div "Products" at bounding box center [513, 369] width 176 height 24
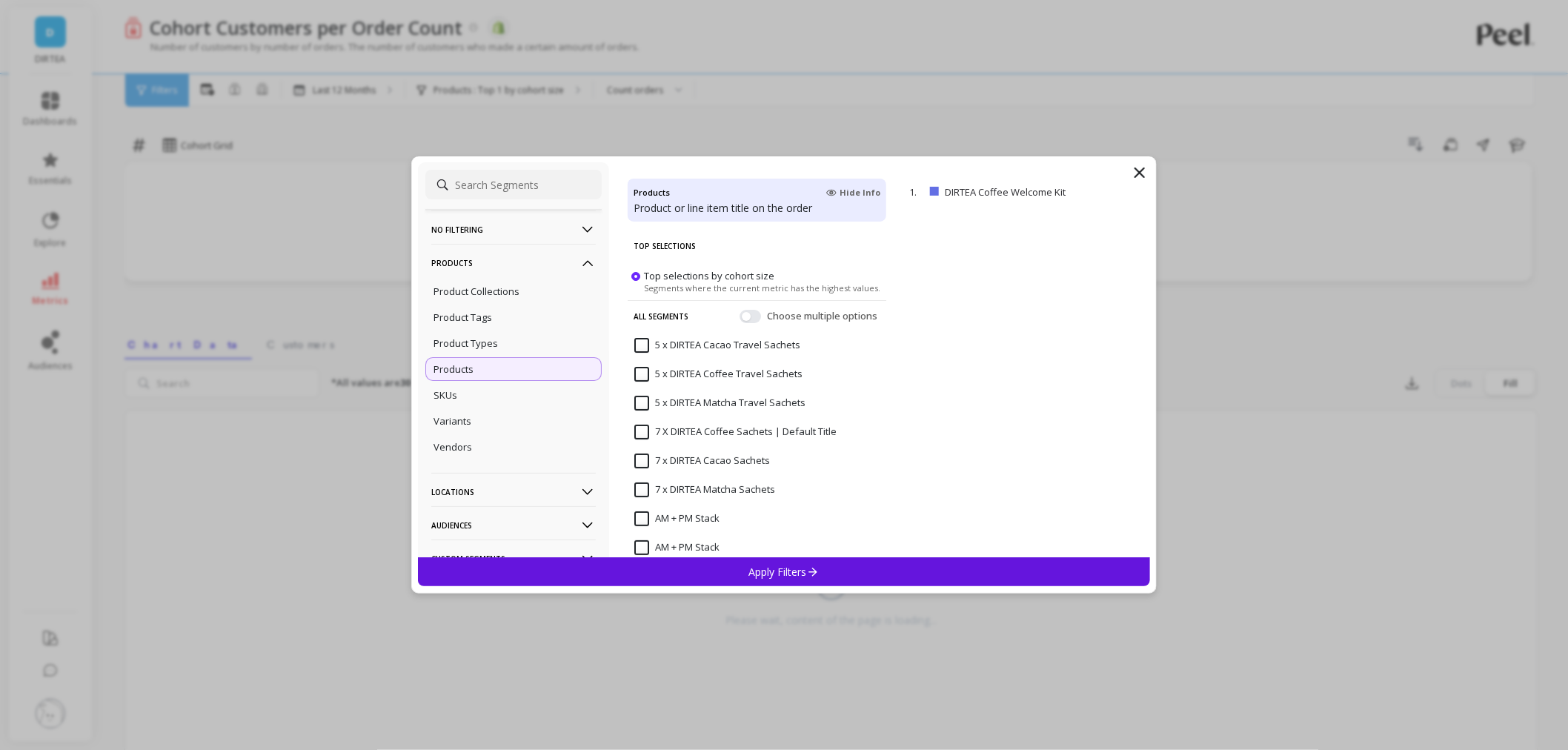
click at [505, 189] on input at bounding box center [513, 184] width 176 height 29
paste input "DIRTEA Coffee"
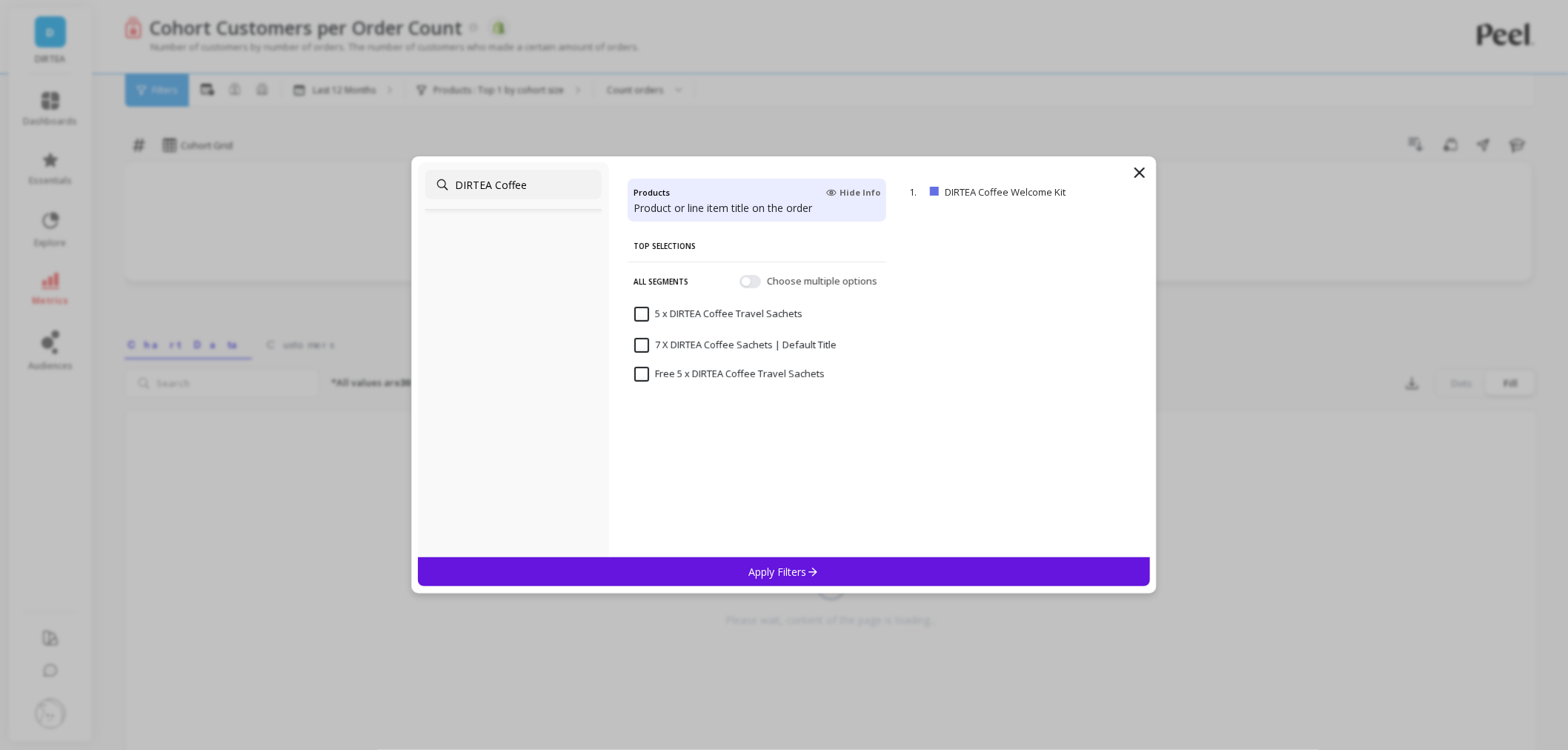
drag, startPoint x: 495, startPoint y: 182, endPoint x: 553, endPoint y: 189, distance: 58.4
click at [553, 189] on input "DIRTEA Coffee" at bounding box center [513, 184] width 176 height 29
type input "DIRTEA"
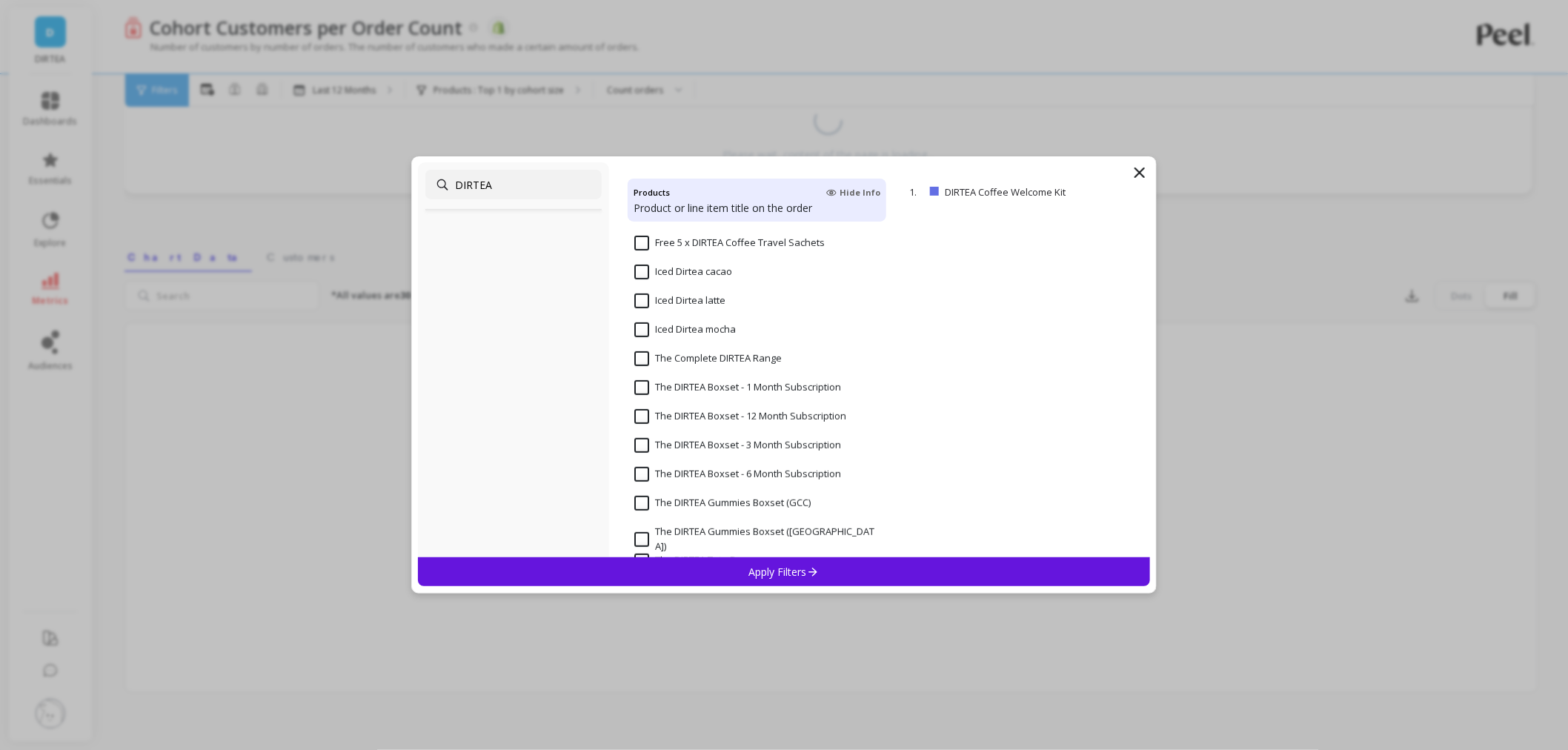
scroll to position [280, 0]
drag, startPoint x: 498, startPoint y: 180, endPoint x: 455, endPoint y: 191, distance: 44.4
click at [455, 191] on input "DIRTEA" at bounding box center [513, 184] width 176 height 29
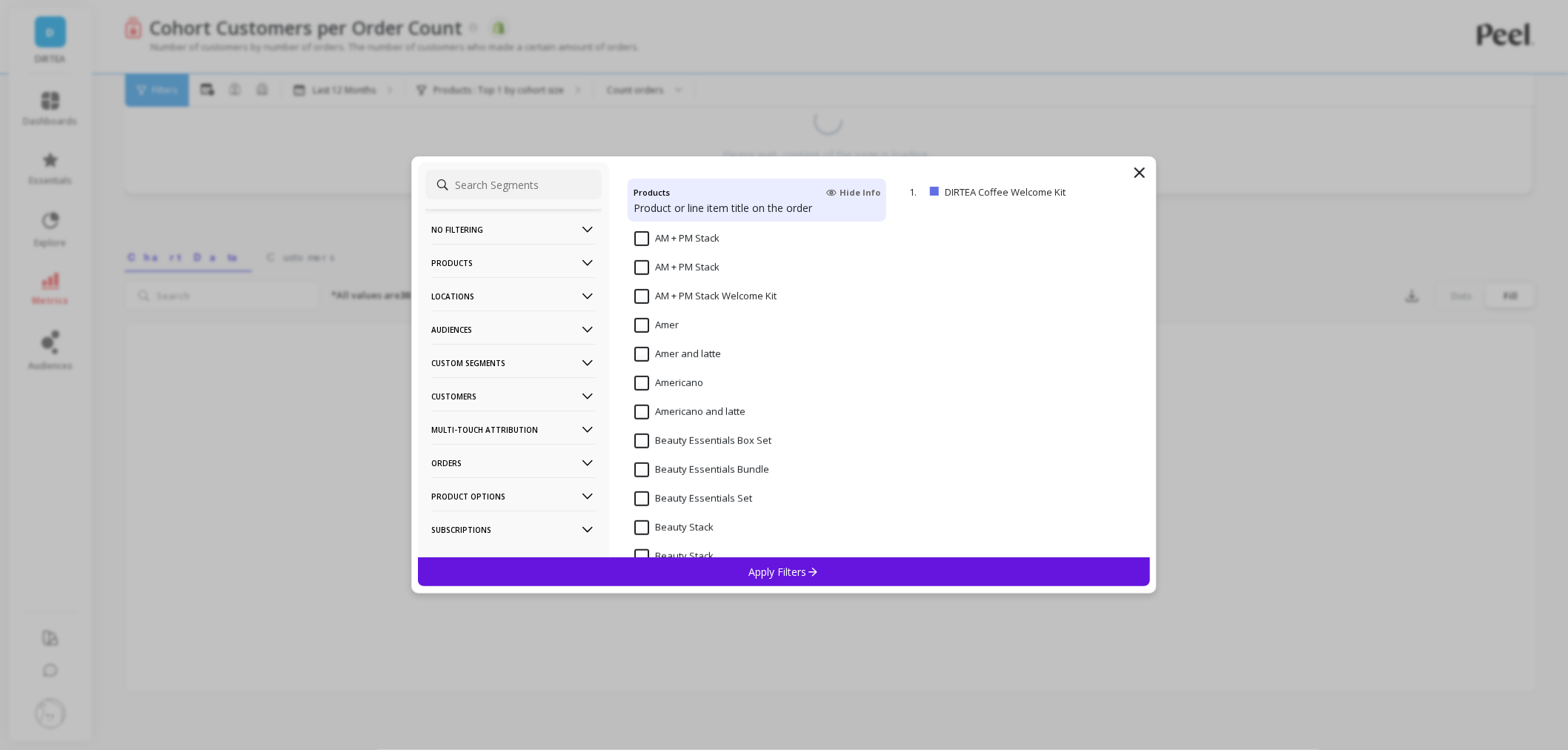
paste input "DIRTEA Coffee"
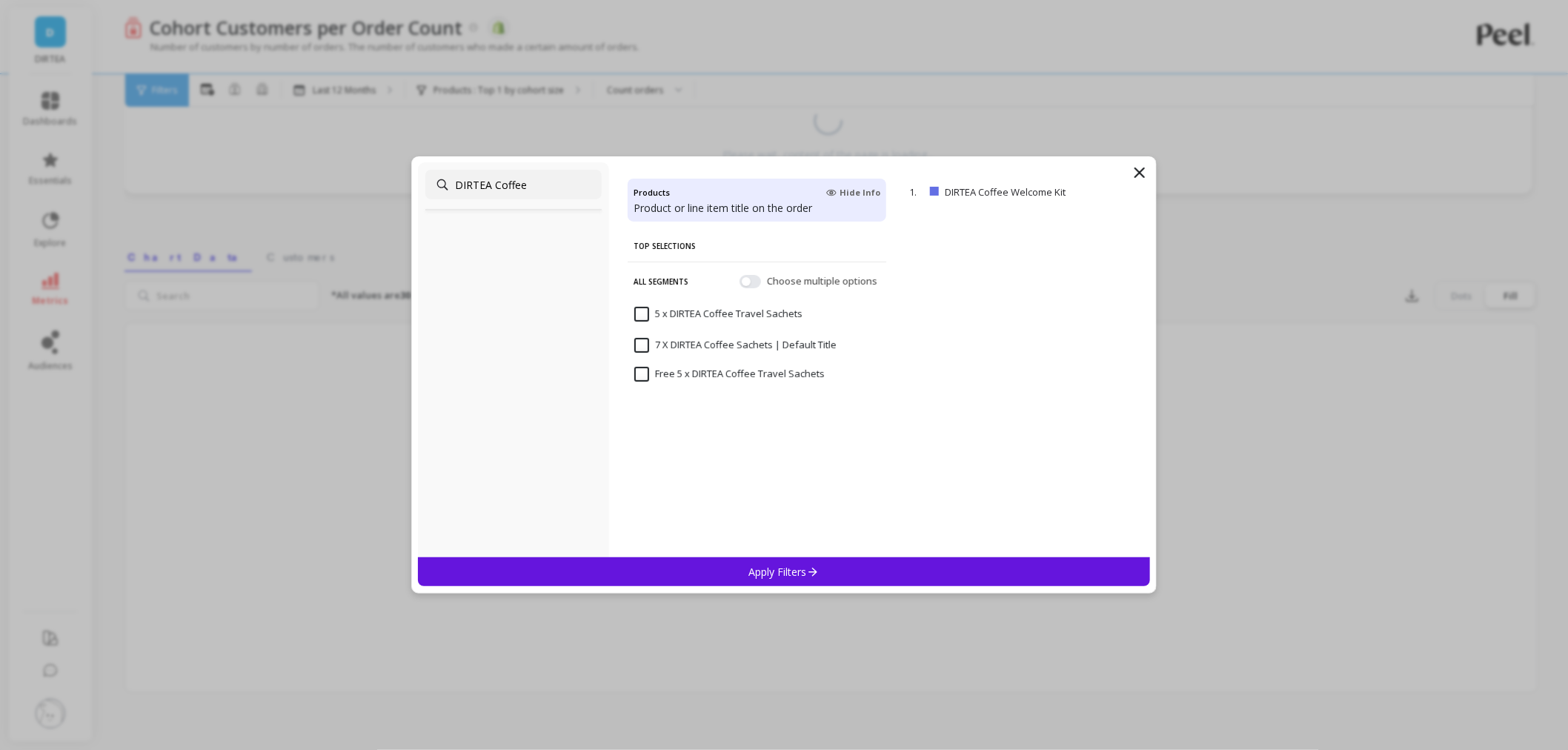
click at [456, 184] on input "DIRTEA Coffee" at bounding box center [513, 184] width 176 height 29
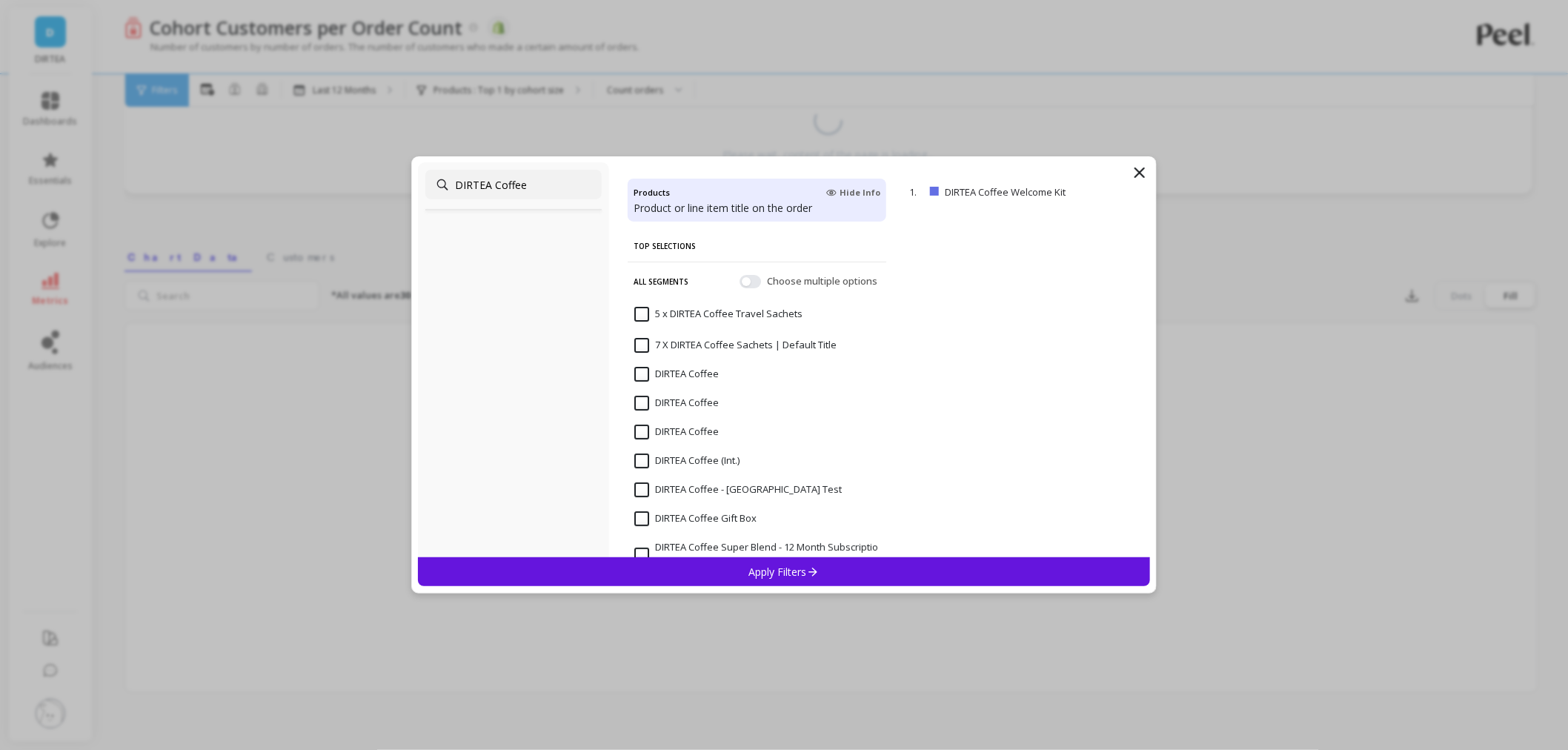
type input "DIRTEA Coffee"
click at [639, 374] on input "DIRTEA Coffee" at bounding box center [676, 374] width 84 height 15
click at [825, 581] on div "Apply Filters" at bounding box center [784, 571] width 732 height 29
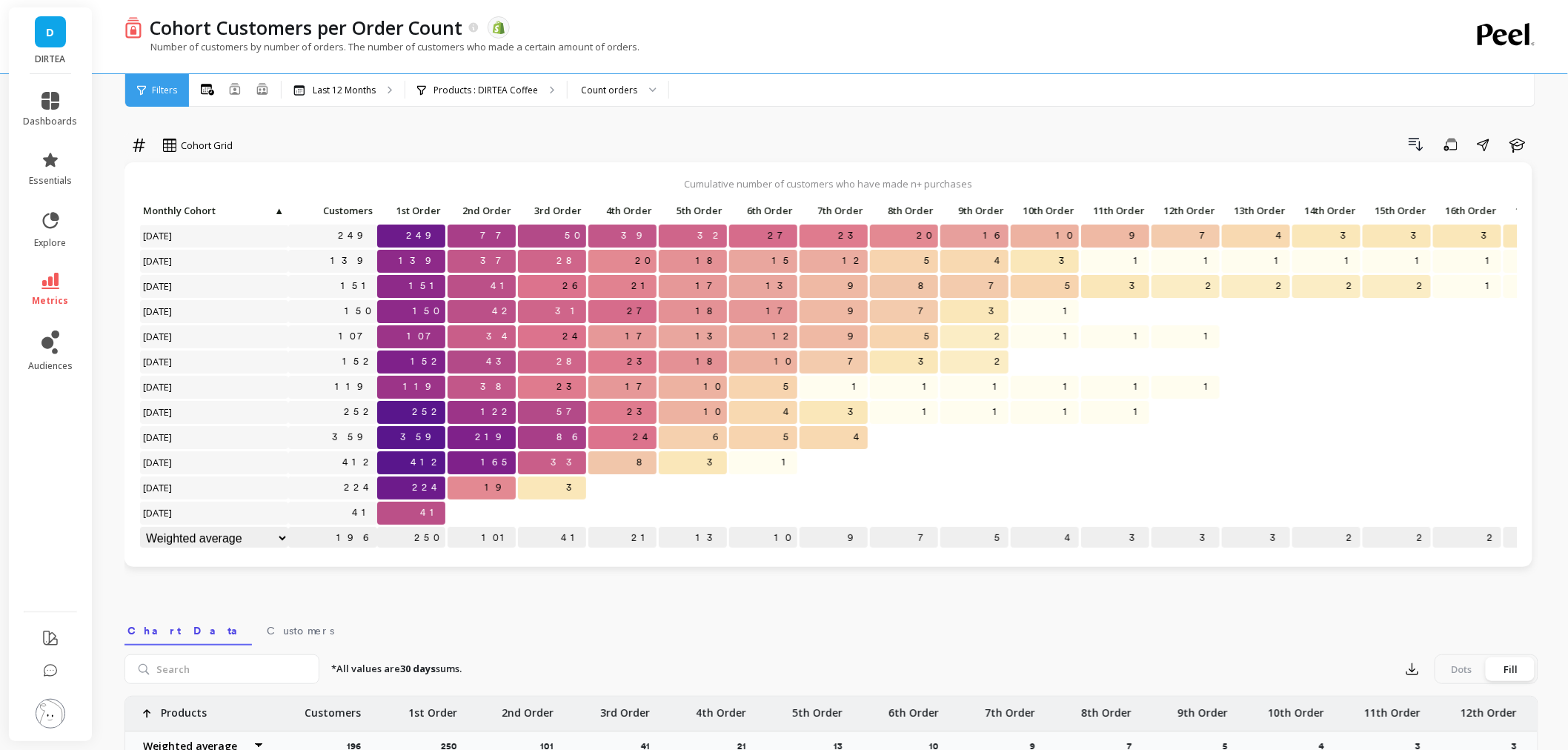
scroll to position [12, 0]
click at [283, 526] on select "Weighted average Weighted average excl. current month Sum Max Min" at bounding box center [215, 538] width 149 height 23
select select "sum"
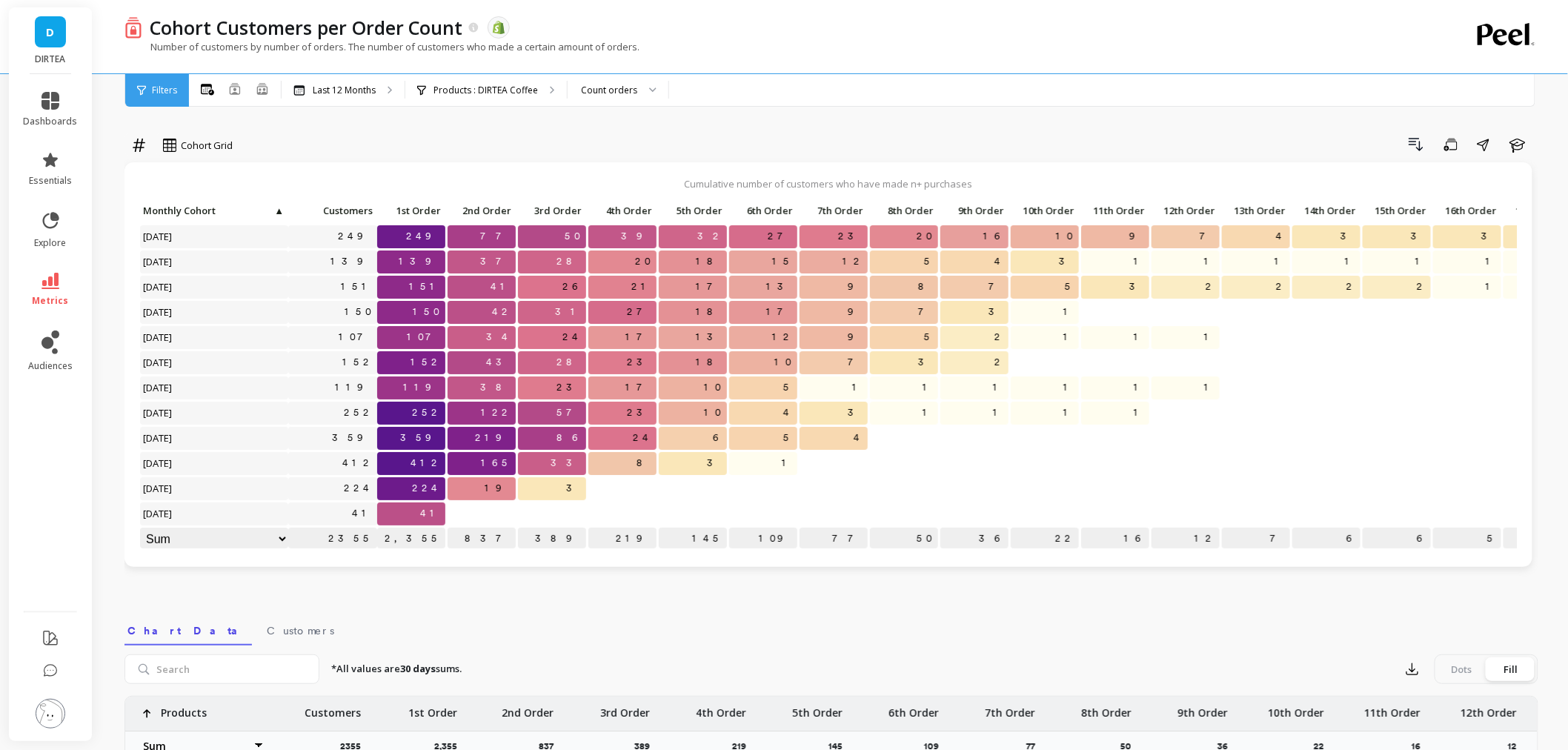
click at [832, 63] on div "Number of customers by number of orders. The number of customers who made a cer…" at bounding box center [771, 54] width 1292 height 28
click at [28, 280] on link "metrics" at bounding box center [51, 290] width 54 height 34
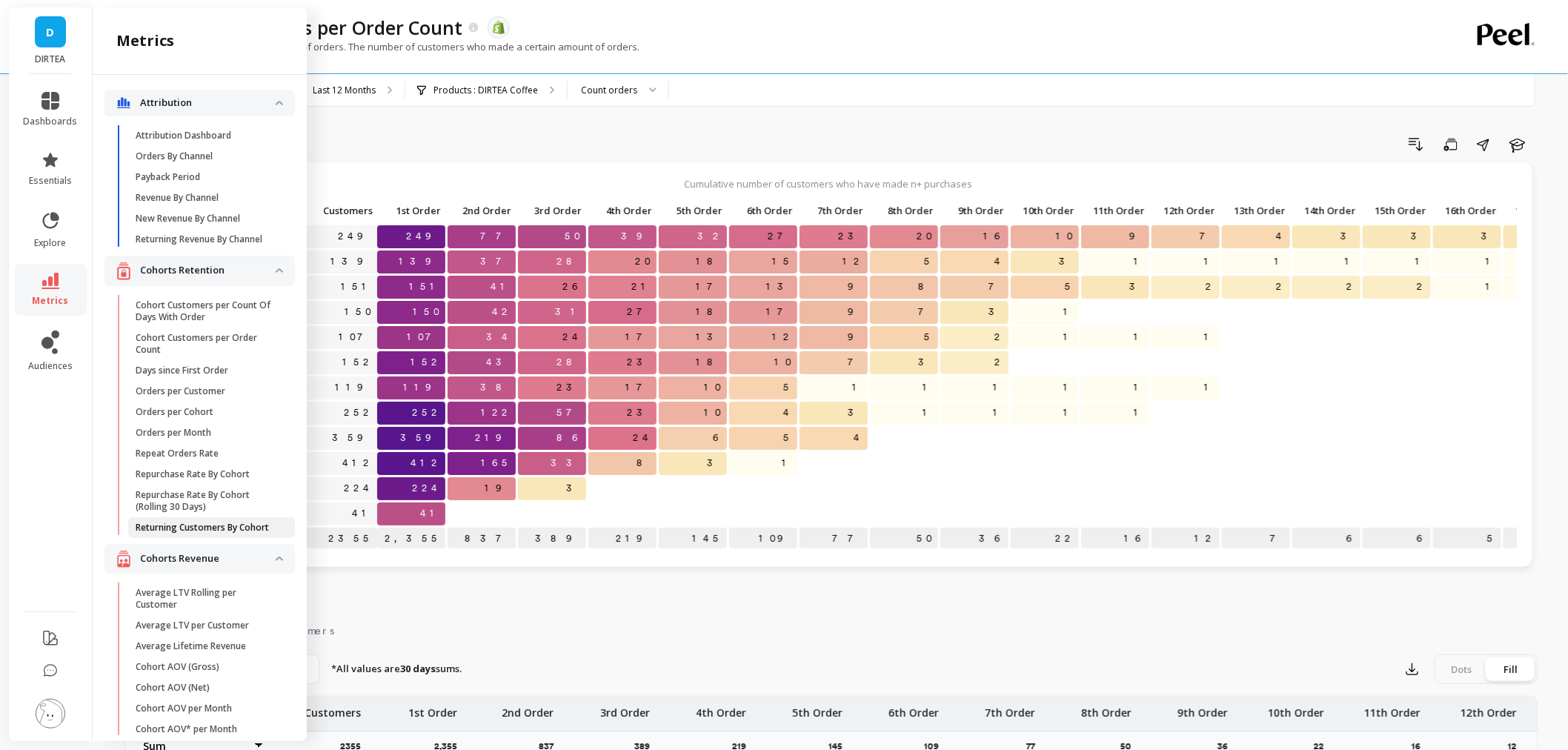
click at [230, 534] on p "Returning Customers By Cohort" at bounding box center [202, 527] width 133 height 12
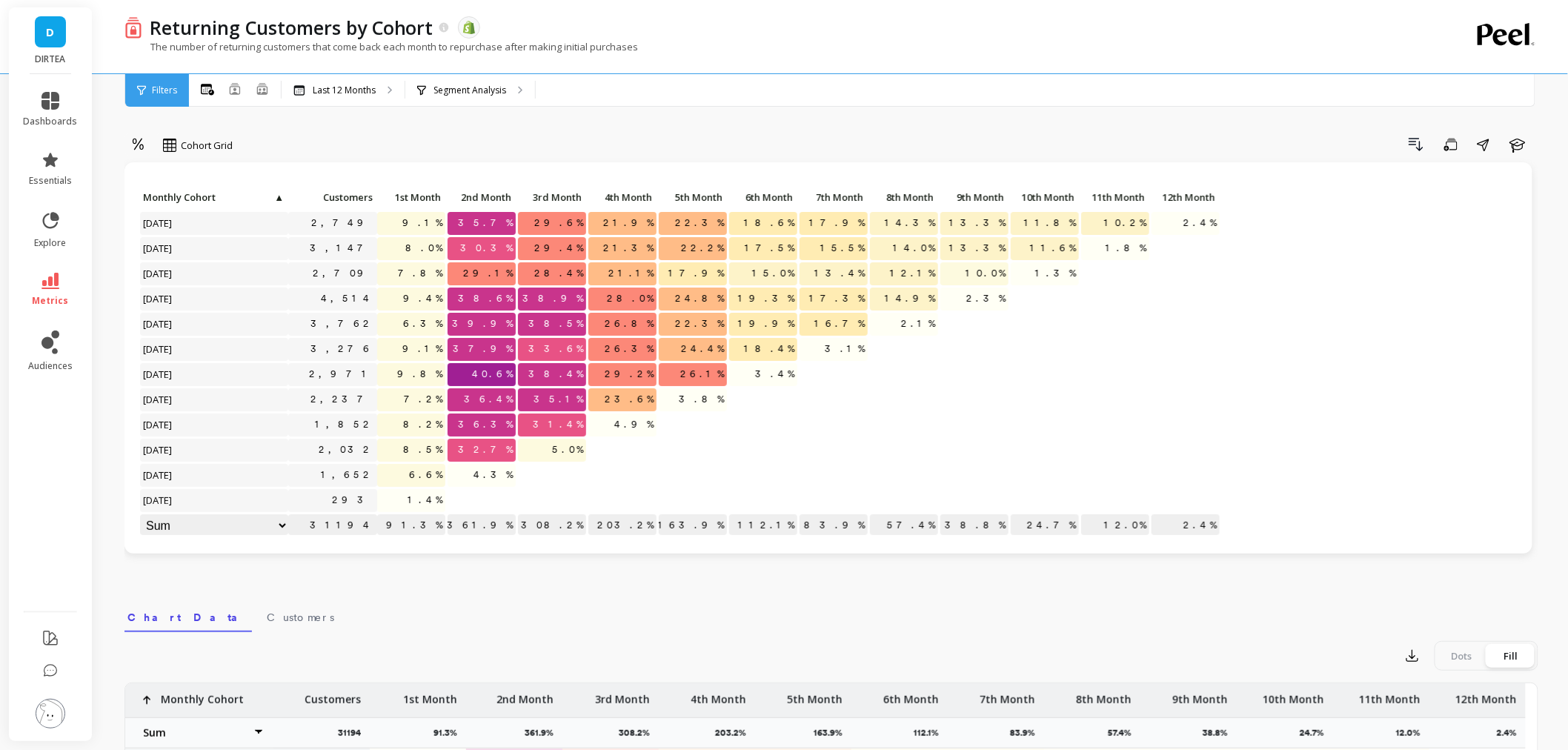
select select "sum"
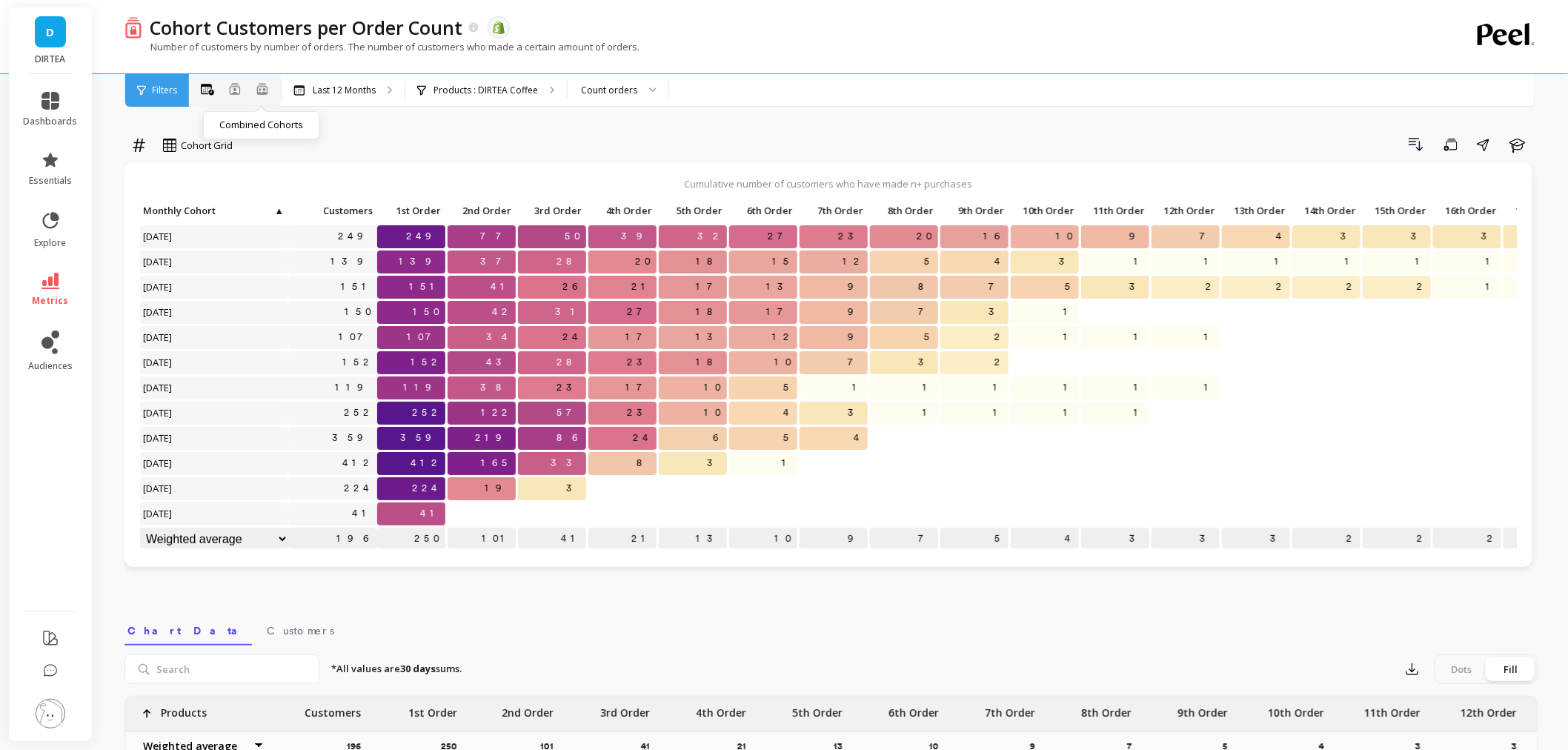
click at [257, 86] on icon at bounding box center [262, 89] width 11 height 11
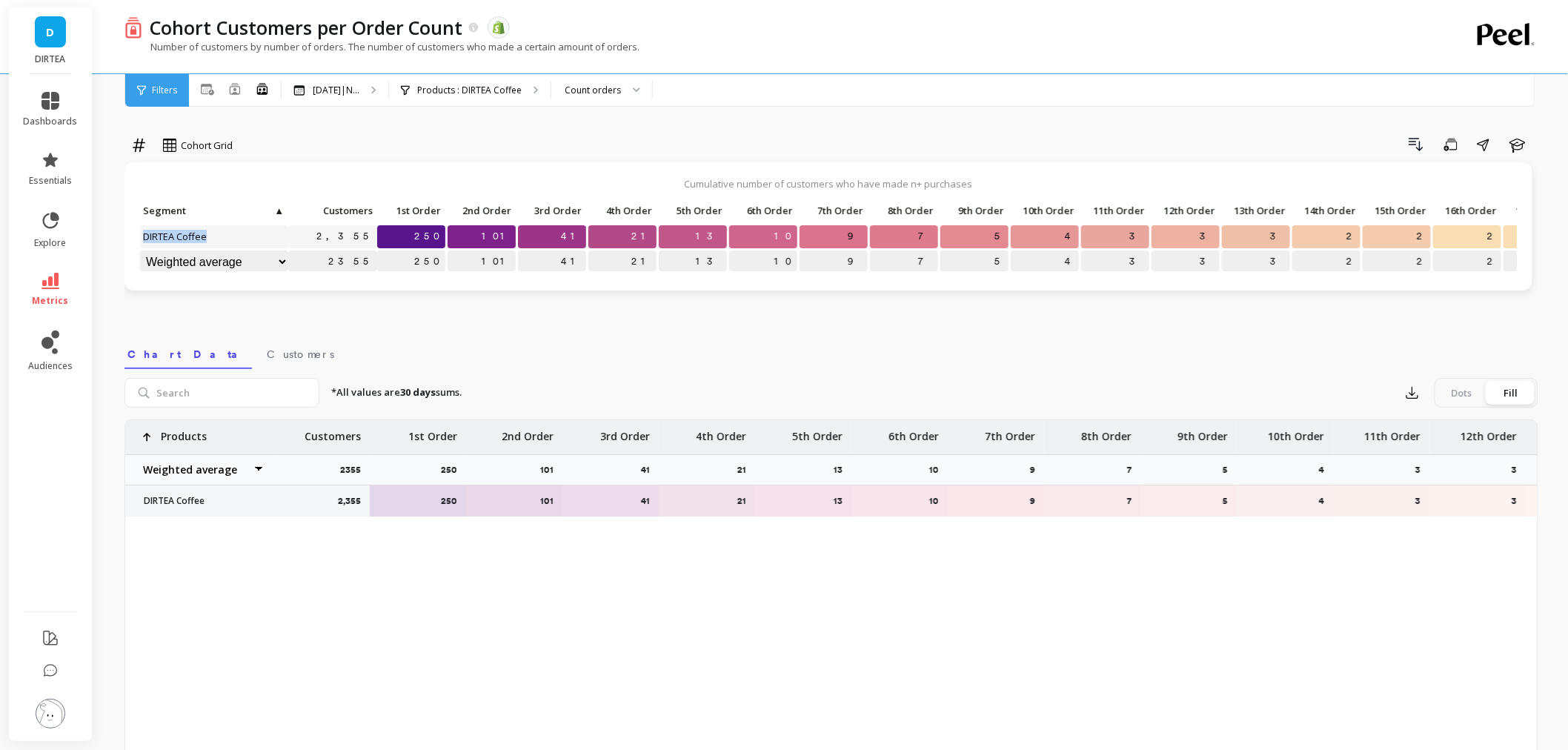
copy span "DIRTEA Coffee"
drag, startPoint x: 217, startPoint y: 235, endPoint x: 140, endPoint y: 239, distance: 77.1
click at [140, 239] on p "DIRTEA Coffee" at bounding box center [215, 236] width 149 height 22
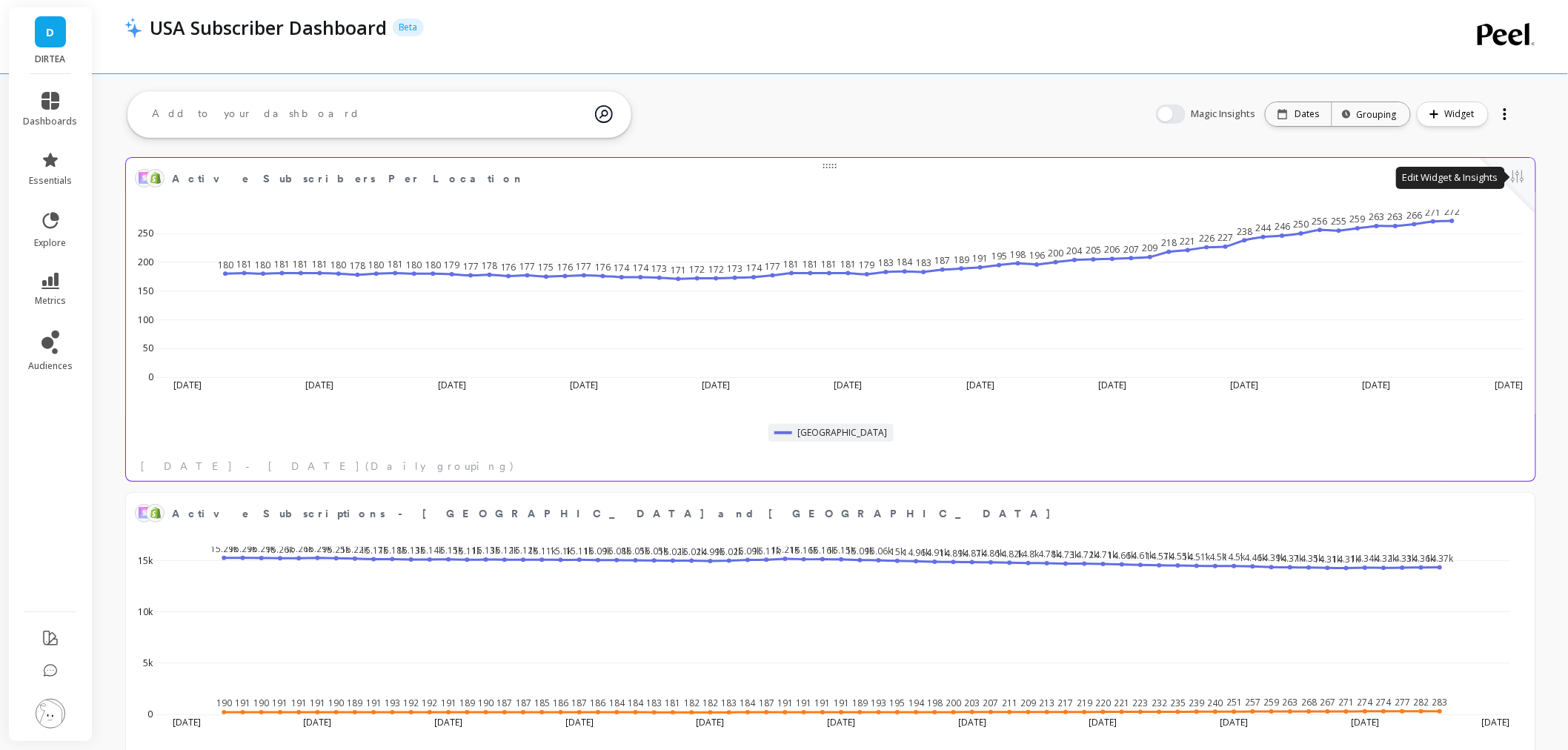
click at [1516, 179] on button at bounding box center [1517, 177] width 18 height 20
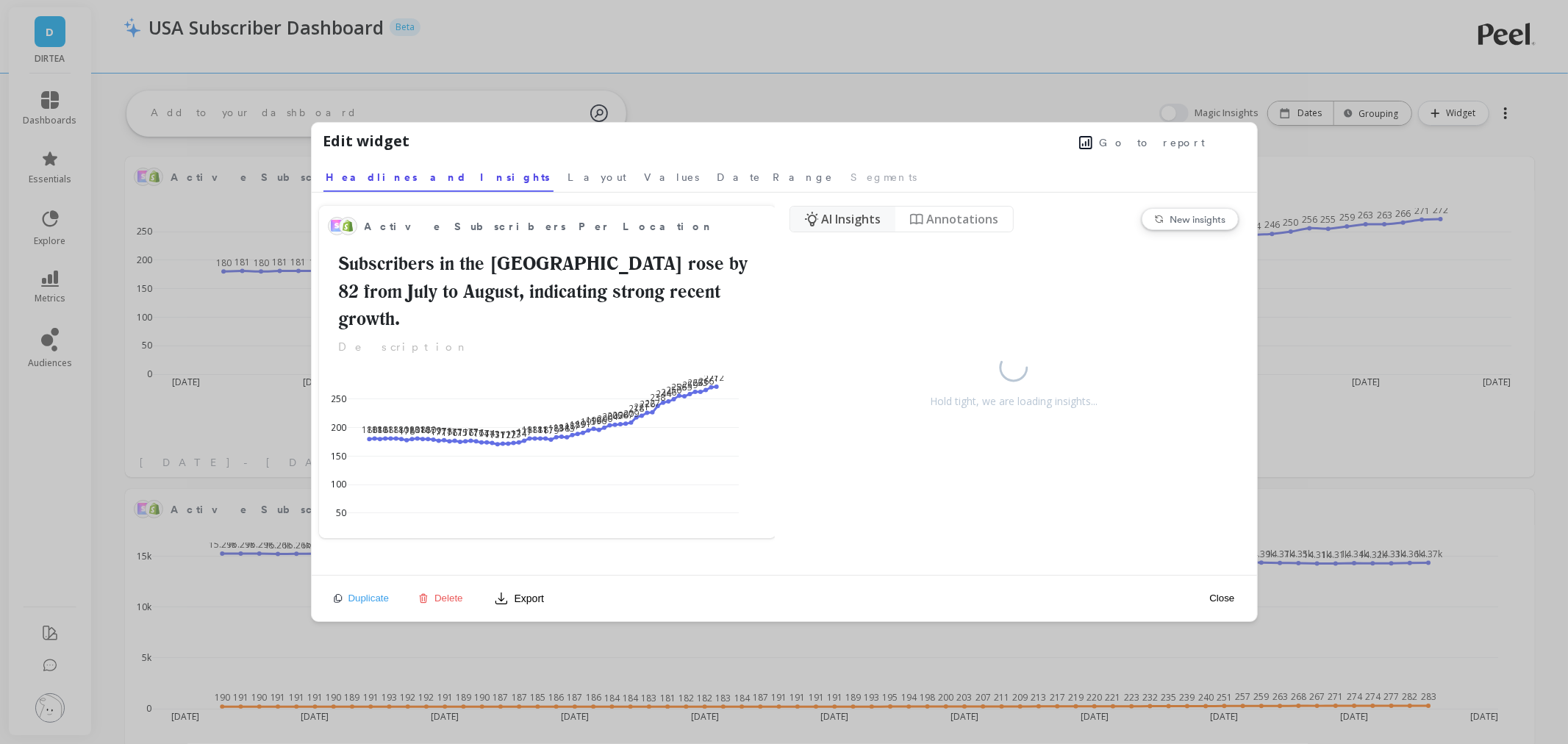
scroll to position [392, 1354]
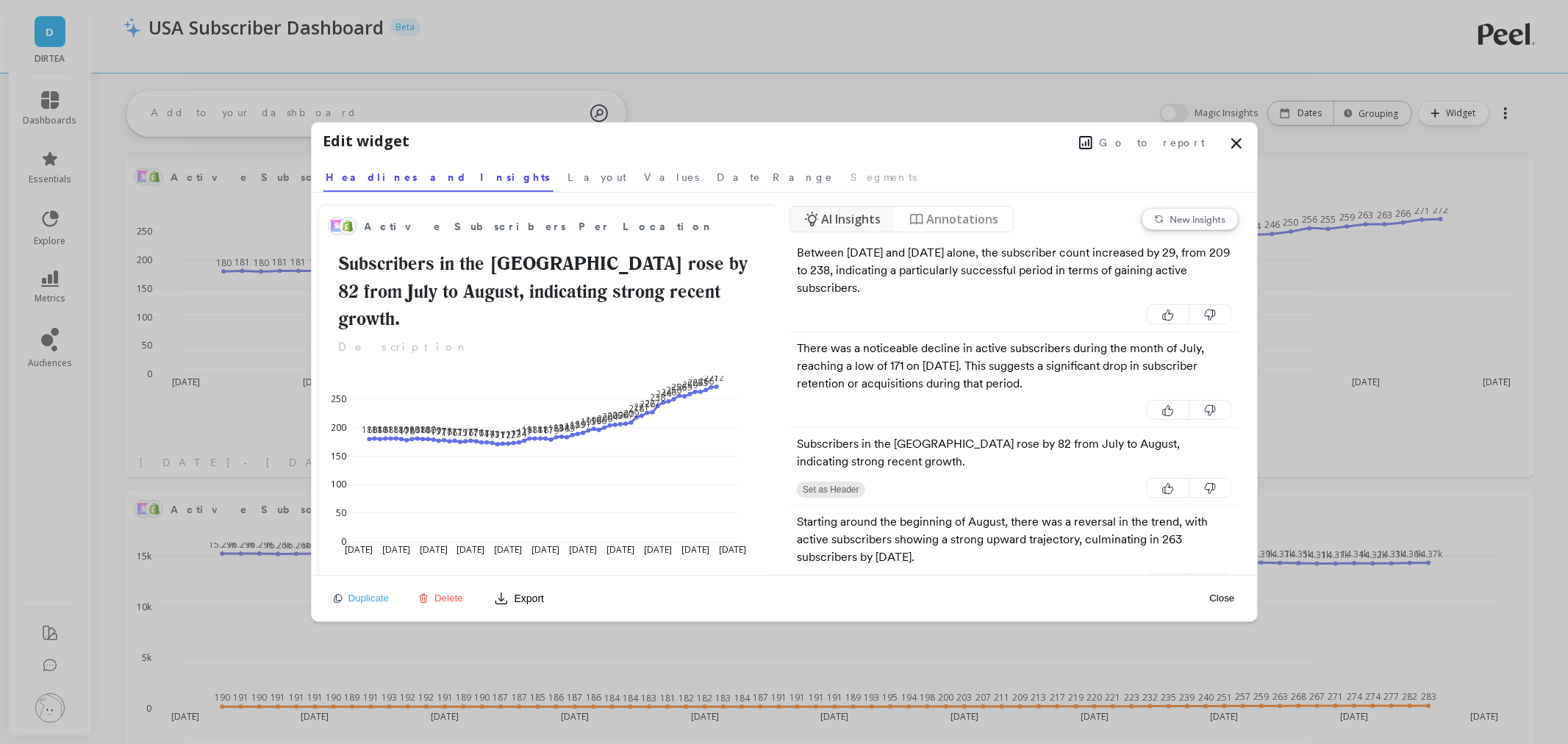
click at [1192, 145] on span "Go to report" at bounding box center [1153, 142] width 106 height 15
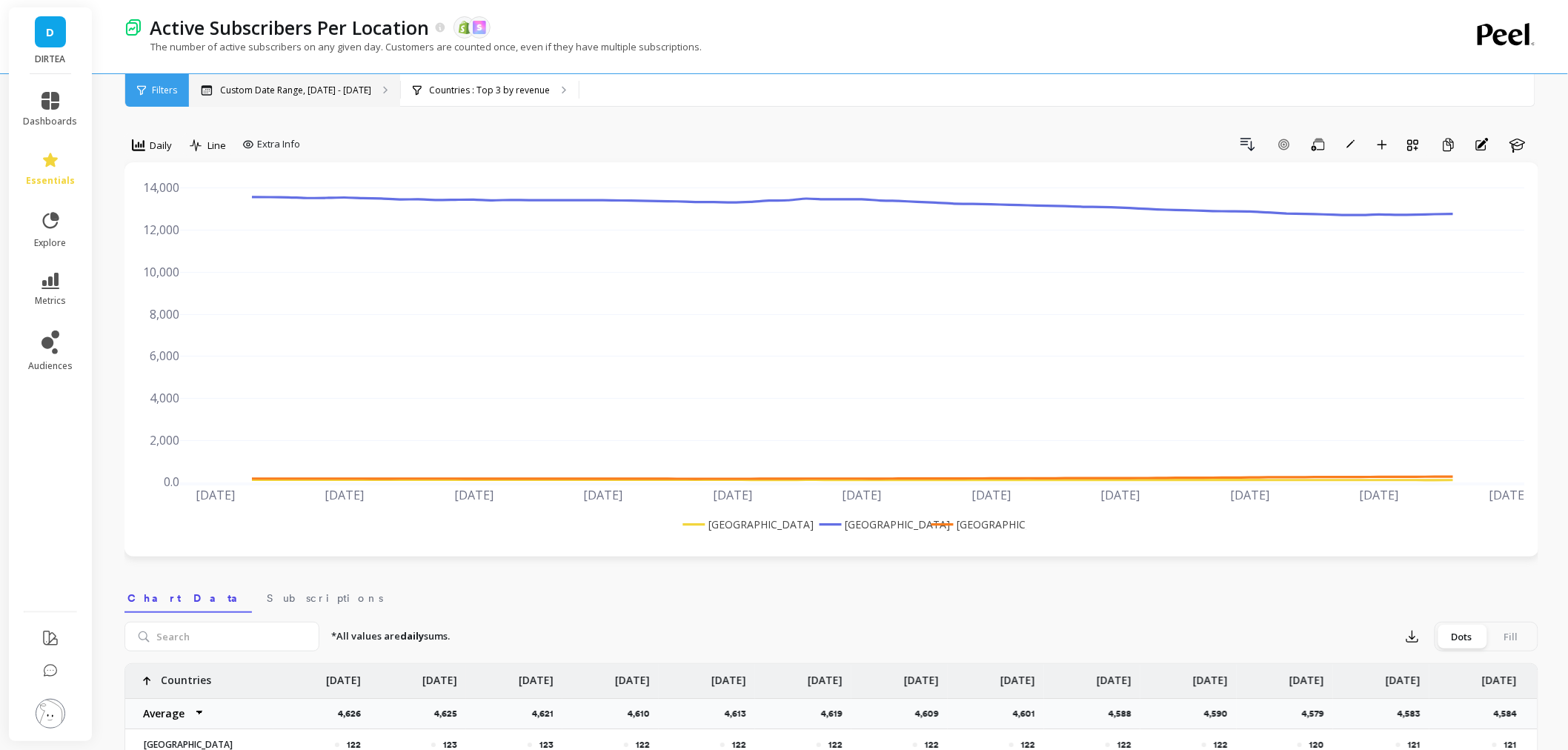
click at [251, 96] on div "Custom Date Range, [DATE] - [DATE]" at bounding box center [294, 91] width 211 height 33
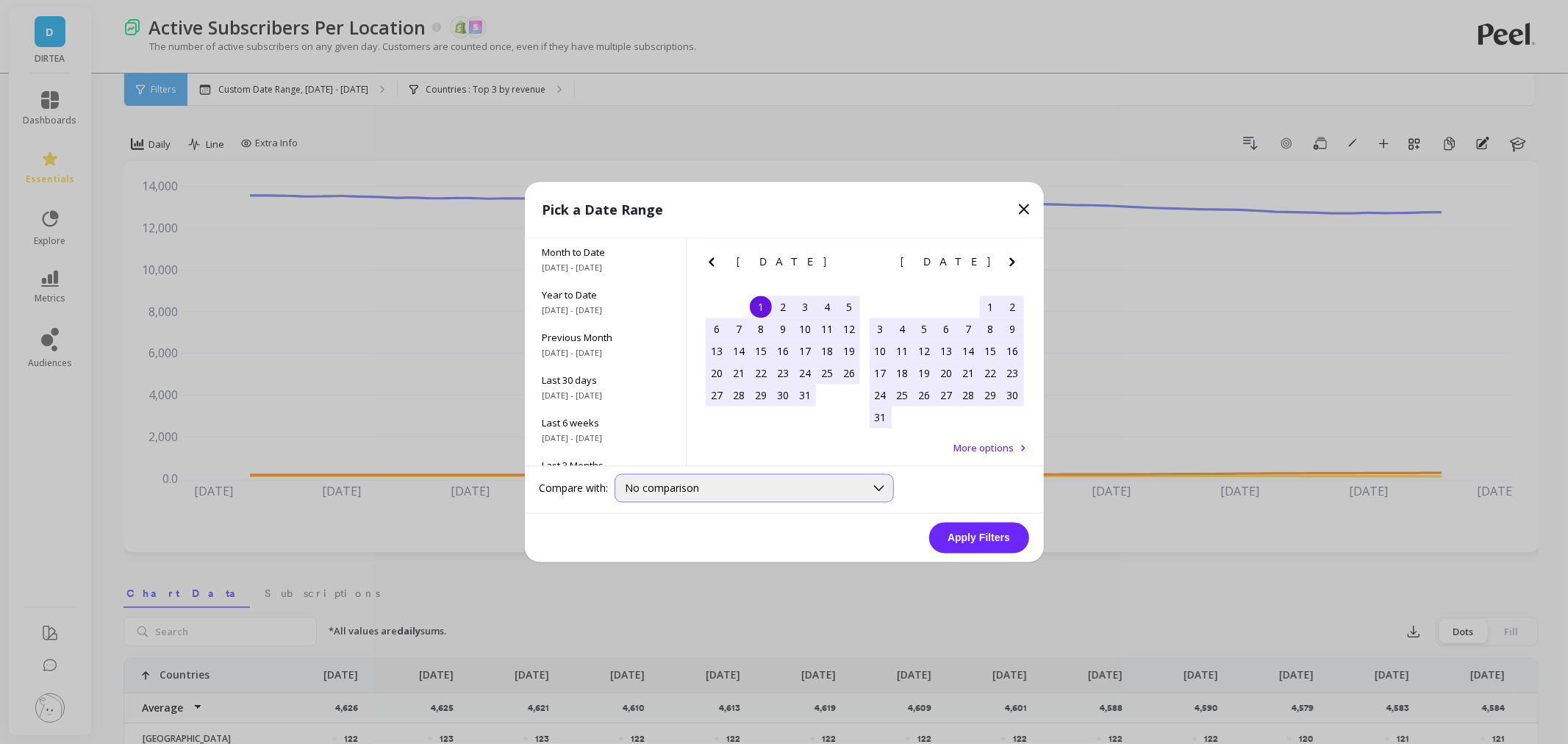
click at [691, 494] on span "No comparison" at bounding box center [663, 488] width 75 height 14
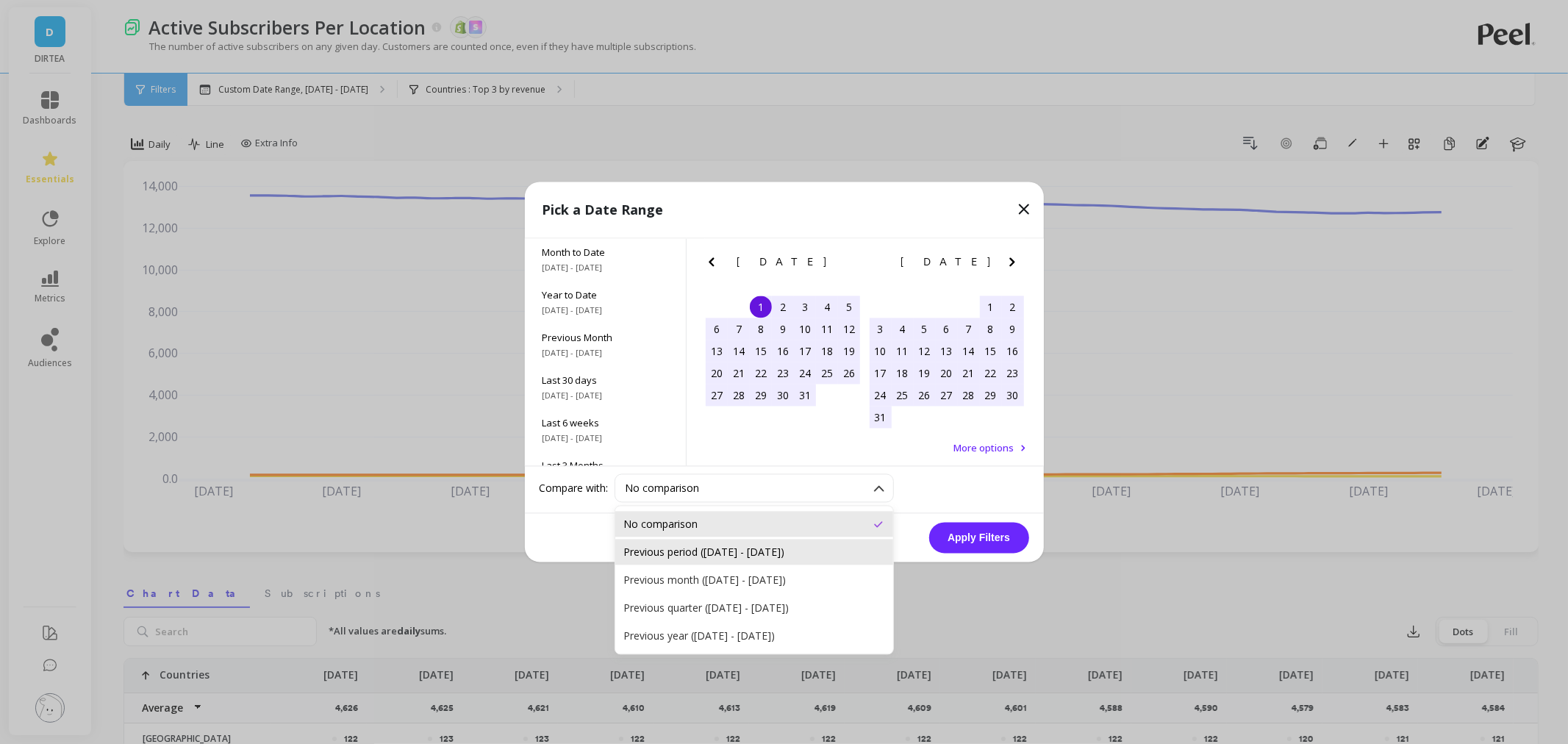
click at [692, 555] on div "Previous period ([DATE] - [DATE])" at bounding box center [754, 552] width 260 height 14
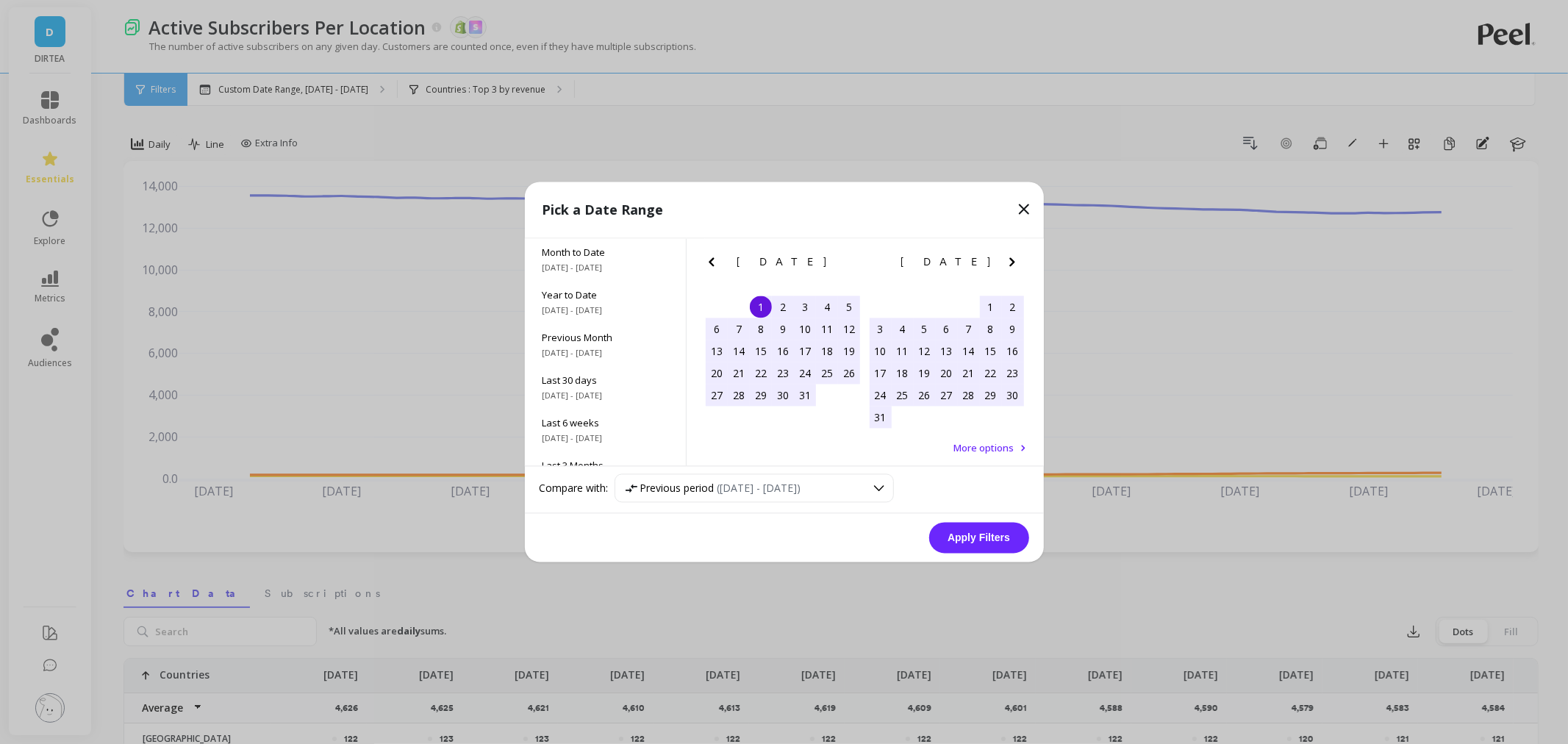
click at [993, 538] on button "Apply Filters" at bounding box center [978, 538] width 100 height 31
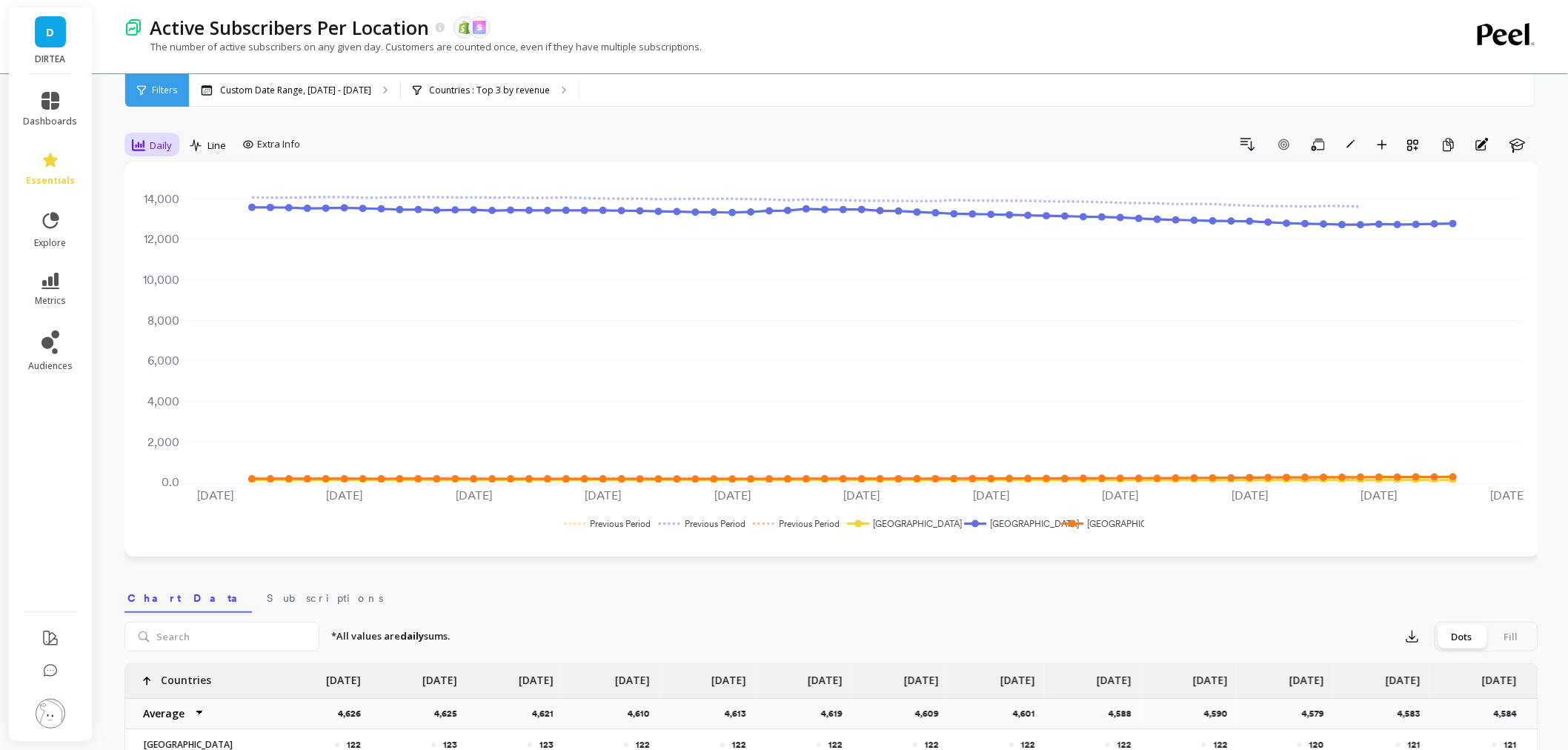
click at [167, 151] on span "Daily" at bounding box center [160, 145] width 22 height 14
click at [162, 260] on div "Monthly" at bounding box center [179, 263] width 84 height 14
